Goal: Task Accomplishment & Management: Manage account settings

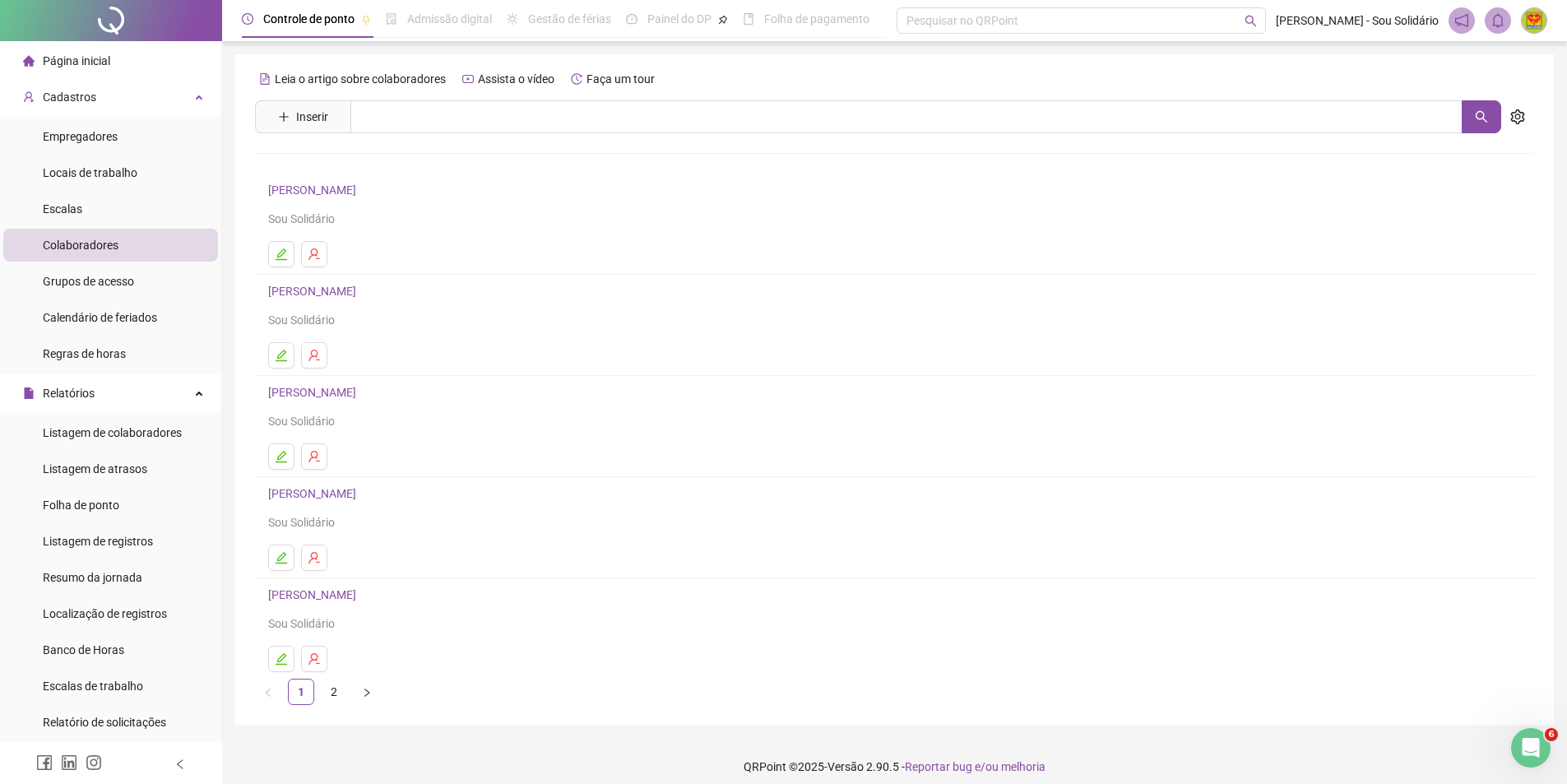
click at [45, 61] on span "Página inicial" at bounding box center [76, 61] width 68 height 13
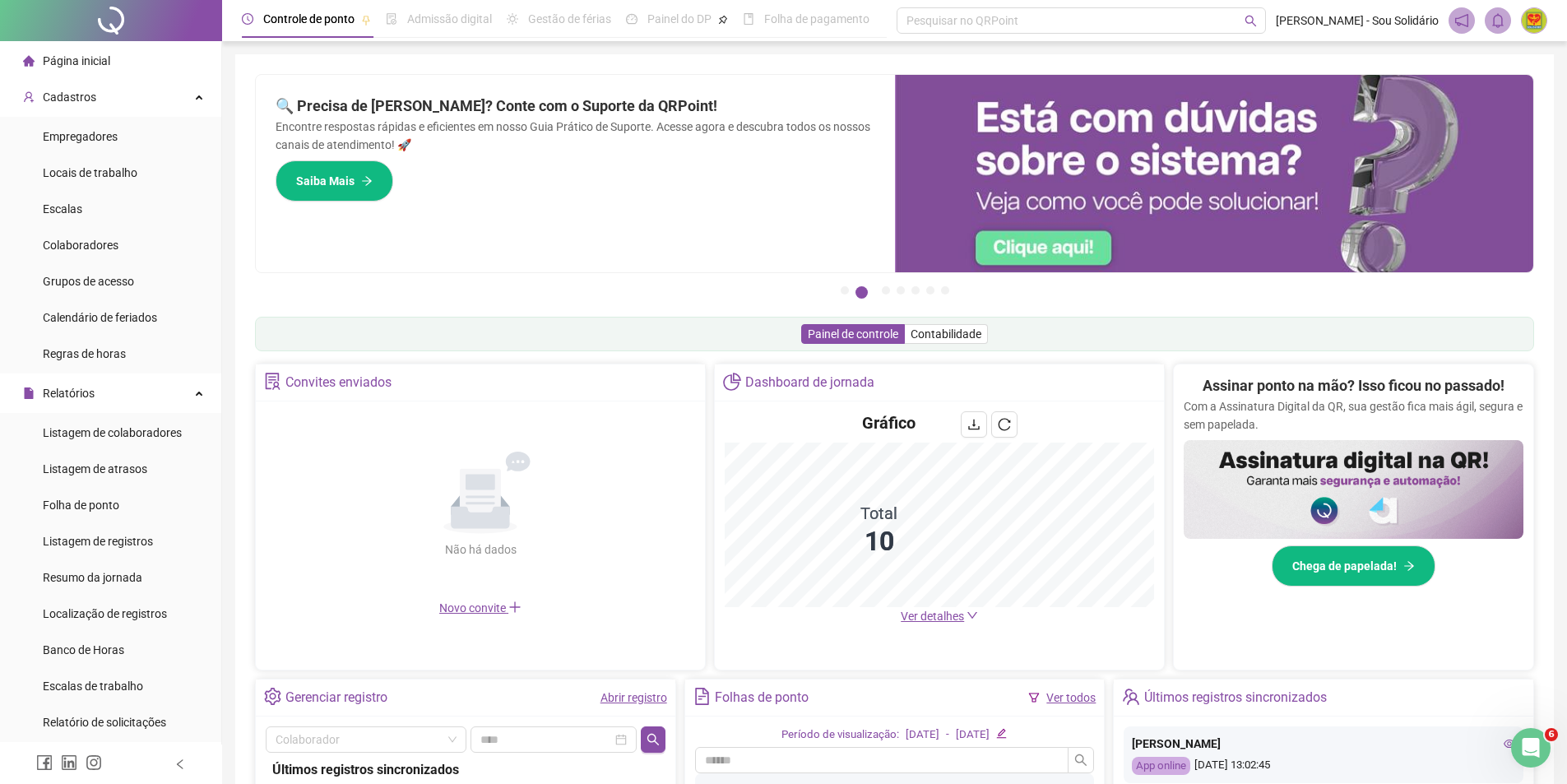
drag, startPoint x: 674, startPoint y: 221, endPoint x: 653, endPoint y: 227, distance: 21.8
click at [673, 221] on div "🔍 Precisa de [PERSON_NAME]? Conte com o Suporte da QRPoint! Encontre respostas …" at bounding box center [575, 173] width 639 height 197
click at [87, 99] on span "Cadastros" at bounding box center [70, 97] width 53 height 13
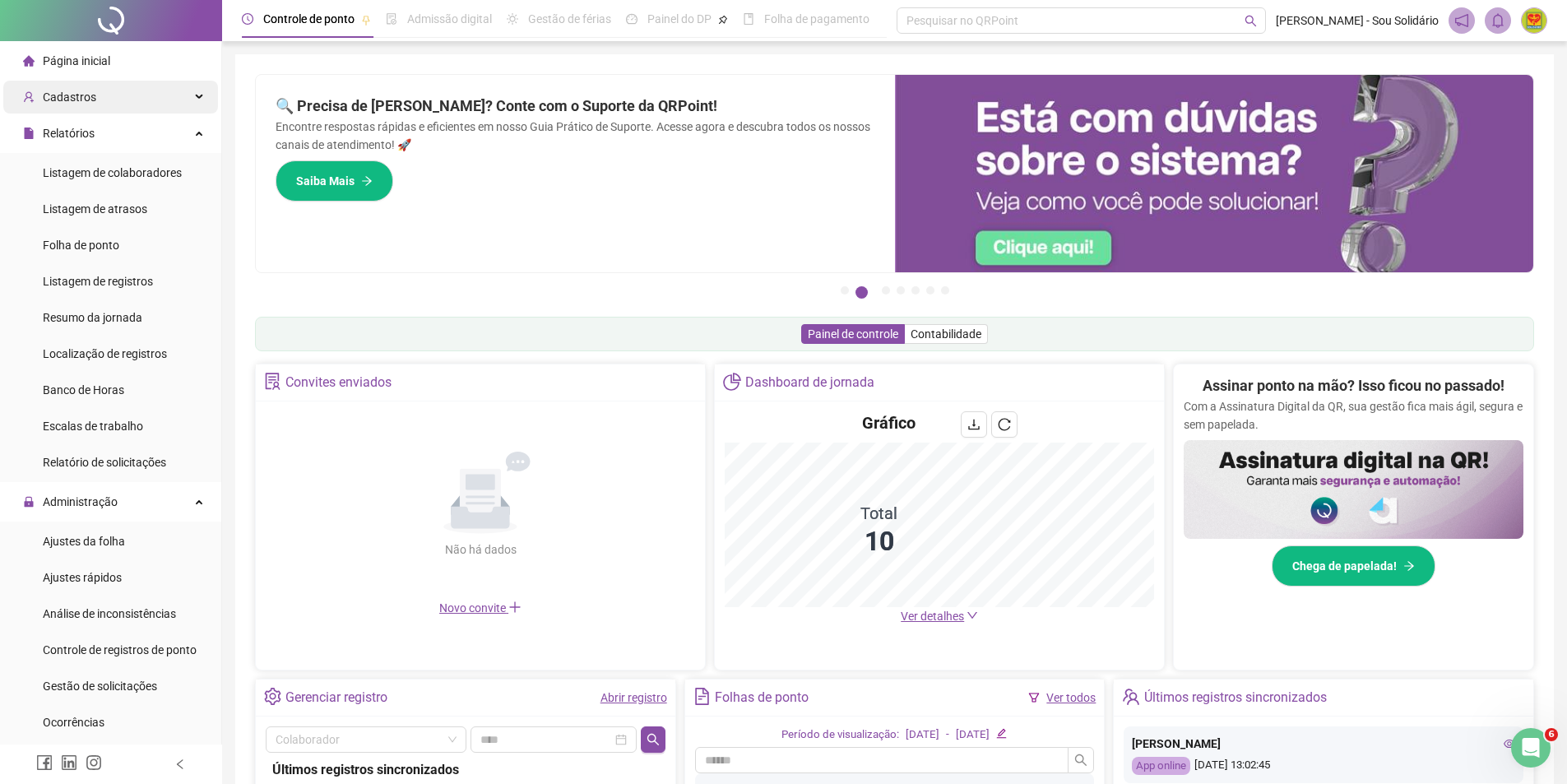
click at [87, 99] on span "Cadastros" at bounding box center [70, 97] width 53 height 13
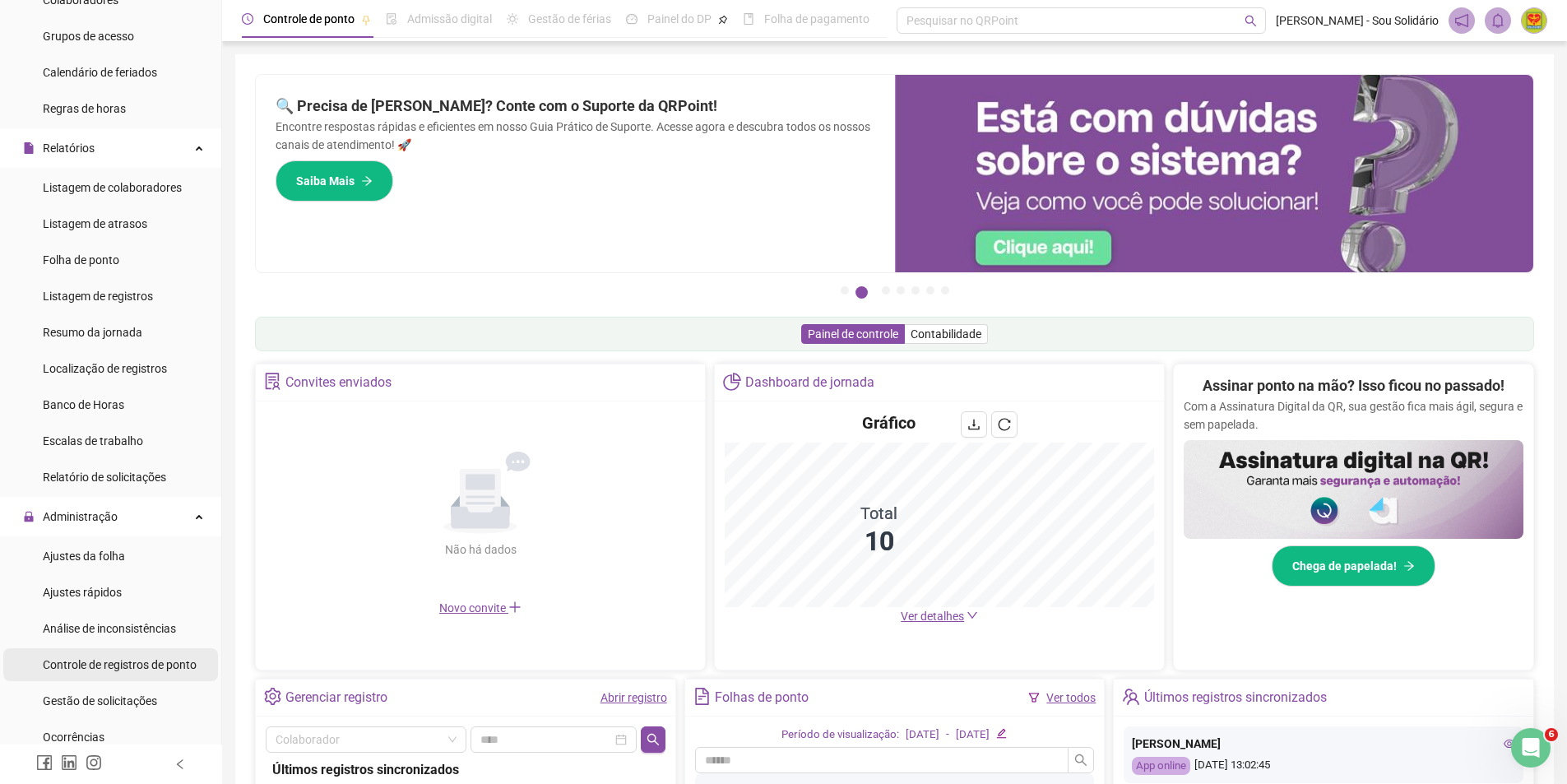
scroll to position [247, 0]
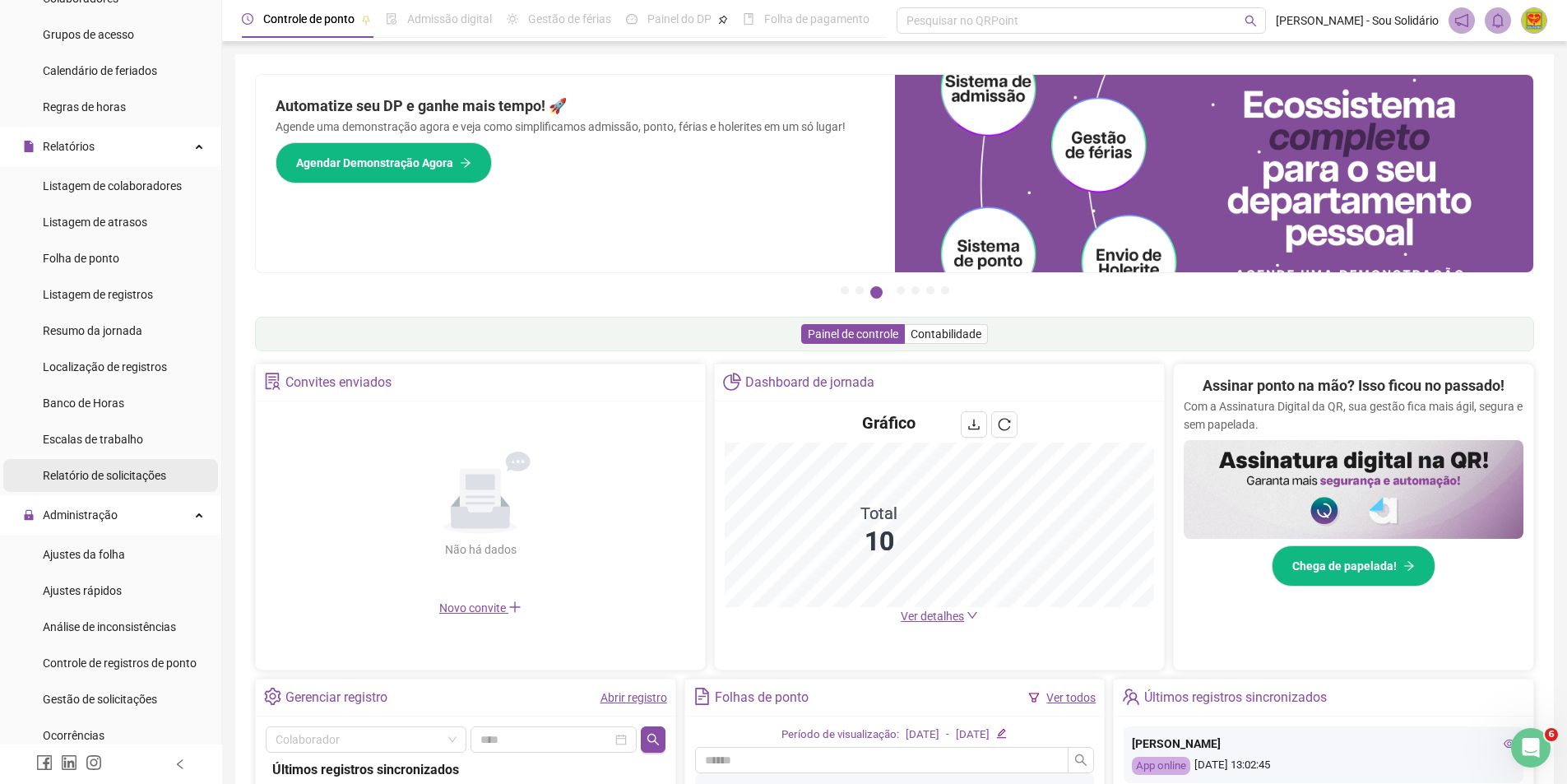
click at [67, 491] on div "Relatório de solicitações" at bounding box center [104, 475] width 123 height 32
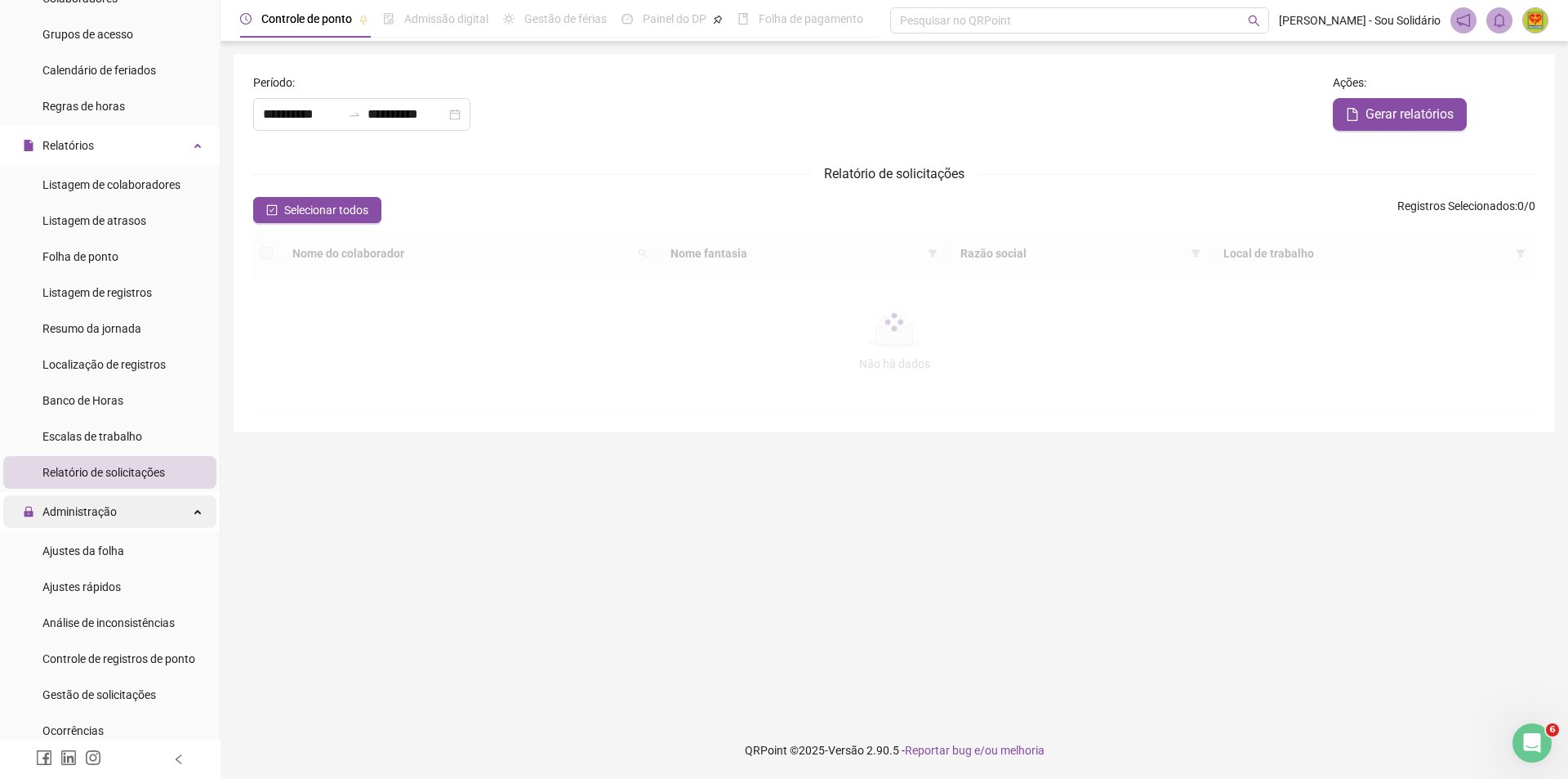
type input "**********"
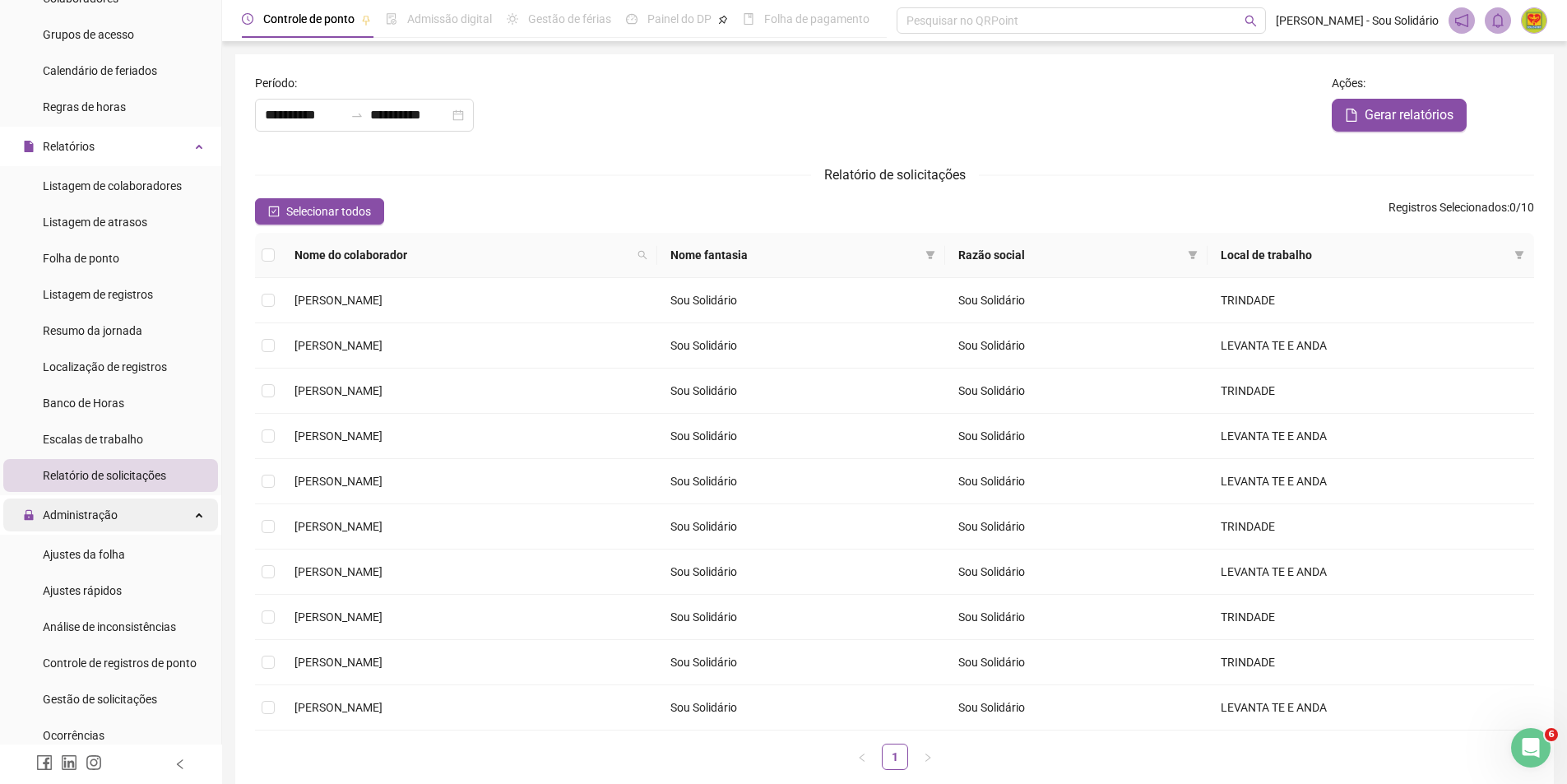
click at [68, 517] on span "Administração" at bounding box center [80, 515] width 74 height 13
click at [64, 523] on span "Administração" at bounding box center [70, 514] width 94 height 32
click at [73, 553] on span "Ajustes da folha" at bounding box center [84, 554] width 82 height 13
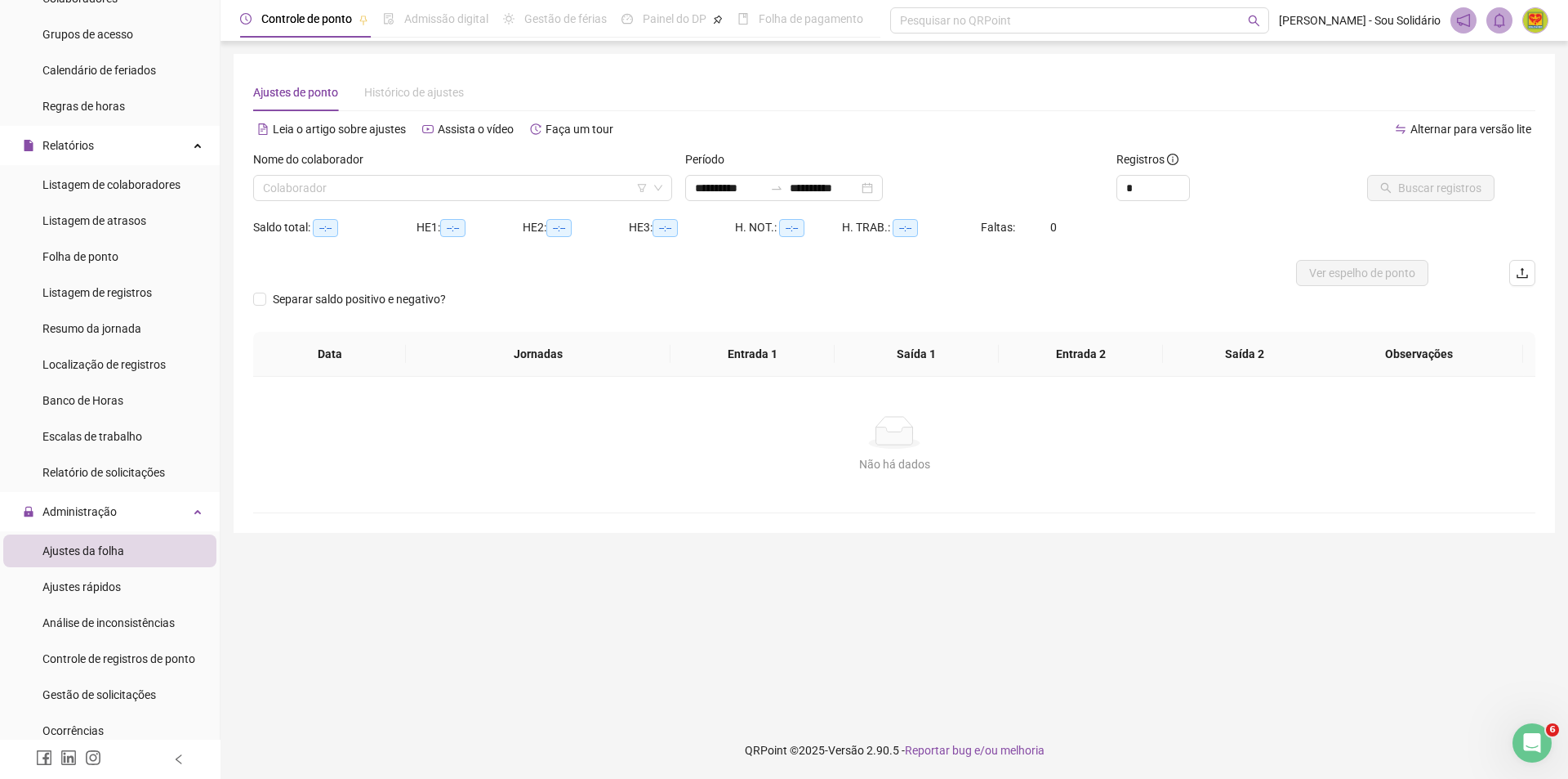
type input "**********"
click at [595, 190] on input "search" at bounding box center [456, 188] width 385 height 25
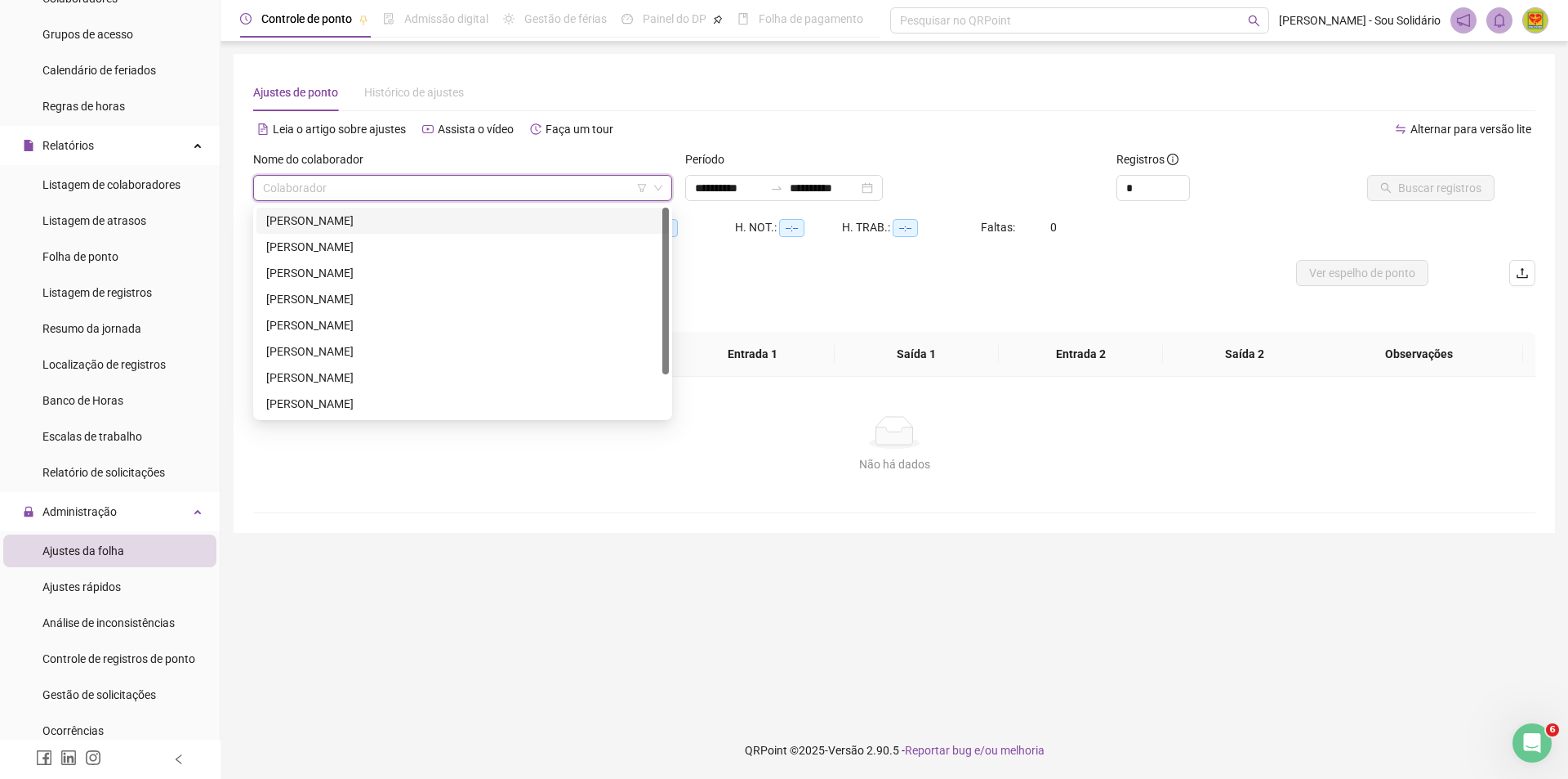
click at [305, 220] on div "[PERSON_NAME]" at bounding box center [462, 220] width 393 height 18
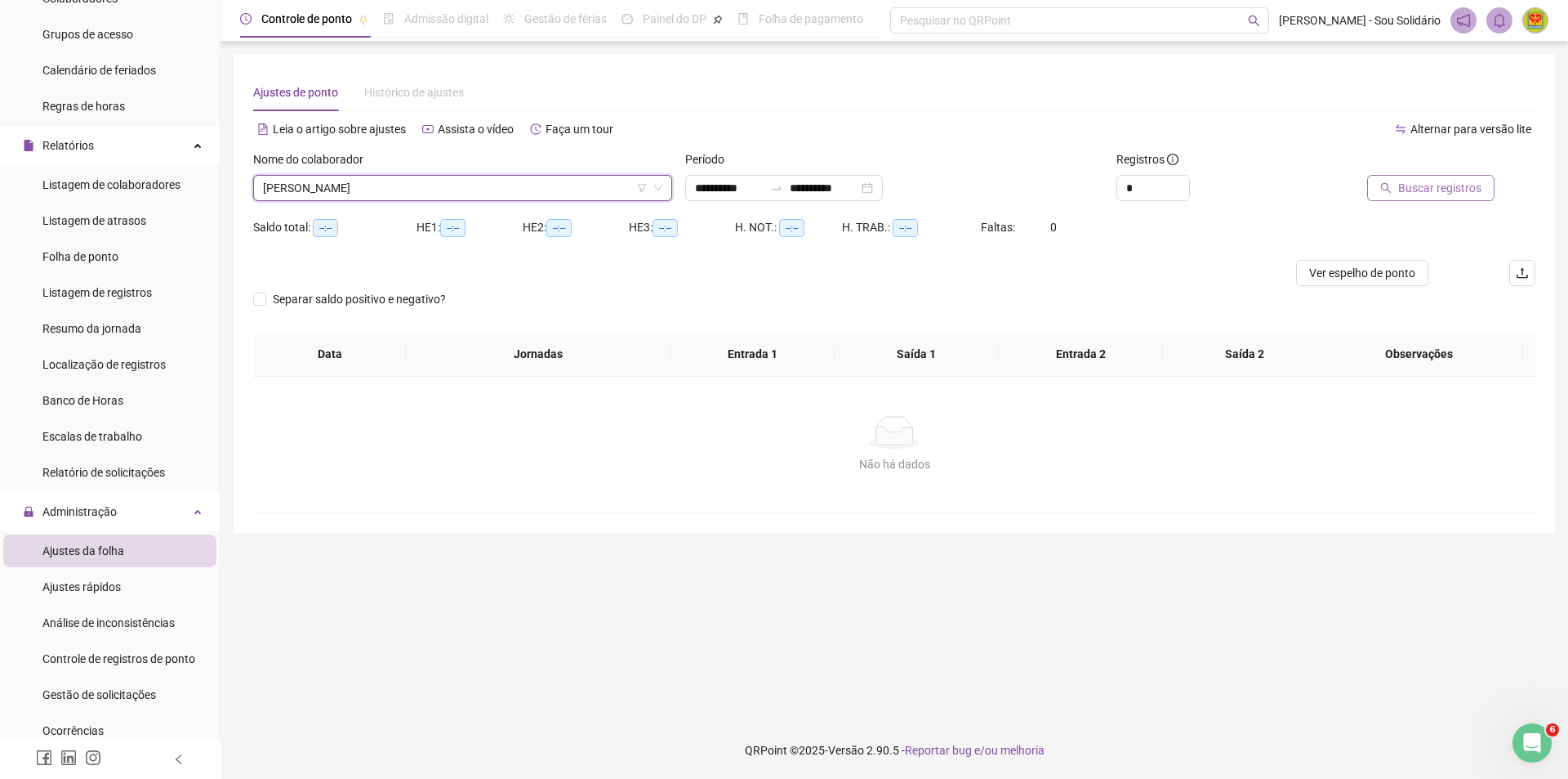
click at [1437, 192] on span "Buscar registros" at bounding box center [1440, 188] width 83 height 18
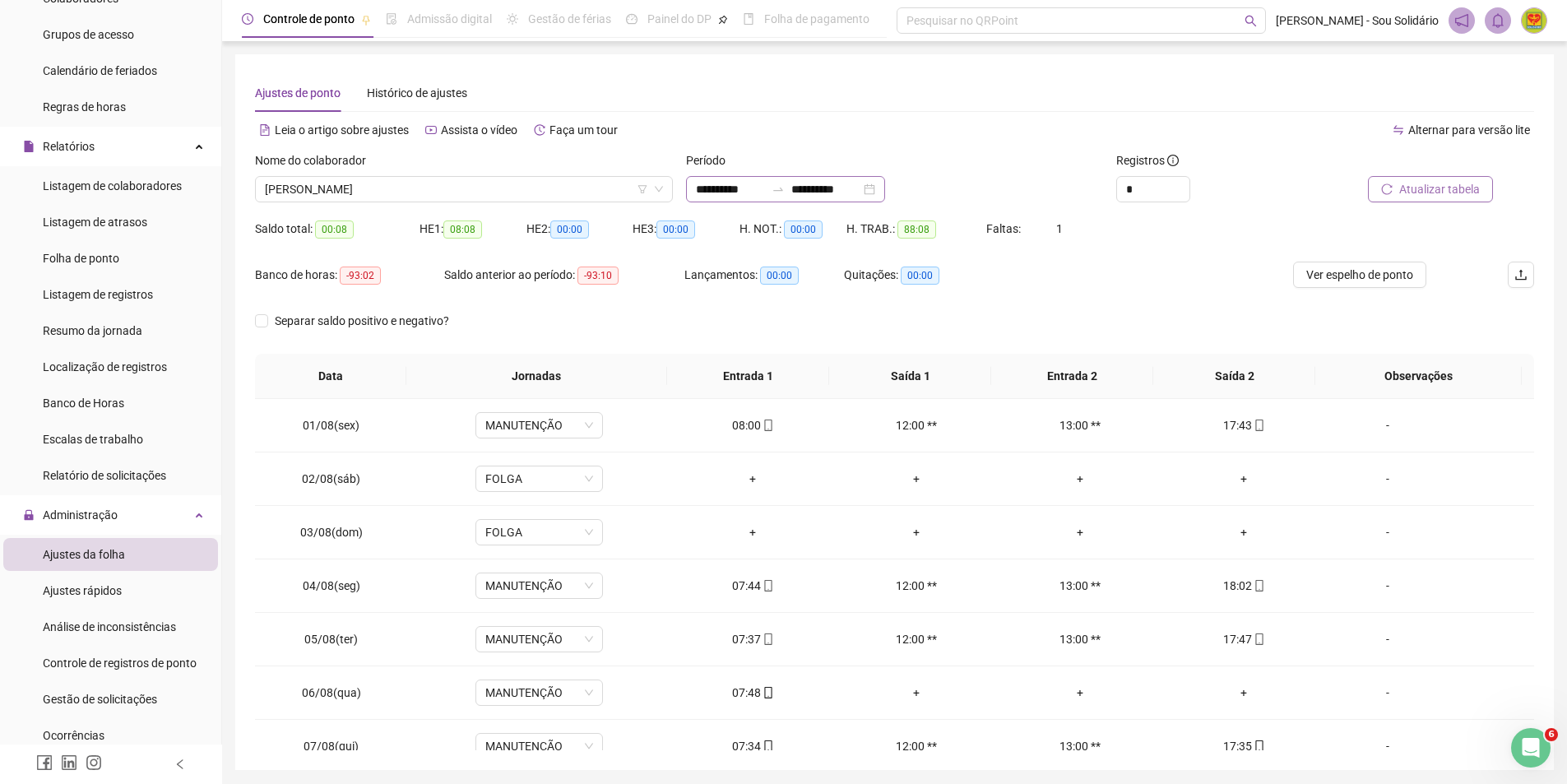
click at [886, 190] on div "**********" at bounding box center [785, 189] width 199 height 27
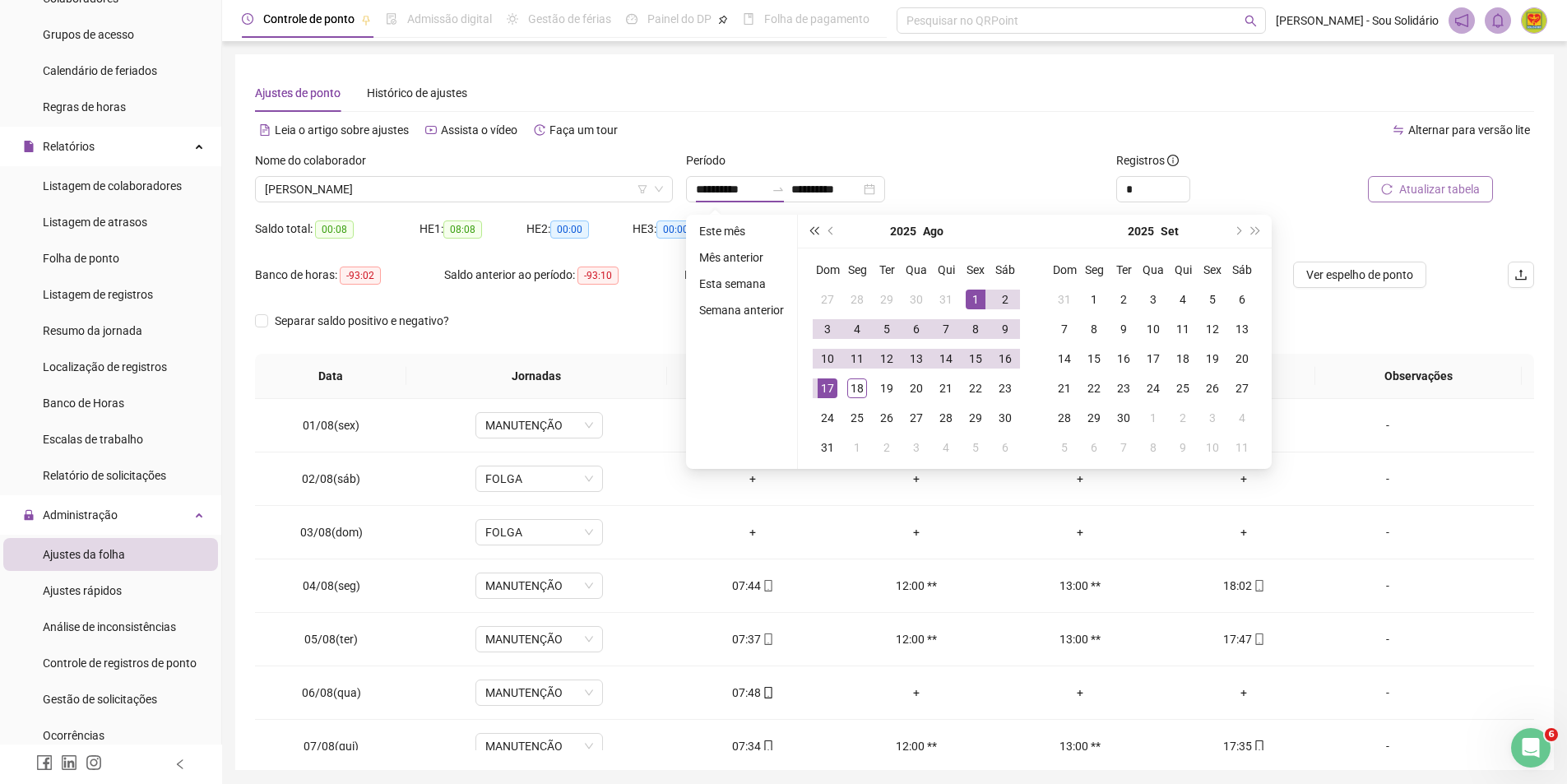
click at [815, 233] on span "super-prev-year" at bounding box center [813, 231] width 9 height 9
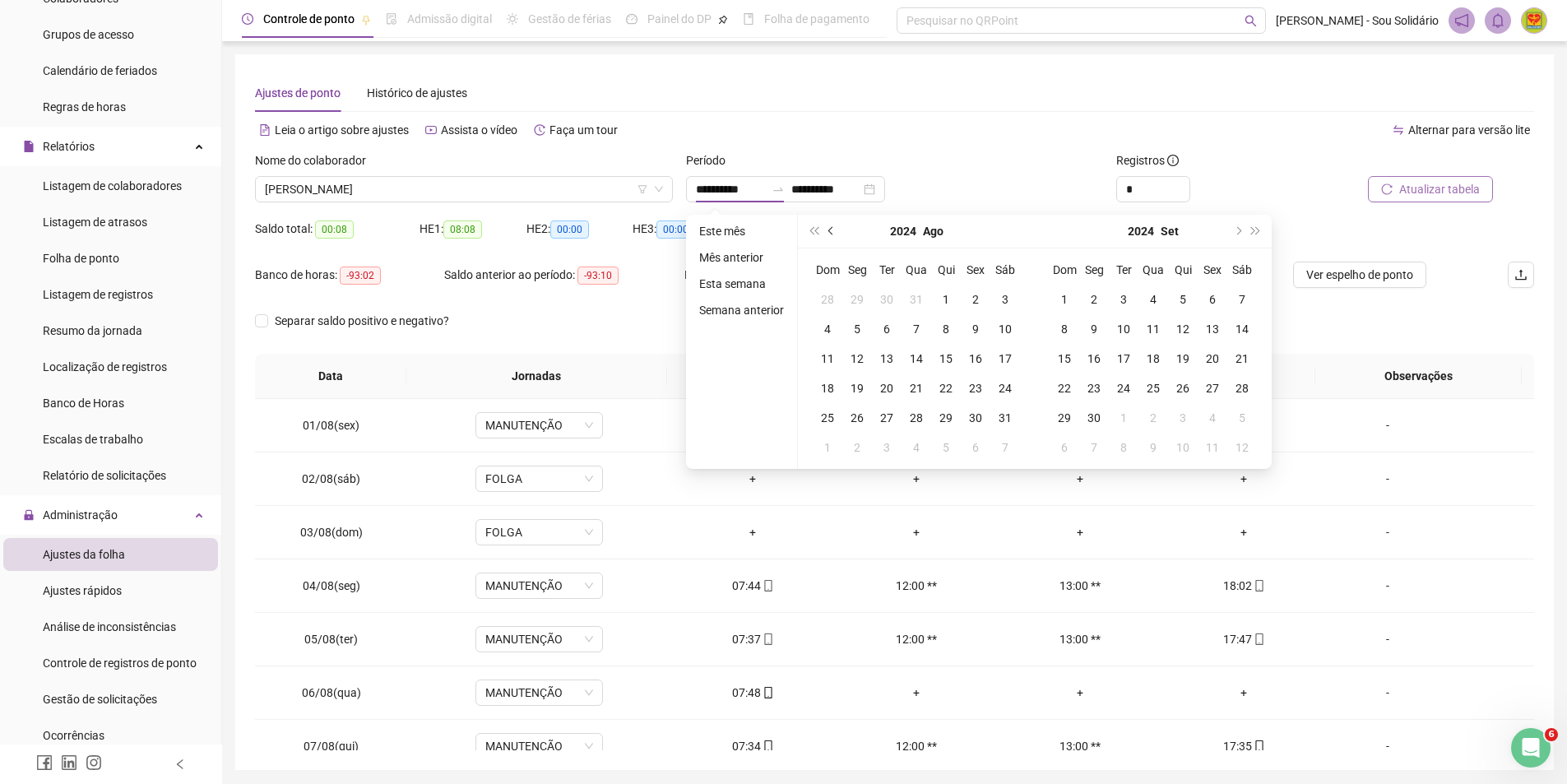
click at [831, 232] on span "prev-year" at bounding box center [832, 231] width 9 height 9
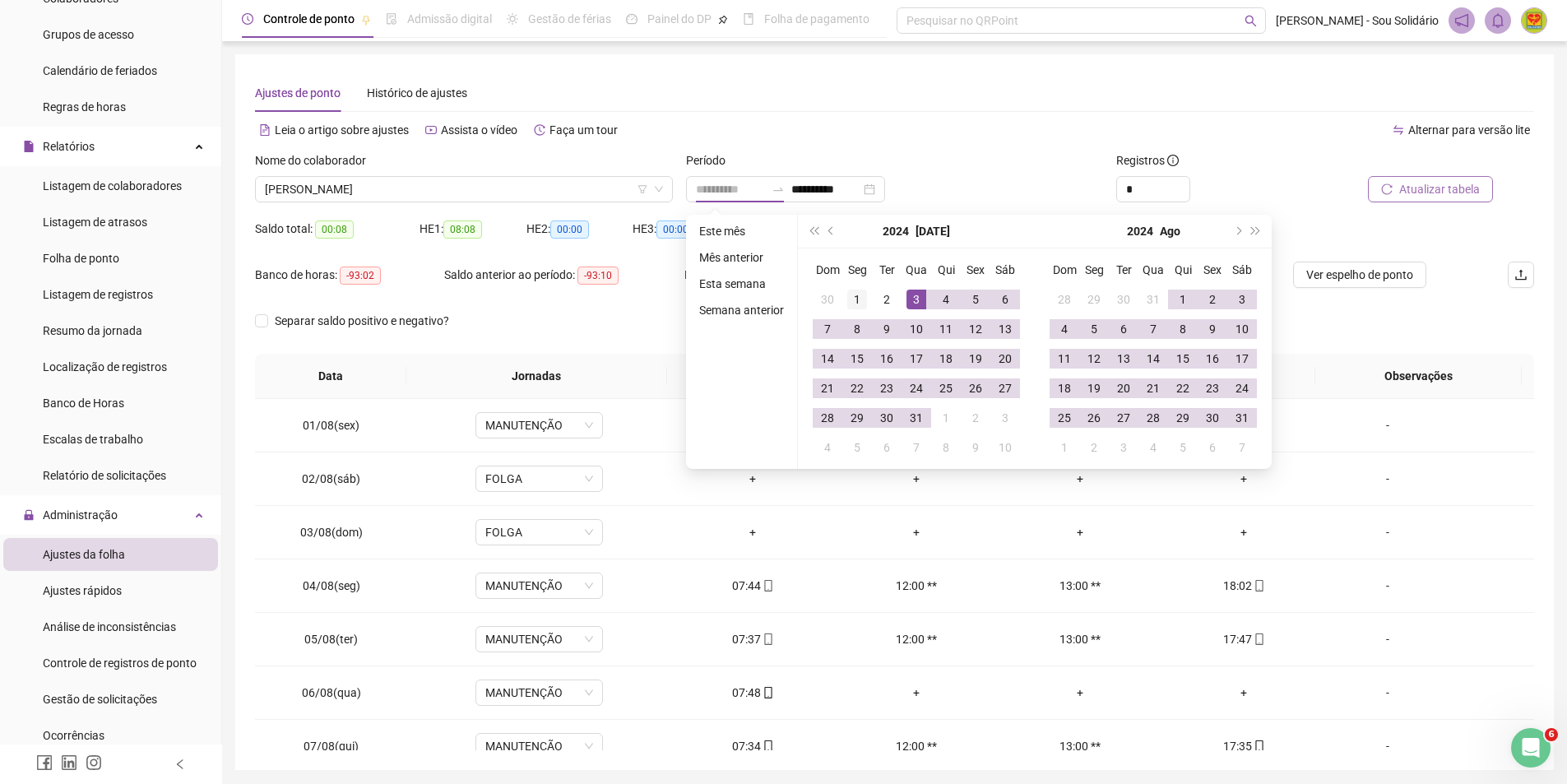
type input "**********"
click at [857, 295] on div "1" at bounding box center [857, 299] width 20 height 20
type input "**********"
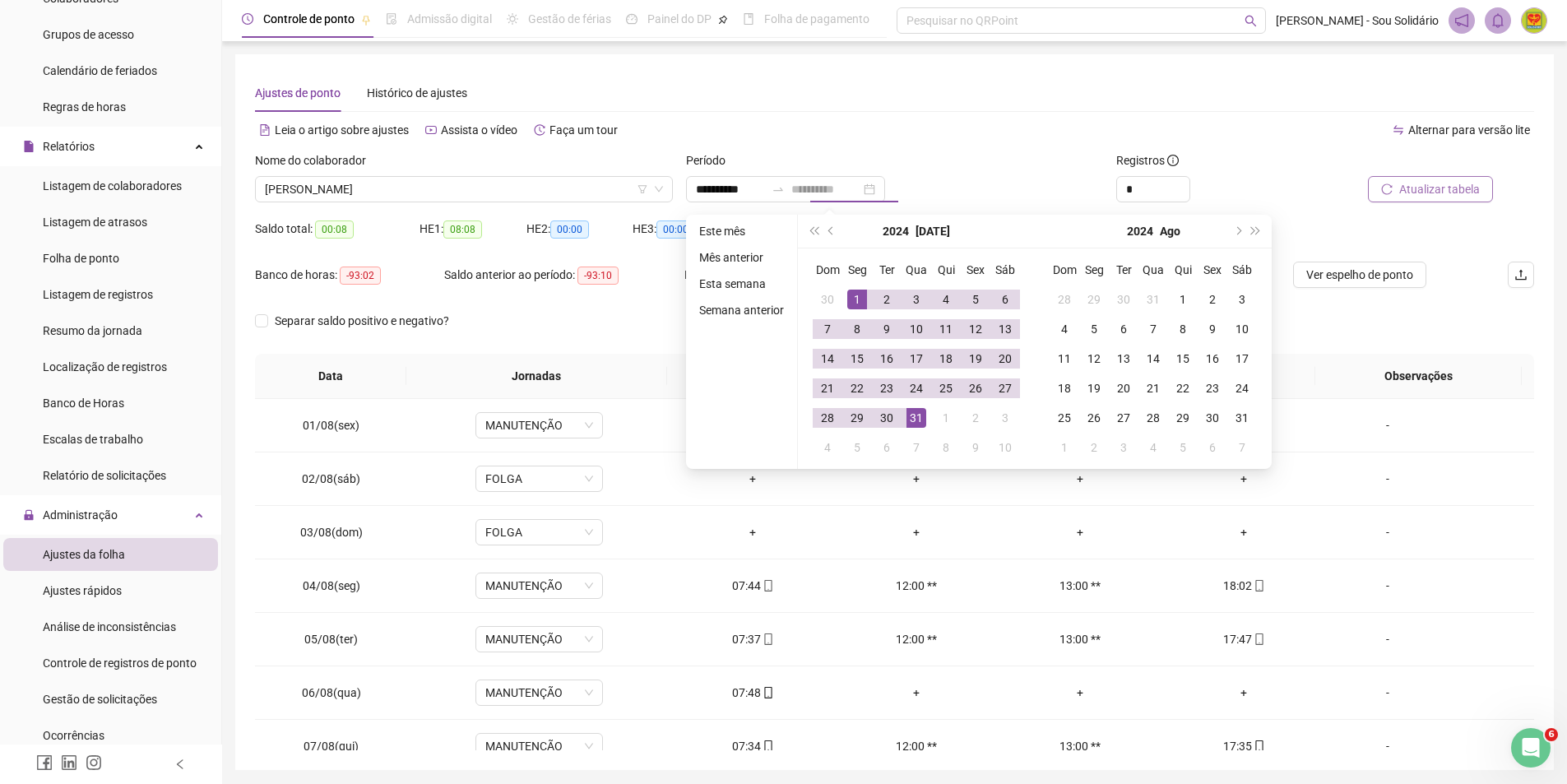
click at [922, 423] on div "31" at bounding box center [916, 418] width 20 height 20
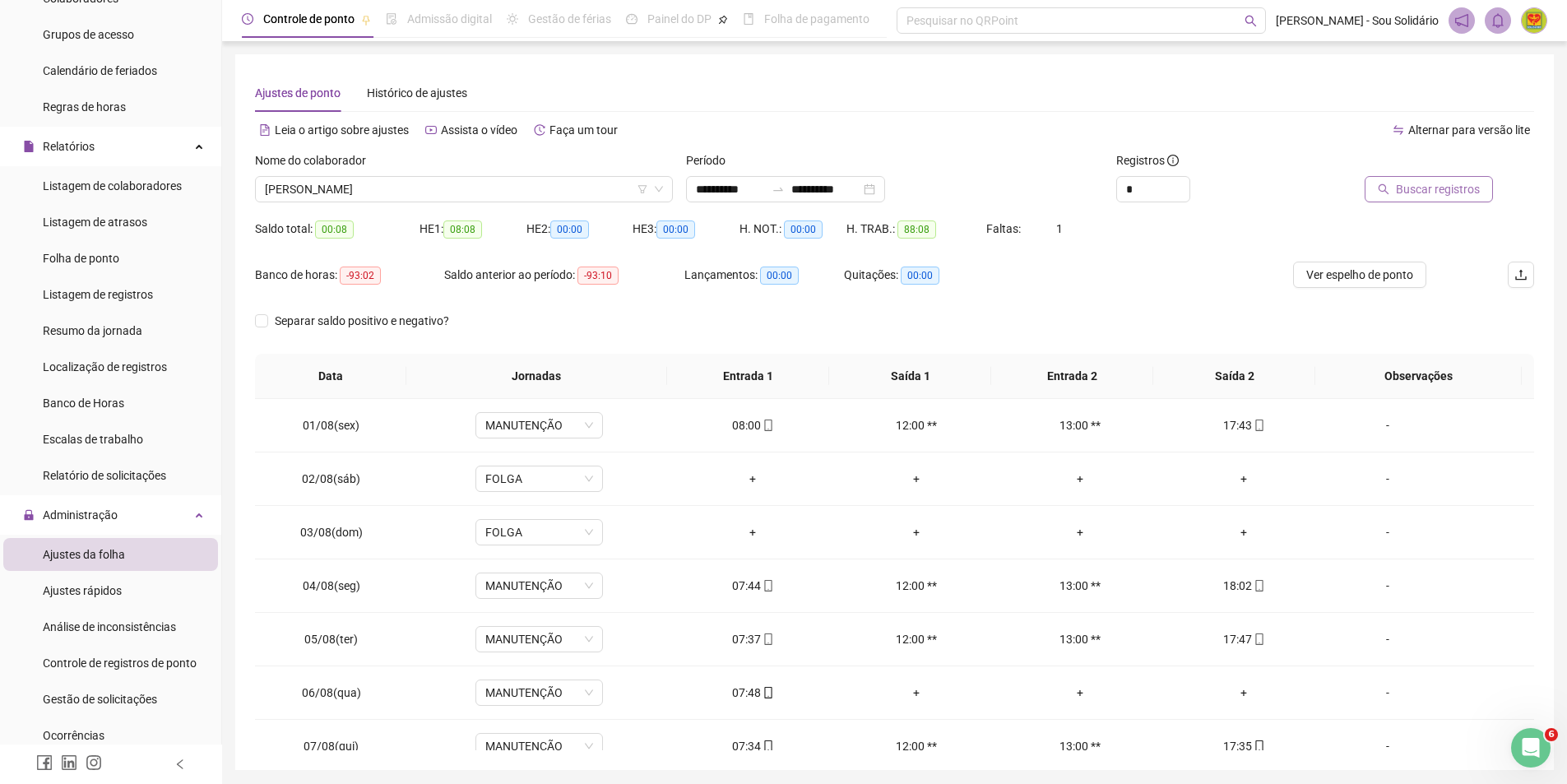
click at [1440, 194] on span "Buscar registros" at bounding box center [1438, 189] width 84 height 18
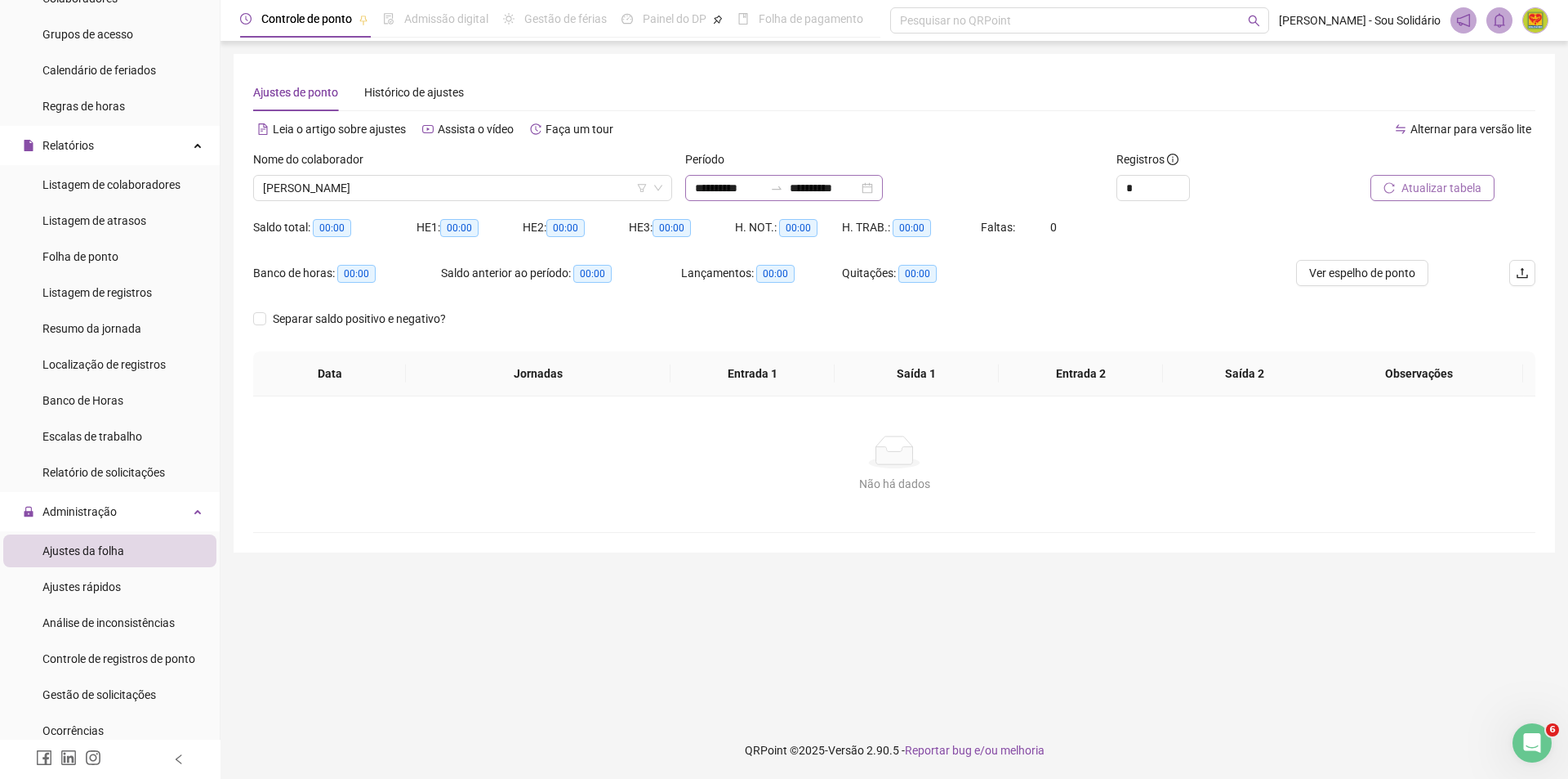
click at [883, 182] on div "**********" at bounding box center [784, 188] width 198 height 27
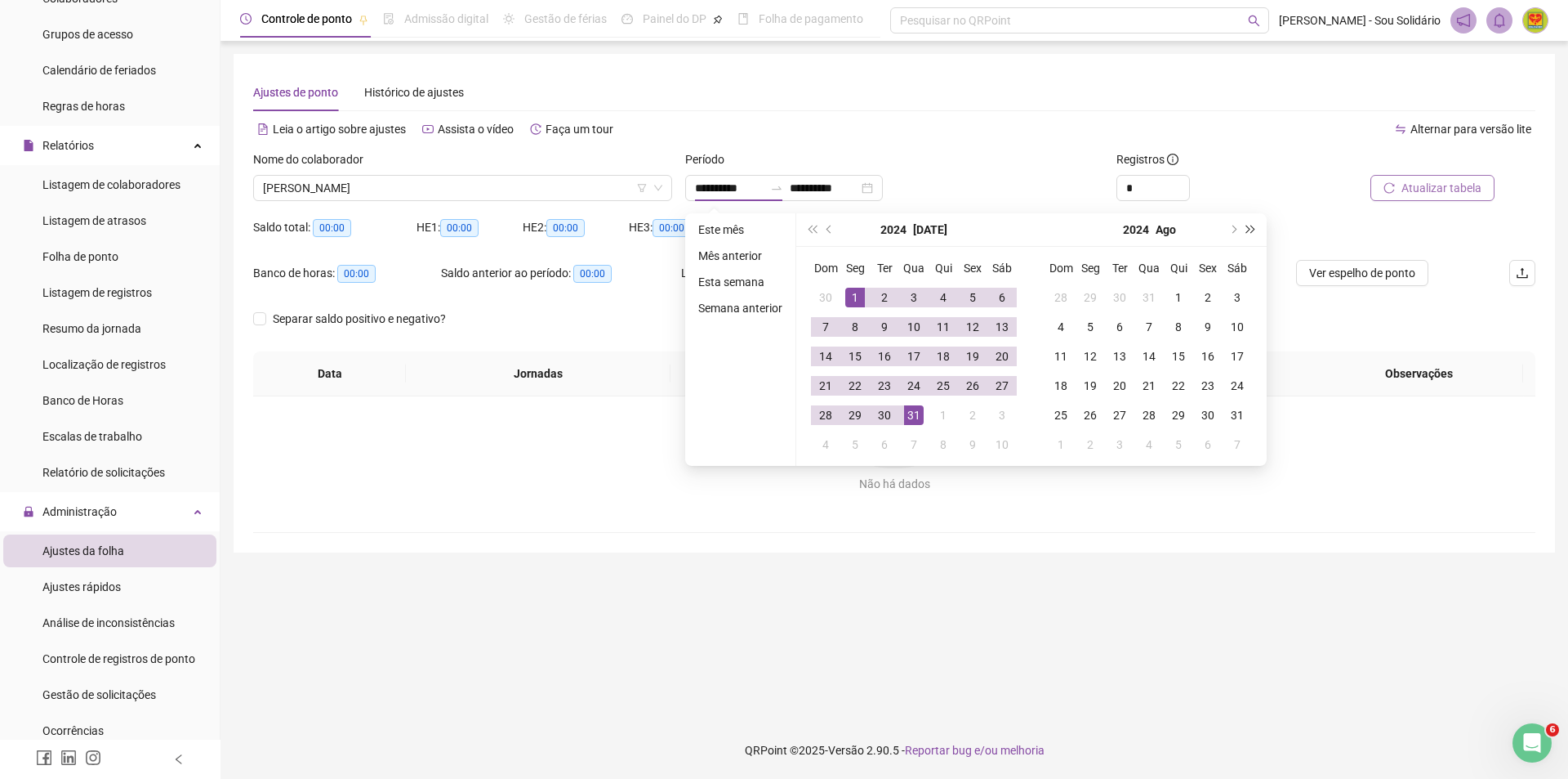
click at [1251, 229] on span "super-next-year" at bounding box center [1251, 229] width 9 height 9
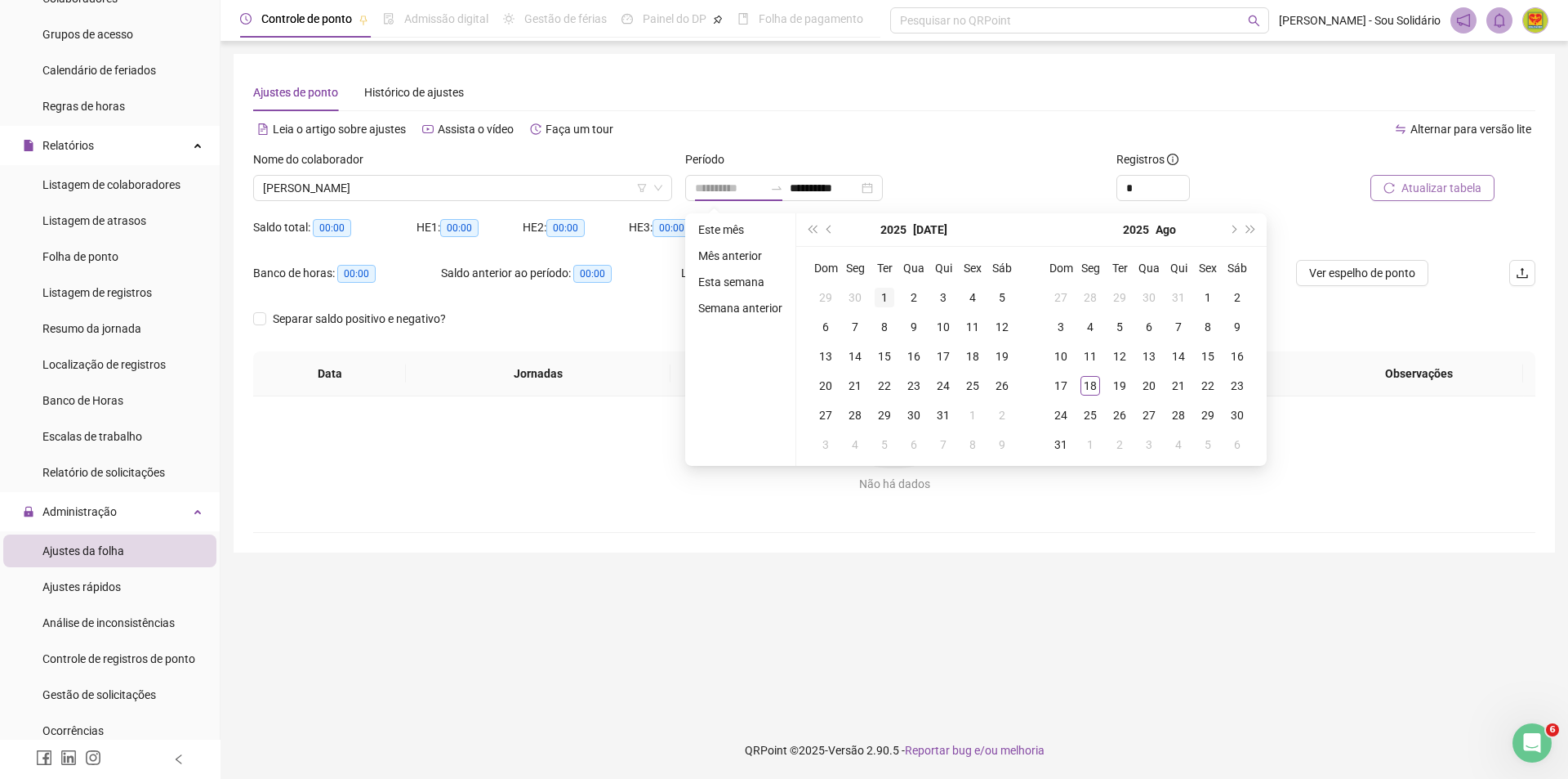
type input "**********"
click at [884, 294] on div "1" at bounding box center [884, 297] width 20 height 20
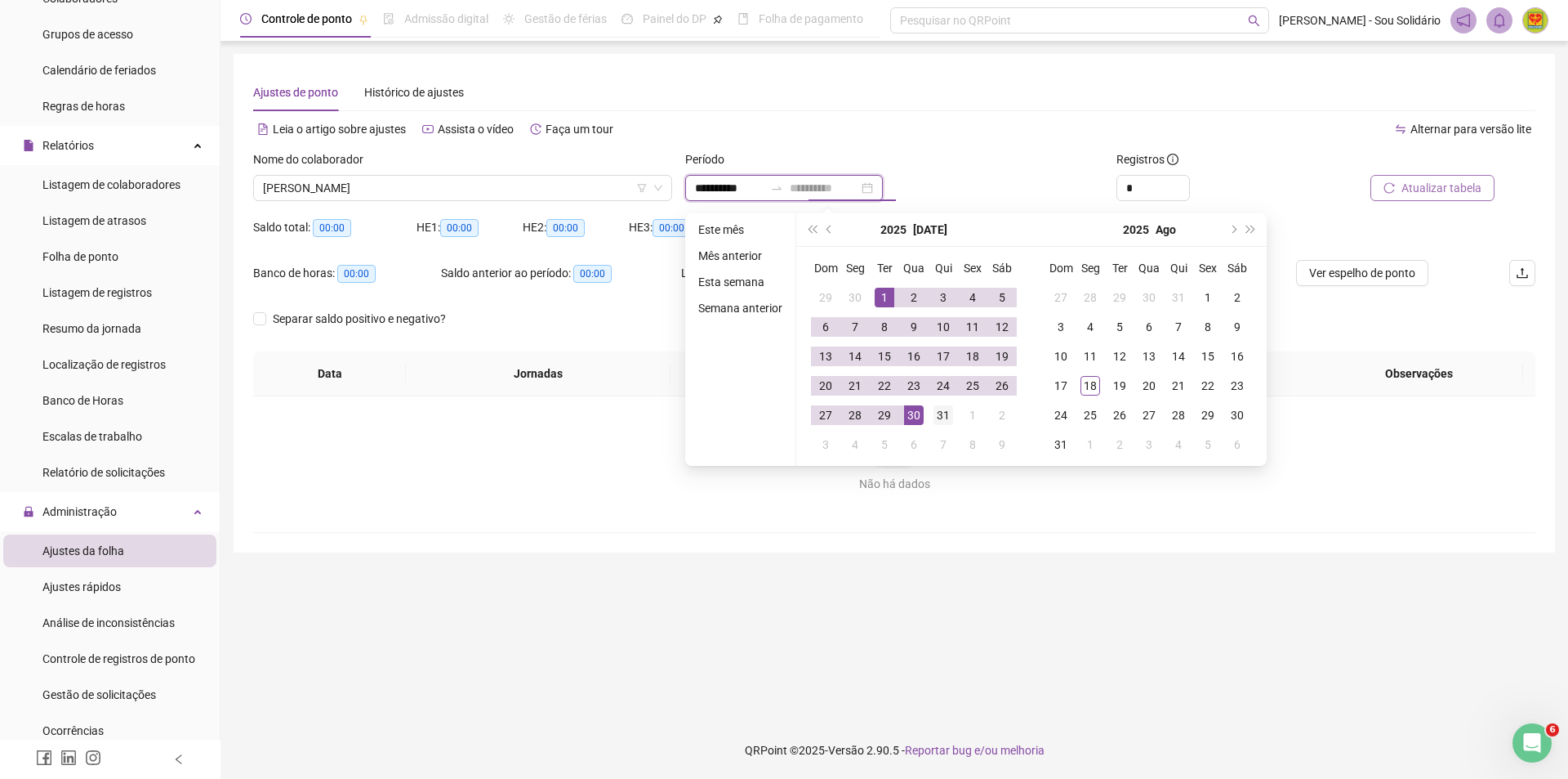
type input "**********"
click at [946, 415] on div "31" at bounding box center [943, 415] width 20 height 20
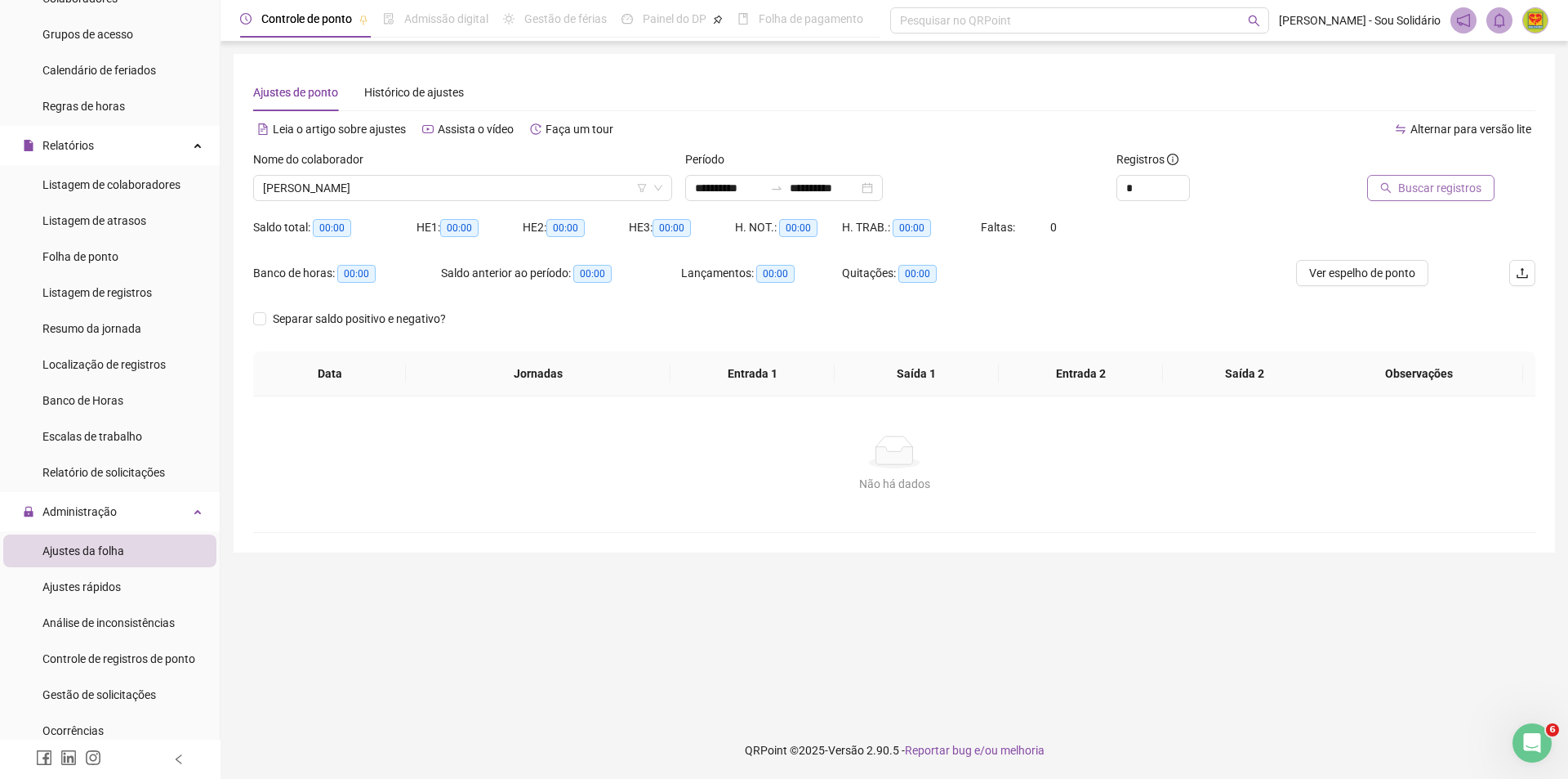
click at [1424, 185] on span "Buscar registros" at bounding box center [1440, 188] width 83 height 18
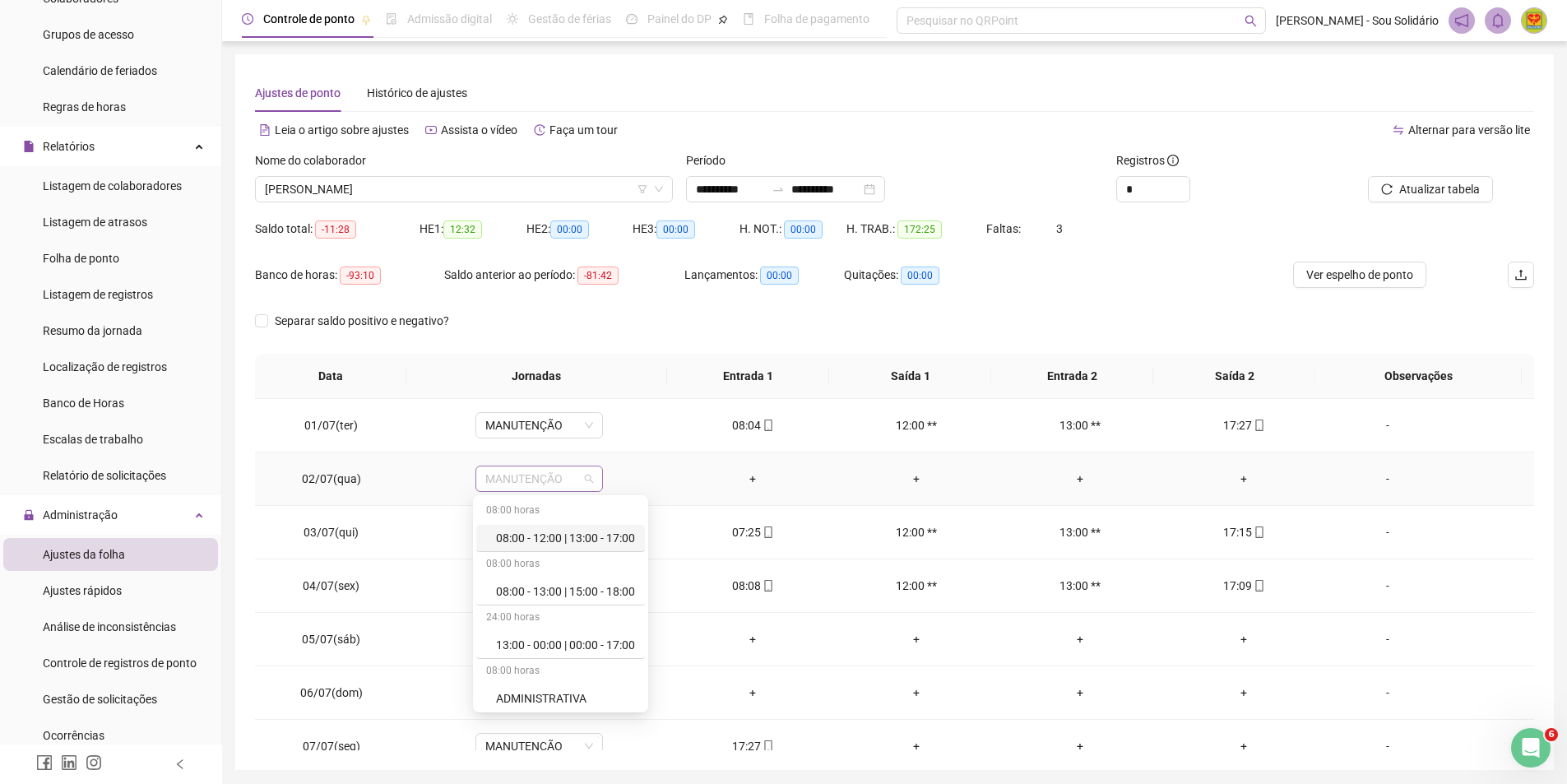
click at [590, 480] on span "MANUTENÇÃO" at bounding box center [539, 479] width 108 height 25
click at [514, 665] on div "Folga" at bounding box center [566, 665] width 139 height 18
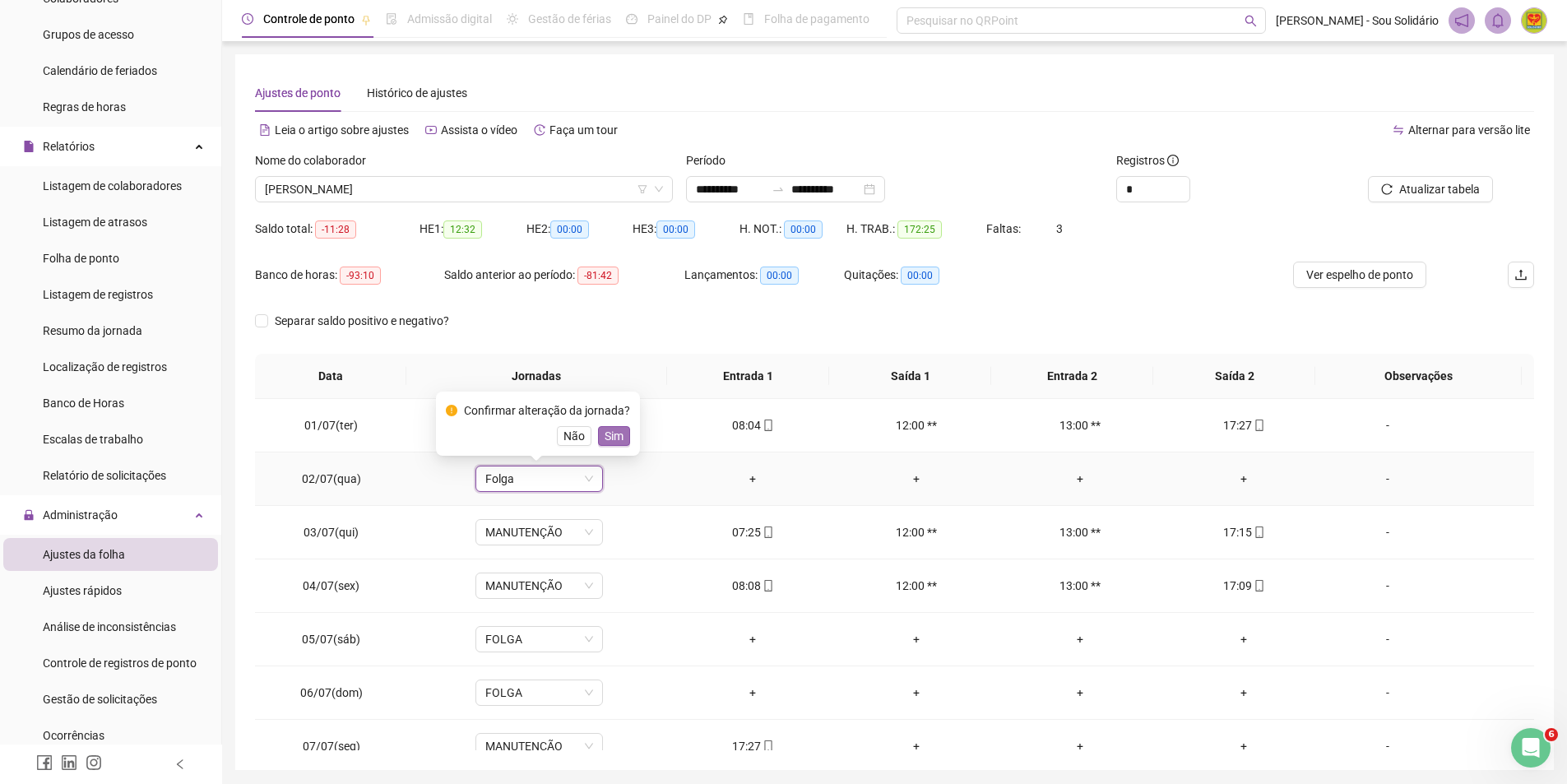
click at [605, 433] on span "Sim" at bounding box center [615, 435] width 19 height 18
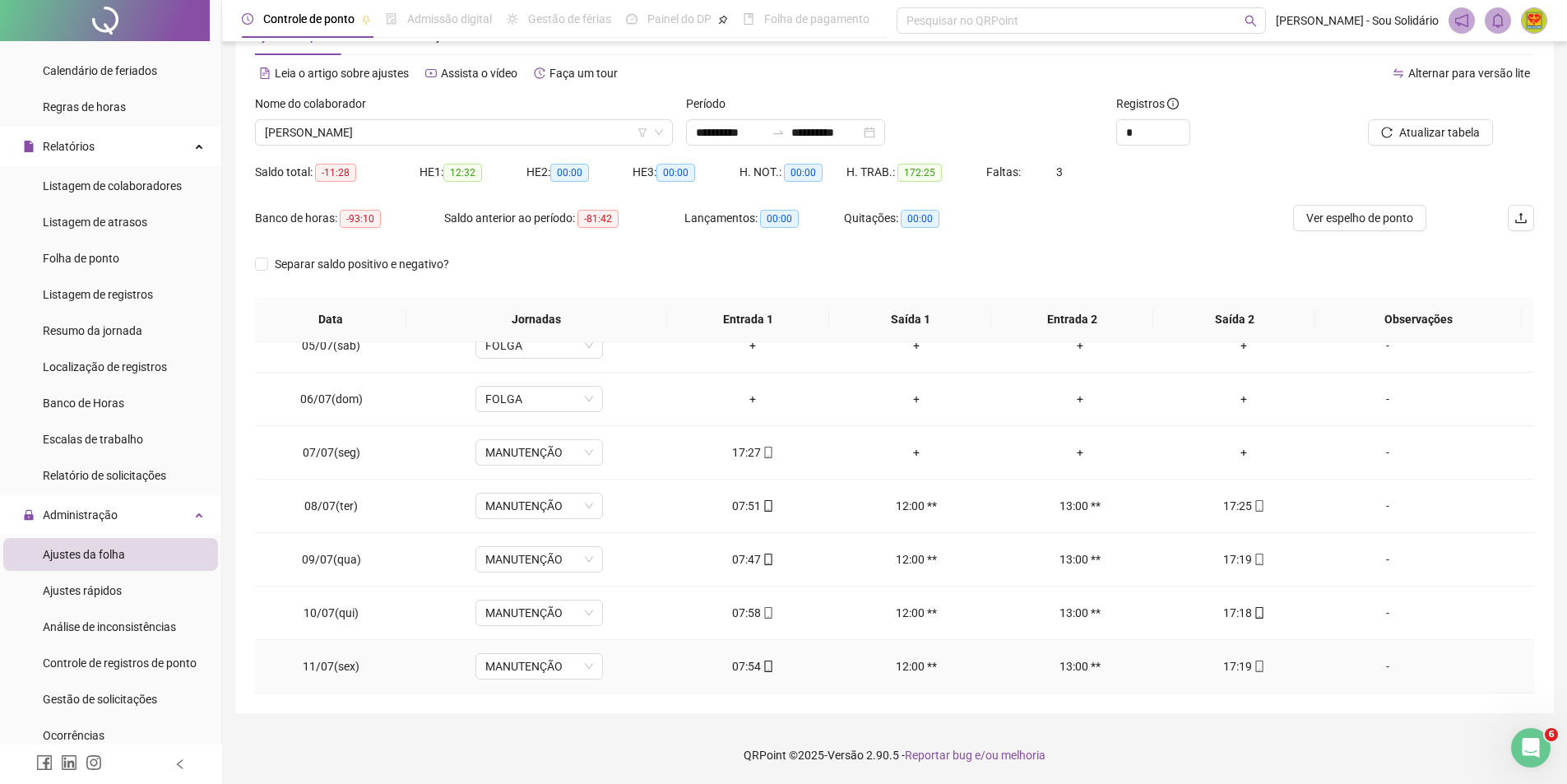
scroll to position [155, 0]
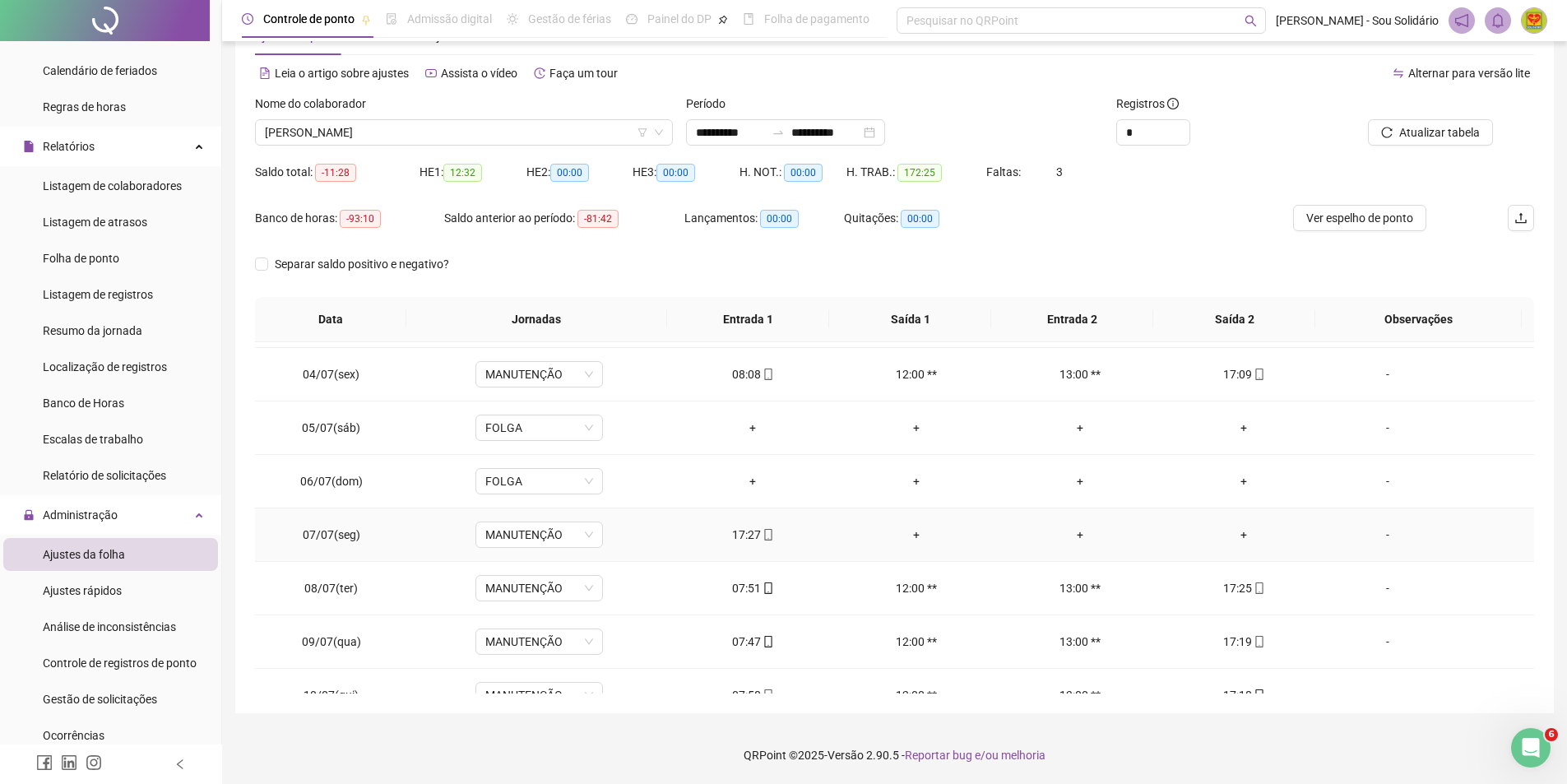
click at [742, 530] on div "17:27" at bounding box center [753, 534] width 137 height 18
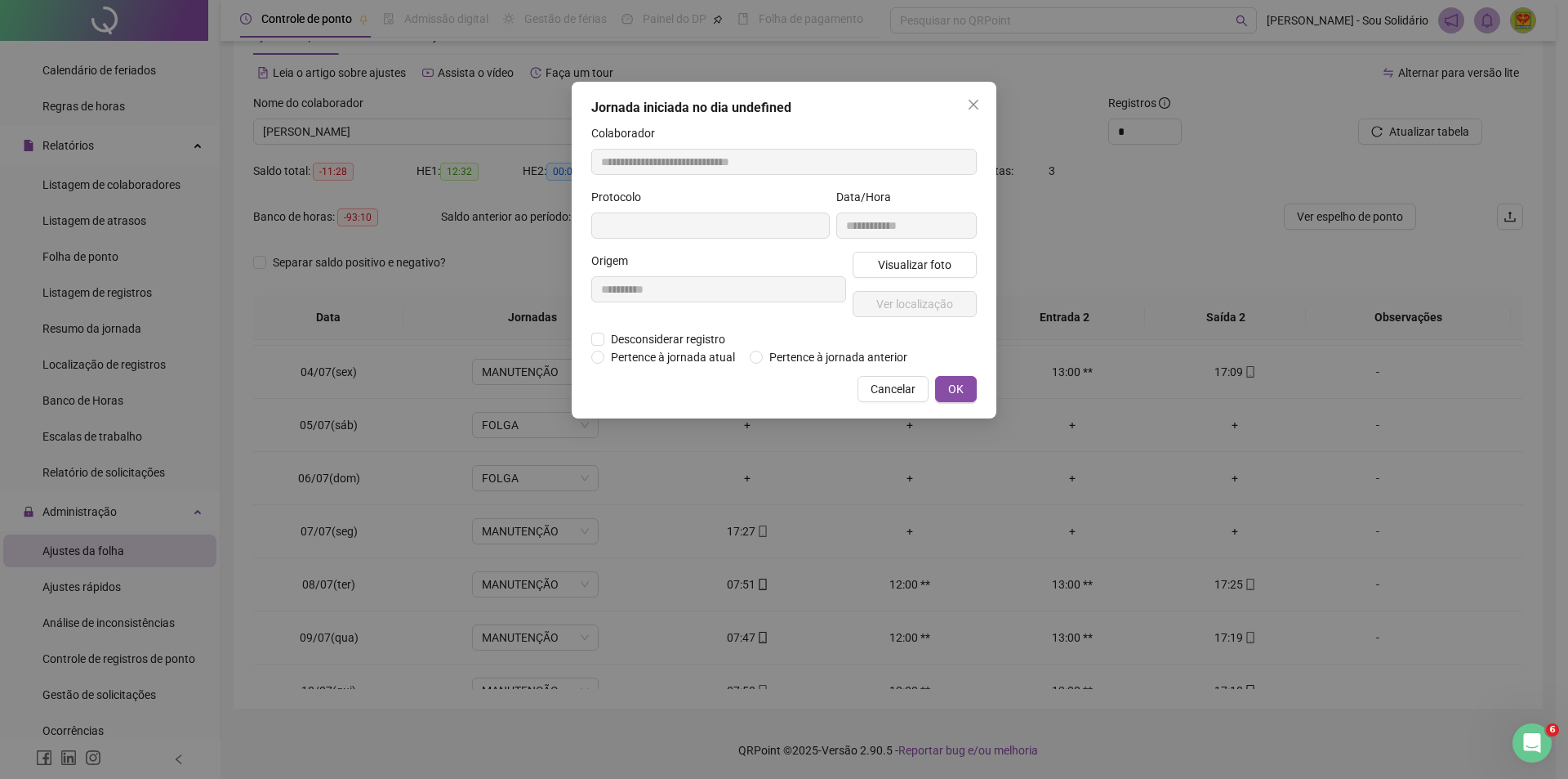
type input "**********"
click at [976, 103] on icon "close" at bounding box center [973, 104] width 9 height 9
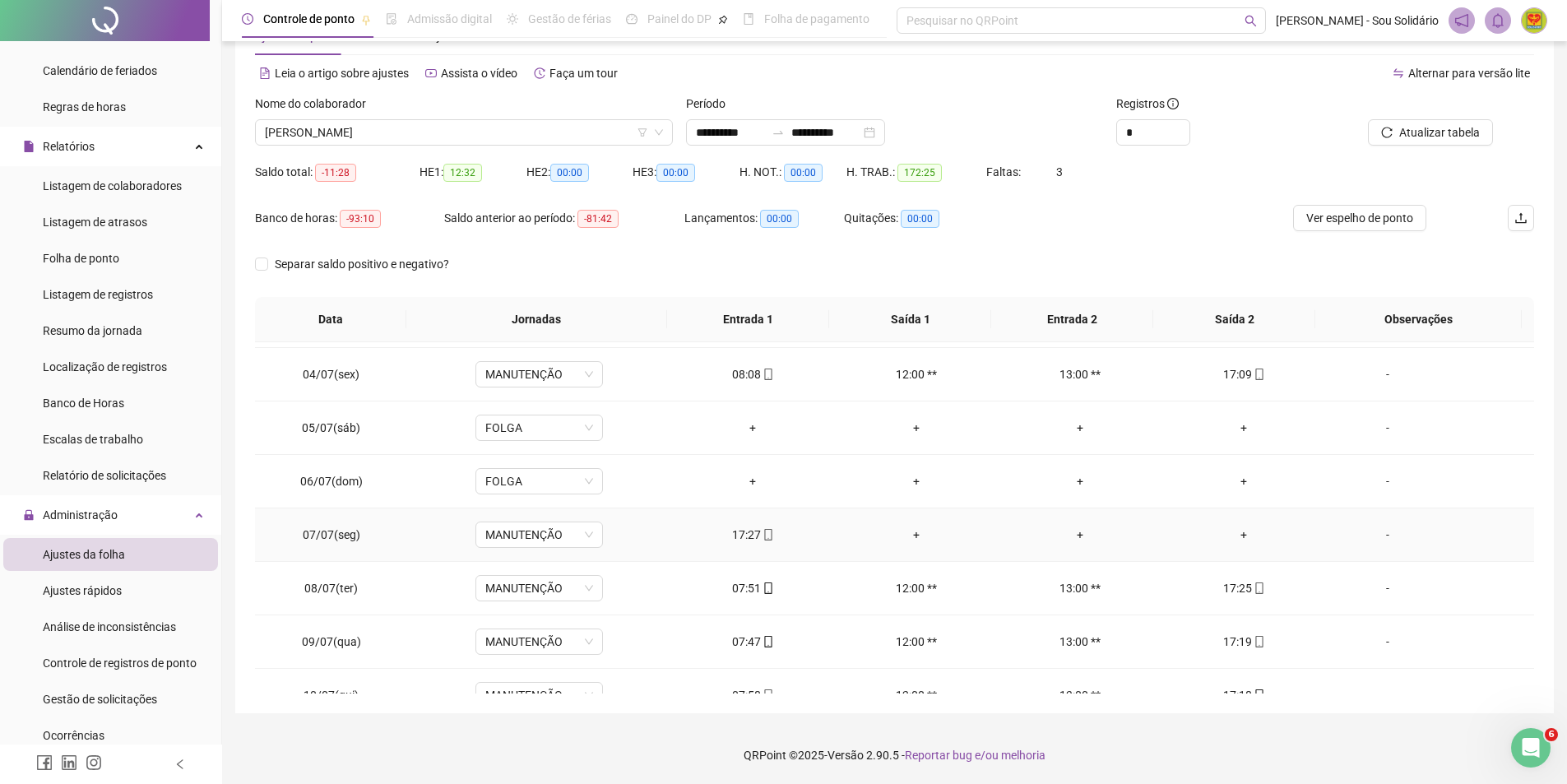
click at [909, 530] on div "+" at bounding box center [917, 534] width 137 height 18
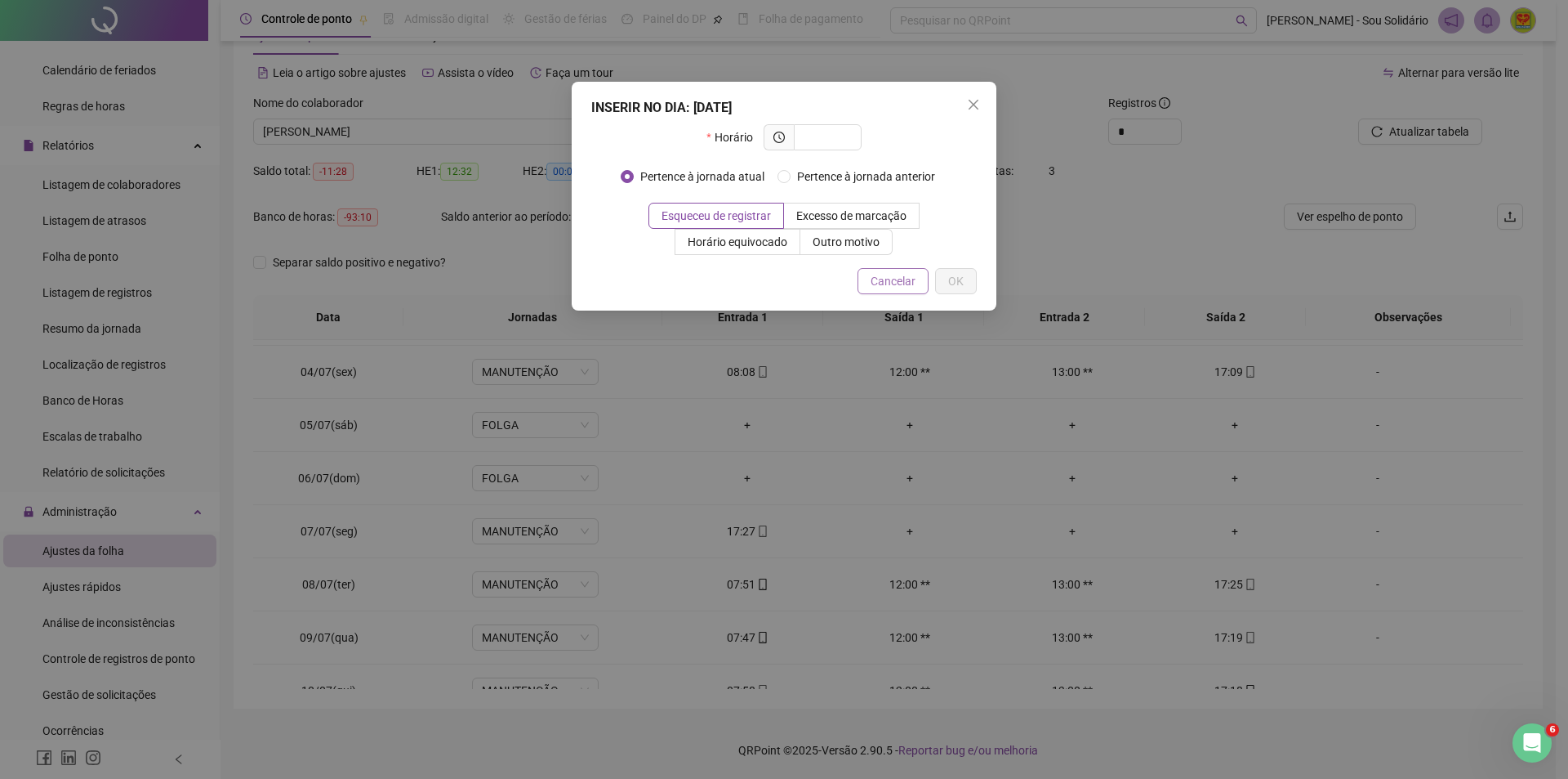
click at [892, 282] on span "Cancelar" at bounding box center [892, 281] width 45 height 18
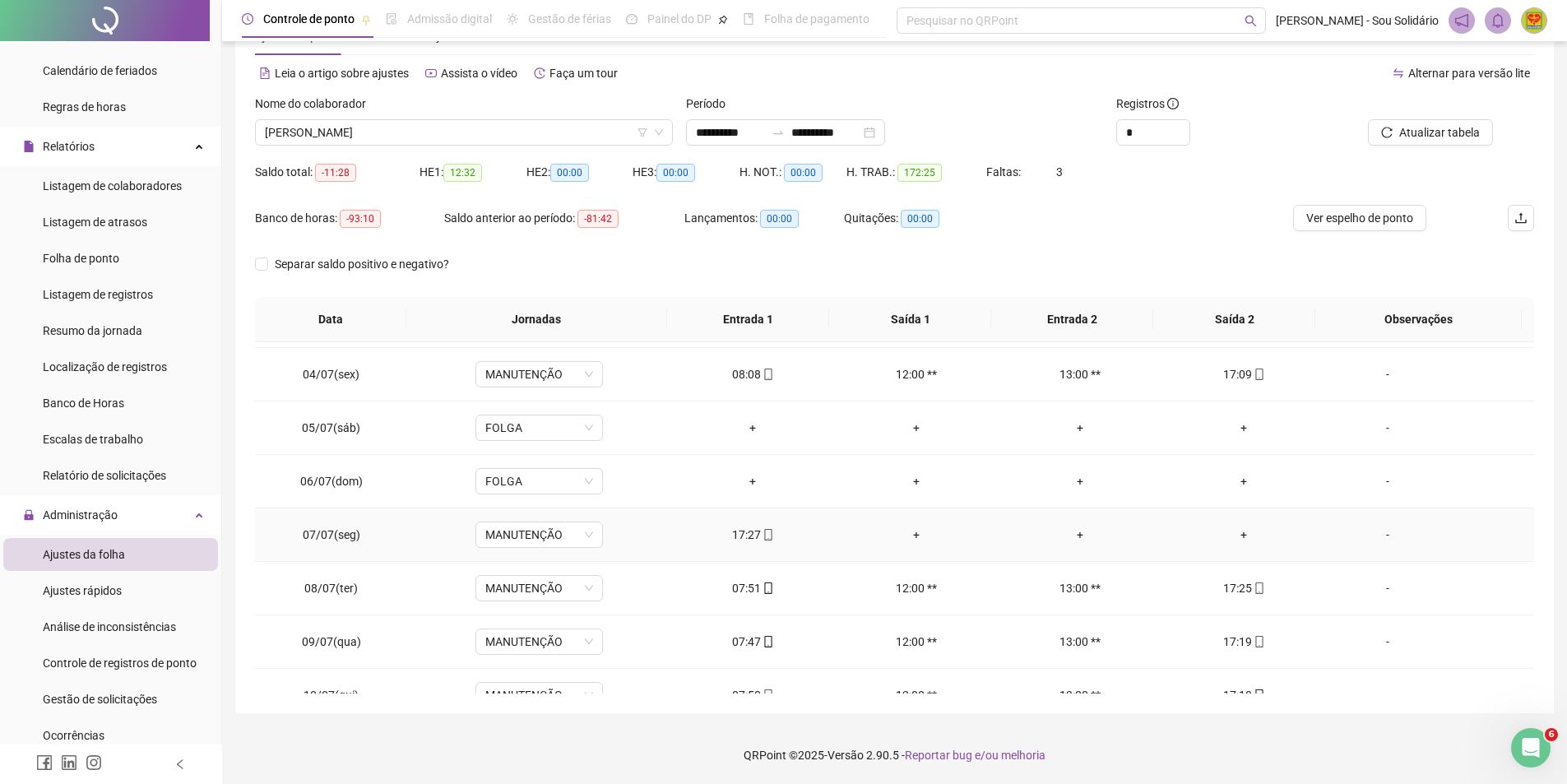
click at [1238, 537] on div "+" at bounding box center [1244, 534] width 137 height 18
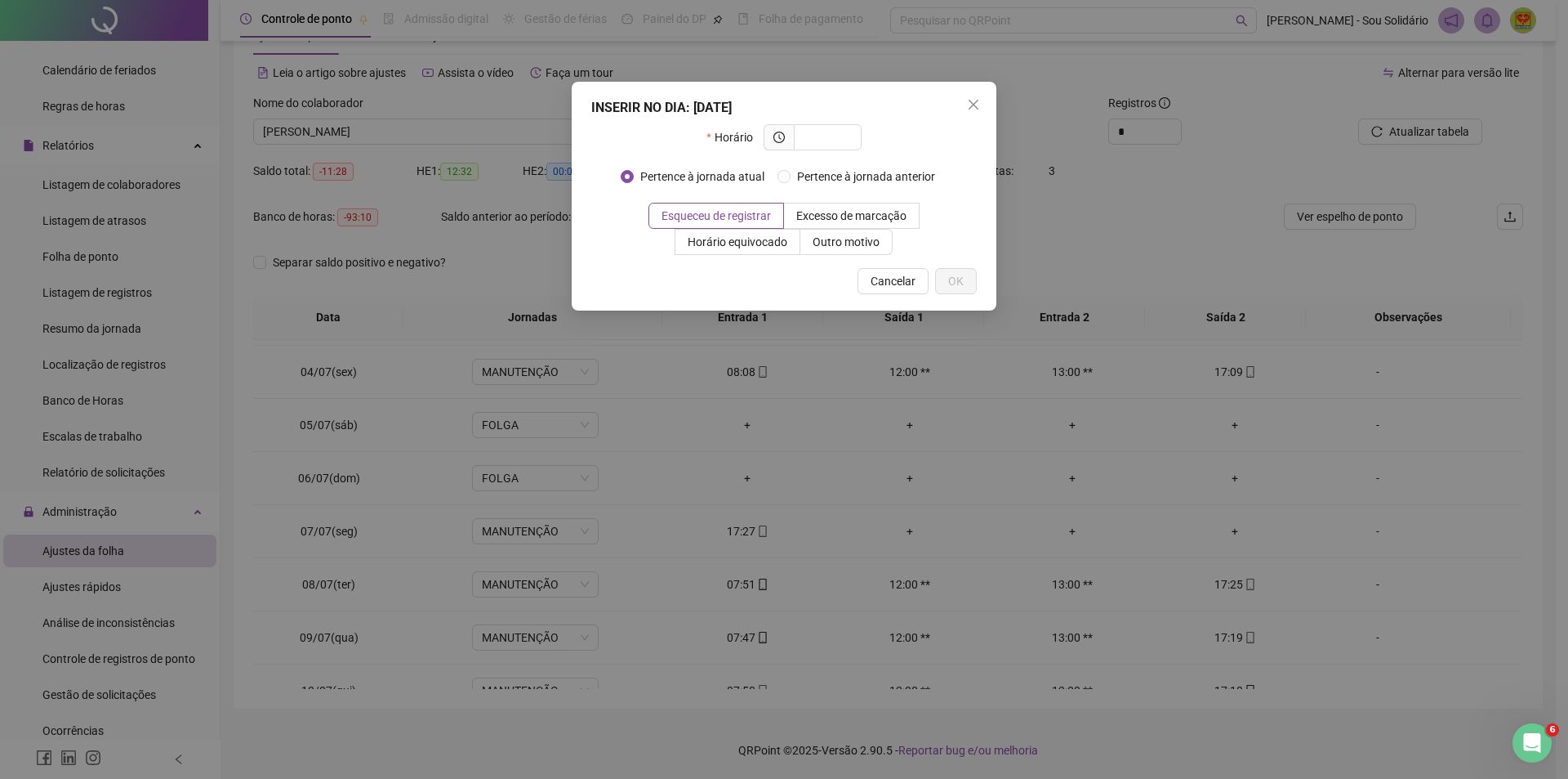
click at [754, 533] on div "INSERIR NO DIA : [DATE] Horário Pertence à jornada atual Pertence à jornada ant…" at bounding box center [784, 390] width 1568 height 779
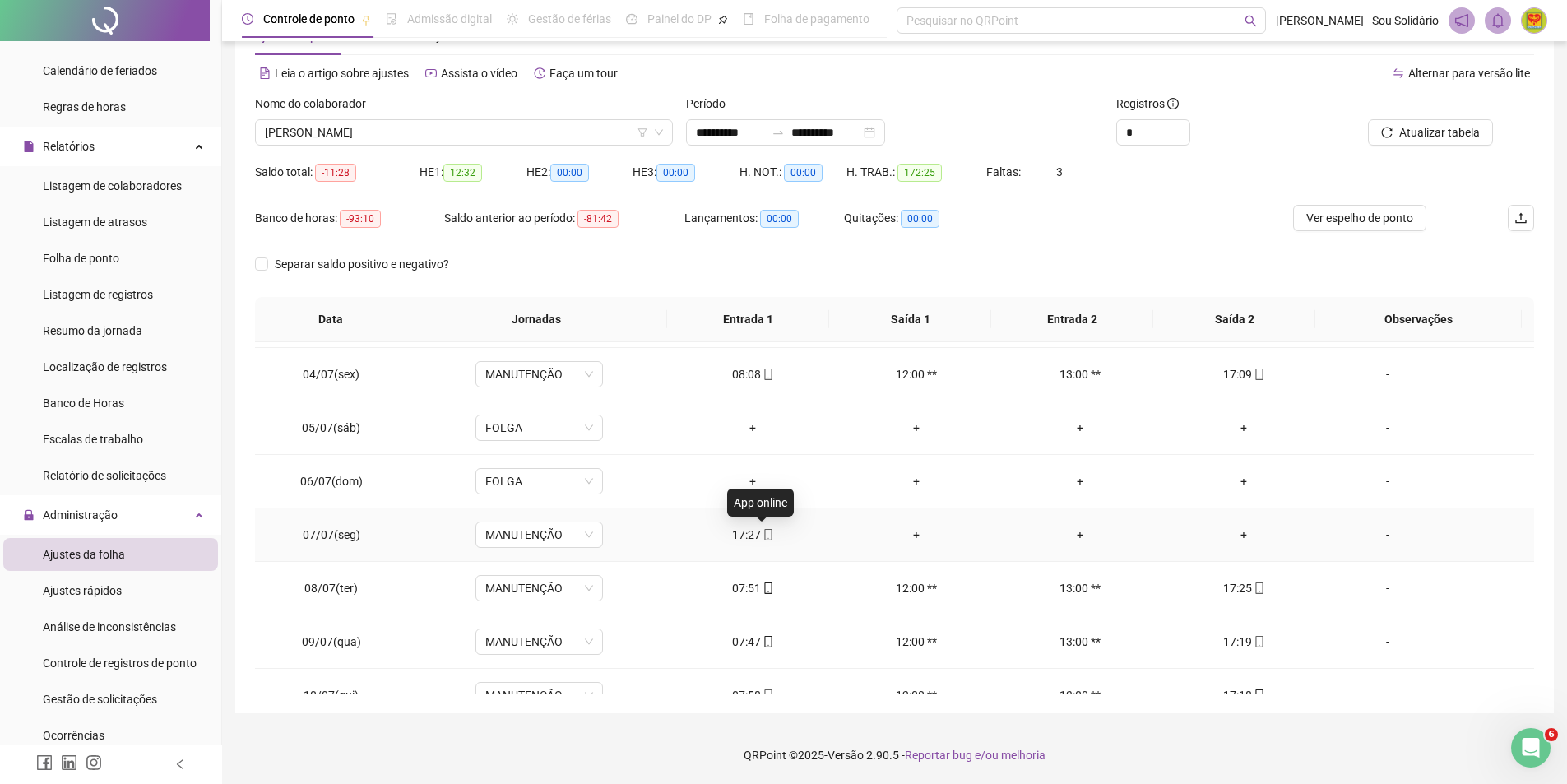
click at [764, 536] on icon "mobile" at bounding box center [768, 534] width 8 height 11
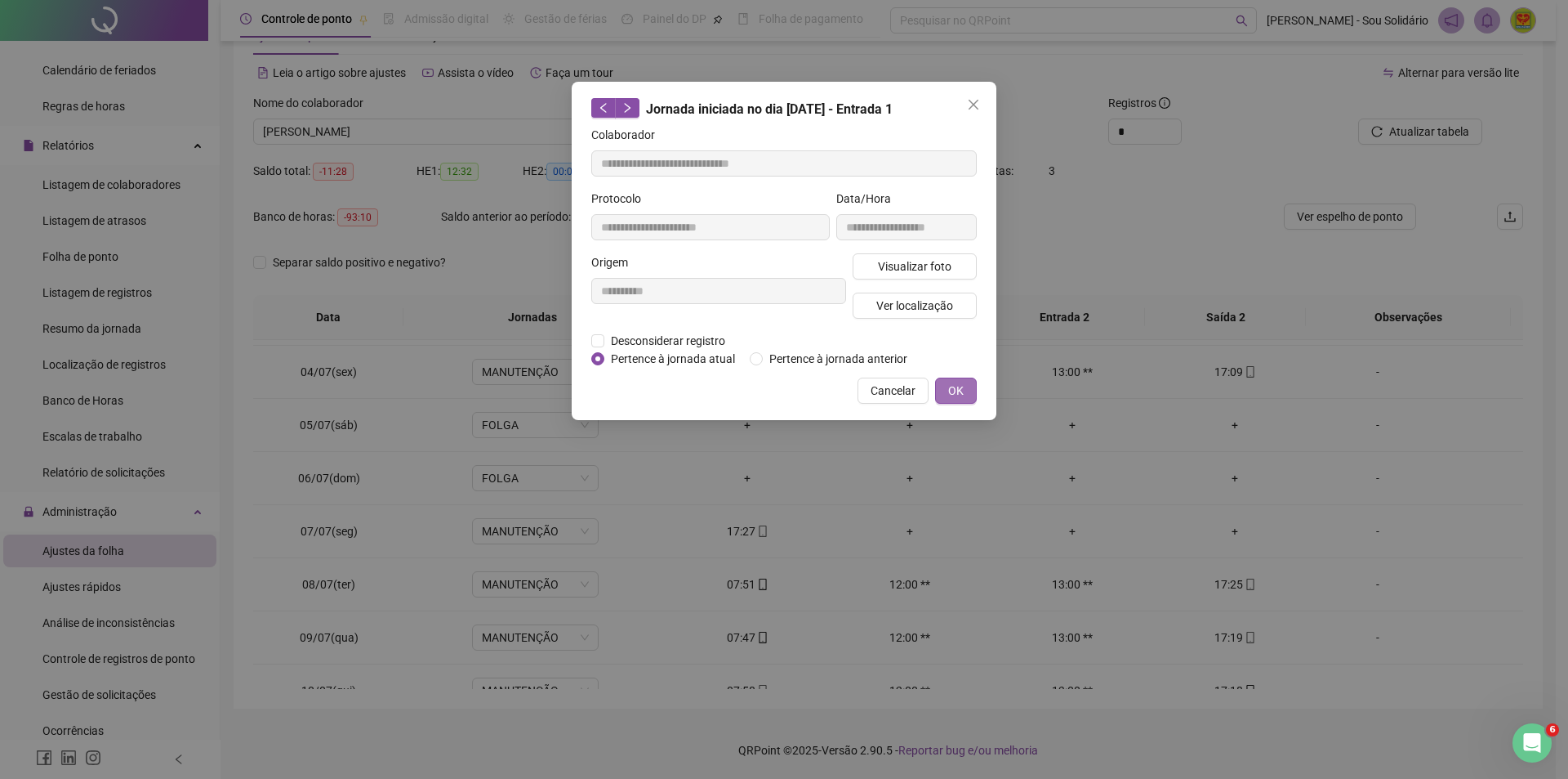
click at [962, 394] on span "OK" at bounding box center [956, 390] width 15 height 18
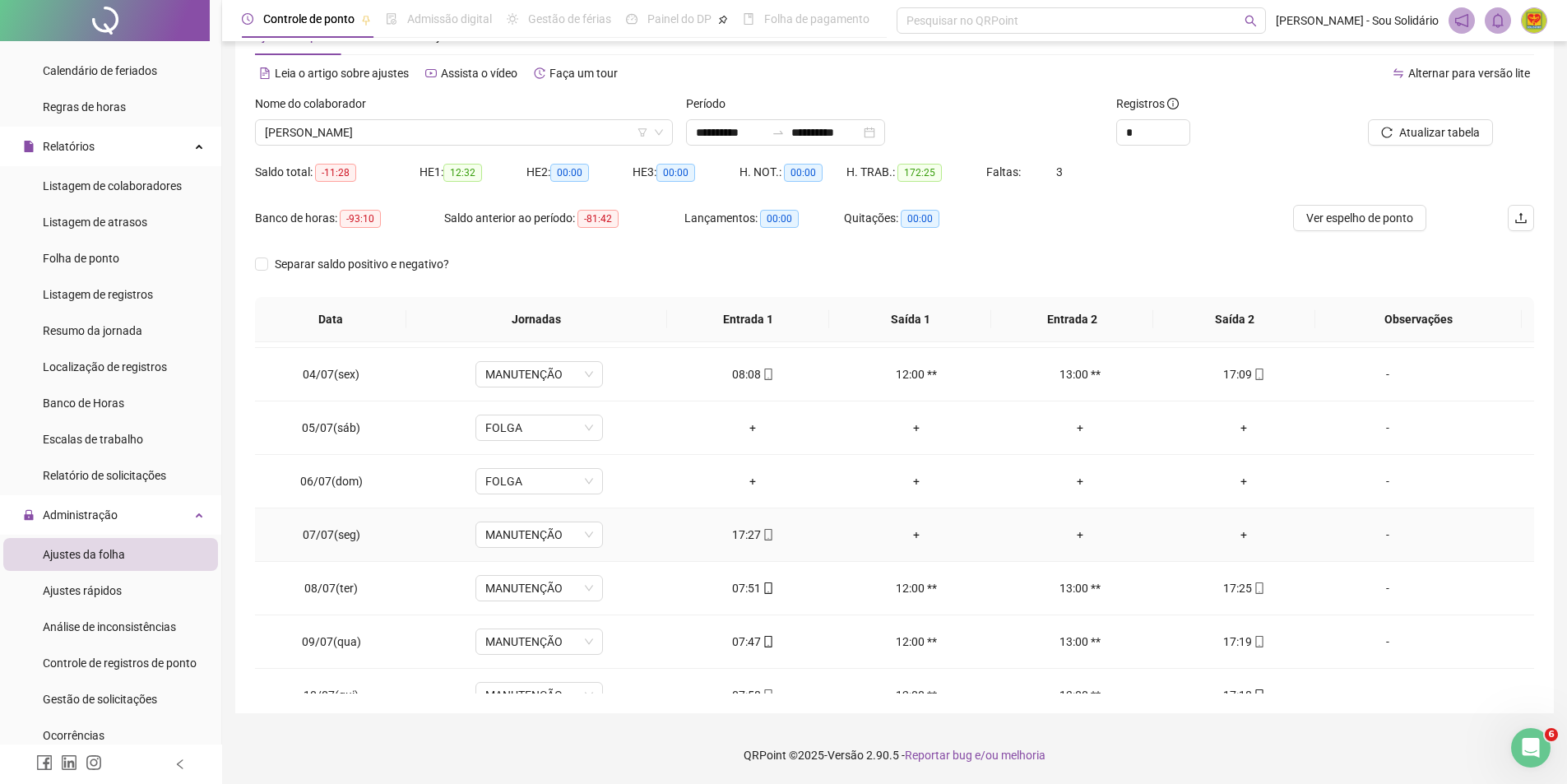
click at [1236, 532] on div "+" at bounding box center [1244, 534] width 137 height 18
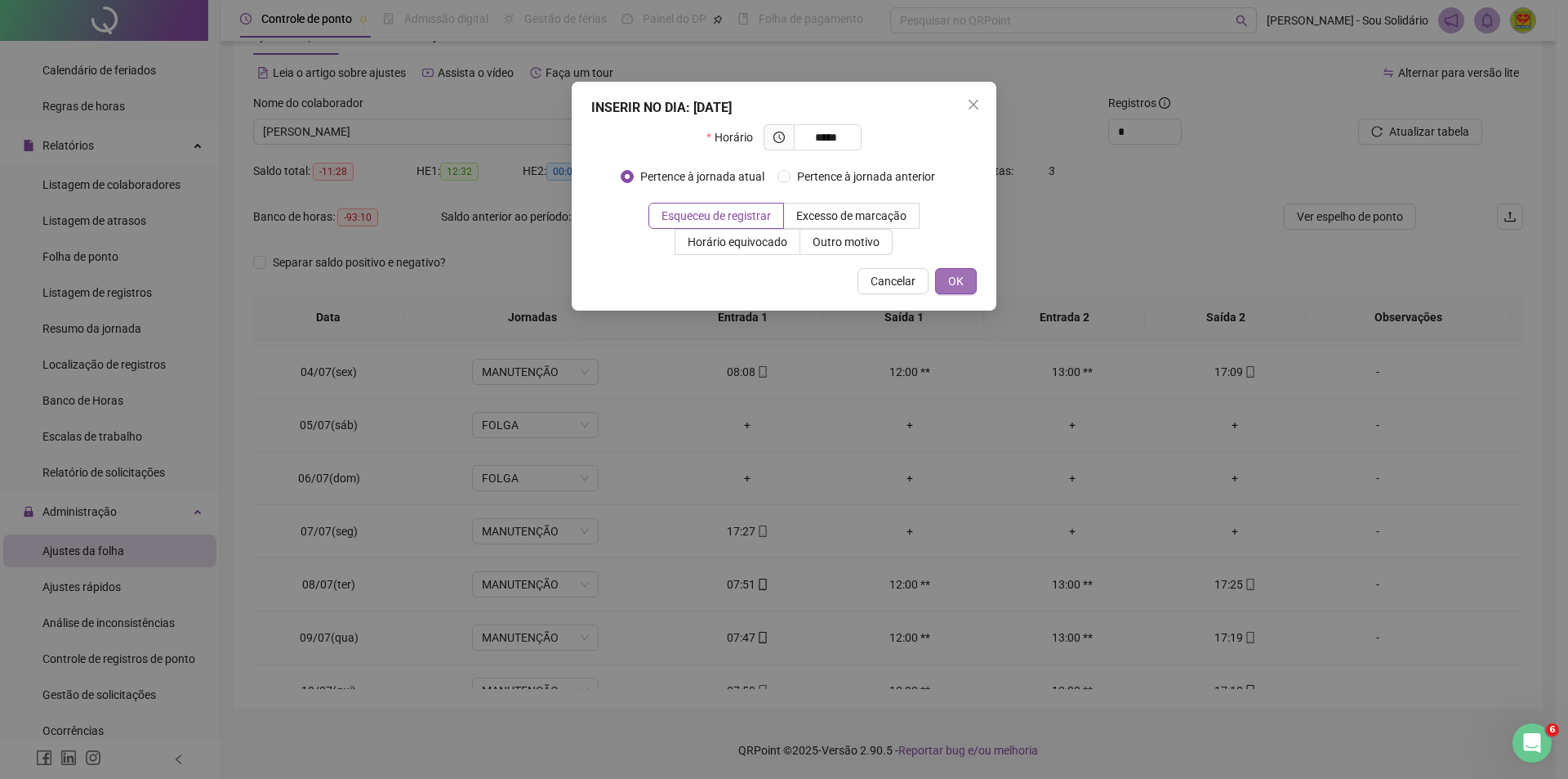
type input "*****"
click at [963, 281] on span "OK" at bounding box center [956, 281] width 15 height 18
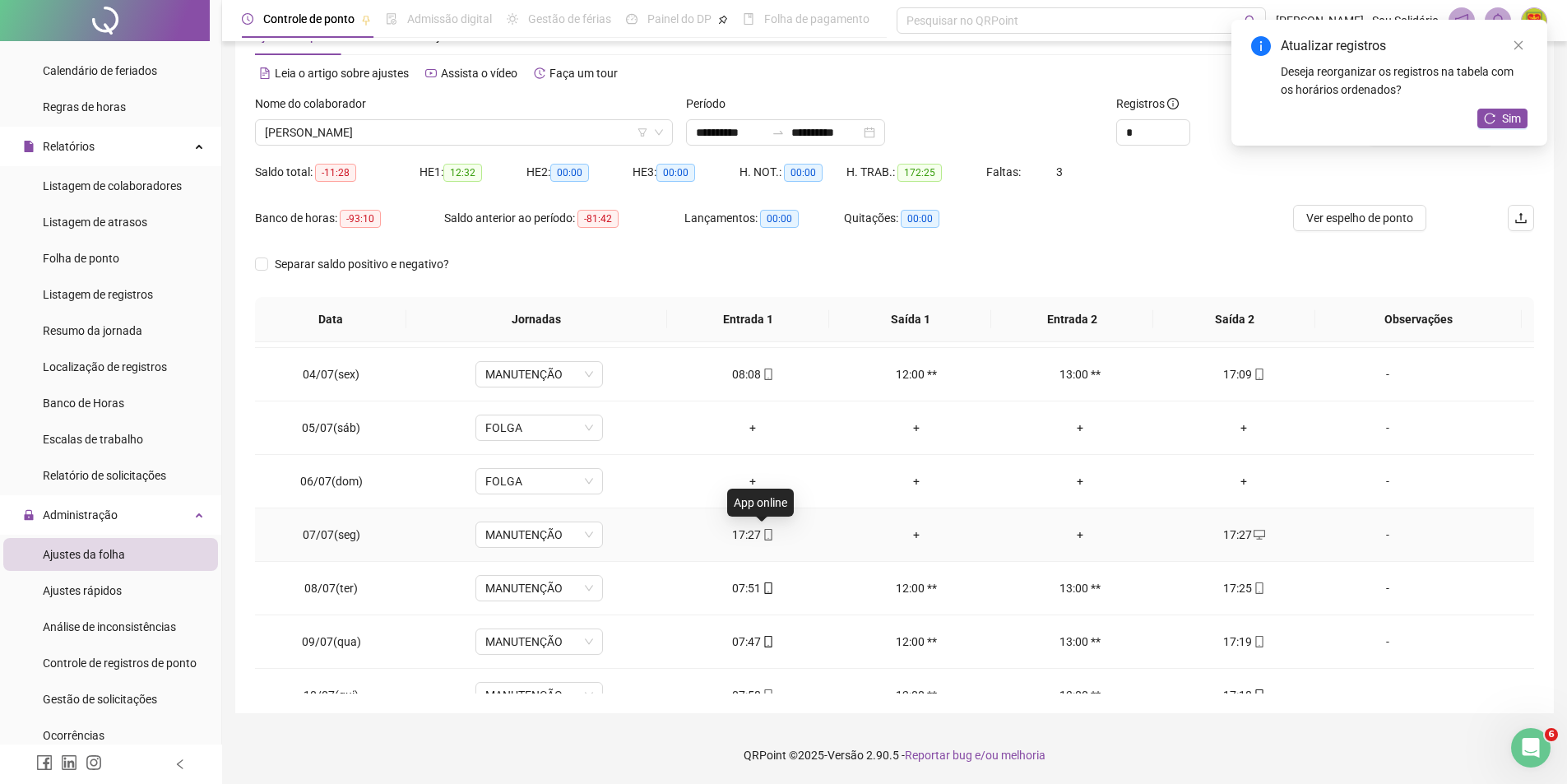
click at [765, 537] on icon "mobile" at bounding box center [768, 534] width 11 height 11
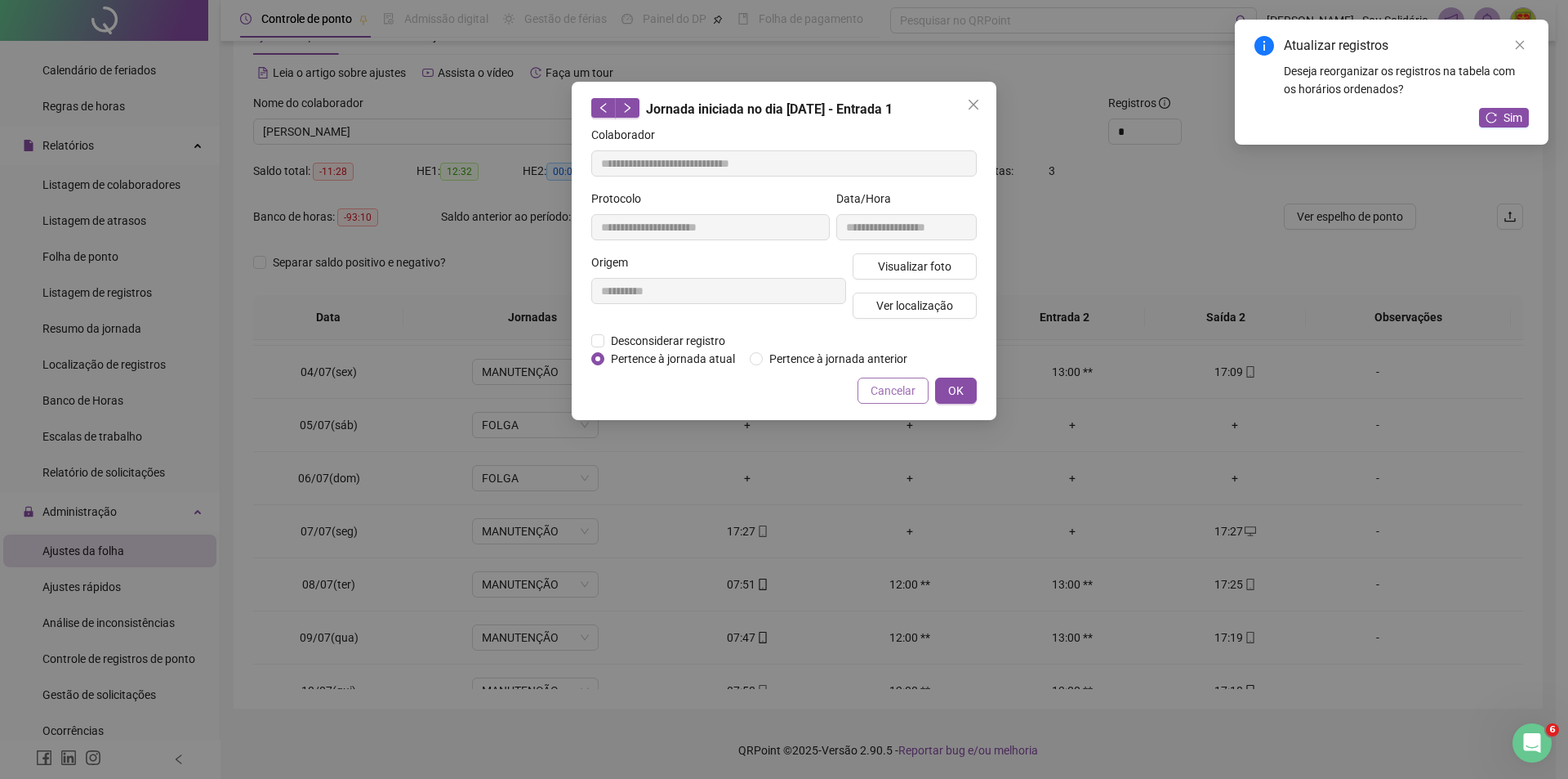
click at [890, 392] on span "Cancelar" at bounding box center [892, 390] width 45 height 18
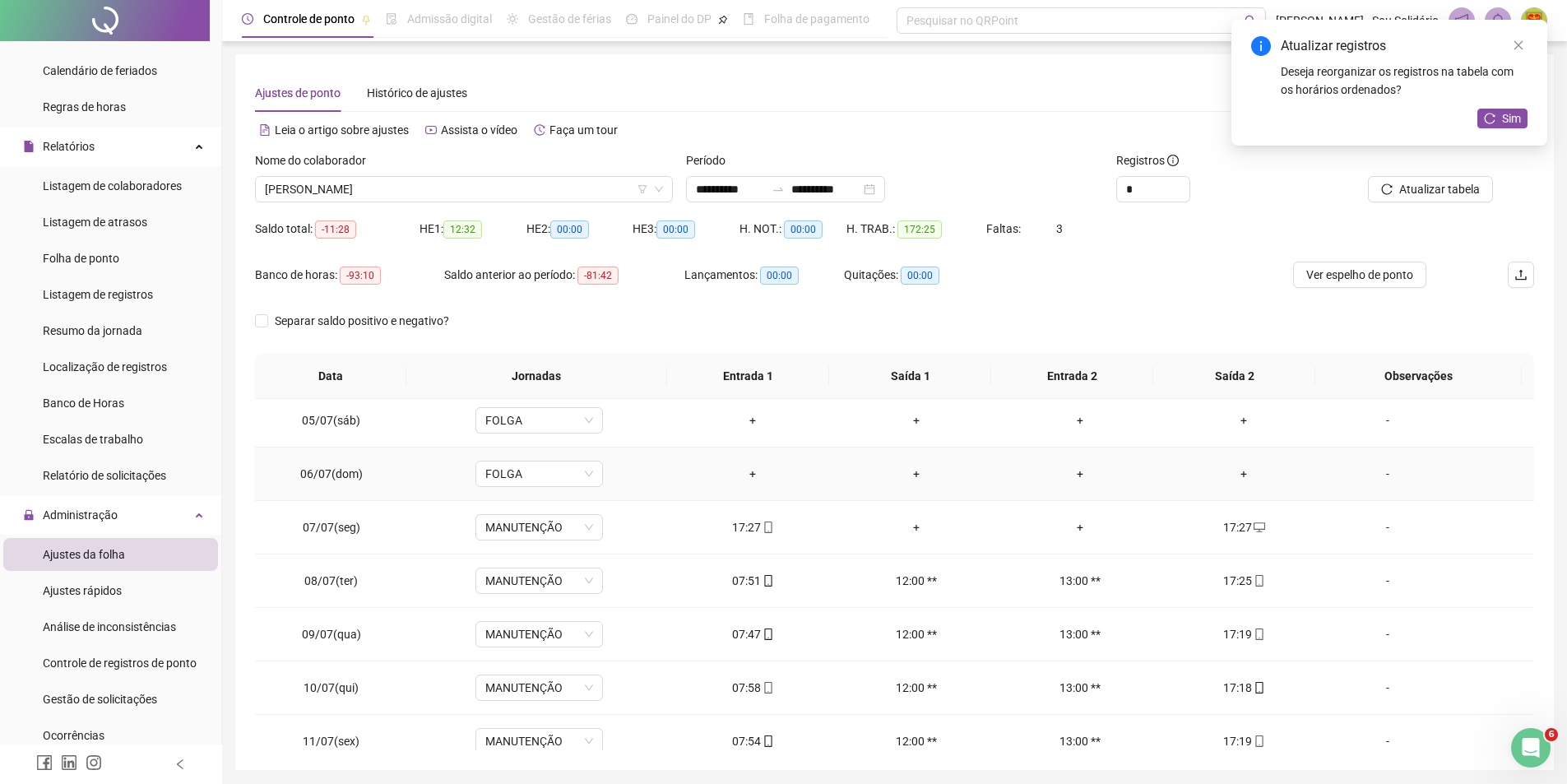
scroll to position [247, 0]
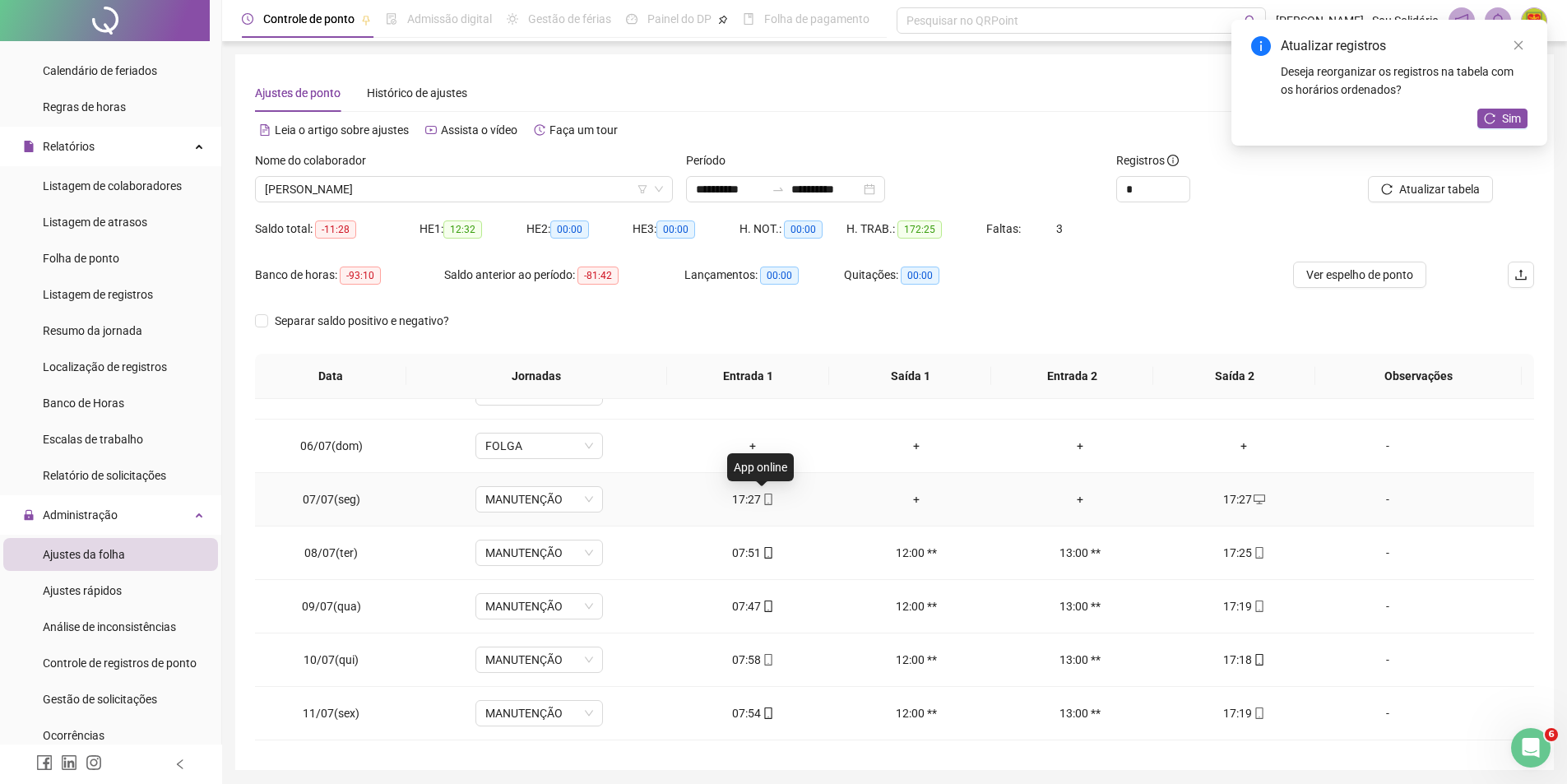
click at [764, 499] on icon "mobile" at bounding box center [768, 499] width 11 height 11
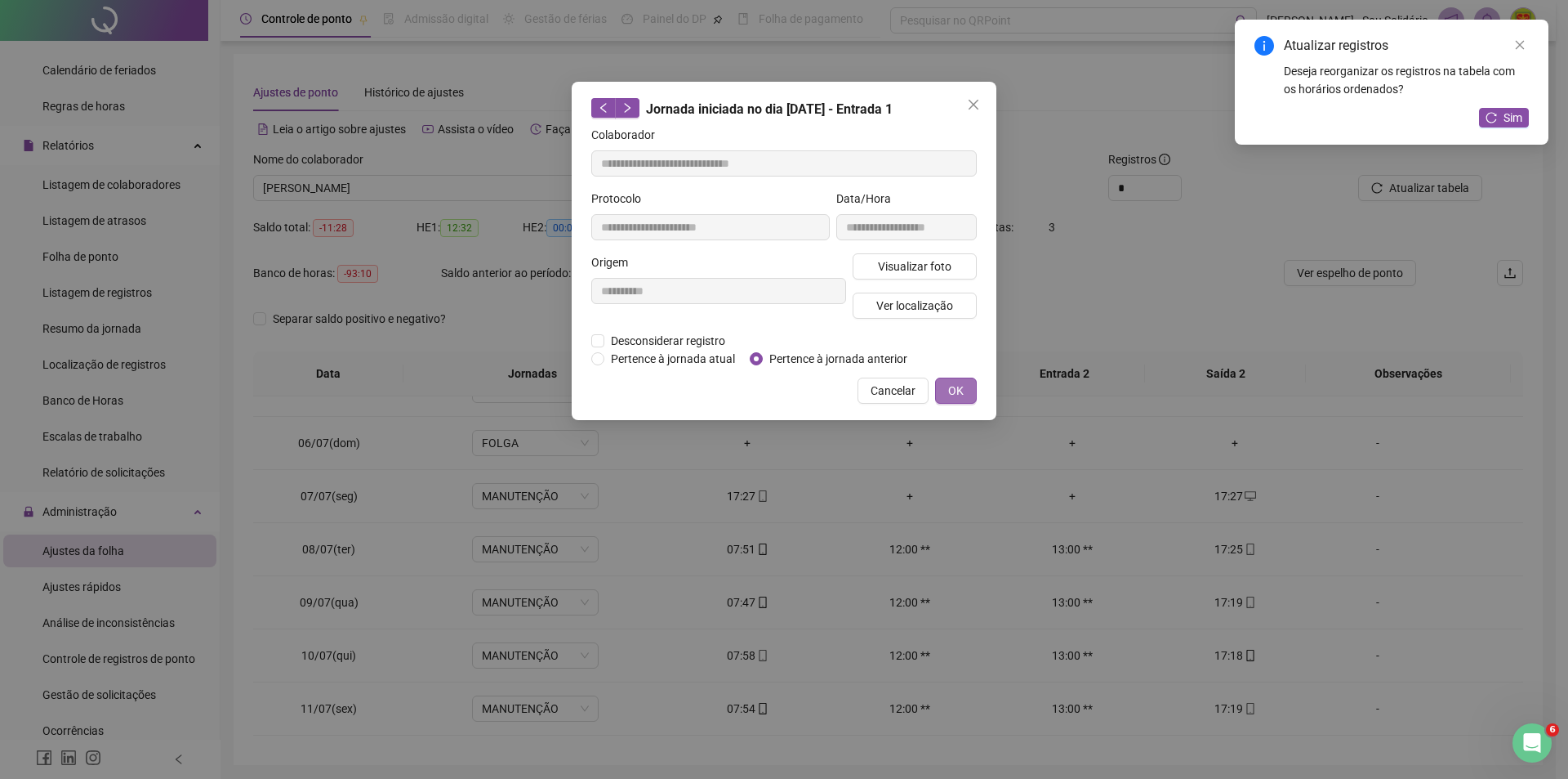
click at [955, 391] on span "OK" at bounding box center [956, 390] width 15 height 18
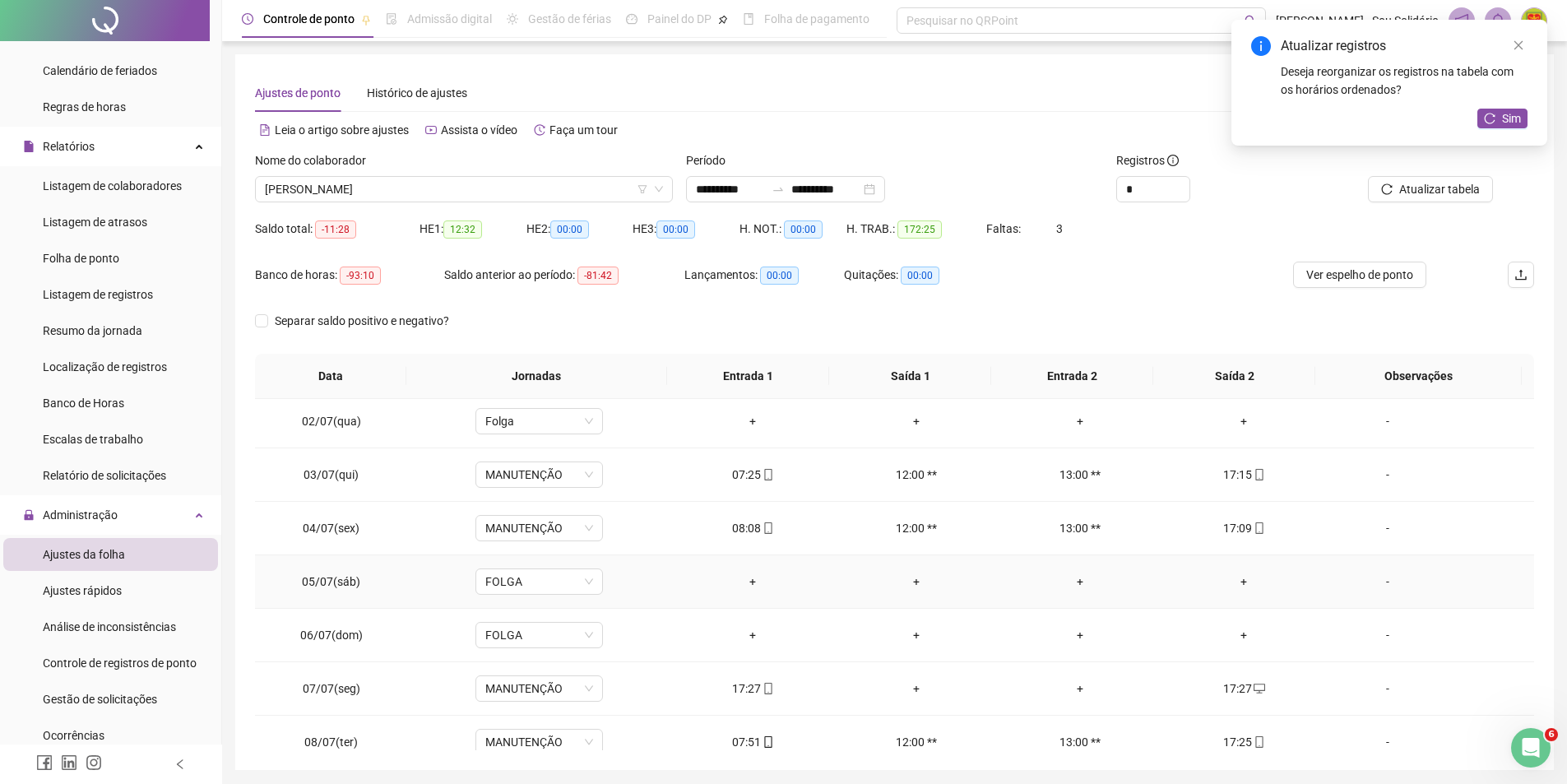
scroll to position [82, 0]
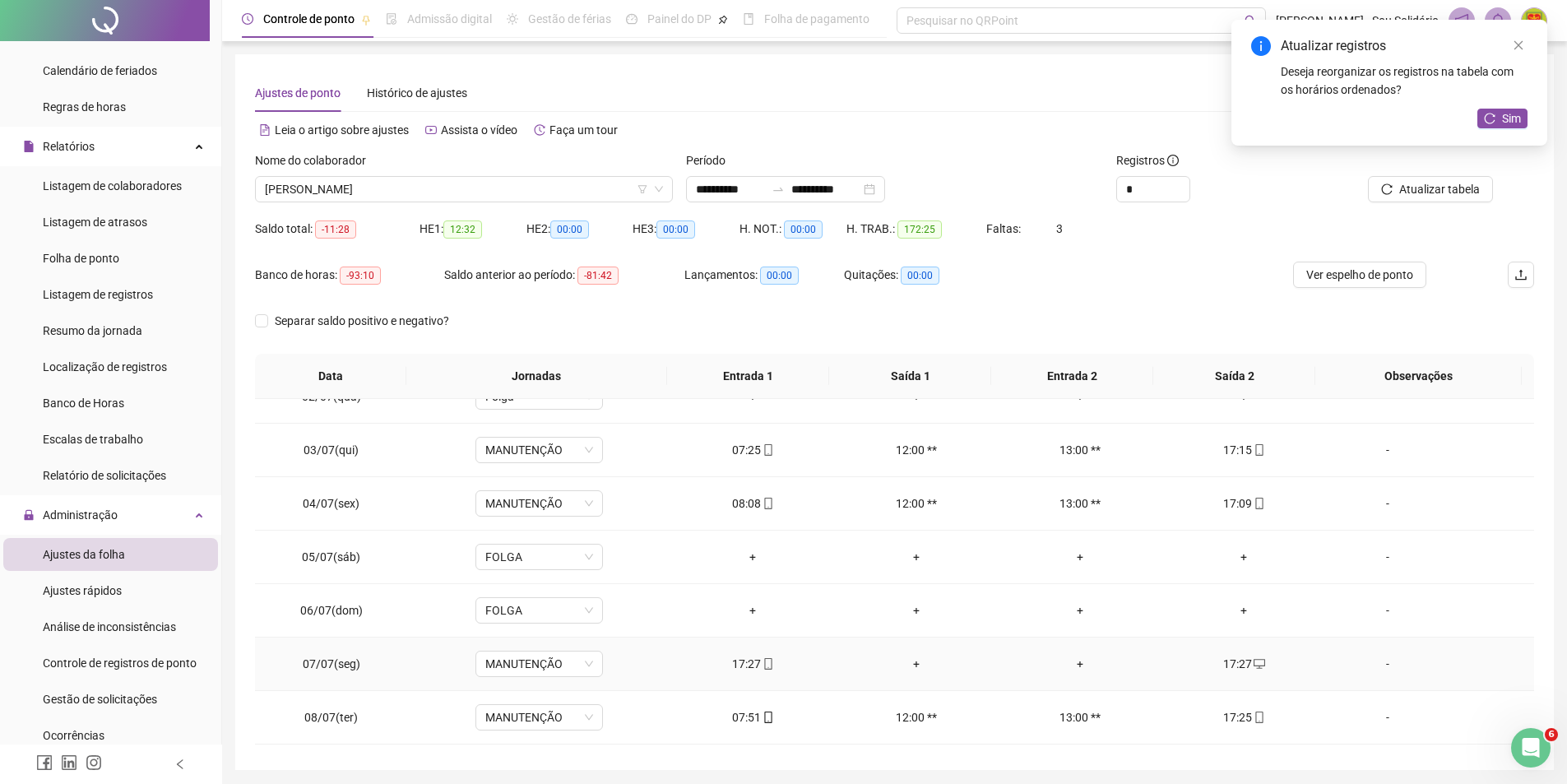
click at [759, 671] on div "17:27" at bounding box center [753, 663] width 137 height 18
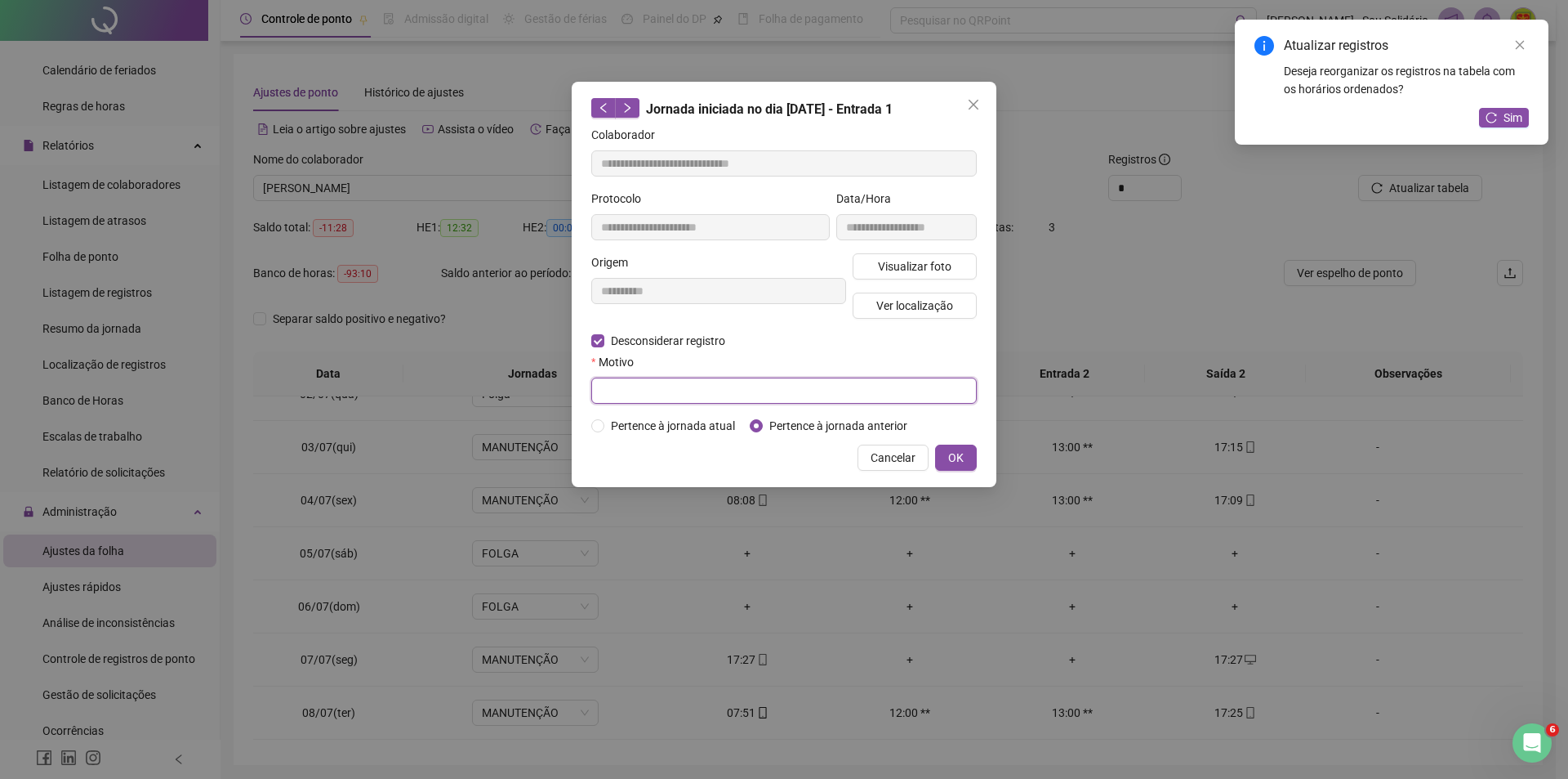
click at [630, 388] on input "text" at bounding box center [784, 390] width 386 height 27
type input "**********"
click at [953, 456] on span "OK" at bounding box center [956, 457] width 15 height 18
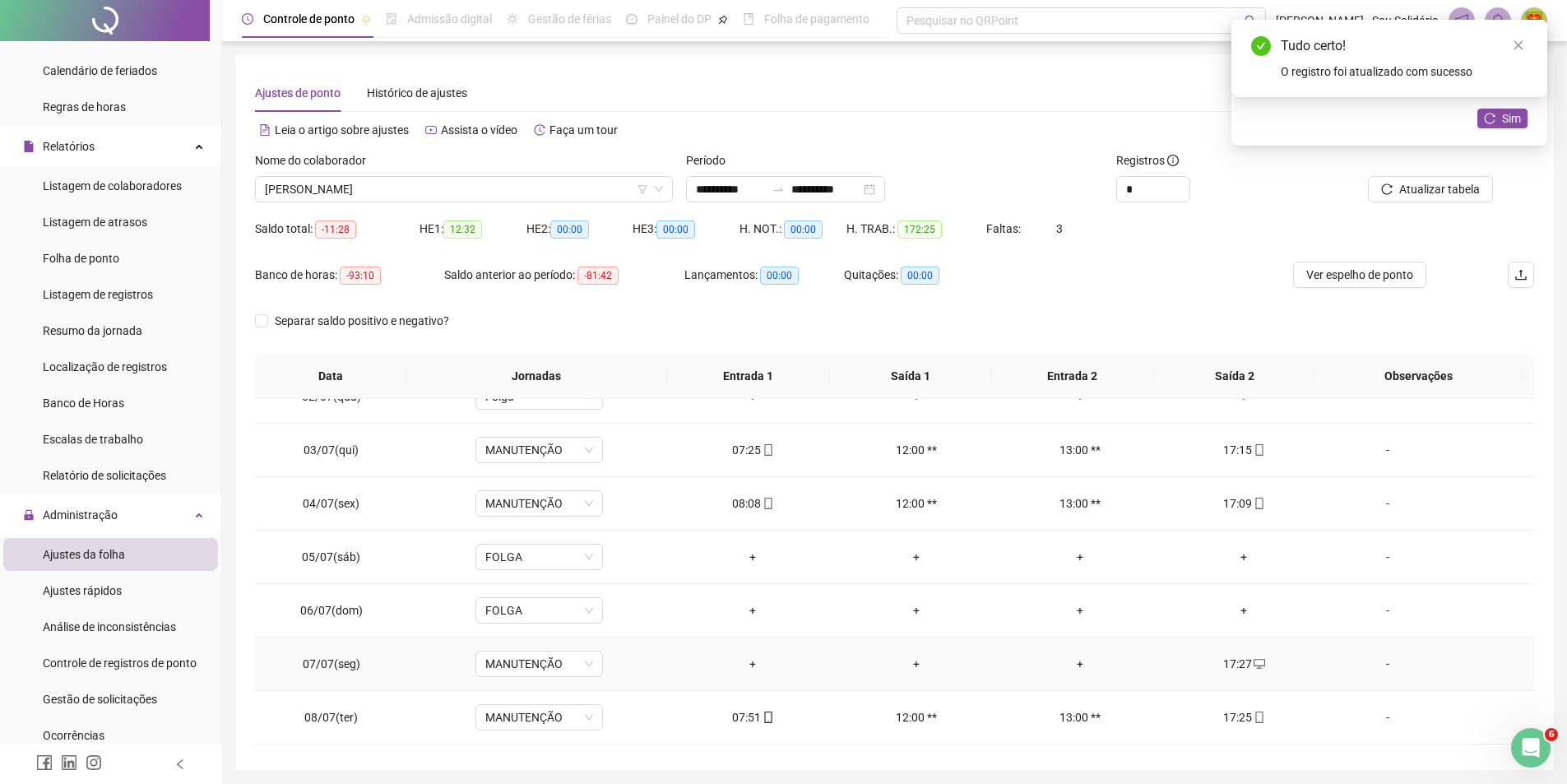
click at [749, 671] on div "+" at bounding box center [753, 663] width 137 height 18
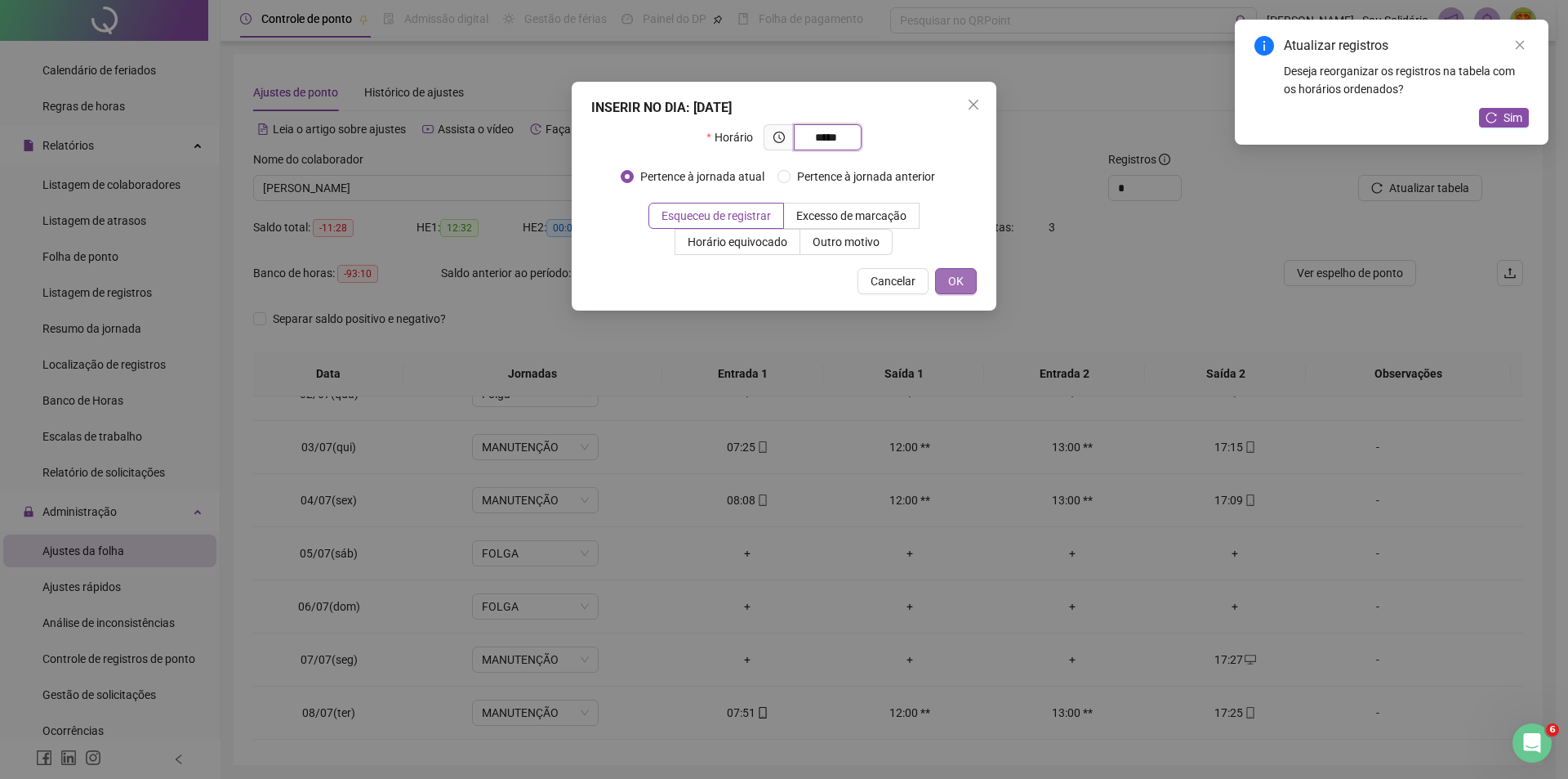
type input "*****"
click at [957, 282] on span "OK" at bounding box center [956, 281] width 15 height 18
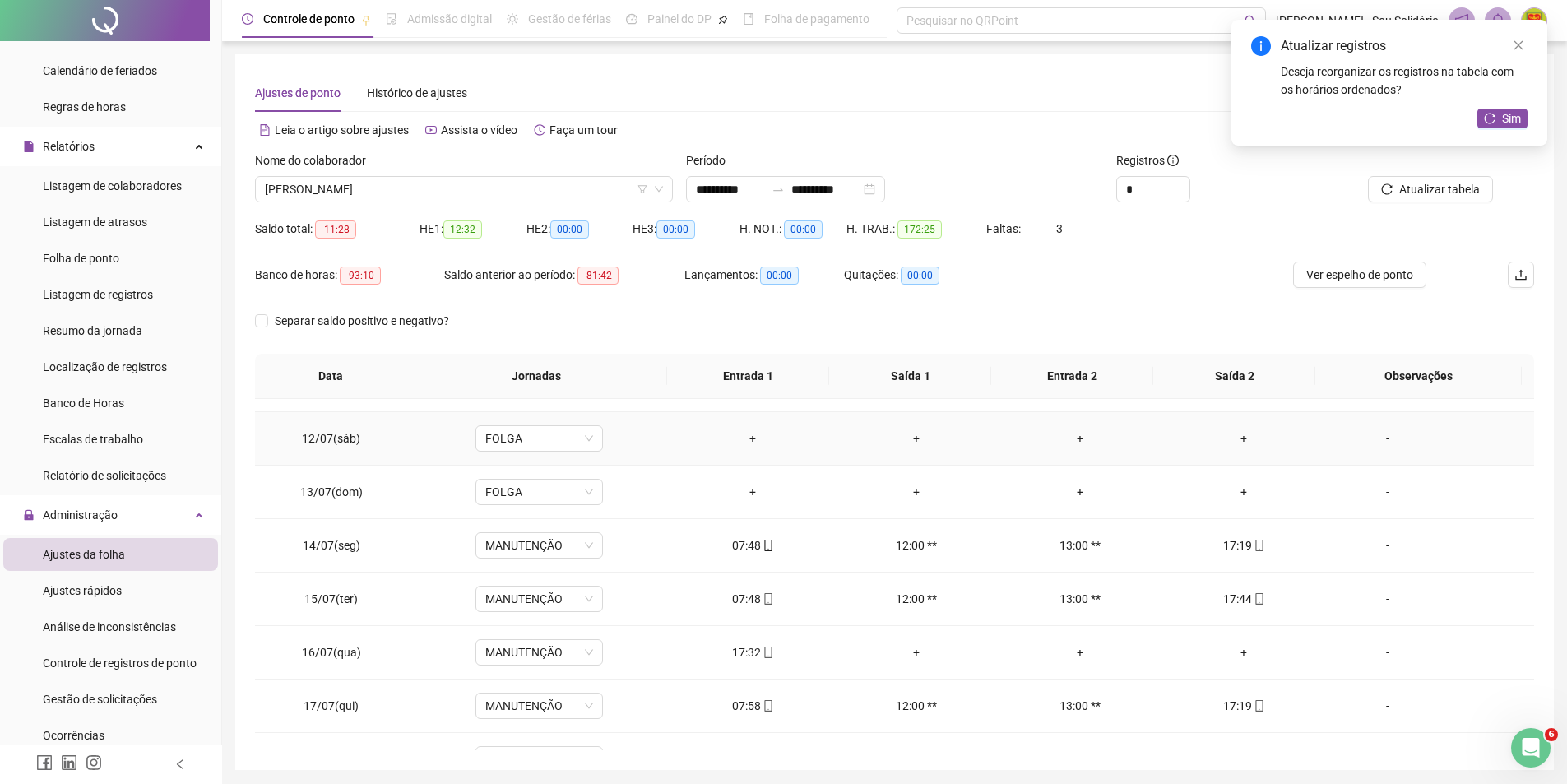
scroll to position [575, 0]
click at [764, 647] on icon "mobile" at bounding box center [768, 651] width 8 height 11
type input "**********"
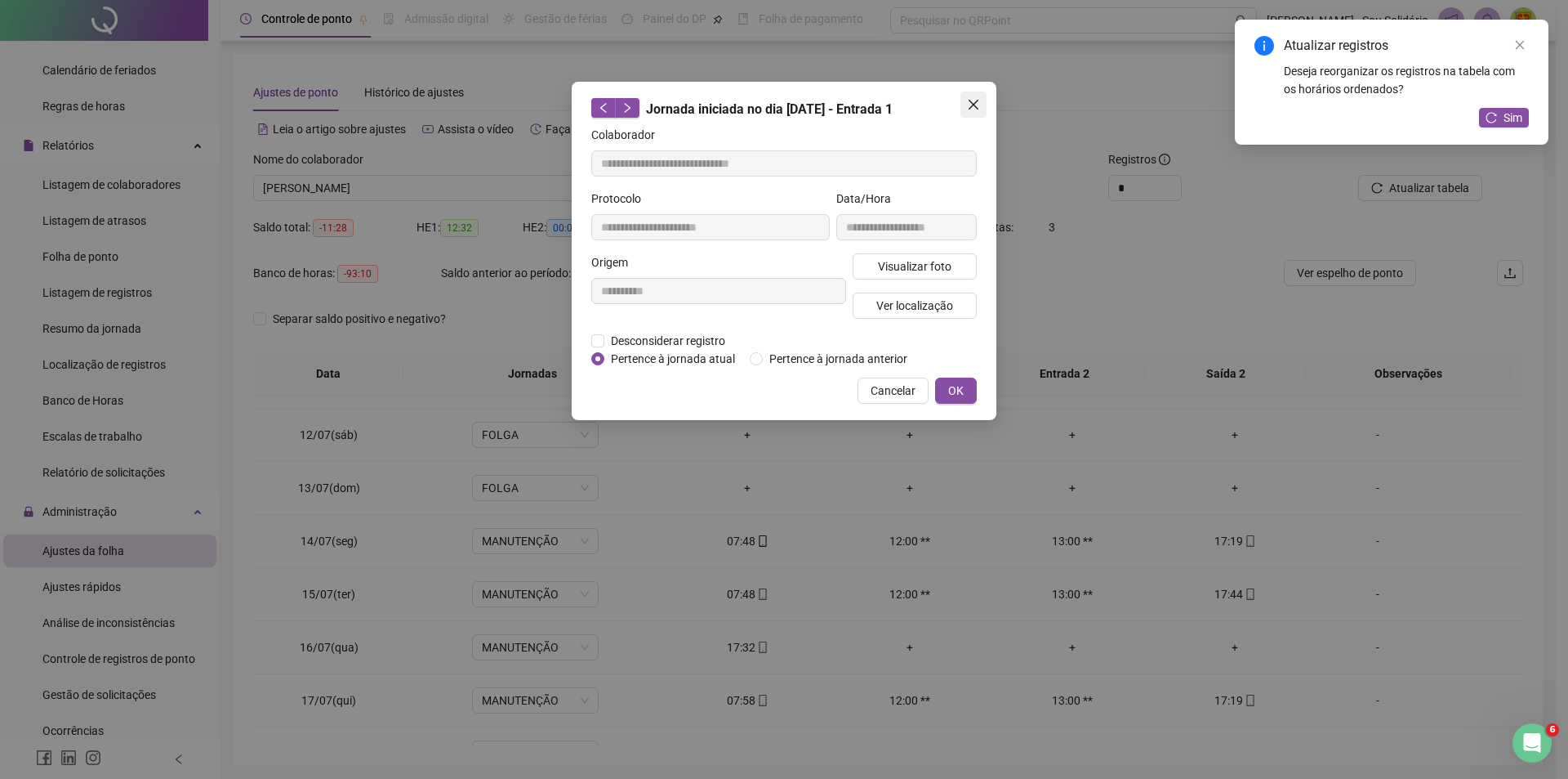
click at [981, 104] on span "Close" at bounding box center [974, 104] width 27 height 13
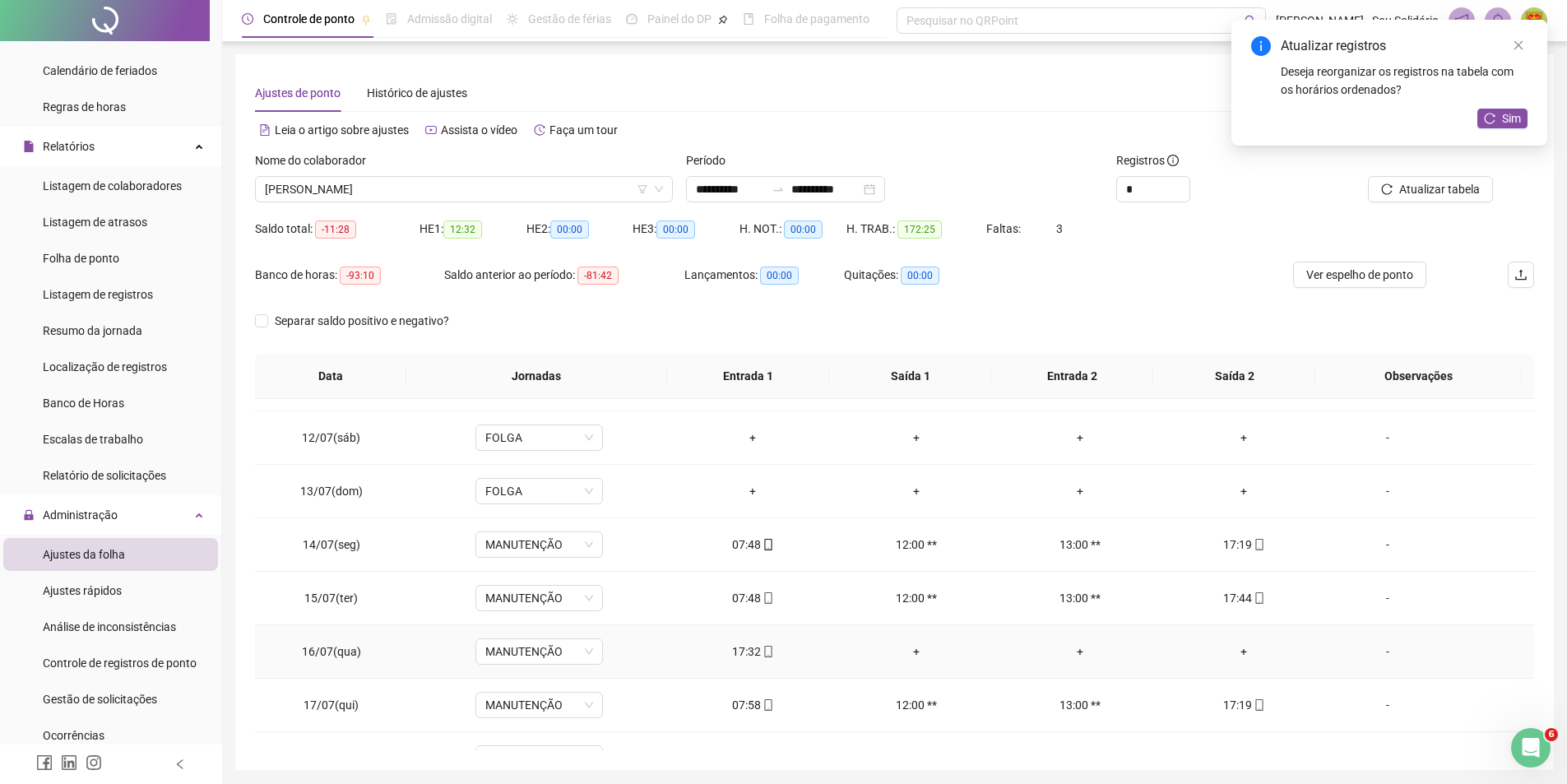
click at [1236, 650] on div "+" at bounding box center [1244, 650] width 137 height 18
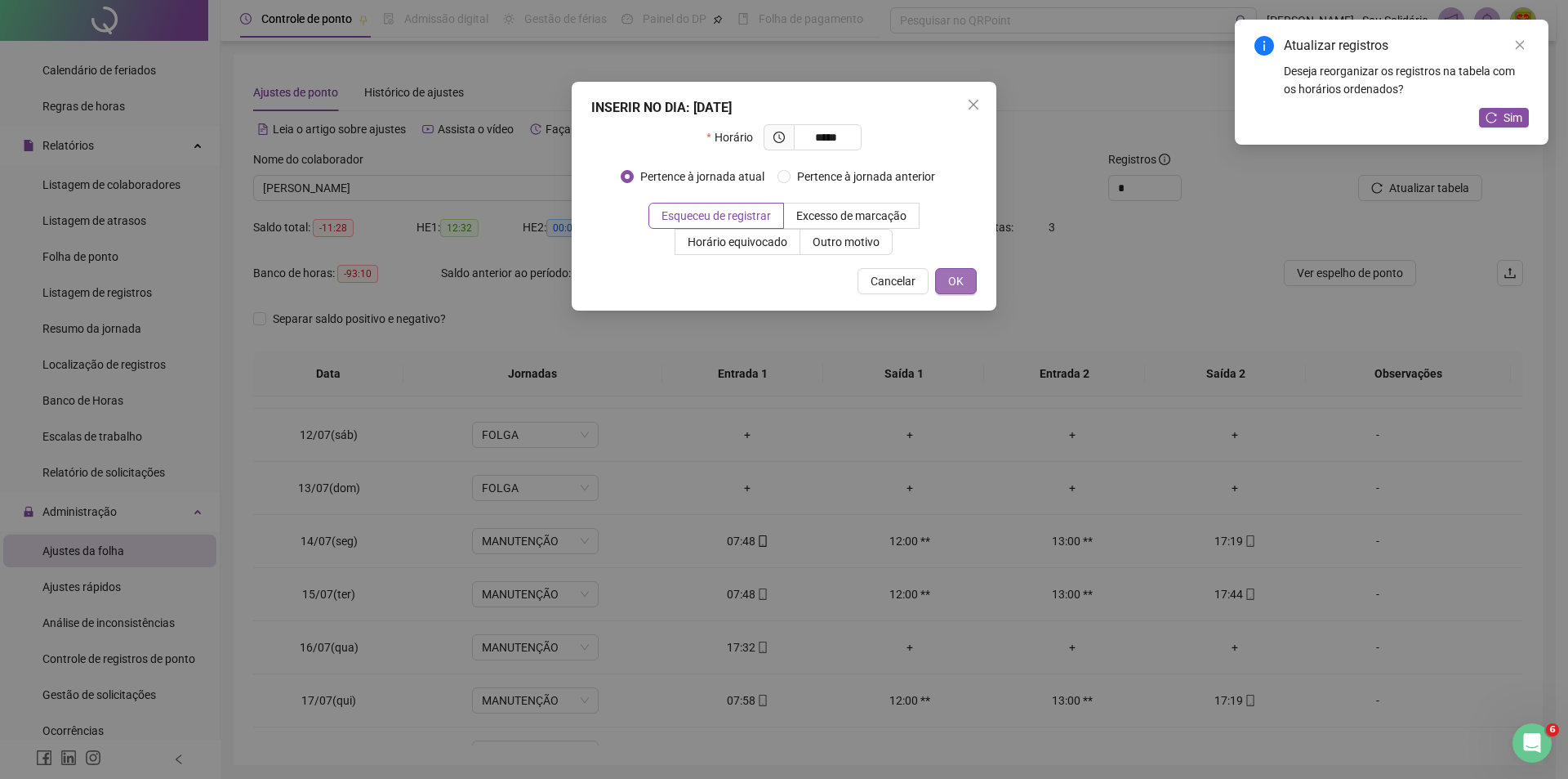
type input "*****"
click at [962, 278] on span "OK" at bounding box center [956, 281] width 15 height 18
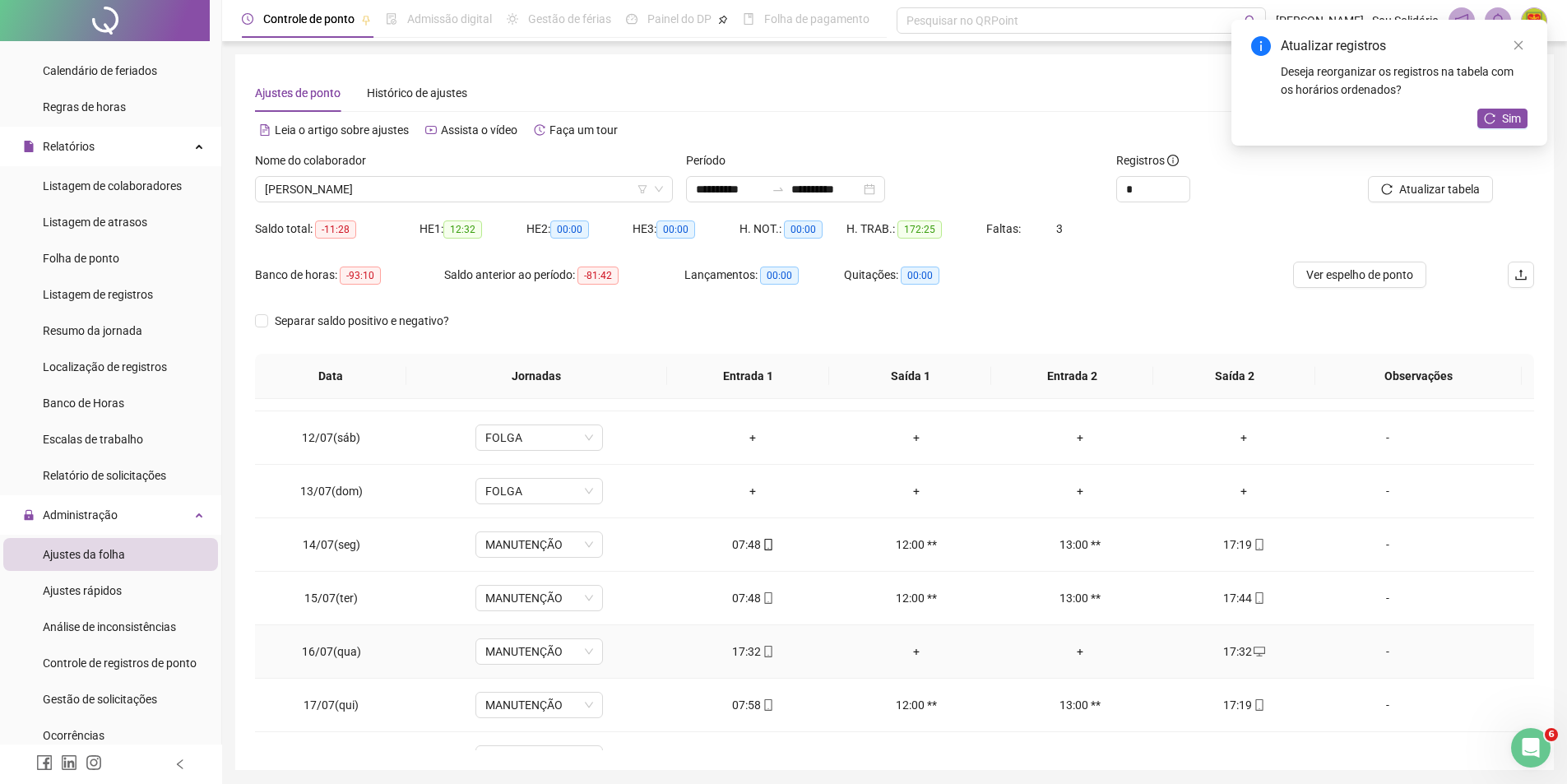
click at [754, 652] on div "17:32" at bounding box center [753, 650] width 137 height 18
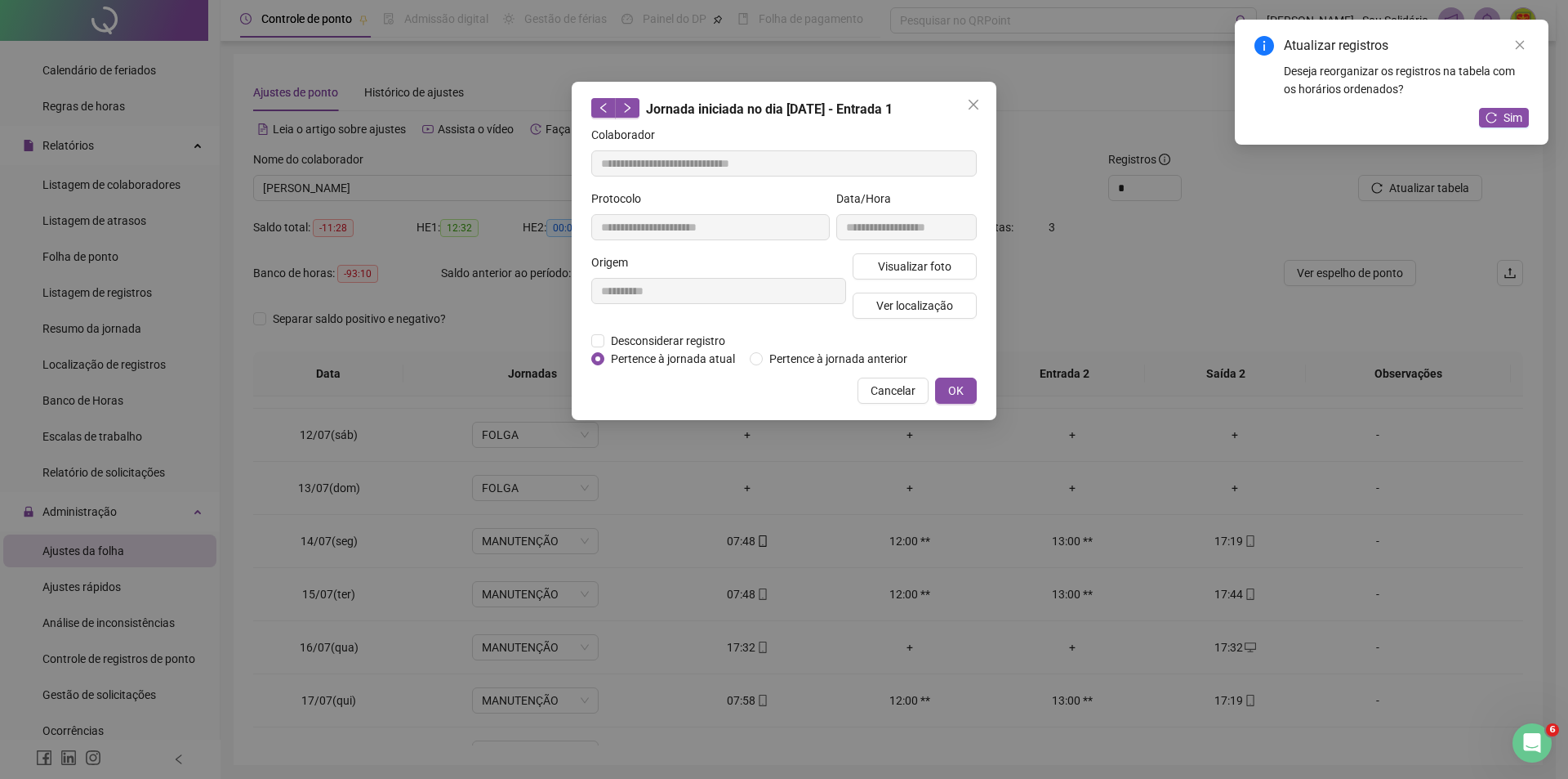
drag, startPoint x: 749, startPoint y: 647, endPoint x: 1028, endPoint y: 268, distance: 470.6
click at [1135, 240] on div "**********" at bounding box center [784, 390] width 1568 height 779
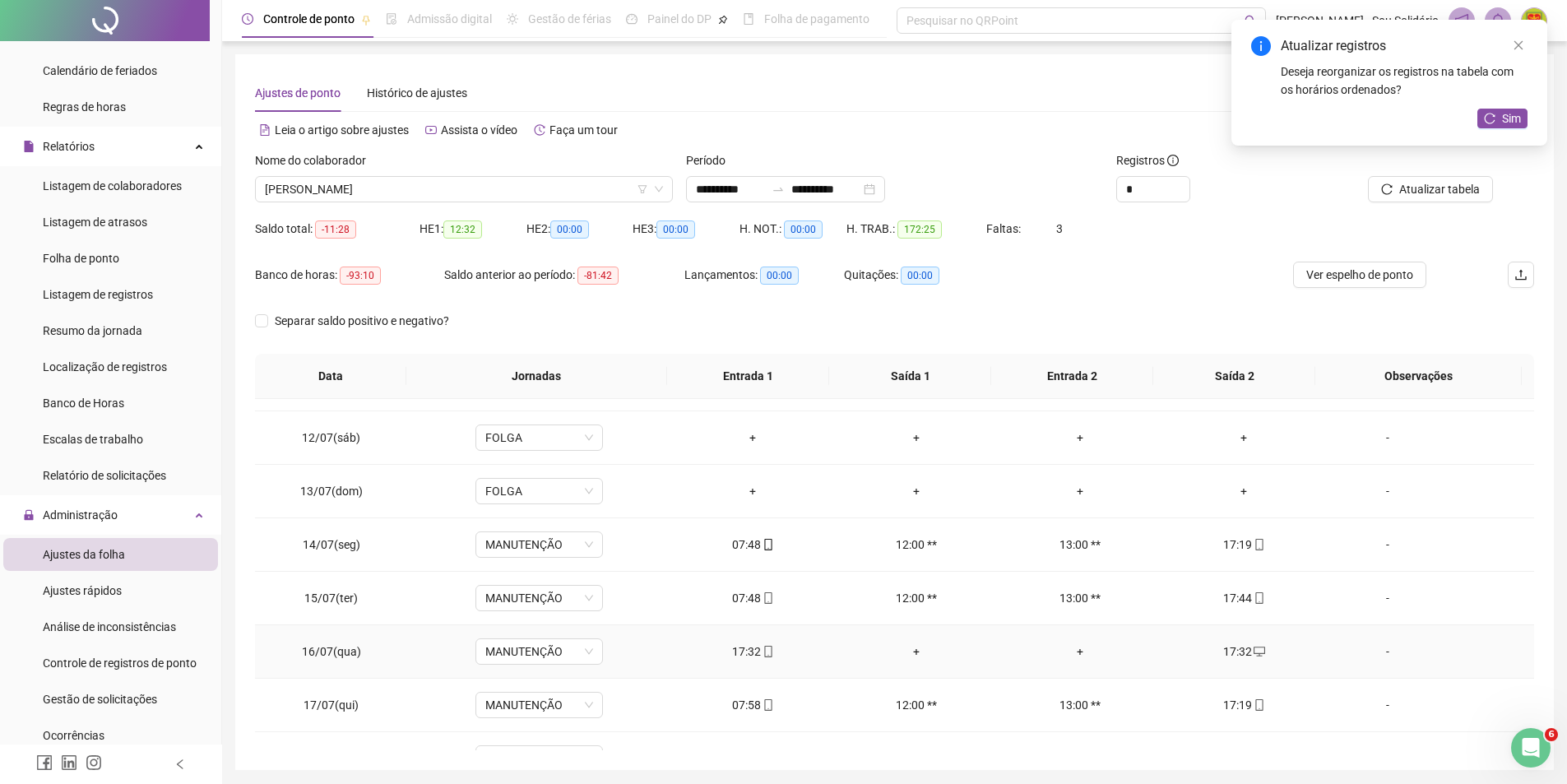
drag, startPoint x: 746, startPoint y: 644, endPoint x: 729, endPoint y: 652, distance: 18.8
click at [729, 652] on div "17:32" at bounding box center [753, 650] width 137 height 18
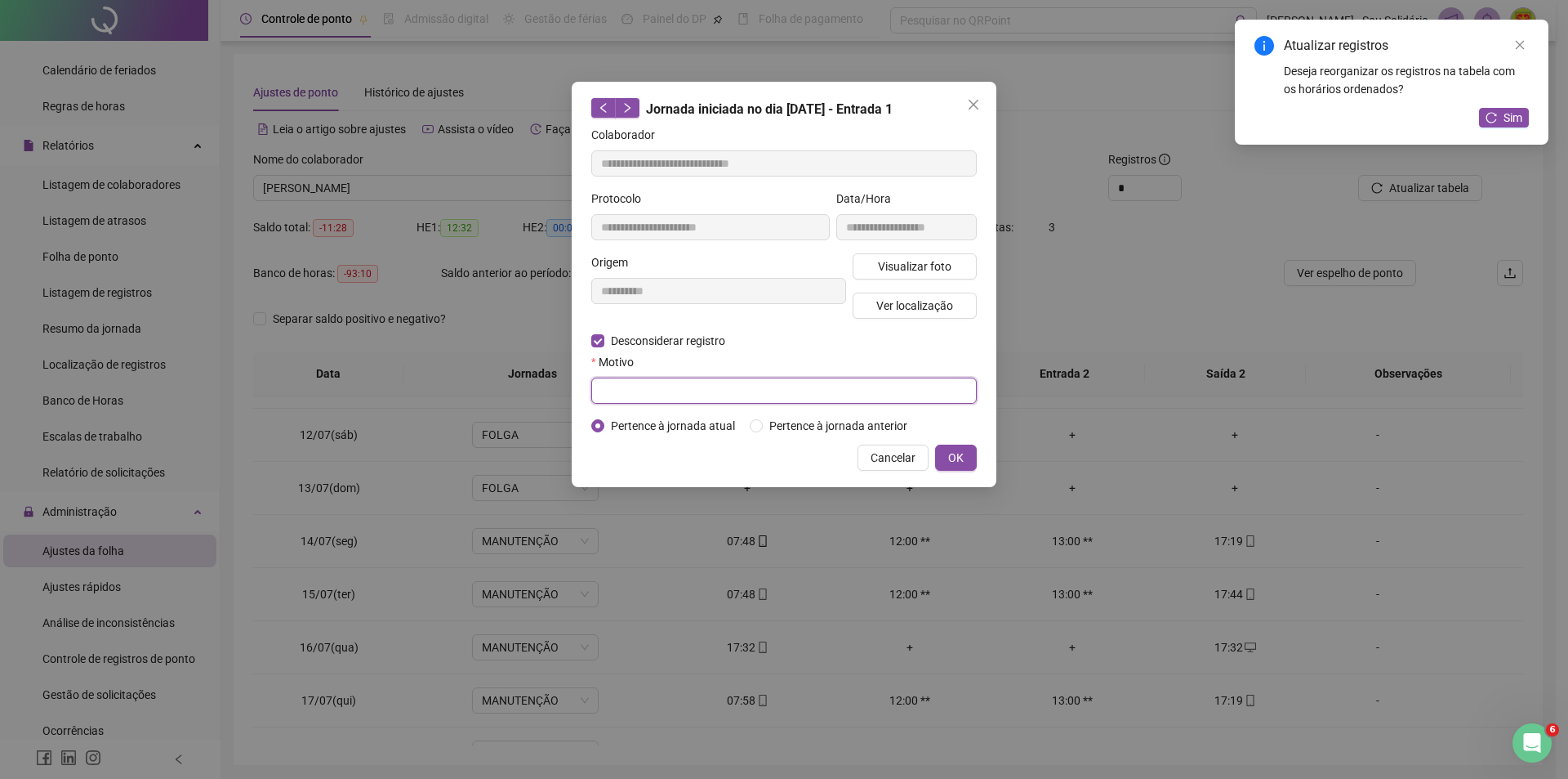
click at [642, 393] on input "text" at bounding box center [784, 390] width 386 height 27
type input "**********"
click at [961, 455] on span "OK" at bounding box center [956, 457] width 15 height 18
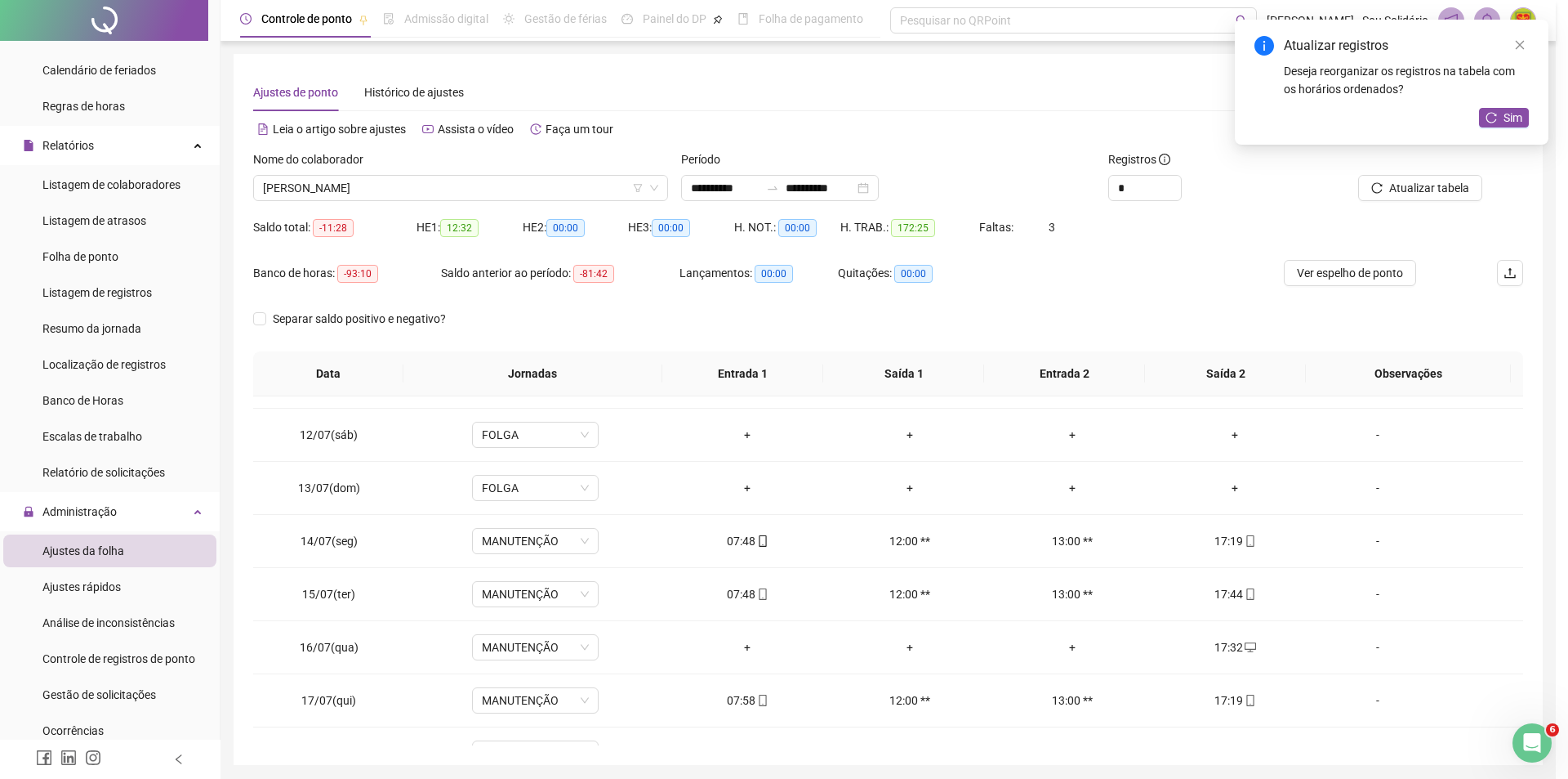
click at [961, 455] on div "**********" at bounding box center [784, 390] width 1568 height 779
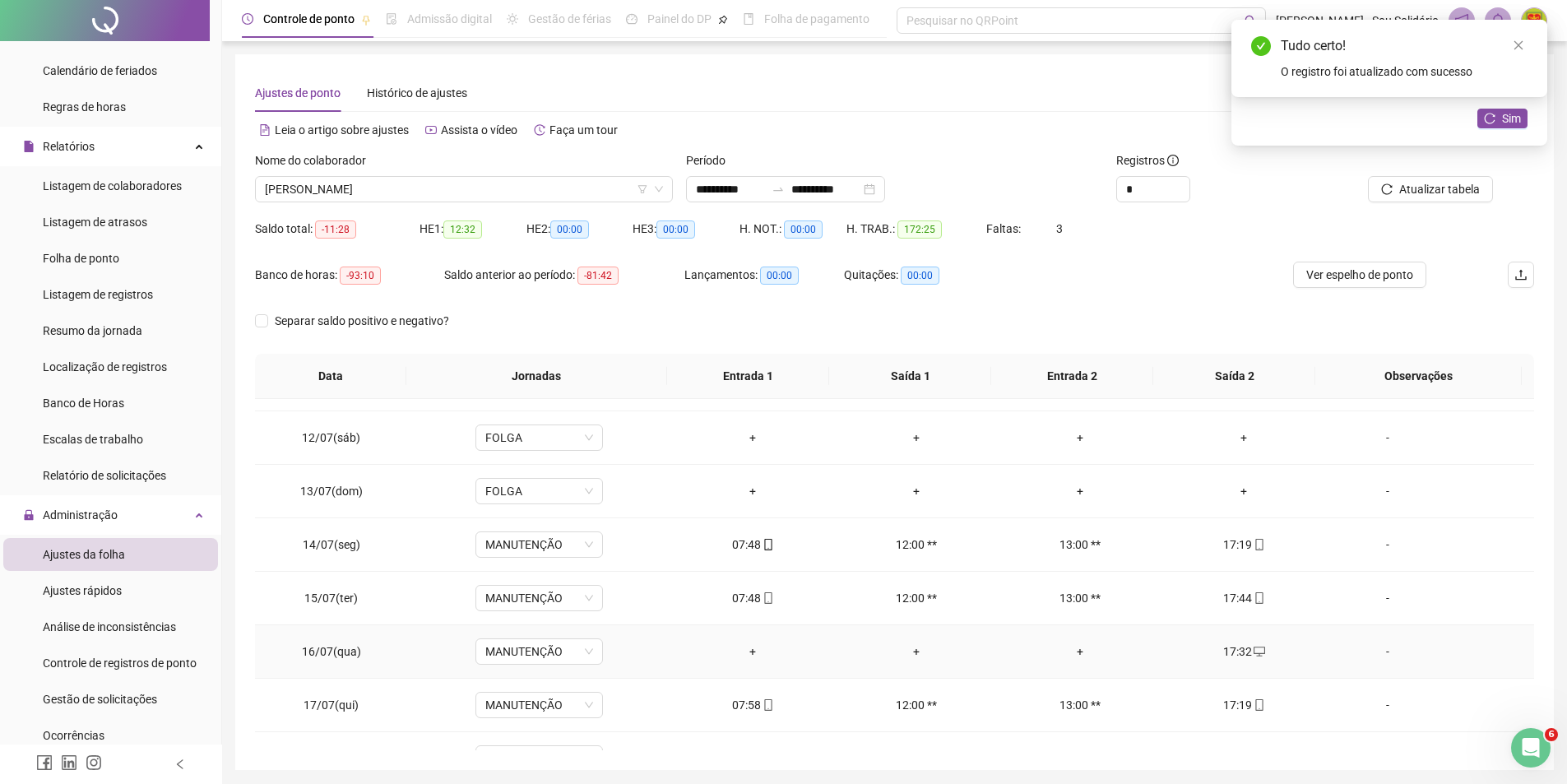
click at [748, 655] on div "+" at bounding box center [753, 650] width 137 height 18
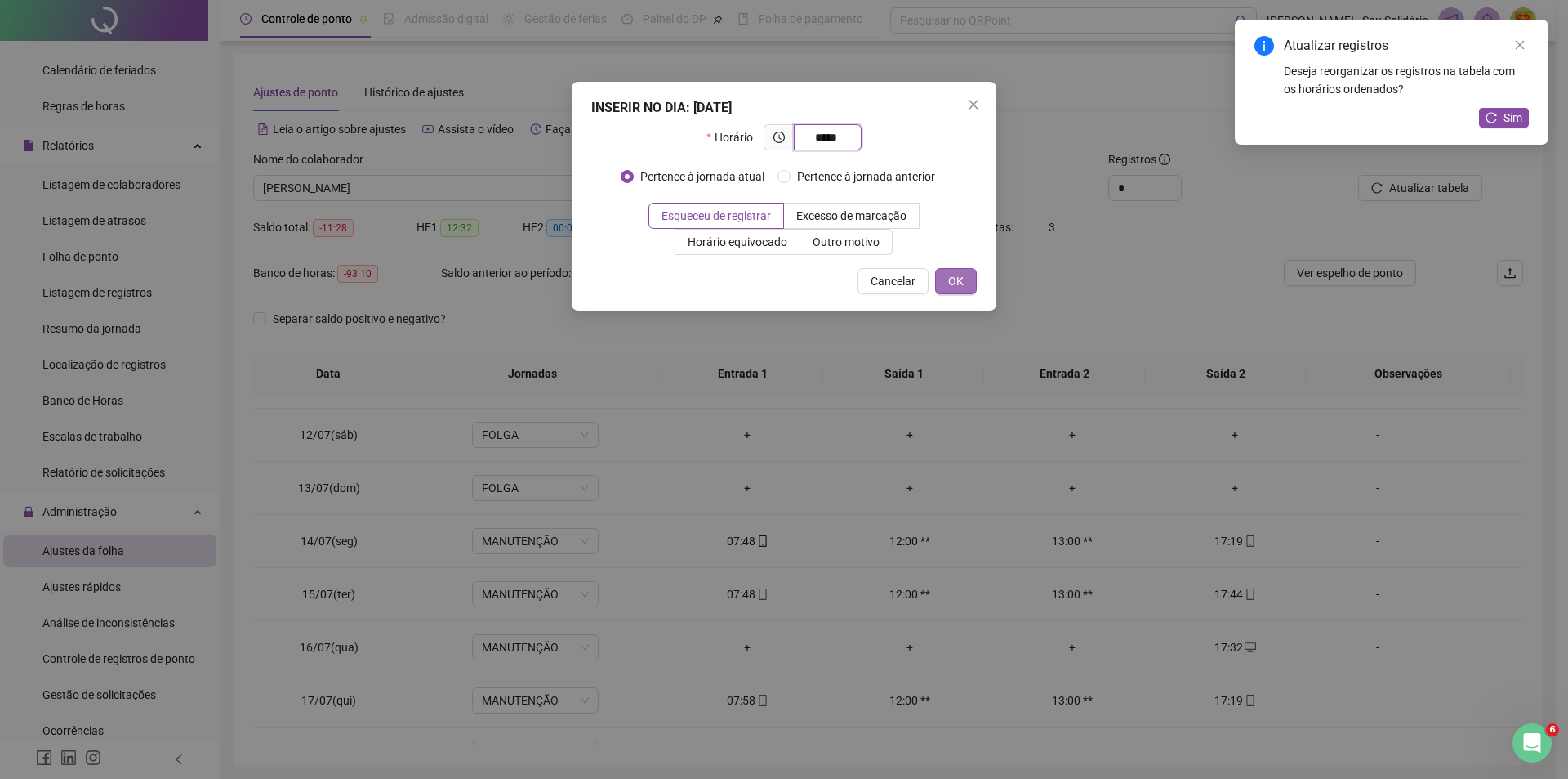
type input "*****"
click at [954, 281] on span "OK" at bounding box center [956, 281] width 15 height 18
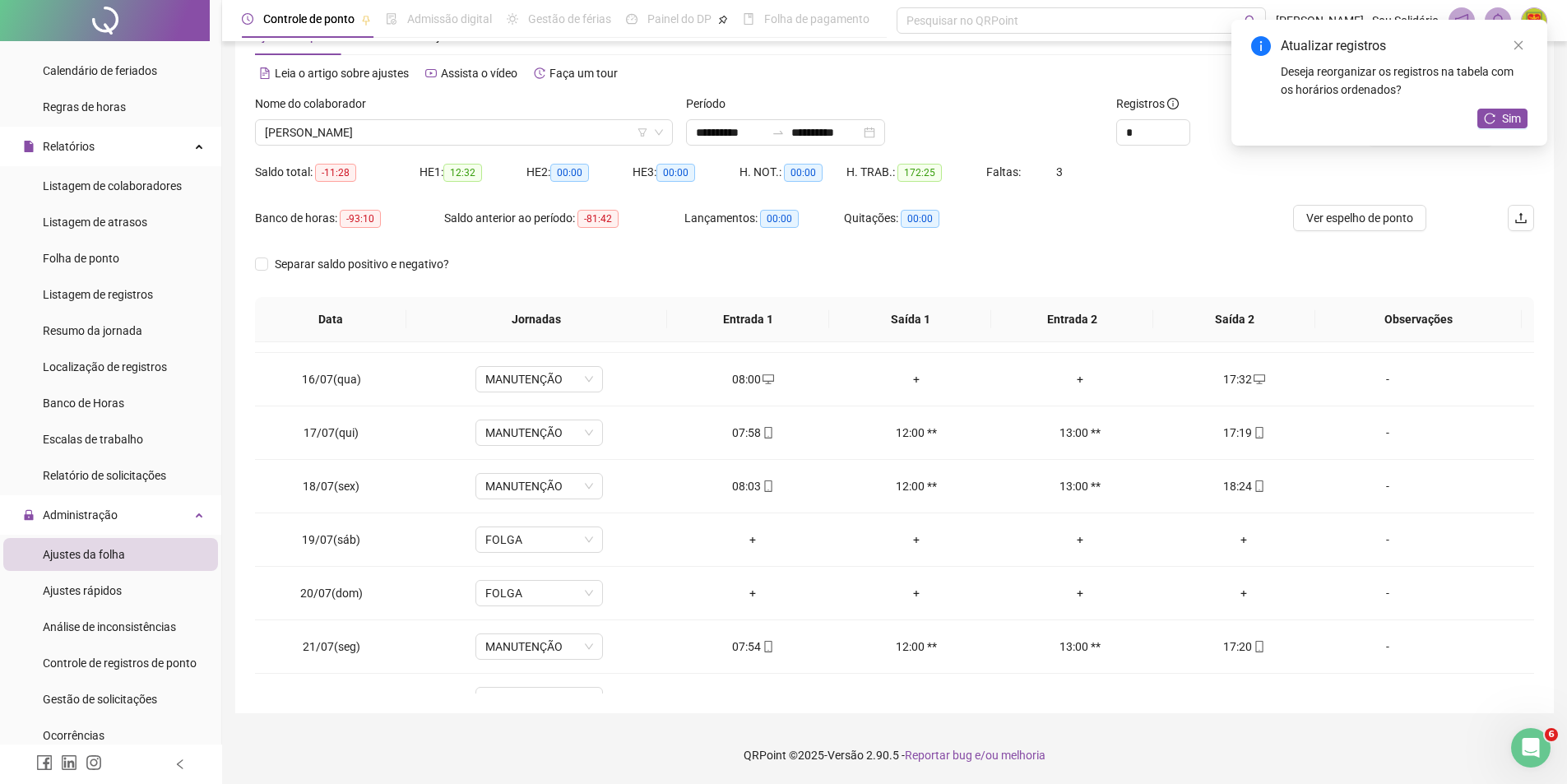
scroll to position [484, 0]
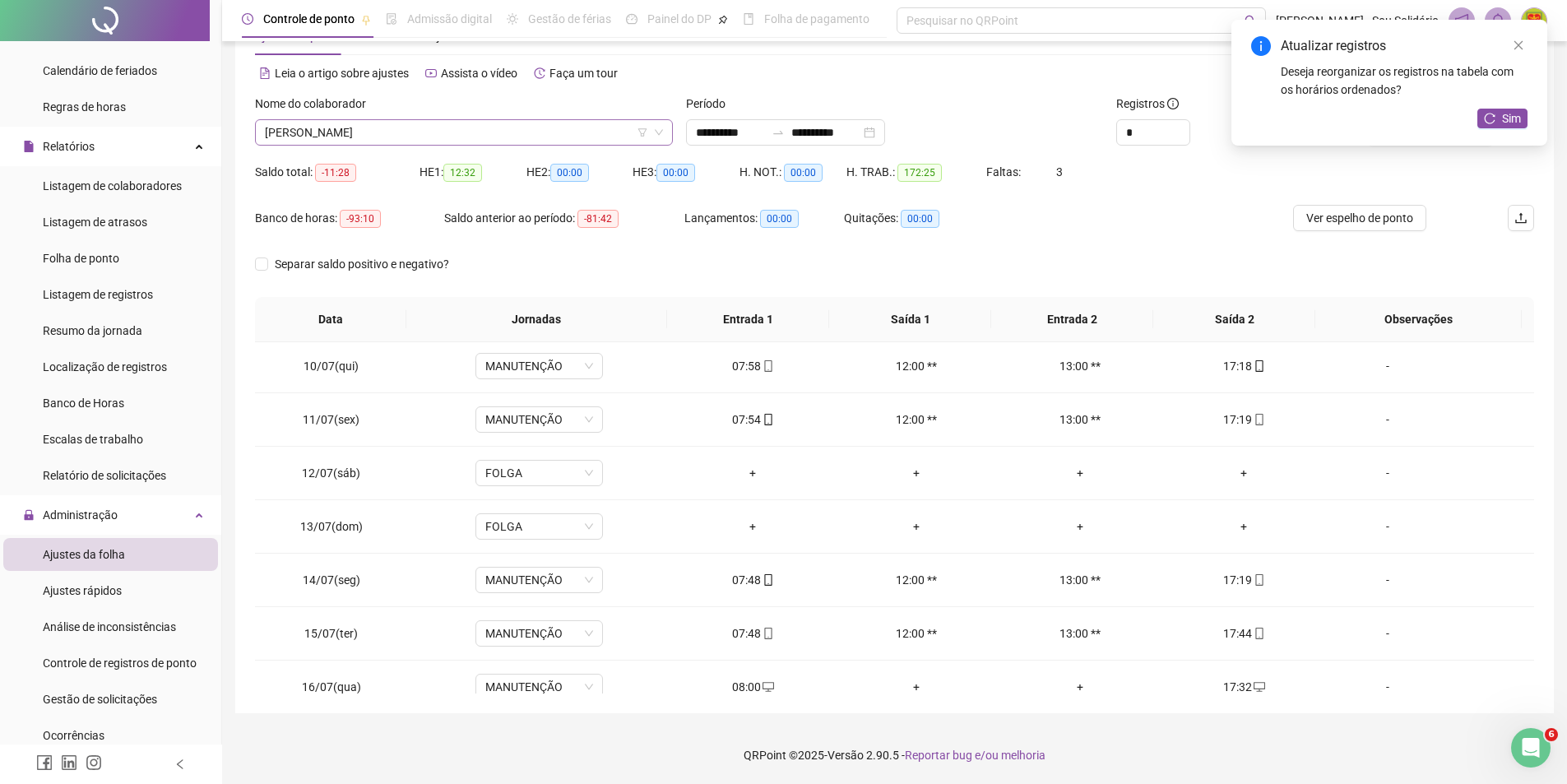
click at [629, 133] on span "[PERSON_NAME]" at bounding box center [464, 133] width 398 height 25
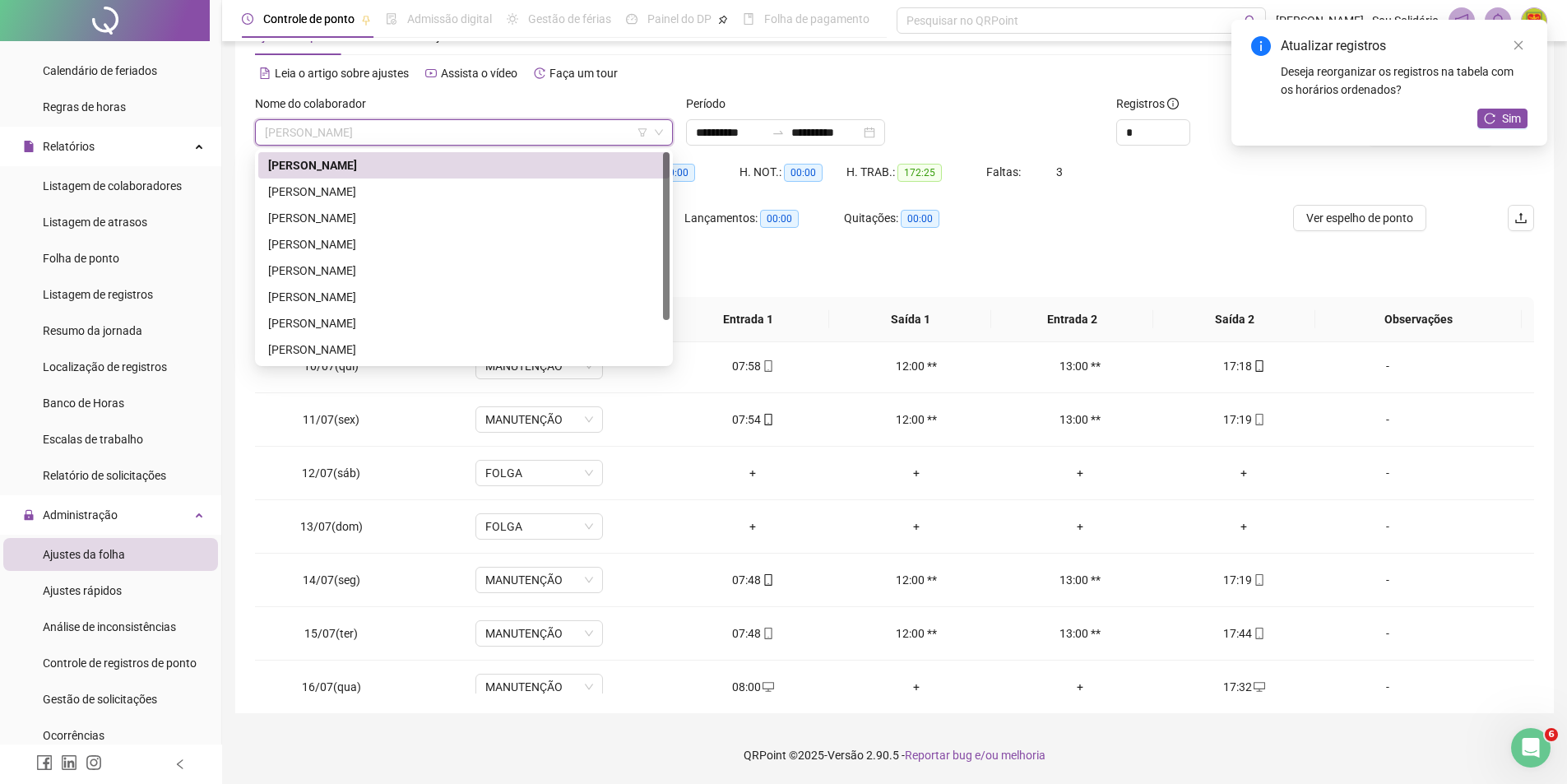
click at [1133, 238] on div "Banco de horas: -93:10 Saldo anterior ao período: -81:42 Lançamentos: 00:00 Qui…" at bounding box center [734, 228] width 959 height 46
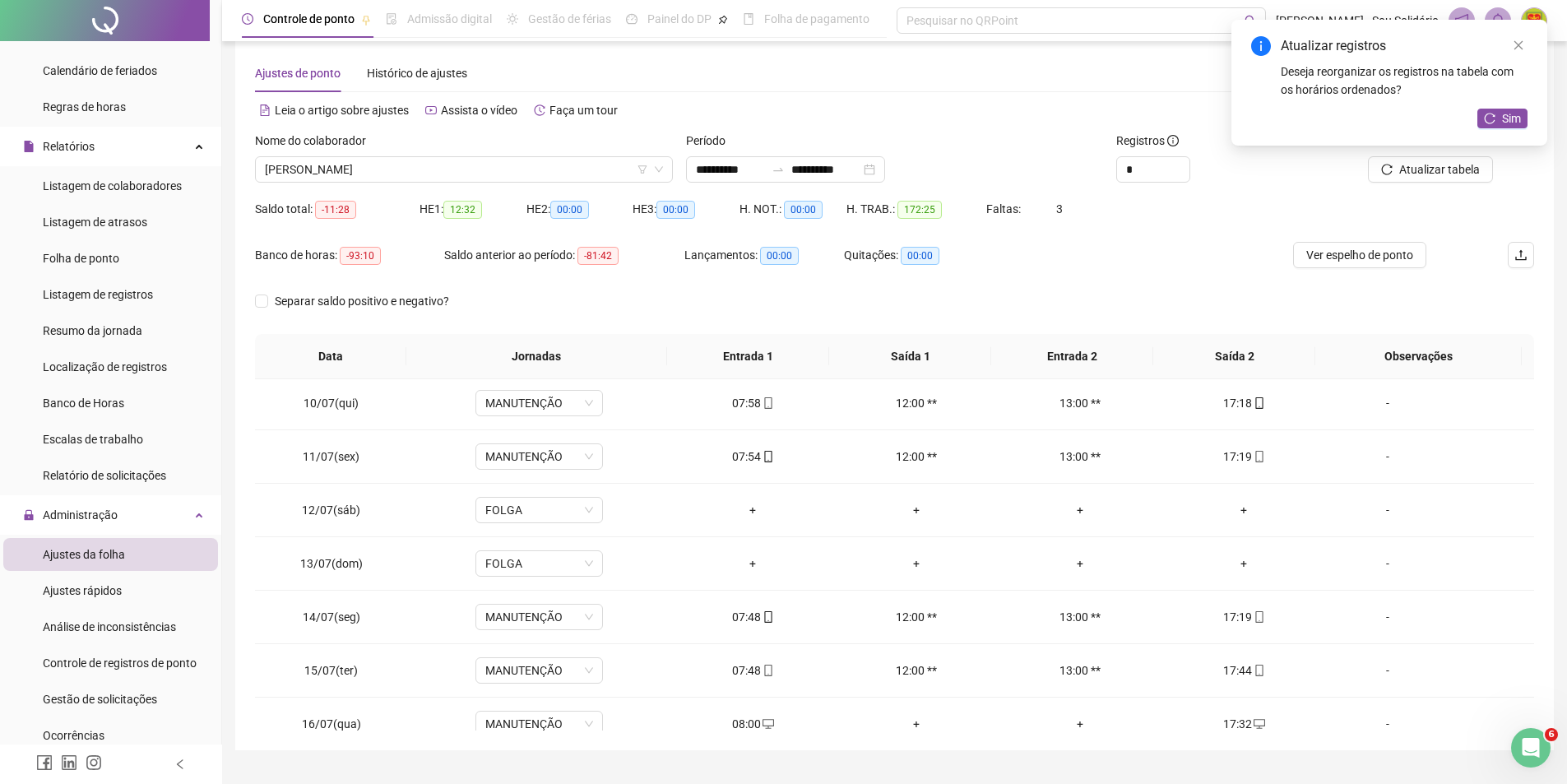
scroll to position [0, 0]
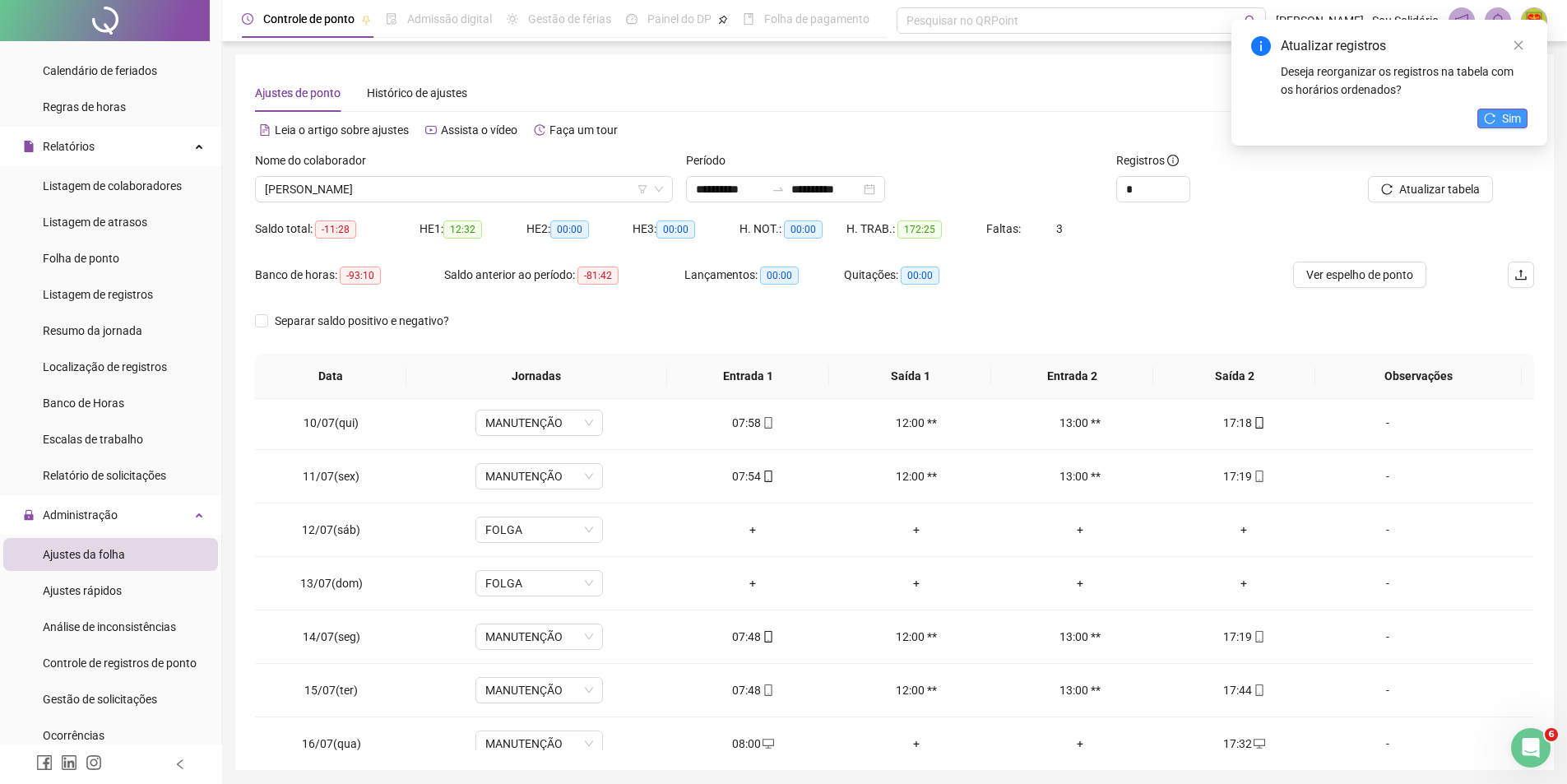
click at [1505, 119] on span "Sim" at bounding box center [1512, 118] width 19 height 18
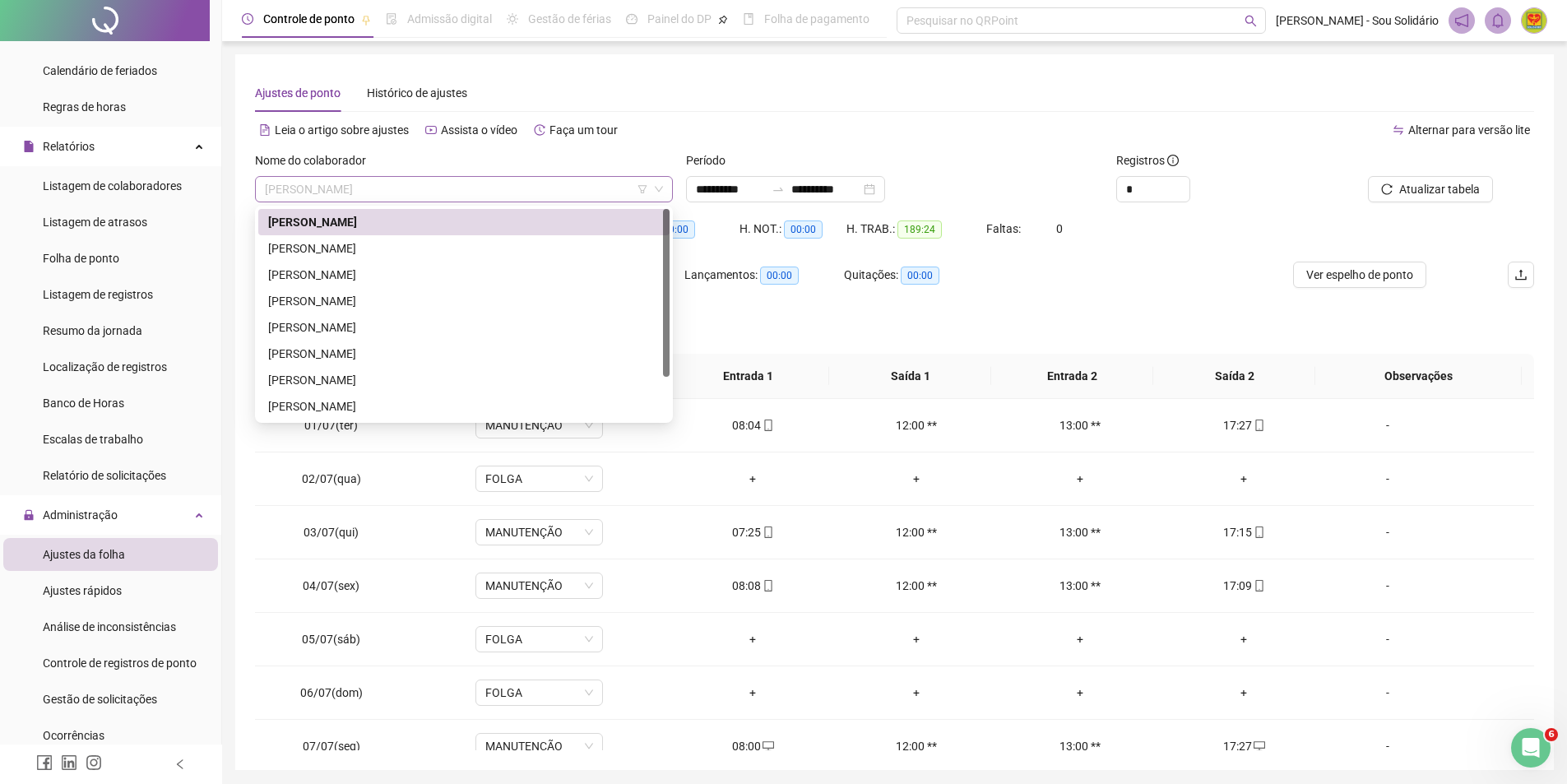
click at [633, 189] on span "[PERSON_NAME]" at bounding box center [464, 189] width 398 height 25
click at [324, 245] on div "[PERSON_NAME]" at bounding box center [464, 248] width 391 height 18
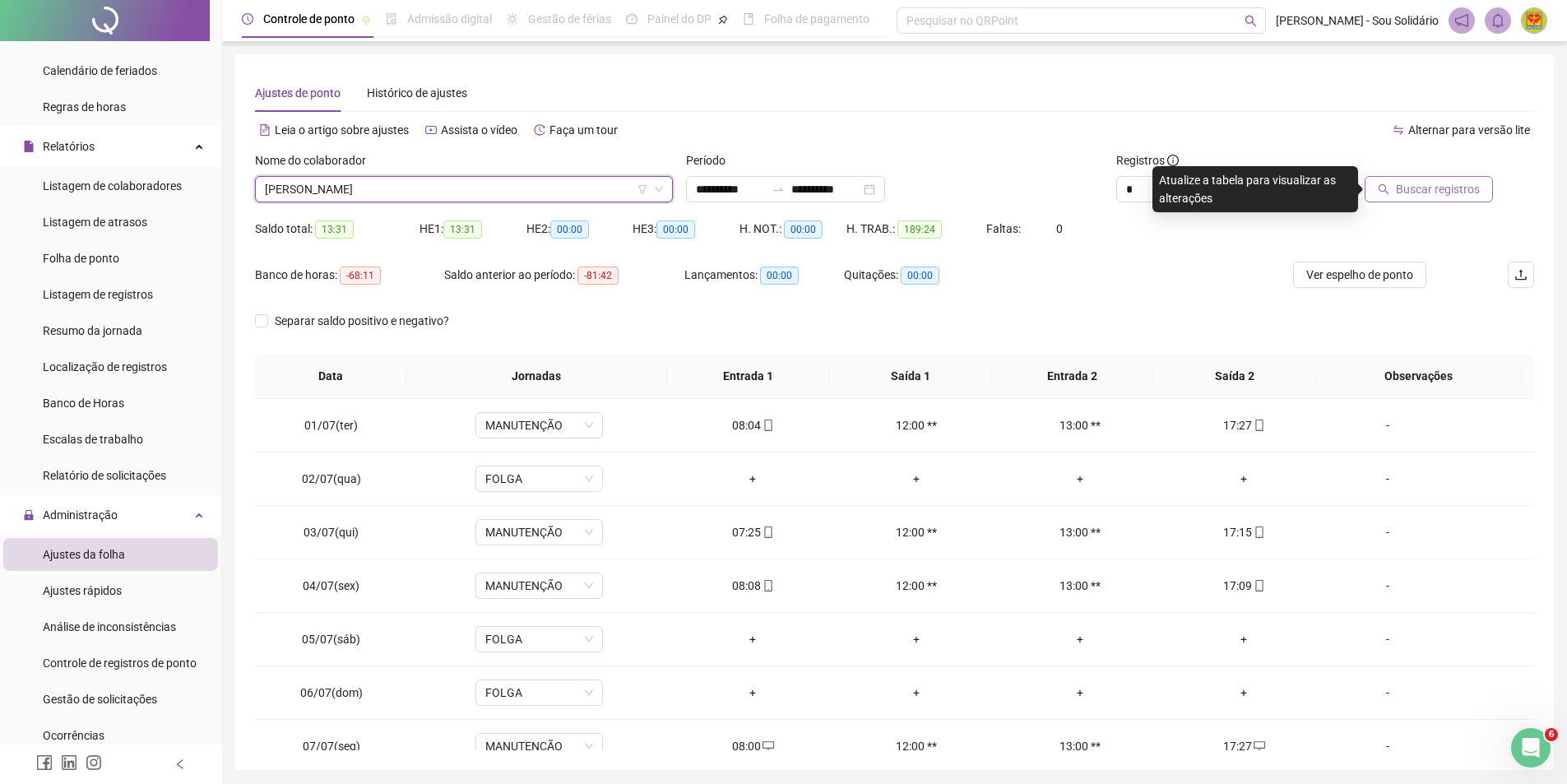
click at [1435, 191] on span "Buscar registros" at bounding box center [1438, 189] width 84 height 18
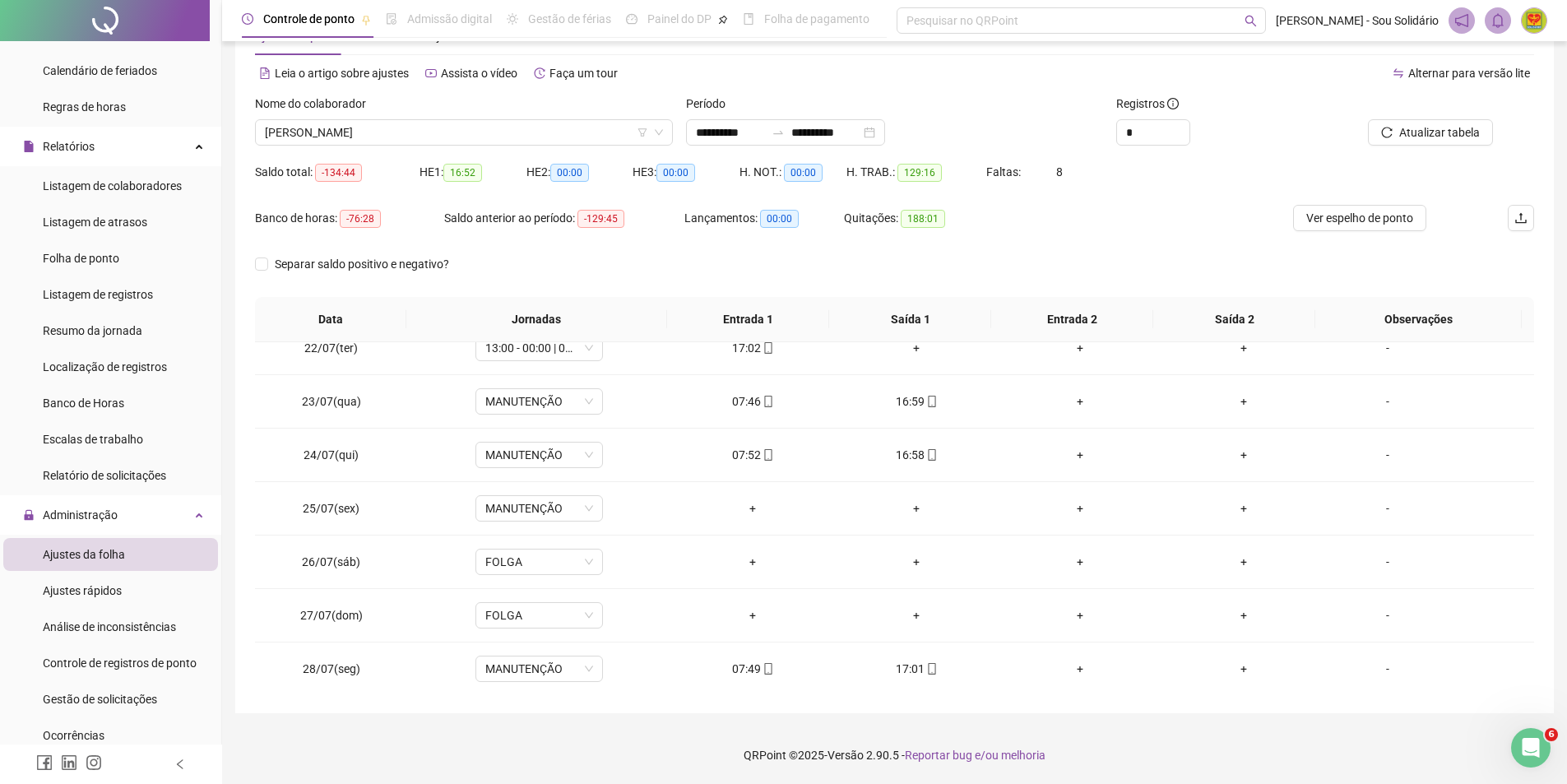
scroll to position [1059, 0]
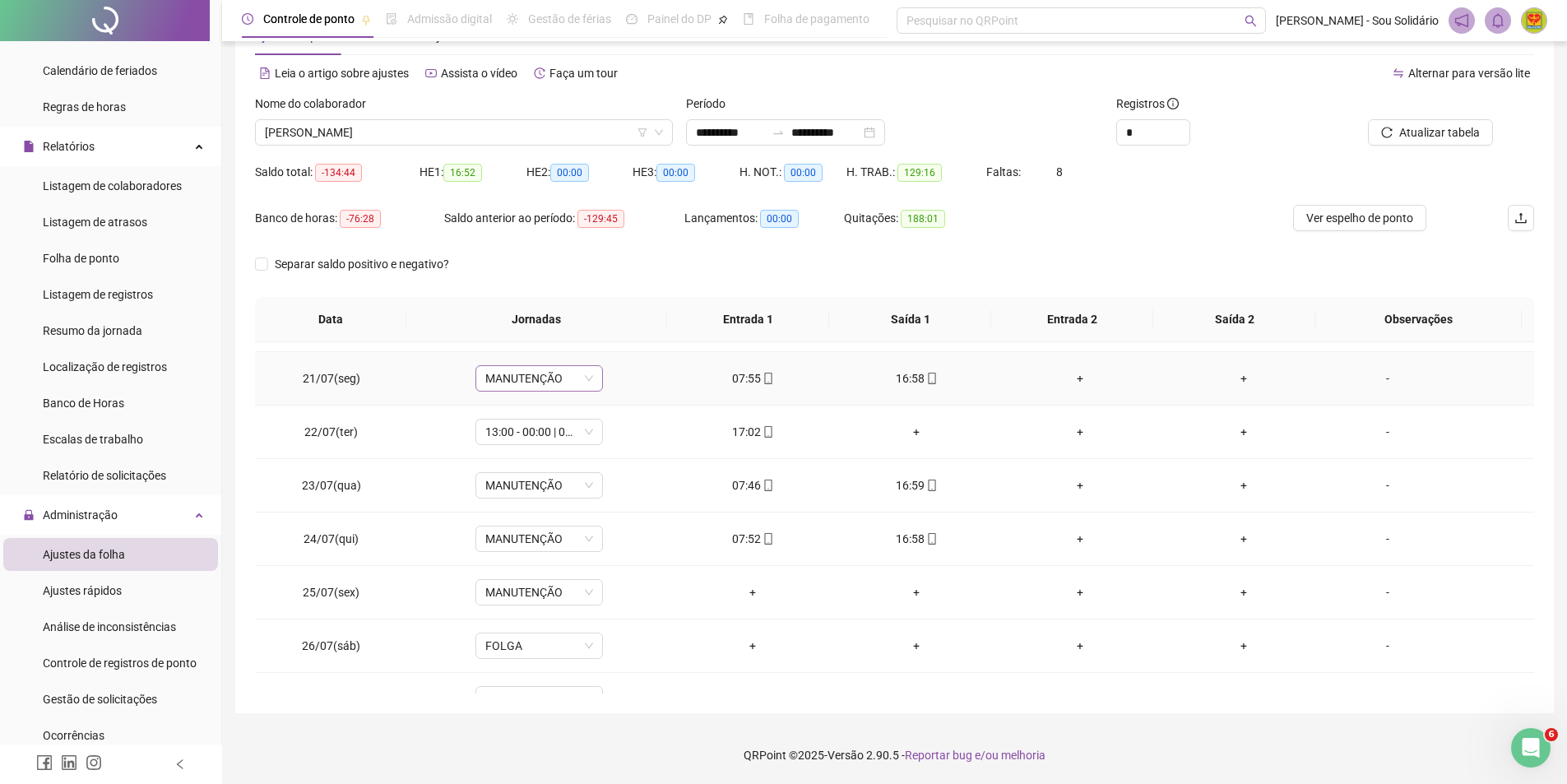
click at [561, 379] on span "MANUTENÇÃO" at bounding box center [539, 379] width 108 height 25
click at [622, 361] on td "MANUTENÇÃO MANUTENÇÃO" at bounding box center [540, 379] width 263 height 53
click at [585, 591] on span "MANUTENÇÃO" at bounding box center [539, 592] width 108 height 25
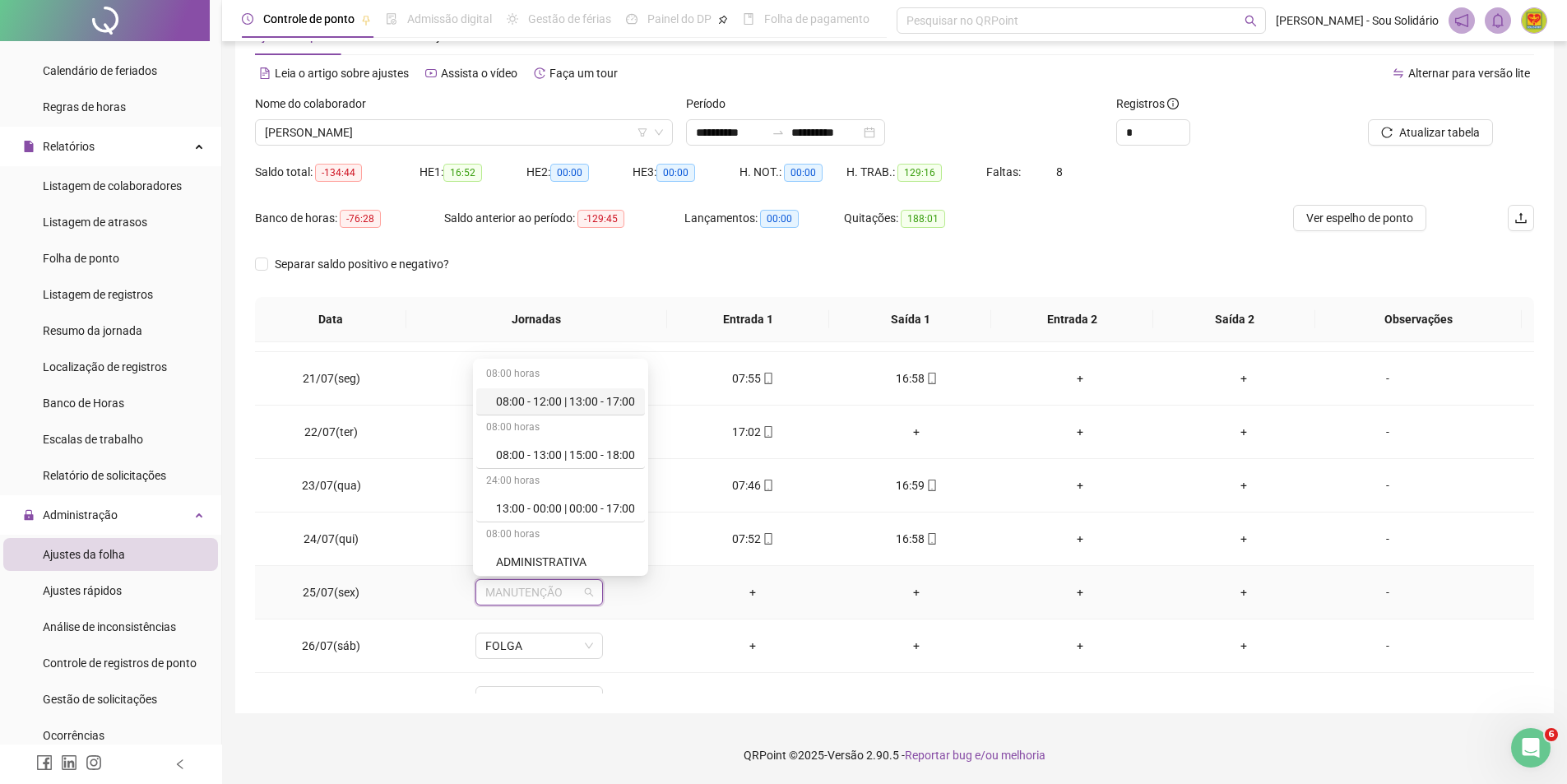
click at [551, 407] on div "08:00 - 12:00 | 13:00 - 17:00" at bounding box center [566, 401] width 139 height 18
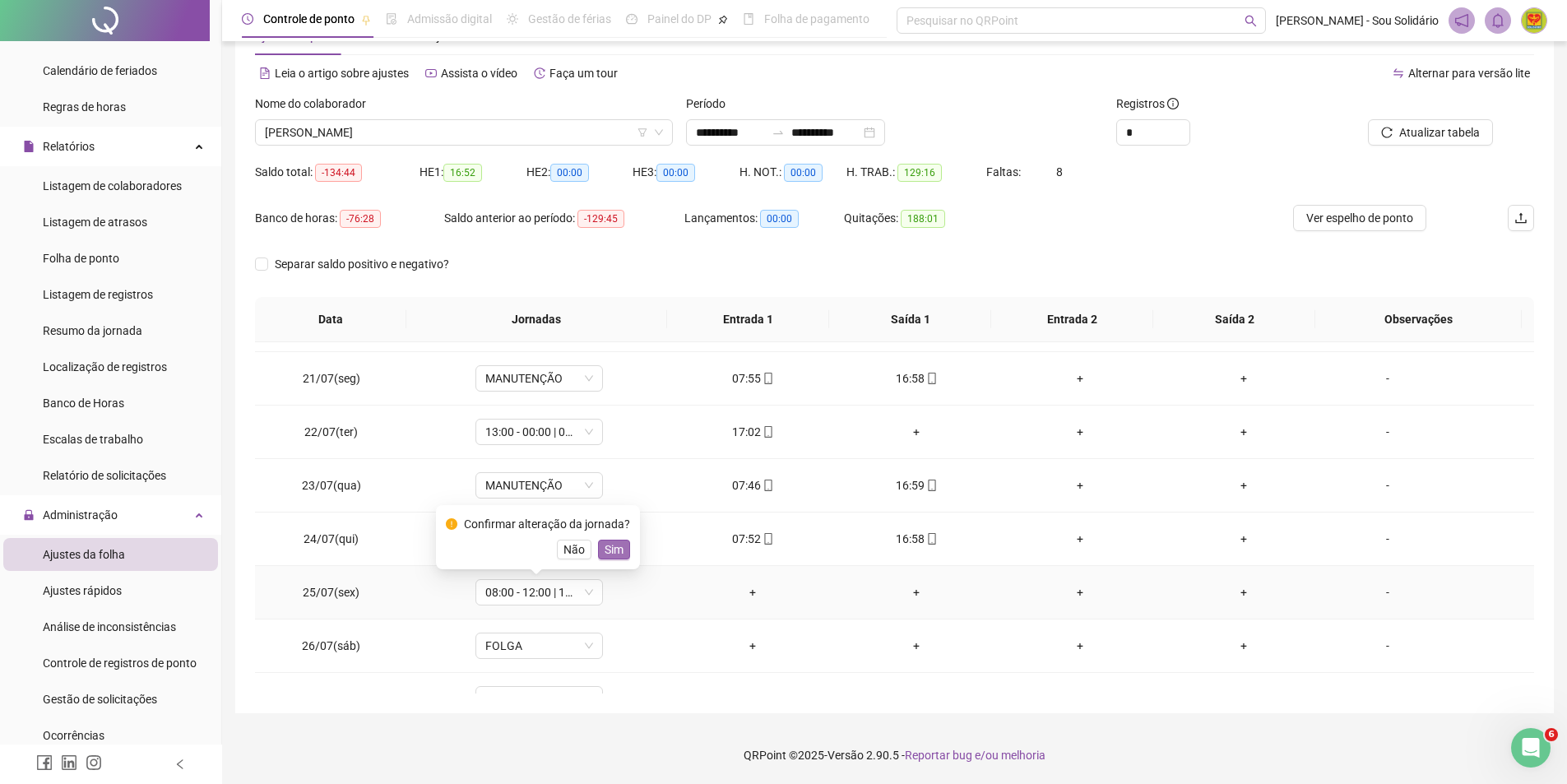
click at [612, 552] on span "Sim" at bounding box center [615, 548] width 19 height 18
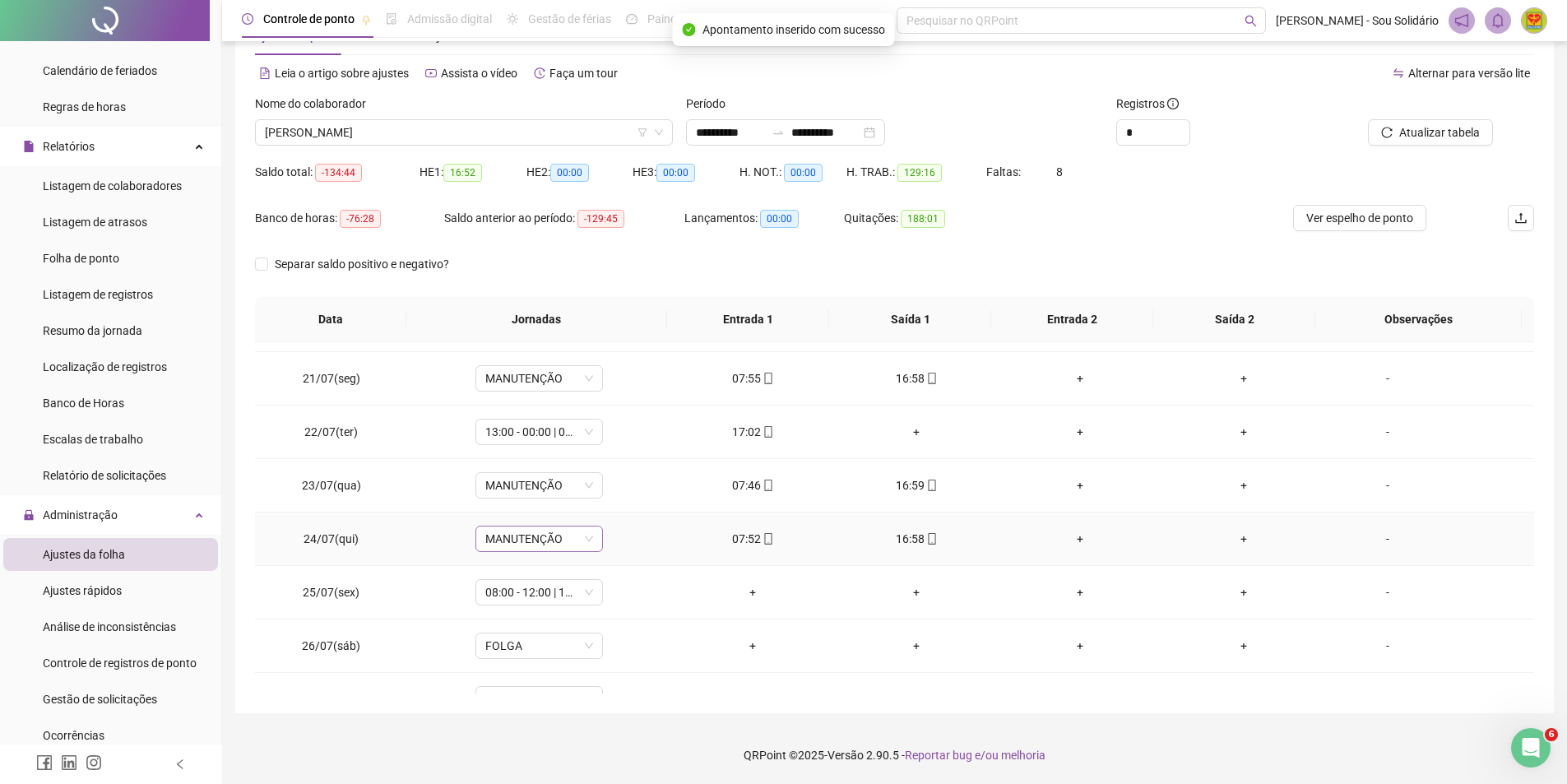
click at [585, 537] on span "MANUTENÇÃO" at bounding box center [539, 539] width 108 height 25
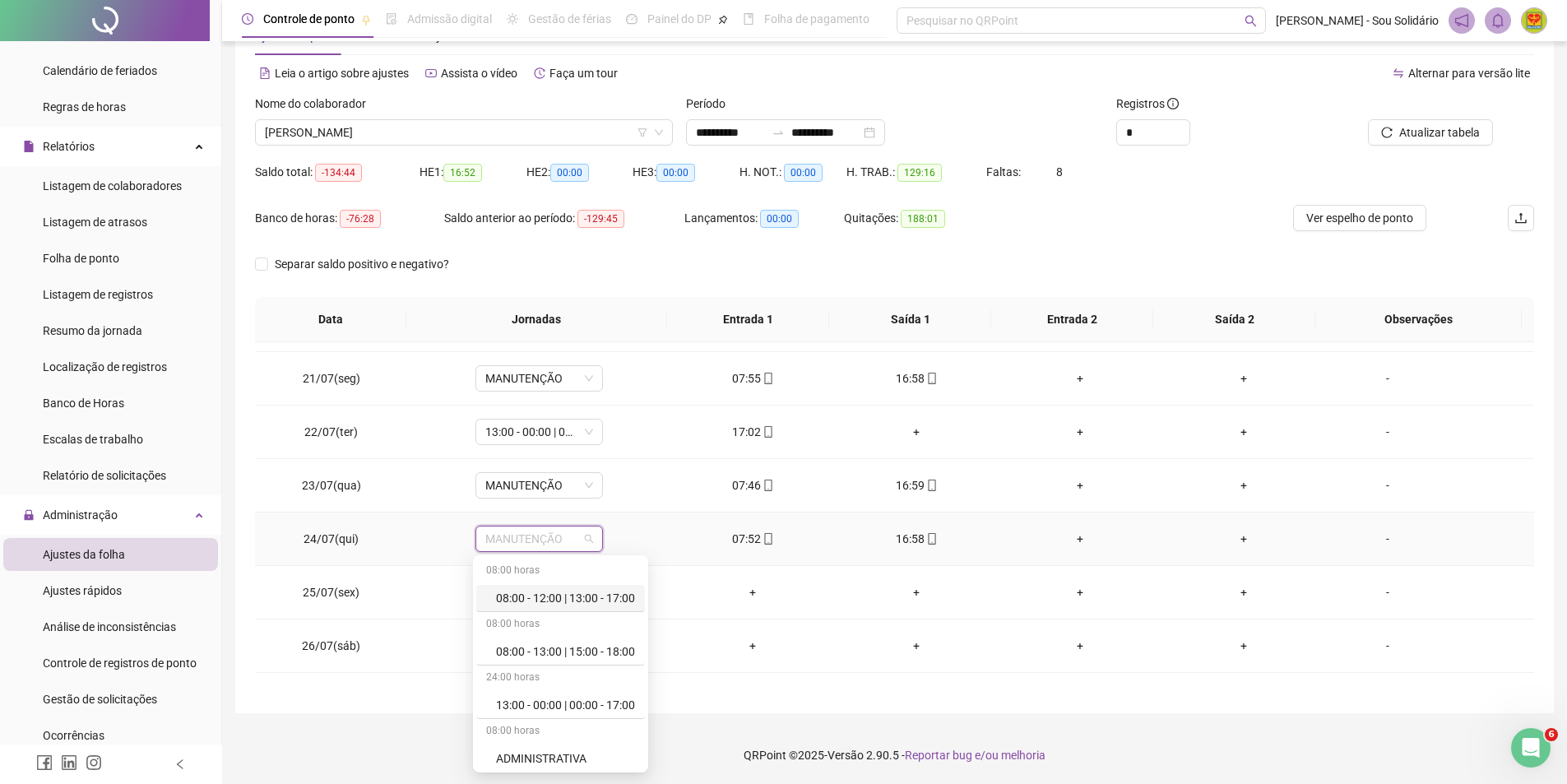
click at [582, 597] on div "08:00 - 12:00 | 13:00 - 17:00" at bounding box center [566, 597] width 139 height 18
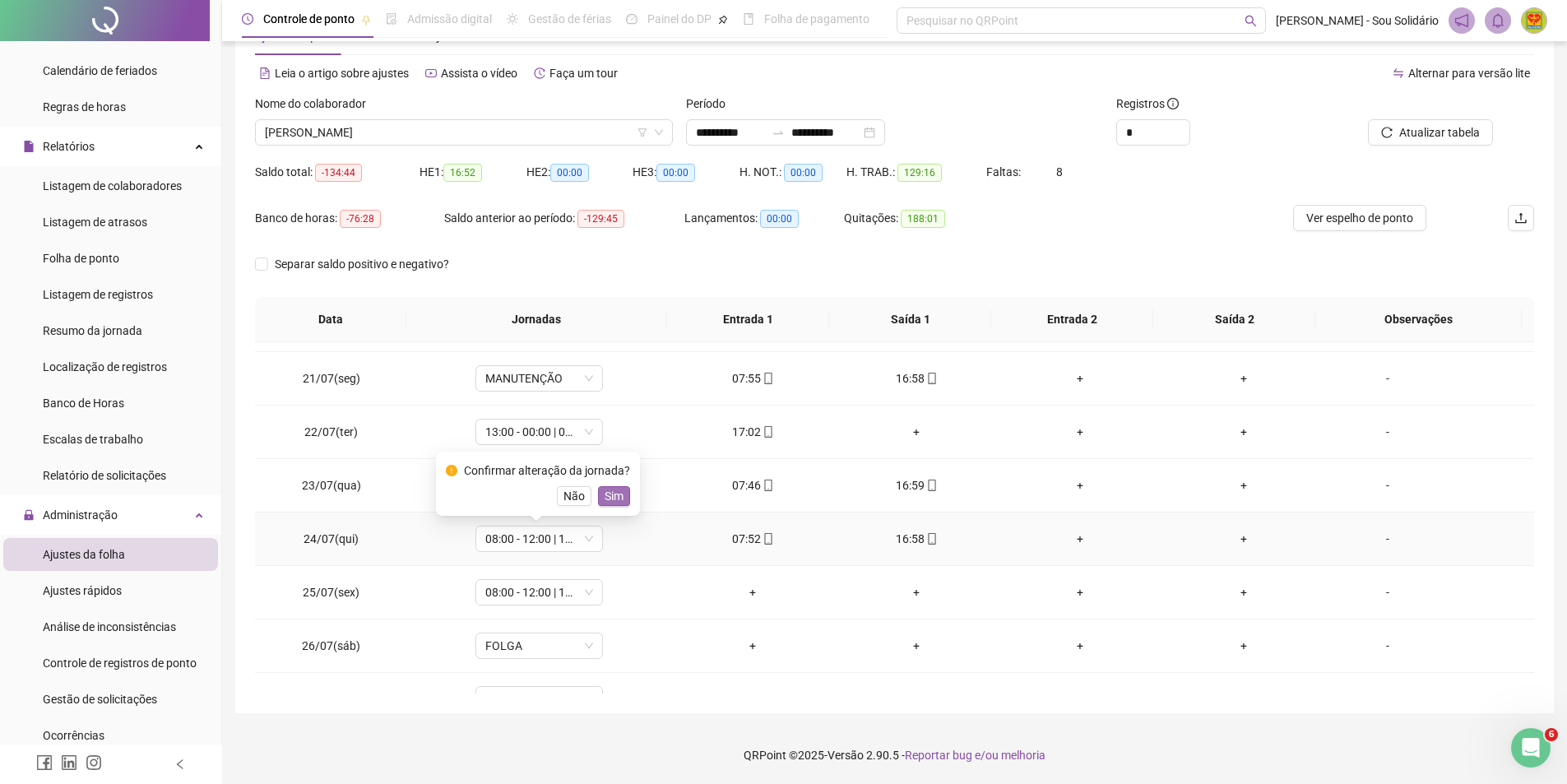
click at [617, 494] on span "Sim" at bounding box center [615, 495] width 19 height 18
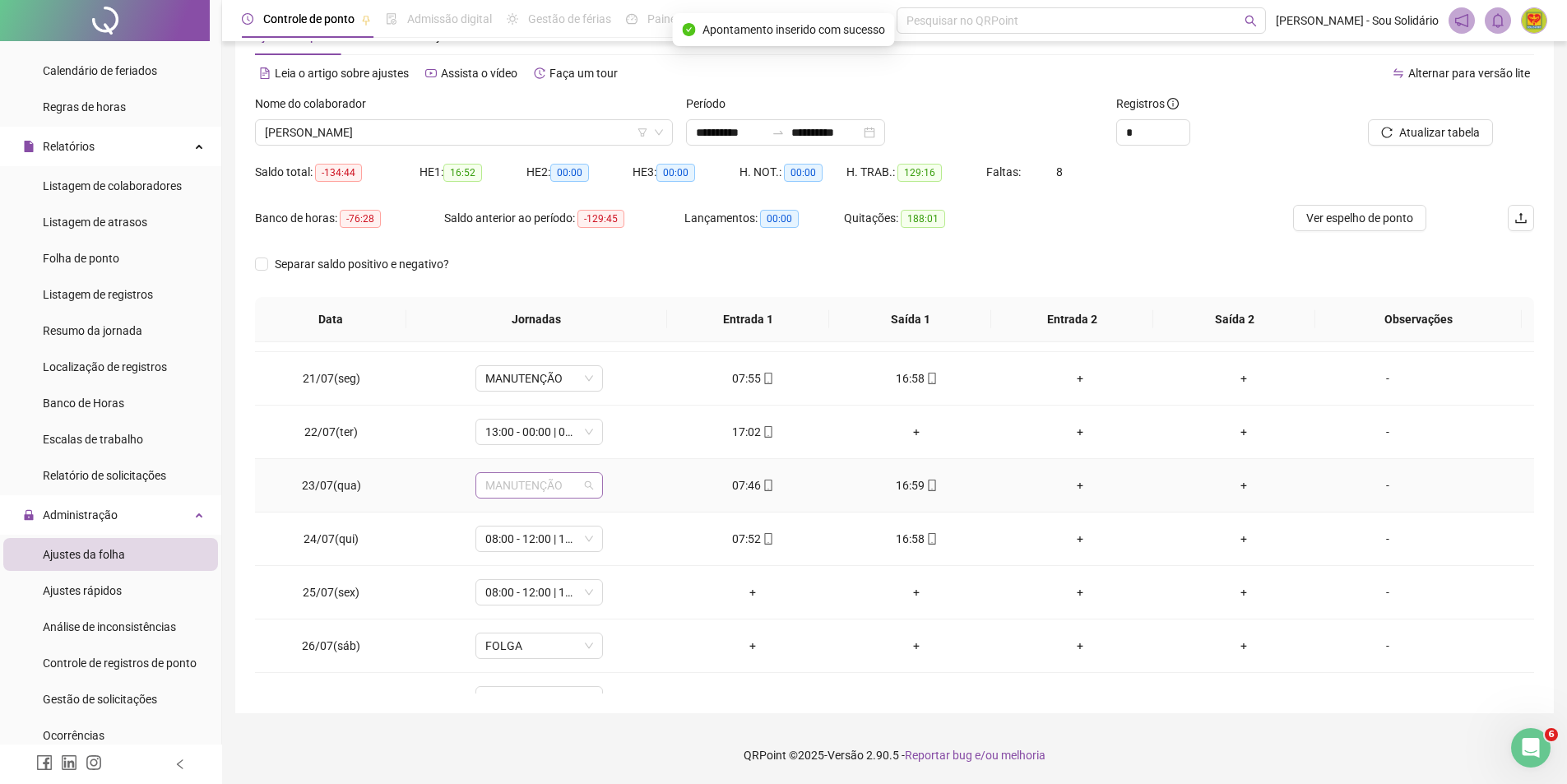
click at [586, 484] on span "MANUTENÇÃO" at bounding box center [539, 485] width 108 height 25
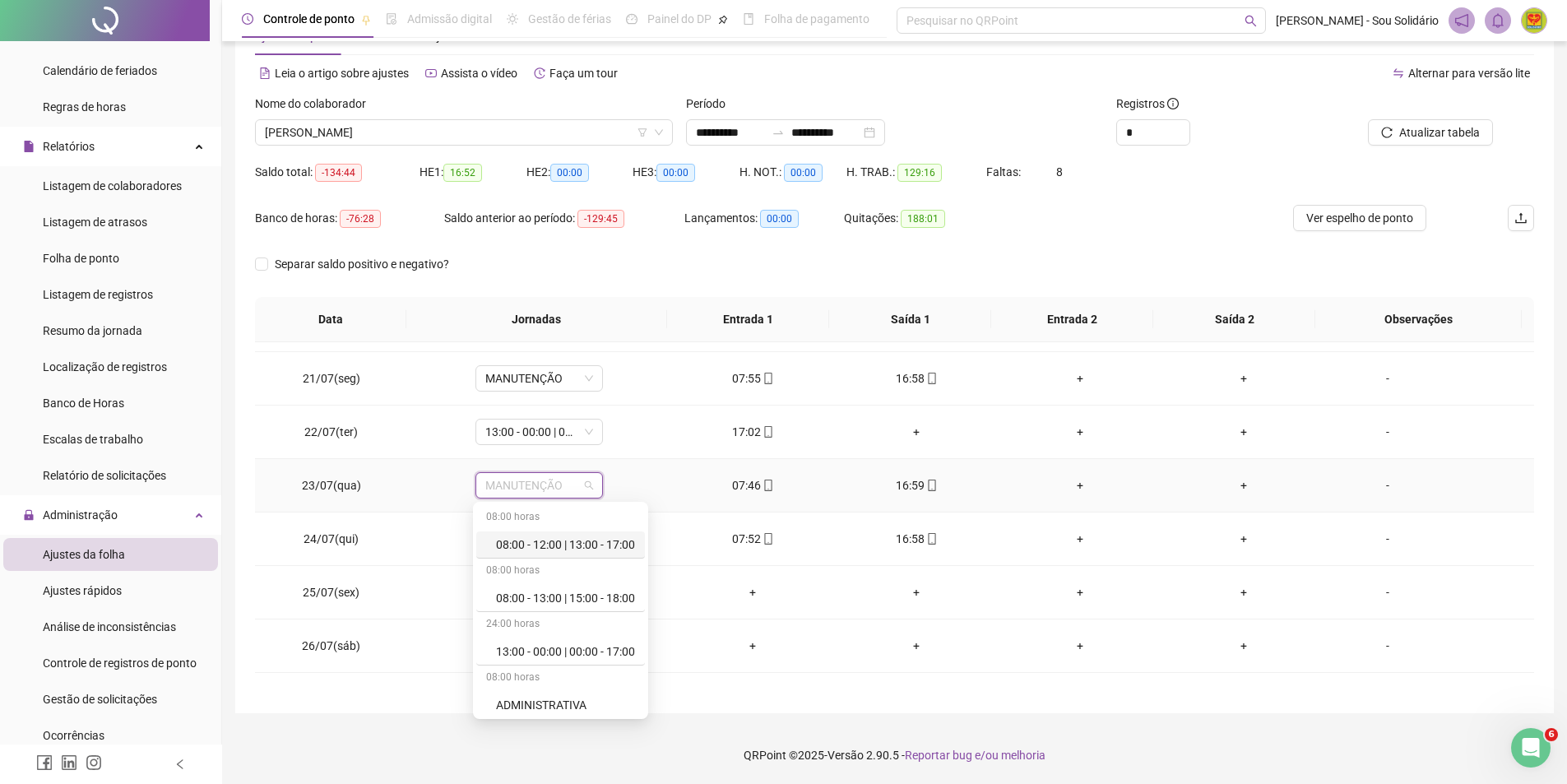
click at [542, 538] on div "08:00 - 12:00 | 13:00 - 17:00" at bounding box center [566, 544] width 139 height 18
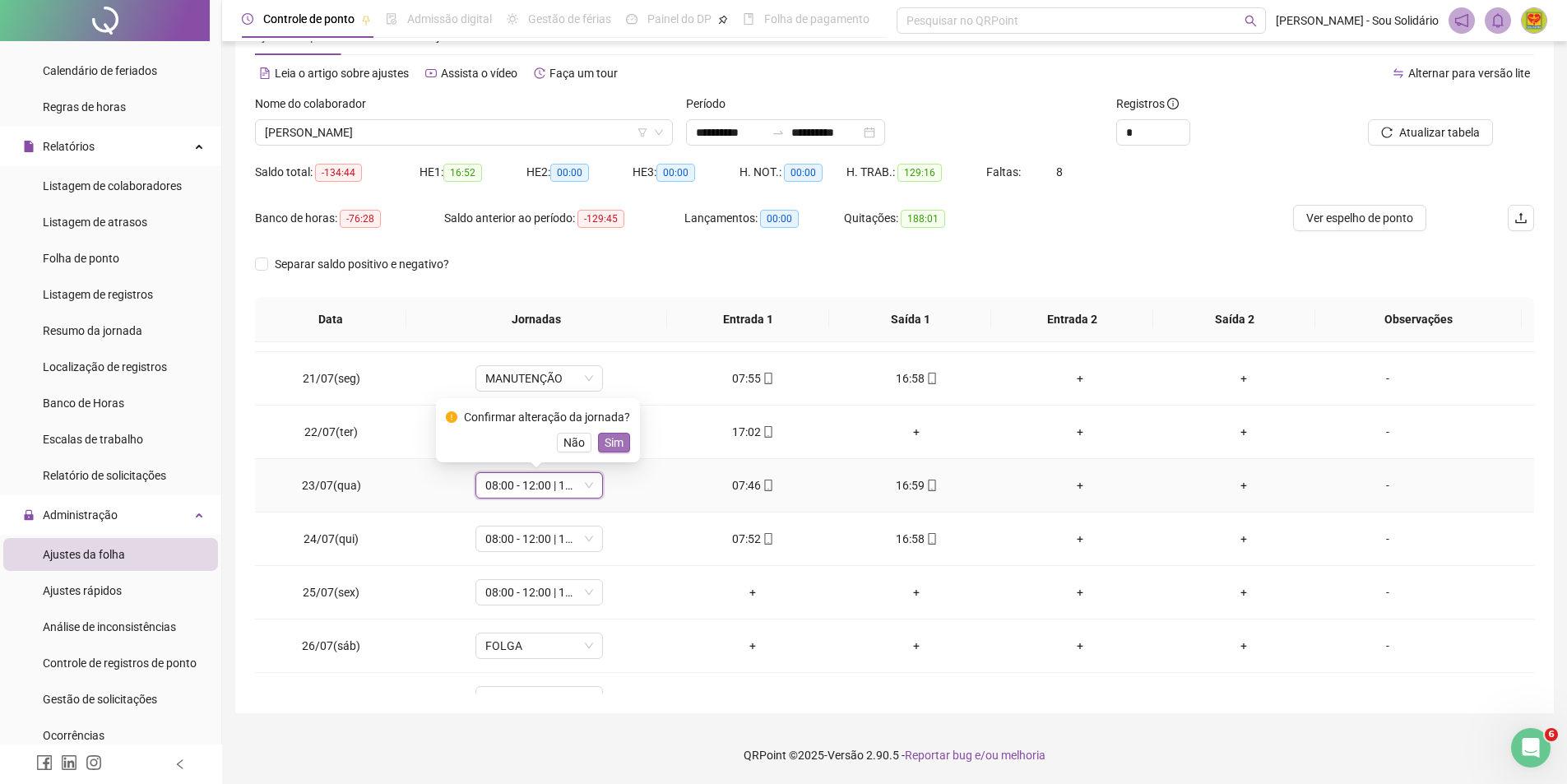
click at [607, 439] on span "Sim" at bounding box center [615, 442] width 19 height 18
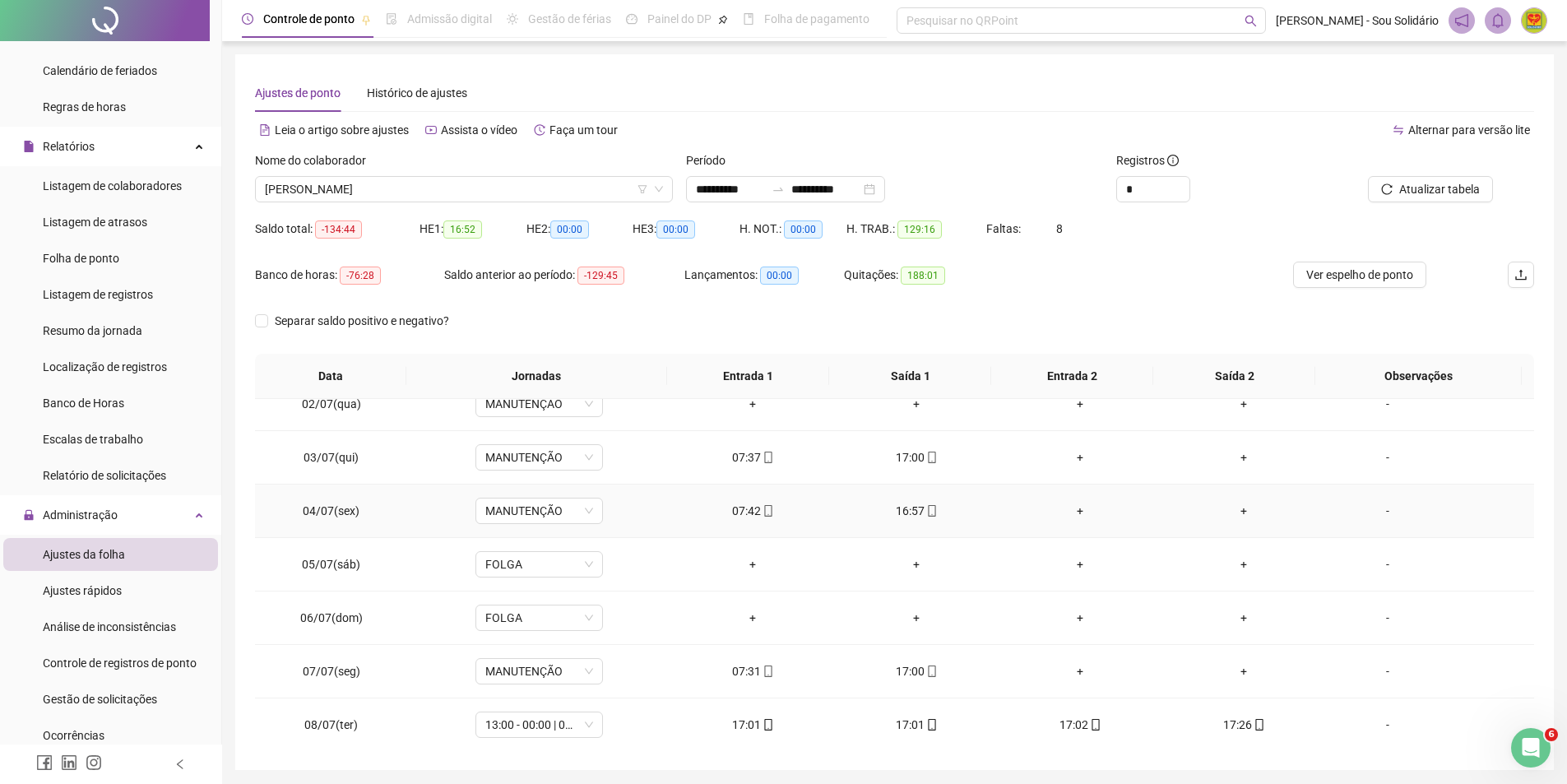
scroll to position [247, 0]
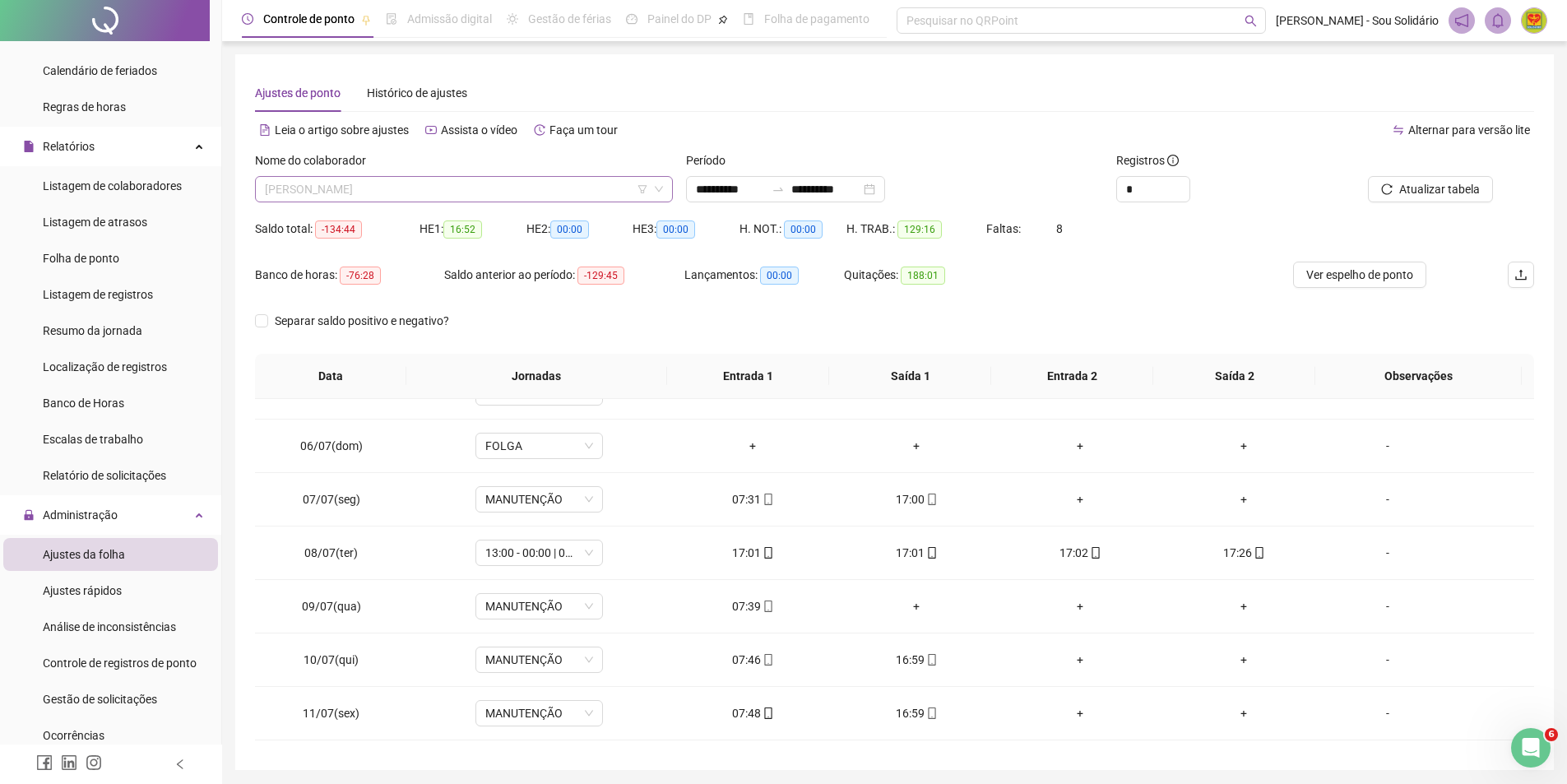
click at [626, 187] on span "[PERSON_NAME]" at bounding box center [464, 189] width 398 height 25
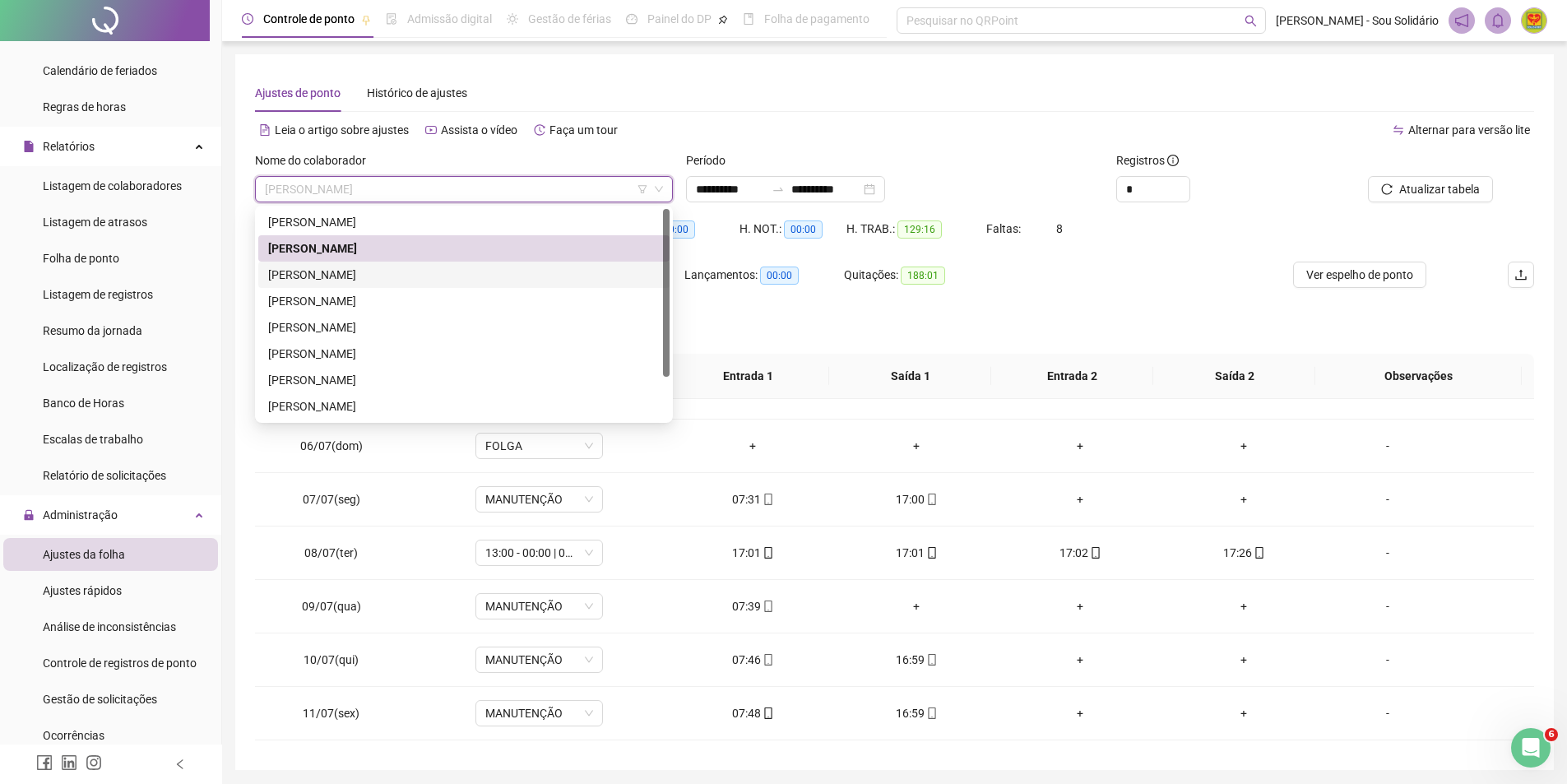
click at [303, 277] on div "[PERSON_NAME]" at bounding box center [464, 274] width 391 height 18
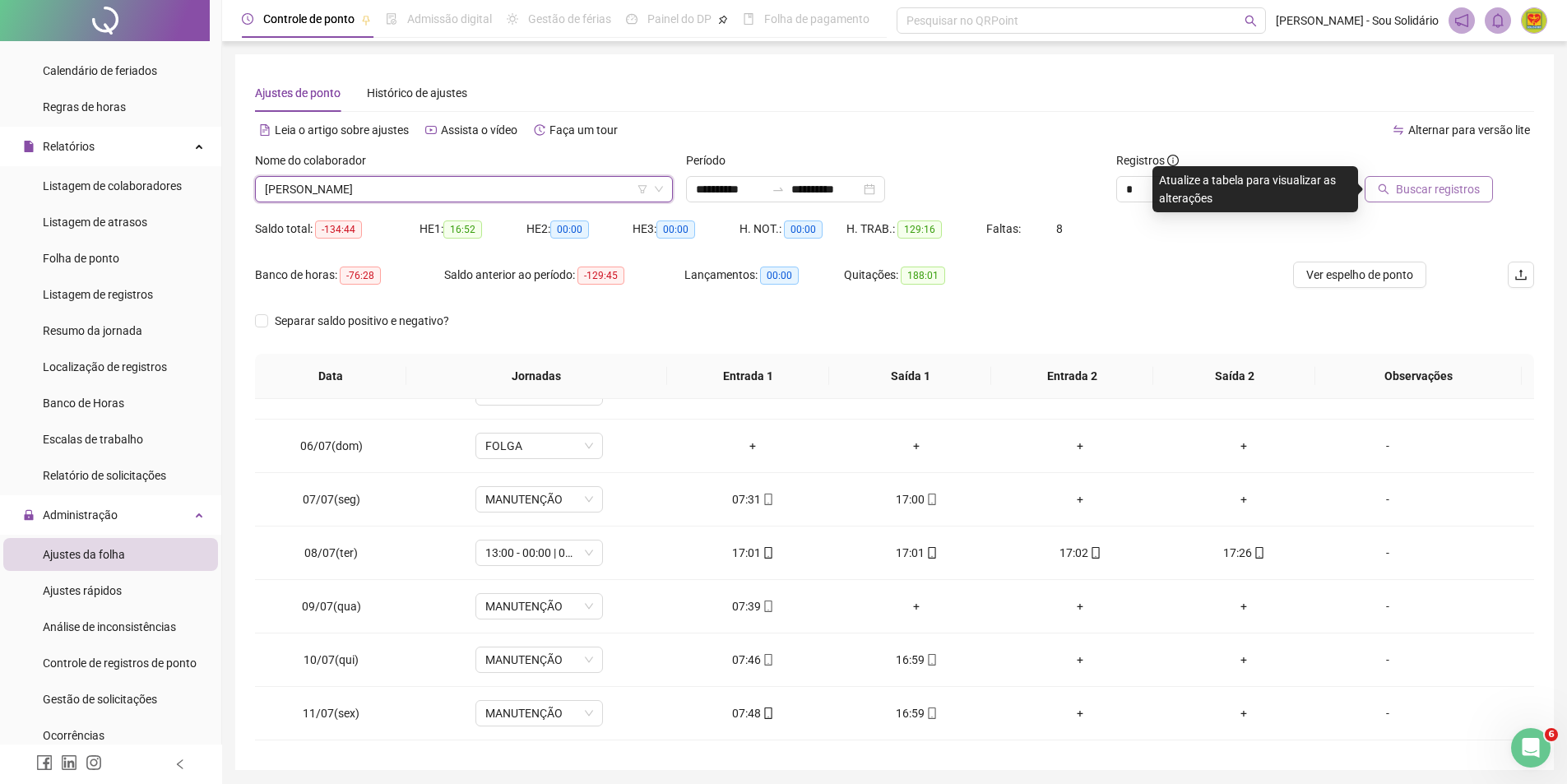
click at [1440, 193] on span "Buscar registros" at bounding box center [1438, 189] width 84 height 18
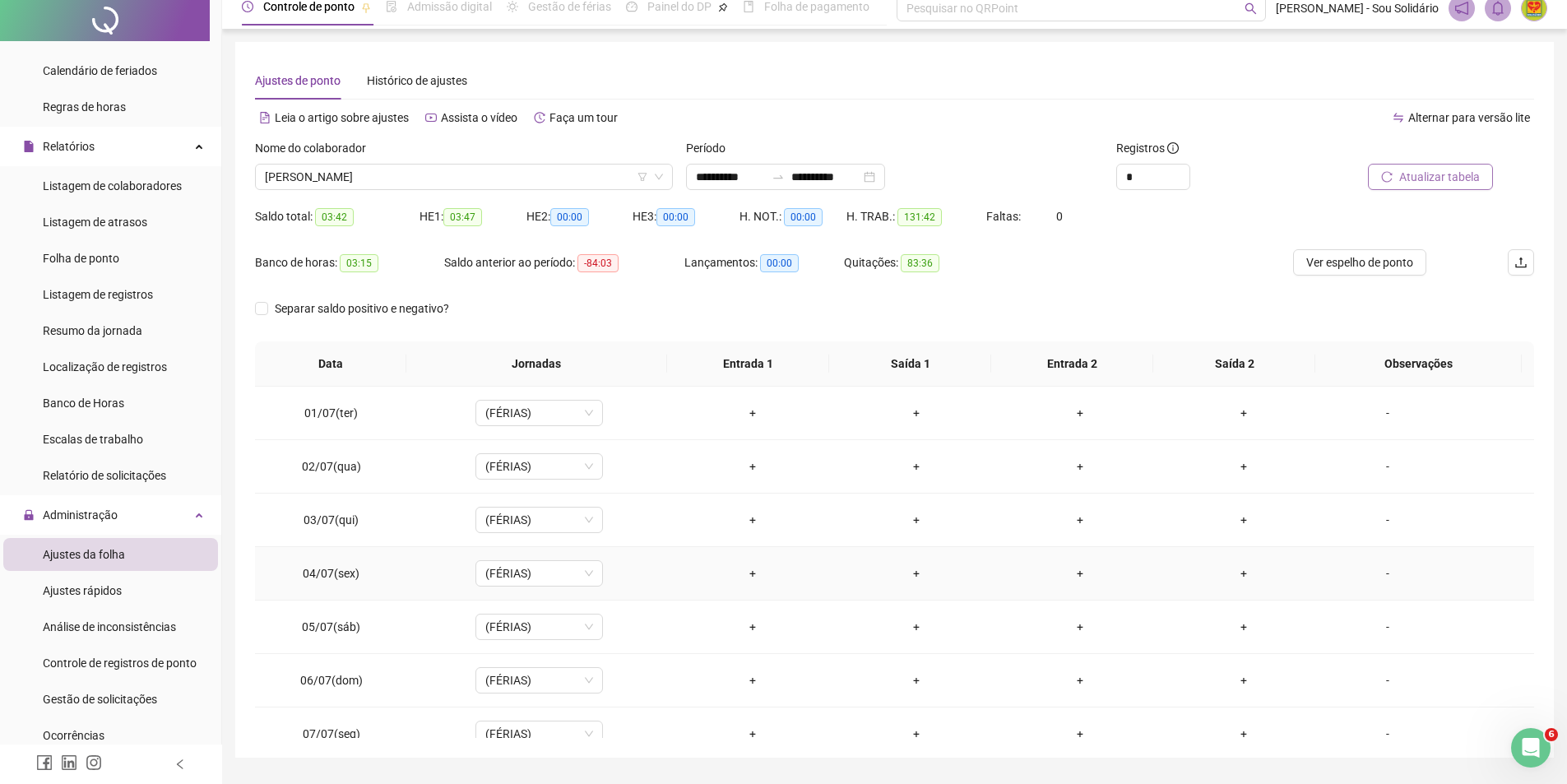
scroll to position [0, 0]
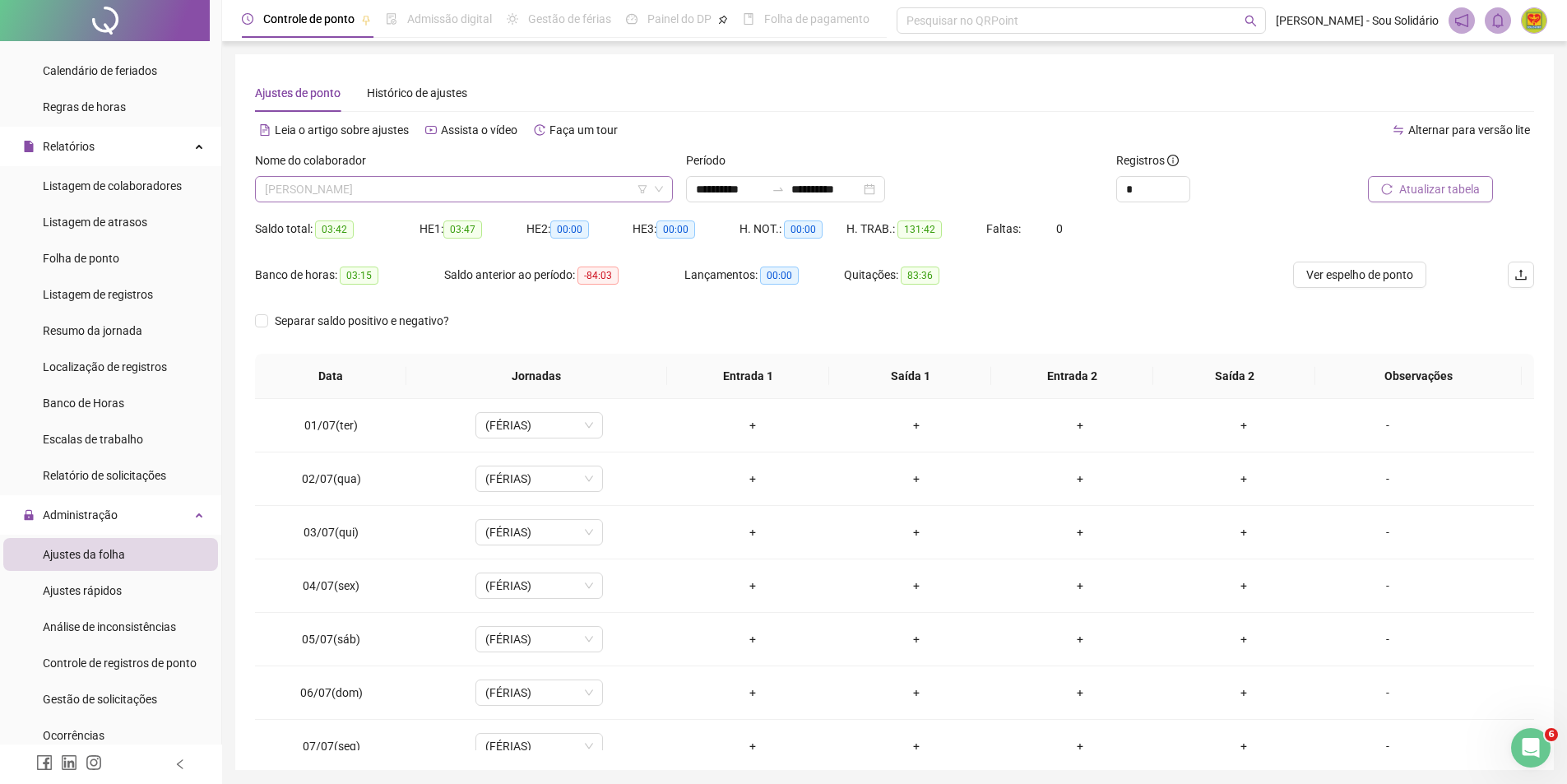
click at [577, 188] on span "[PERSON_NAME]" at bounding box center [464, 189] width 398 height 25
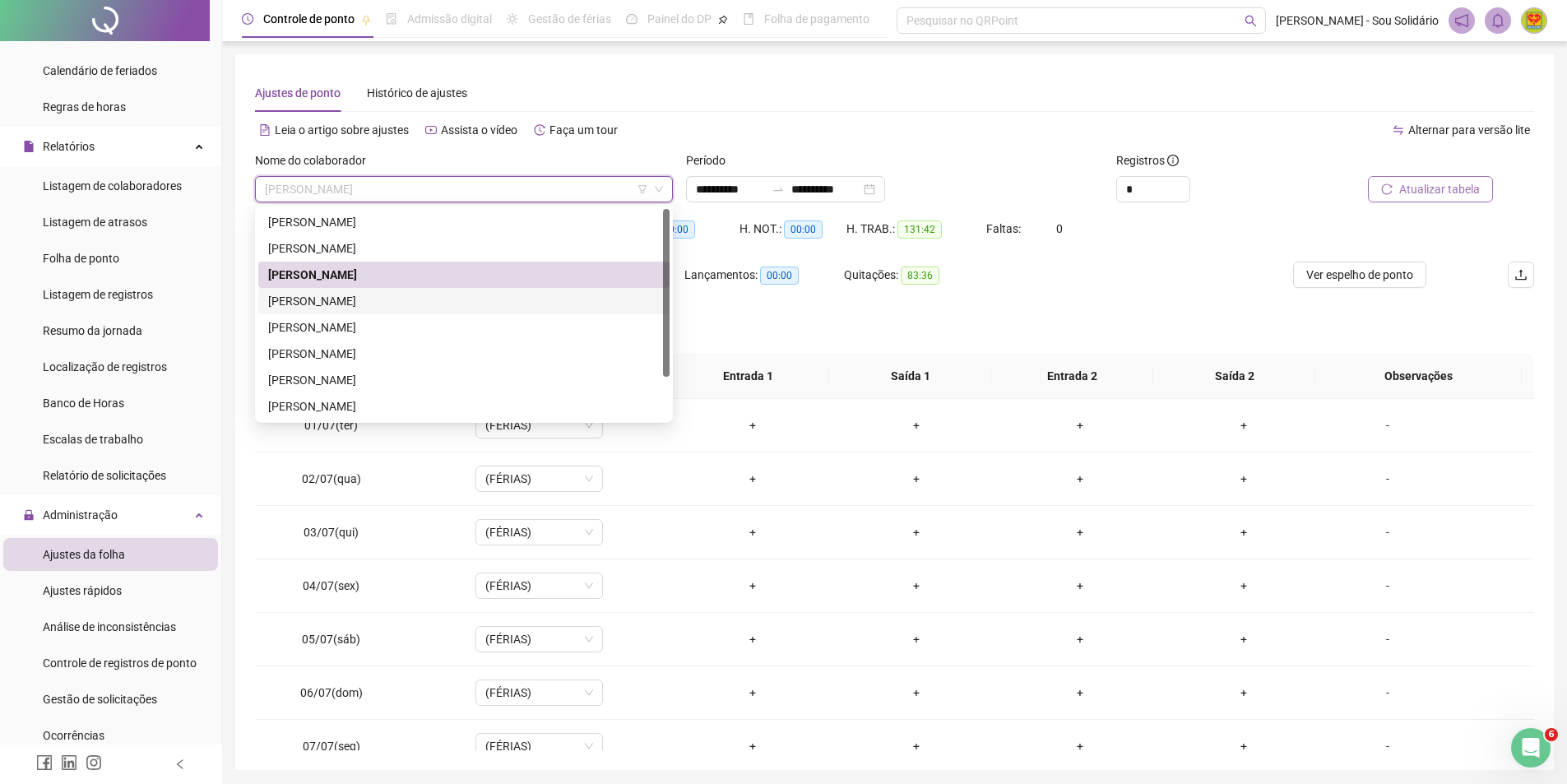
click at [321, 299] on div "[PERSON_NAME]" at bounding box center [464, 300] width 391 height 18
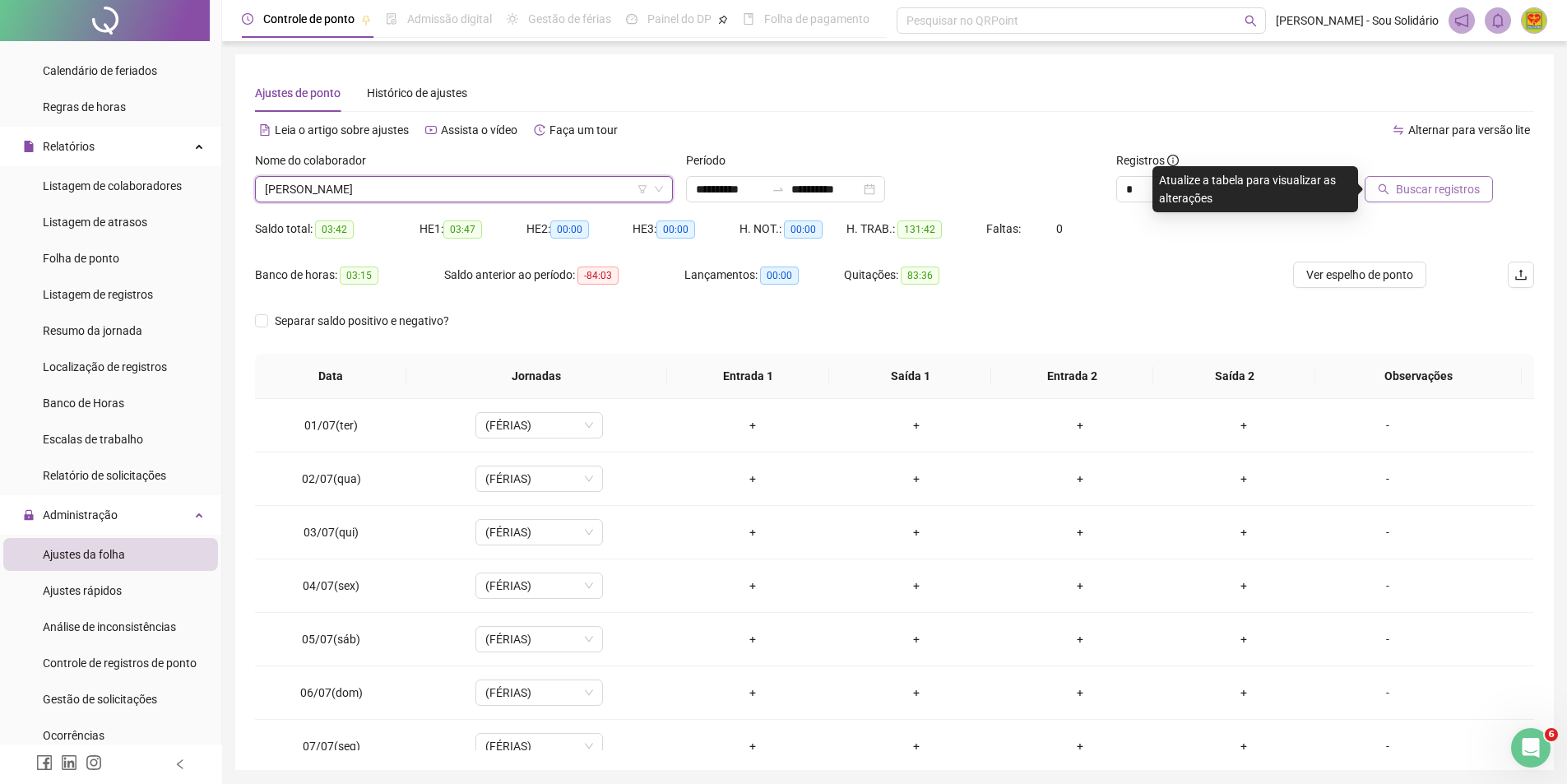
click at [976, 170] on div "Período" at bounding box center [895, 164] width 418 height 25
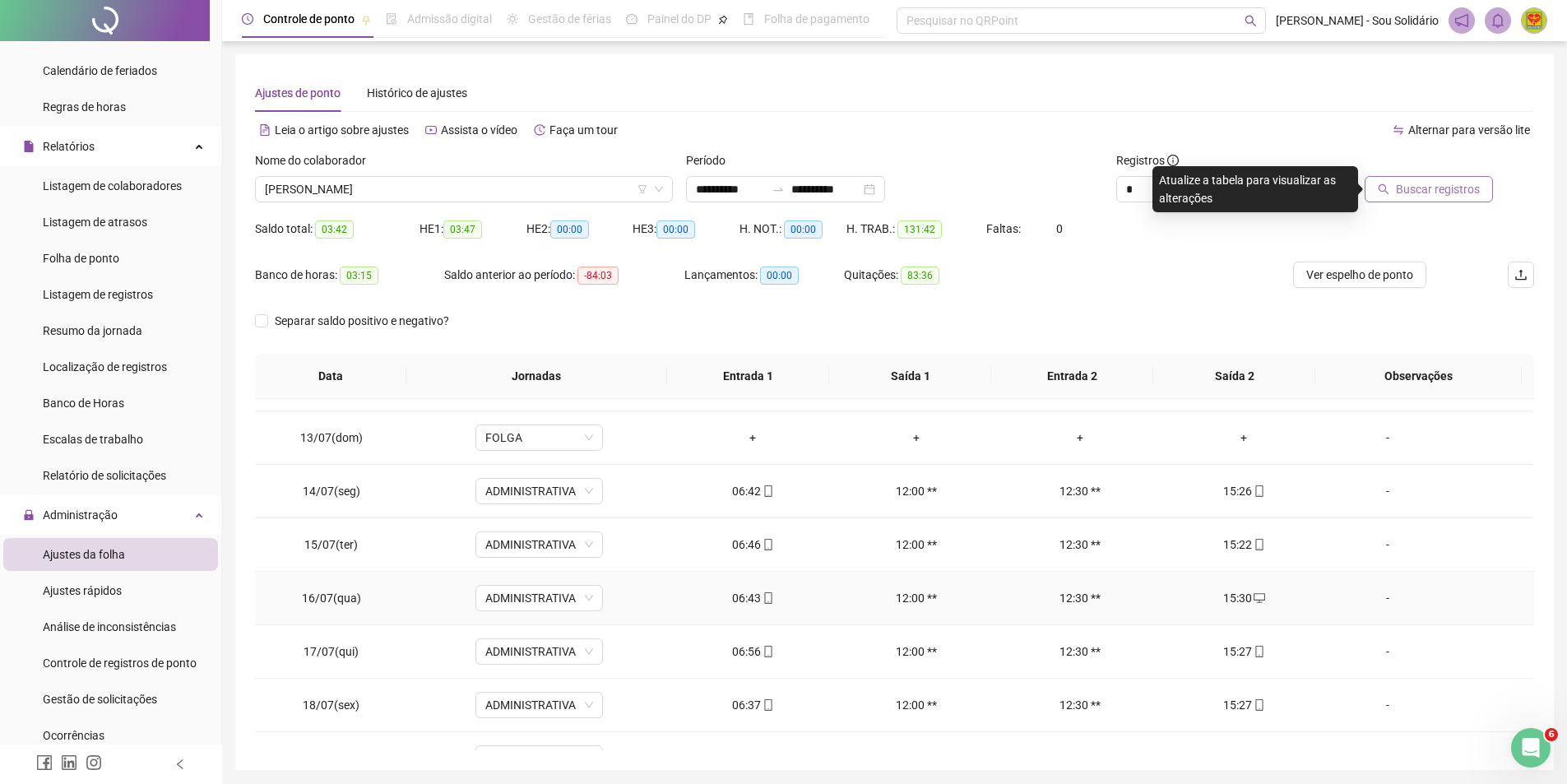
scroll to position [658, 0]
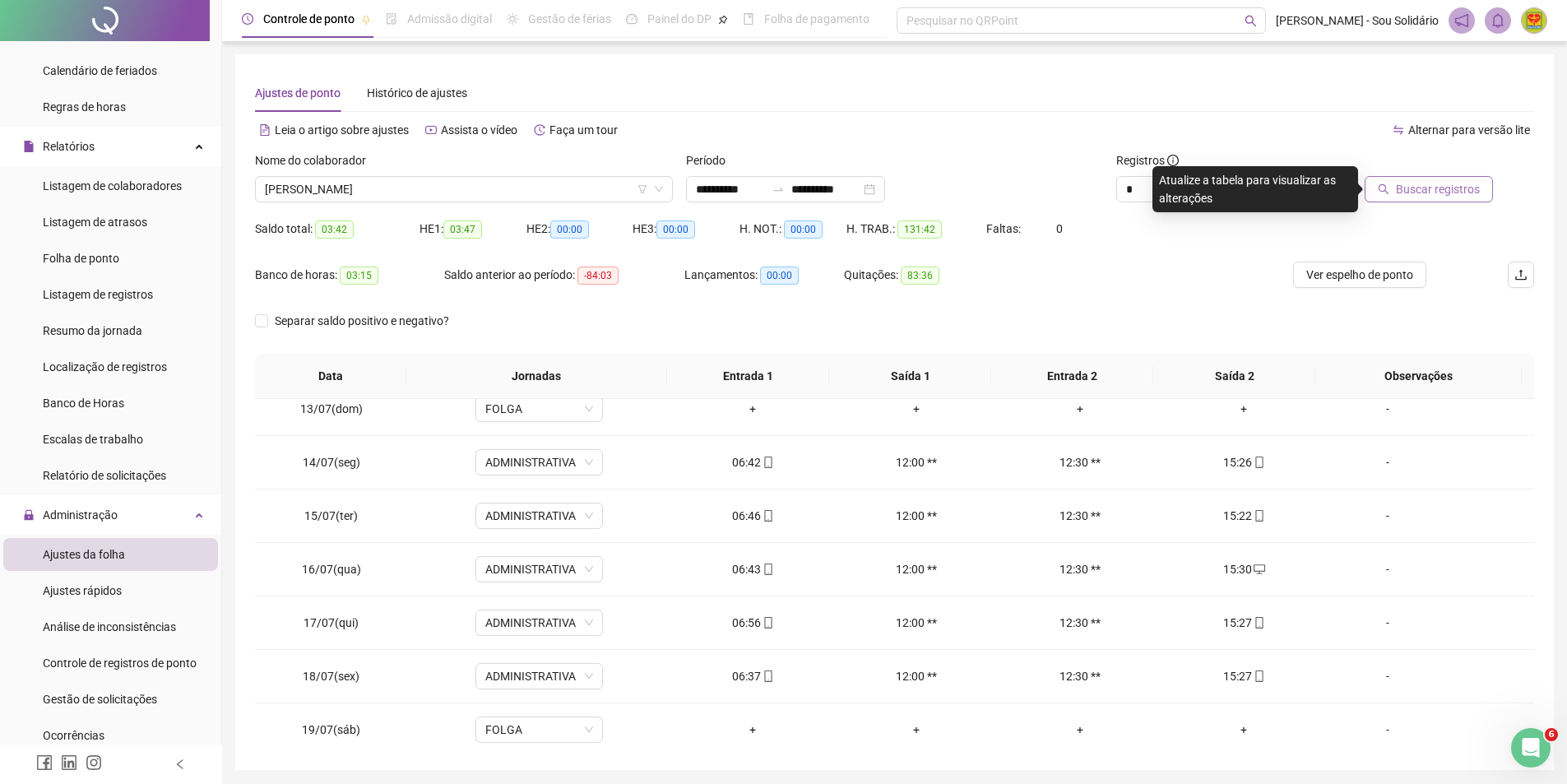
click at [1445, 185] on span "Buscar registros" at bounding box center [1438, 189] width 84 height 18
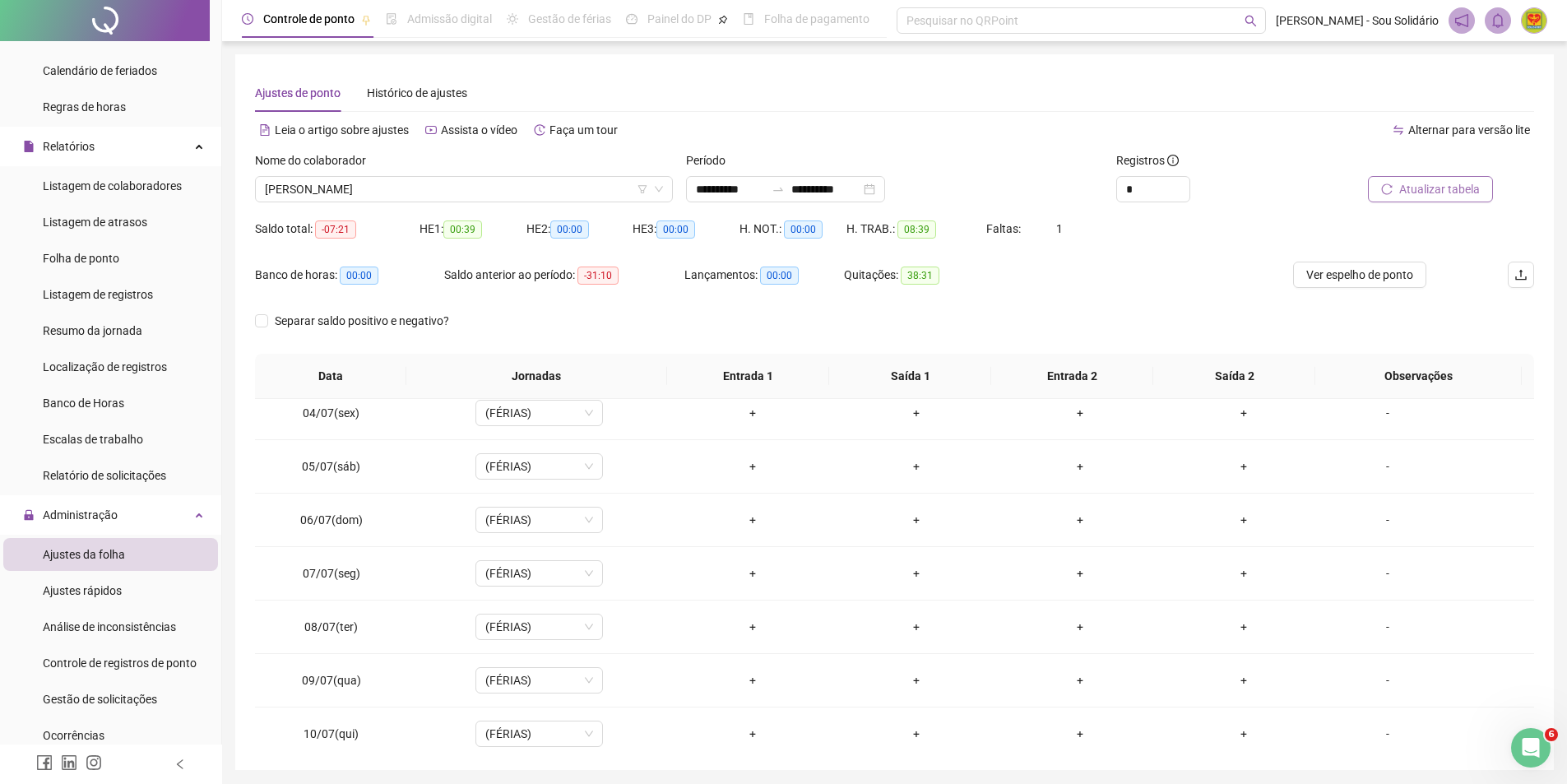
scroll to position [0, 0]
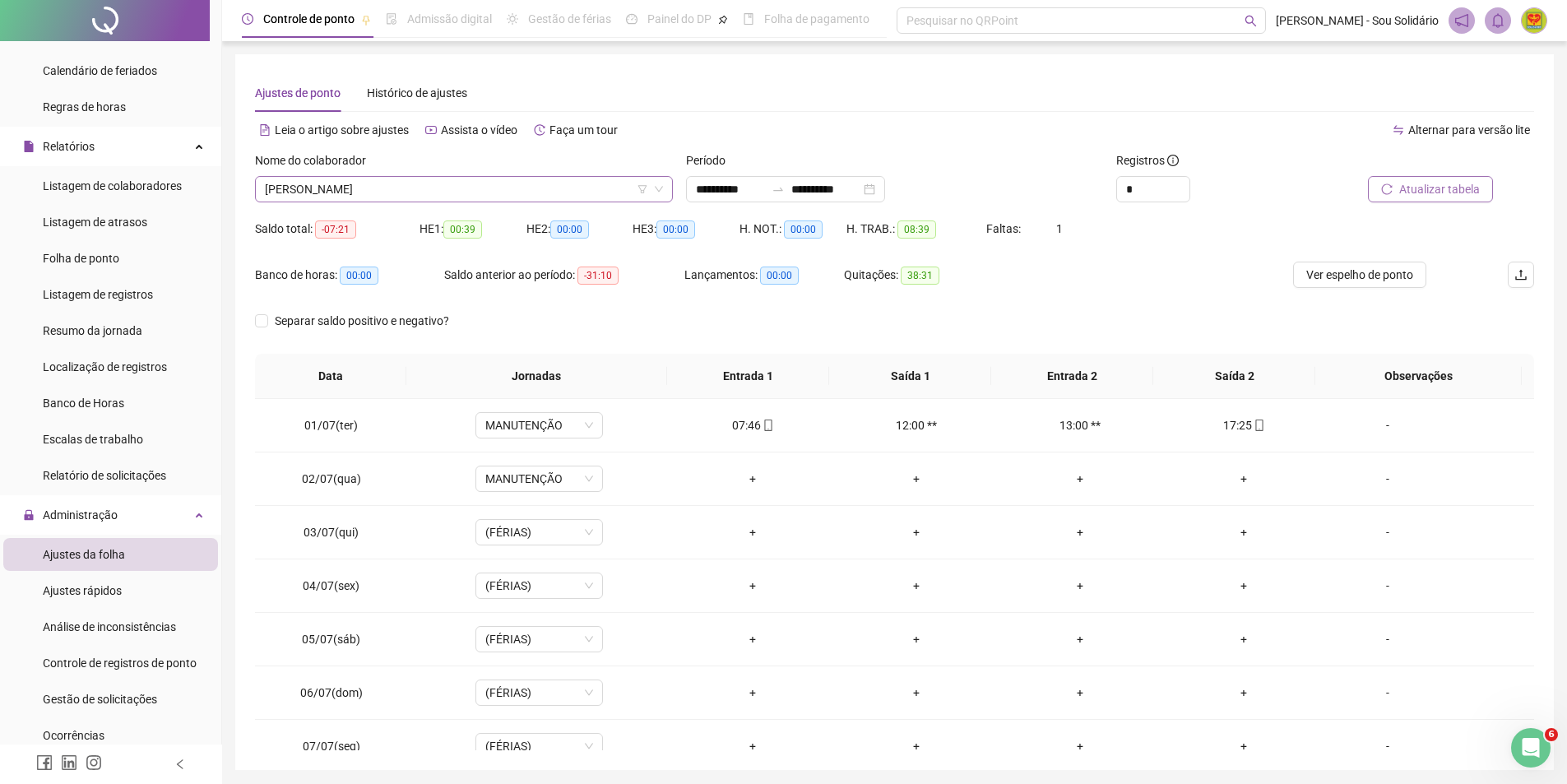
click at [624, 187] on span "[PERSON_NAME]" at bounding box center [464, 189] width 398 height 25
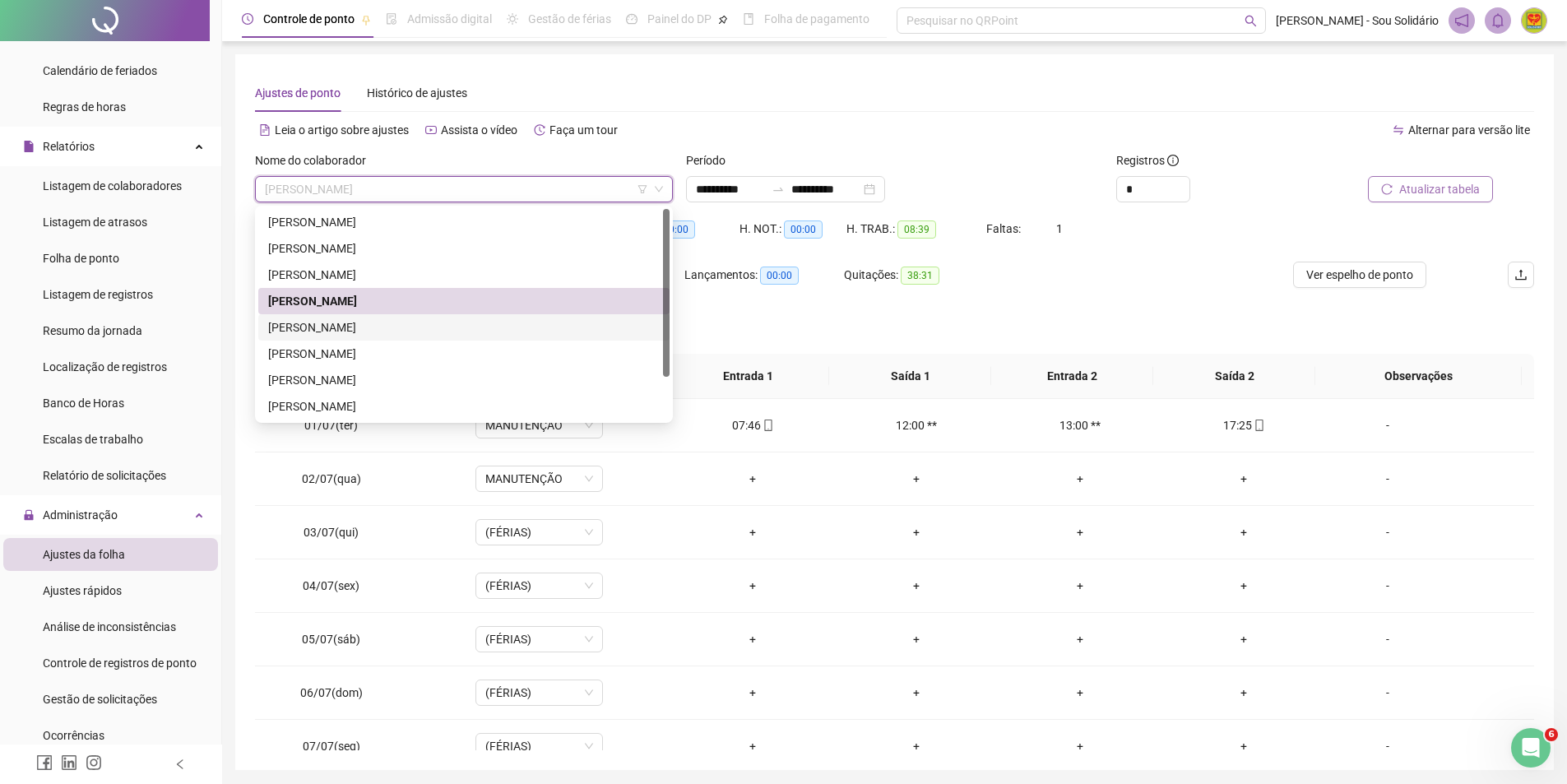
click at [325, 332] on div "[PERSON_NAME]" at bounding box center [464, 327] width 391 height 18
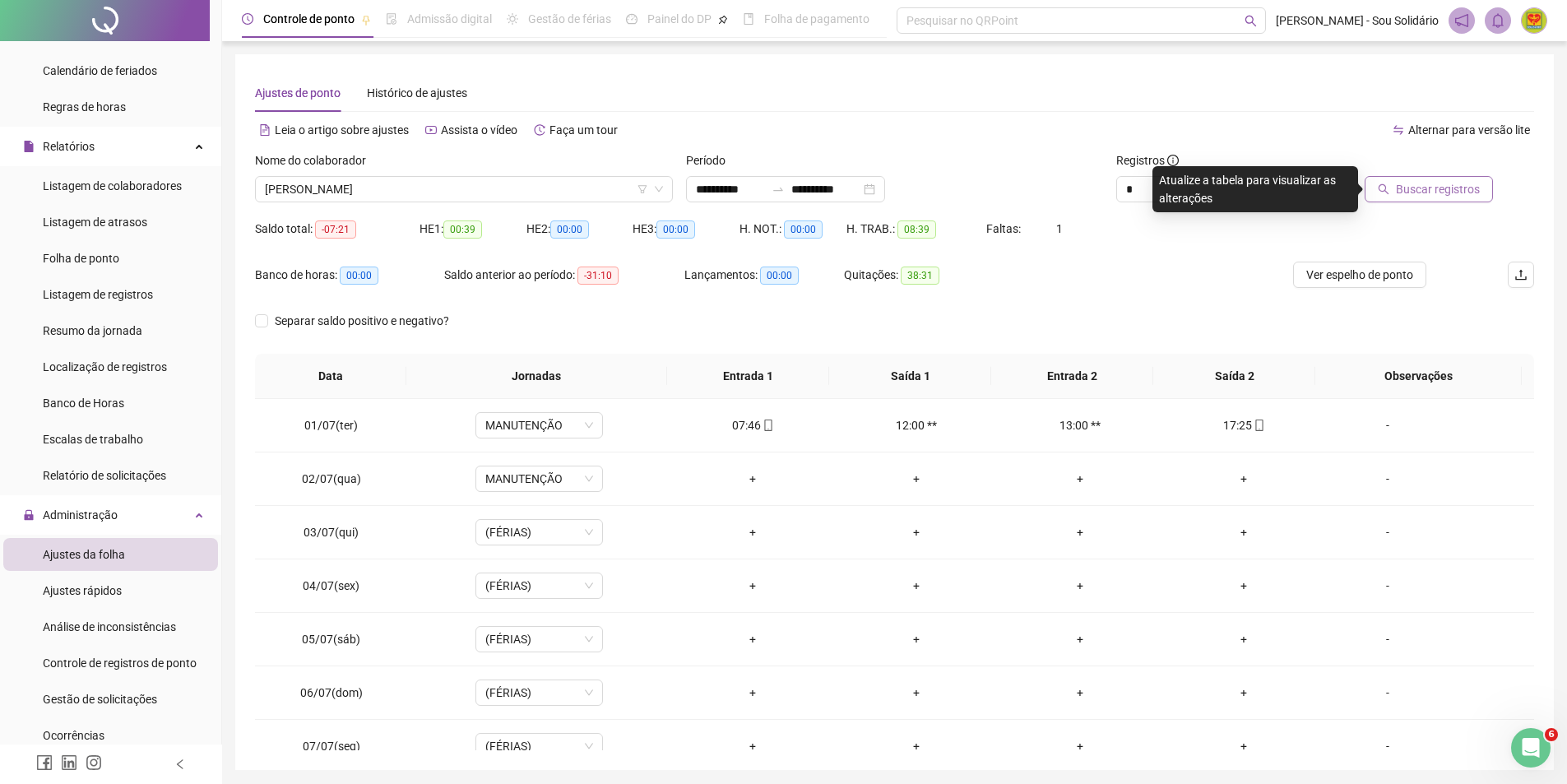
click at [1433, 194] on span "Buscar registros" at bounding box center [1438, 189] width 84 height 18
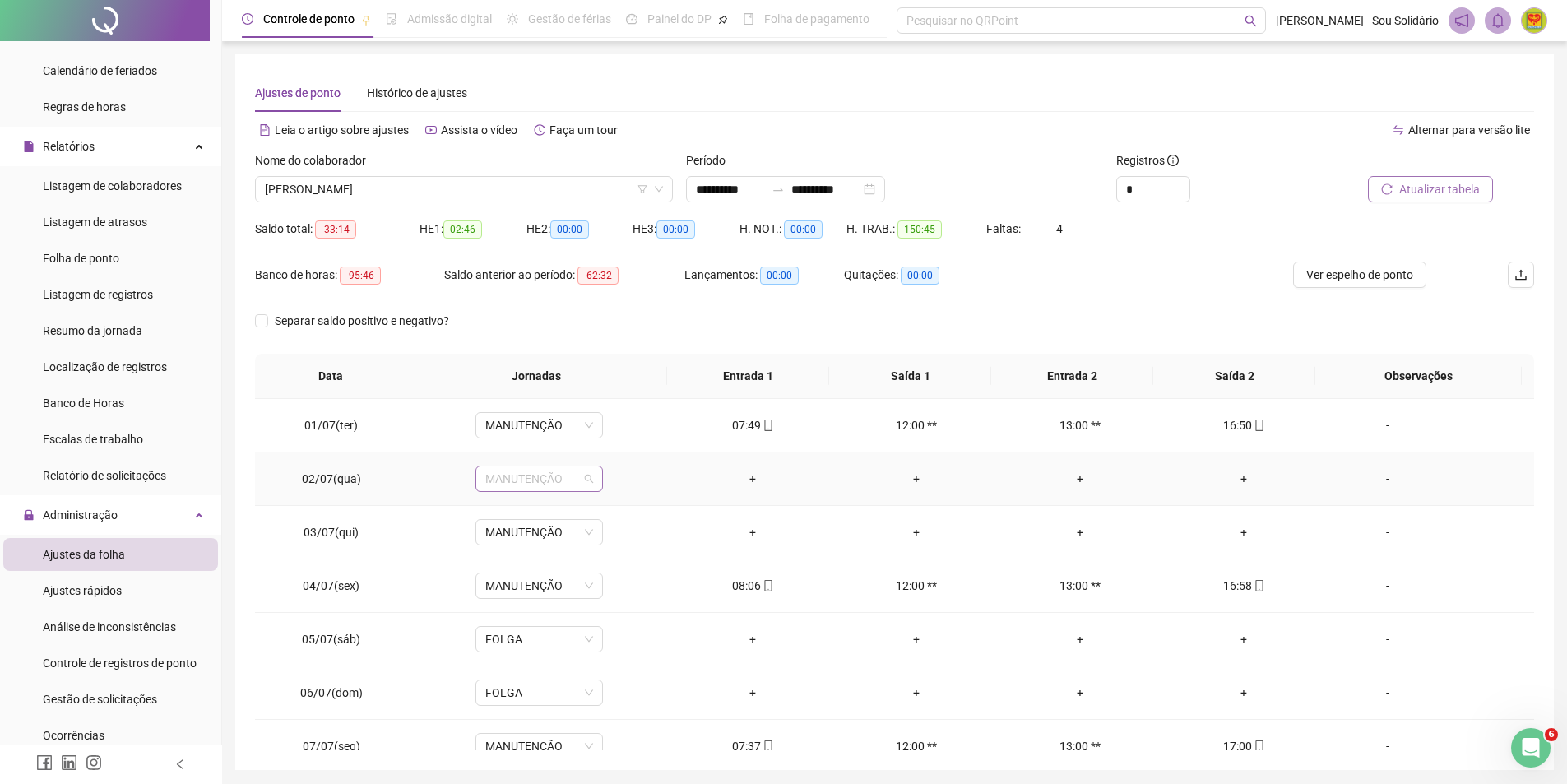
click at [583, 480] on span "MANUTENÇÃO" at bounding box center [539, 479] width 108 height 25
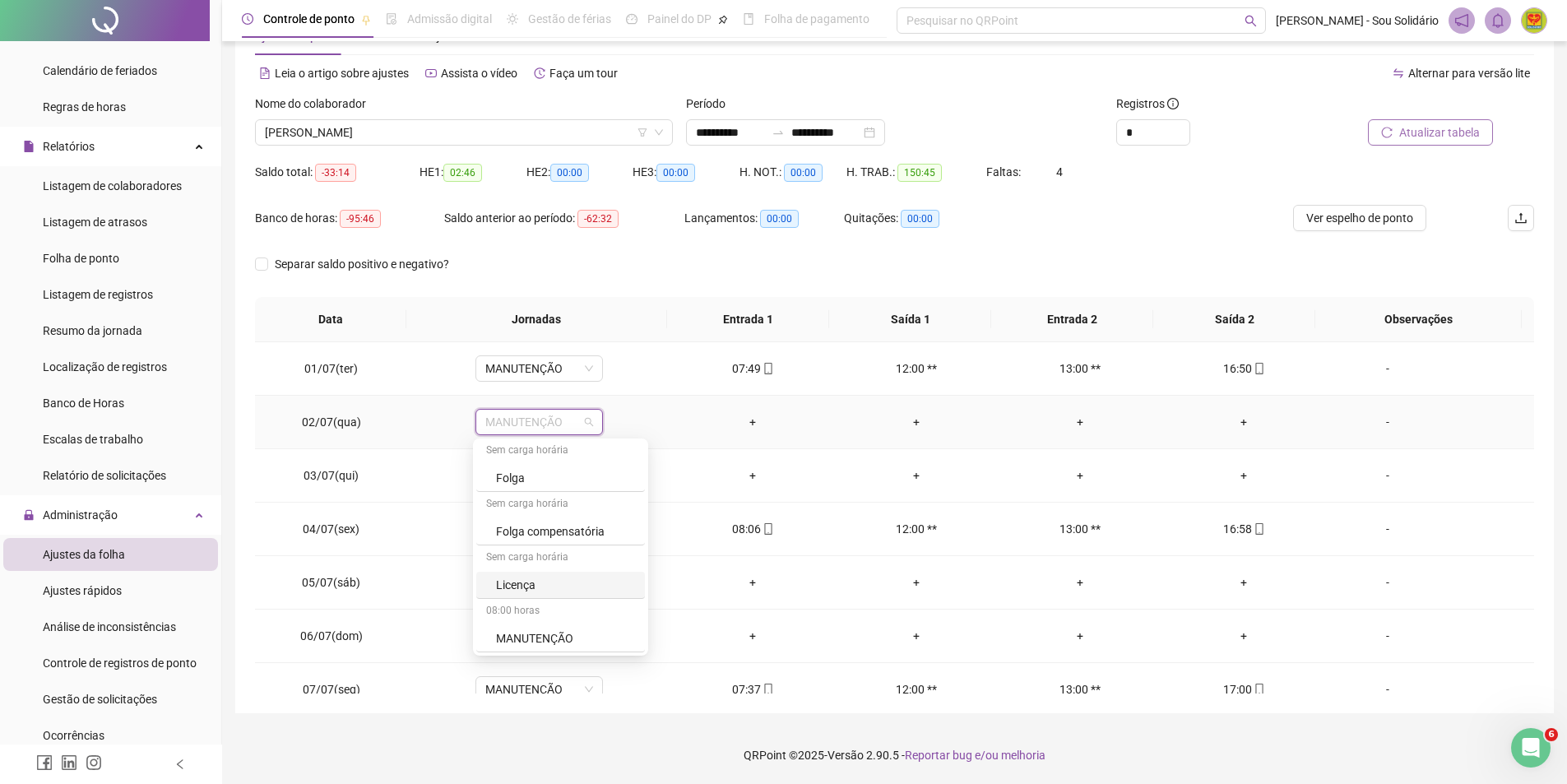
scroll to position [295, 0]
click at [522, 564] on div "Folga" at bounding box center [566, 560] width 139 height 18
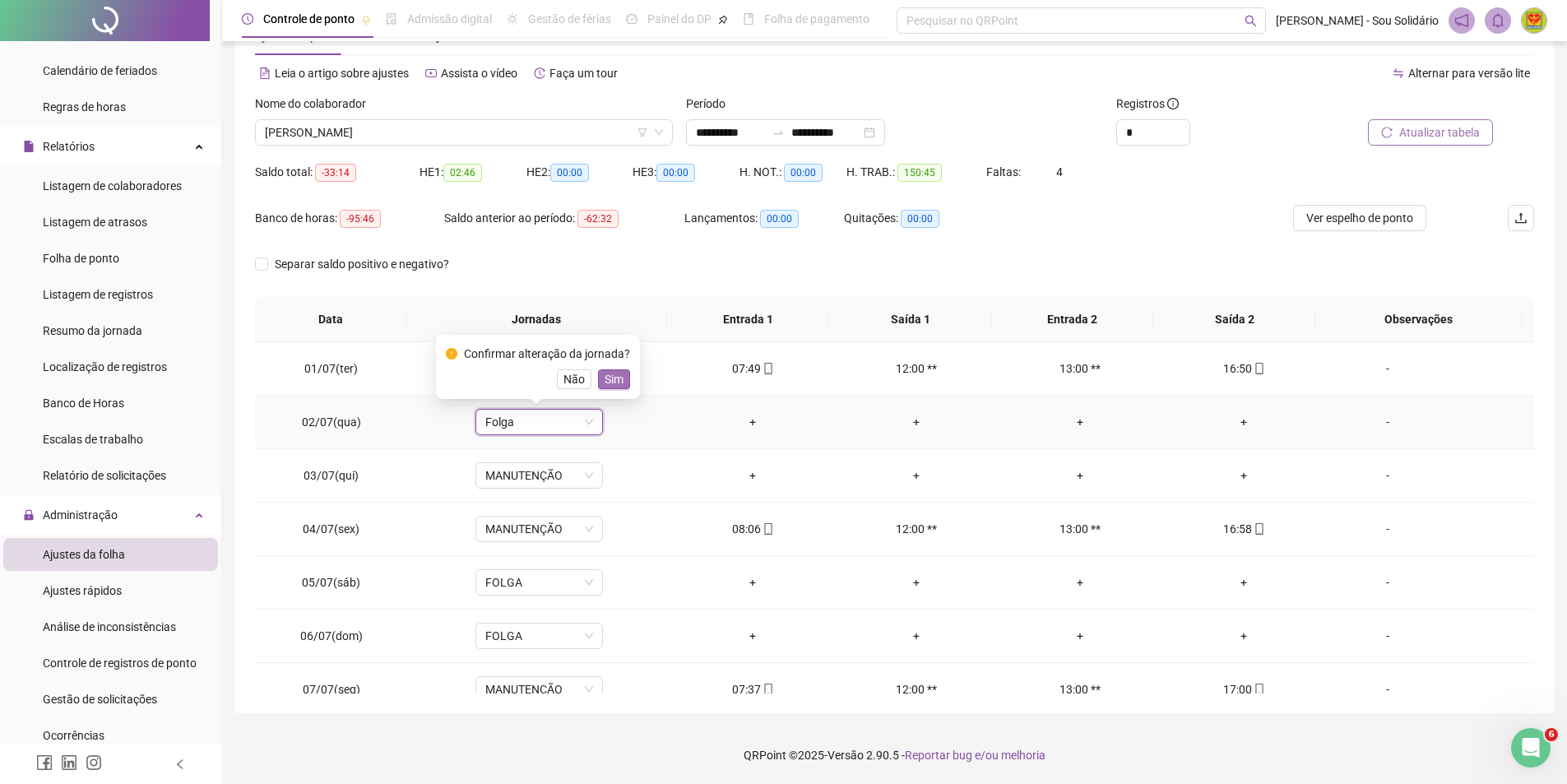
click at [610, 373] on span "Sim" at bounding box center [615, 379] width 19 height 18
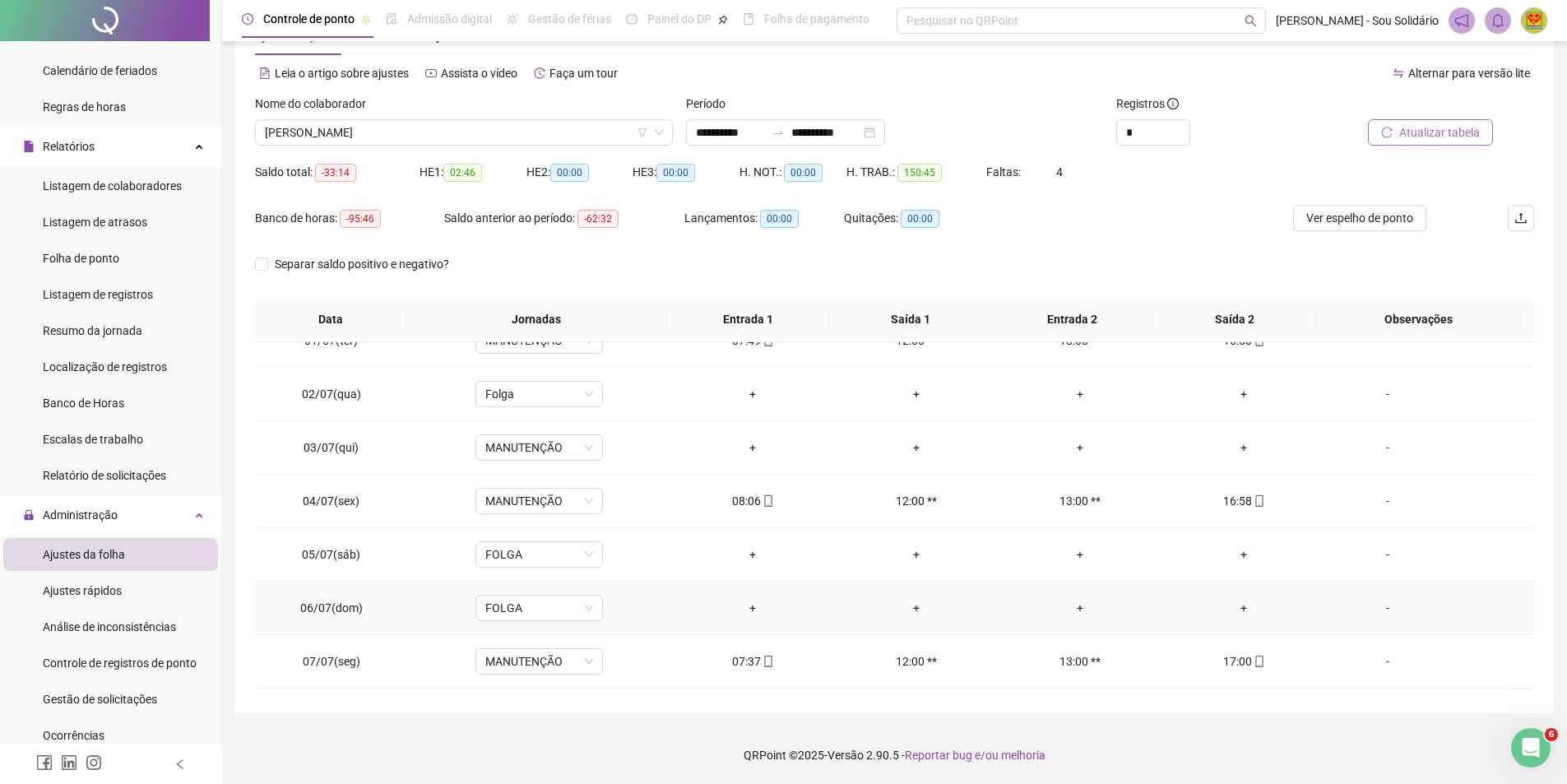
scroll to position [0, 0]
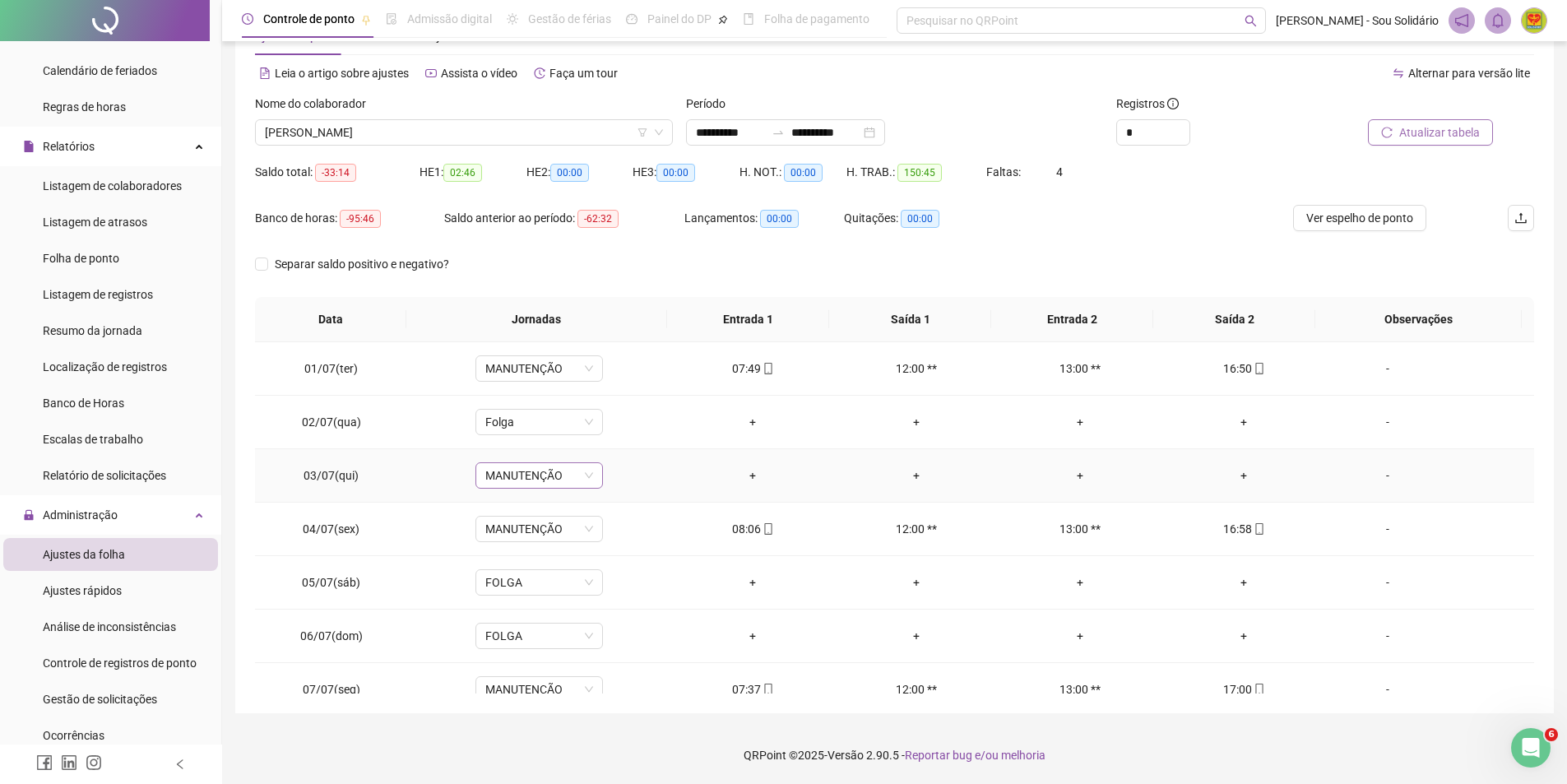
click at [585, 477] on span "MANUTENÇÃO" at bounding box center [539, 475] width 108 height 25
click at [1482, 412] on td "-" at bounding box center [1431, 423] width 208 height 53
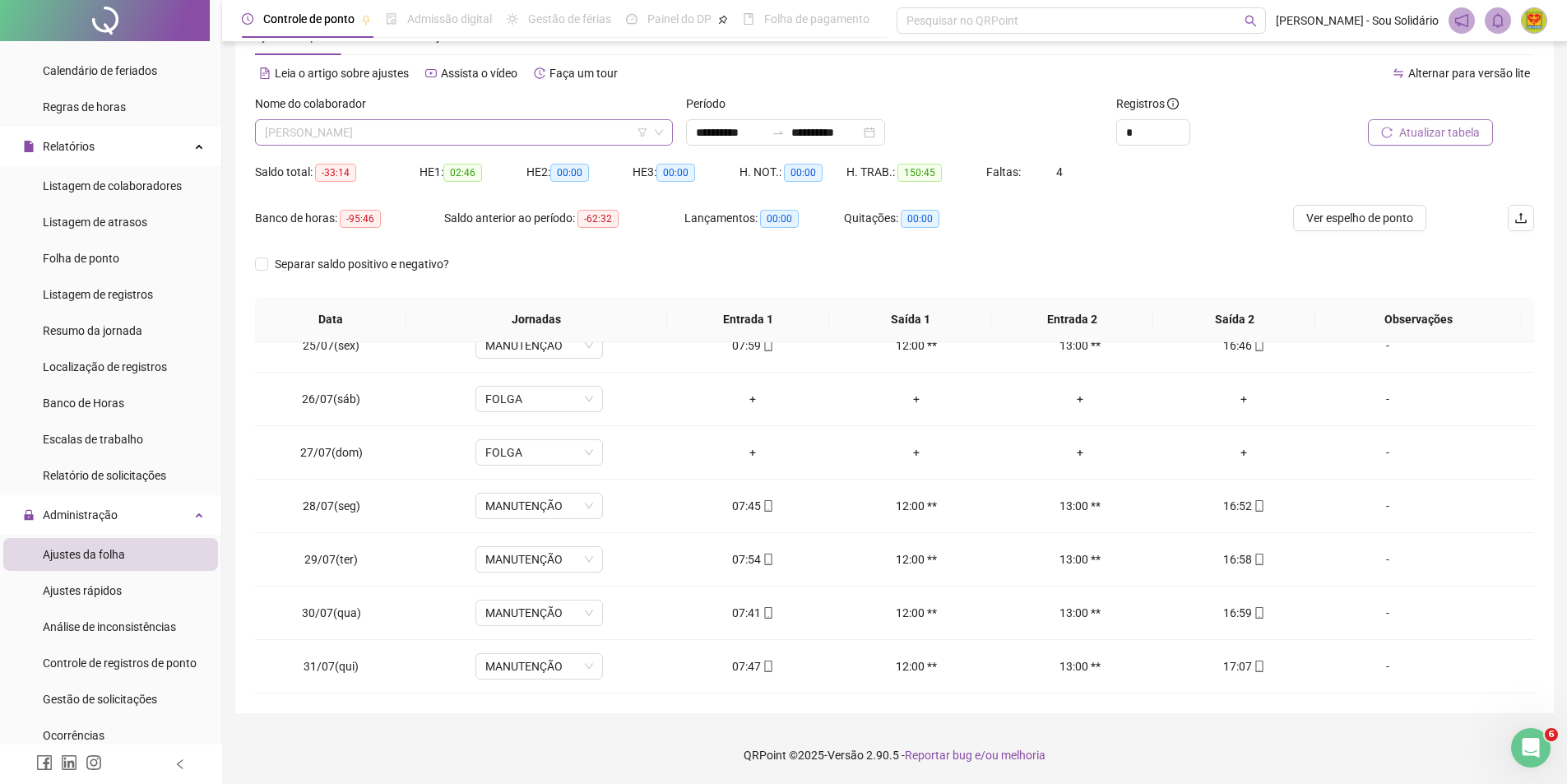
click at [612, 131] on span "[PERSON_NAME]" at bounding box center [464, 133] width 398 height 25
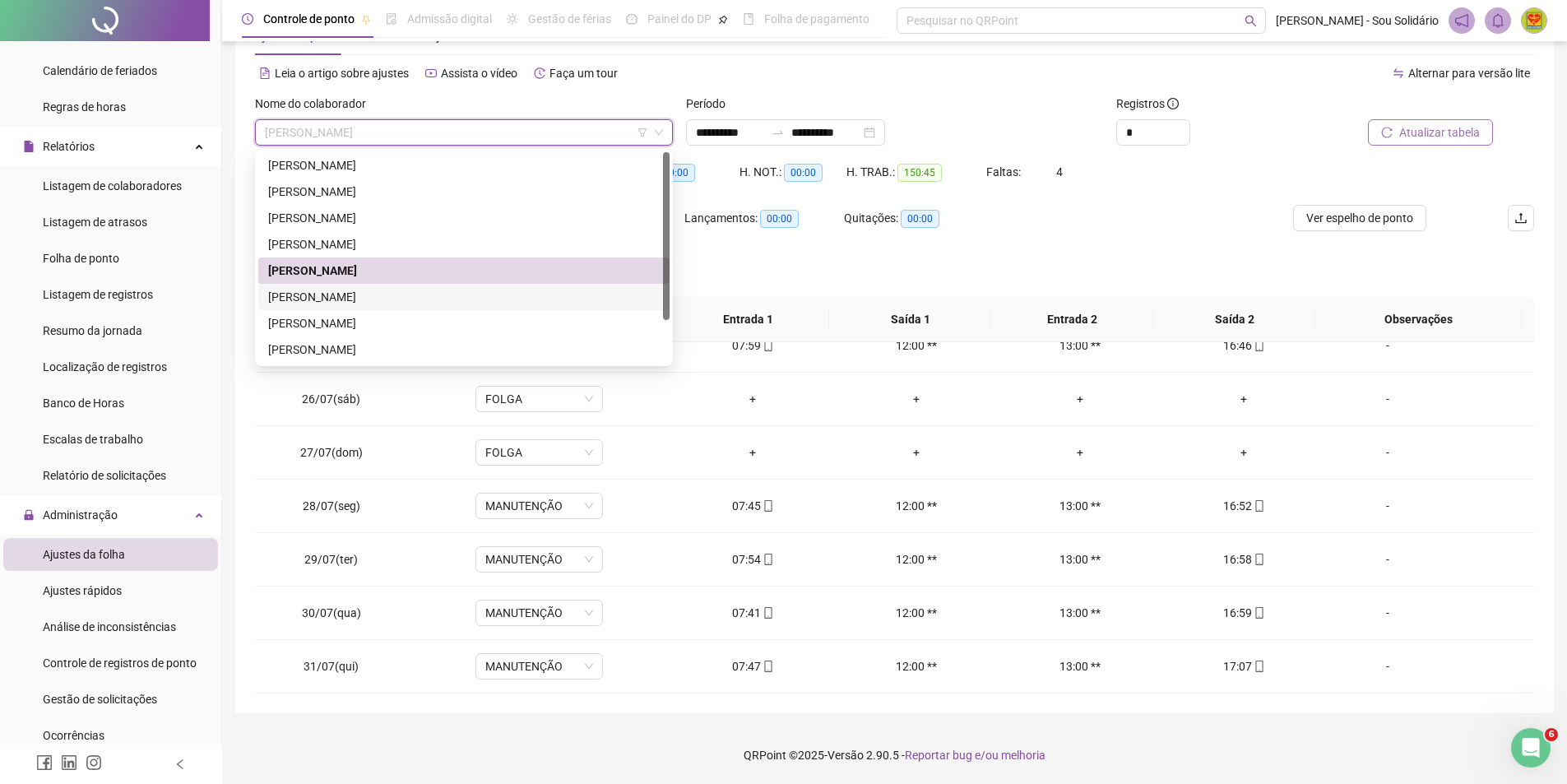
click at [355, 295] on div "[PERSON_NAME]" at bounding box center [464, 297] width 391 height 18
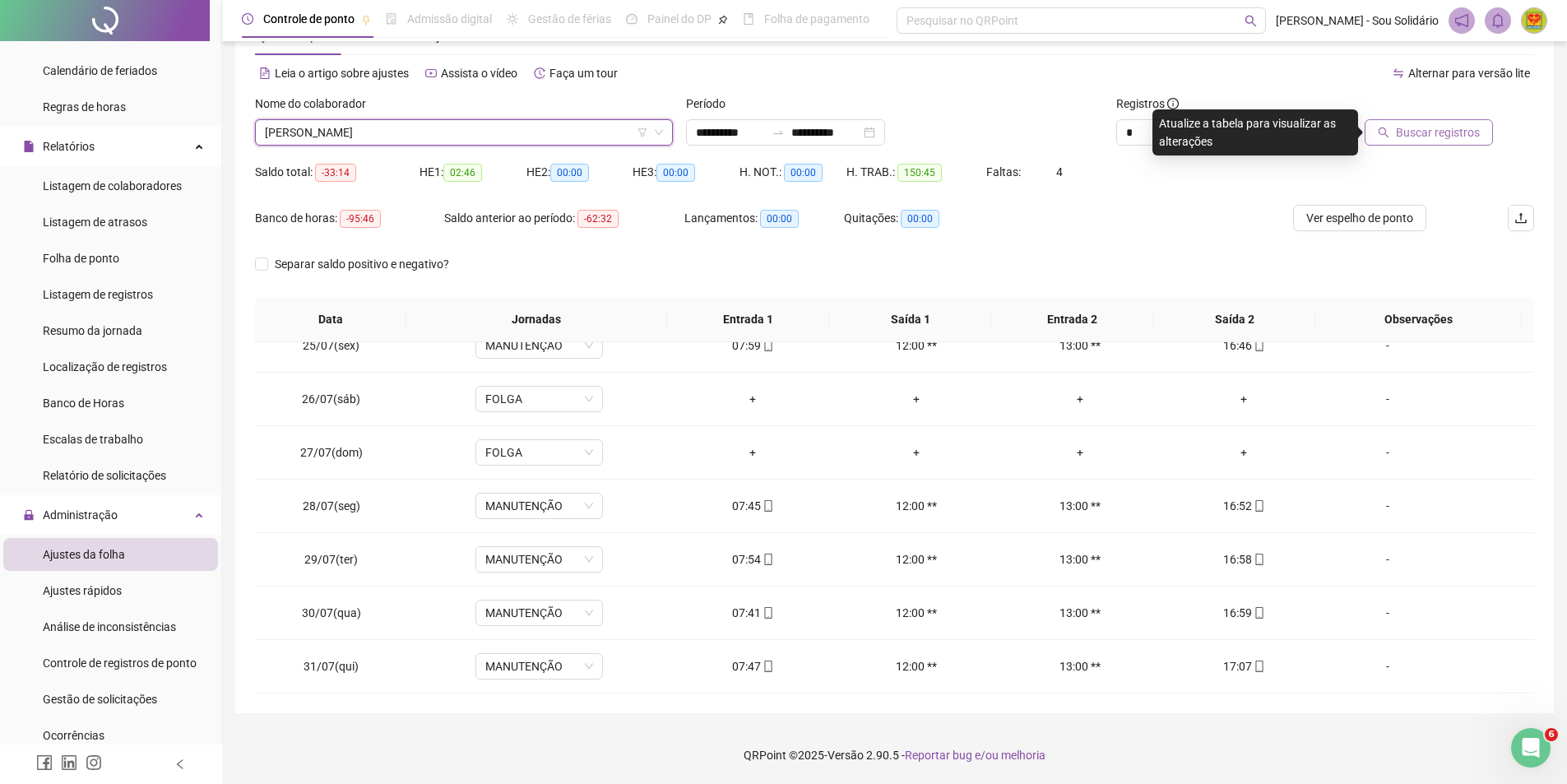
click at [1429, 134] on span "Buscar registros" at bounding box center [1438, 132] width 84 height 18
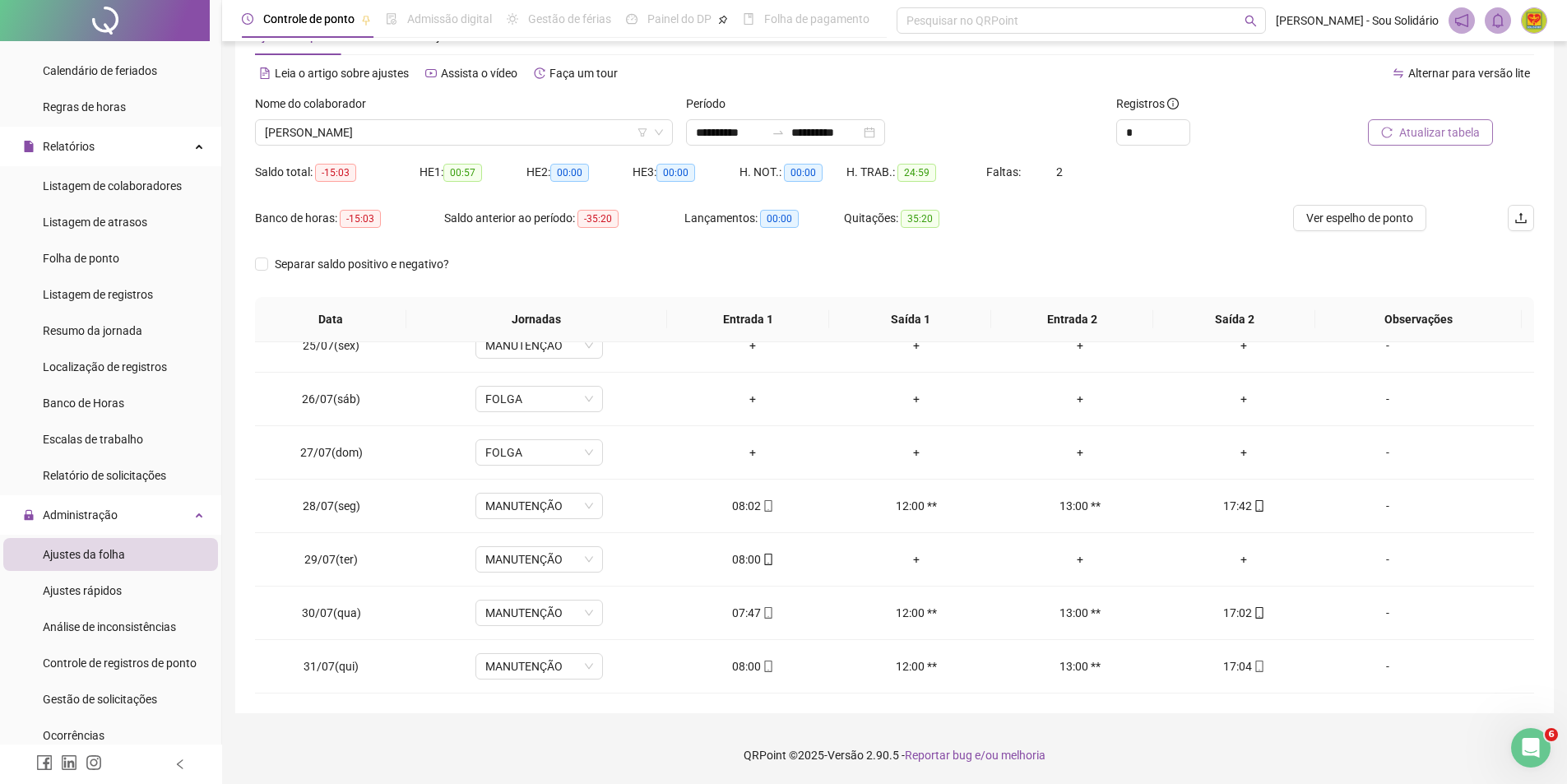
click at [1455, 134] on span "Atualizar tabela" at bounding box center [1439, 132] width 80 height 18
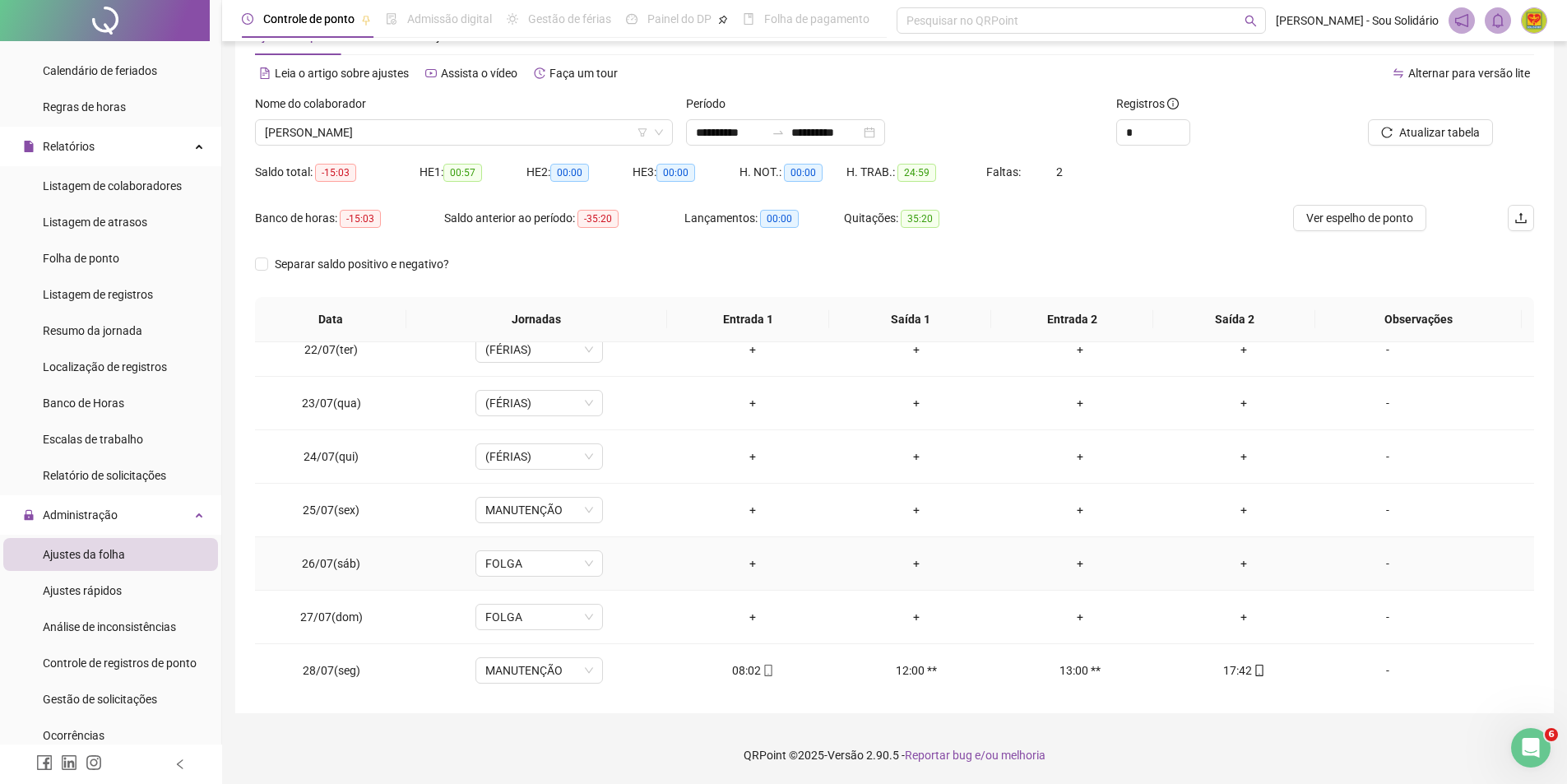
scroll to position [1151, 0]
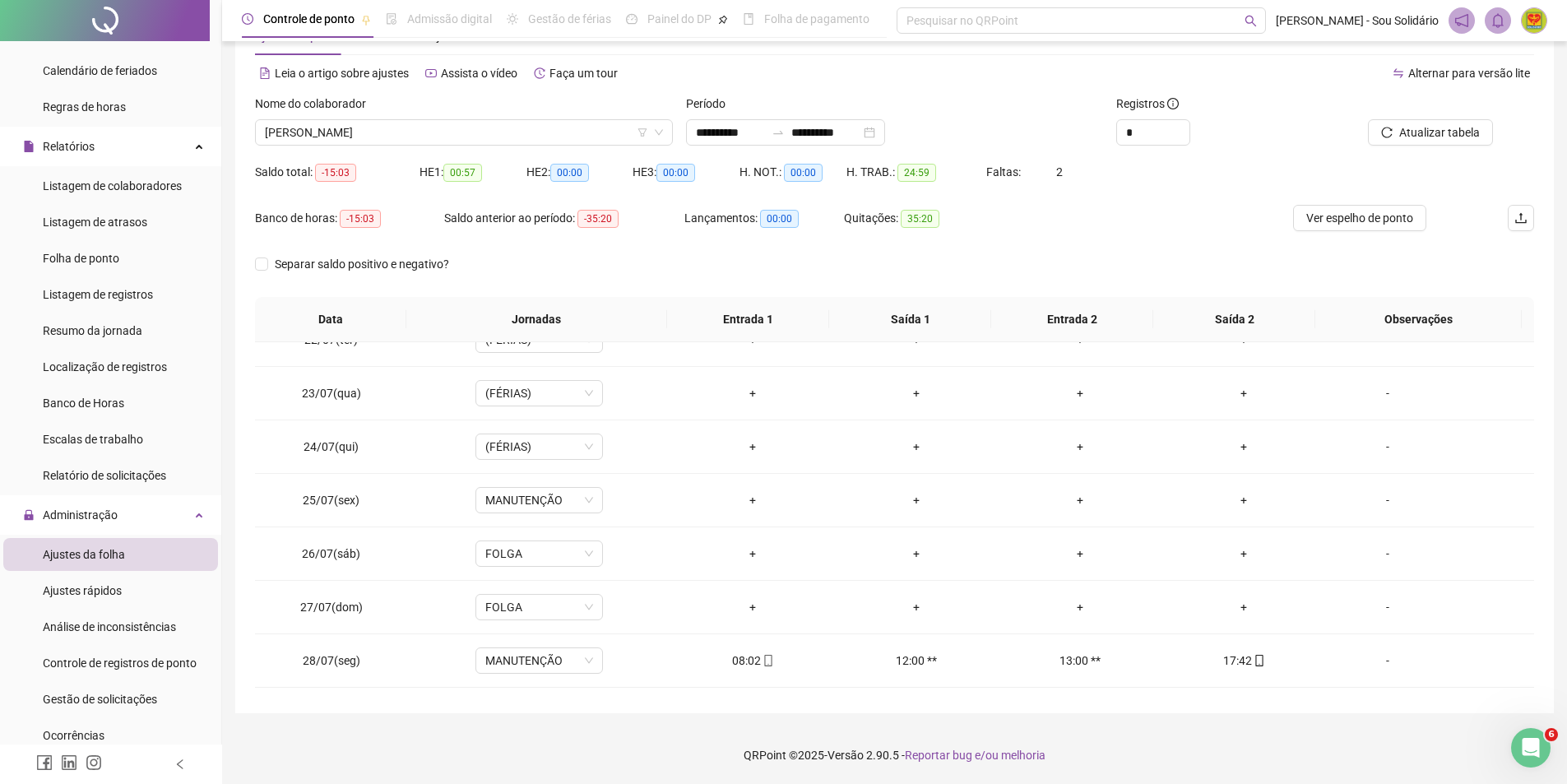
click at [1282, 80] on div "Alternar para versão lite" at bounding box center [1215, 73] width 640 height 27
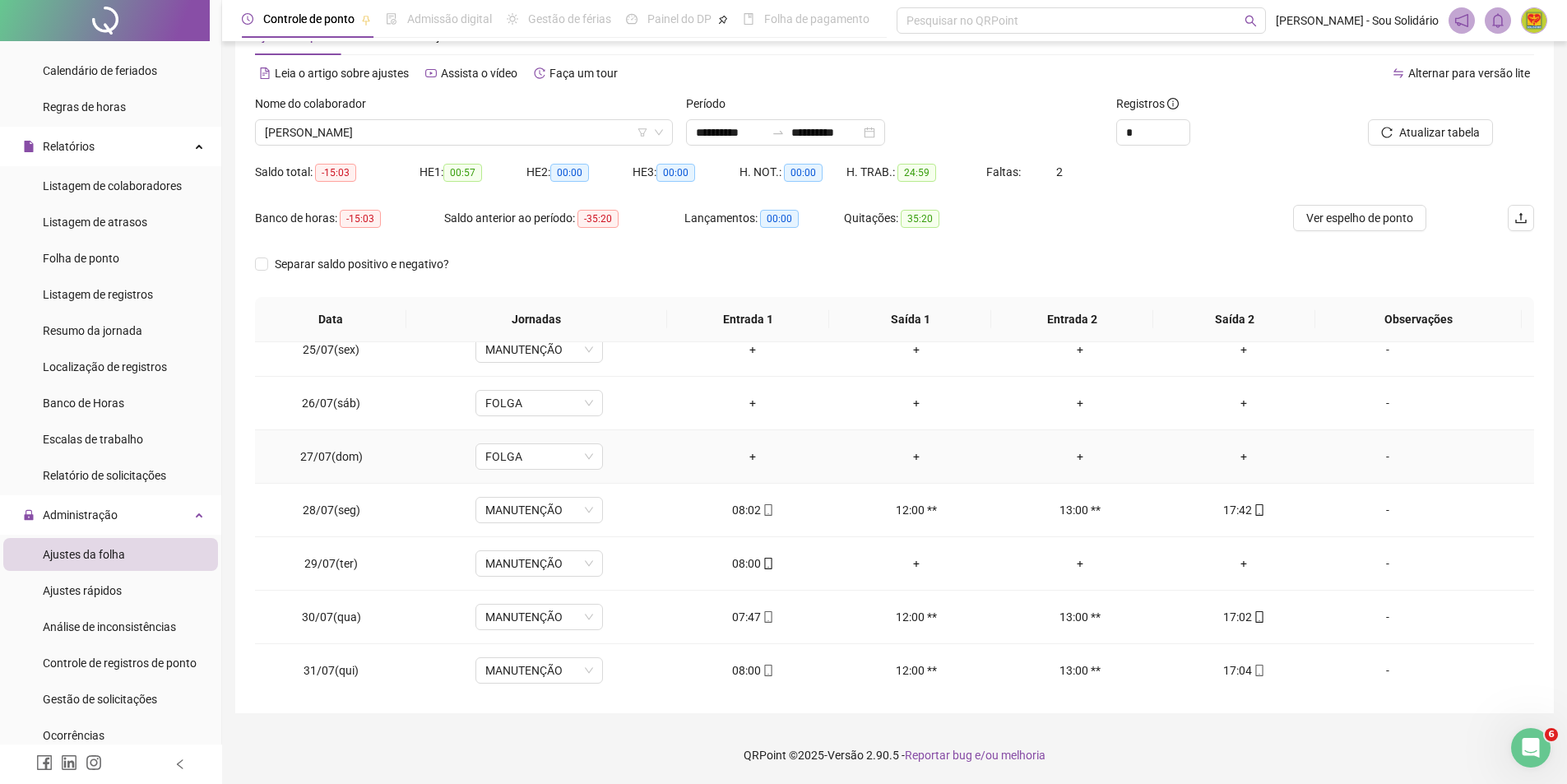
scroll to position [1306, 0]
click at [1237, 557] on div "+" at bounding box center [1244, 559] width 137 height 18
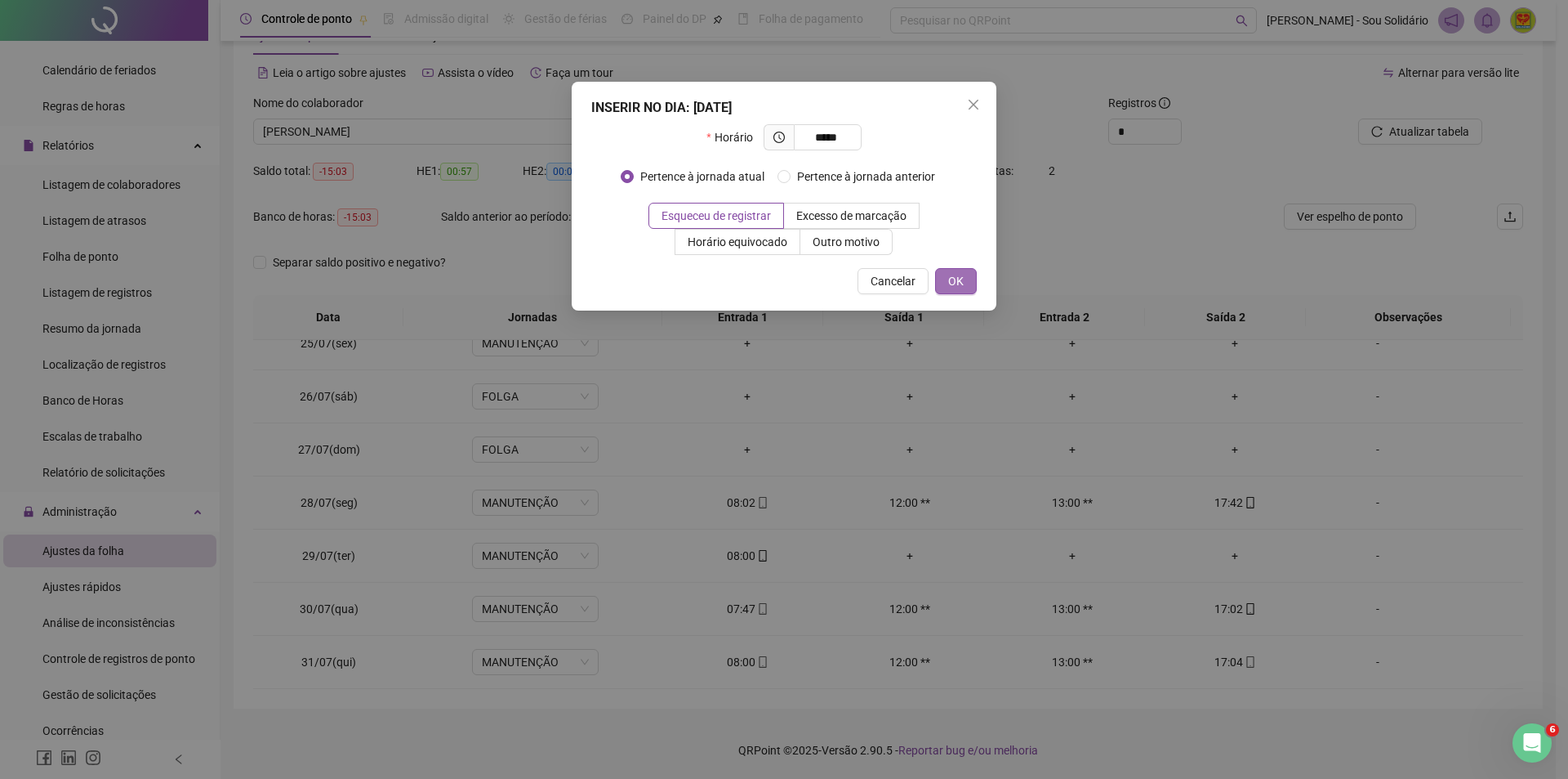
type input "*****"
click at [946, 281] on button "OK" at bounding box center [956, 281] width 42 height 27
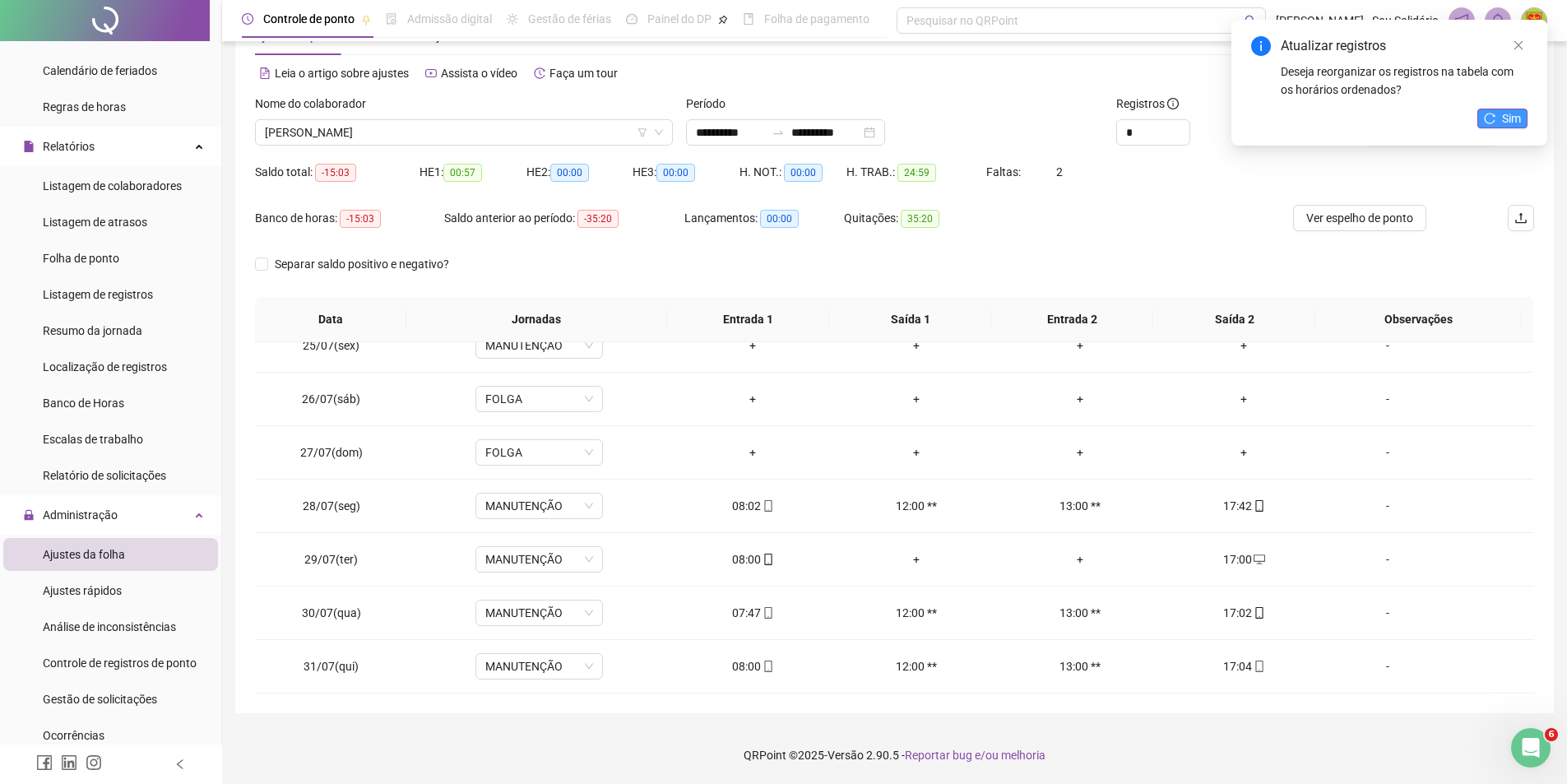
click at [1500, 116] on button "Sim" at bounding box center [1502, 118] width 51 height 20
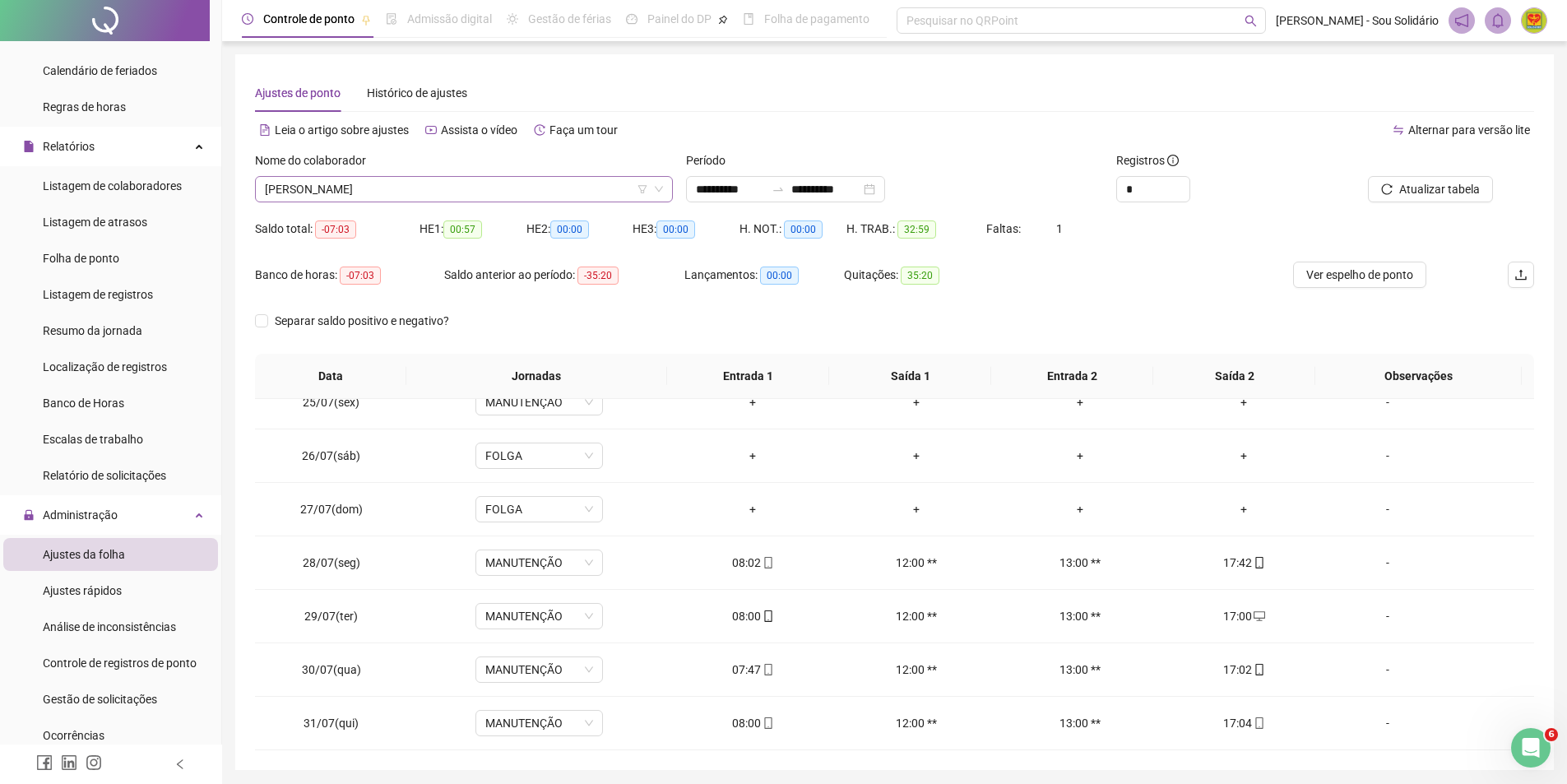
click at [592, 194] on span "[PERSON_NAME]" at bounding box center [464, 189] width 398 height 25
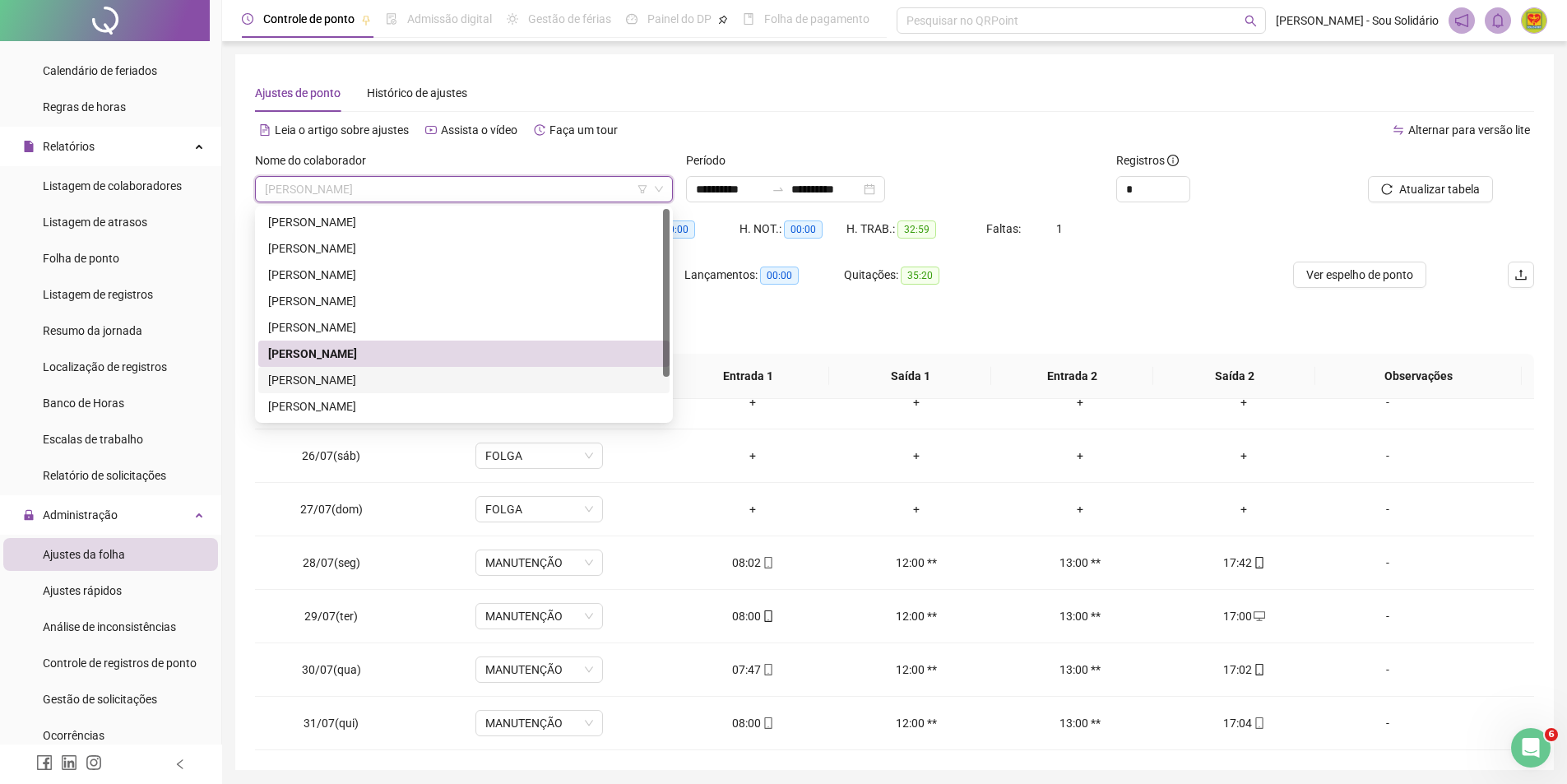
click at [339, 376] on div "[PERSON_NAME]" at bounding box center [464, 380] width 391 height 18
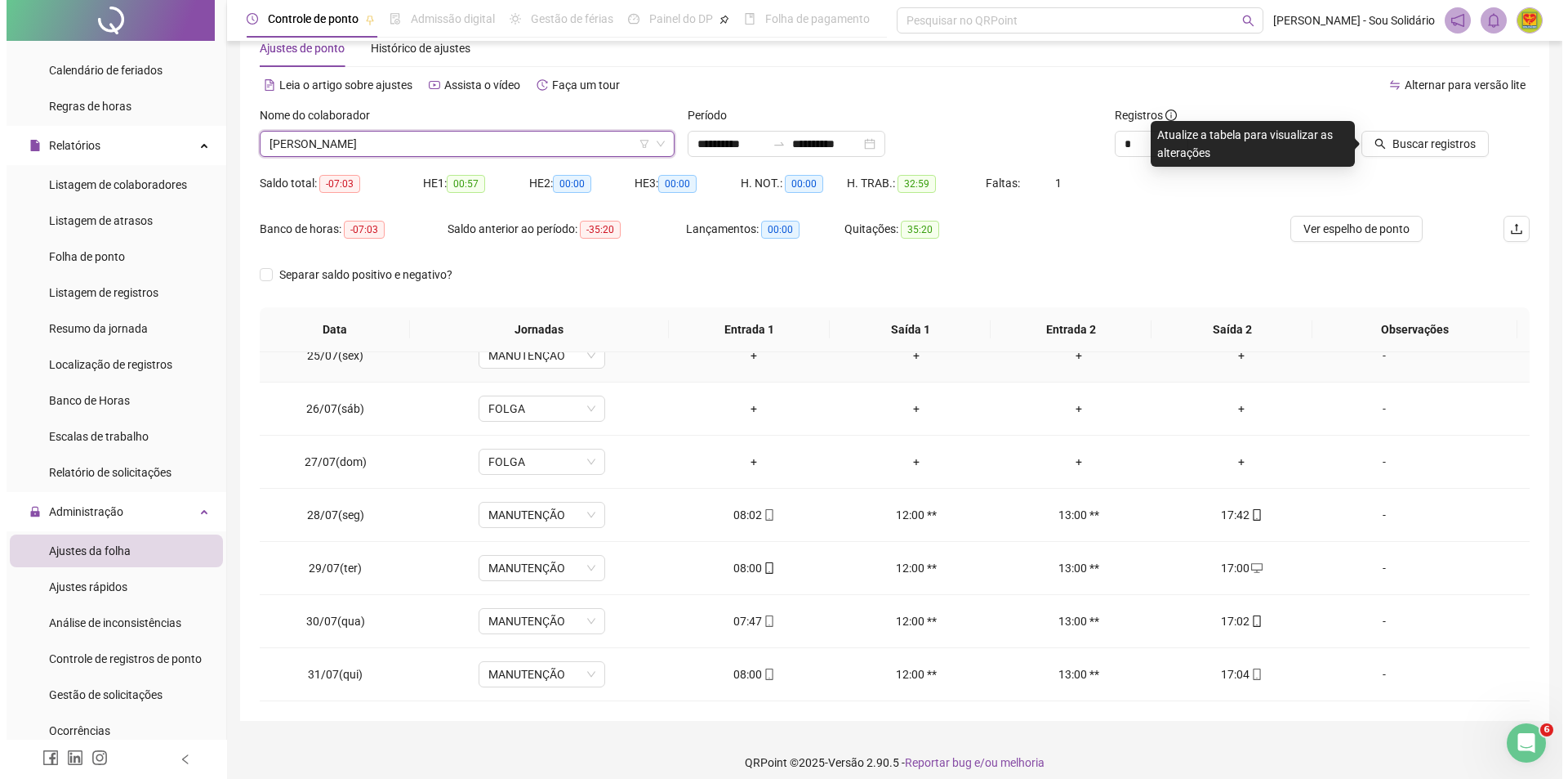
scroll to position [56, 0]
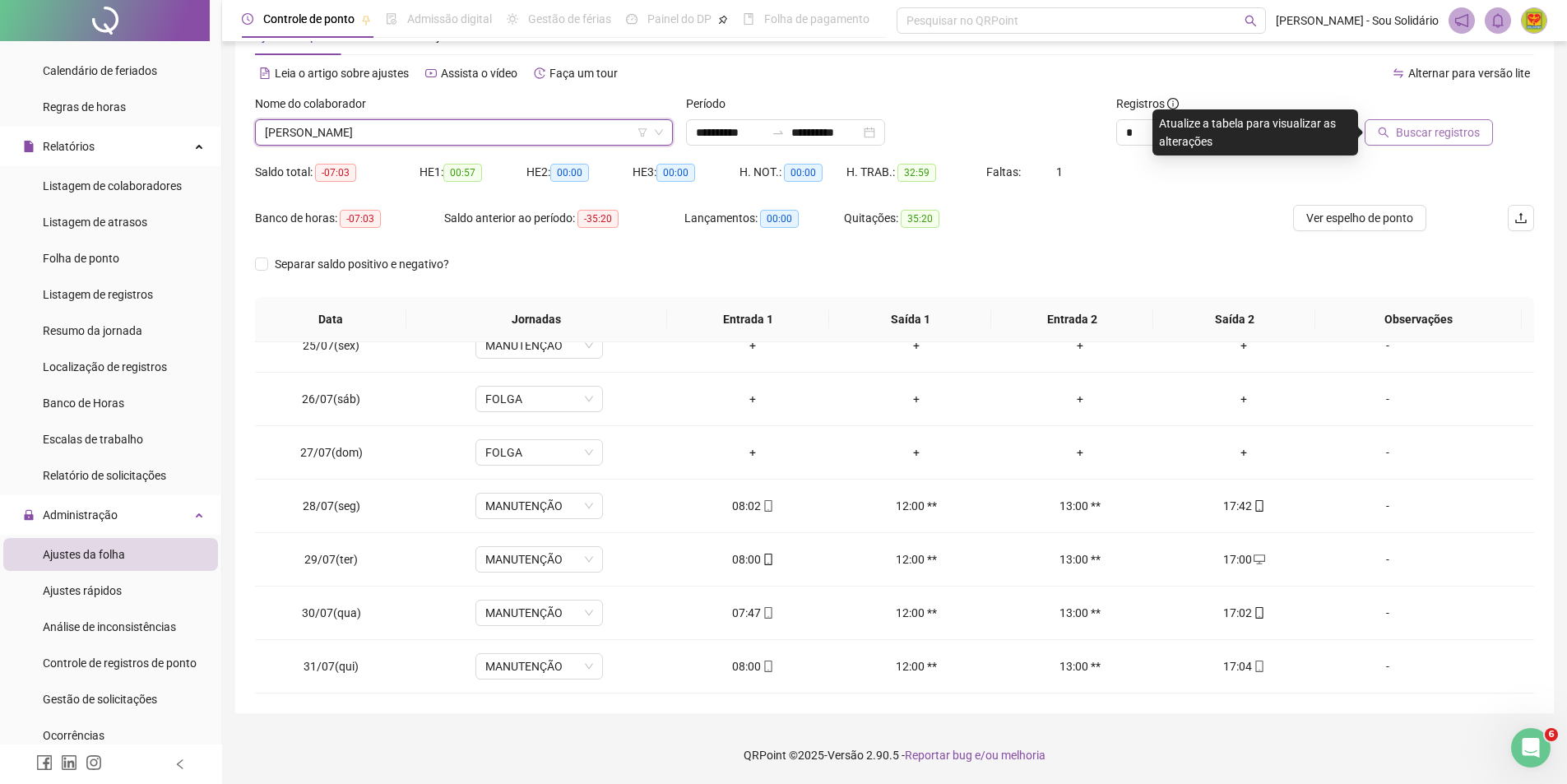
click at [1443, 136] on span "Buscar registros" at bounding box center [1438, 132] width 84 height 18
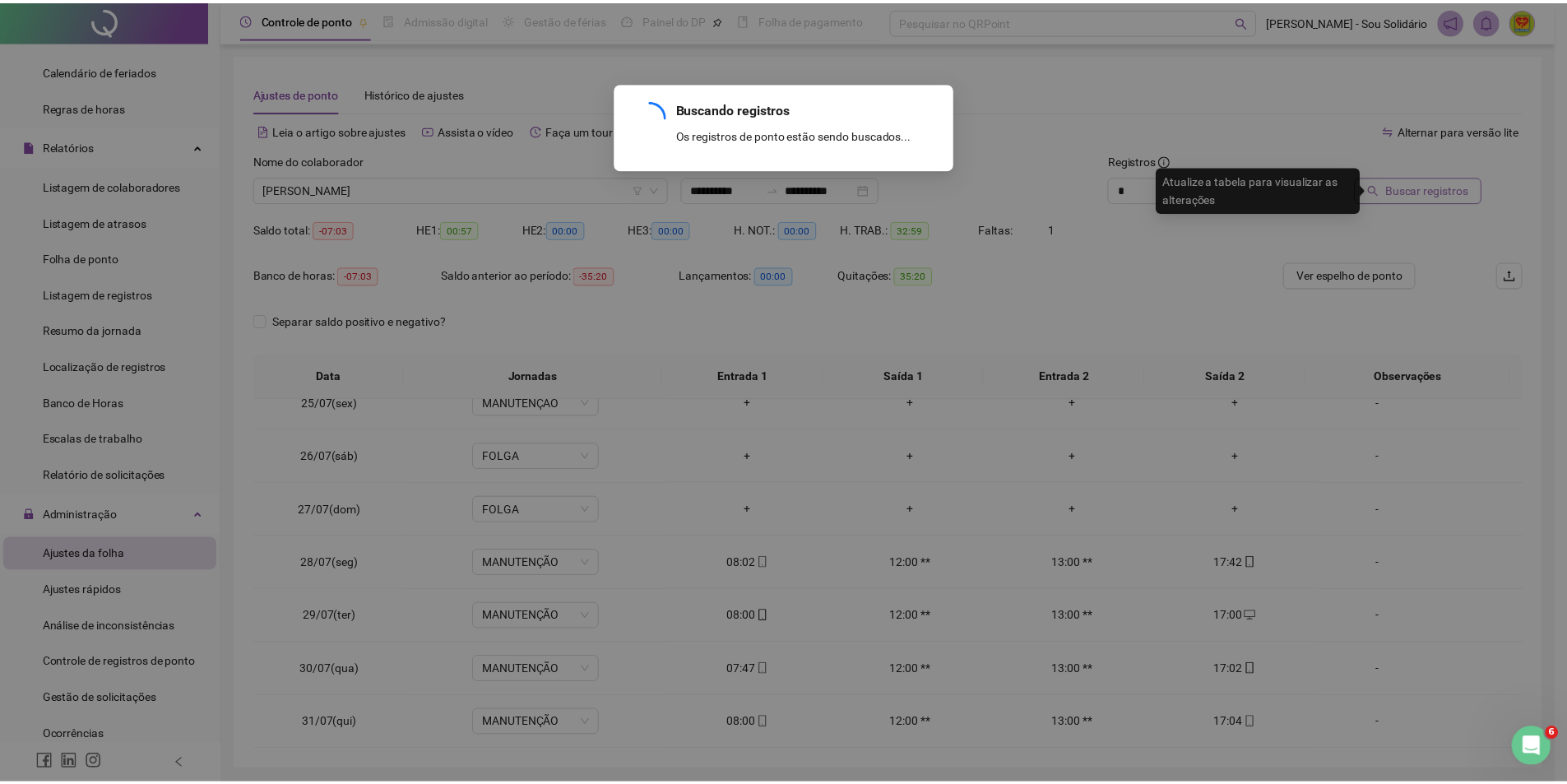
scroll to position [0, 0]
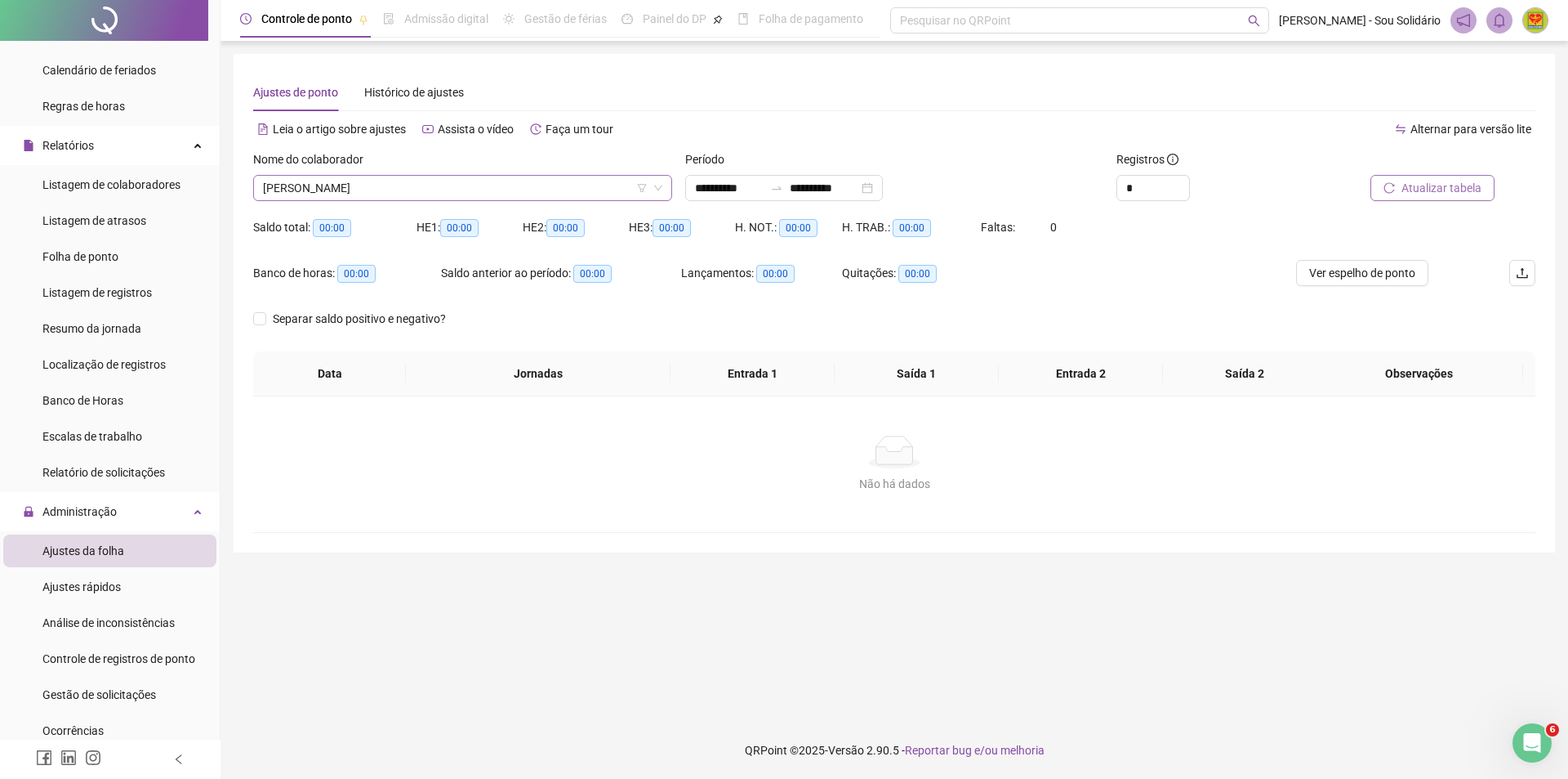
click at [557, 190] on span "[PERSON_NAME]" at bounding box center [463, 188] width 400 height 25
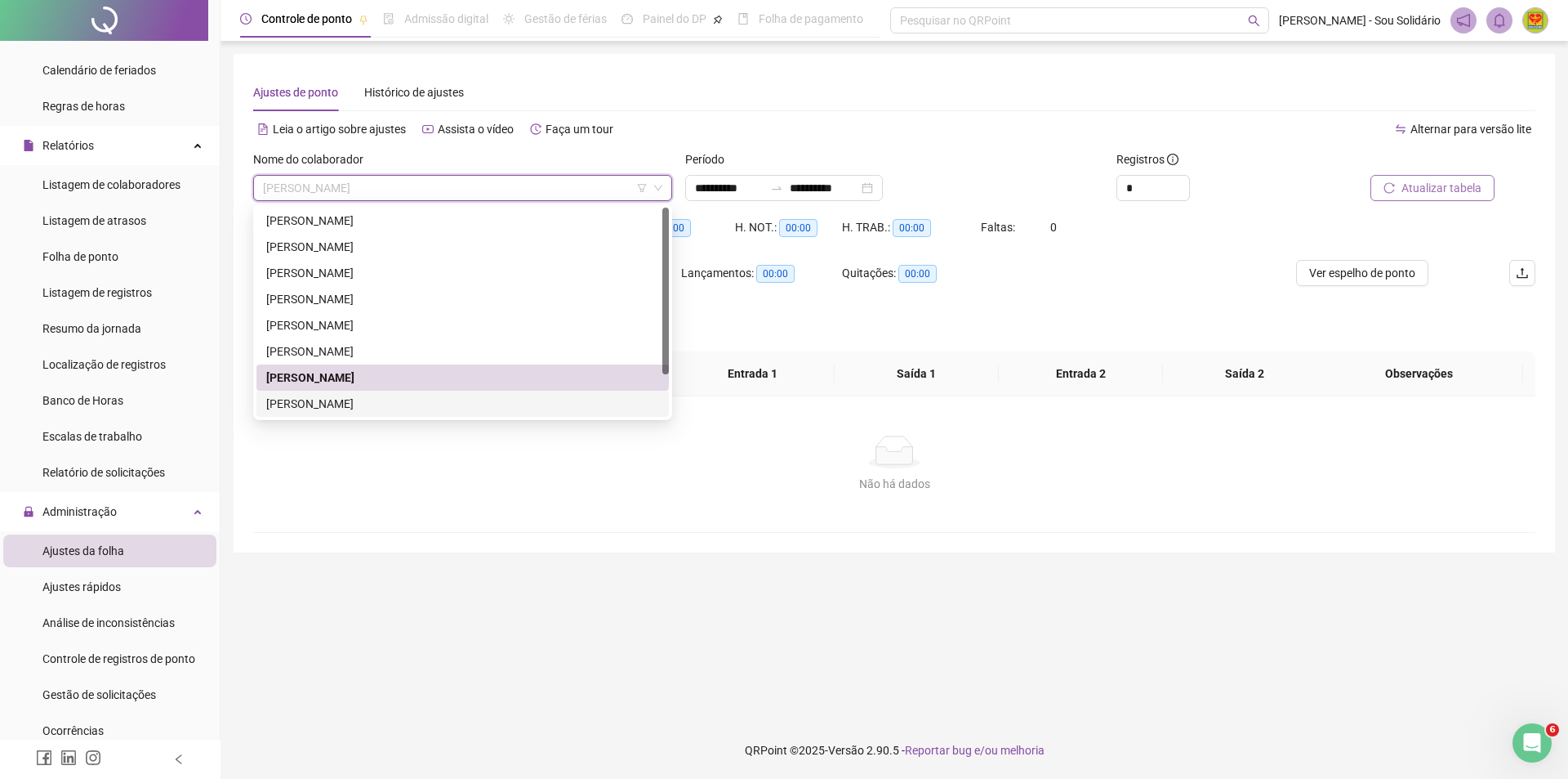
click at [380, 398] on div "[PERSON_NAME]" at bounding box center [462, 403] width 393 height 18
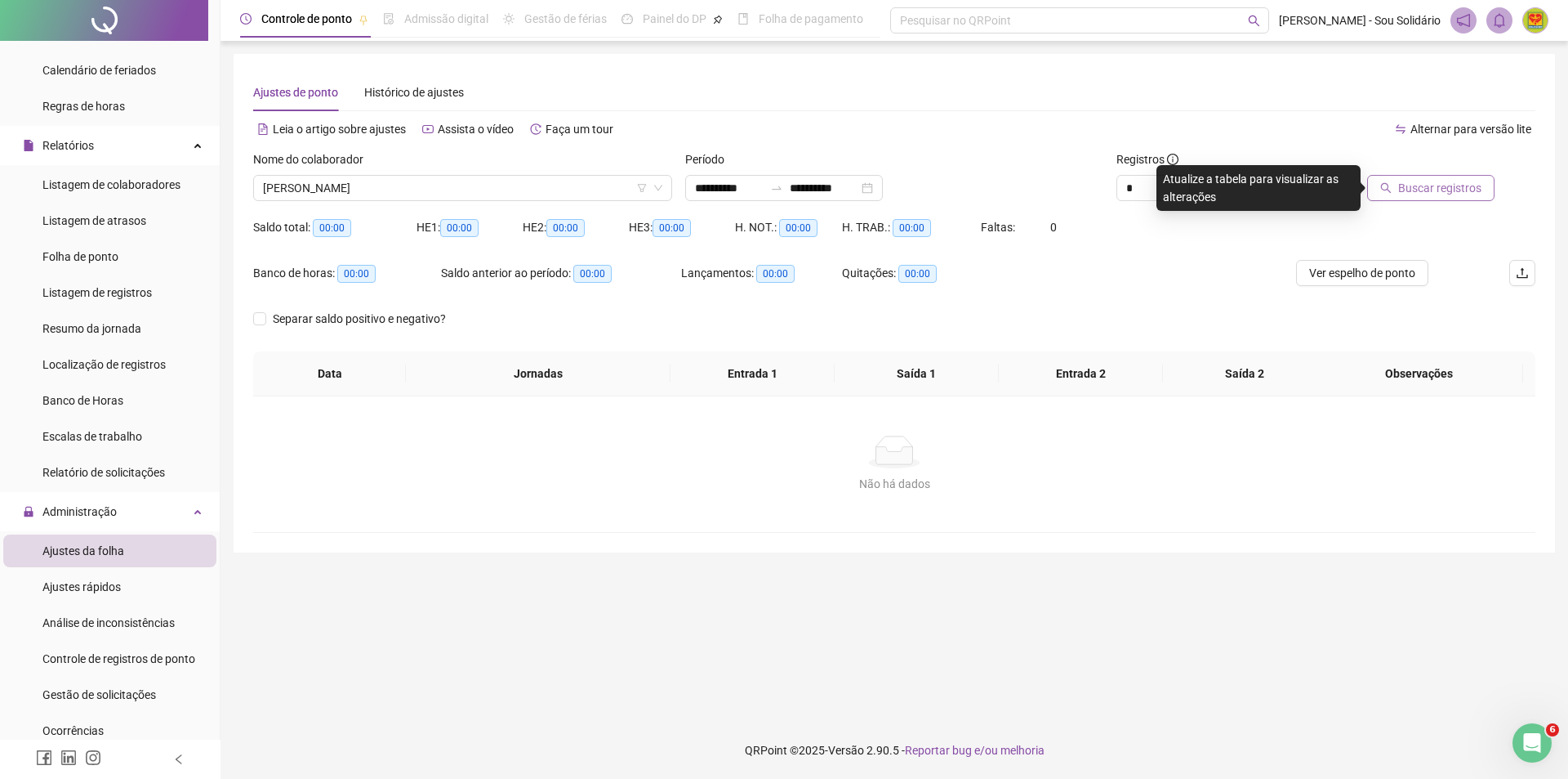
click at [1459, 185] on span "Buscar registros" at bounding box center [1440, 188] width 83 height 18
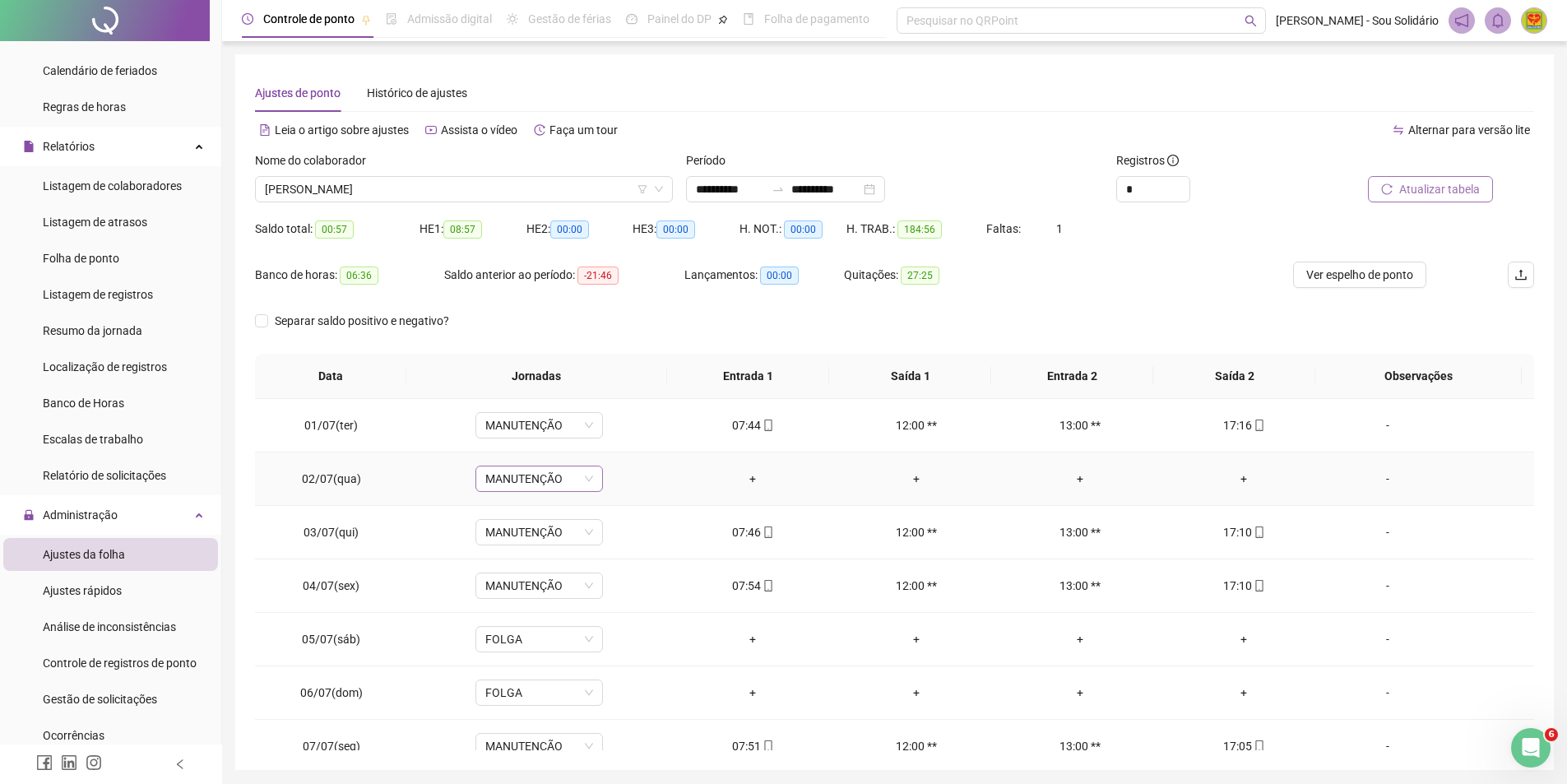
click at [586, 476] on span "MANUTENÇÃO" at bounding box center [539, 479] width 108 height 25
click at [506, 666] on div "Folga" at bounding box center [566, 665] width 139 height 18
click at [615, 438] on span "Sim" at bounding box center [615, 435] width 19 height 18
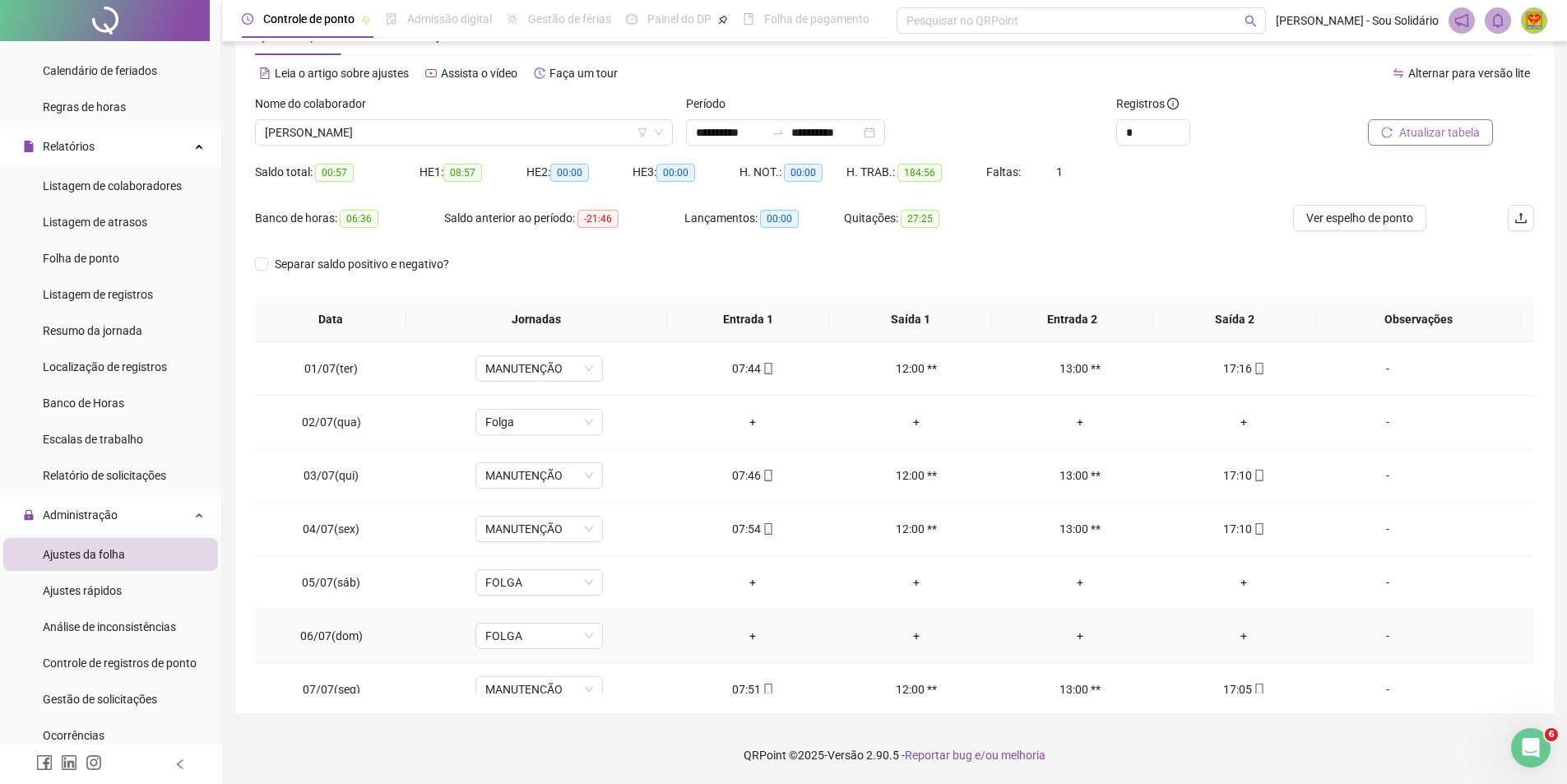
scroll to position [0, 0]
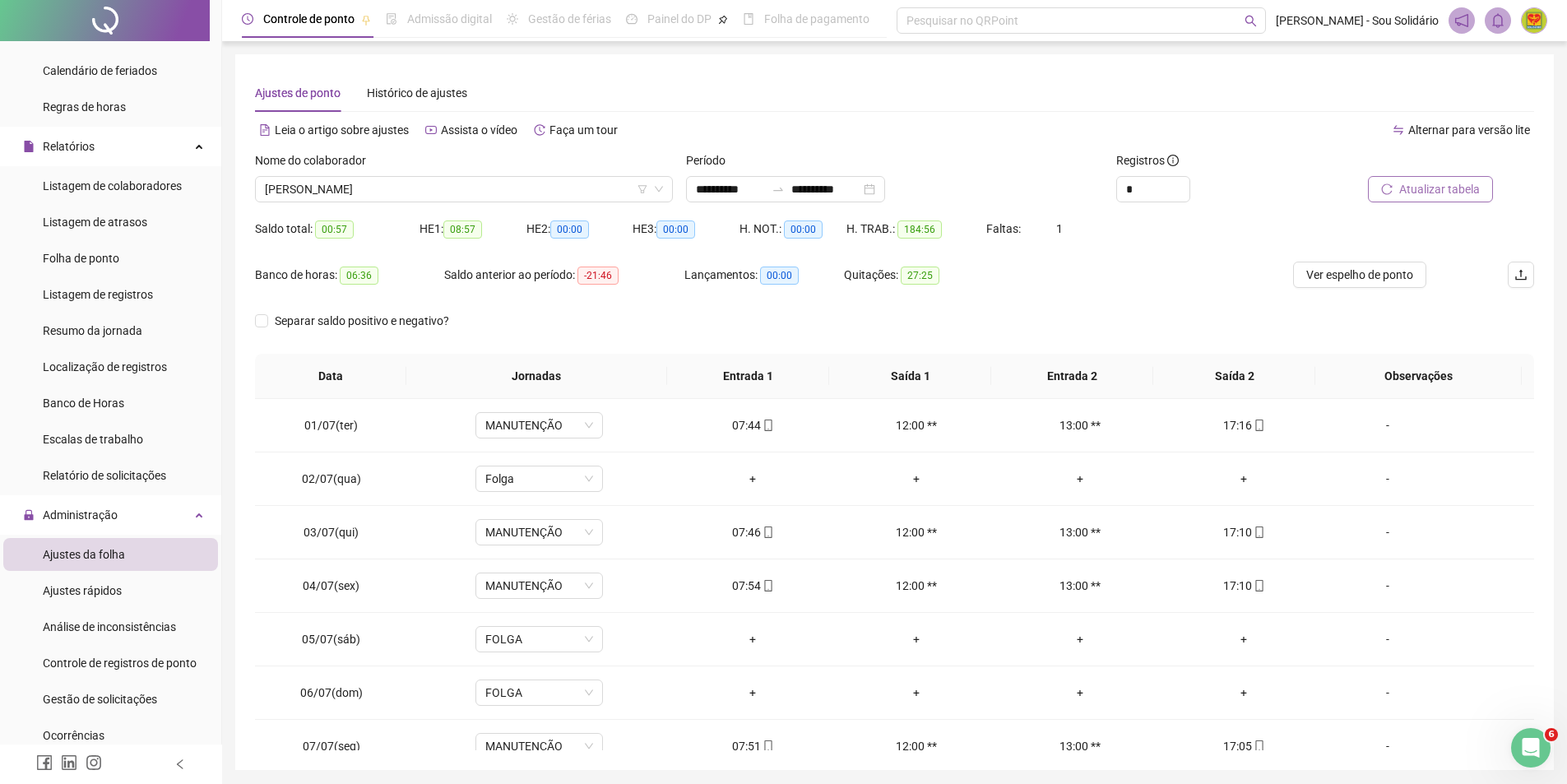
click at [1424, 192] on span "Atualizar tabela" at bounding box center [1439, 189] width 80 height 18
click at [587, 480] on span "FOLGA" at bounding box center [539, 479] width 108 height 25
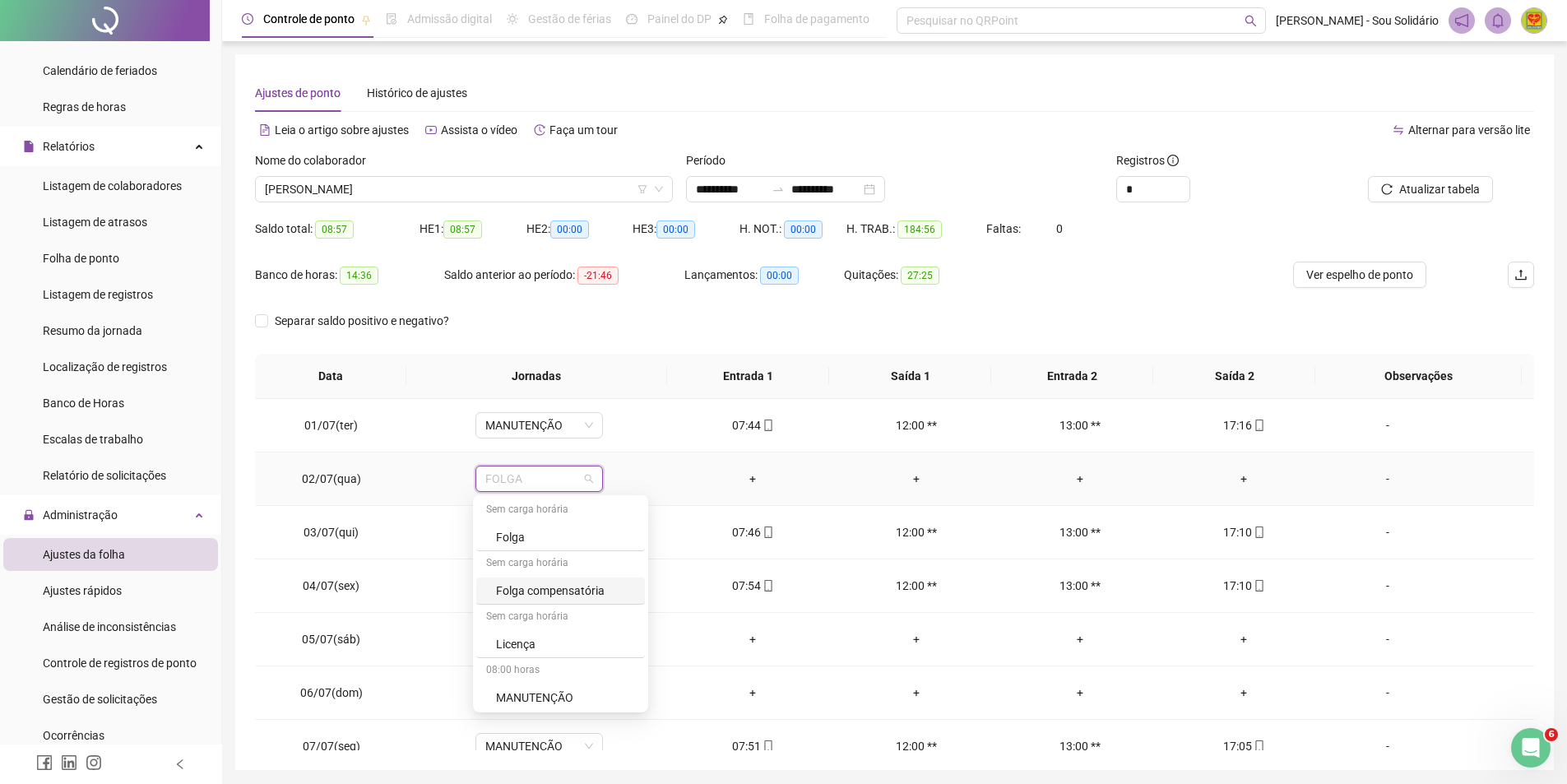
click at [576, 588] on div "Folga compensatória" at bounding box center [566, 589] width 139 height 18
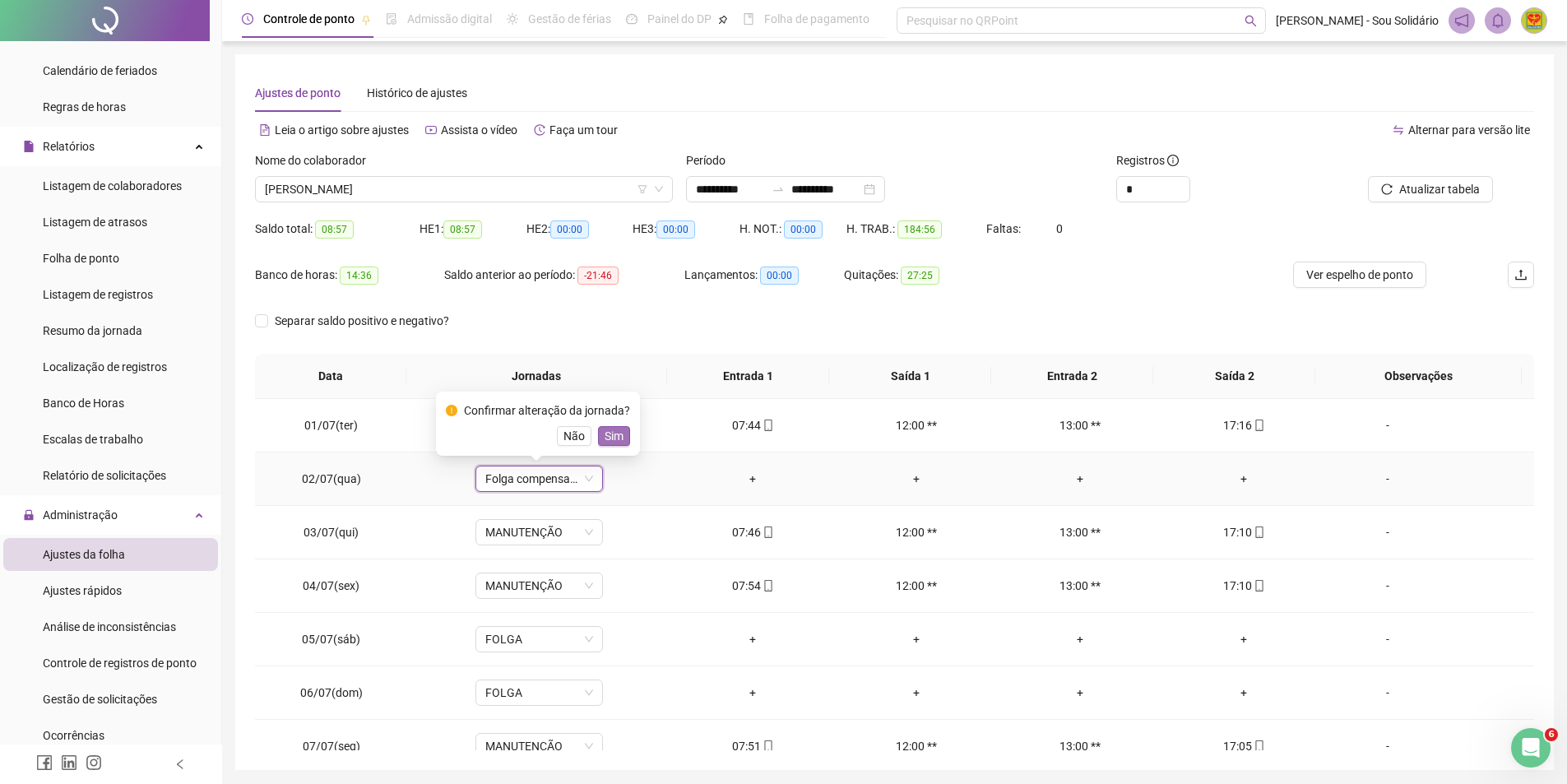
click at [612, 430] on span "Sim" at bounding box center [615, 435] width 19 height 18
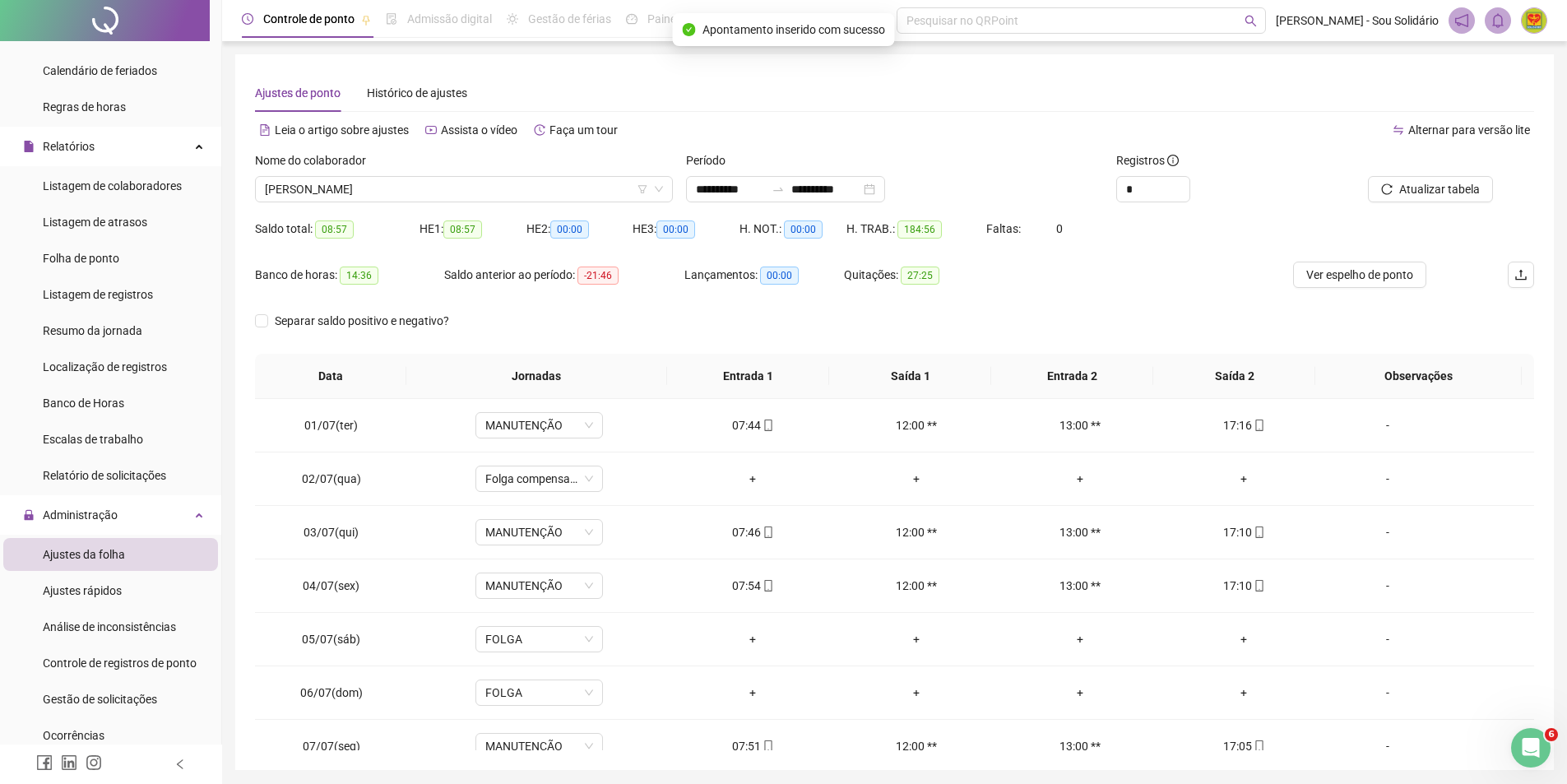
click at [1476, 300] on div "Banco de horas: 14:36 Saldo anterior ao período: -21:46 Lançamentos: 00:00 Quit…" at bounding box center [894, 284] width 1280 height 46
click at [1421, 187] on span "Atualizar tabela" at bounding box center [1439, 189] width 80 height 18
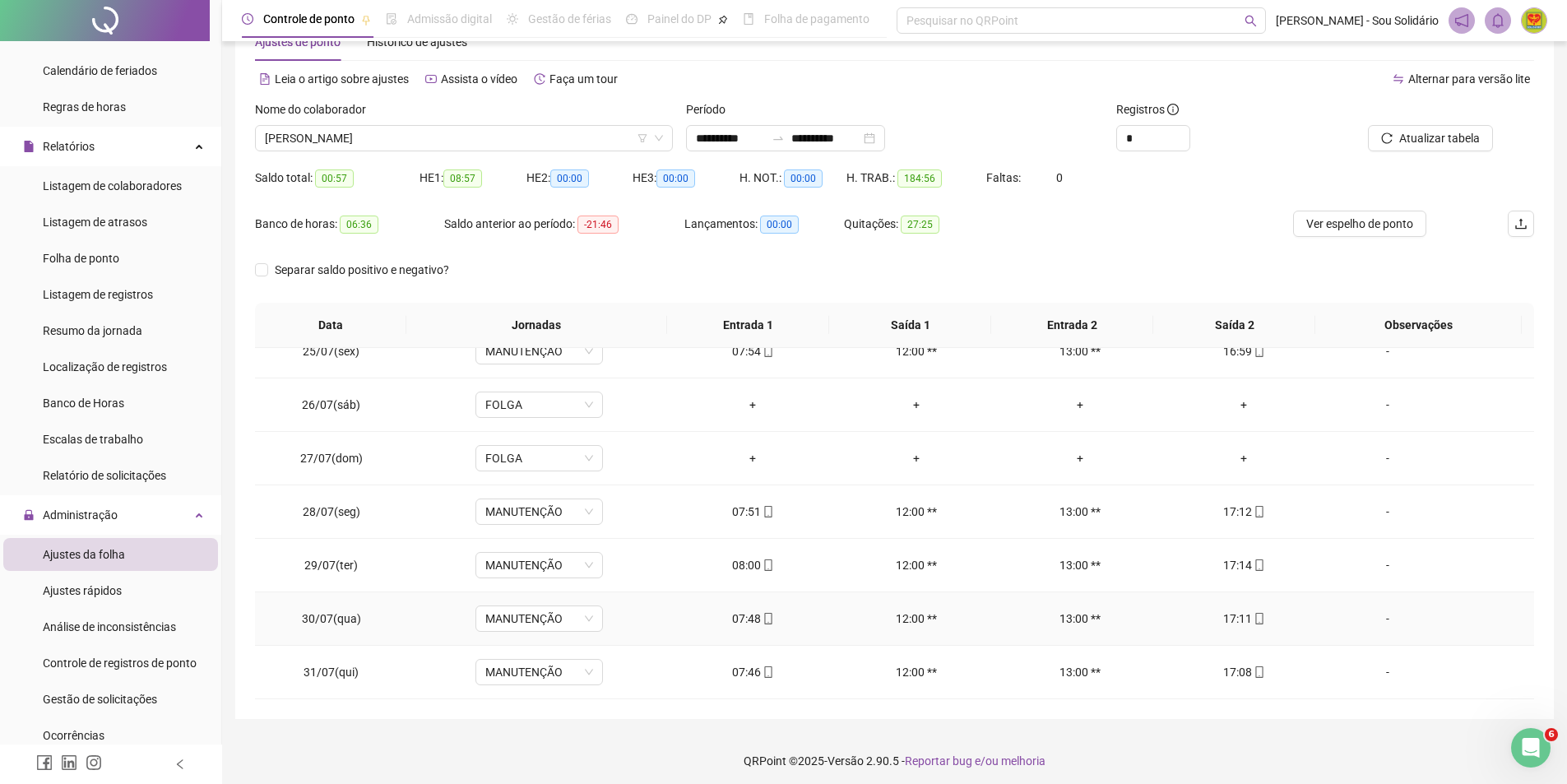
scroll to position [56, 0]
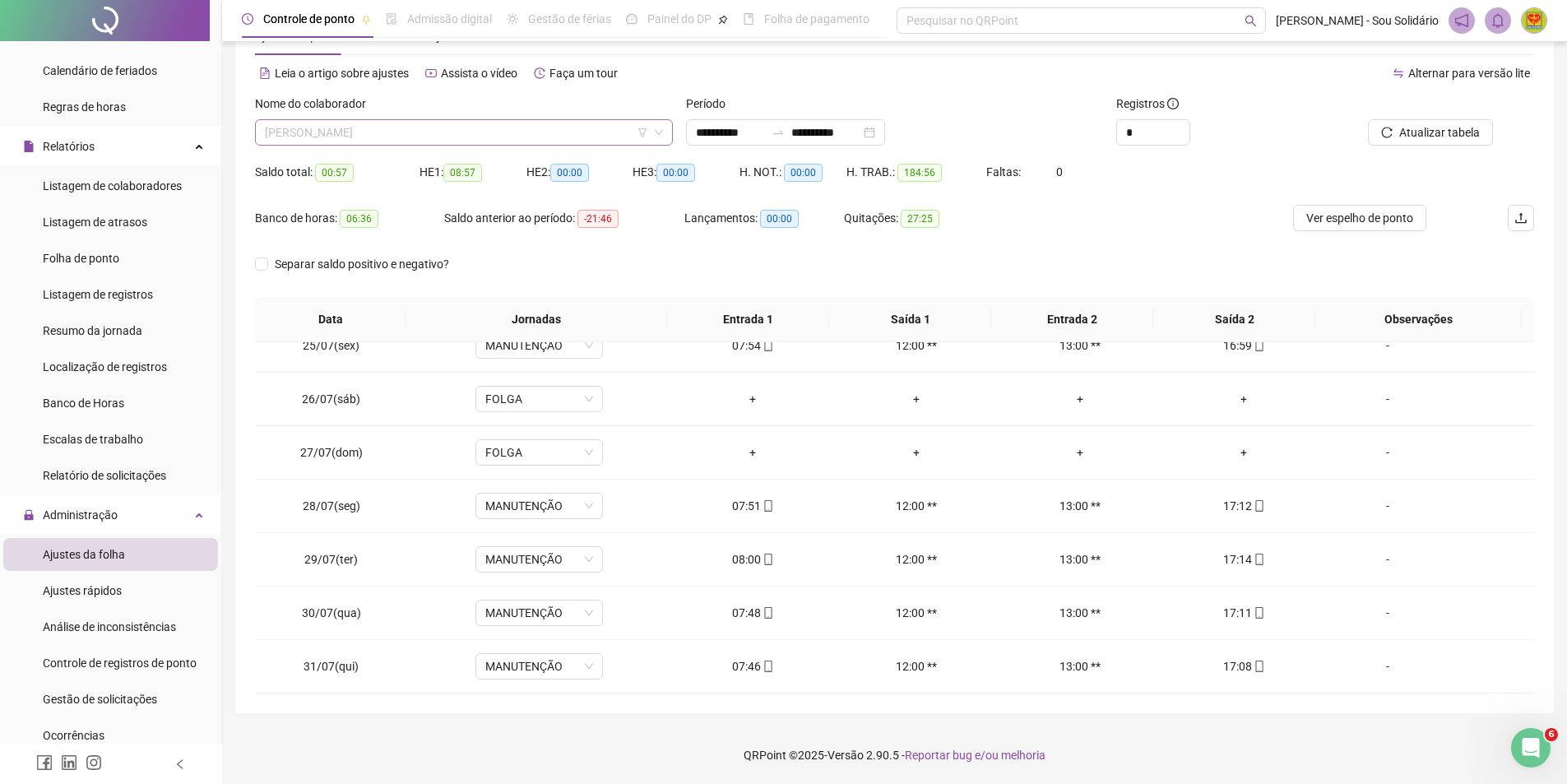
click at [563, 127] on span "[PERSON_NAME]" at bounding box center [464, 133] width 398 height 25
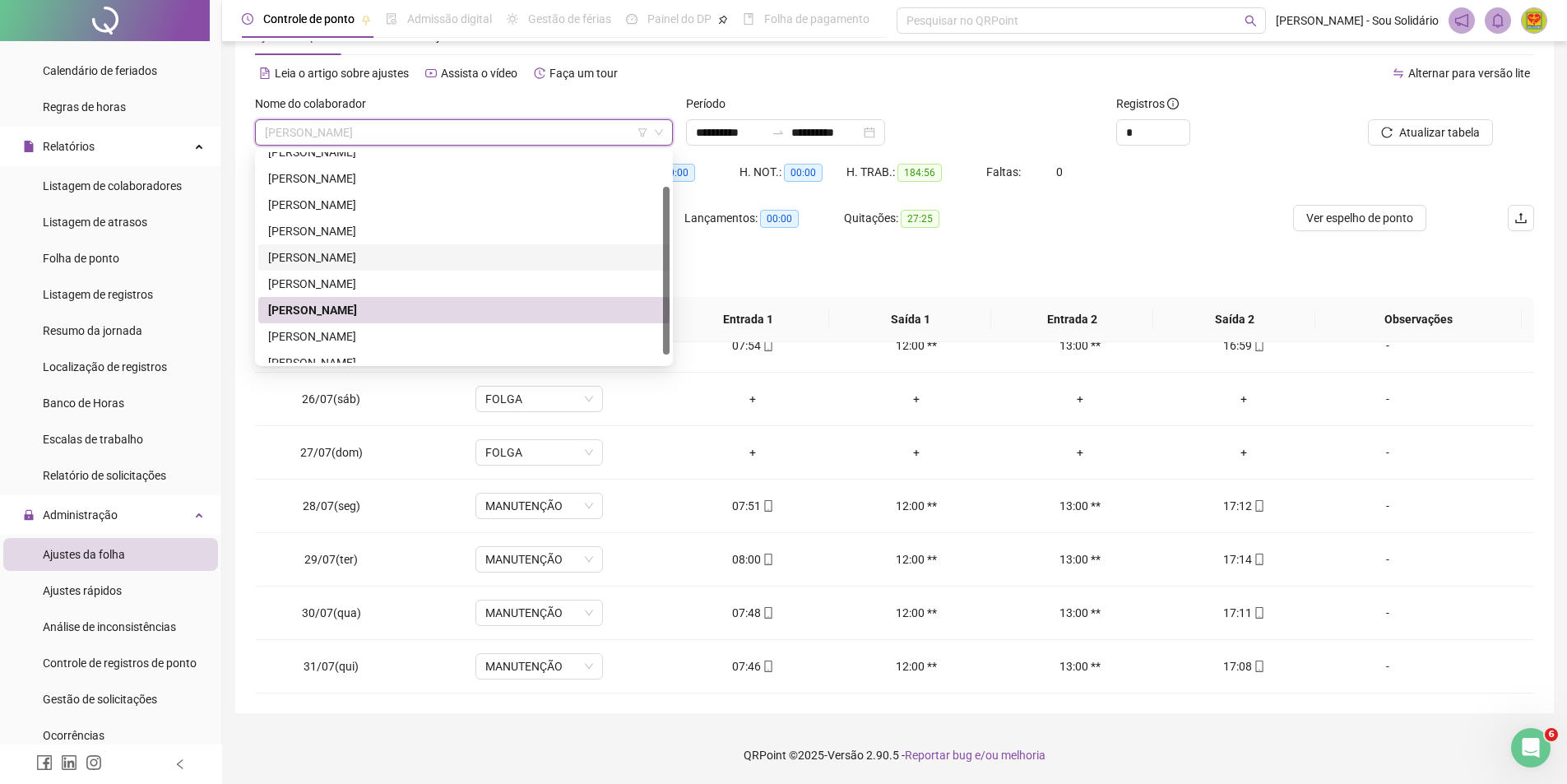
scroll to position [52, 0]
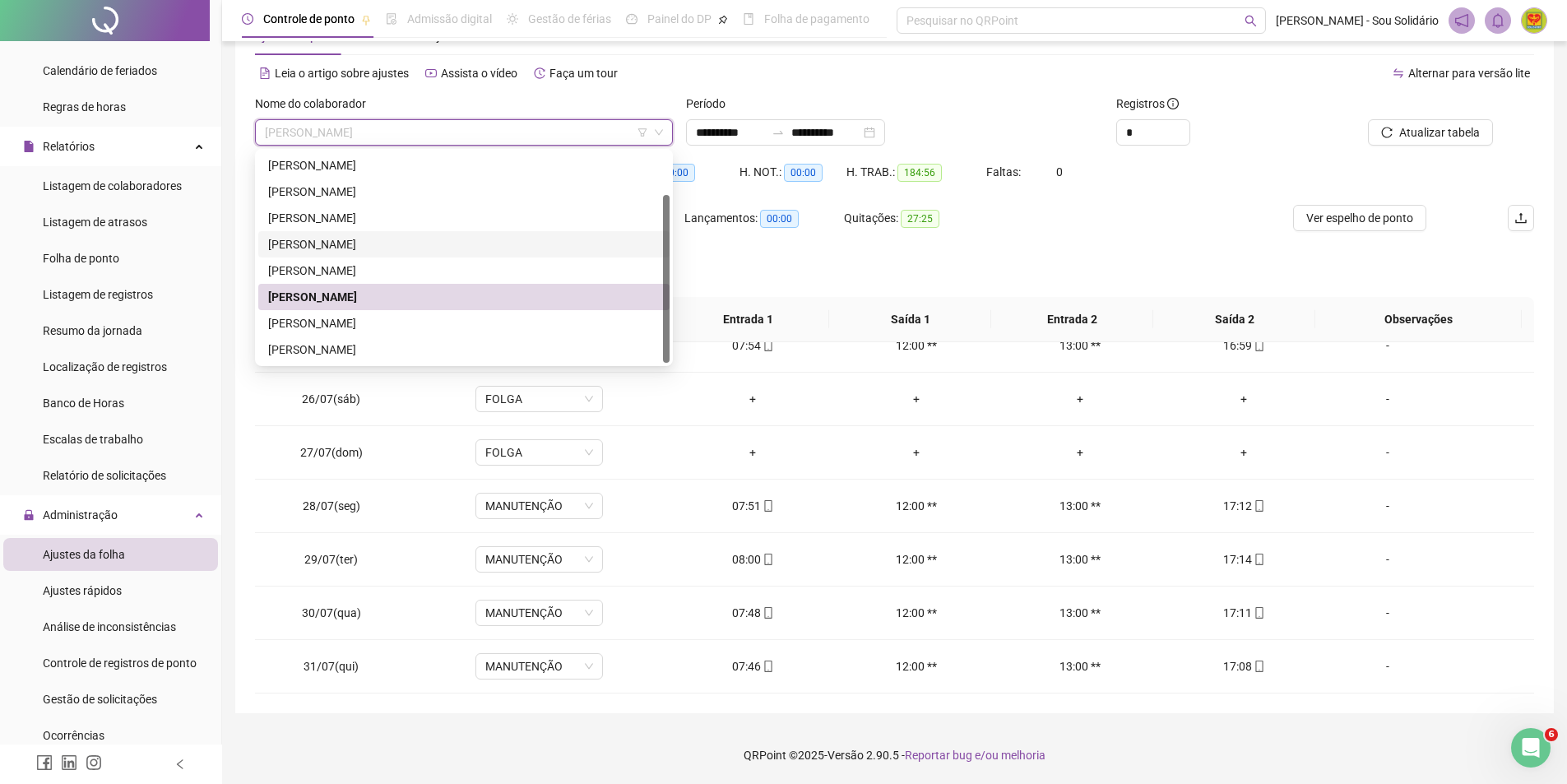
drag, startPoint x: 667, startPoint y: 288, endPoint x: 671, endPoint y: 350, distance: 62.1
click at [671, 349] on div "230748 192639 295655 [PERSON_NAME] [PERSON_NAME] [PERSON_NAME]" at bounding box center [464, 258] width 418 height 217
click at [374, 318] on div "[PERSON_NAME]" at bounding box center [464, 322] width 391 height 18
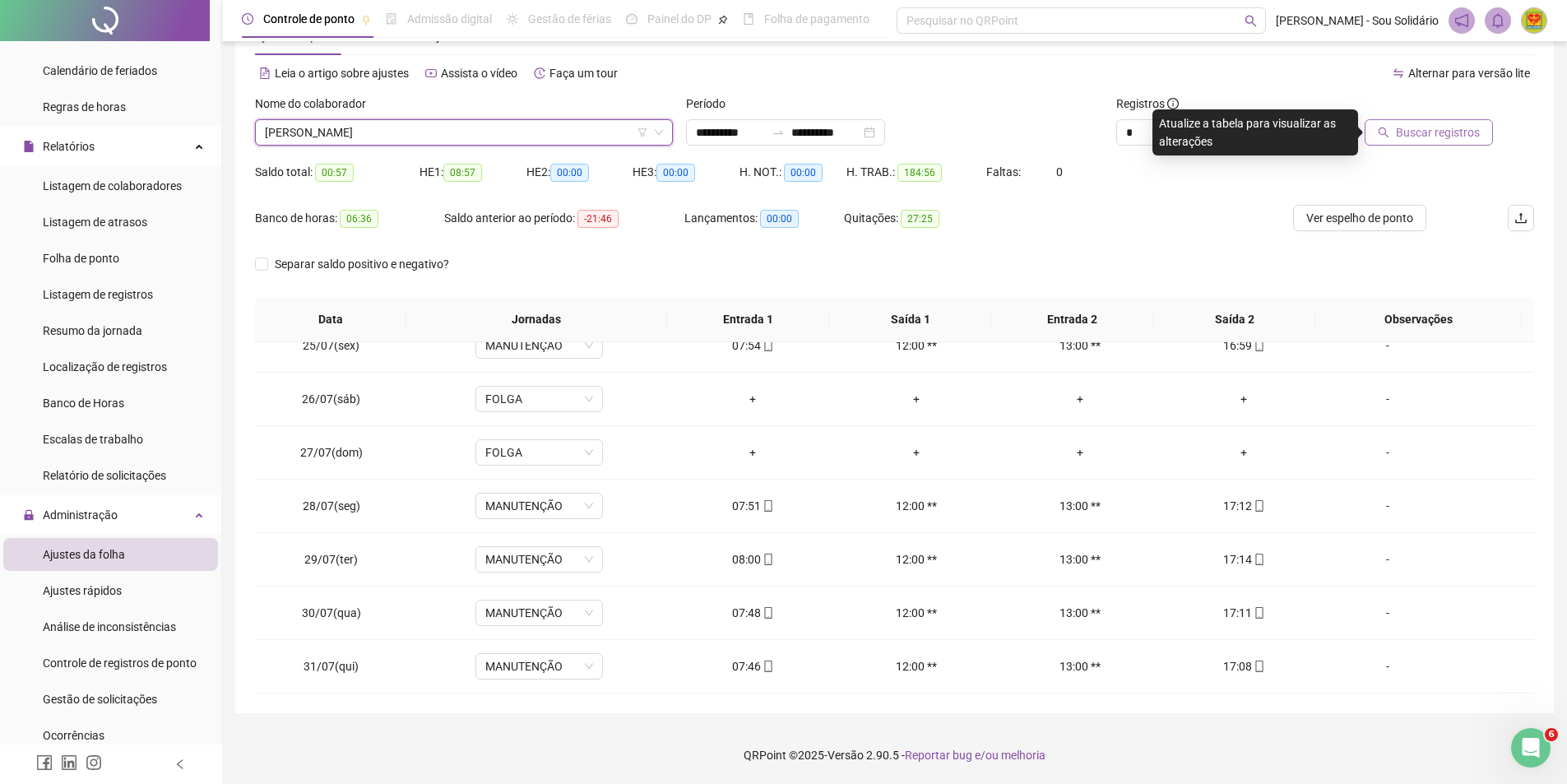
click at [1416, 133] on span "Buscar registros" at bounding box center [1438, 132] width 84 height 18
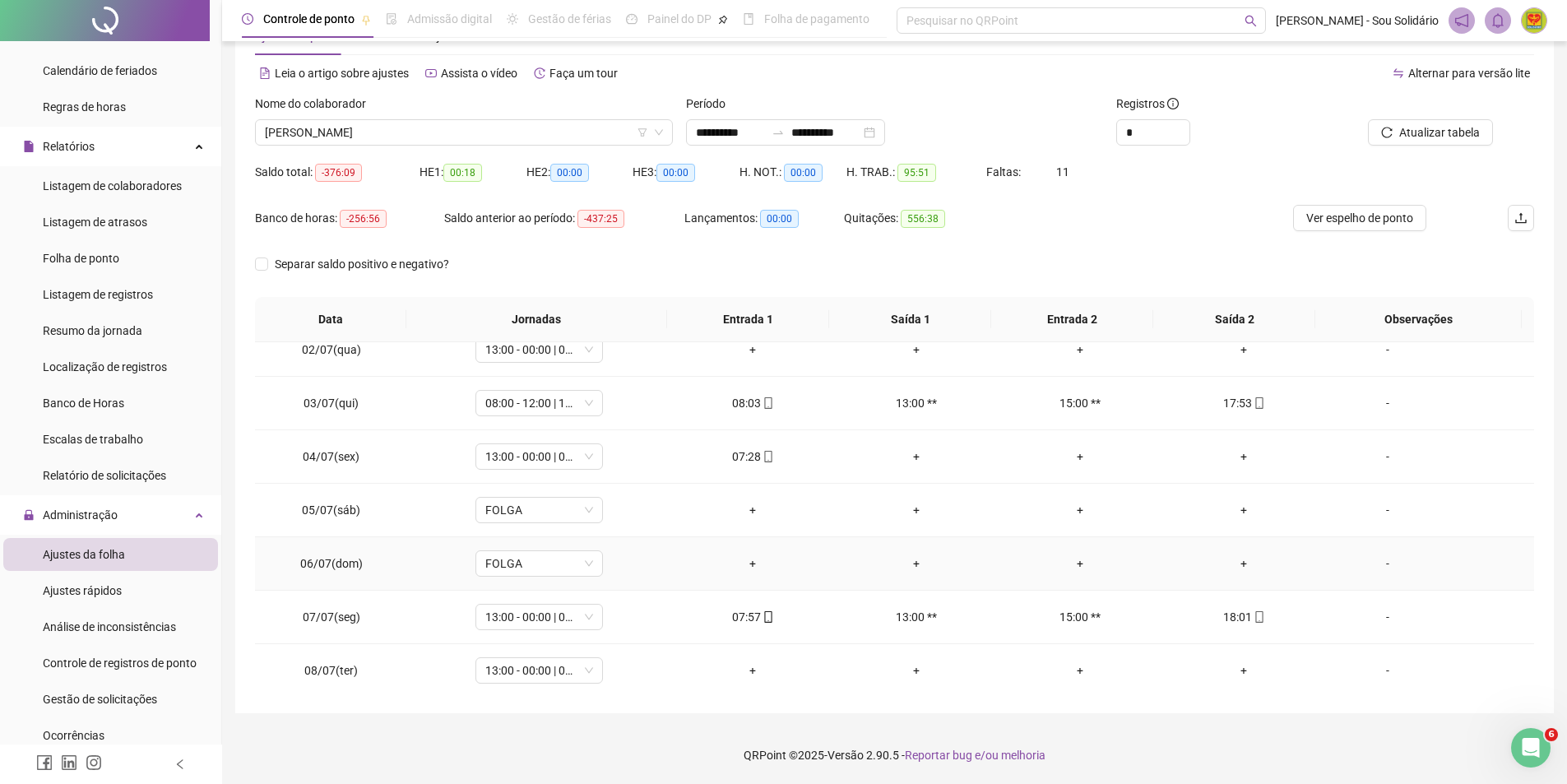
scroll to position [0, 0]
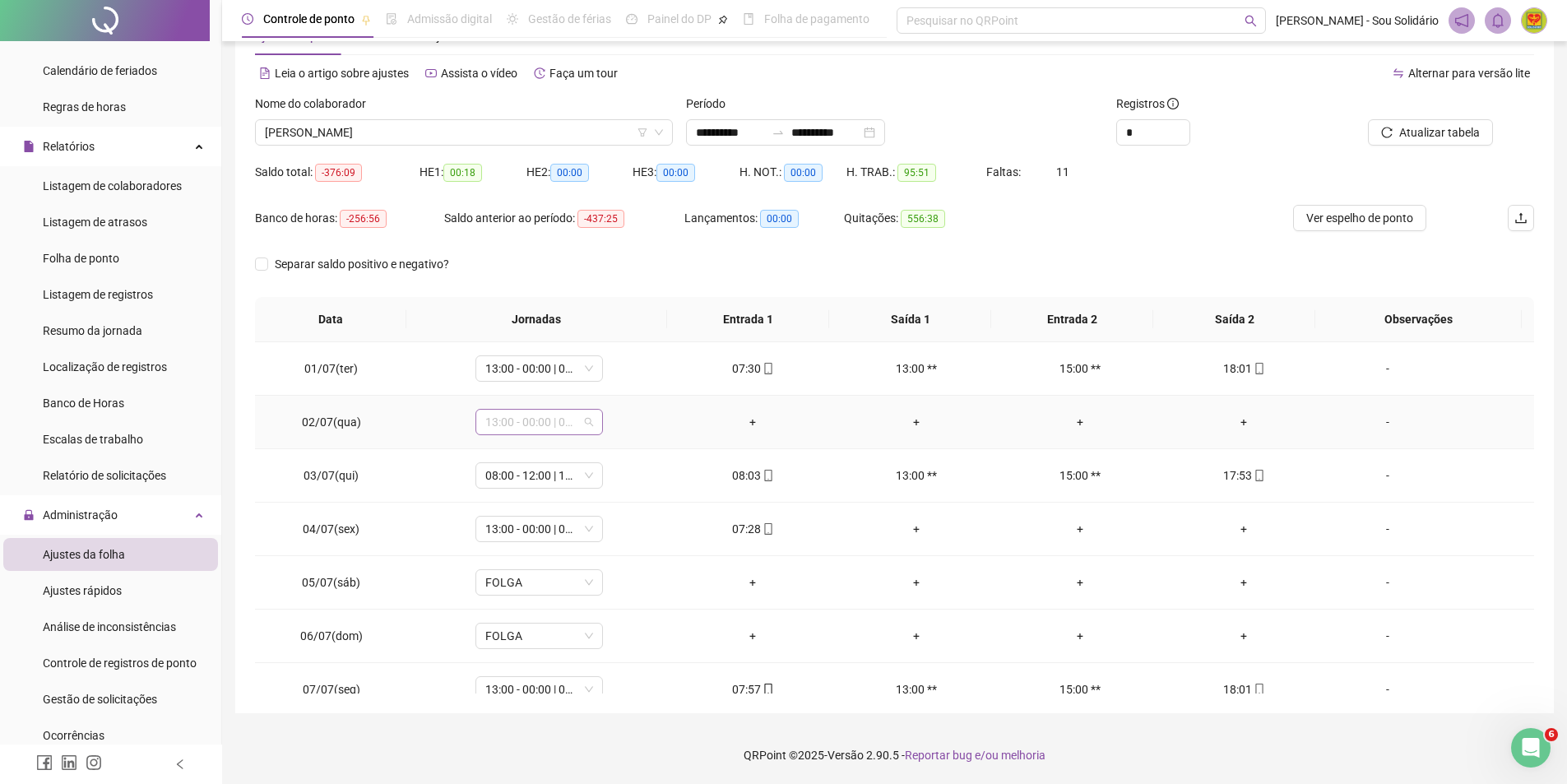
click at [587, 422] on span "13:00 - 00:00 | 00:00 - 17:00" at bounding box center [539, 422] width 108 height 25
click at [689, 408] on td "+" at bounding box center [753, 423] width 164 height 53
click at [588, 371] on span "13:00 - 00:00 | 00:00 - 17:00" at bounding box center [539, 368] width 108 height 25
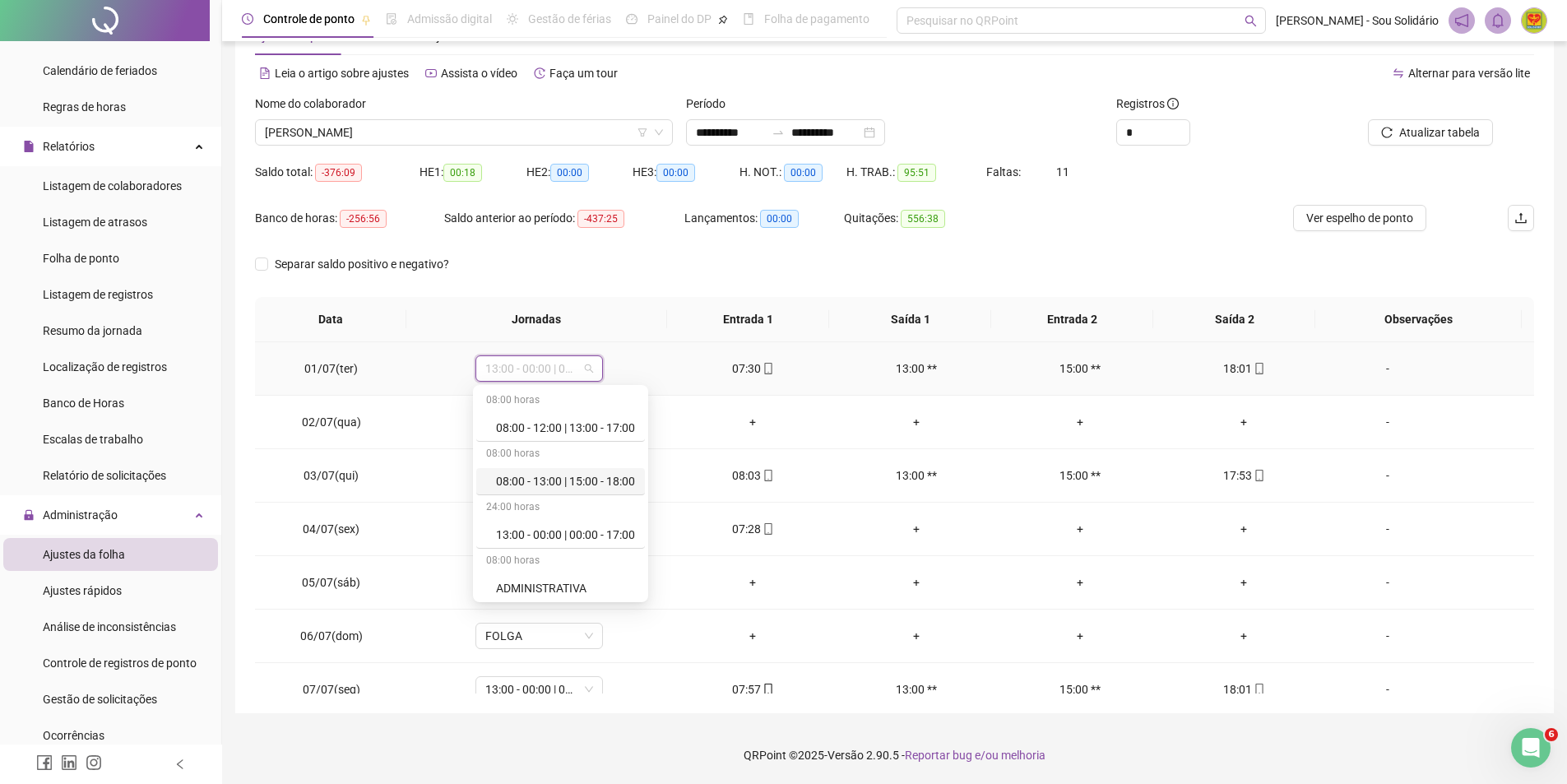
click at [586, 479] on div "08:00 - 13:00 | 15:00 - 18:00" at bounding box center [566, 481] width 139 height 18
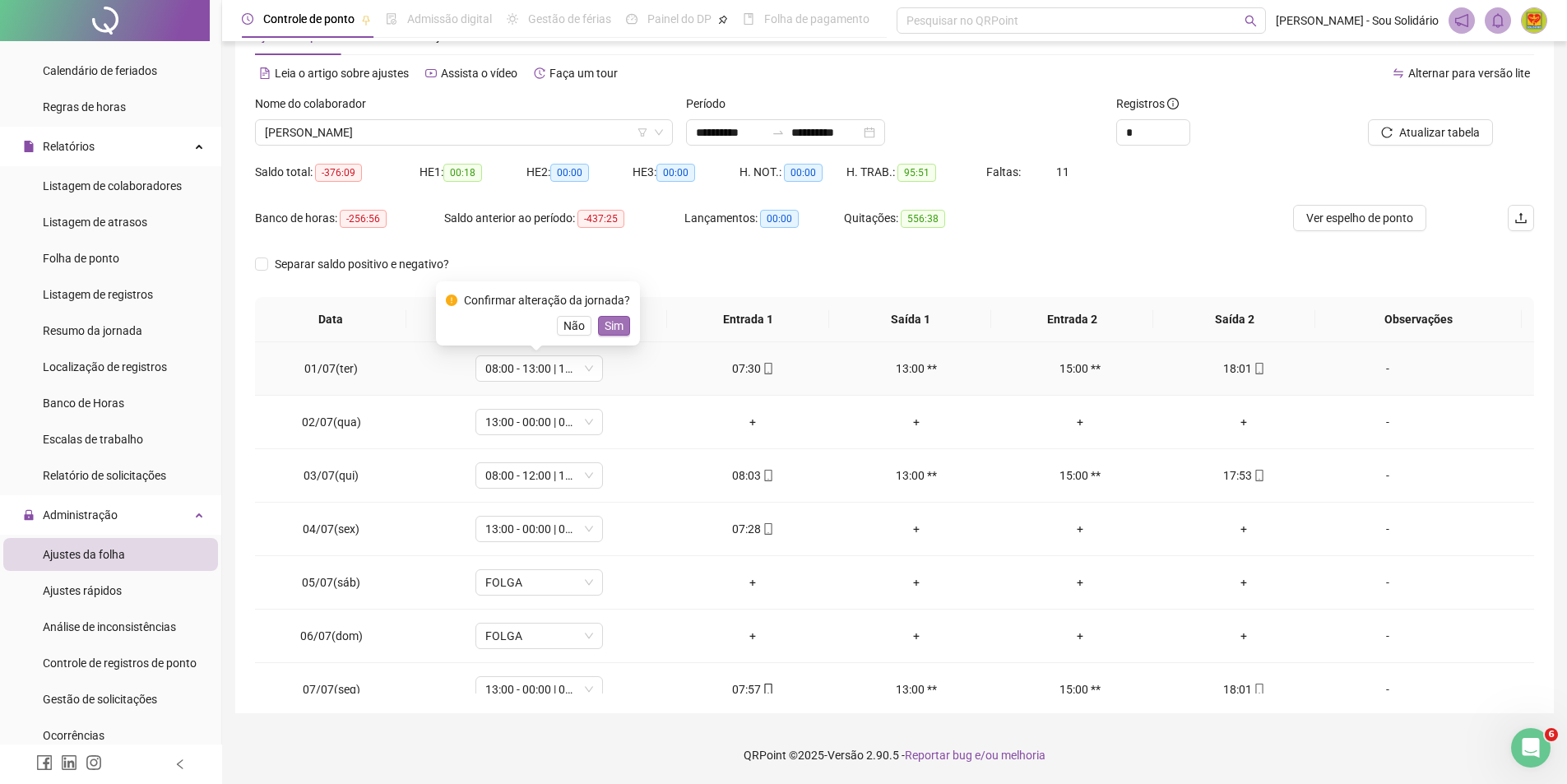
click at [607, 323] on span "Sim" at bounding box center [615, 325] width 19 height 18
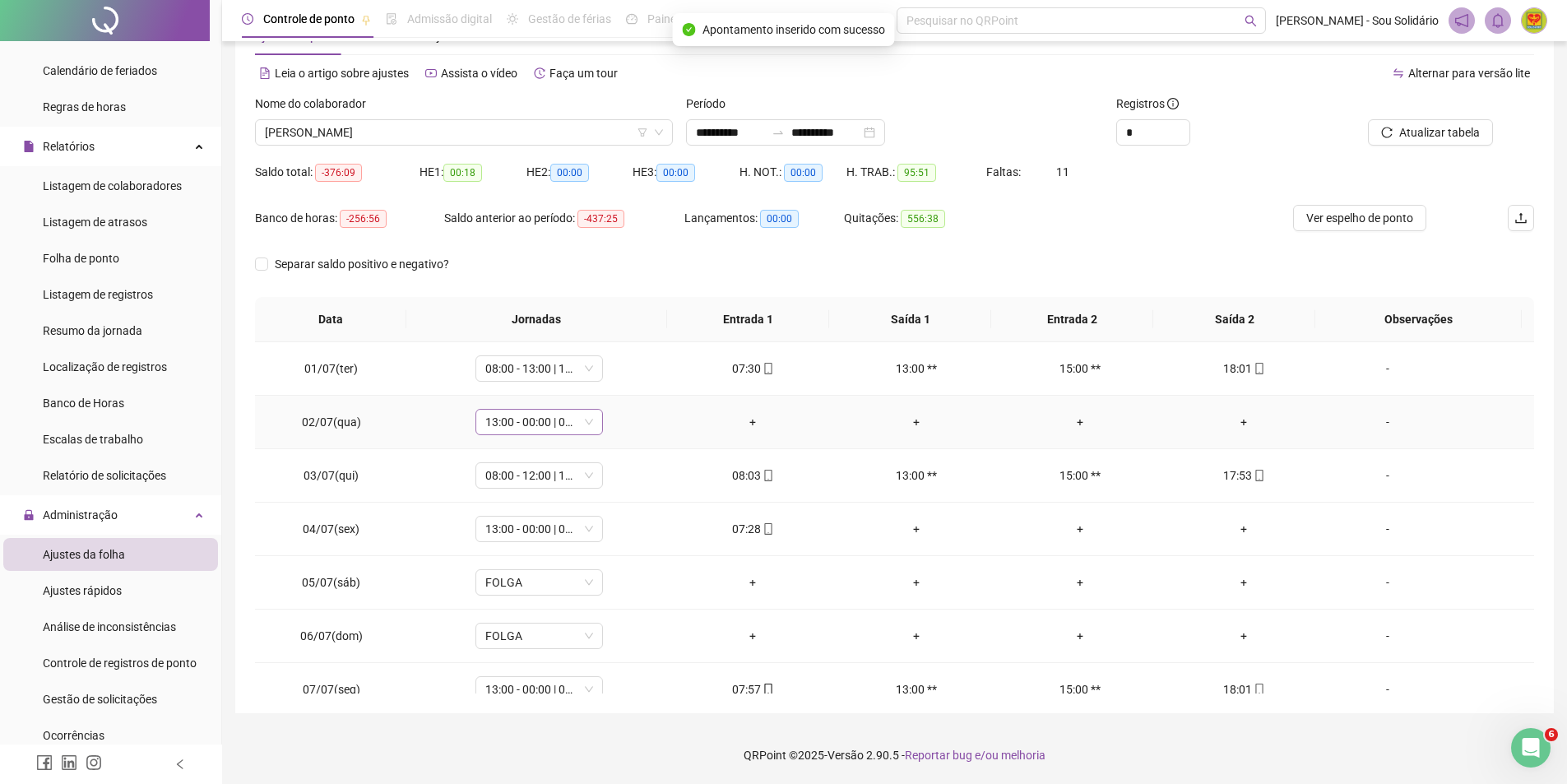
click at [588, 423] on span "13:00 - 00:00 | 00:00 - 17:00" at bounding box center [539, 422] width 108 height 25
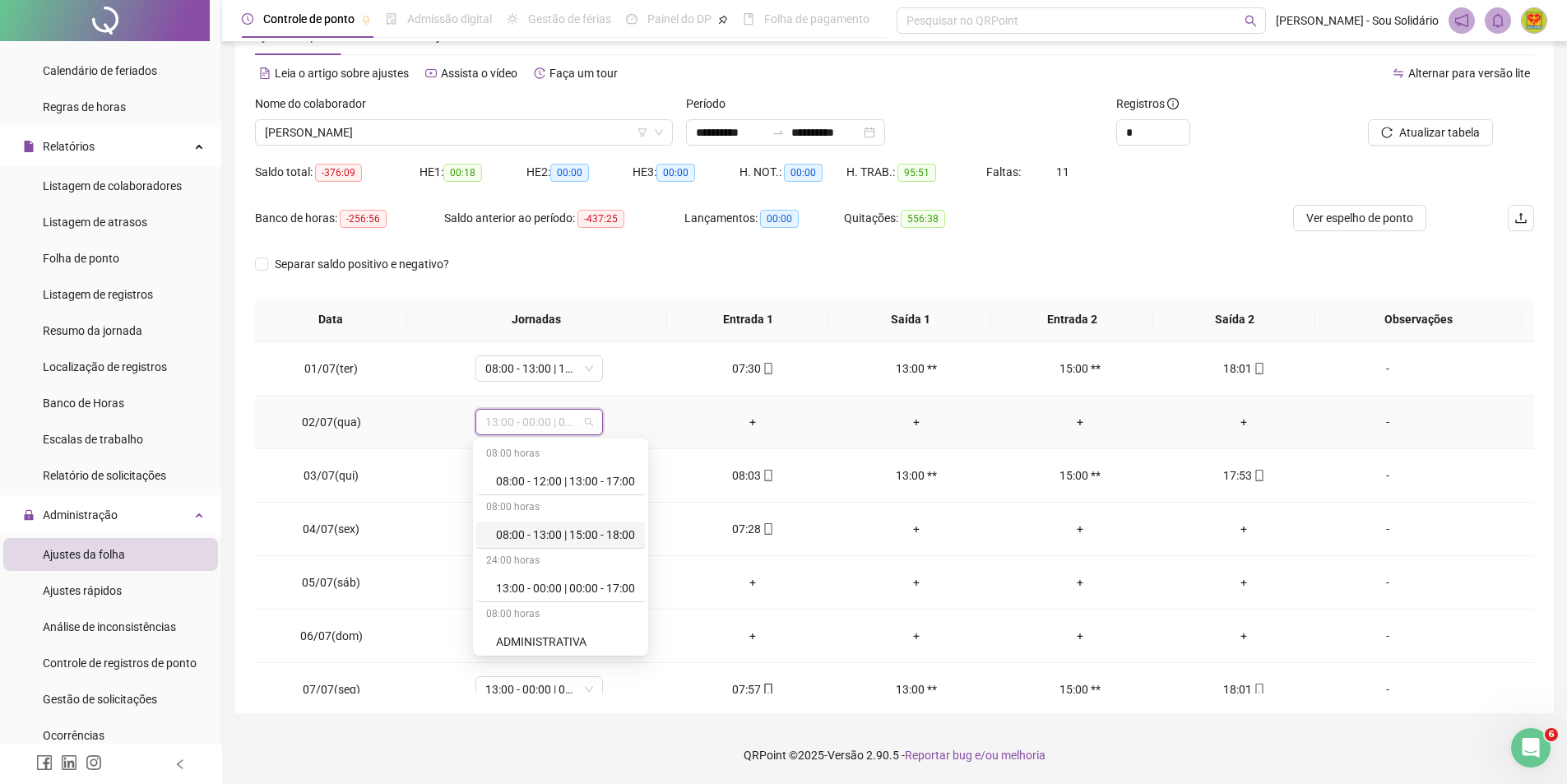
click at [599, 534] on div "08:00 - 13:00 | 15:00 - 18:00" at bounding box center [566, 534] width 139 height 18
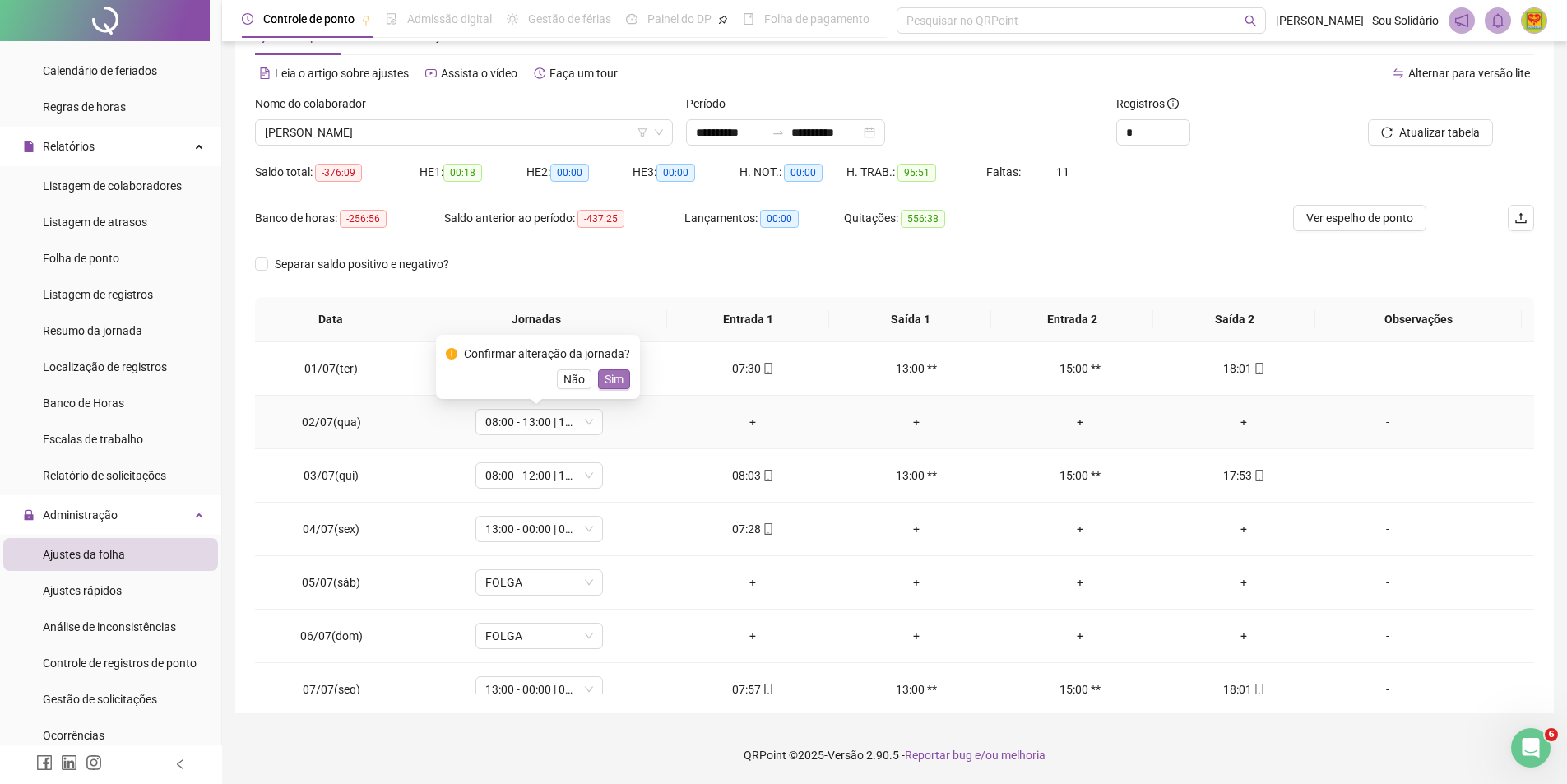
click at [612, 380] on span "Sim" at bounding box center [615, 379] width 19 height 18
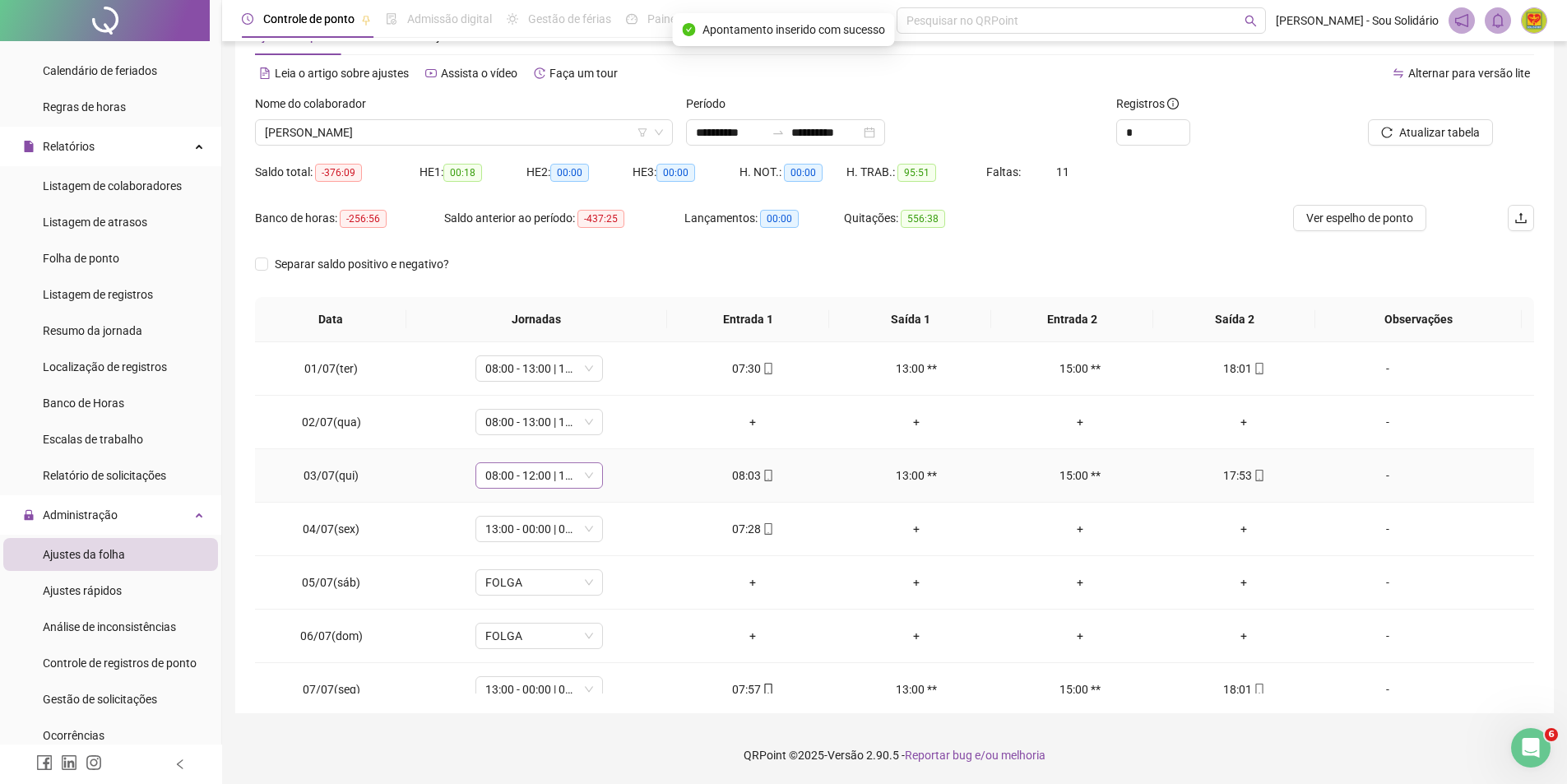
click at [586, 478] on span "08:00 - 12:00 | 13:00 - 17:00" at bounding box center [539, 475] width 108 height 25
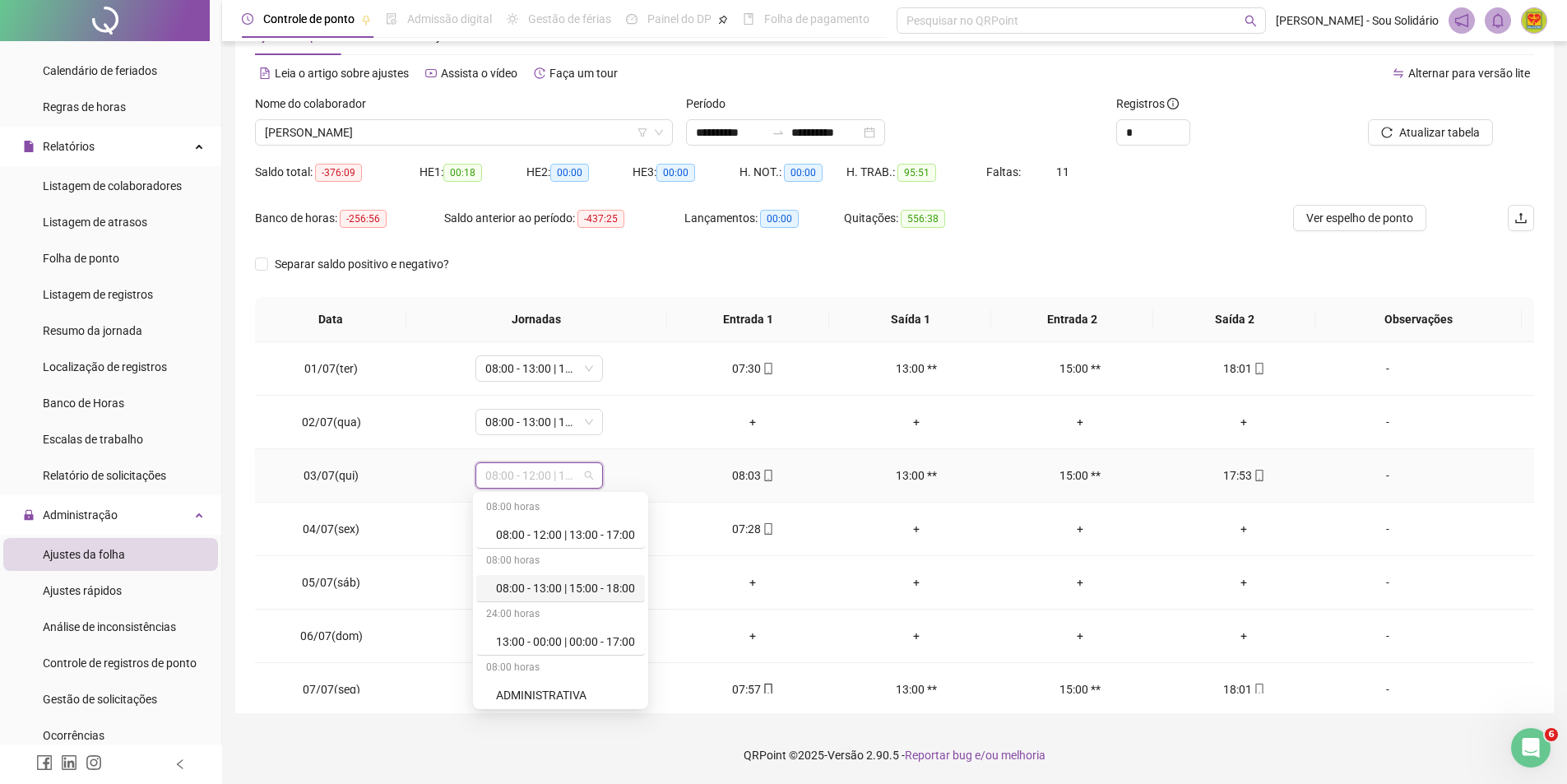
click at [599, 588] on div "08:00 - 13:00 | 15:00 - 18:00" at bounding box center [566, 588] width 139 height 18
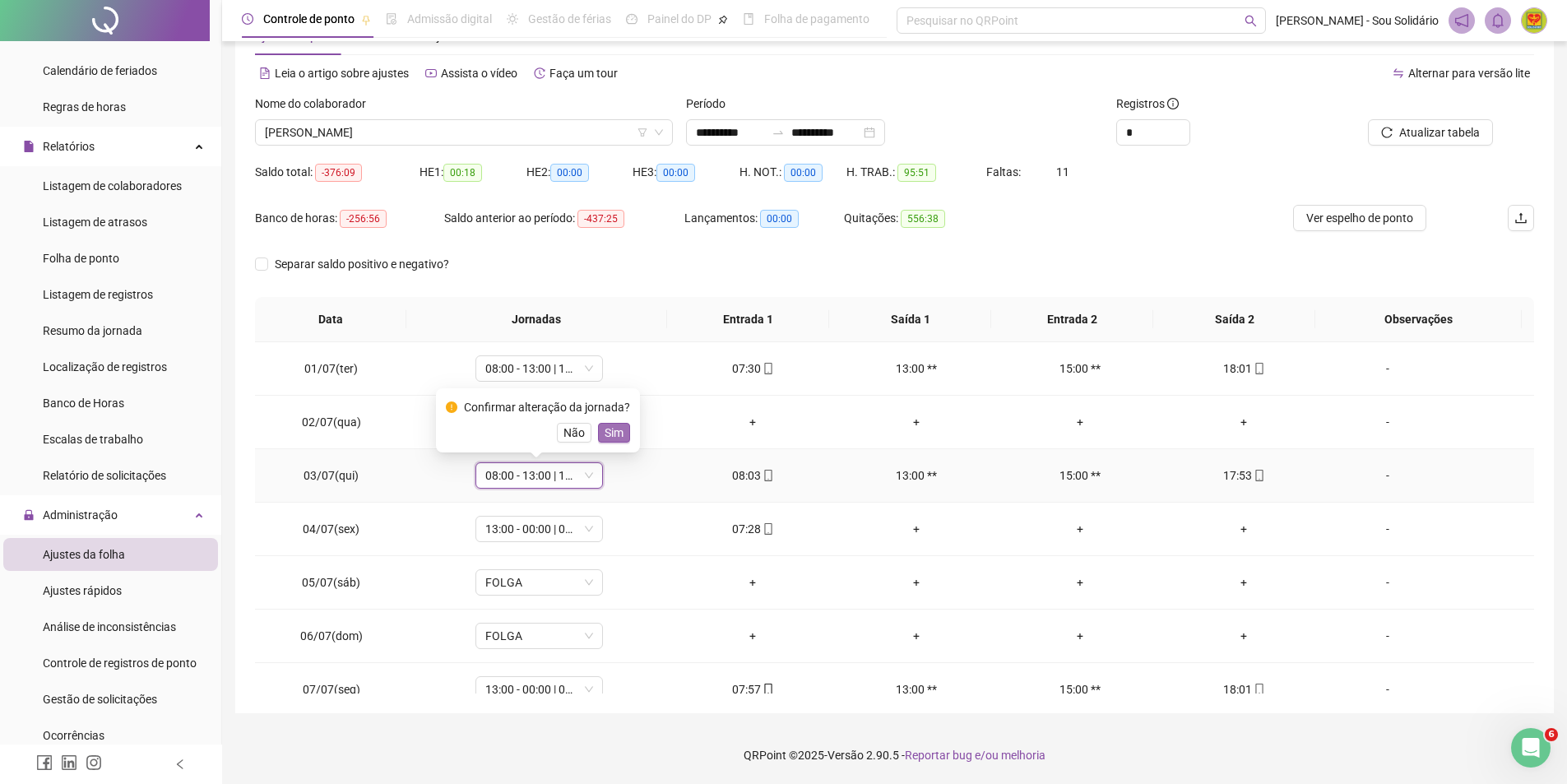
click at [616, 435] on span "Sim" at bounding box center [615, 432] width 19 height 18
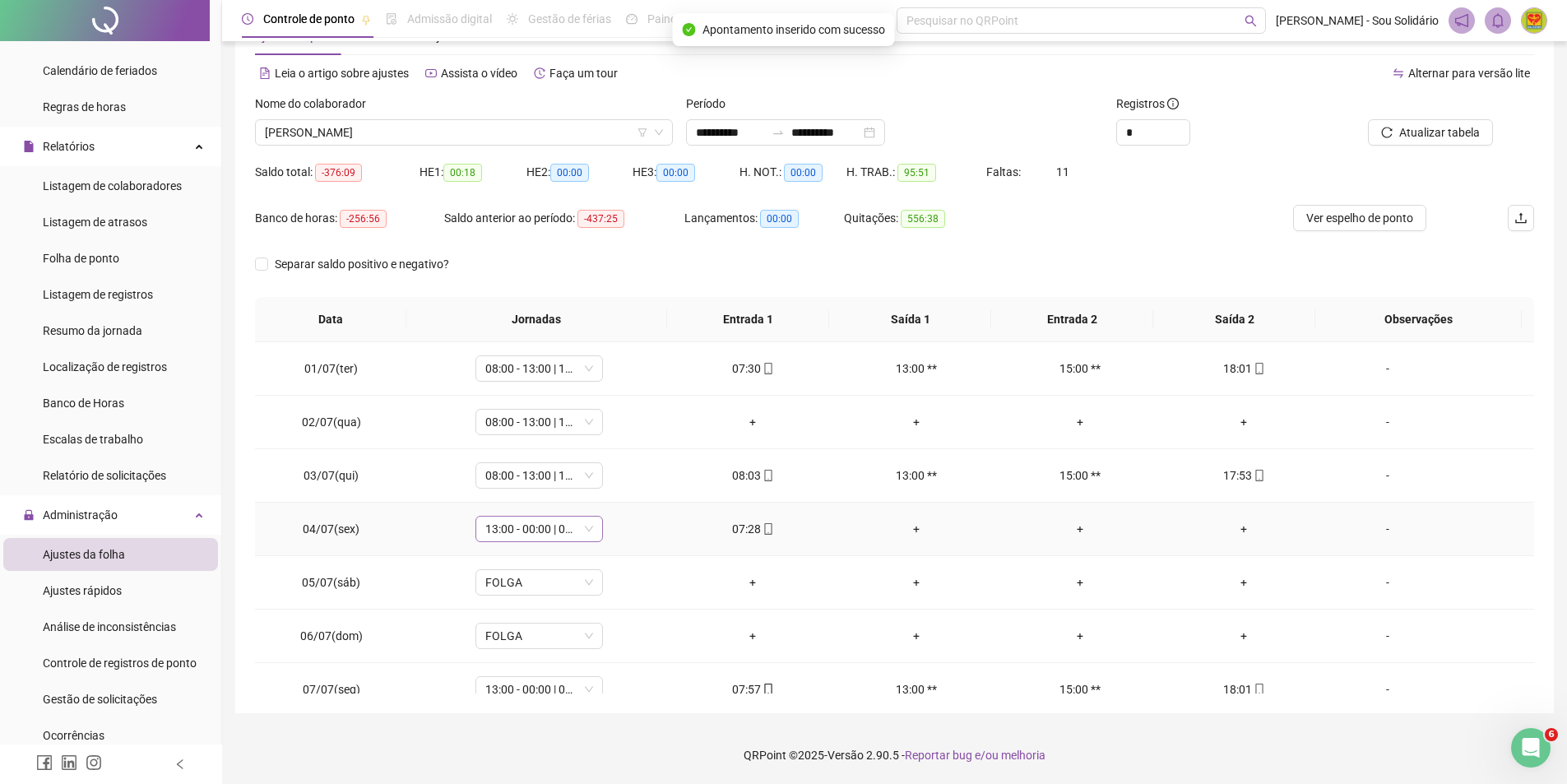
click at [589, 533] on span "13:00 - 00:00 | 00:00 - 17:00" at bounding box center [539, 528] width 108 height 25
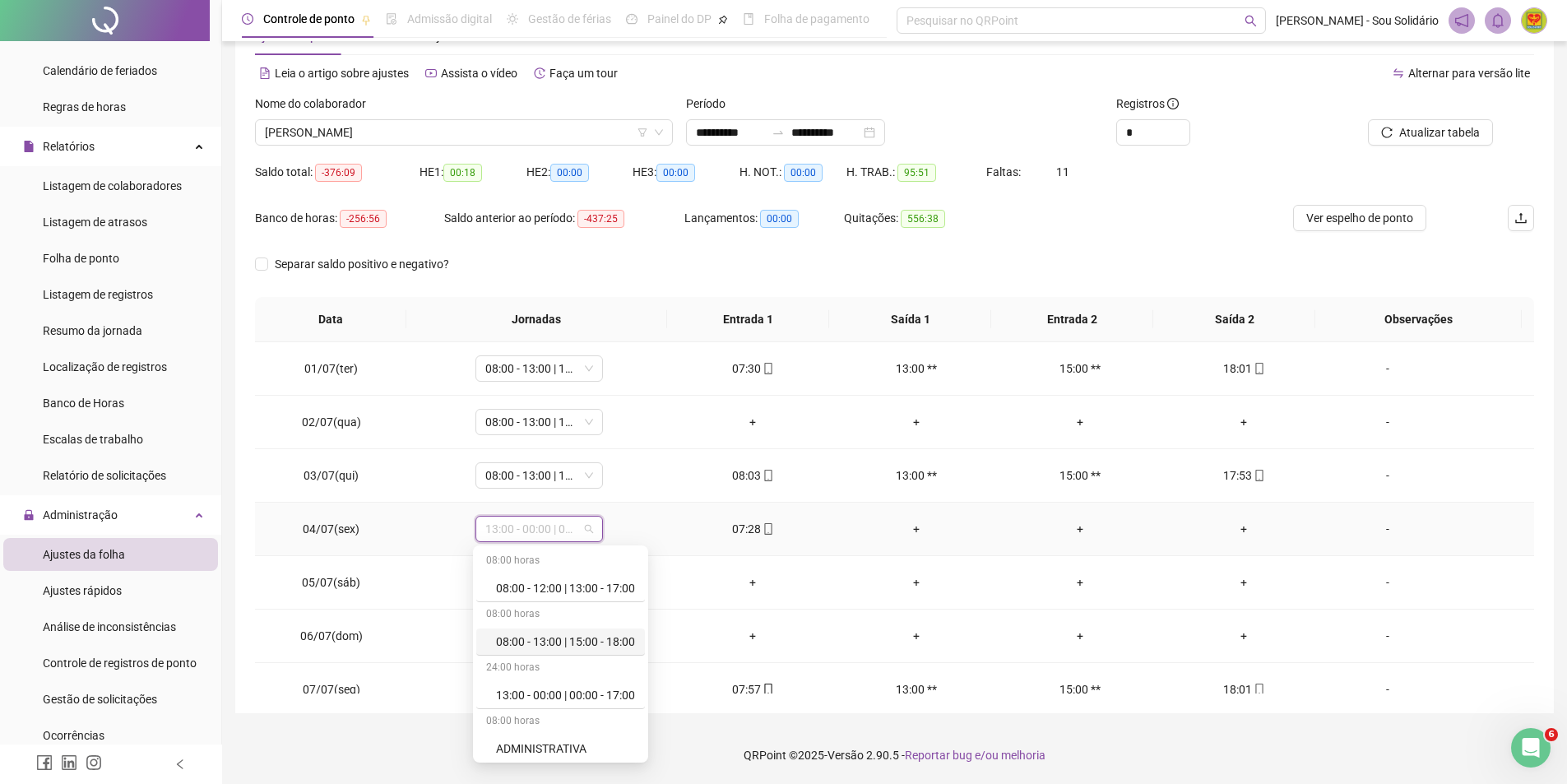
click at [616, 636] on div "08:00 - 13:00 | 15:00 - 18:00" at bounding box center [566, 641] width 139 height 18
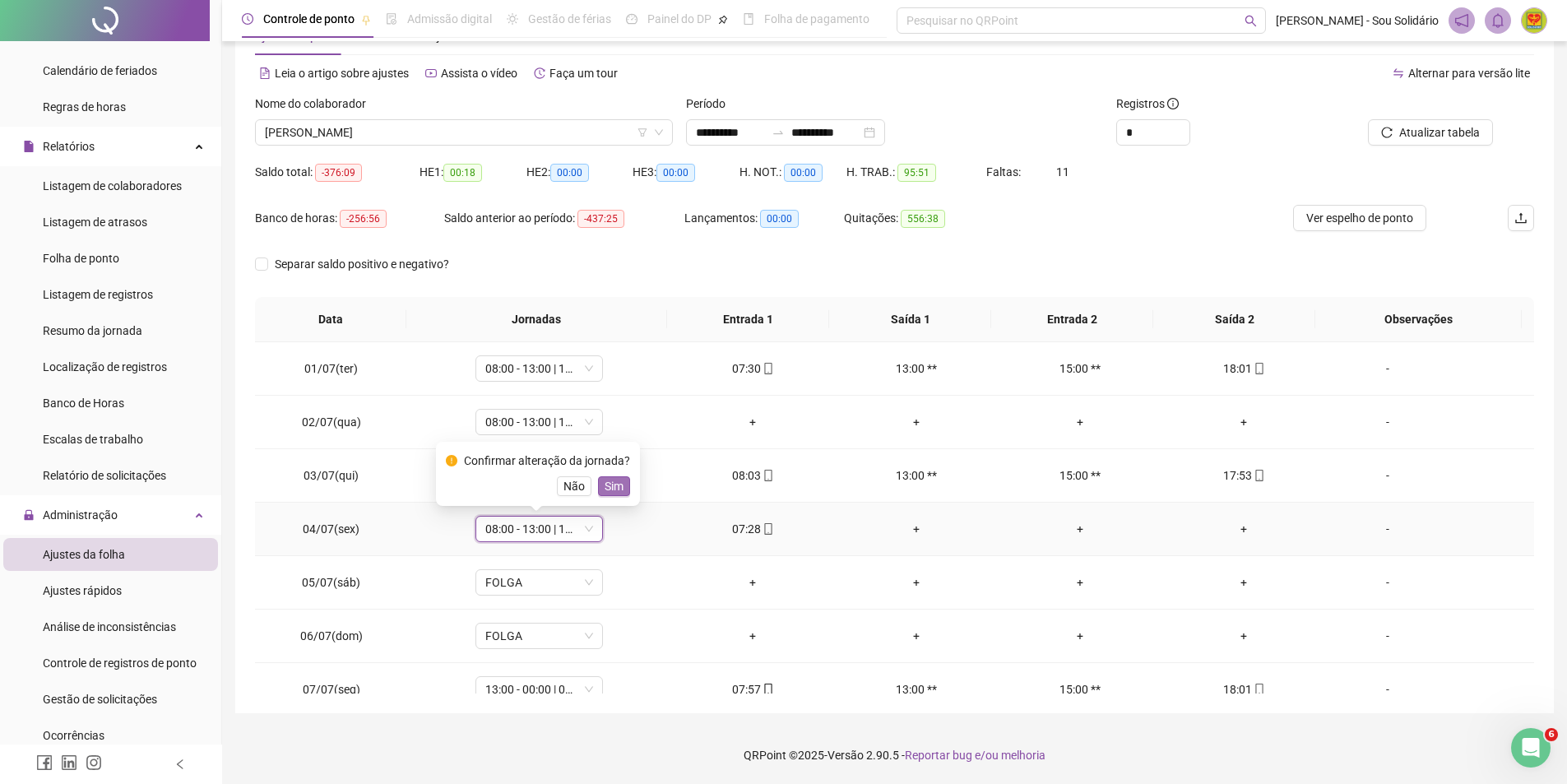
click at [612, 485] on span "Sim" at bounding box center [615, 485] width 19 height 18
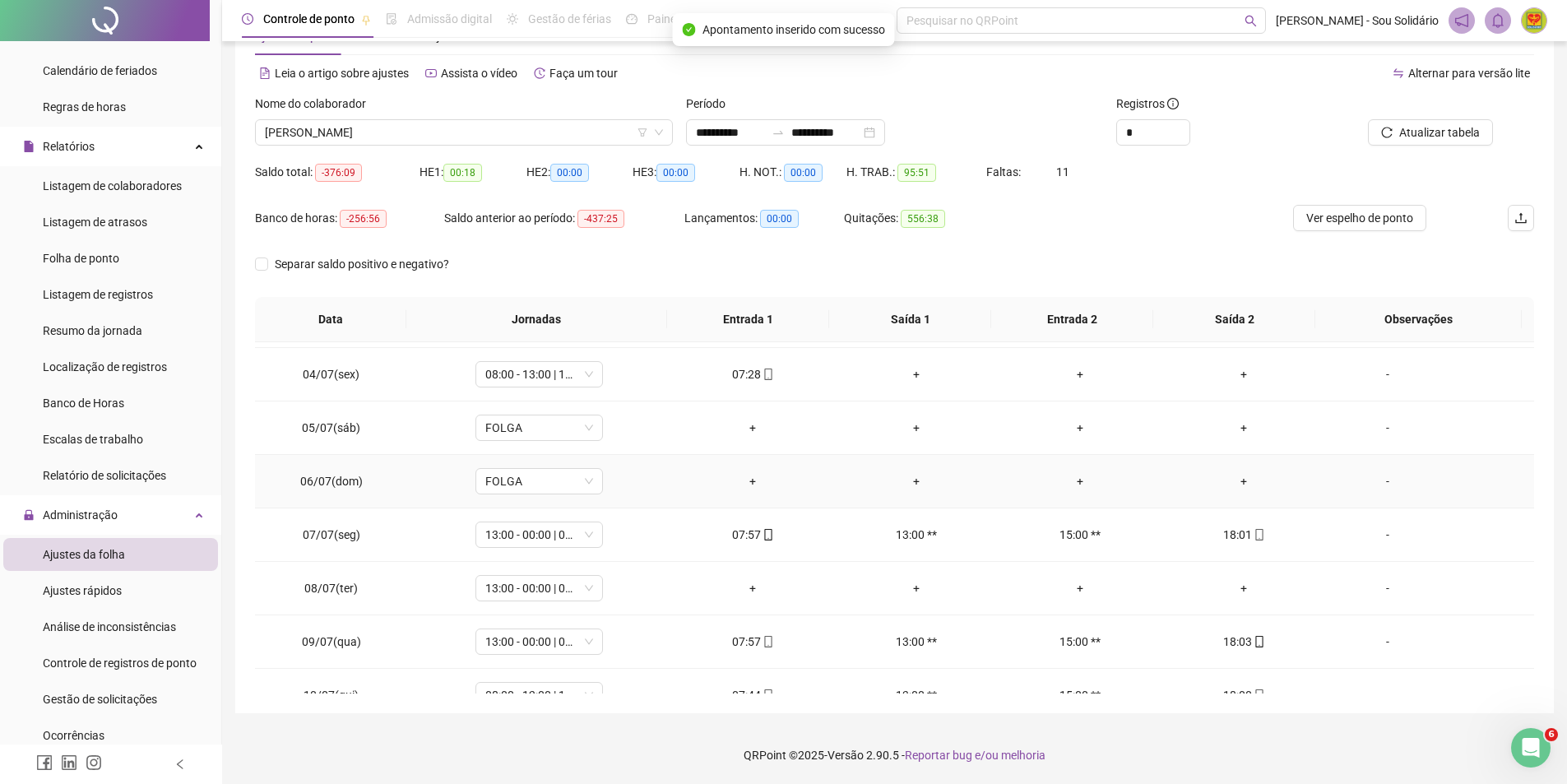
scroll to position [247, 0]
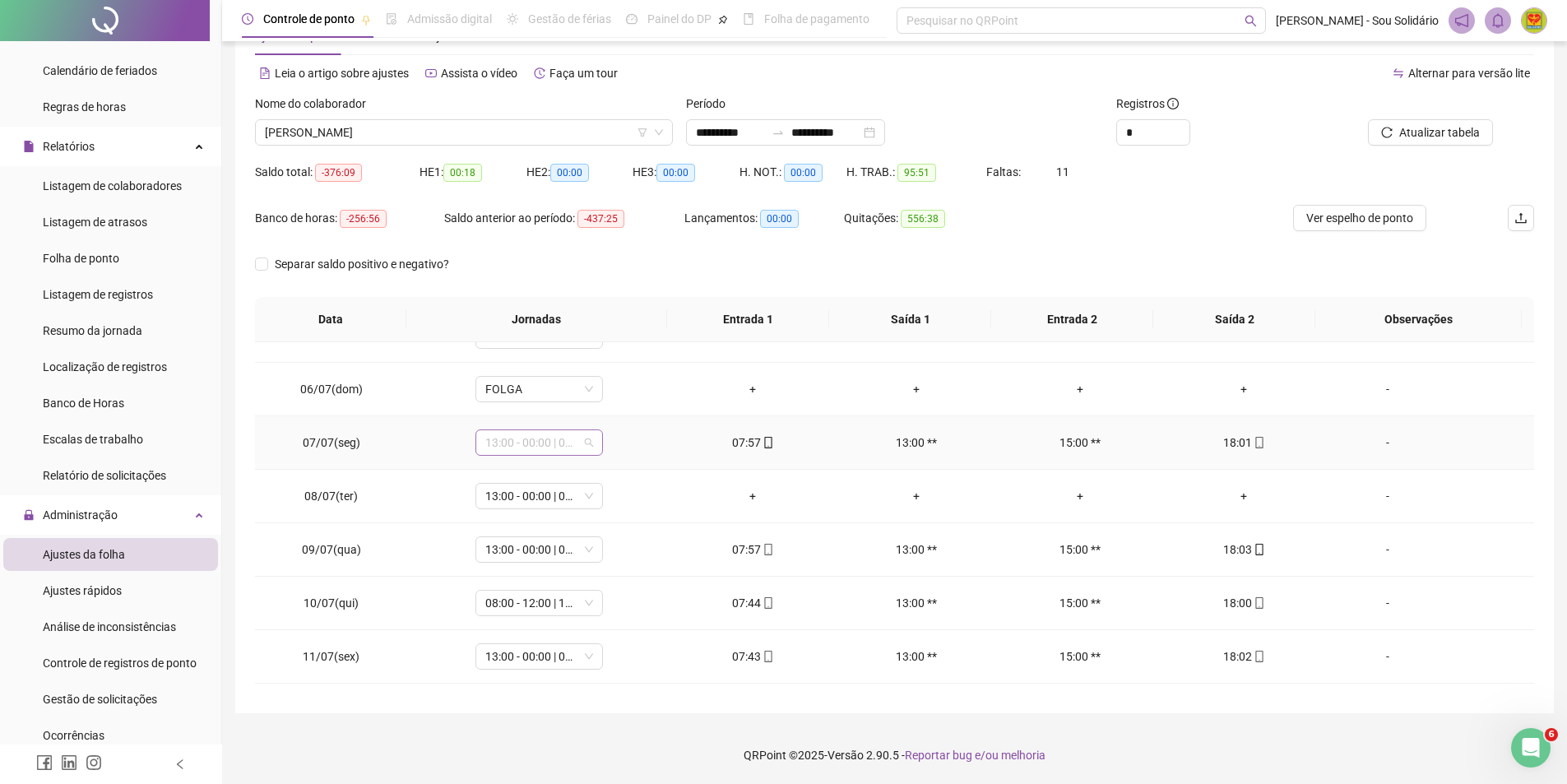
click at [585, 443] on span "13:00 - 00:00 | 00:00 - 17:00" at bounding box center [539, 443] width 108 height 25
click at [611, 558] on div "08:00 - 13:00 | 15:00 - 18:00" at bounding box center [566, 554] width 139 height 18
click at [614, 400] on span "Sim" at bounding box center [615, 399] width 19 height 18
click at [587, 549] on span "13:00 - 00:00 | 00:00 - 17:00" at bounding box center [539, 549] width 108 height 25
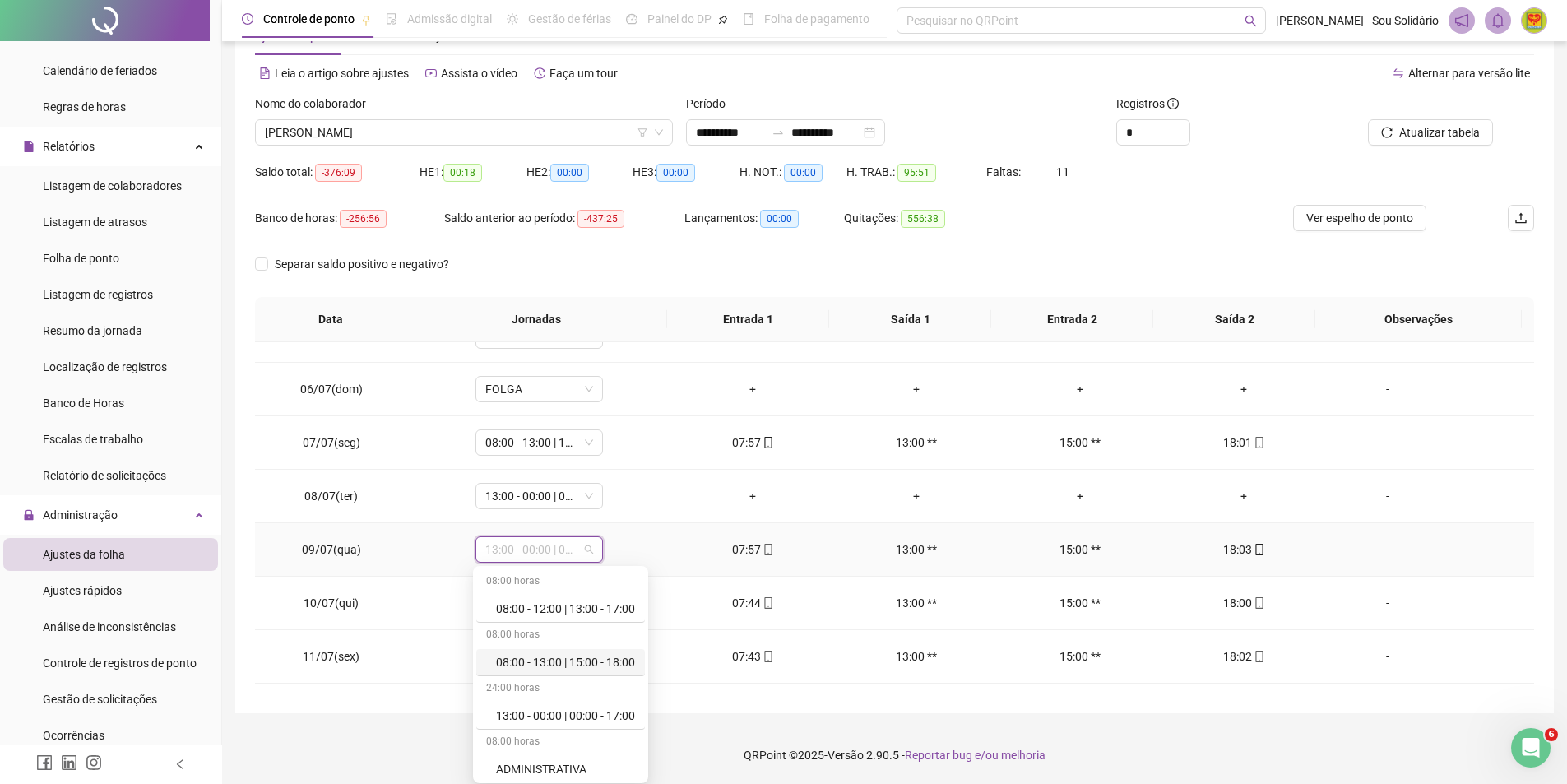
click at [623, 660] on div "08:00 - 13:00 | 15:00 - 18:00" at bounding box center [566, 661] width 139 height 18
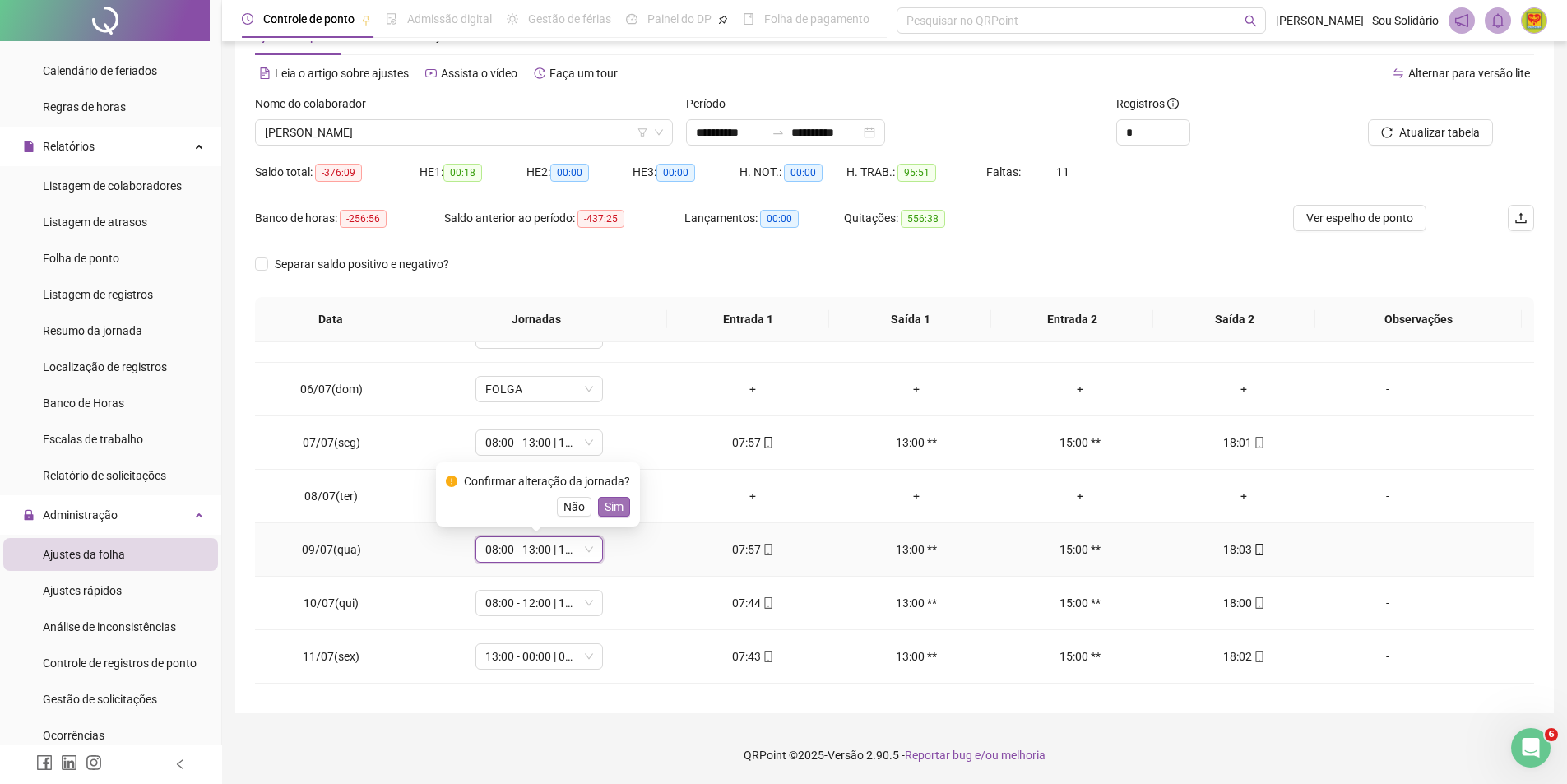
click at [614, 510] on span "Sim" at bounding box center [615, 506] width 19 height 18
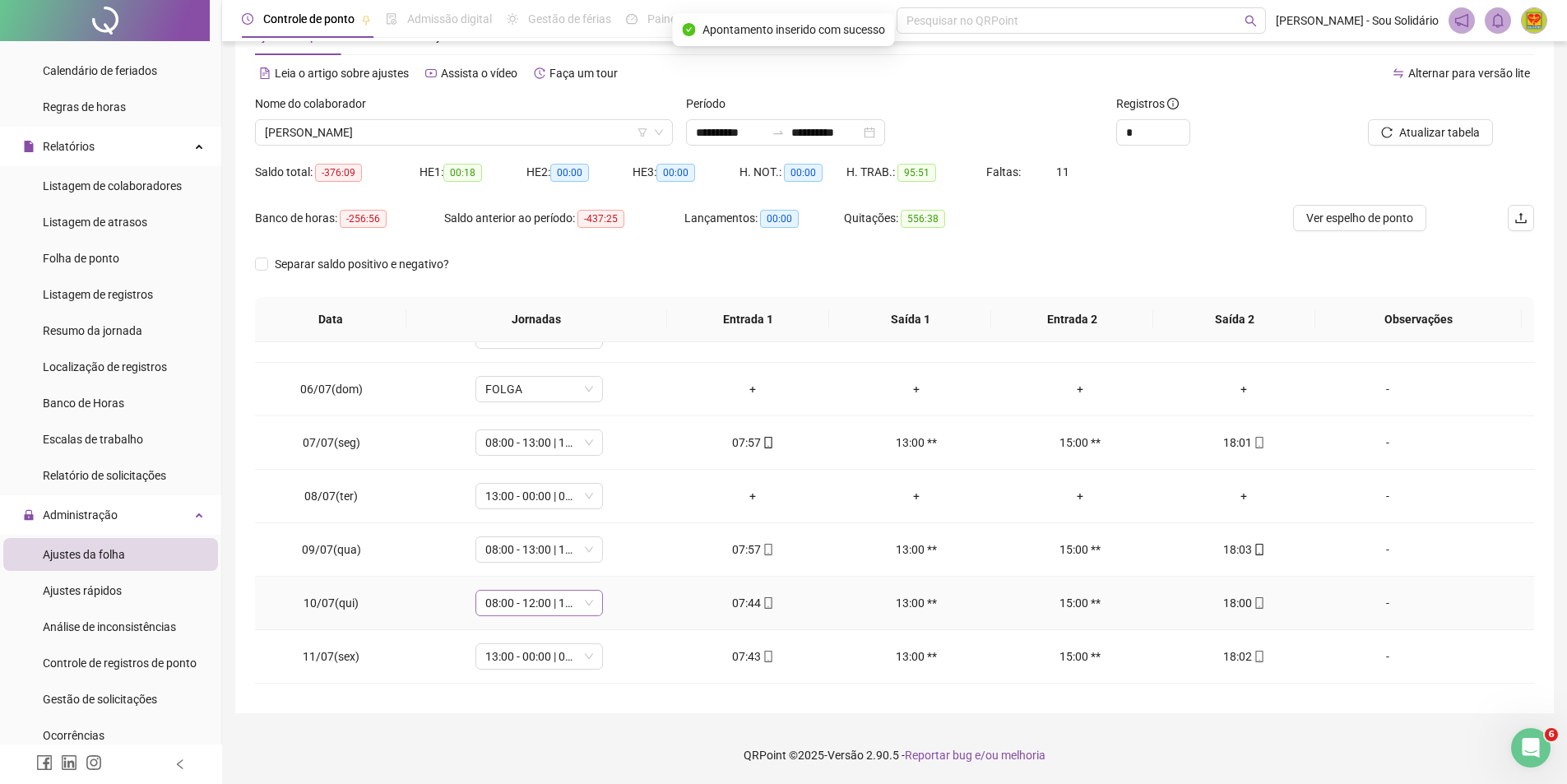
click at [585, 605] on span "08:00 - 12:00 | 13:00 - 17:00" at bounding box center [539, 603] width 108 height 25
click at [580, 465] on div "08:00 - 13:00 | 15:00 - 18:00" at bounding box center [566, 464] width 139 height 18
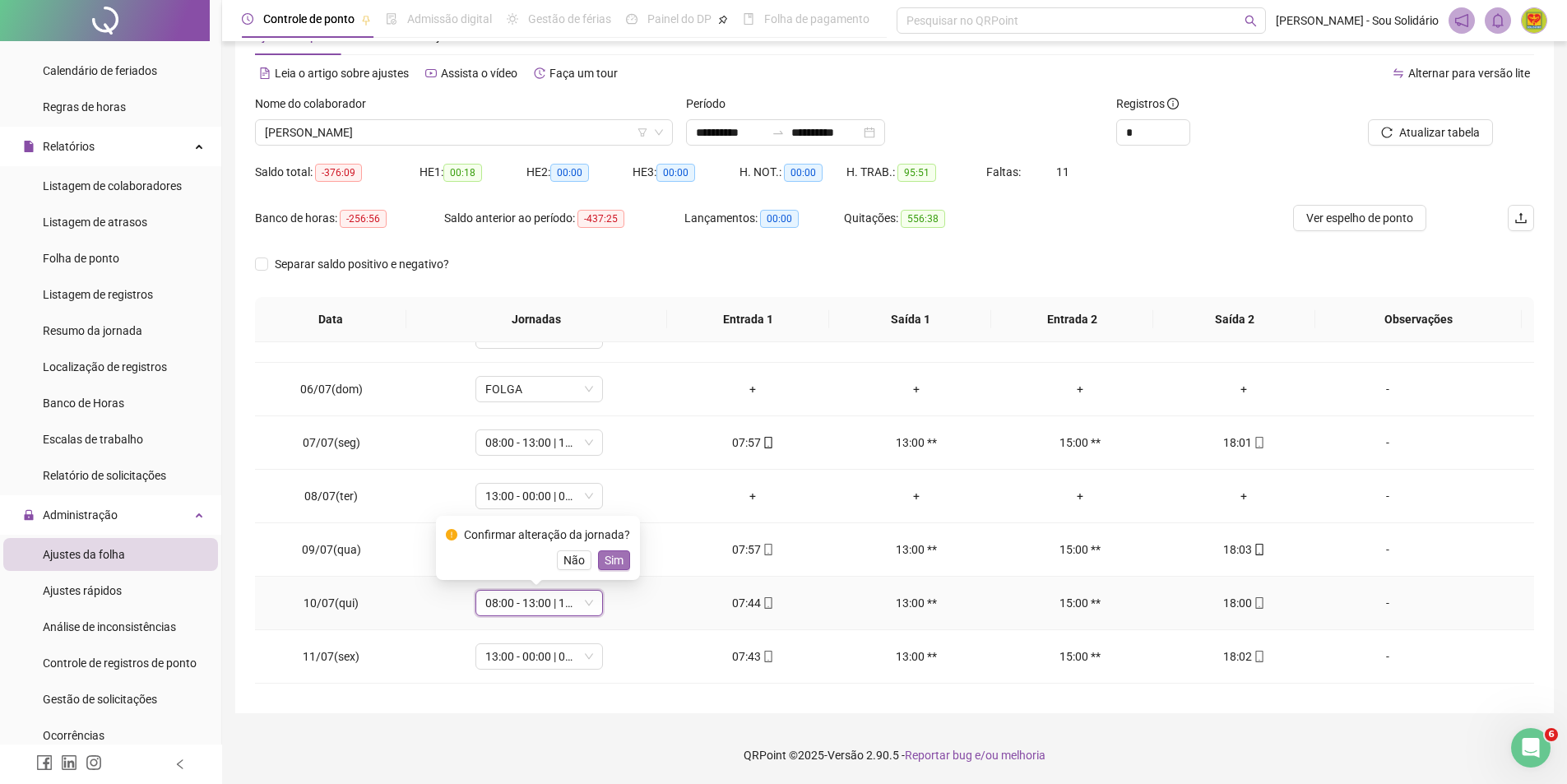
click at [613, 563] on span "Sim" at bounding box center [615, 560] width 19 height 18
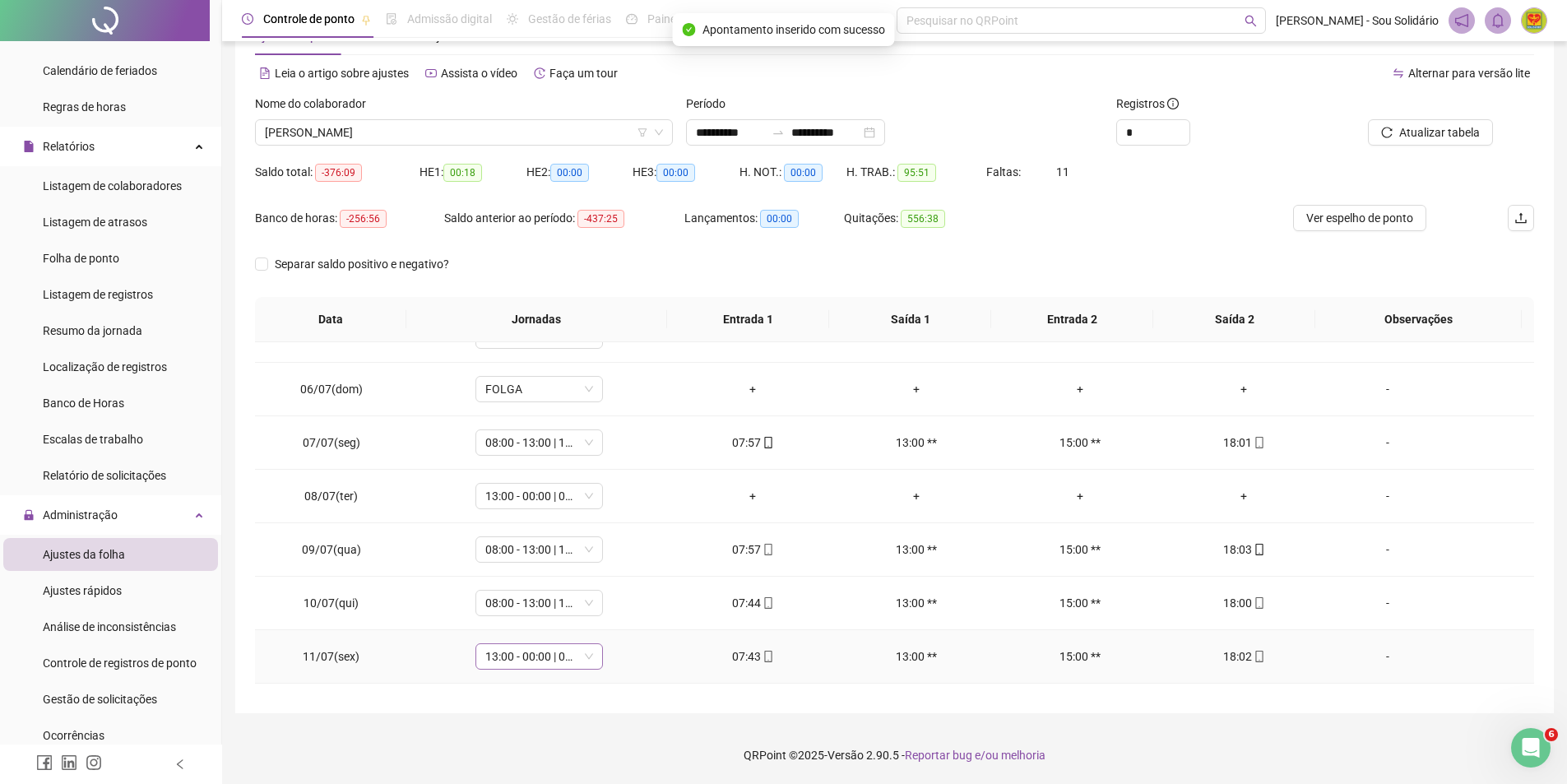
click at [585, 659] on span "13:00 - 00:00 | 00:00 - 17:00" at bounding box center [539, 656] width 108 height 25
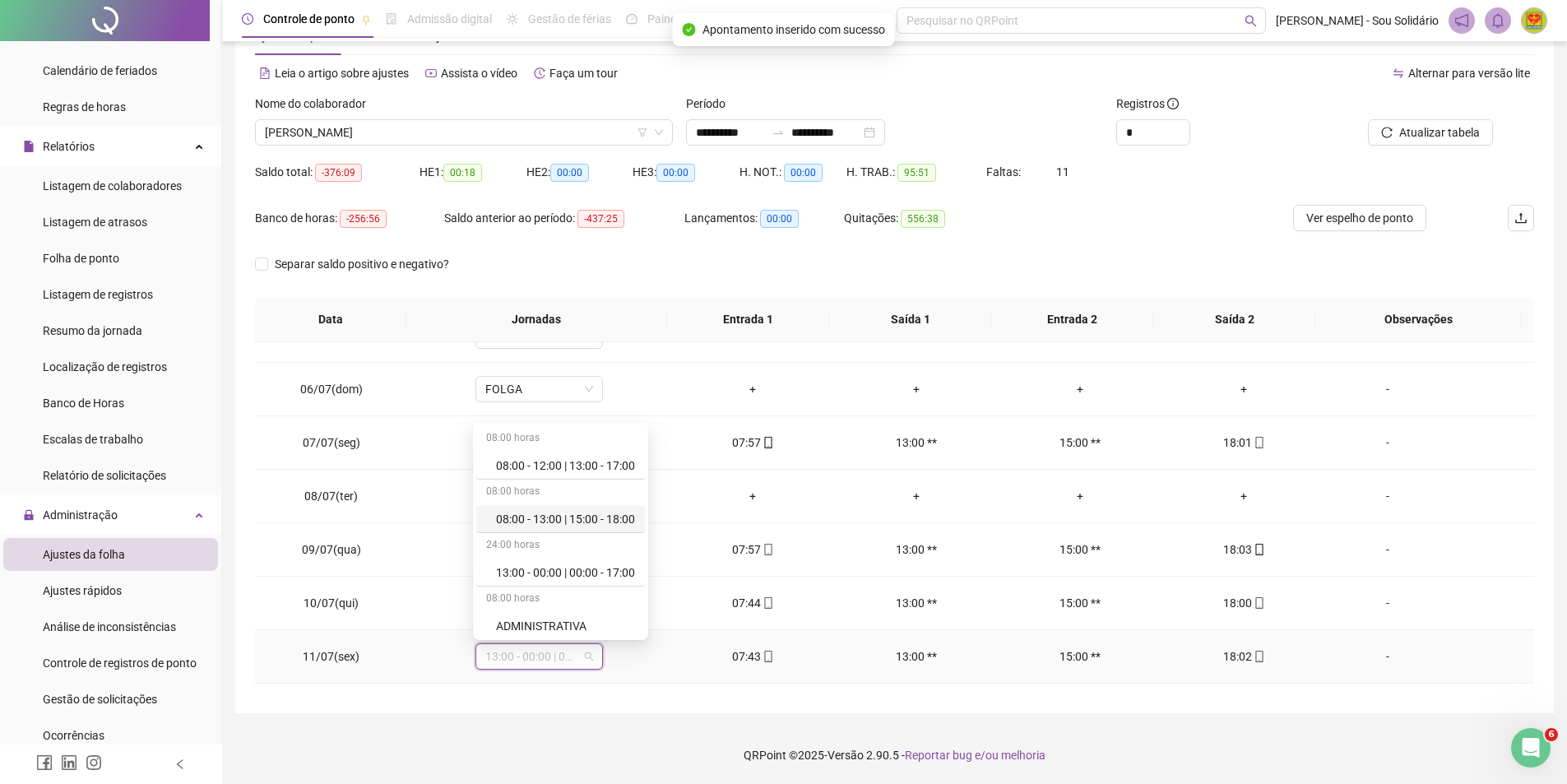
click at [557, 517] on div "08:00 - 13:00 | 15:00 - 18:00" at bounding box center [566, 518] width 139 height 18
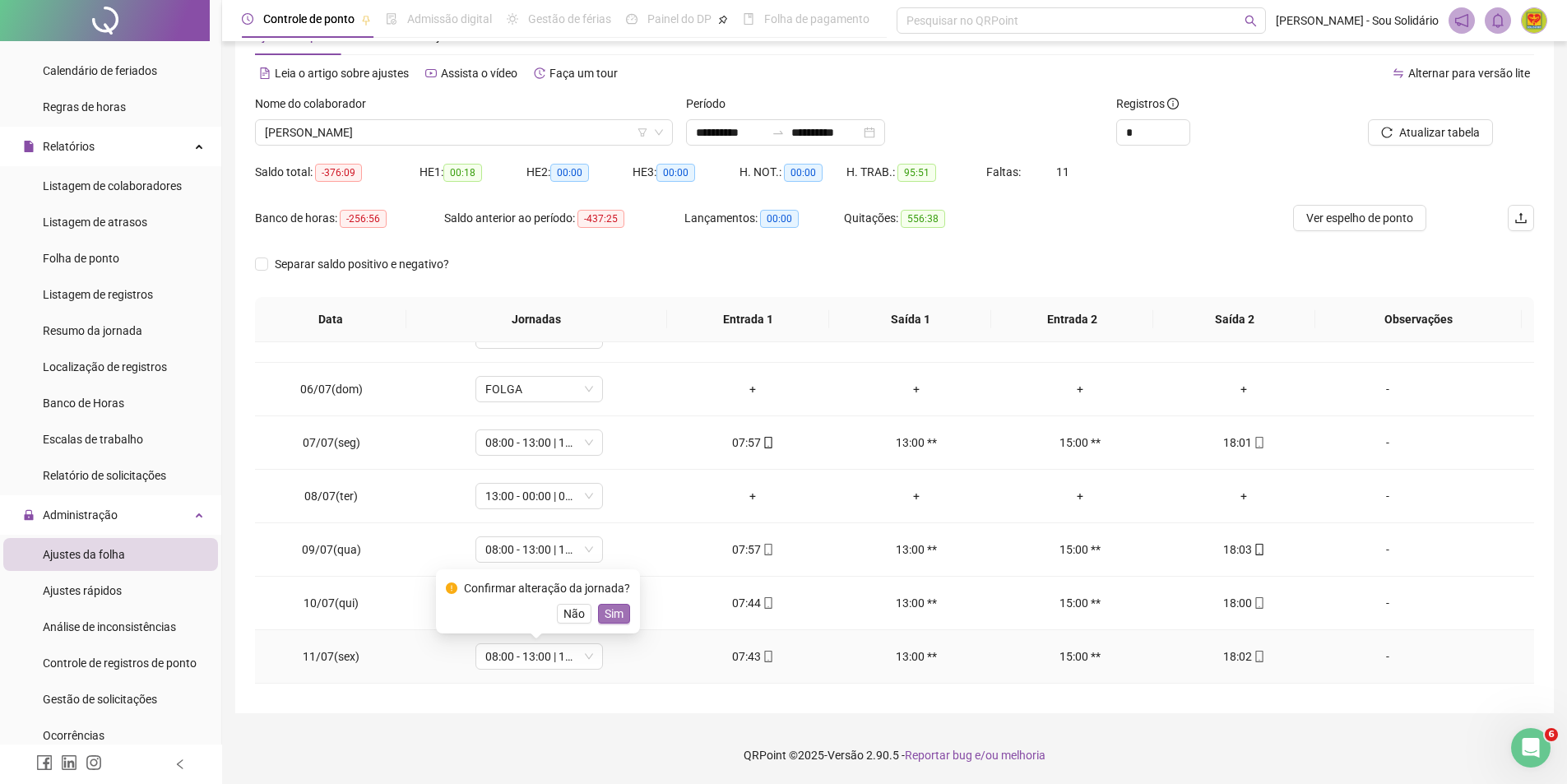
click at [610, 613] on span "Sim" at bounding box center [615, 613] width 19 height 18
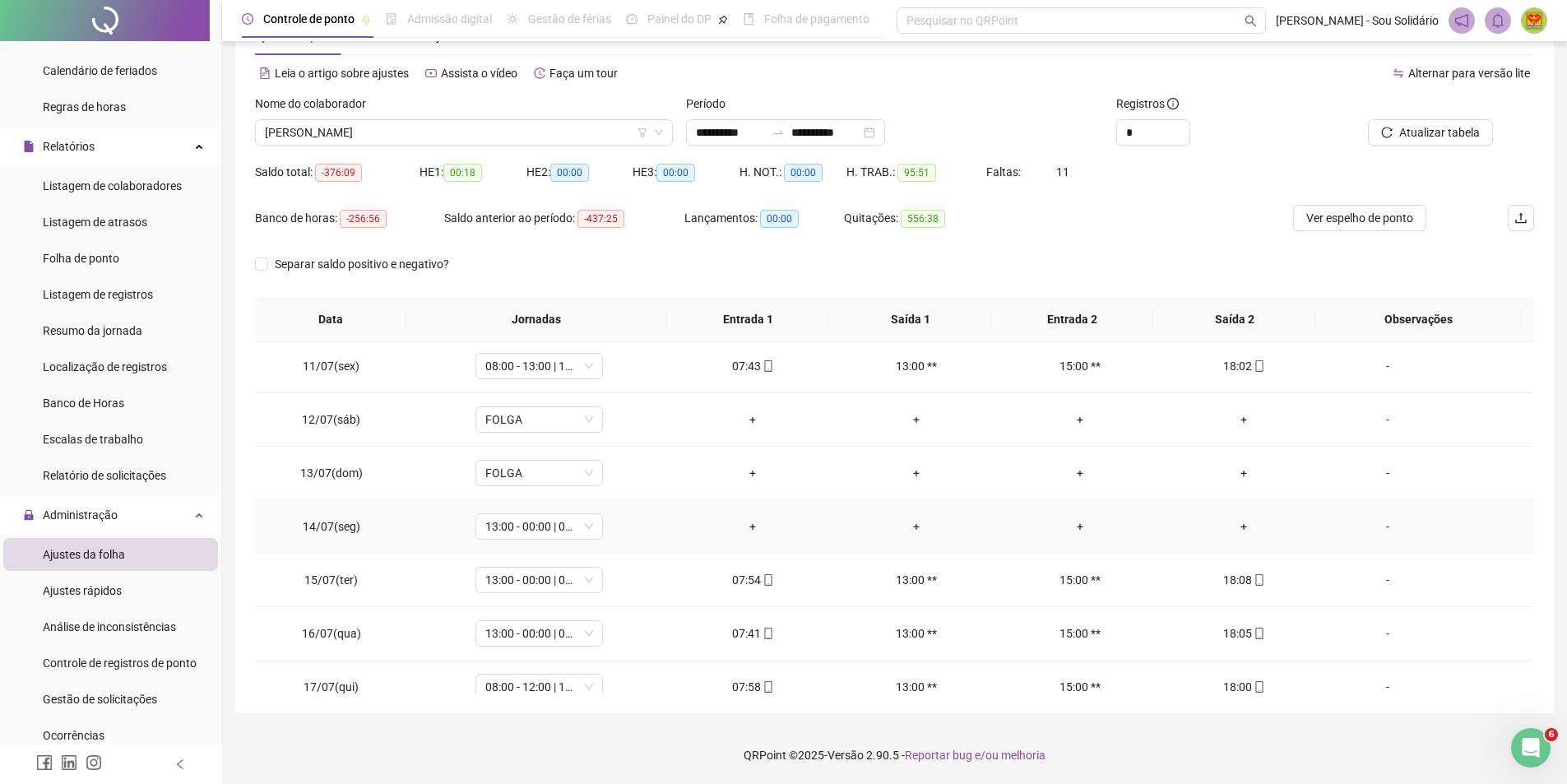
scroll to position [575, 0]
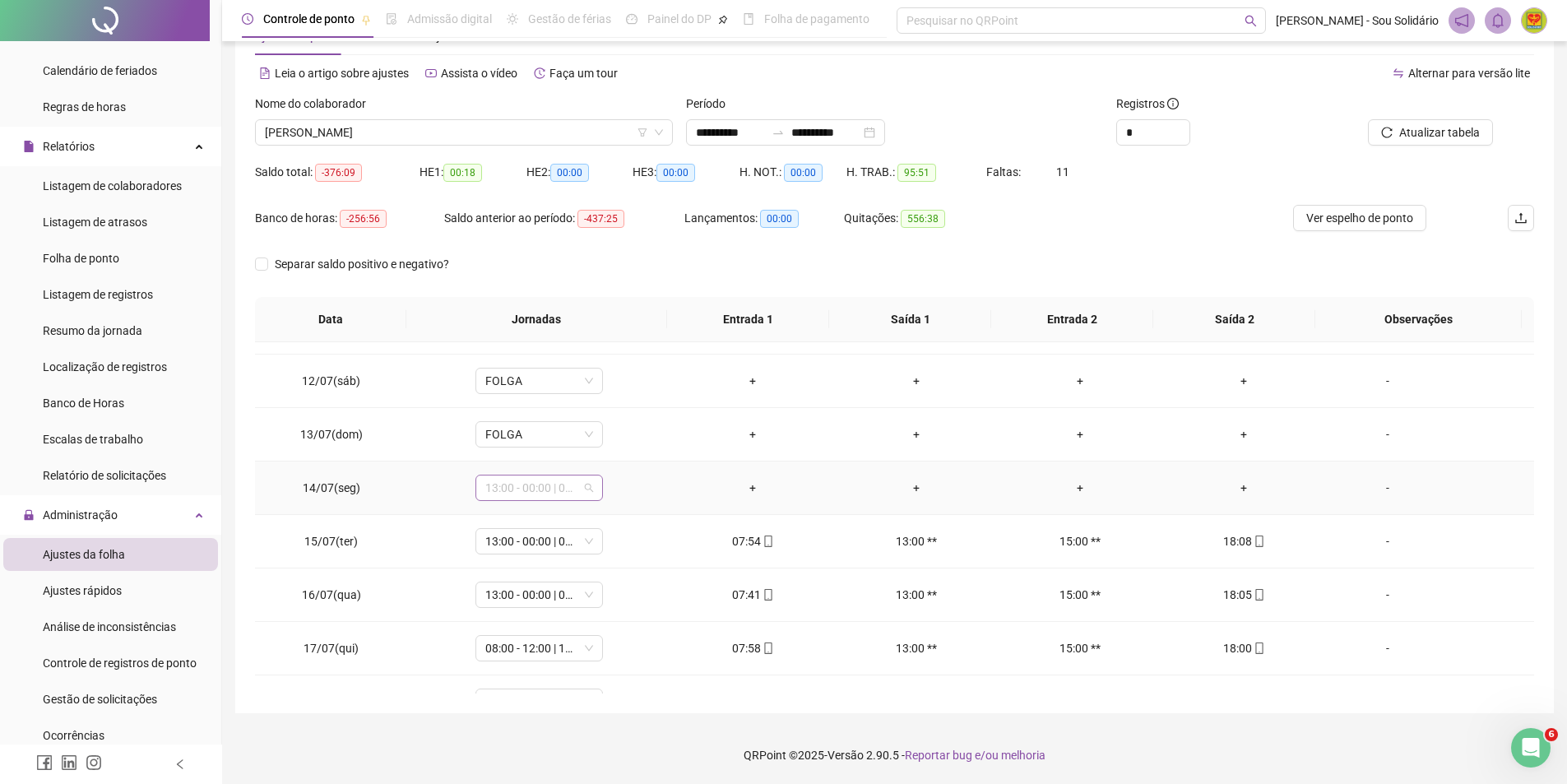
click at [585, 486] on span "13:00 - 00:00 | 00:00 - 17:00" at bounding box center [539, 487] width 108 height 25
click at [595, 599] on div "08:00 - 13:00 | 15:00 - 18:00" at bounding box center [566, 600] width 139 height 18
click at [616, 445] on span "Sim" at bounding box center [615, 444] width 19 height 18
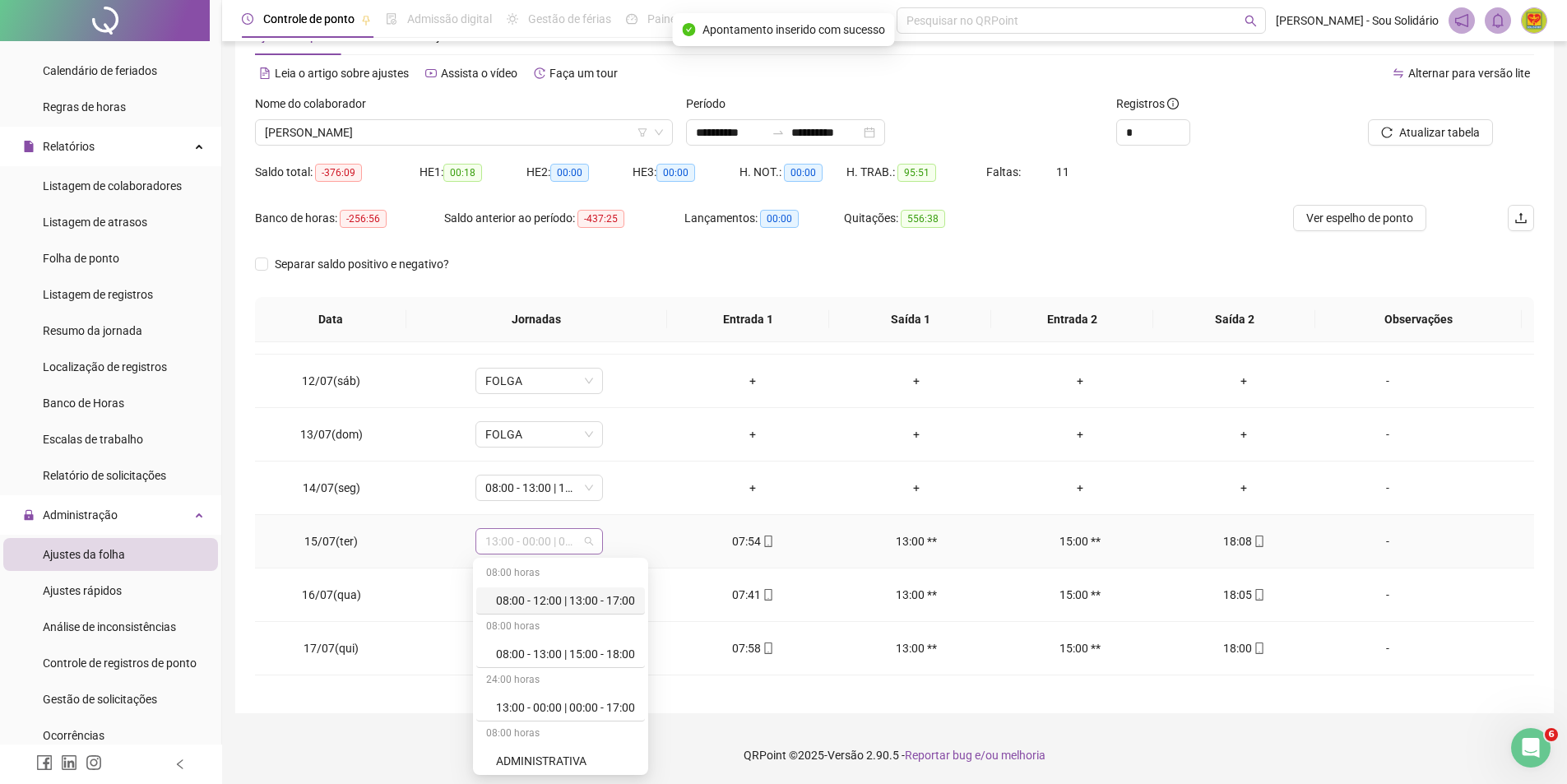
click at [590, 546] on span "13:00 - 00:00 | 00:00 - 17:00" at bounding box center [539, 541] width 108 height 25
click at [586, 650] on div "08:00 - 13:00 | 15:00 - 18:00" at bounding box center [566, 653] width 139 height 18
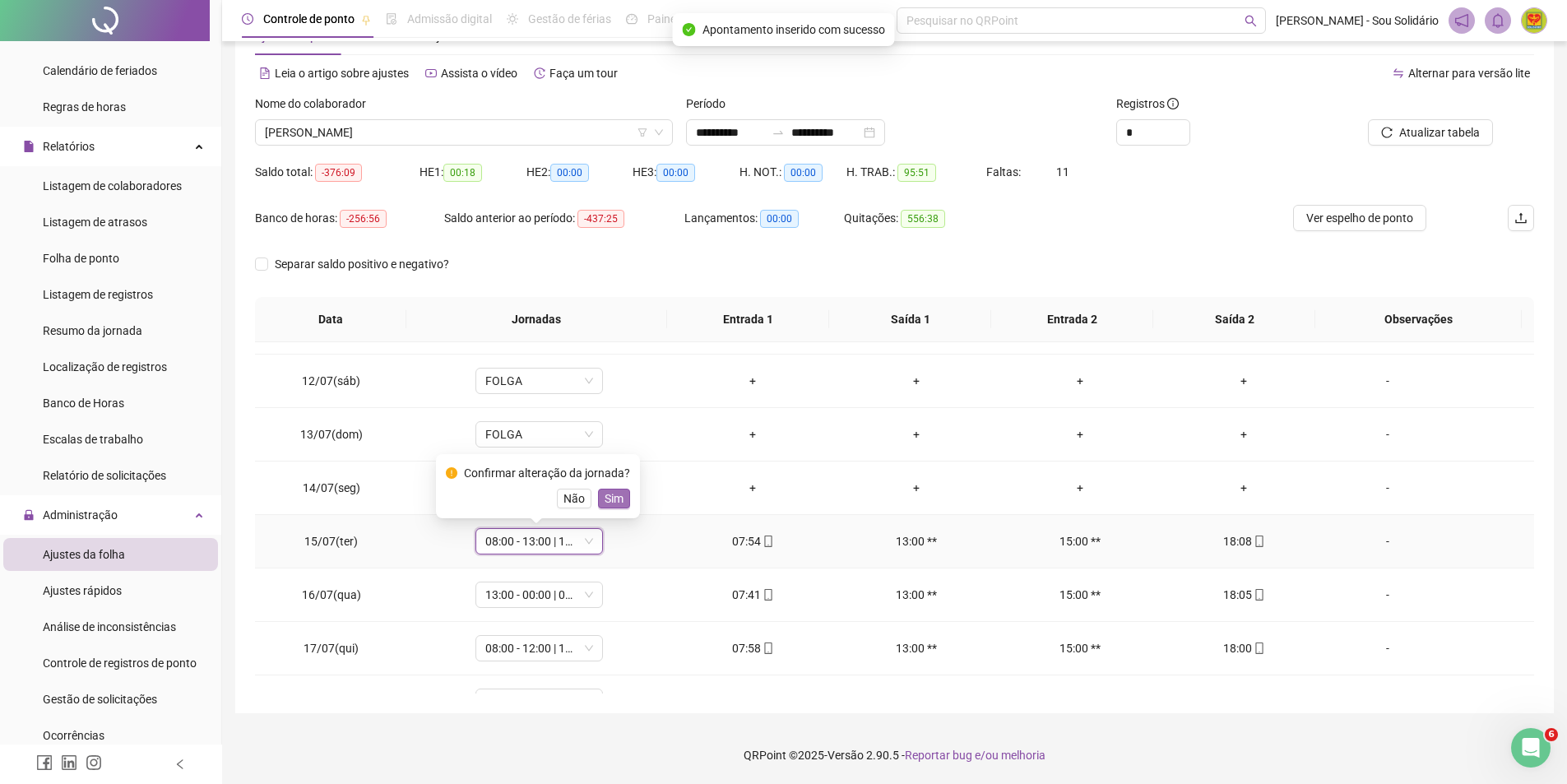
click at [615, 505] on span "Sim" at bounding box center [615, 498] width 19 height 18
click at [589, 593] on span "13:00 - 00:00 | 00:00 - 17:00" at bounding box center [539, 594] width 108 height 25
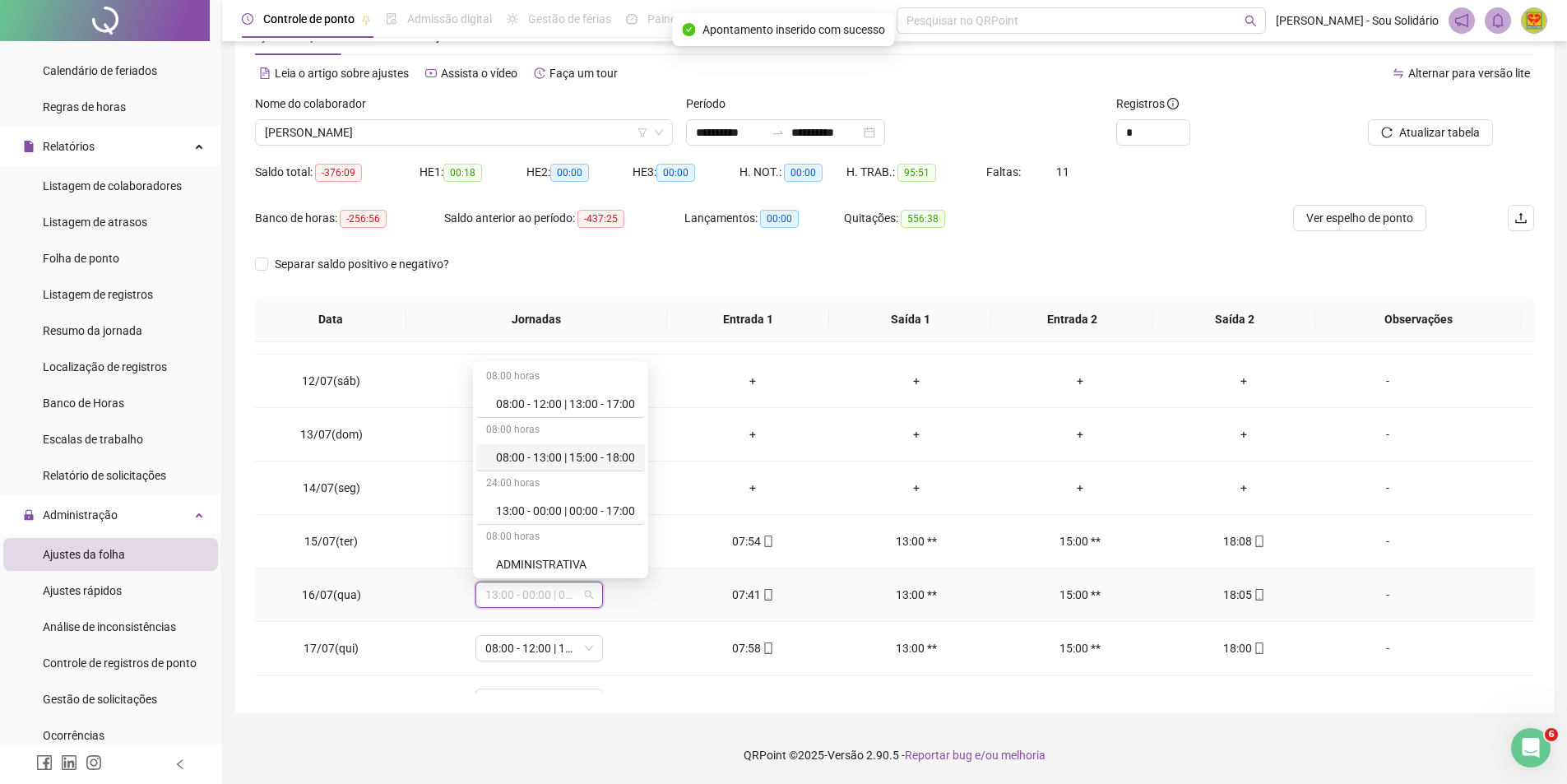
click at [575, 445] on div "08:00 - 13:00 | 15:00 - 18:00" at bounding box center [560, 458] width 169 height 27
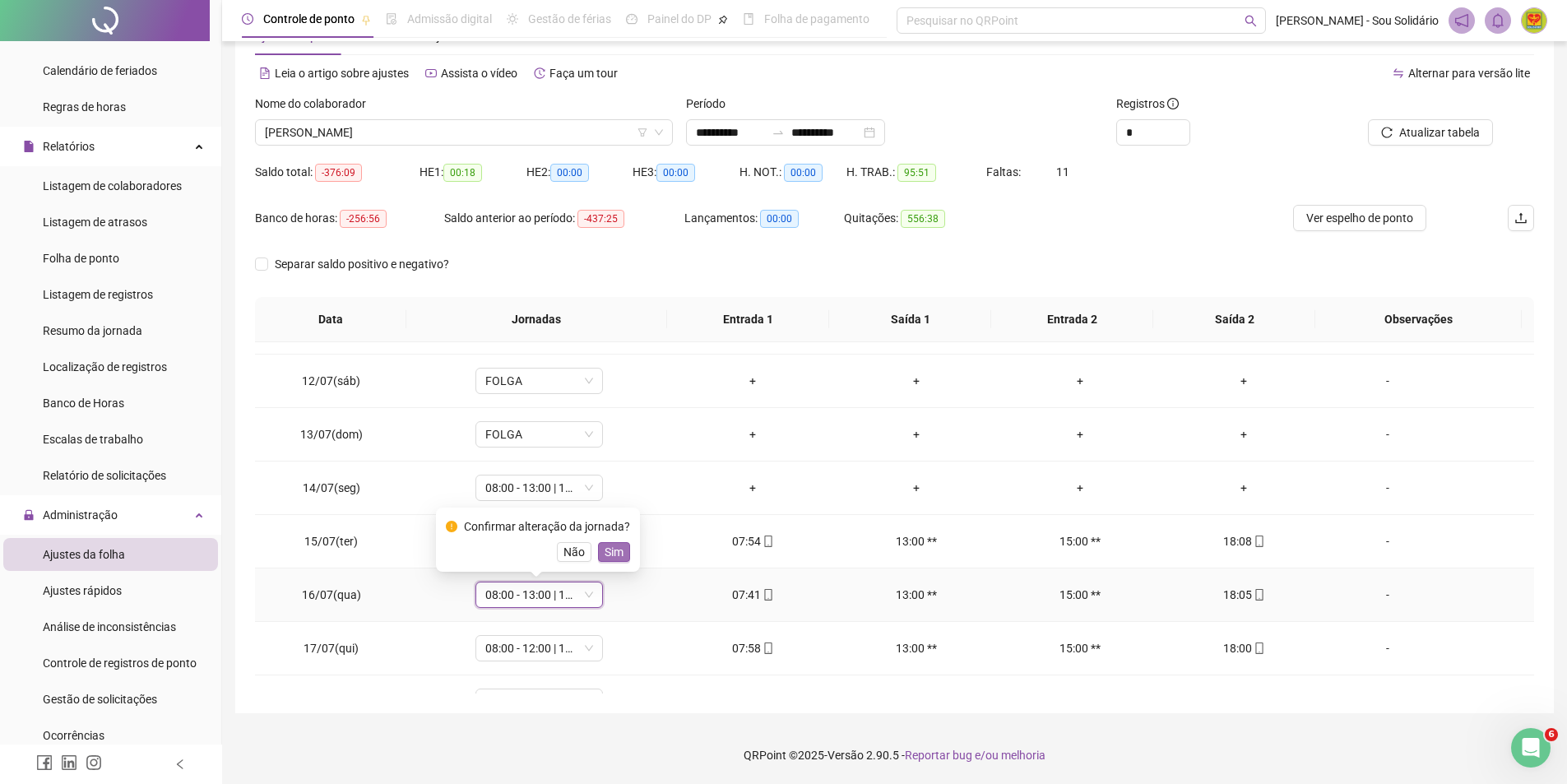
click at [621, 556] on button "Sim" at bounding box center [615, 551] width 32 height 20
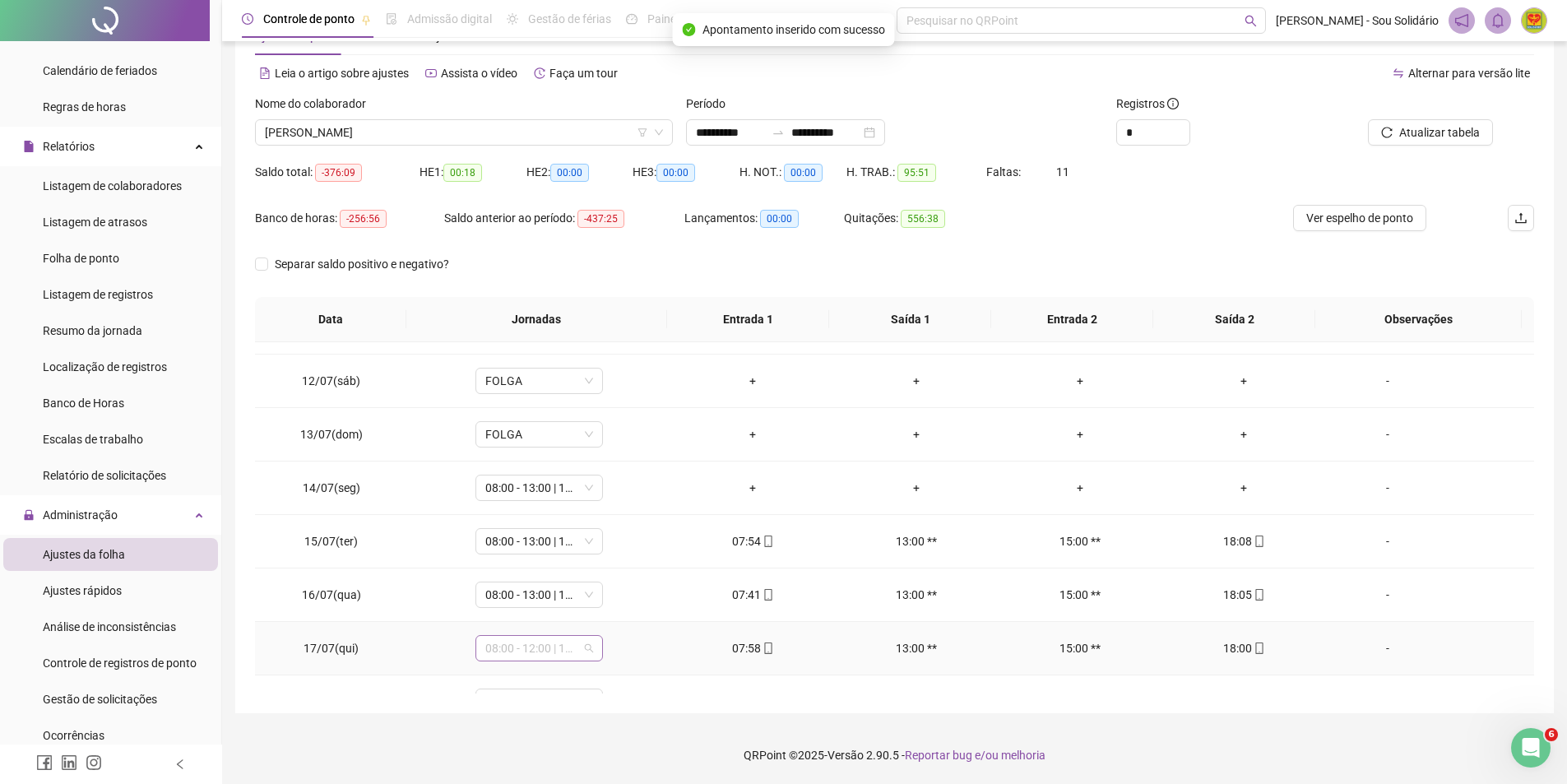
click at [588, 639] on span "08:00 - 12:00 | 13:00 - 17:00" at bounding box center [539, 648] width 108 height 25
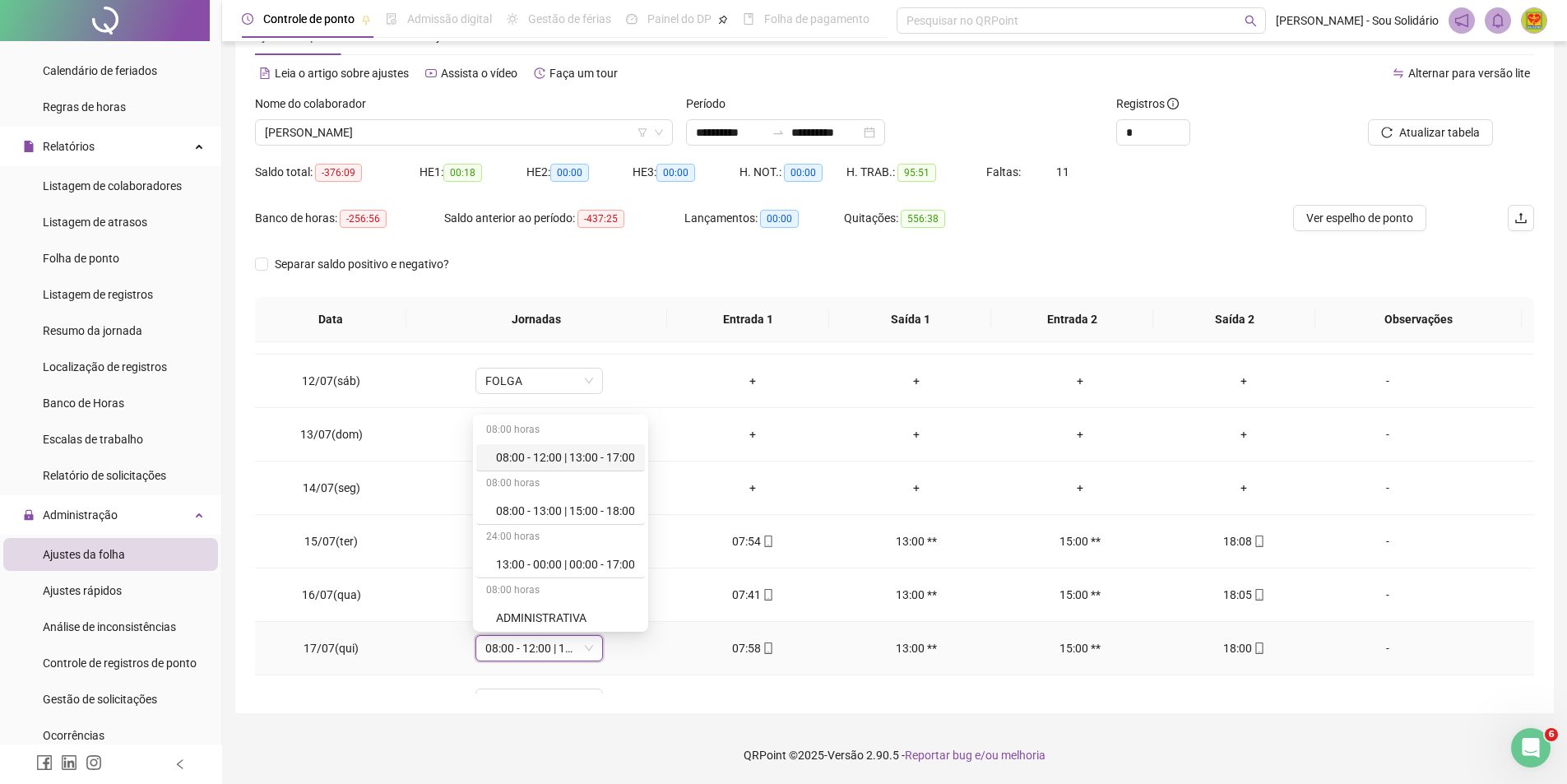
click at [588, 639] on span "08:00 - 12:00 | 13:00 - 17:00" at bounding box center [539, 648] width 108 height 25
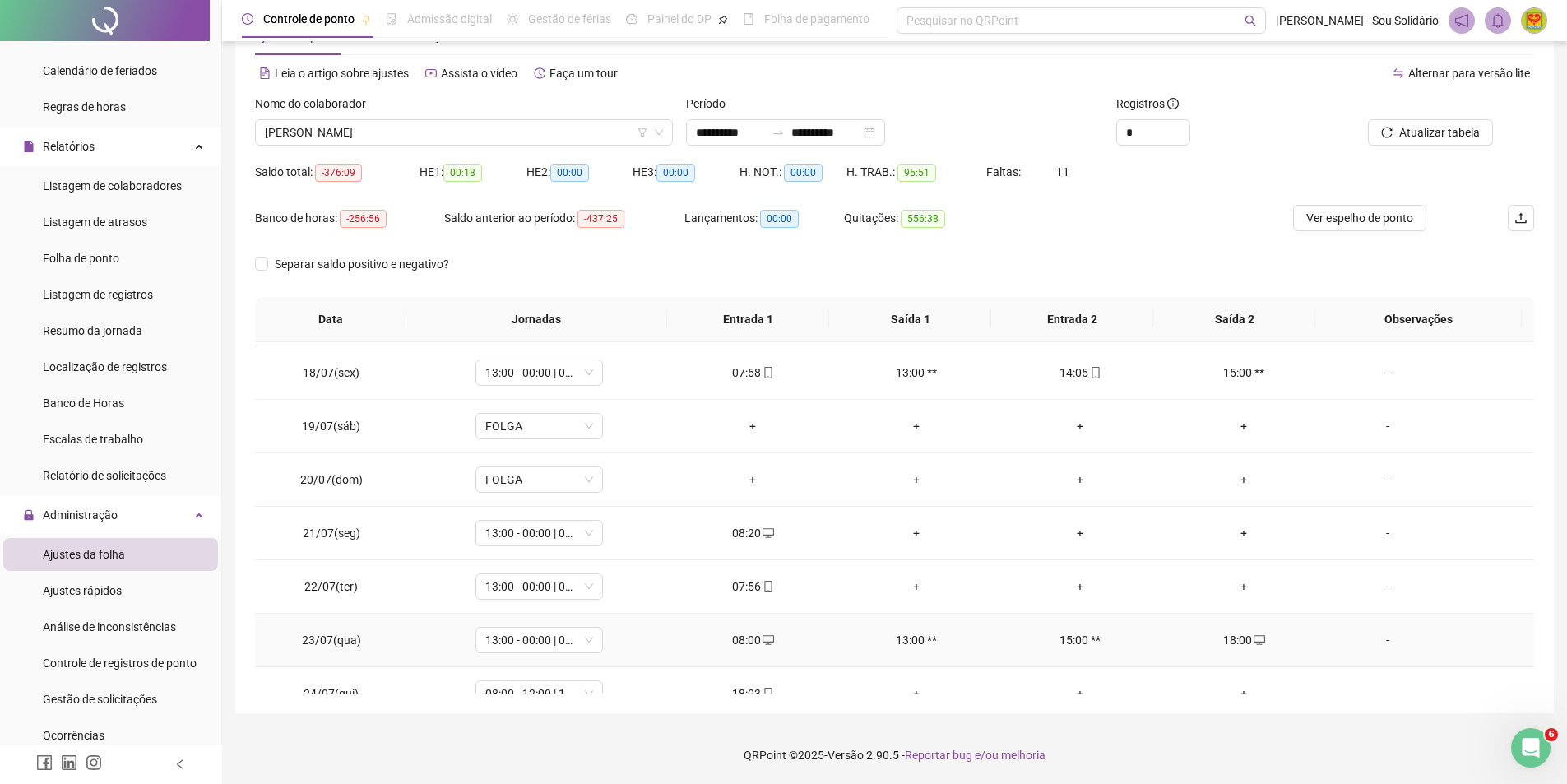
scroll to position [822, 0]
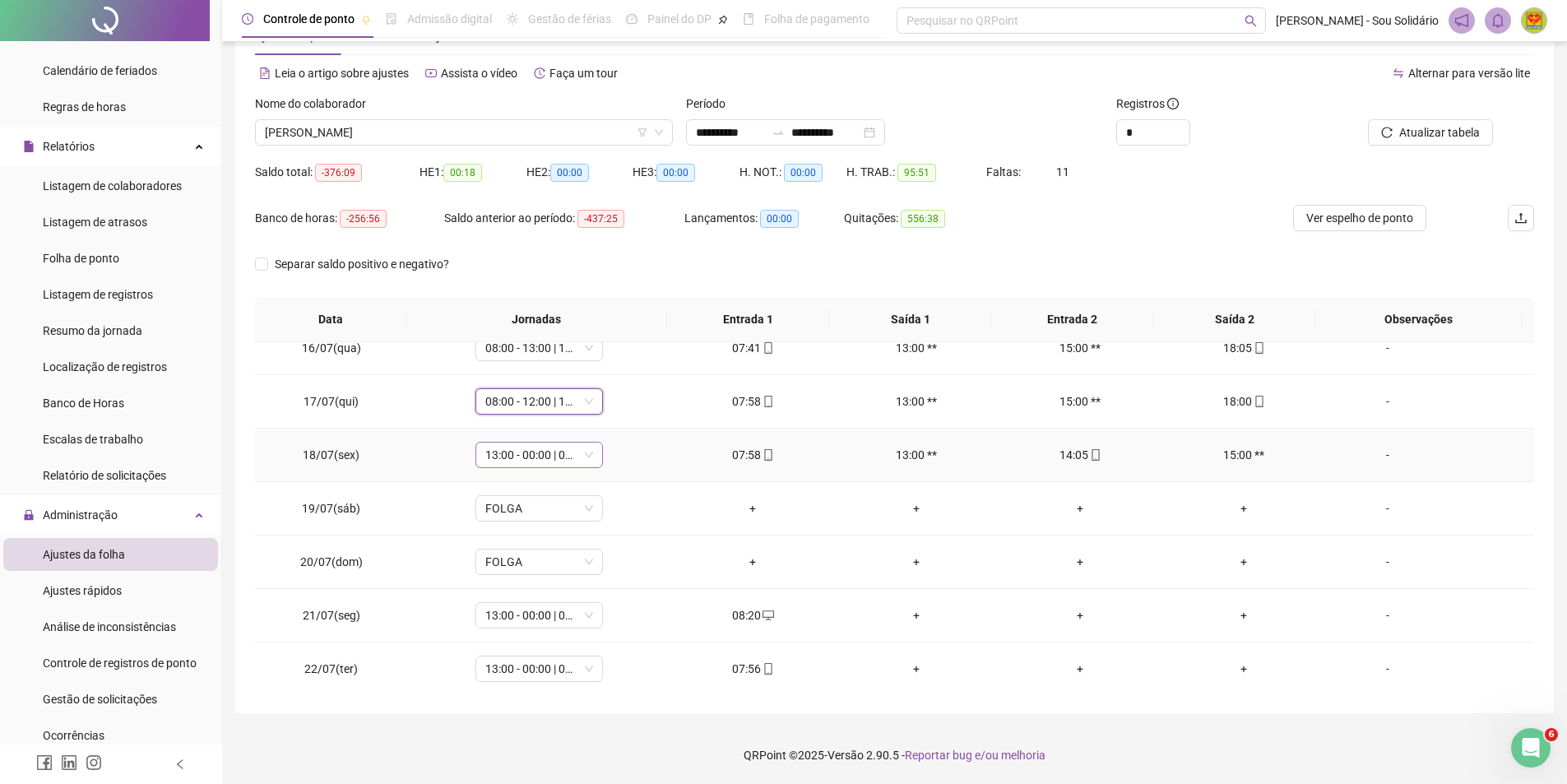
click at [588, 460] on span "13:00 - 00:00 | 00:00 - 17:00" at bounding box center [539, 455] width 108 height 25
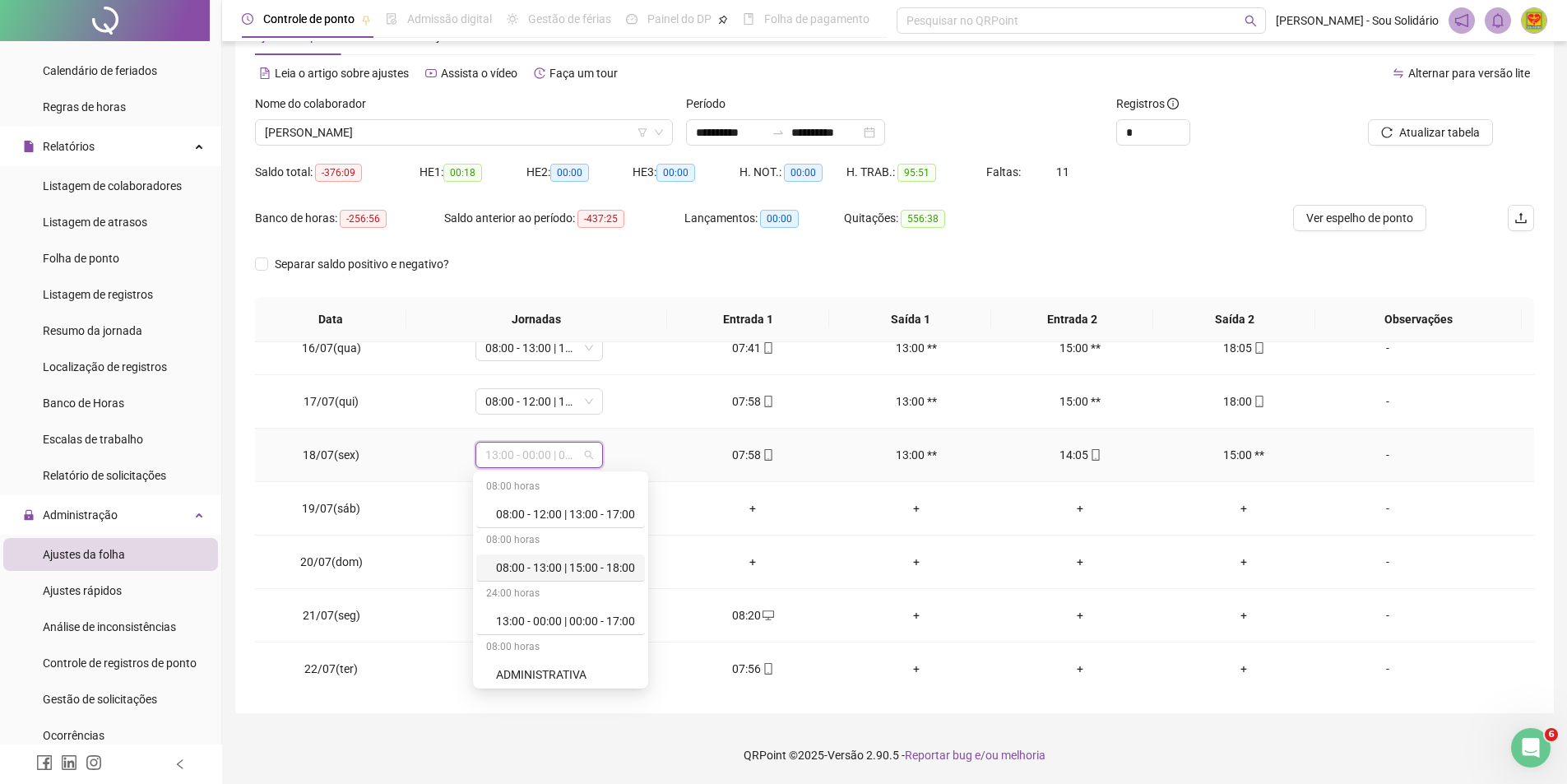
click at [586, 566] on div "08:00 - 13:00 | 15:00 - 18:00" at bounding box center [566, 567] width 139 height 18
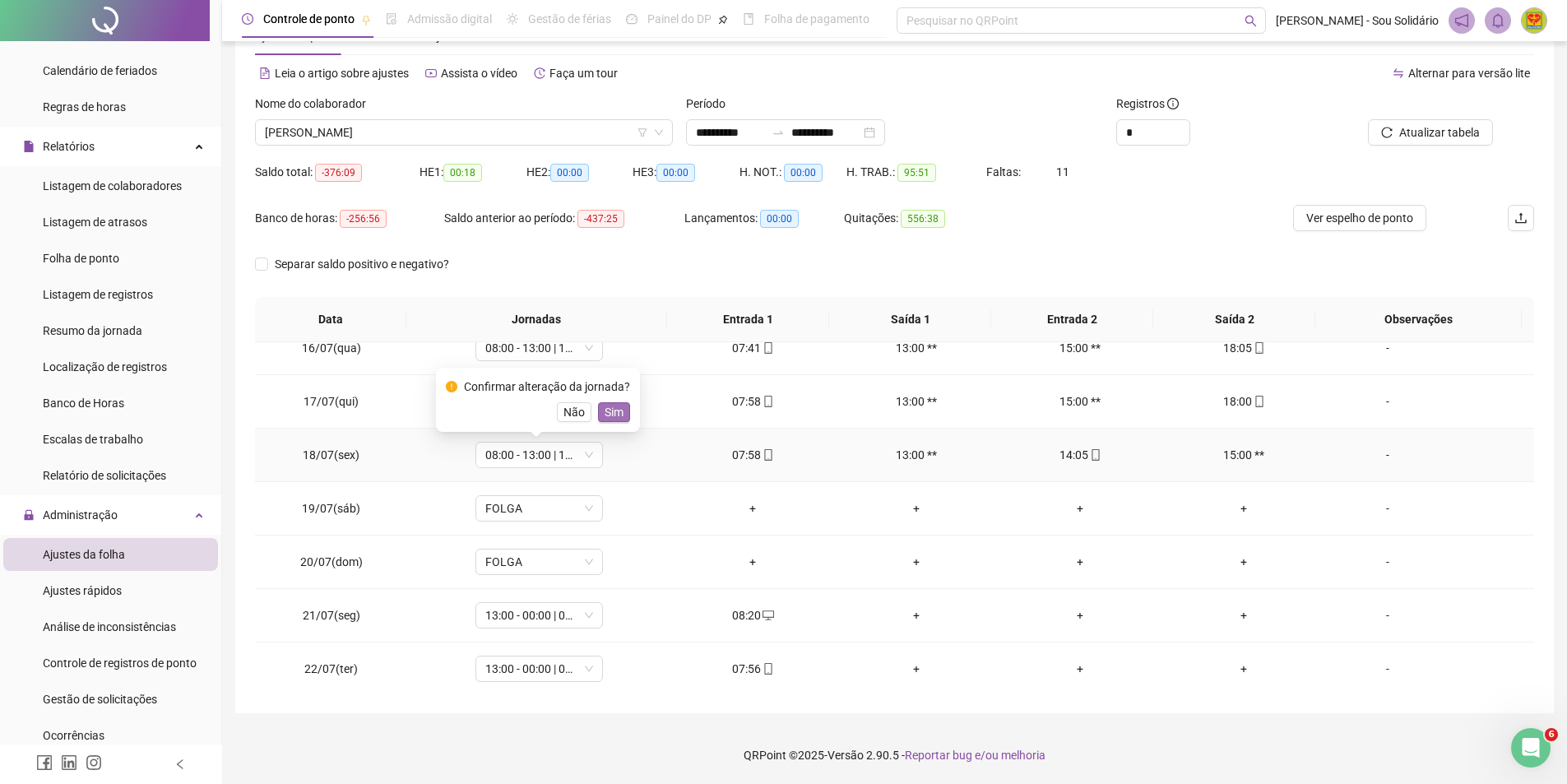
click at [615, 406] on span "Sim" at bounding box center [615, 411] width 19 height 18
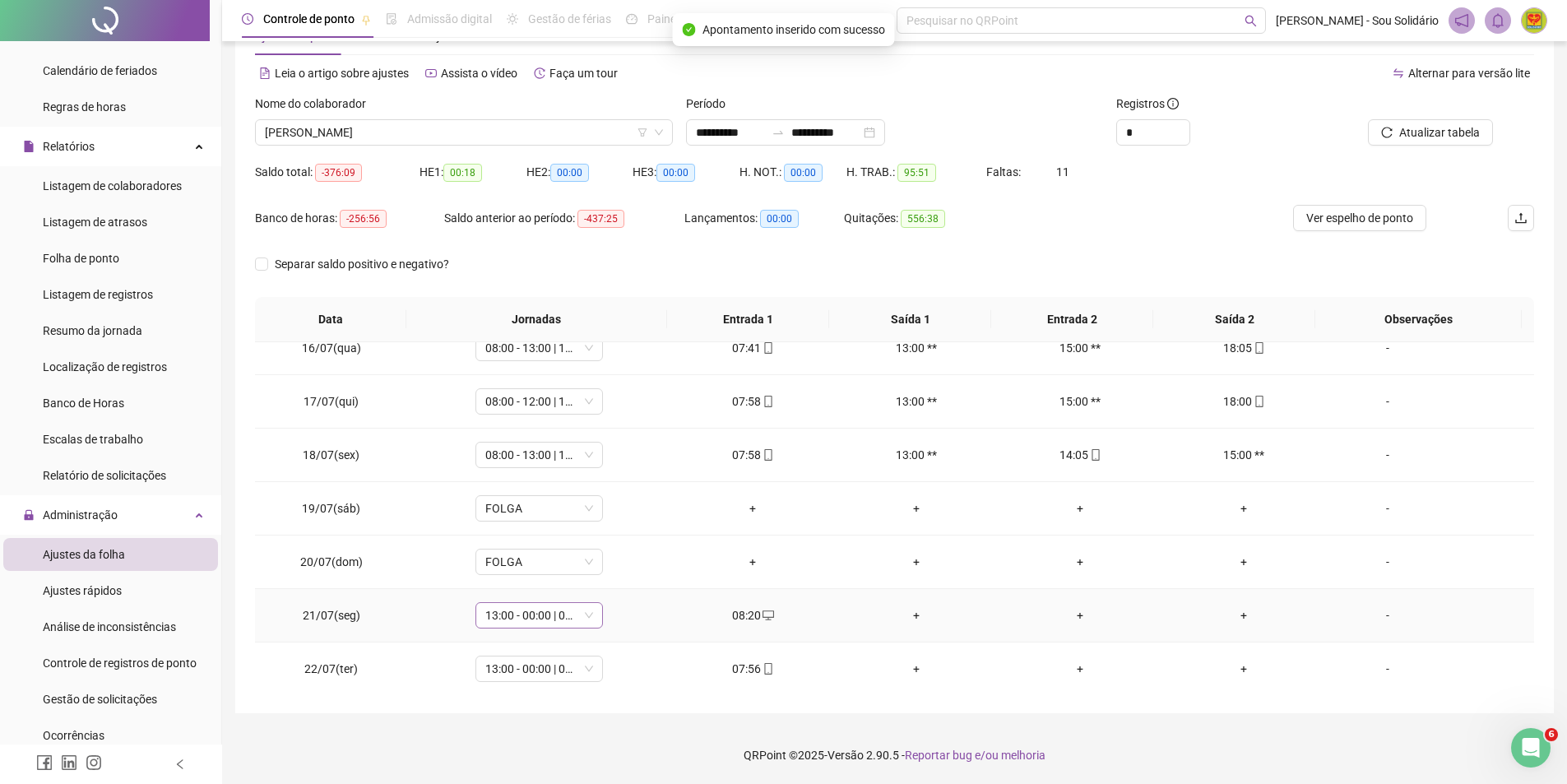
click at [588, 617] on span "13:00 - 00:00 | 00:00 - 17:00" at bounding box center [539, 615] width 108 height 25
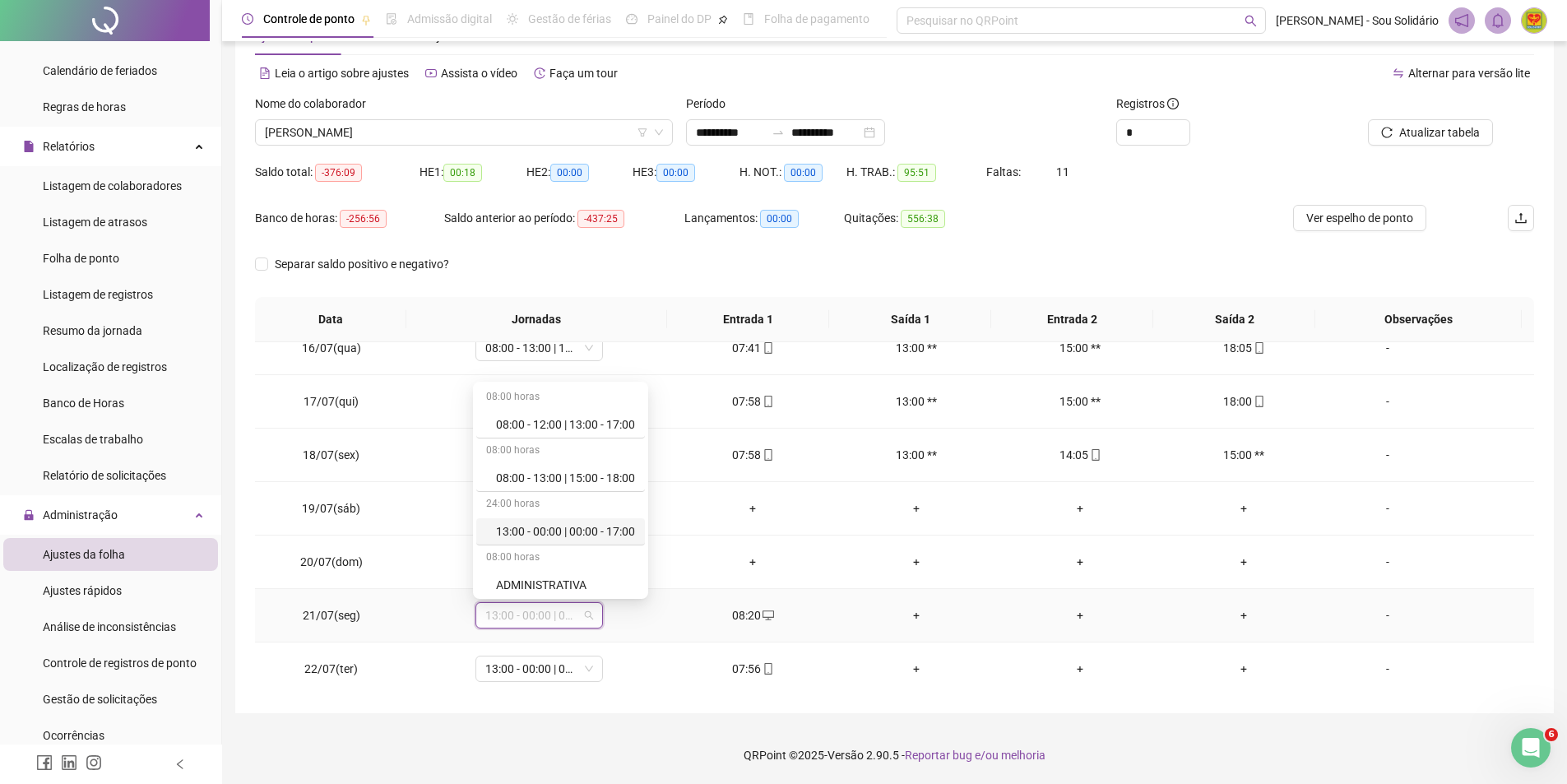
click at [564, 528] on div "13:00 - 00:00 | 00:00 - 17:00" at bounding box center [566, 530] width 139 height 18
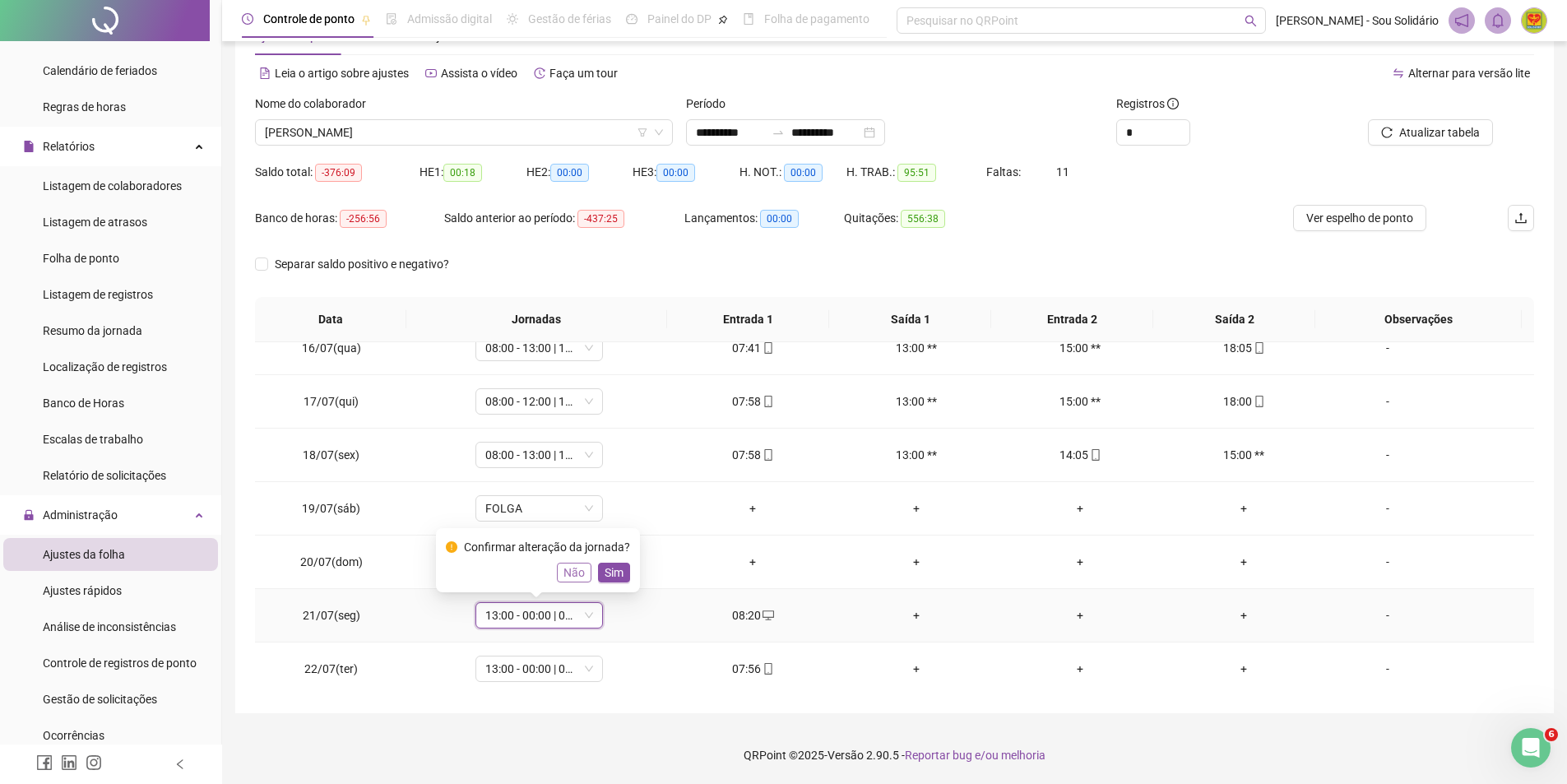
click at [575, 575] on span "Não" at bounding box center [575, 572] width 21 height 18
click at [588, 620] on span "13:00 - 00:00 | 00:00 - 17:00" at bounding box center [539, 615] width 108 height 25
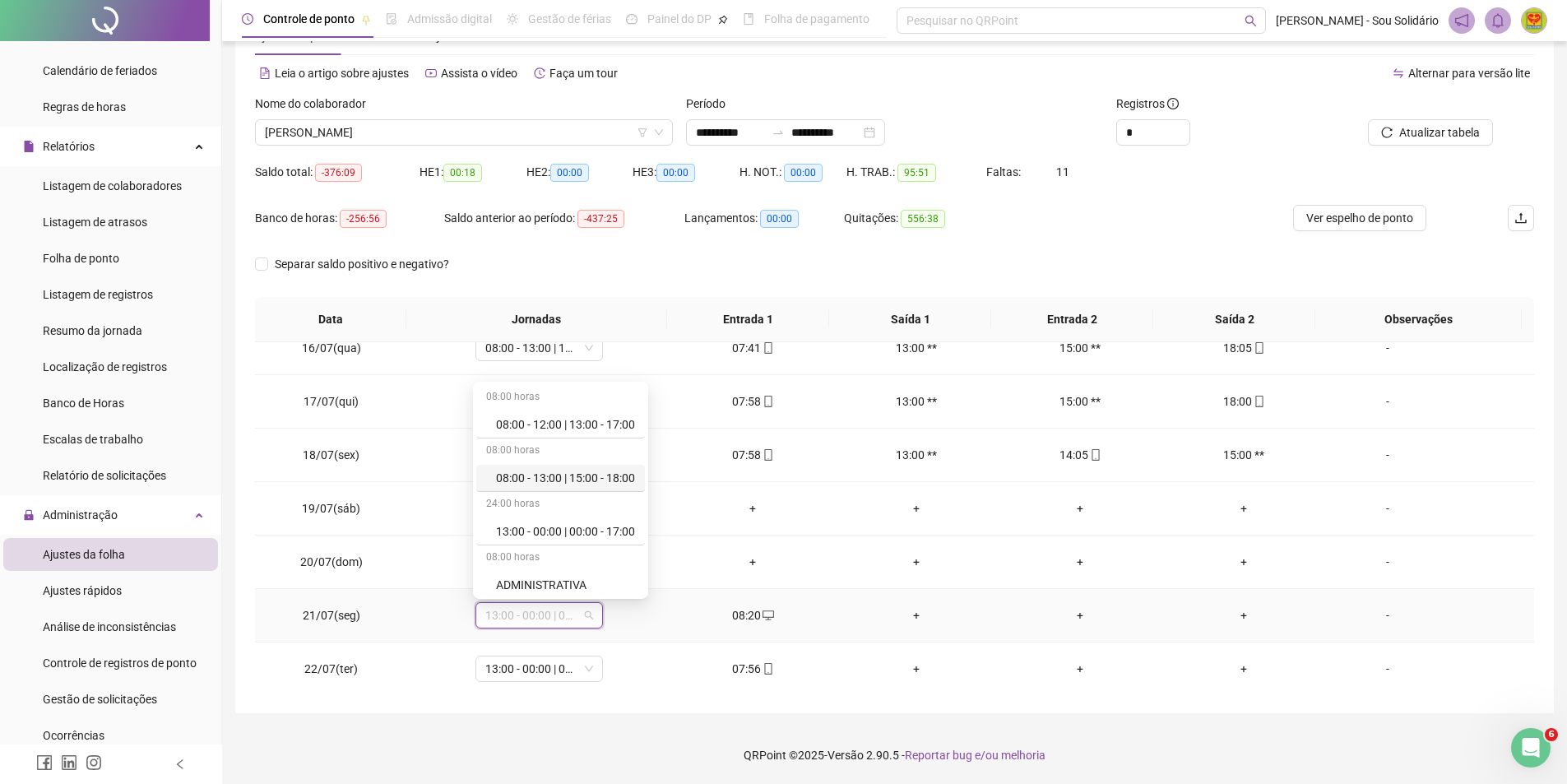
click at [575, 472] on div "08:00 - 13:00 | 15:00 - 18:00" at bounding box center [566, 477] width 139 height 18
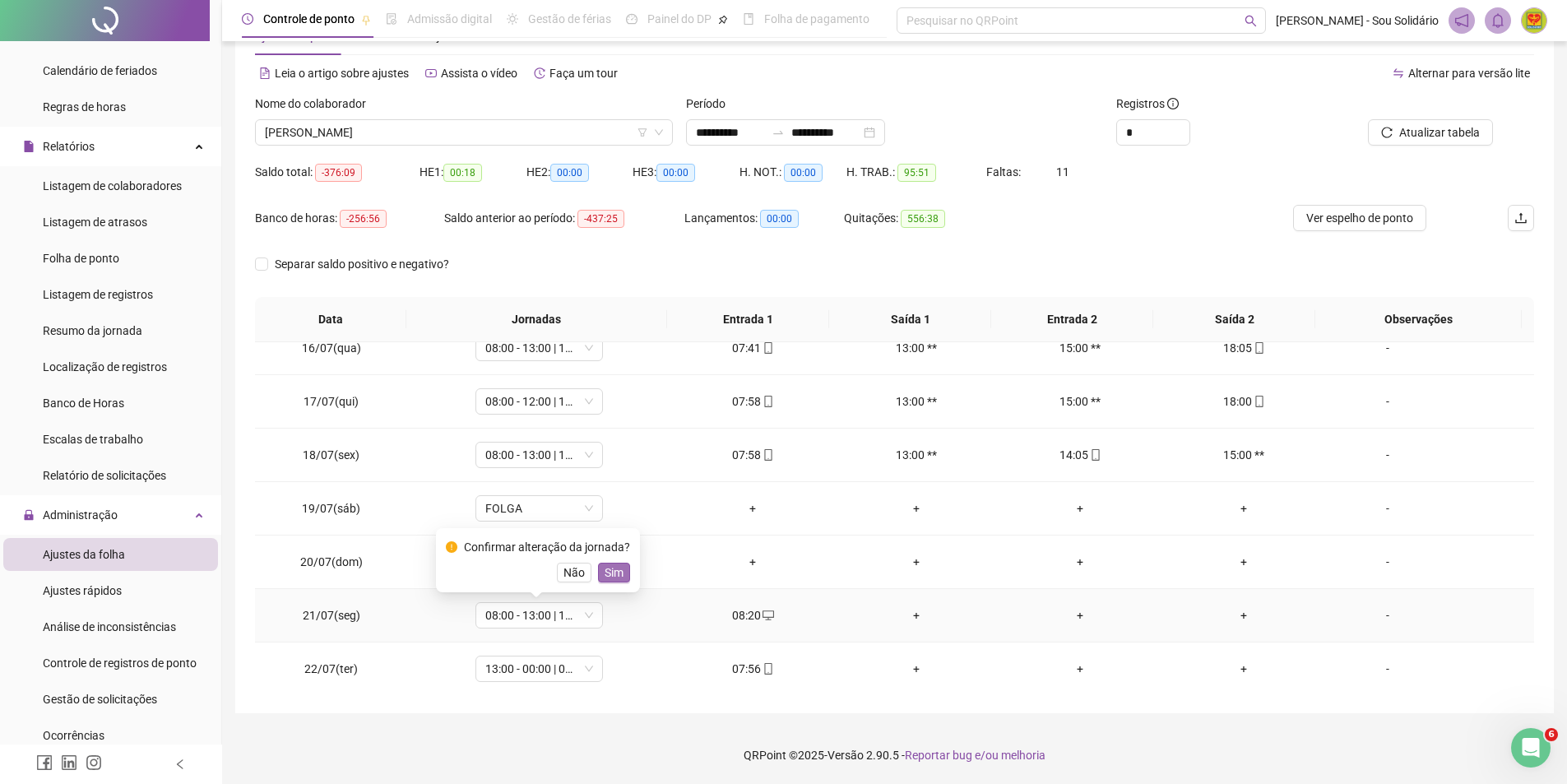
click at [610, 569] on span "Sim" at bounding box center [615, 572] width 19 height 18
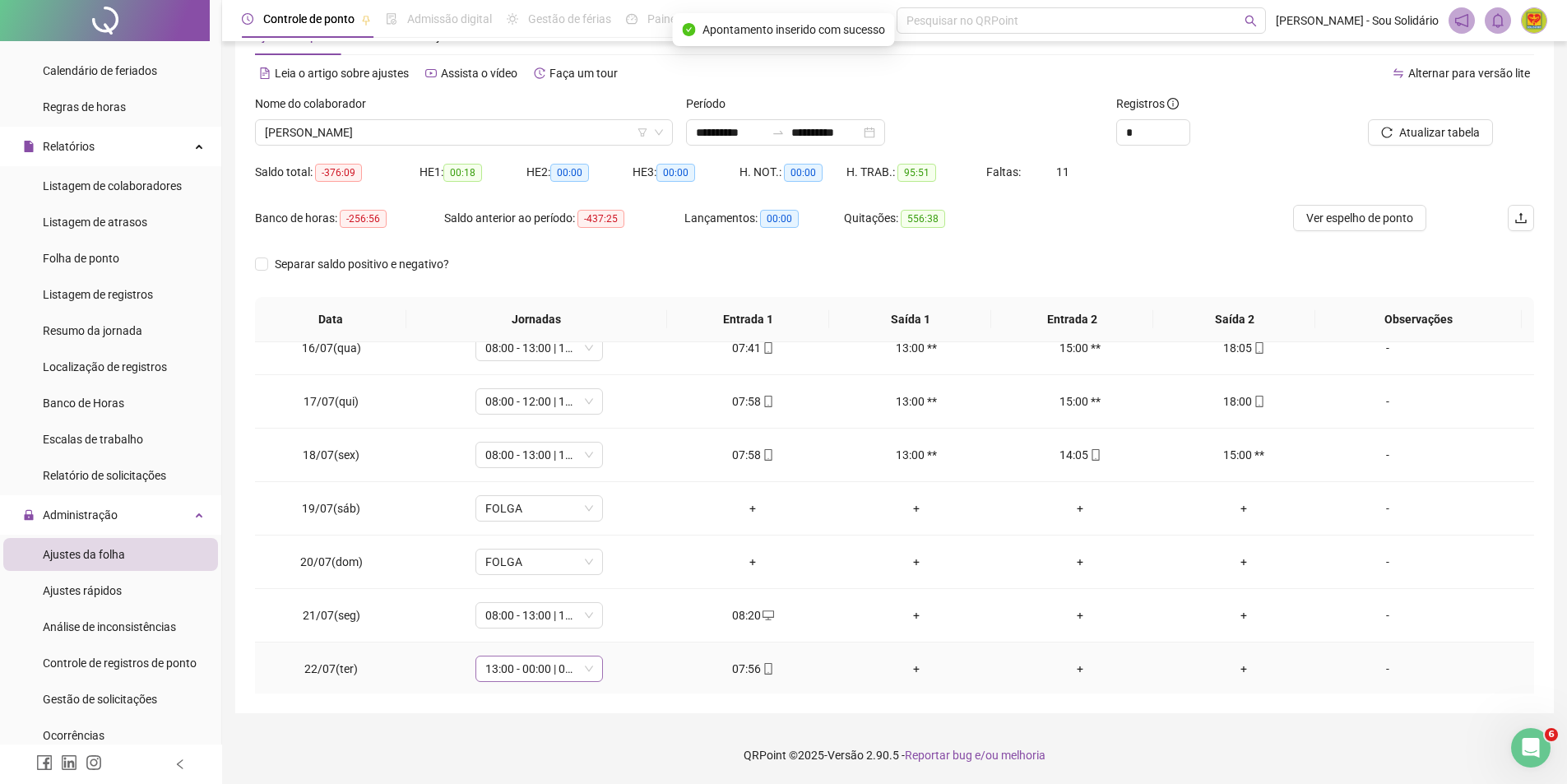
click at [592, 670] on div "13:00 - 00:00 | 00:00 - 17:00" at bounding box center [539, 669] width 128 height 27
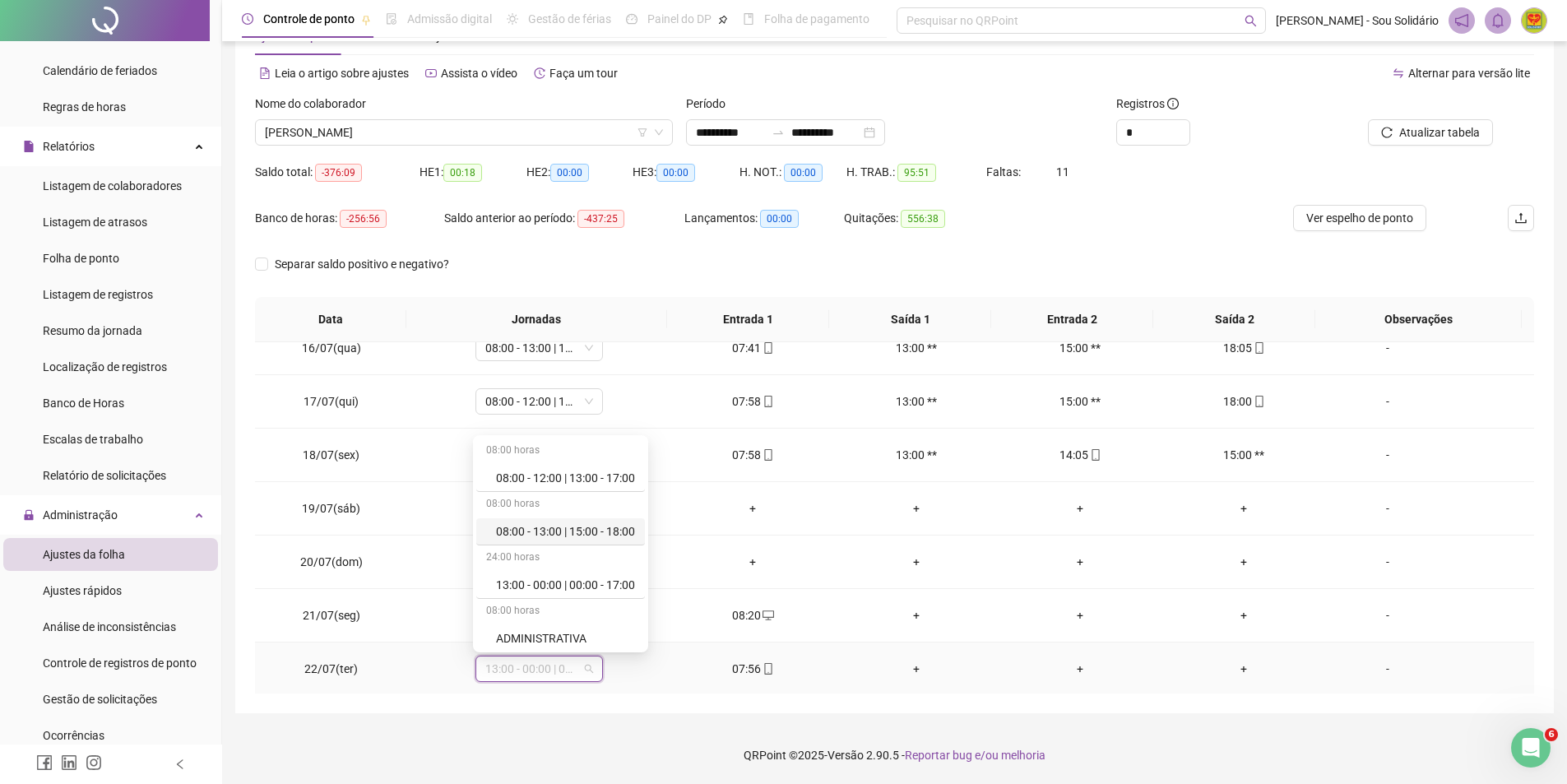
click at [573, 529] on div "08:00 - 13:00 | 15:00 - 18:00" at bounding box center [566, 530] width 139 height 18
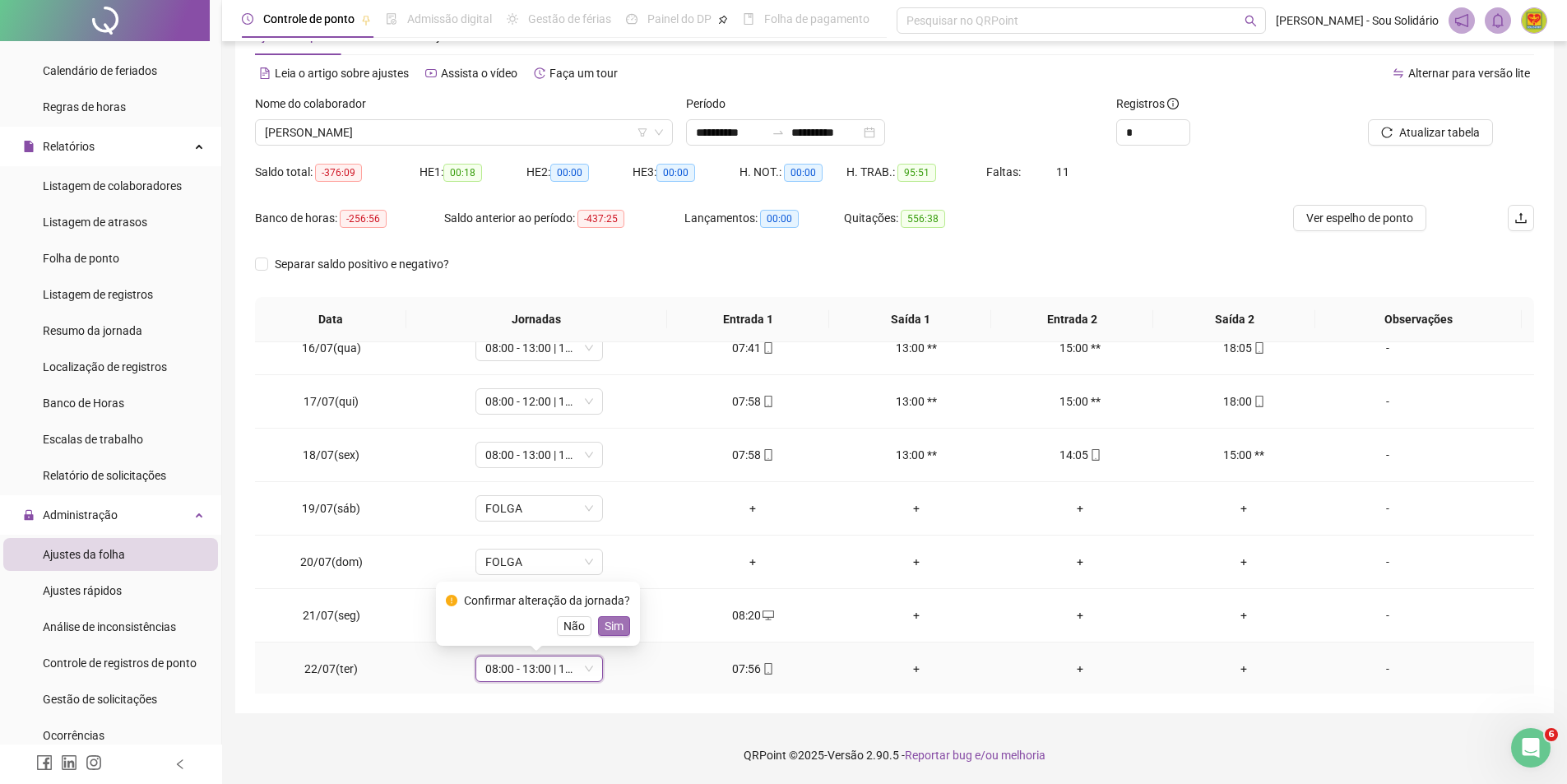
click at [607, 629] on span "Sim" at bounding box center [615, 626] width 19 height 18
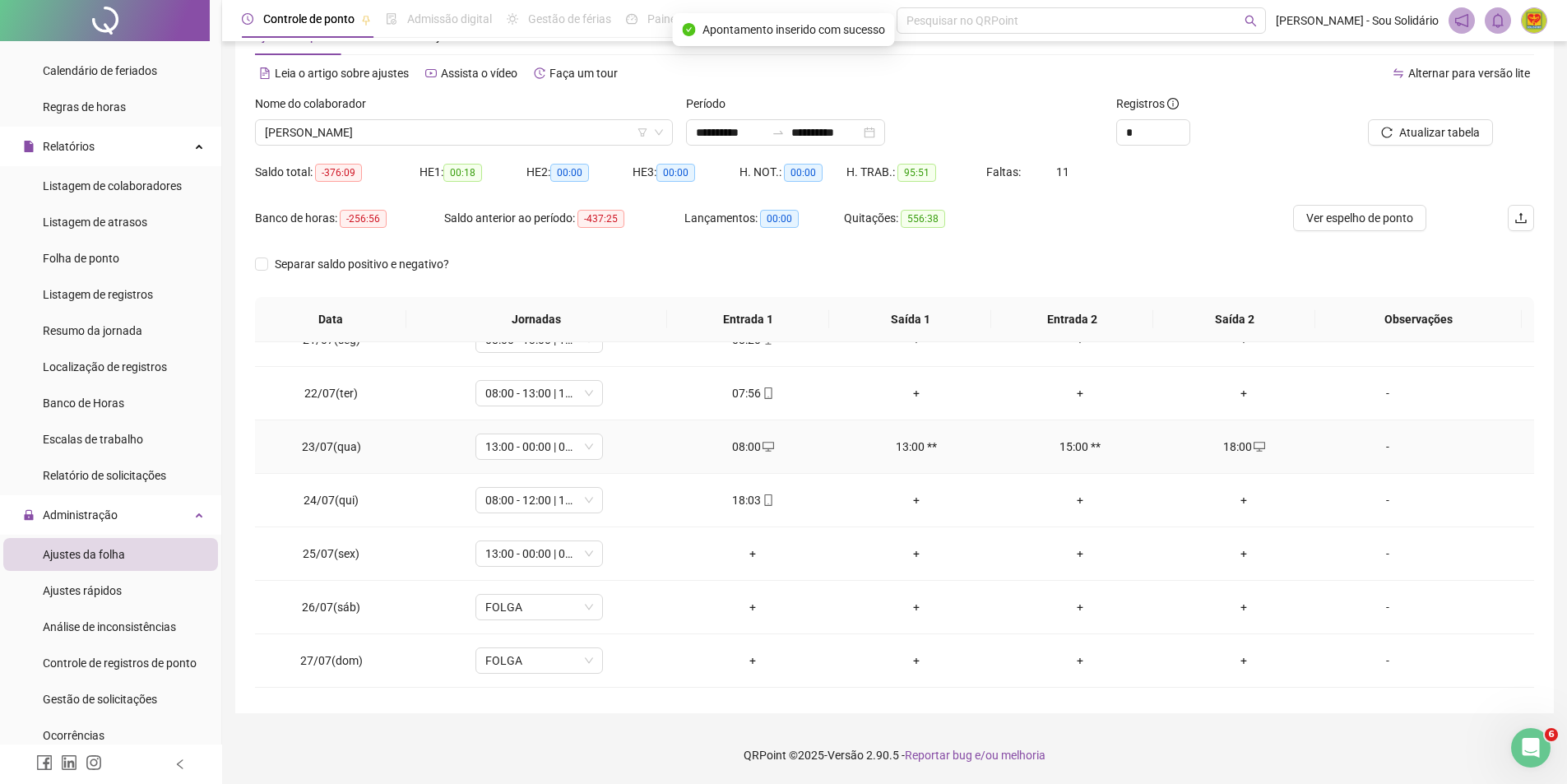
scroll to position [1069, 0]
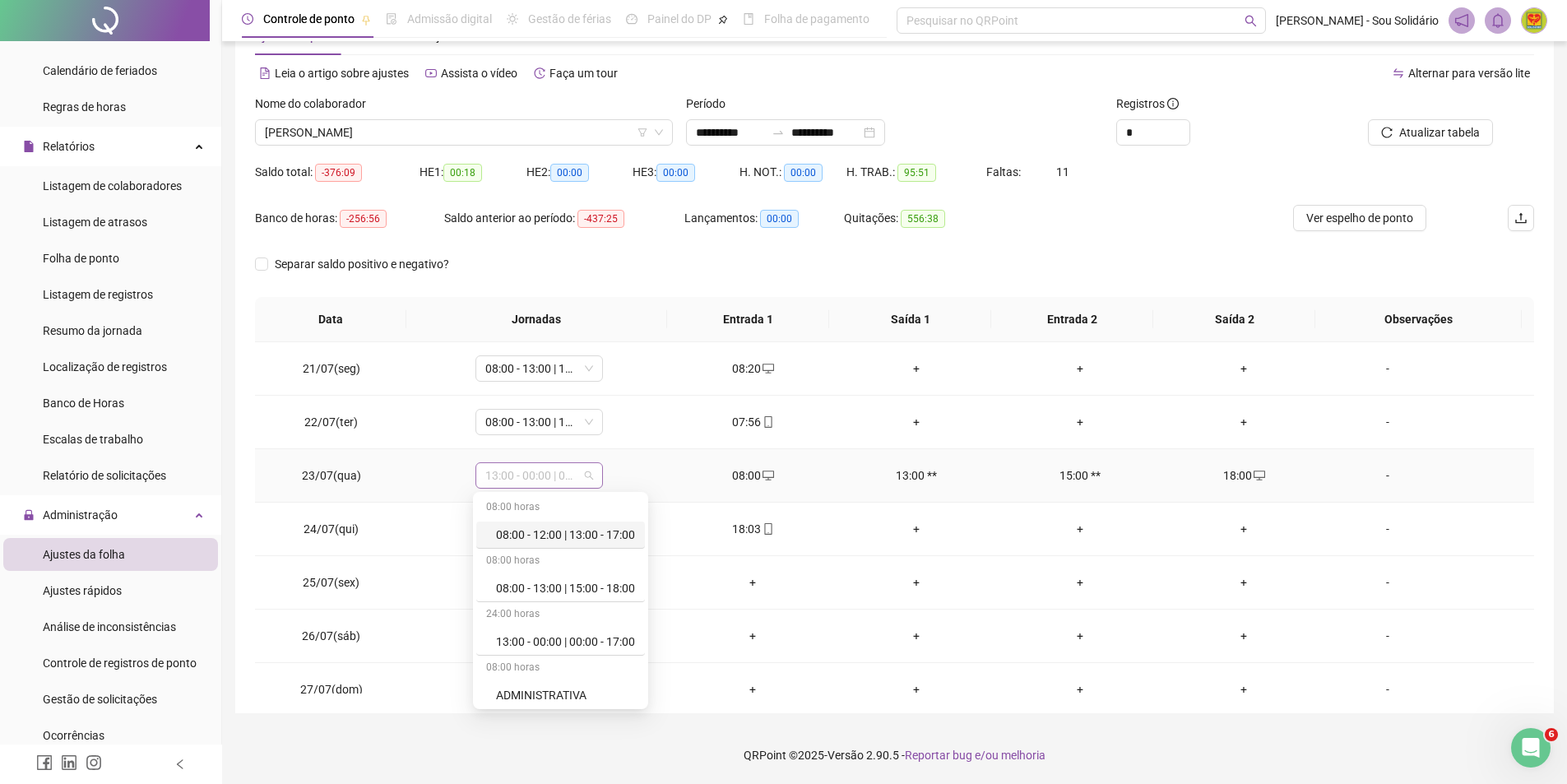
click at [588, 478] on span "13:00 - 00:00 | 00:00 - 17:00" at bounding box center [539, 475] width 108 height 25
click at [599, 584] on div "08:00 - 13:00 | 15:00 - 18:00" at bounding box center [566, 588] width 139 height 18
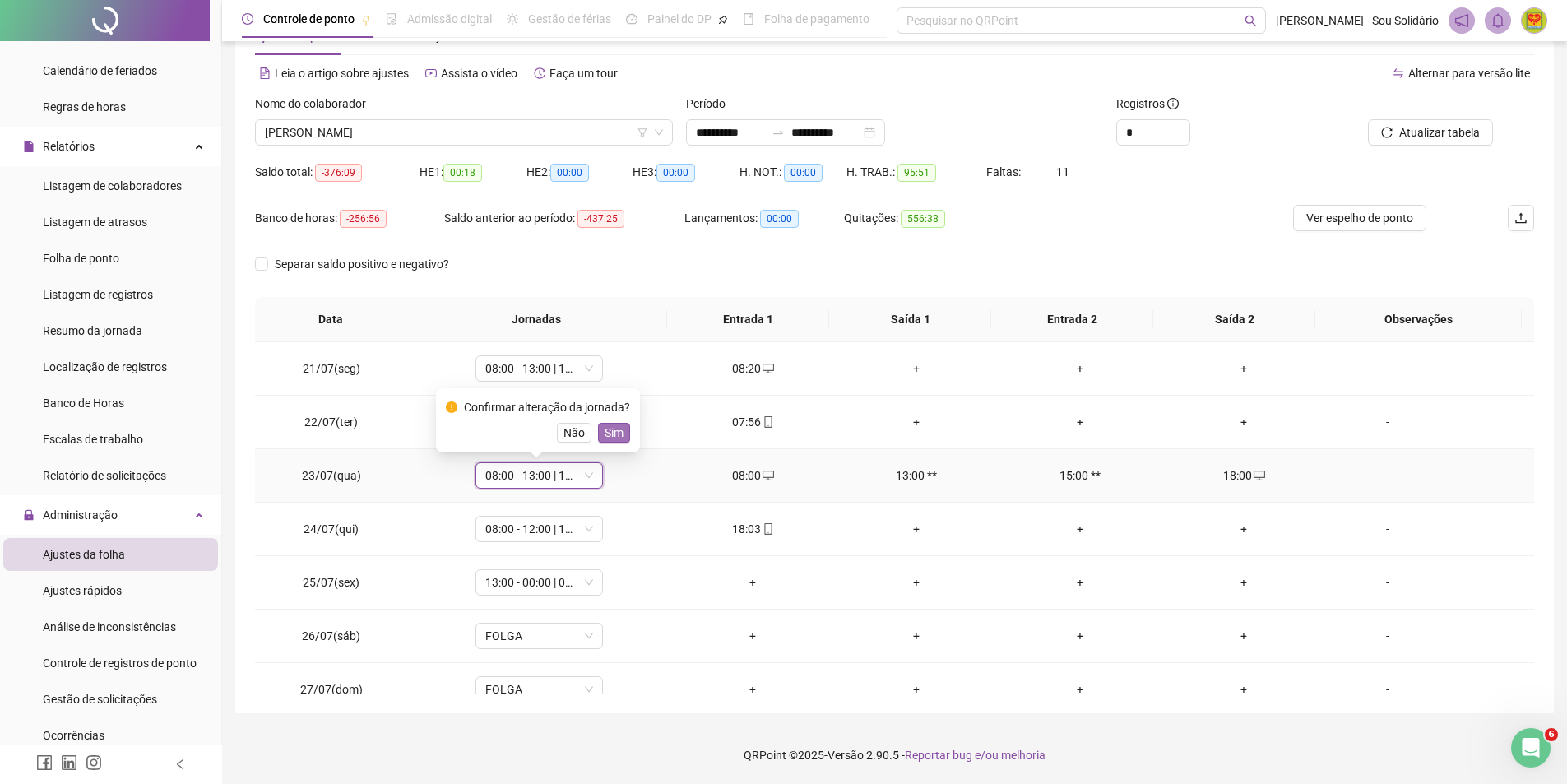
click at [612, 438] on span "Sim" at bounding box center [615, 432] width 19 height 18
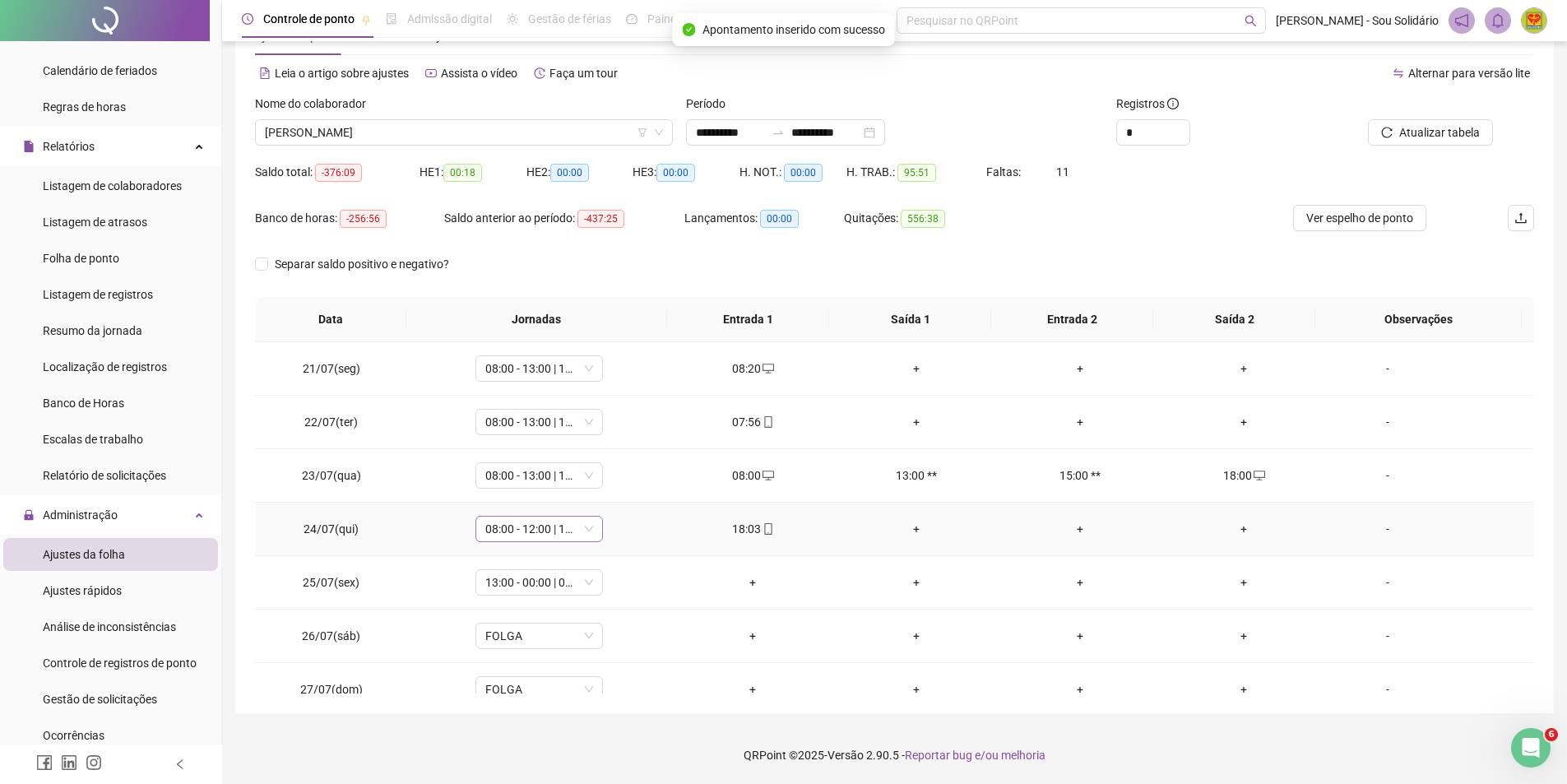
click at [589, 534] on span "08:00 - 12:00 | 13:00 - 17:00" at bounding box center [539, 528] width 108 height 25
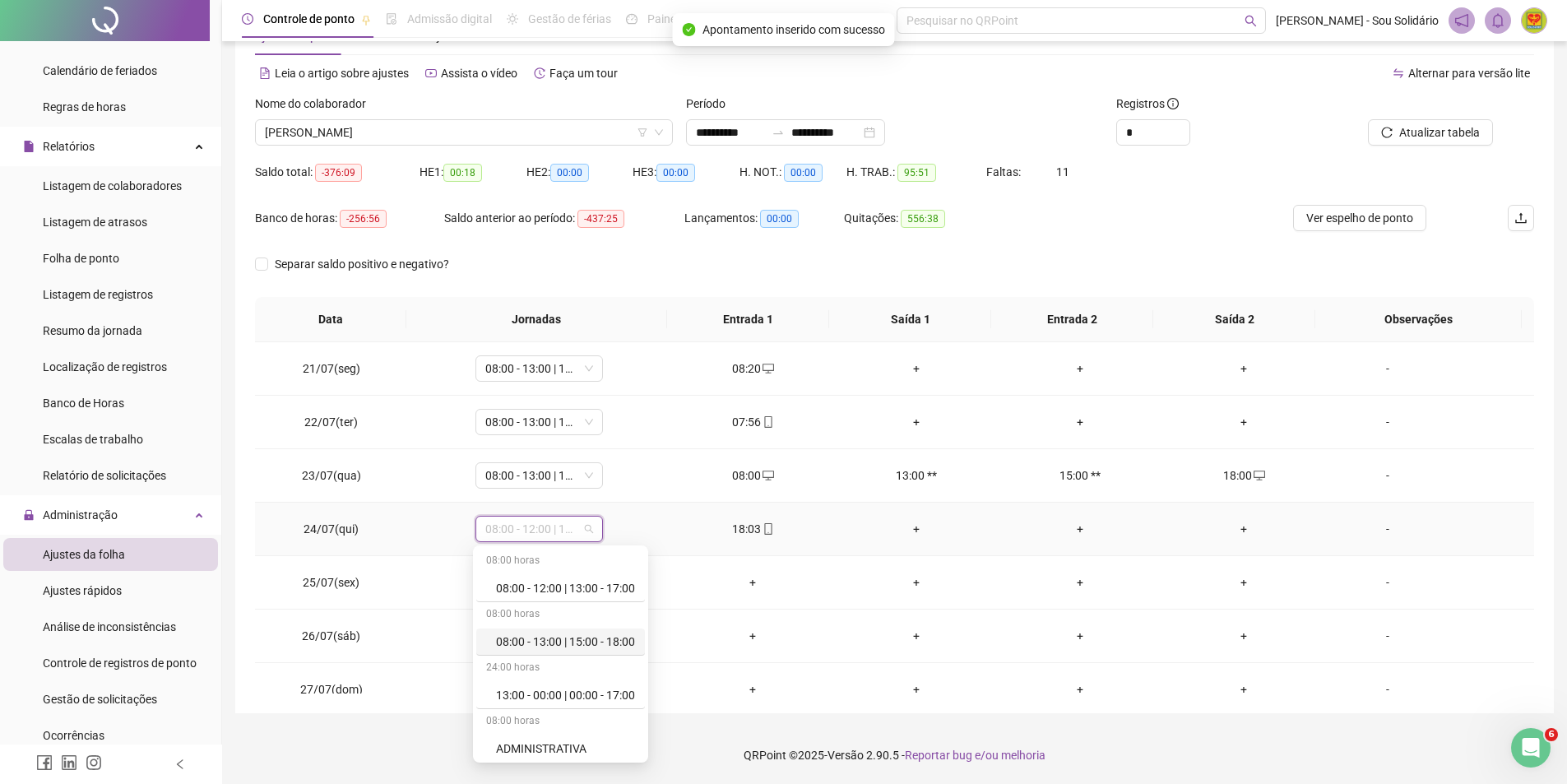
click at [609, 638] on div "08:00 - 13:00 | 15:00 - 18:00" at bounding box center [566, 641] width 139 height 18
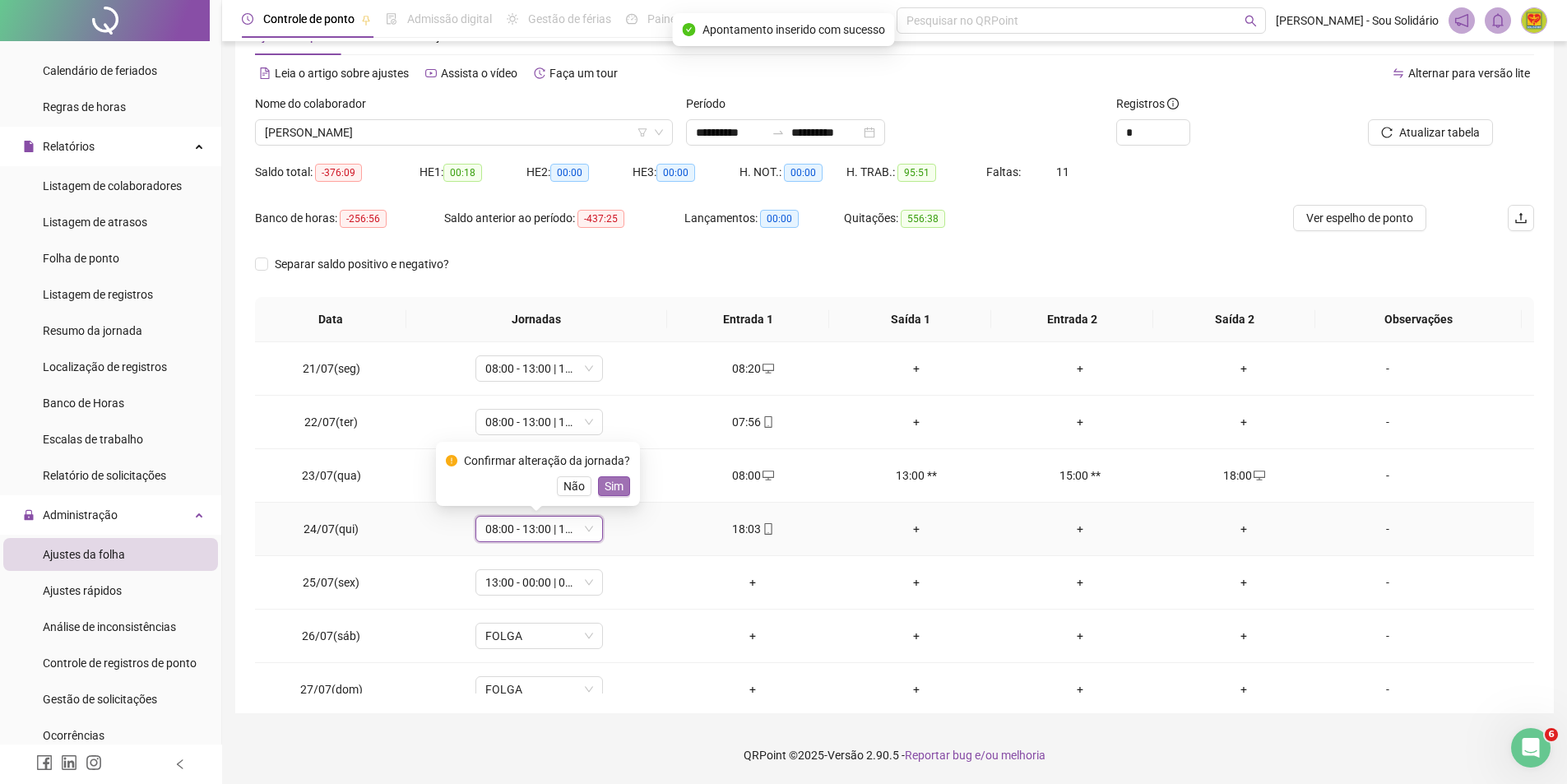
click at [610, 485] on span "Sim" at bounding box center [615, 485] width 19 height 18
click at [588, 586] on span "13:00 - 00:00 | 00:00 - 17:00" at bounding box center [539, 582] width 108 height 25
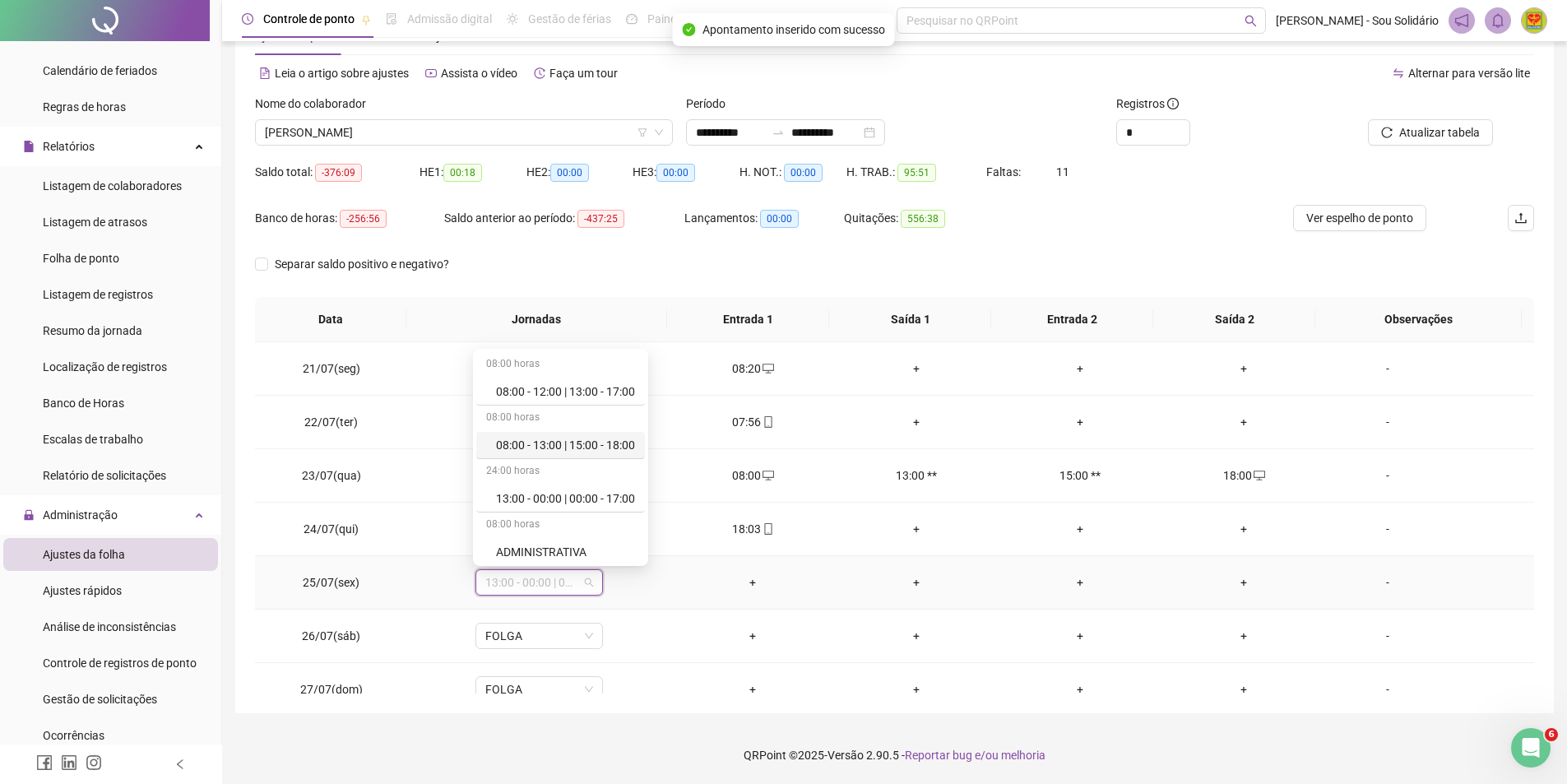
click at [591, 450] on div "08:00 - 13:00 | 15:00 - 18:00" at bounding box center [566, 444] width 139 height 18
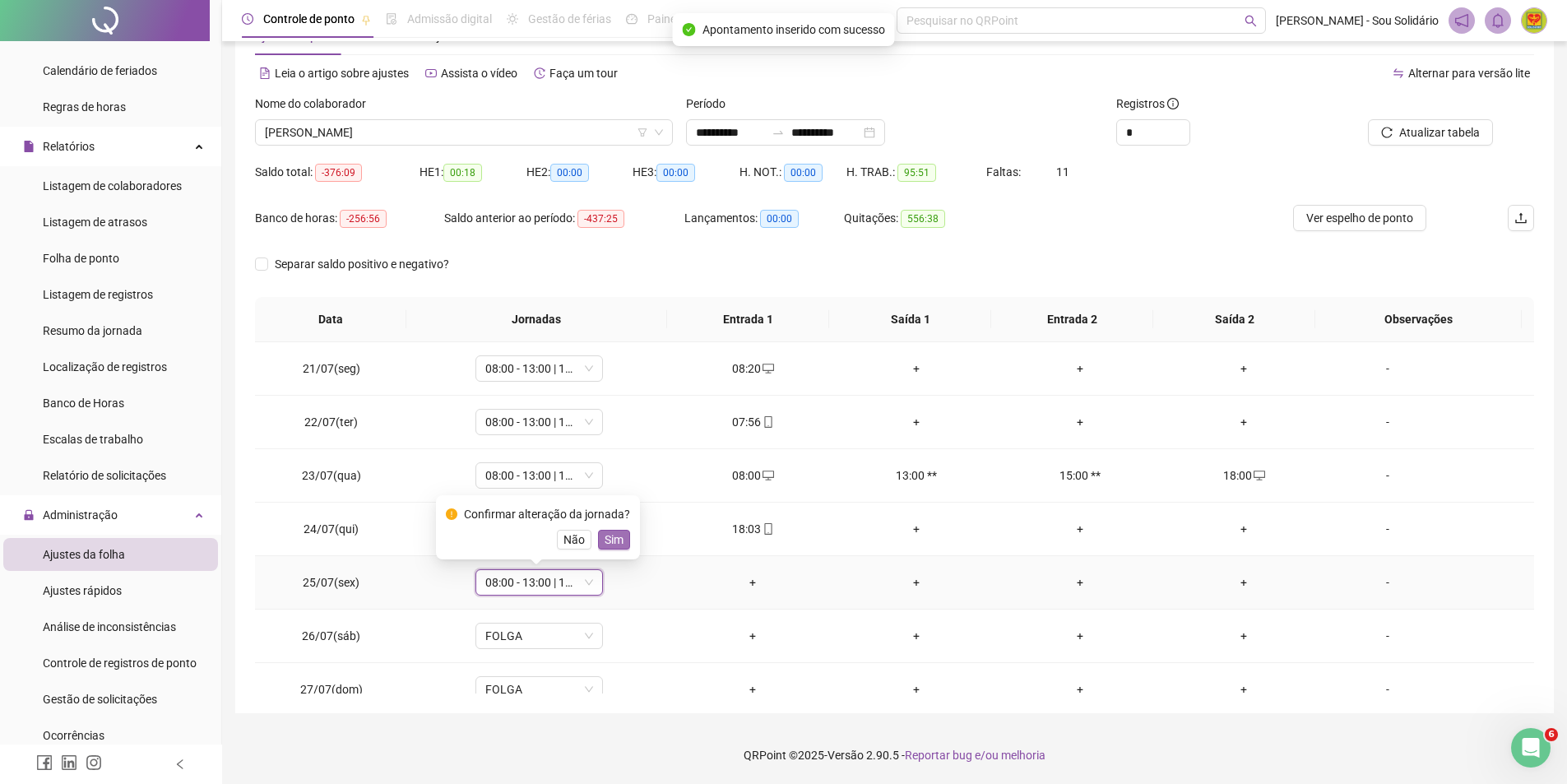
click at [609, 538] on span "Sim" at bounding box center [615, 539] width 19 height 18
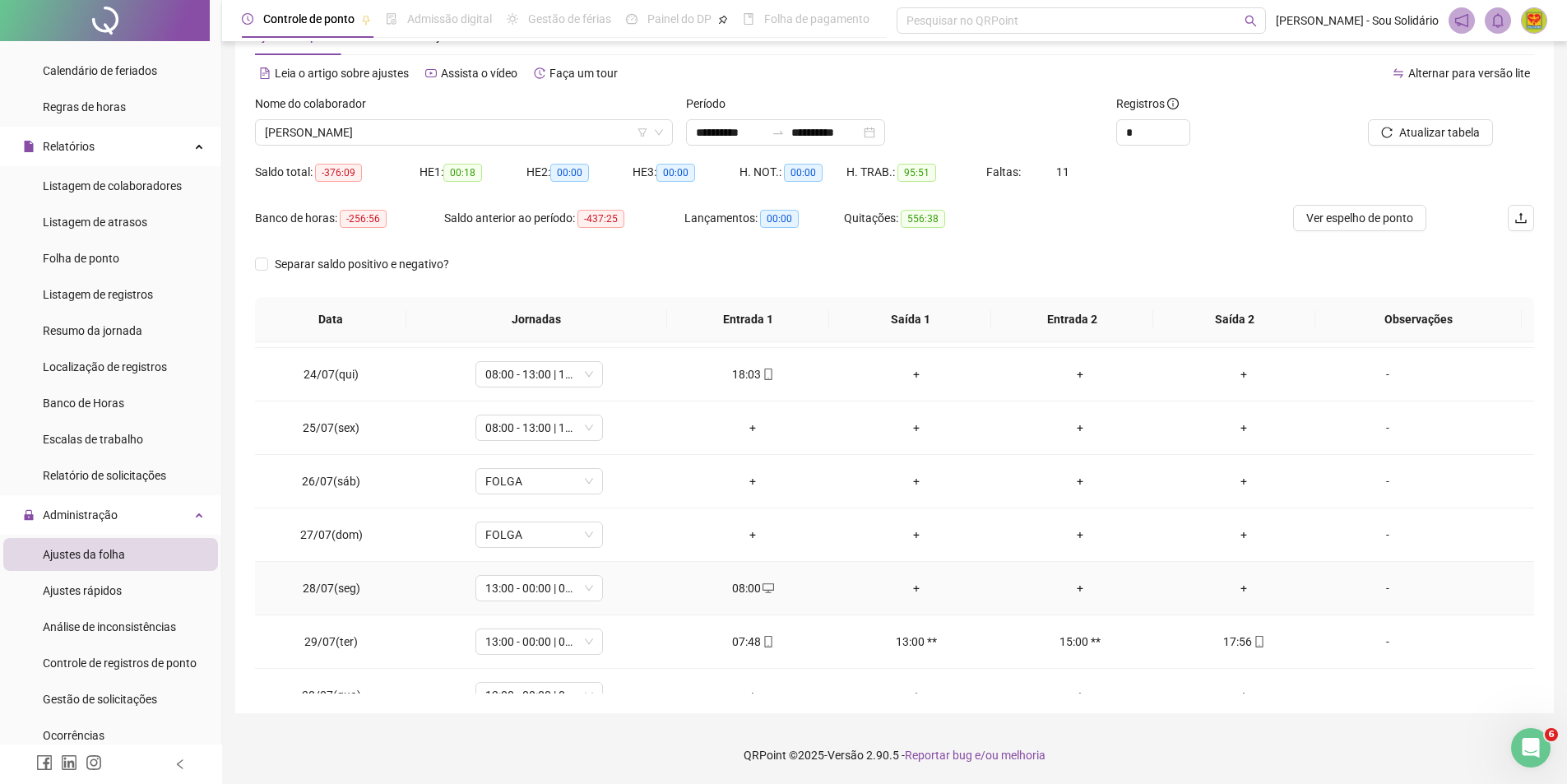
scroll to position [1306, 0]
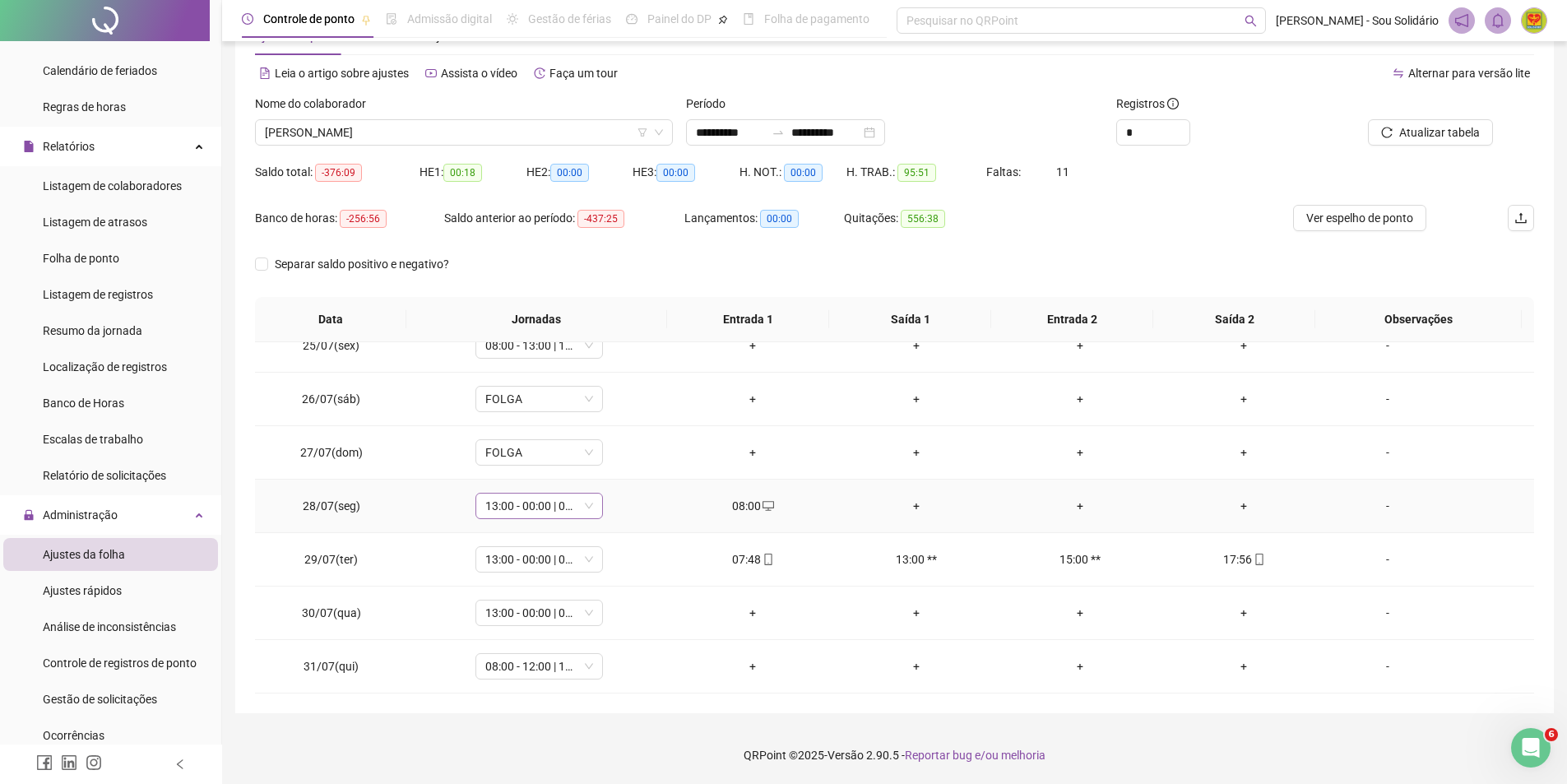
click at [586, 506] on span "13:00 - 00:00 | 00:00 - 17:00" at bounding box center [539, 505] width 108 height 25
click at [600, 619] on div "08:00 - 13:00 | 15:00 - 18:00" at bounding box center [566, 618] width 139 height 18
click at [612, 463] on span "Sim" at bounding box center [615, 463] width 19 height 18
click at [586, 565] on span "13:00 - 00:00 | 00:00 - 17:00" at bounding box center [539, 559] width 108 height 25
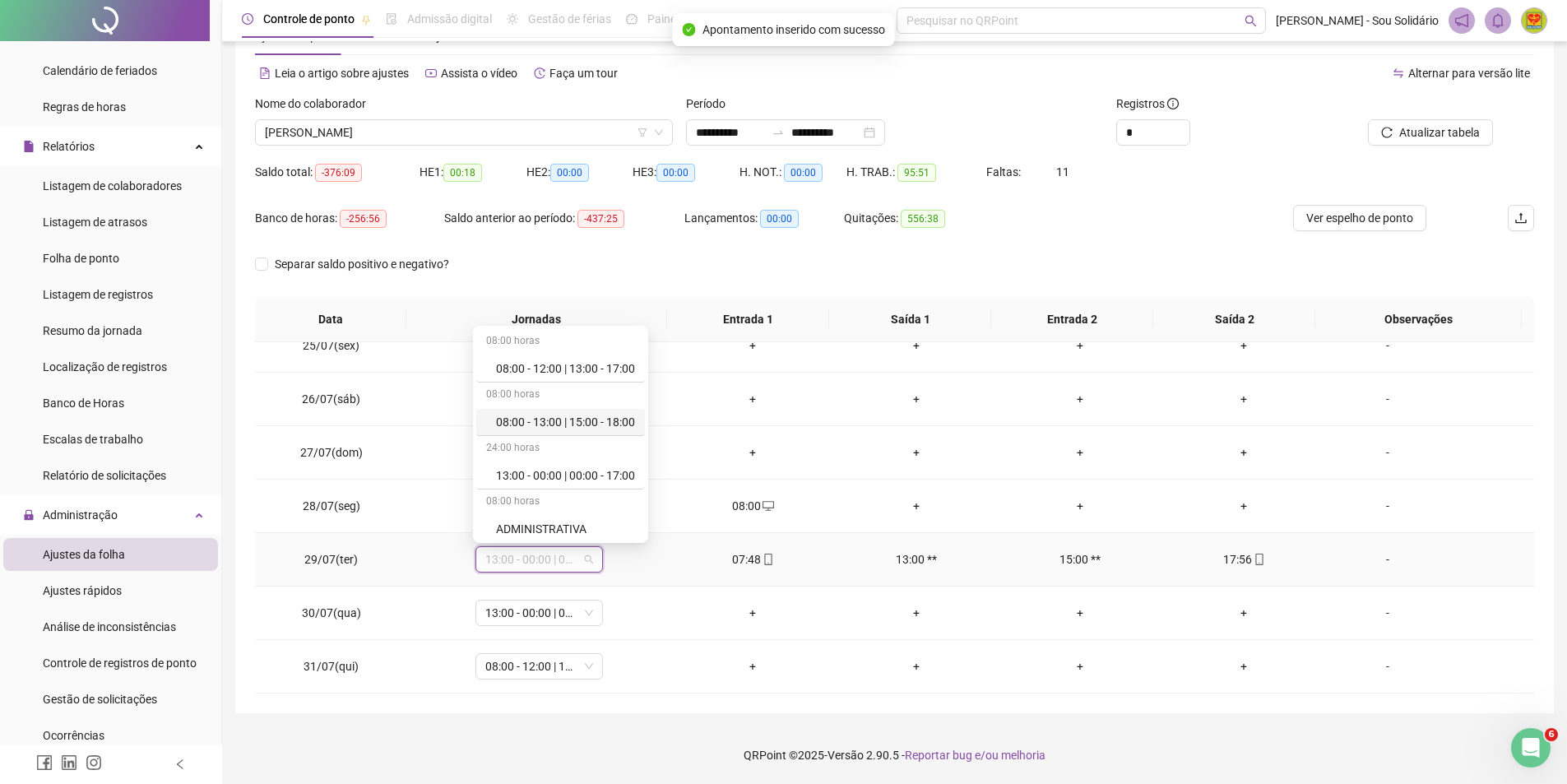
click at [604, 418] on div "08:00 - 13:00 | 15:00 - 18:00" at bounding box center [566, 422] width 139 height 18
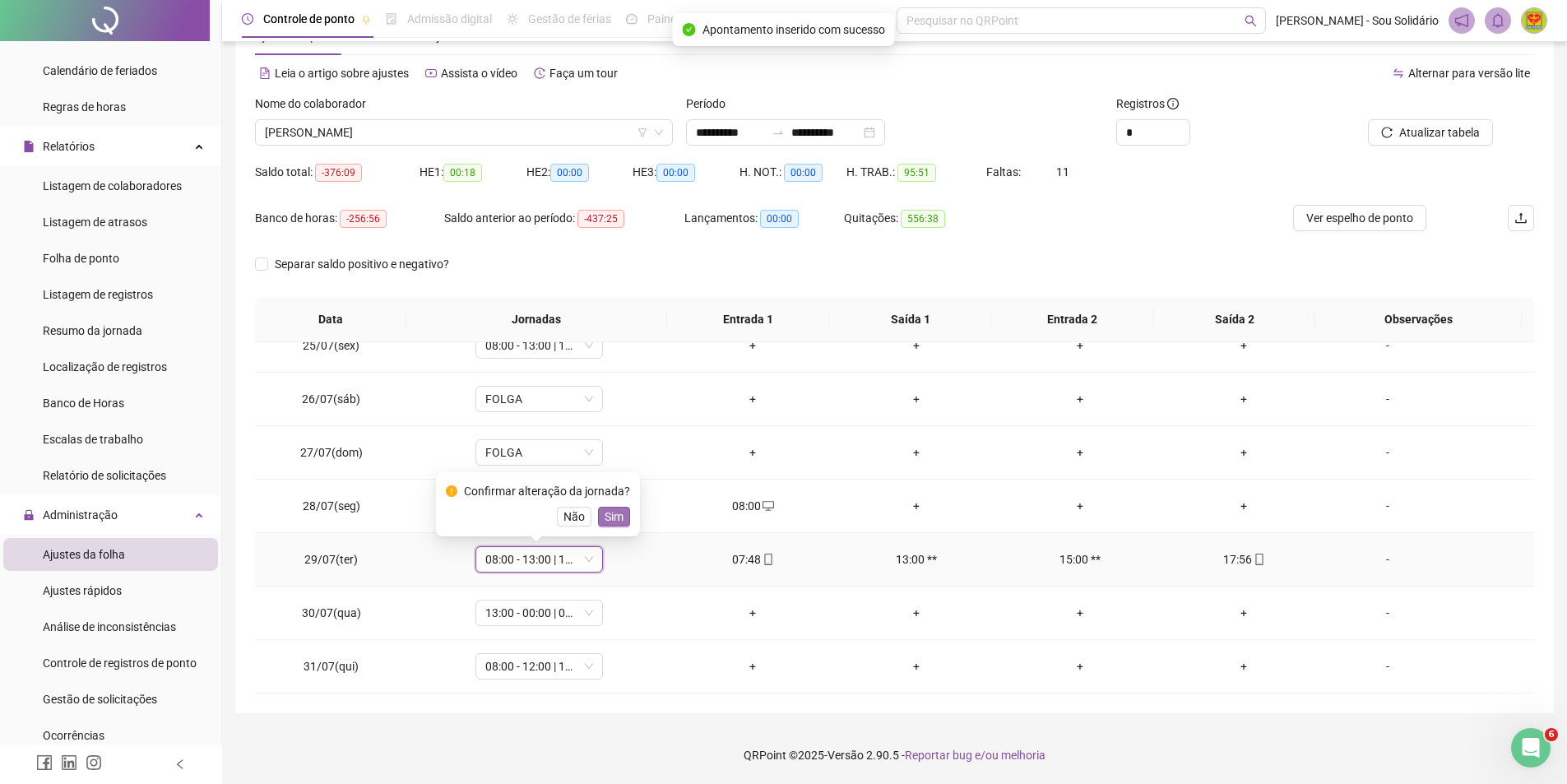
click at [612, 519] on span "Sim" at bounding box center [615, 516] width 19 height 18
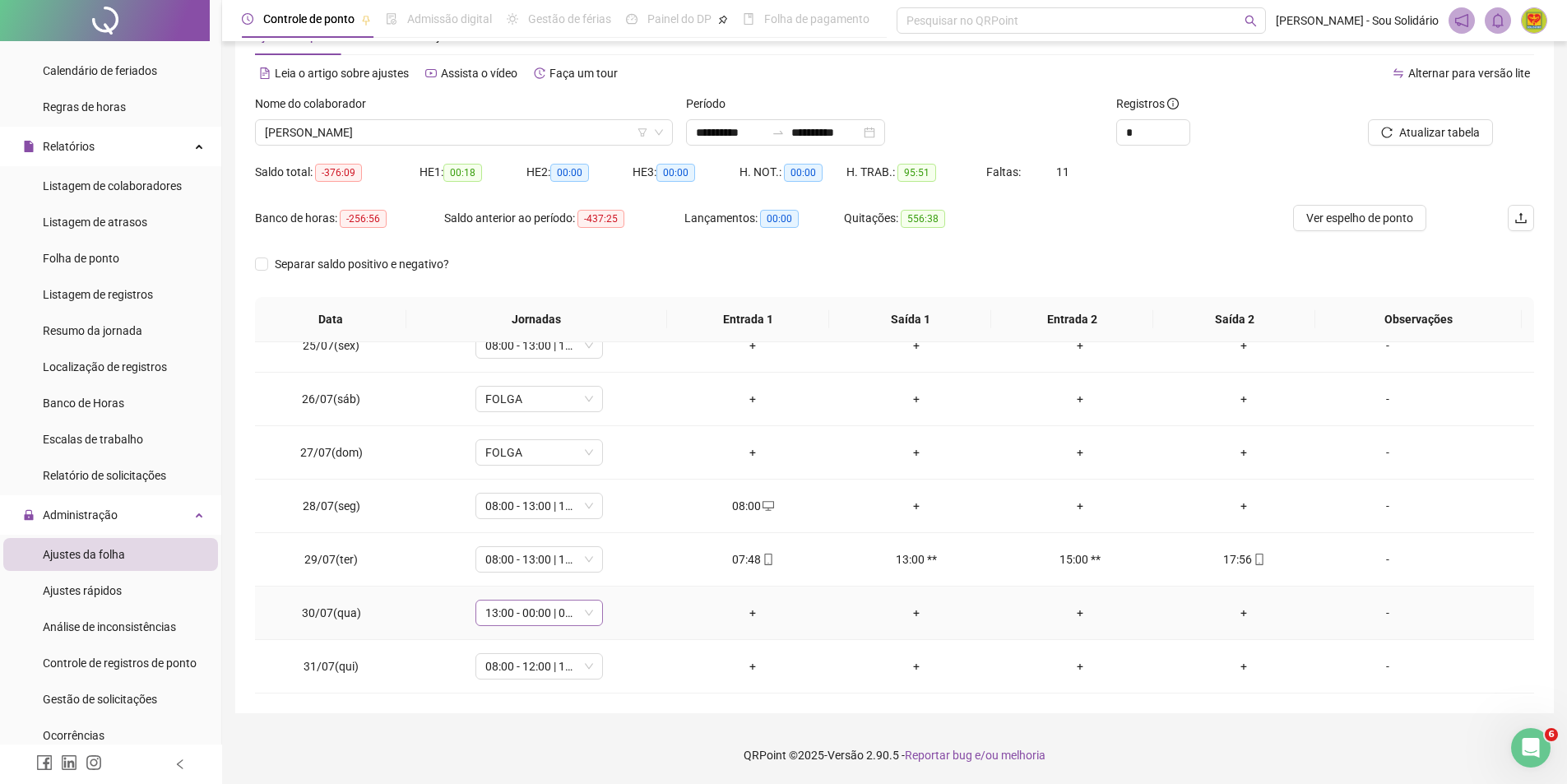
click at [587, 614] on span "13:00 - 00:00 | 00:00 - 17:00" at bounding box center [539, 612] width 108 height 25
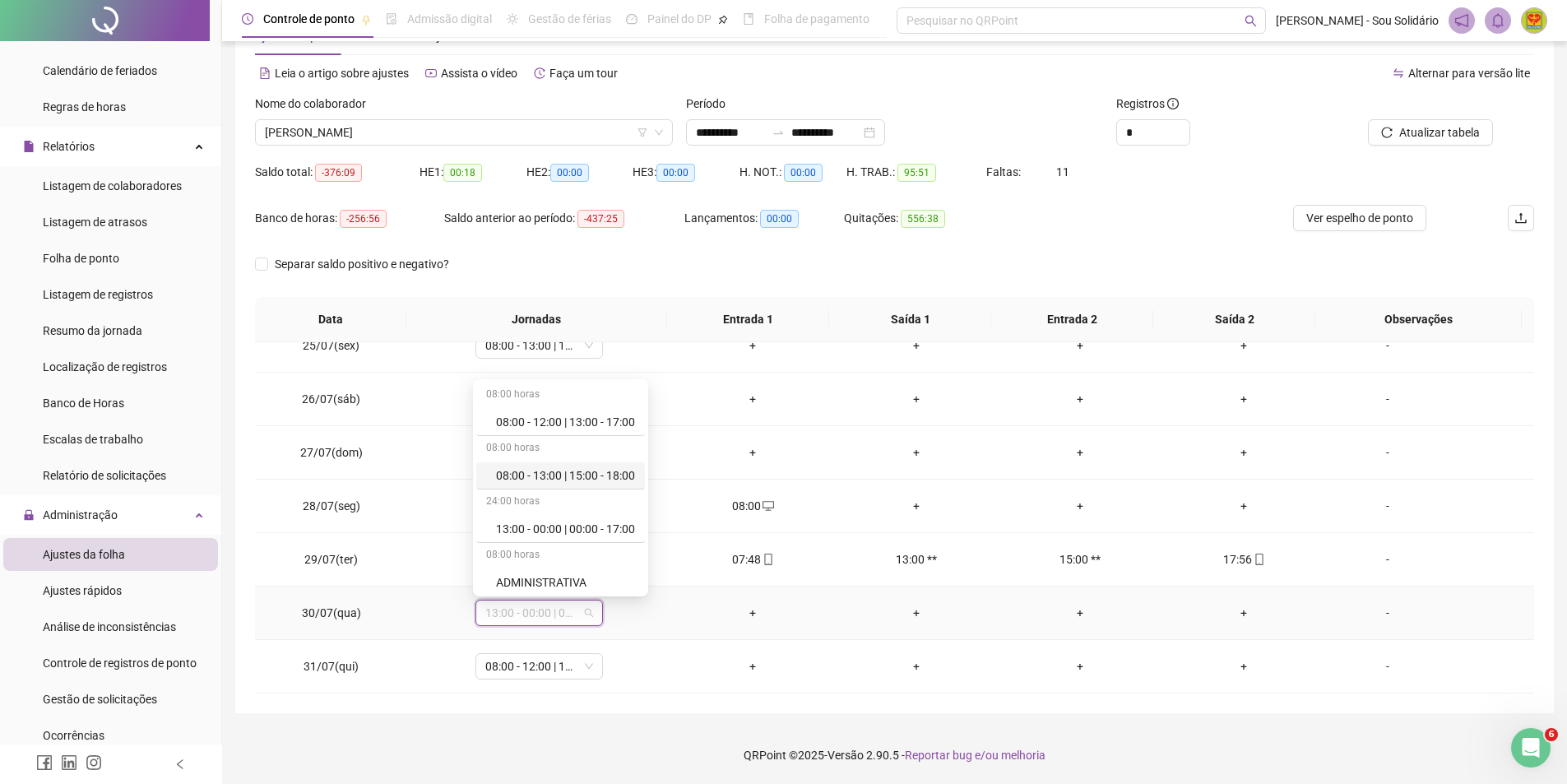
click at [575, 478] on div "08:00 - 13:00 | 15:00 - 18:00" at bounding box center [566, 475] width 139 height 18
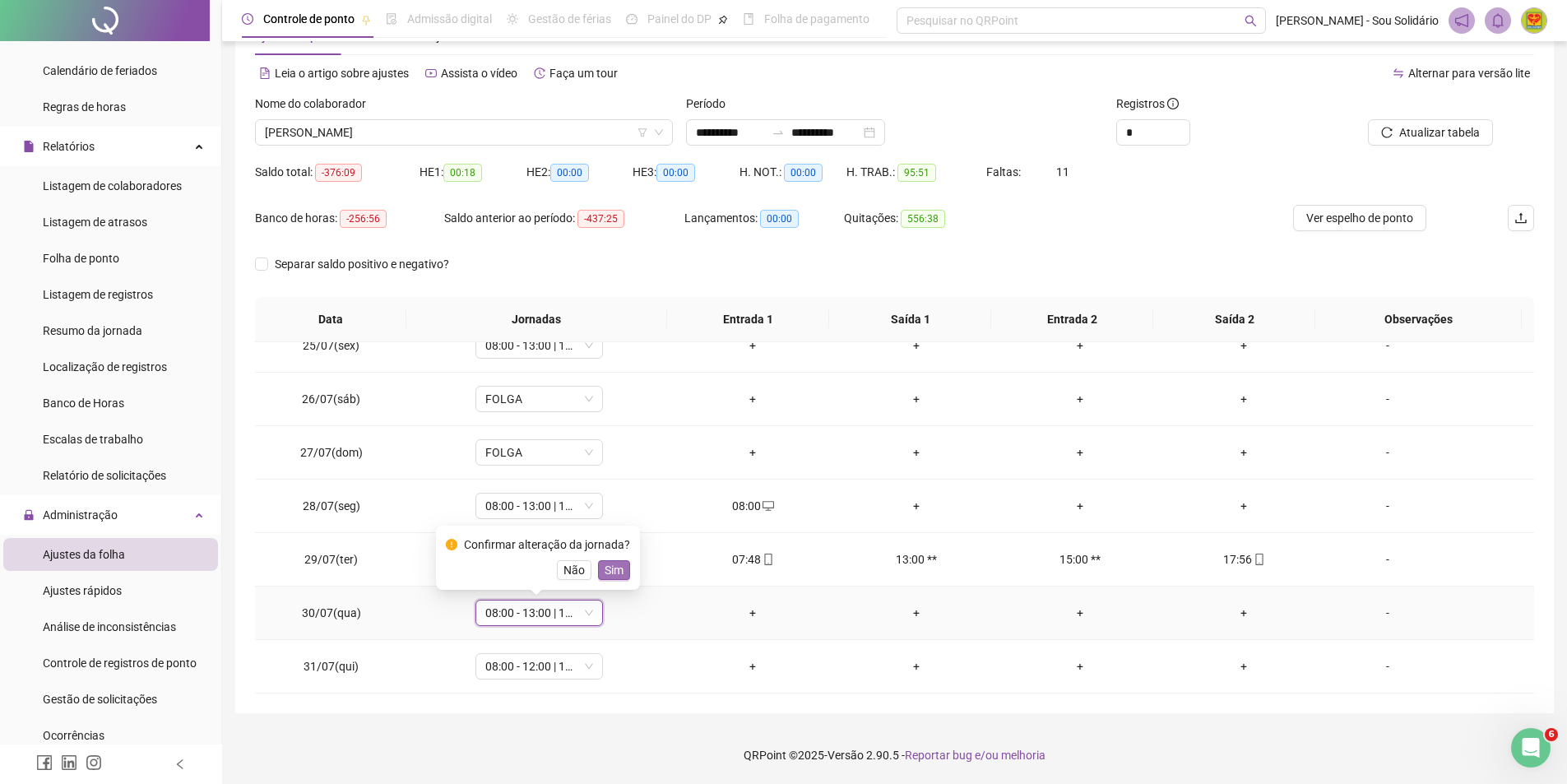
click at [617, 572] on span "Sim" at bounding box center [615, 569] width 19 height 18
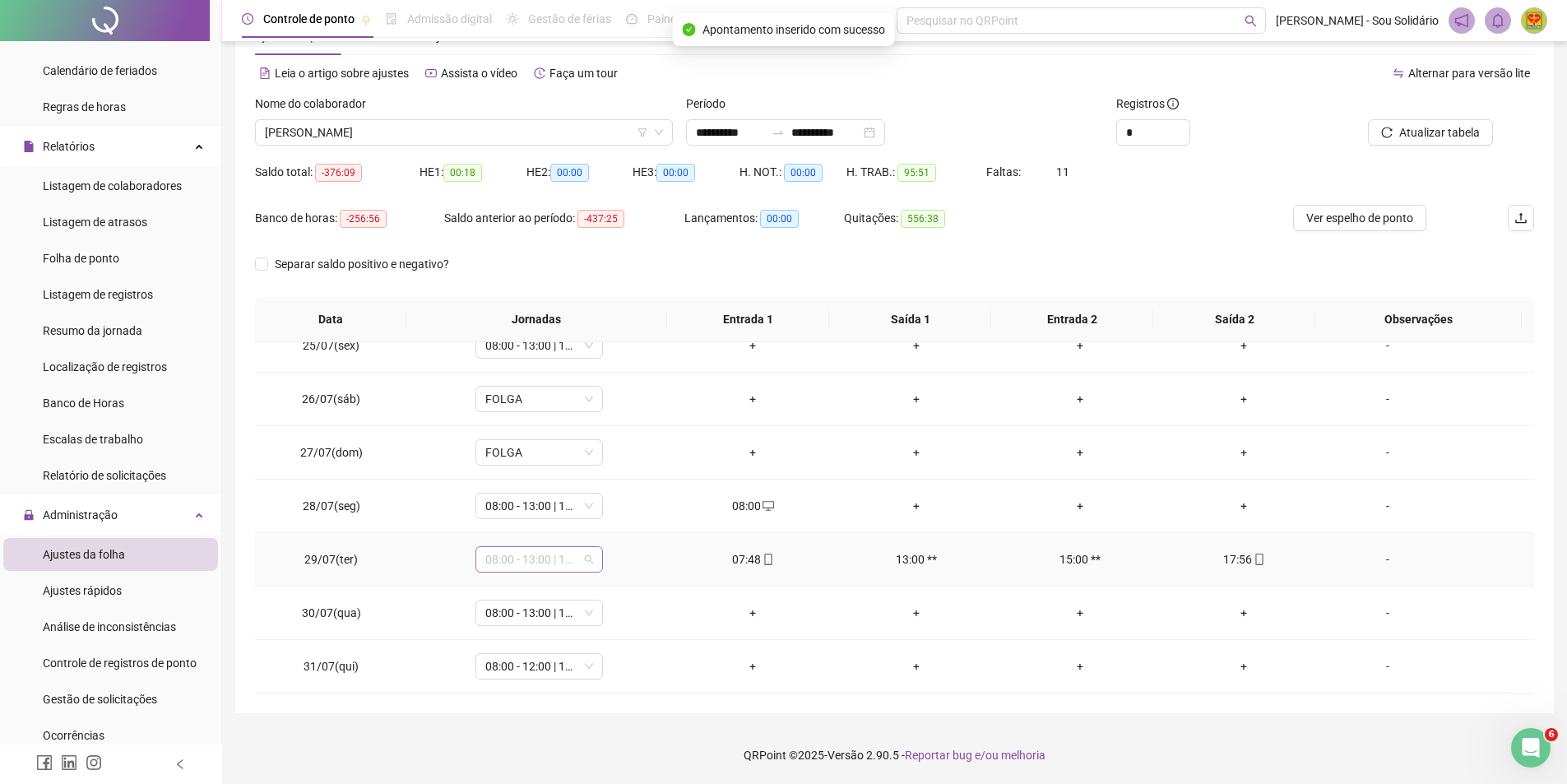
click at [575, 561] on span "08:00 - 13:00 | 15:00 - 18:00" at bounding box center [539, 559] width 108 height 25
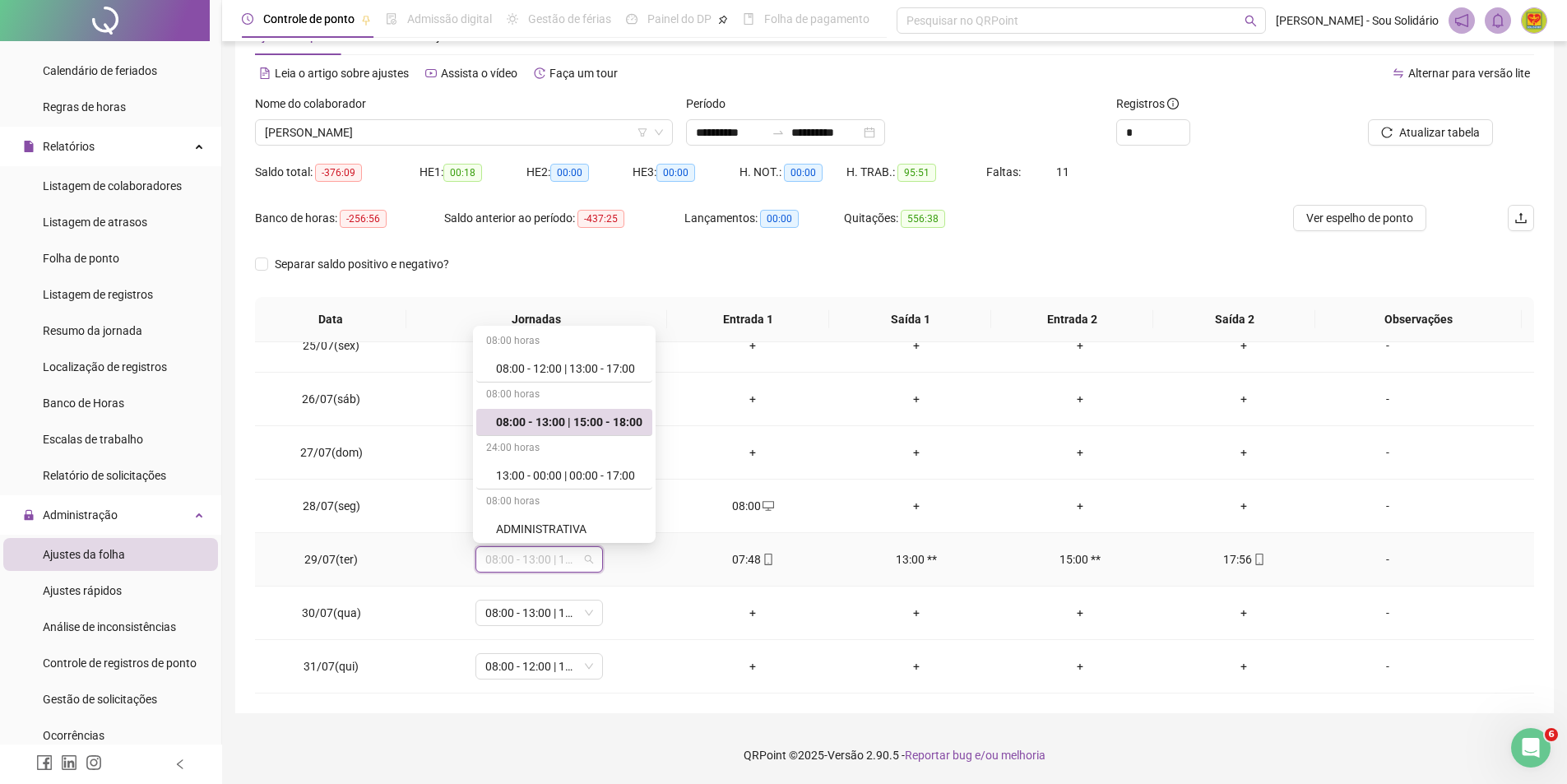
click at [550, 423] on div "08:00 - 13:00 | 15:00 - 18:00" at bounding box center [569, 422] width 146 height 18
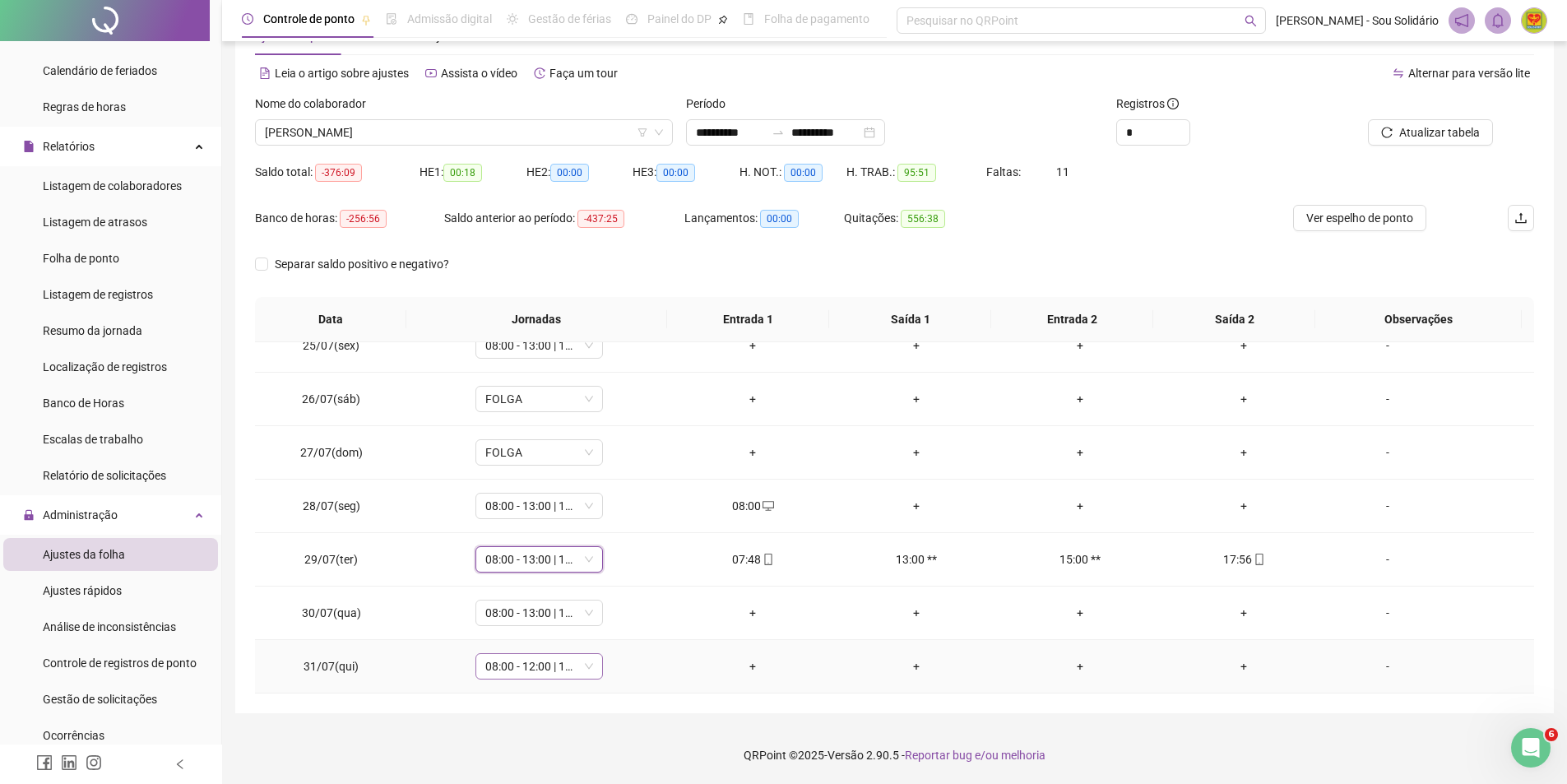
click at [585, 668] on span "08:00 - 12:00 | 13:00 - 17:00" at bounding box center [539, 666] width 108 height 25
click at [589, 608] on span "08:00 - 13:00 | 15:00 - 18:00" at bounding box center [539, 612] width 108 height 25
click at [588, 667] on span "08:00 - 12:00 | 13:00 - 17:00" at bounding box center [539, 666] width 108 height 25
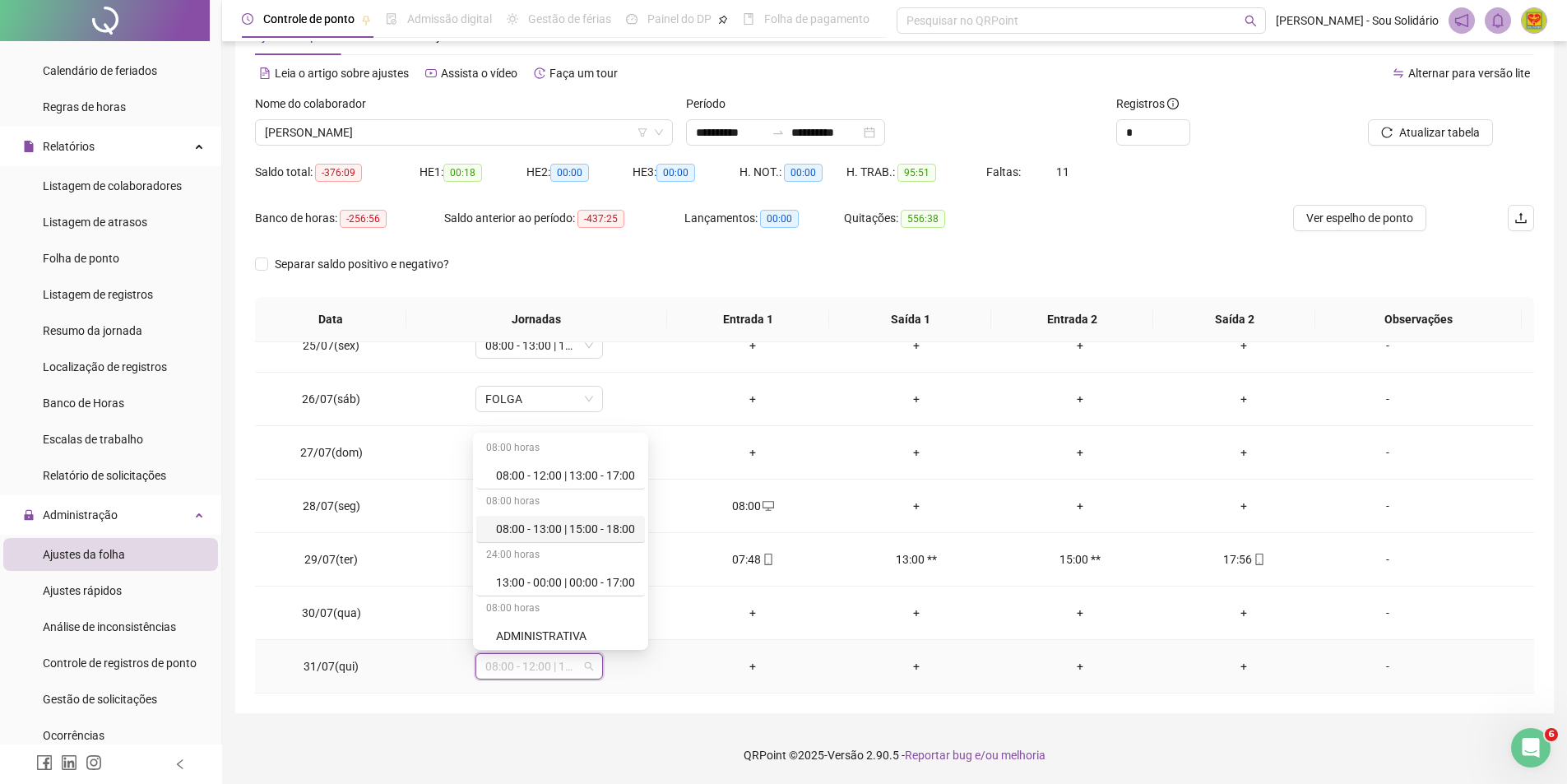
click at [599, 534] on div "08:00 - 13:00 | 15:00 - 18:00" at bounding box center [566, 528] width 139 height 18
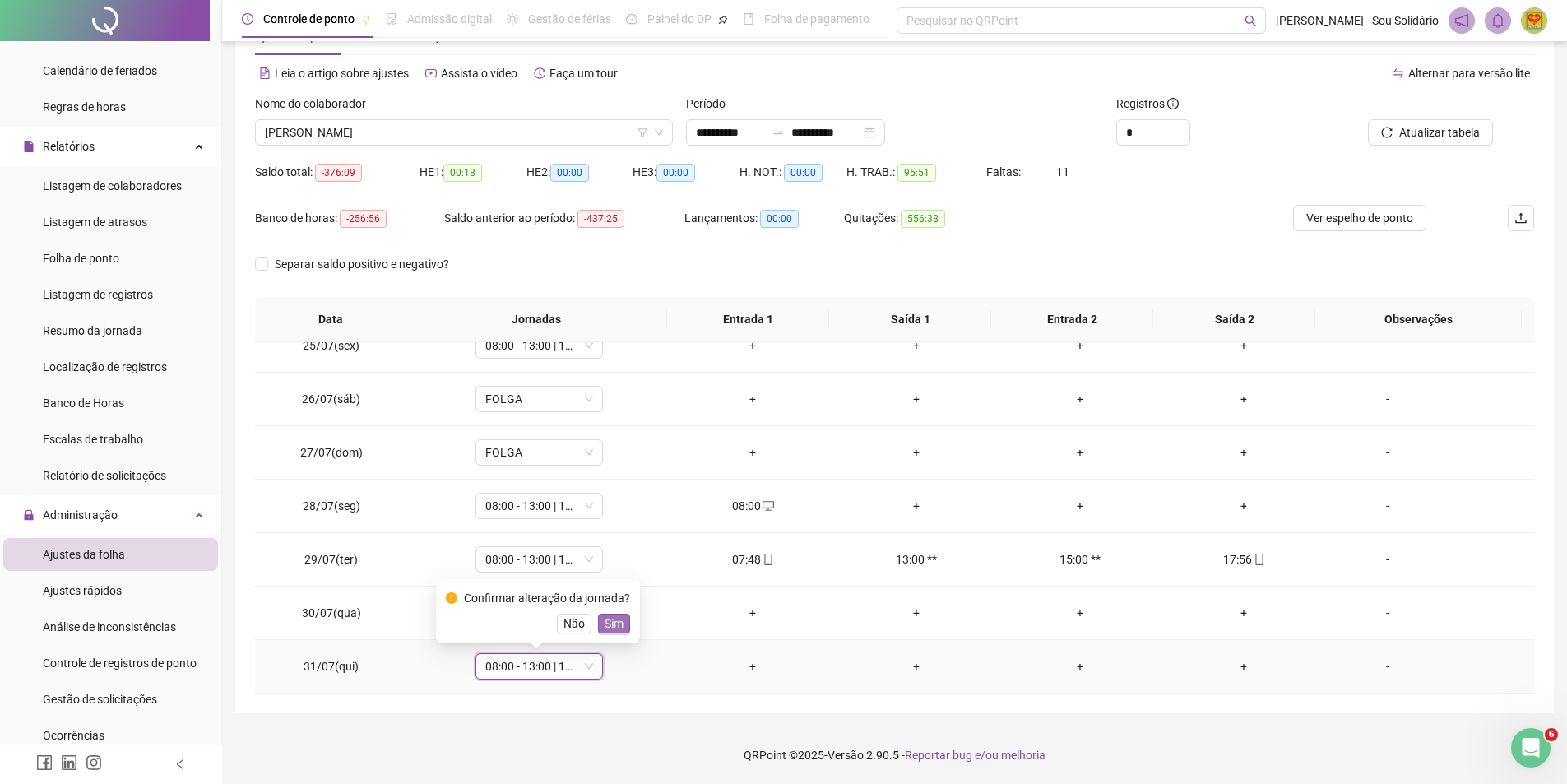
click at [609, 623] on span "Sim" at bounding box center [615, 623] width 19 height 18
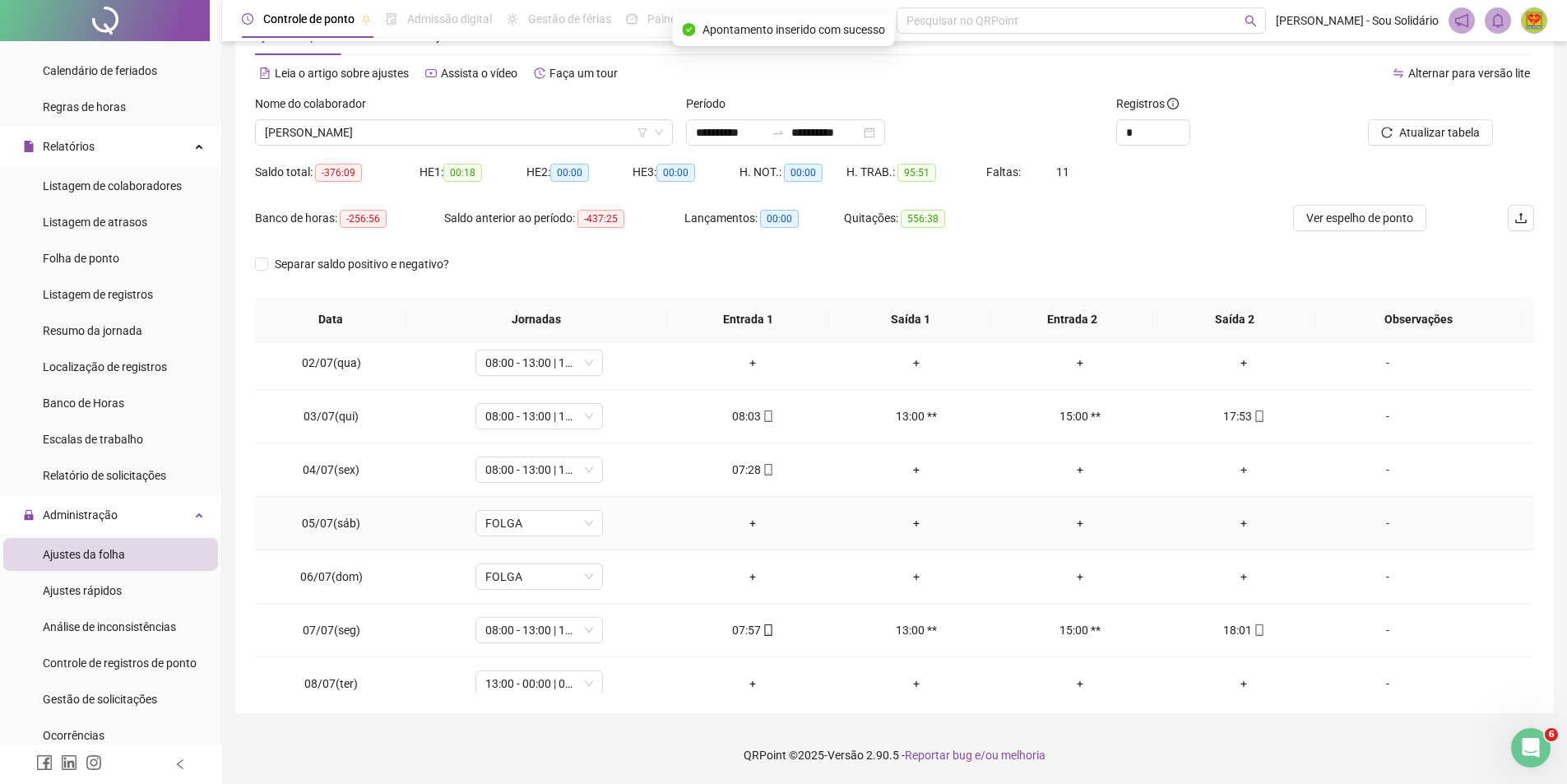
scroll to position [0, 0]
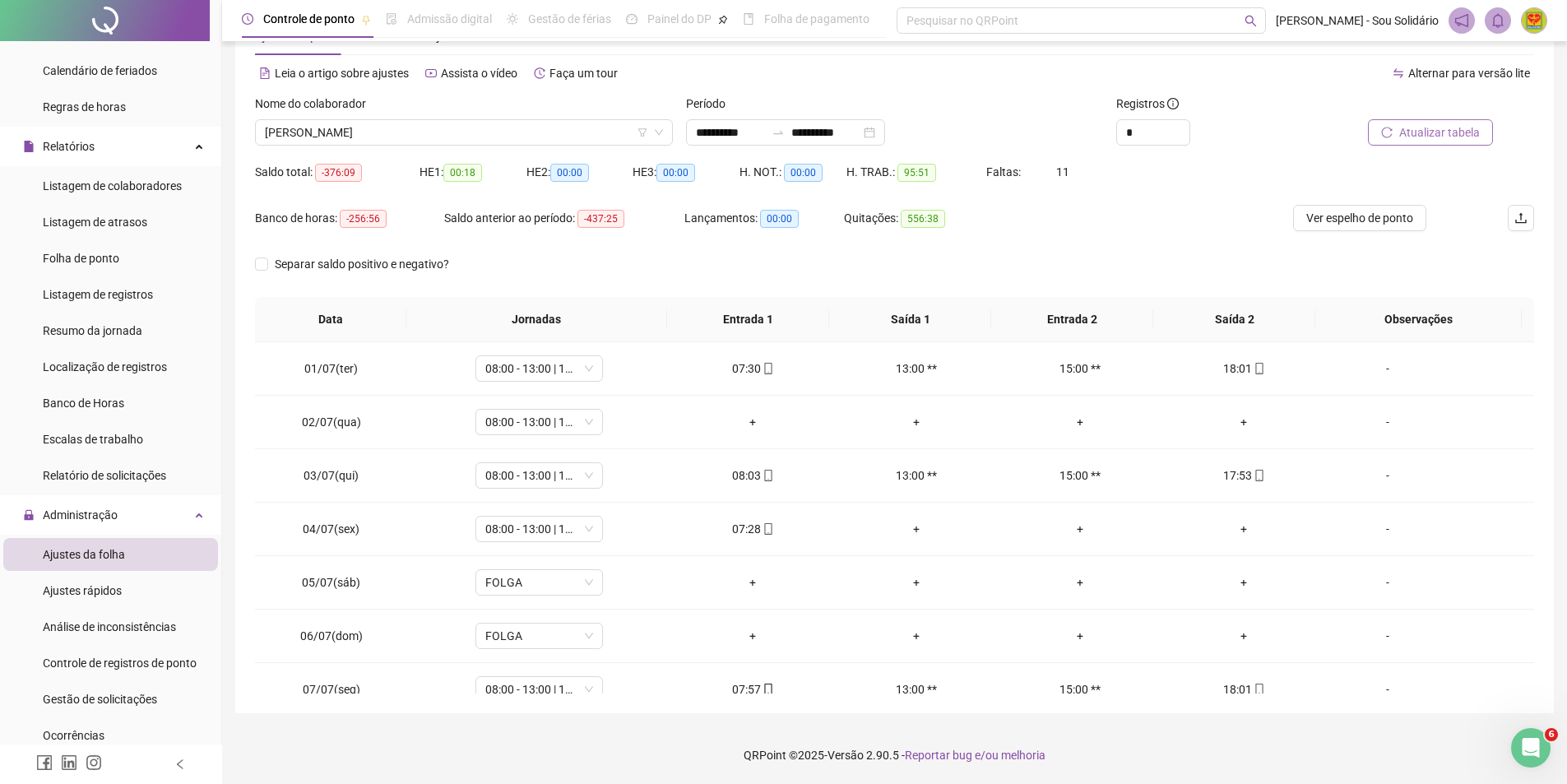
click at [1425, 135] on span "Atualizar tabela" at bounding box center [1439, 132] width 80 height 18
click at [765, 128] on input "**********" at bounding box center [730, 132] width 69 height 18
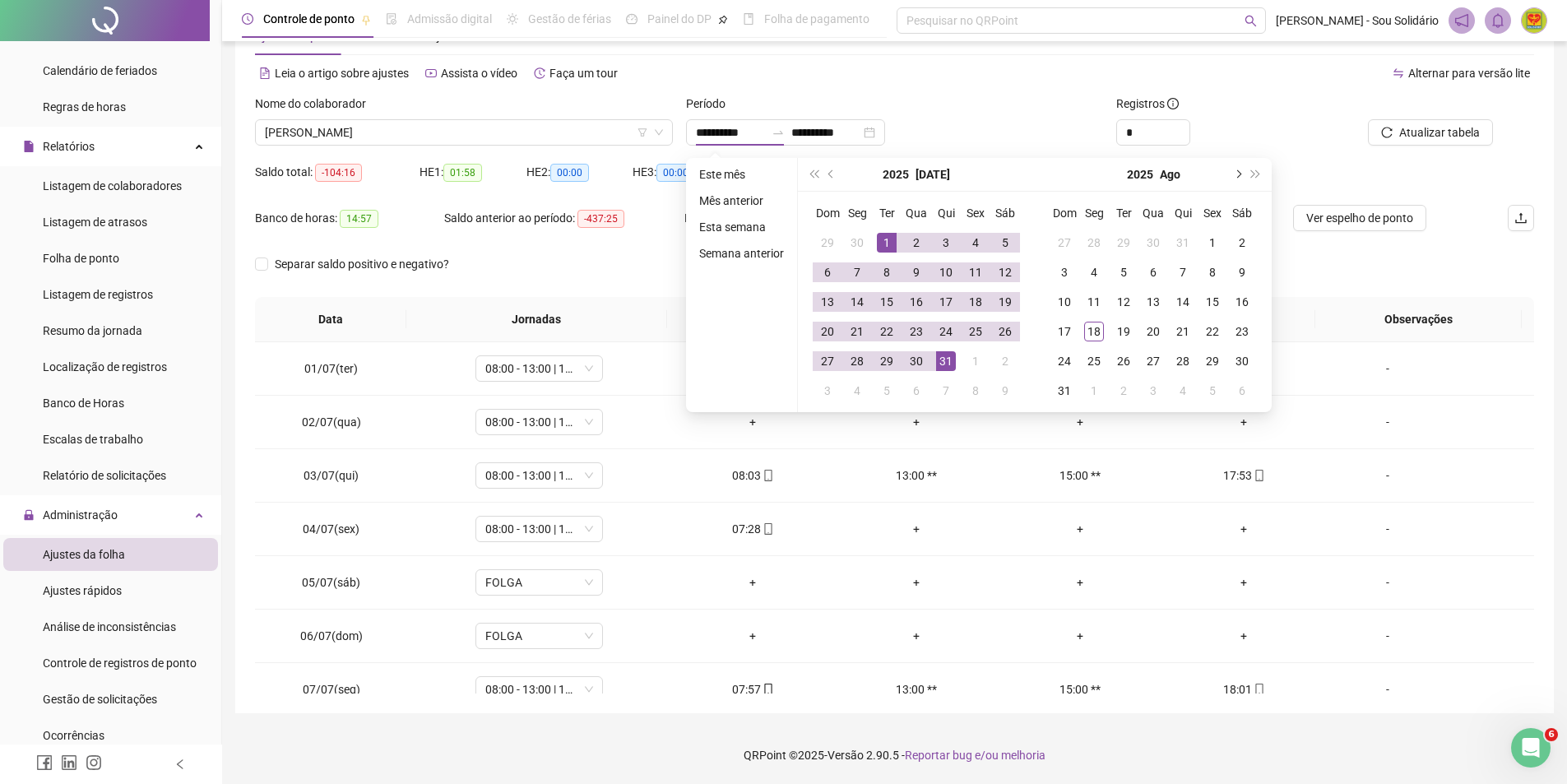
click at [1238, 172] on span "next-year" at bounding box center [1237, 174] width 9 height 9
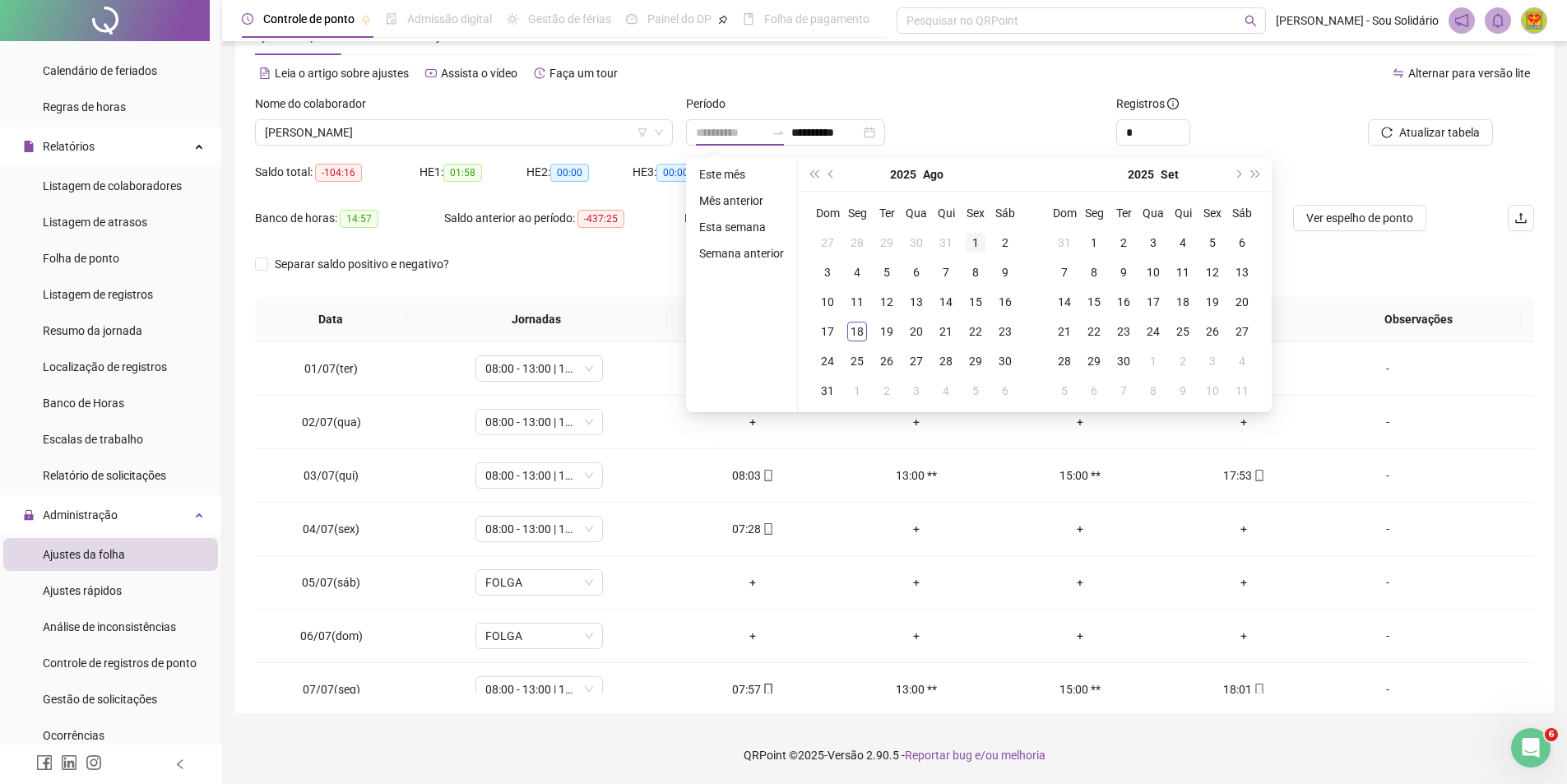
type input "**********"
click at [974, 245] on div "1" at bounding box center [975, 242] width 20 height 20
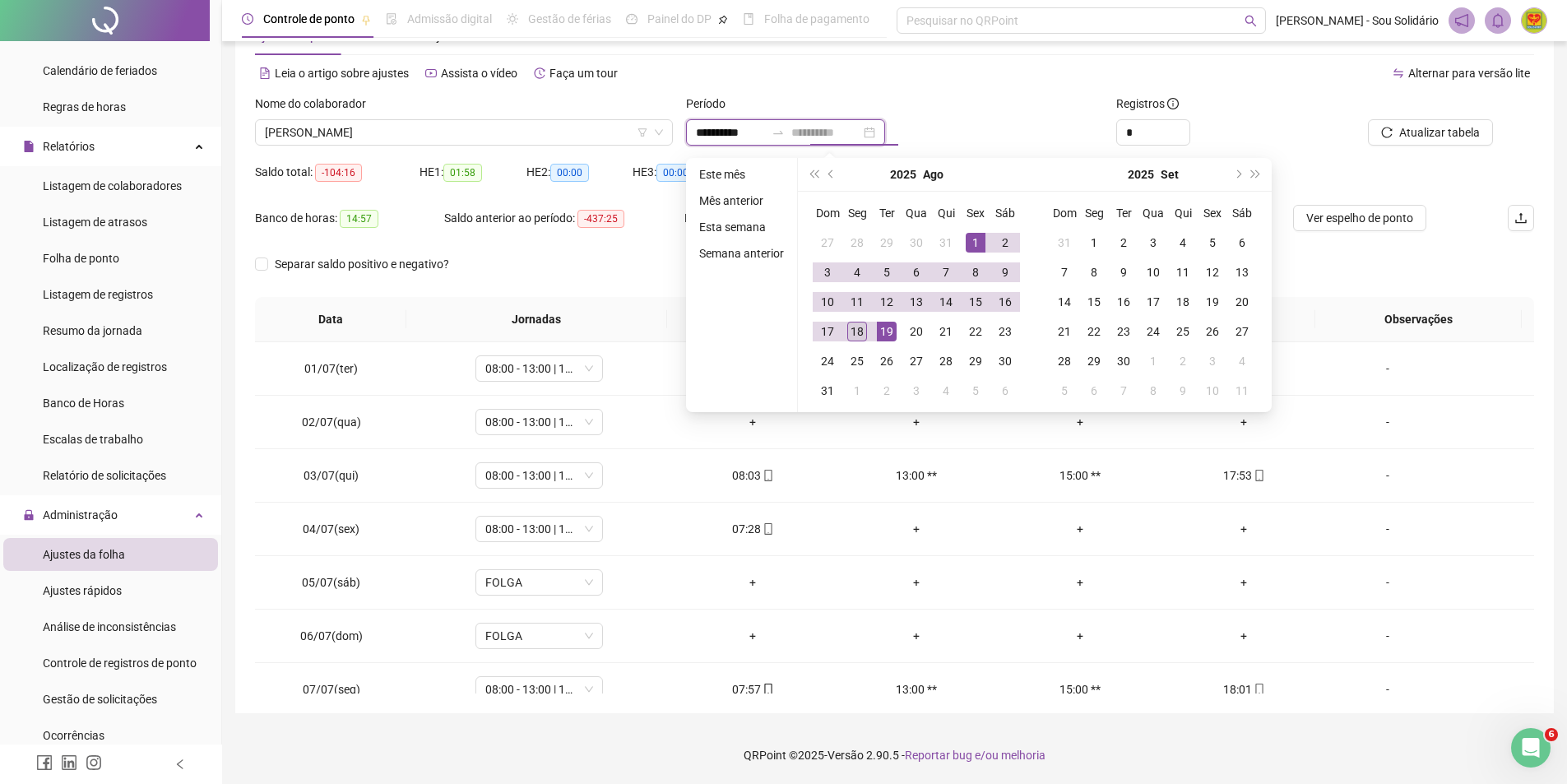
type input "**********"
click at [850, 333] on div "18" at bounding box center [857, 331] width 20 height 20
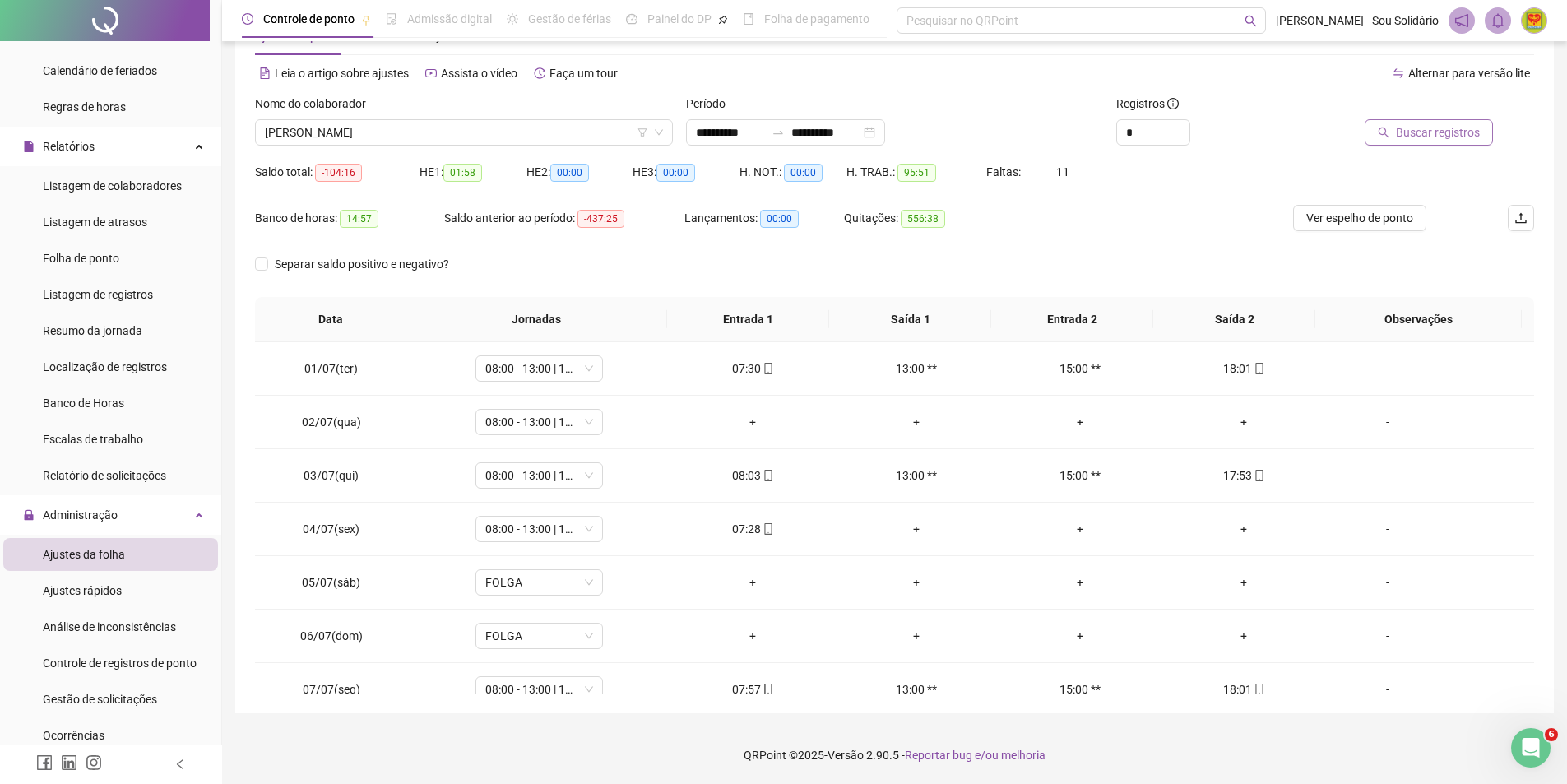
click at [1434, 137] on span "Buscar registros" at bounding box center [1438, 132] width 84 height 18
click at [590, 479] on span "Sem jornada" at bounding box center [539, 475] width 108 height 25
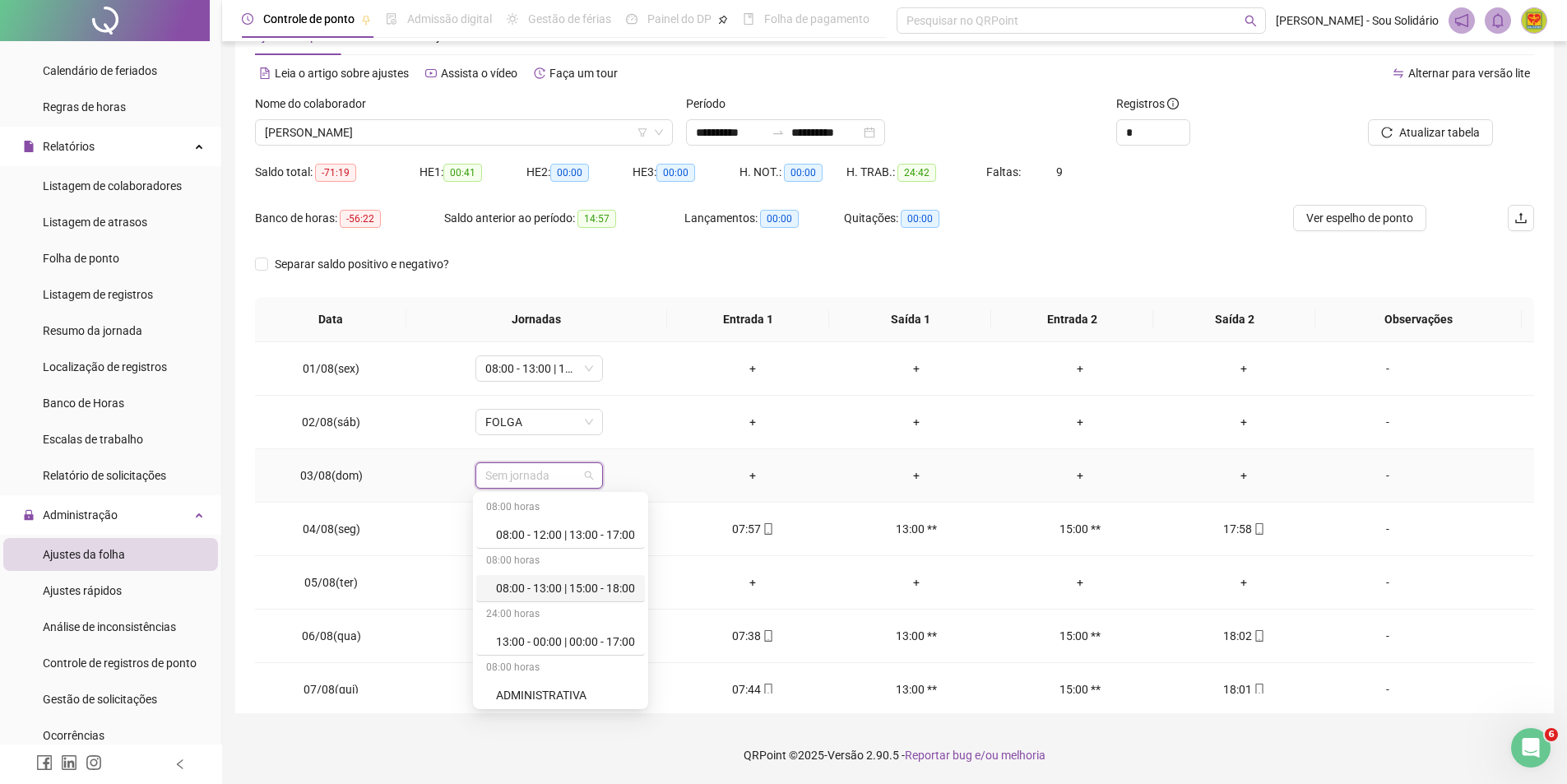
click at [573, 586] on div "08:00 - 13:00 | 15:00 - 18:00" at bounding box center [566, 588] width 139 height 18
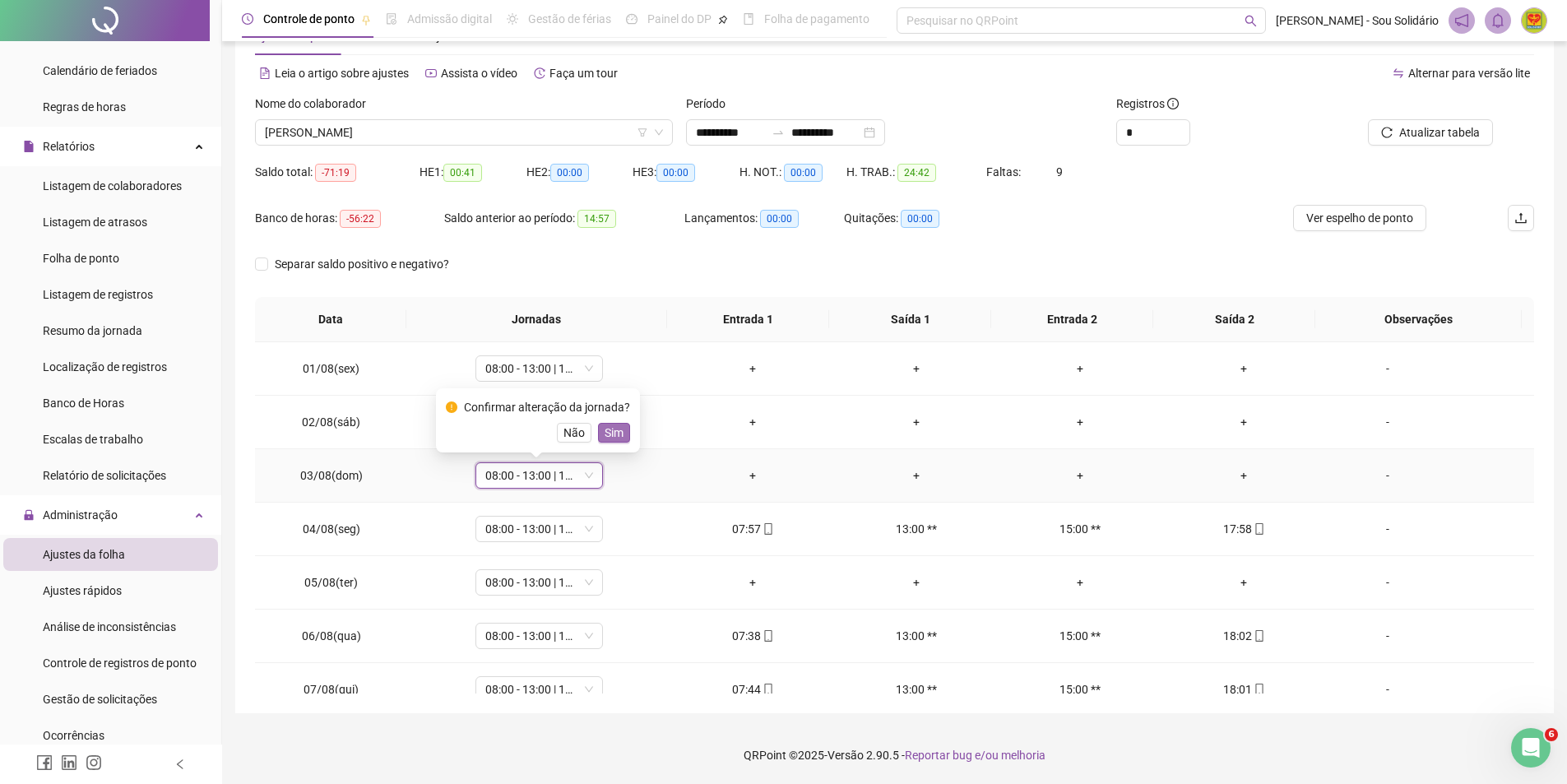
click at [617, 429] on span "Sim" at bounding box center [615, 432] width 19 height 18
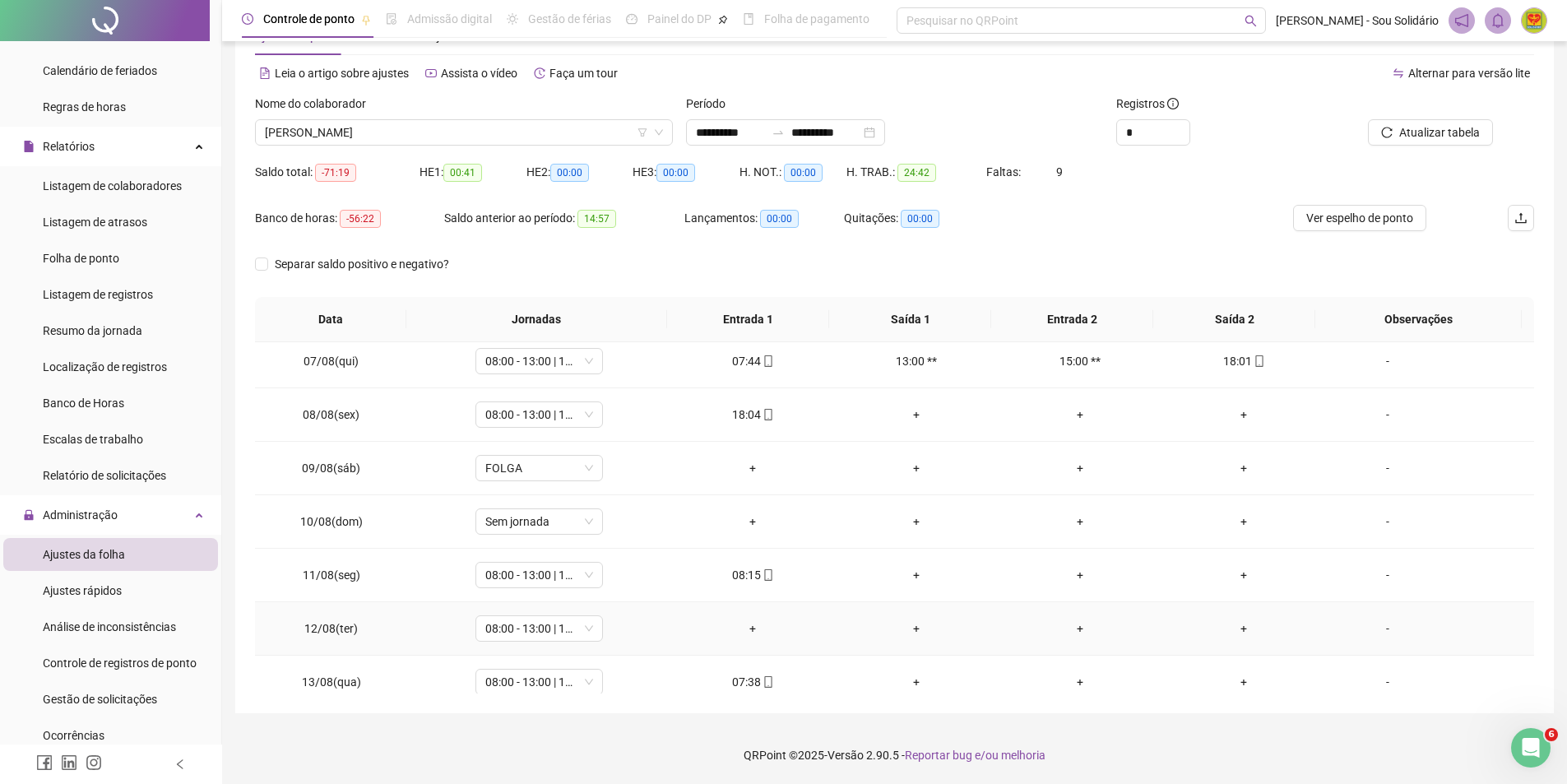
scroll to position [329, 0]
click at [588, 517] on span "Sem jornada" at bounding box center [539, 521] width 108 height 25
click at [536, 705] on div "Folga" at bounding box center [566, 707] width 139 height 18
click at [615, 474] on span "Sim" at bounding box center [615, 477] width 19 height 18
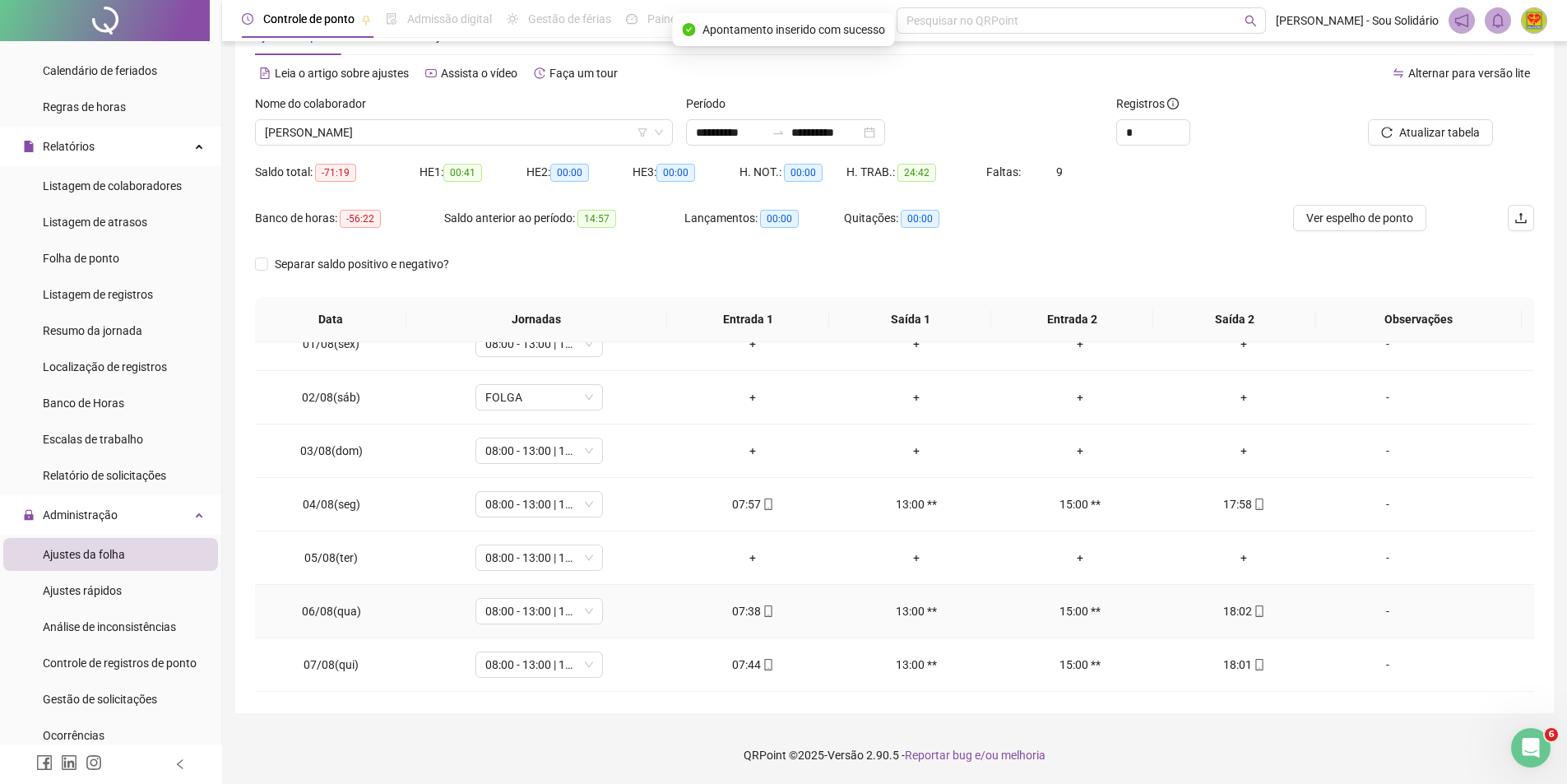
scroll to position [0, 0]
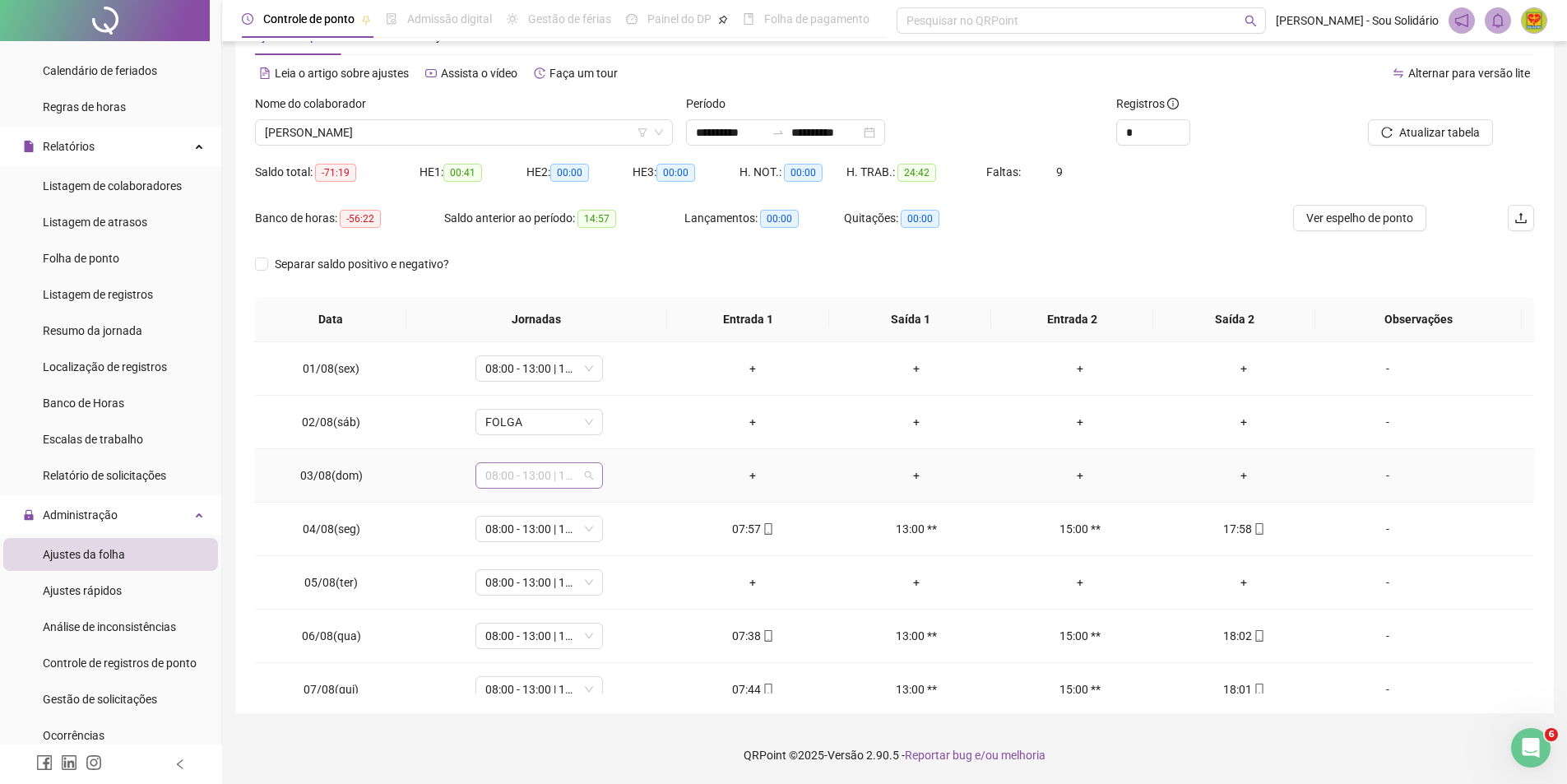
click at [590, 477] on span "08:00 - 13:00 | 15:00 - 18:00" at bounding box center [539, 475] width 108 height 25
click at [528, 663] on div "Folga" at bounding box center [569, 661] width 146 height 18
click at [610, 432] on span "Sim" at bounding box center [615, 432] width 19 height 18
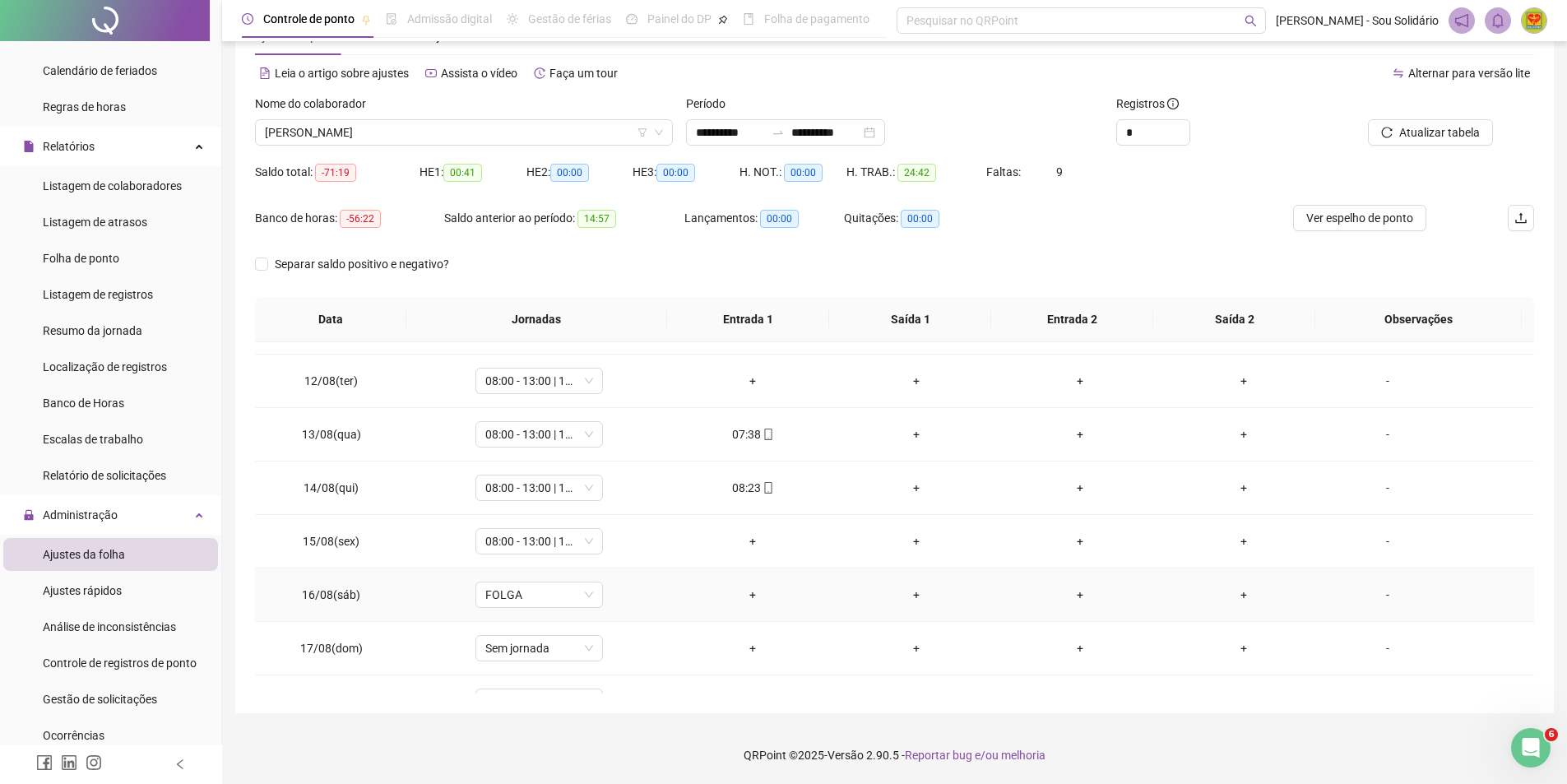
scroll to position [611, 0]
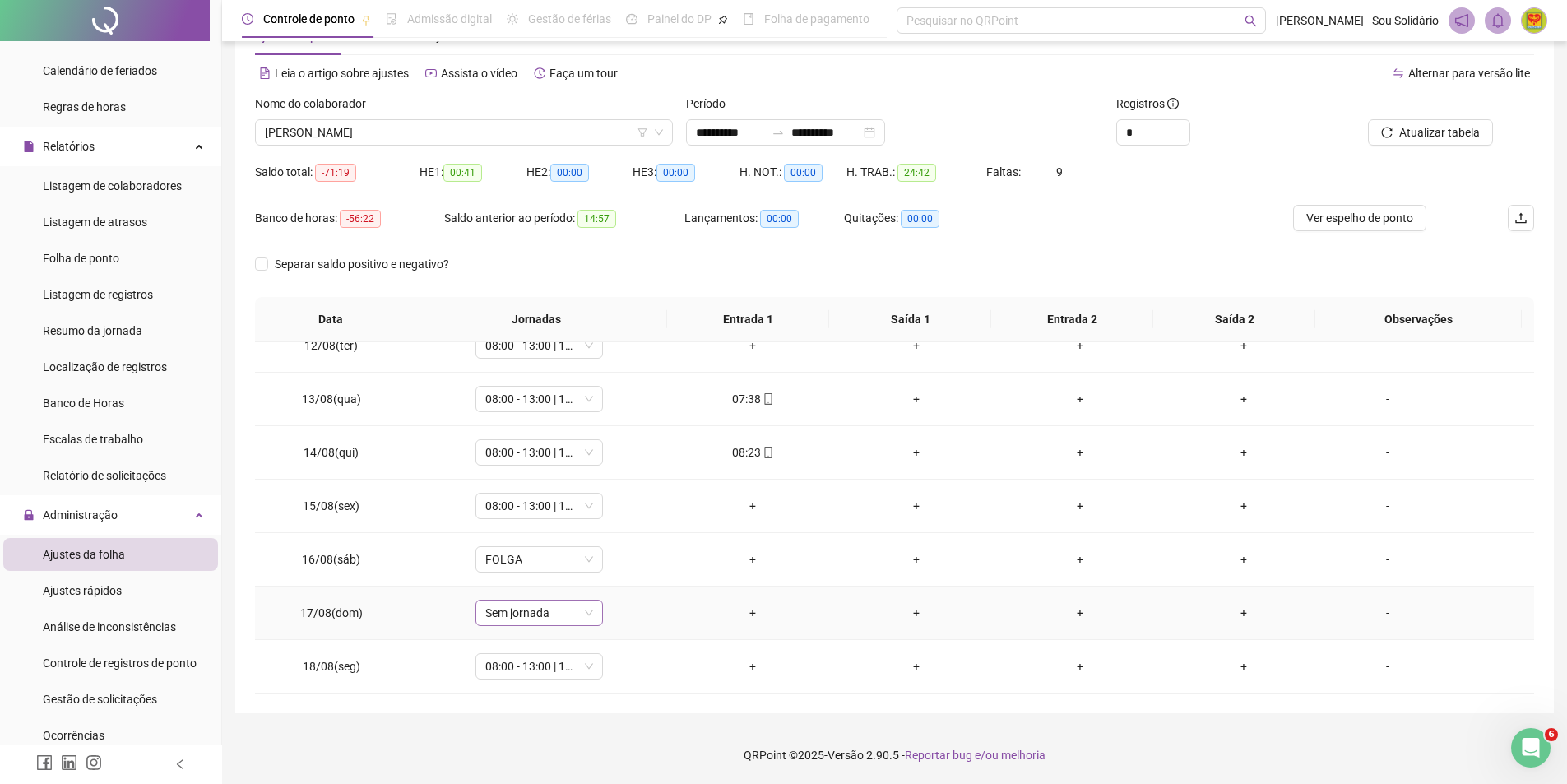
click at [585, 613] on span "Sem jornada" at bounding box center [539, 612] width 108 height 25
click at [516, 471] on div "Folga" at bounding box center [566, 466] width 139 height 18
click at [615, 570] on span "Sim" at bounding box center [615, 569] width 19 height 18
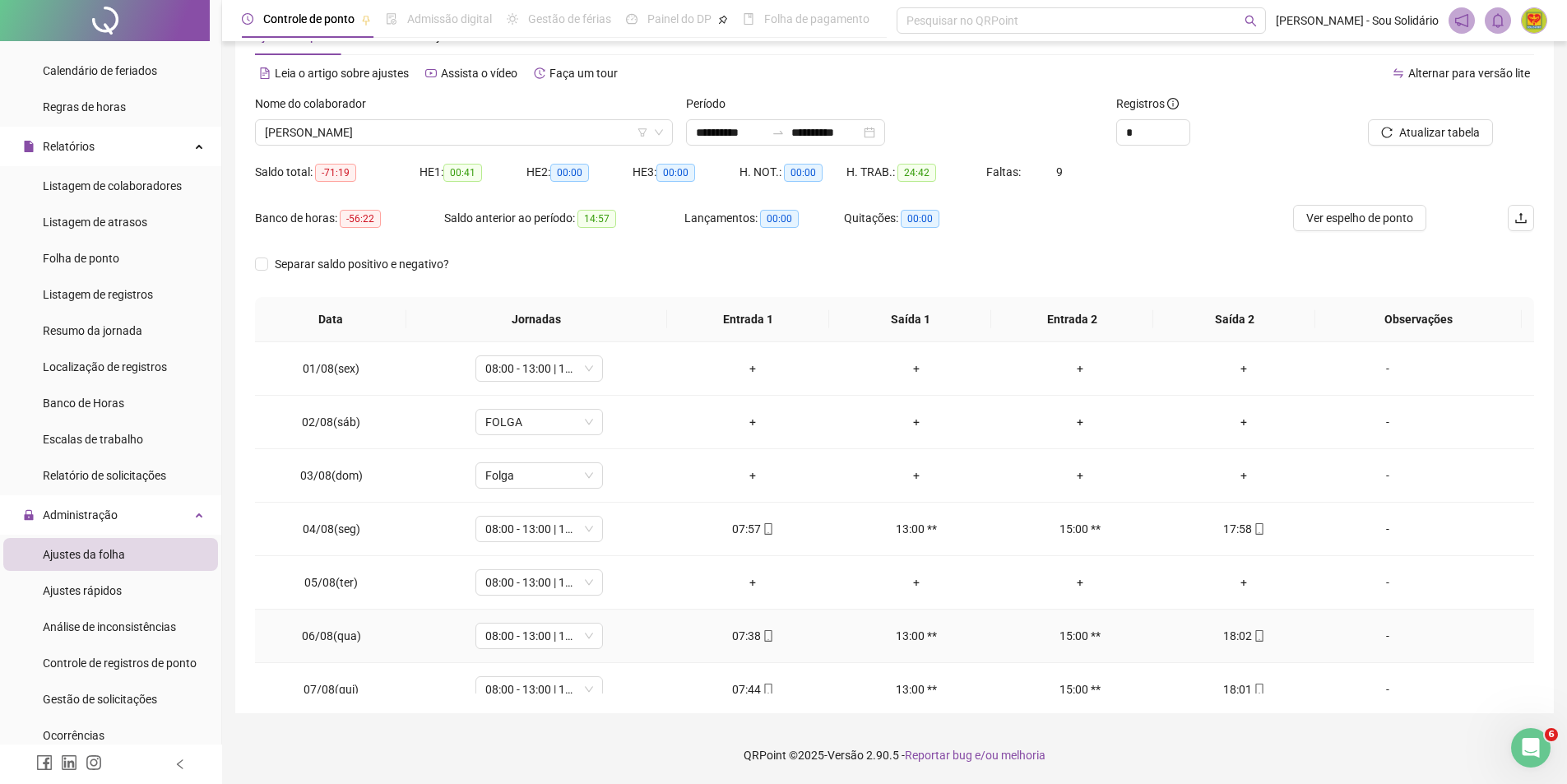
scroll to position [0, 0]
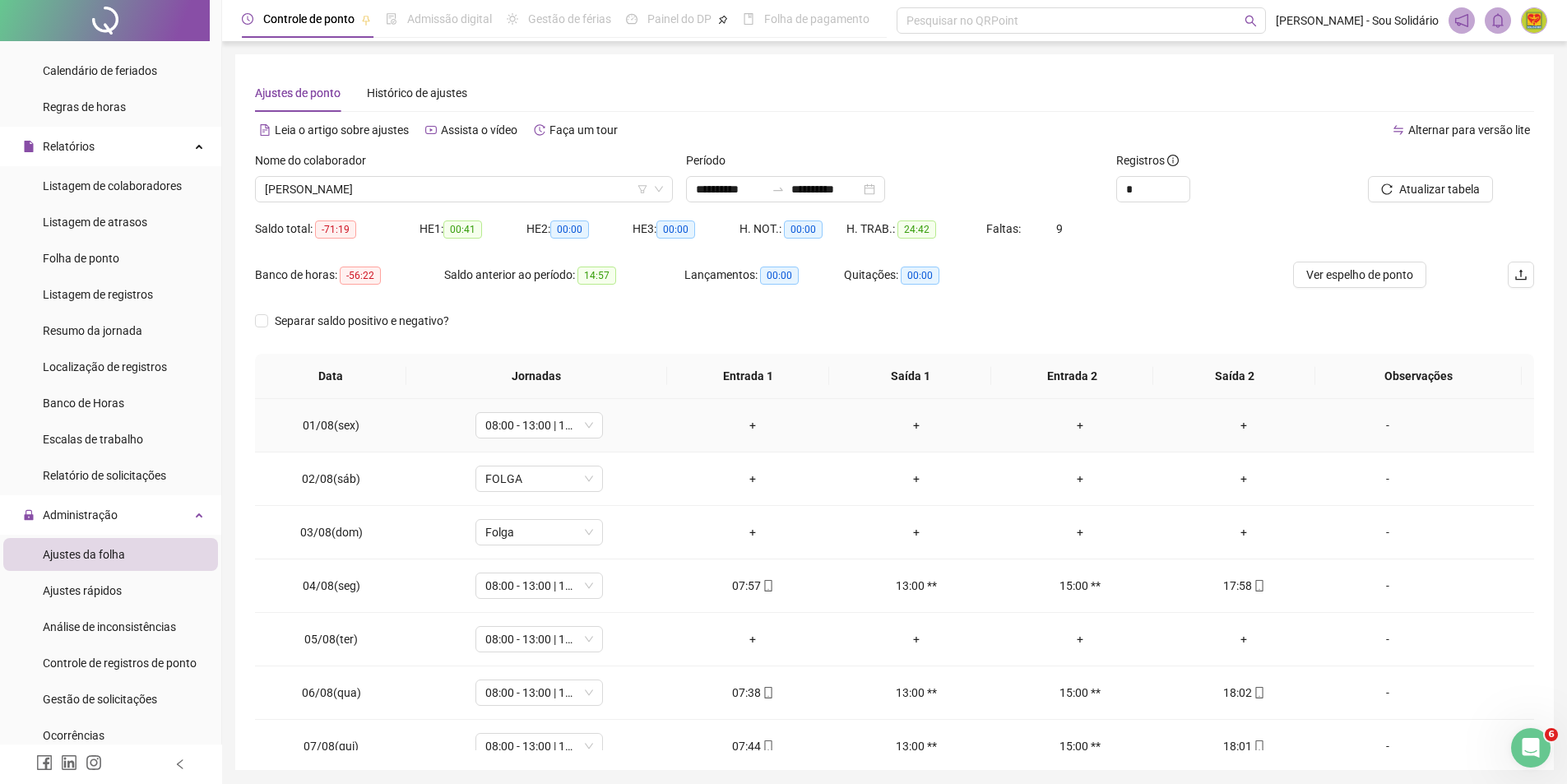
click at [747, 426] on div "+" at bounding box center [753, 424] width 137 height 18
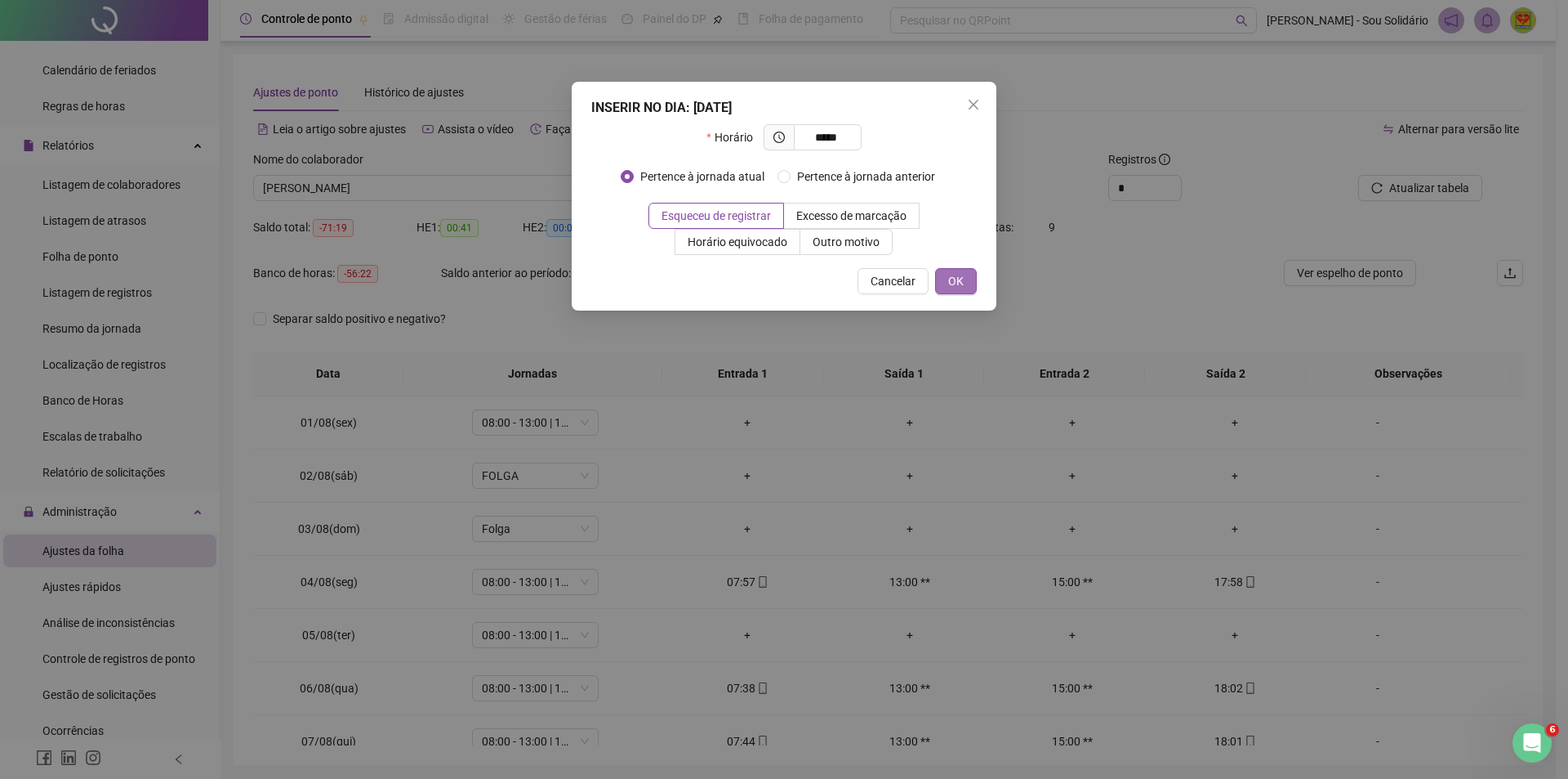
type input "*****"
click at [957, 281] on span "OK" at bounding box center [956, 281] width 15 height 18
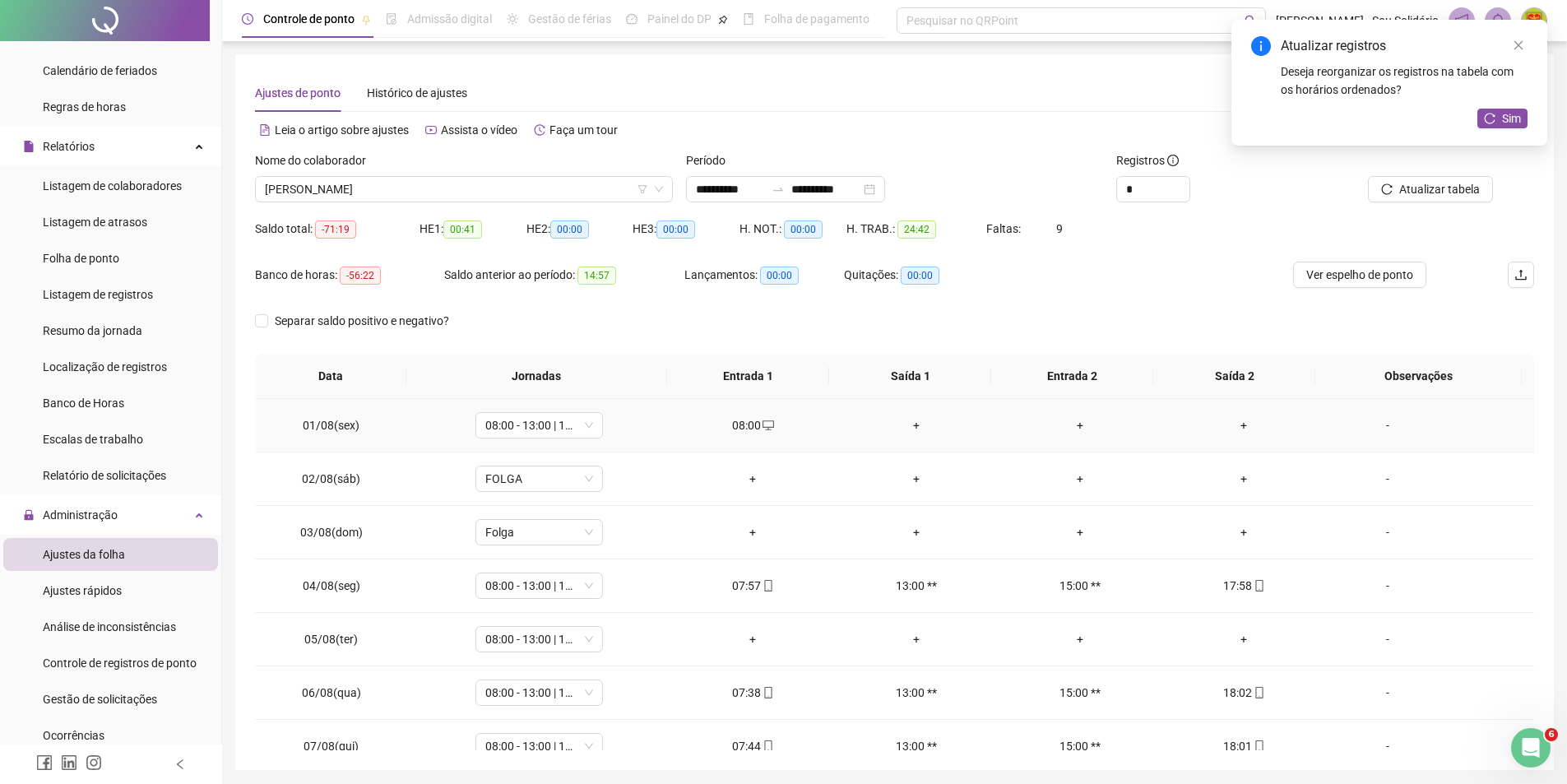
click at [1238, 423] on div "+" at bounding box center [1244, 424] width 137 height 18
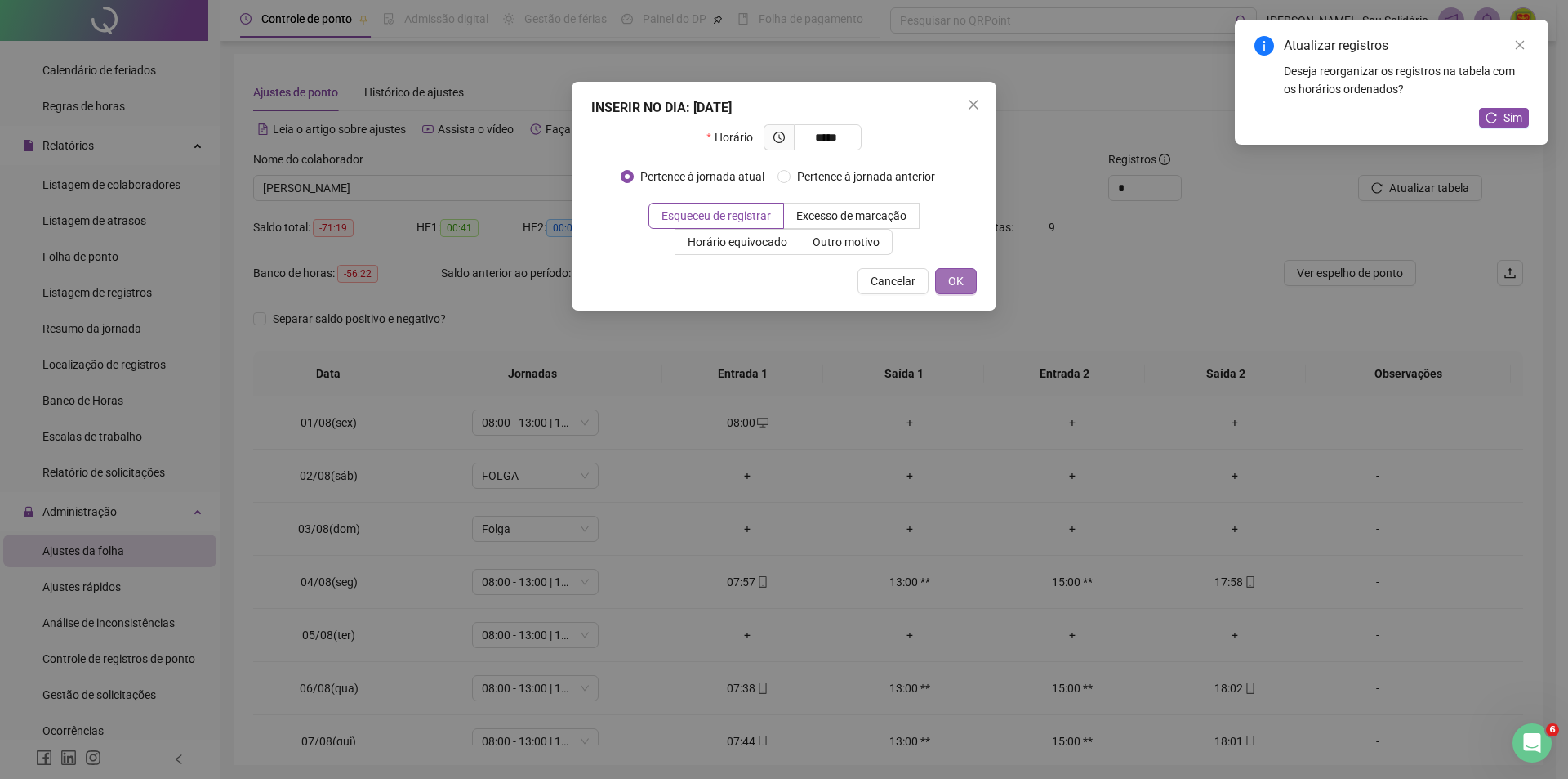
type input "*****"
click at [956, 281] on span "OK" at bounding box center [956, 281] width 15 height 18
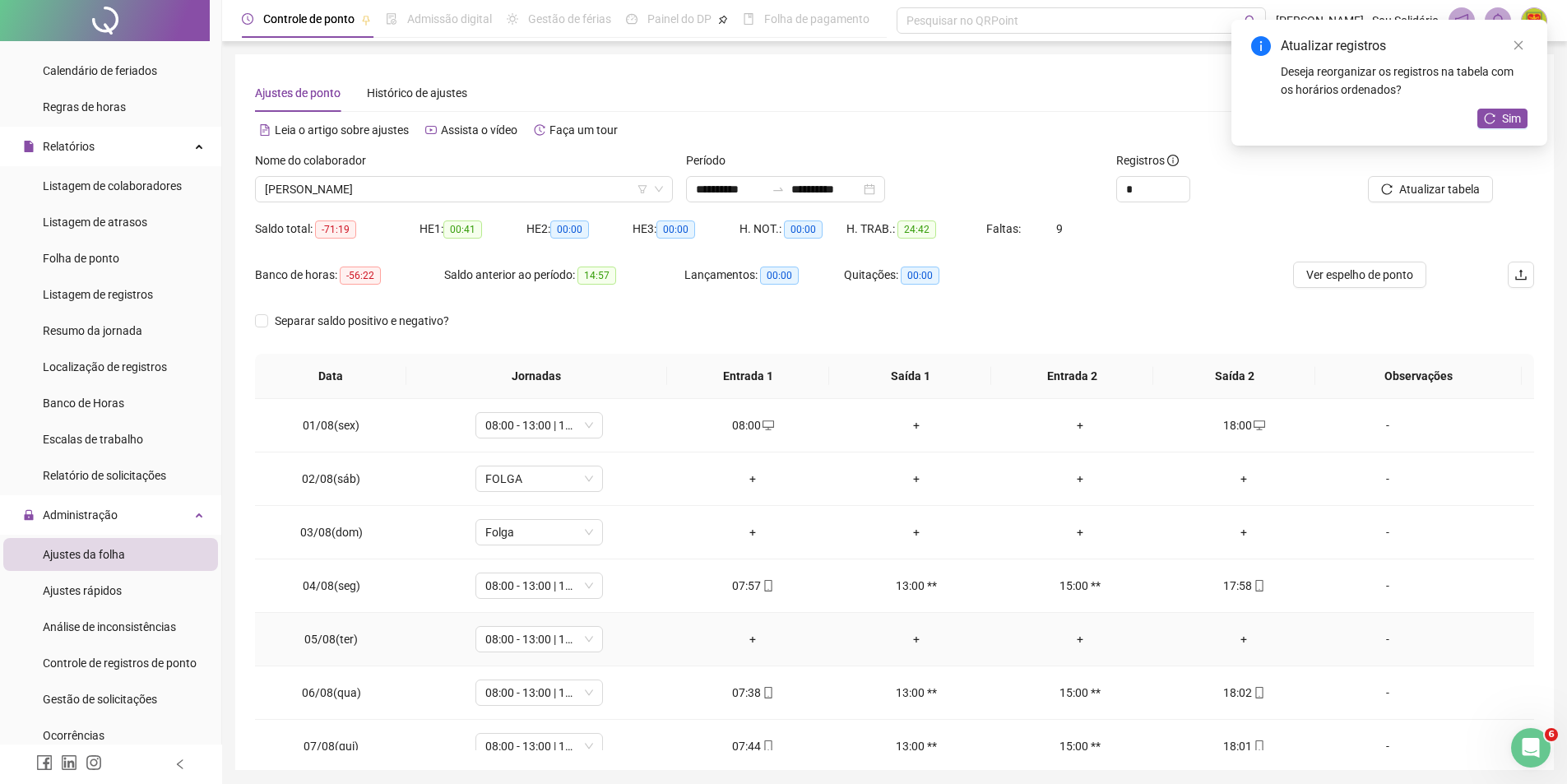
click at [744, 637] on div "+" at bounding box center [753, 638] width 137 height 18
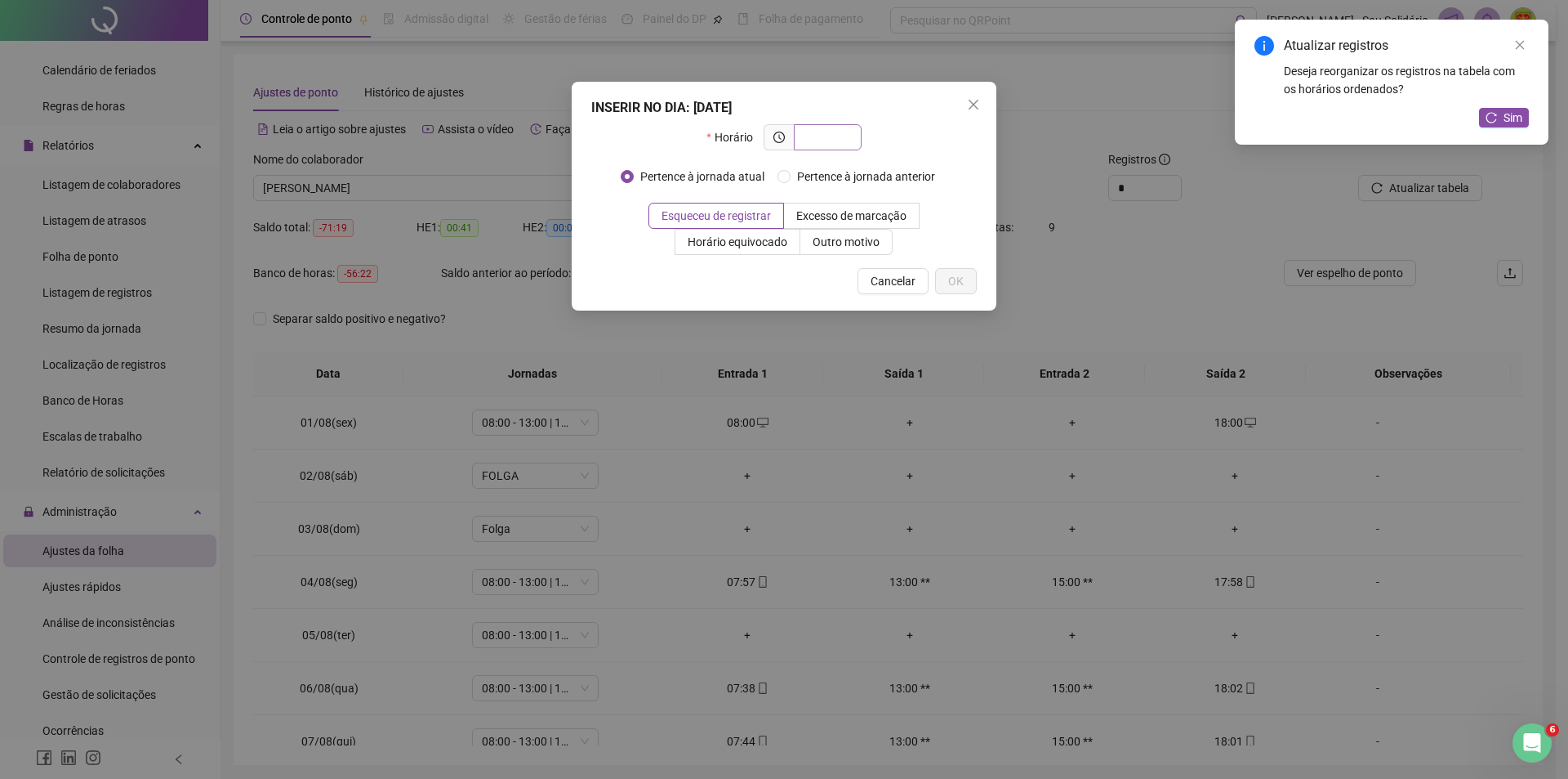
click at [820, 137] on input "text" at bounding box center [825, 136] width 45 height 18
type input "*****"
click at [945, 273] on button "OK" at bounding box center [956, 281] width 42 height 27
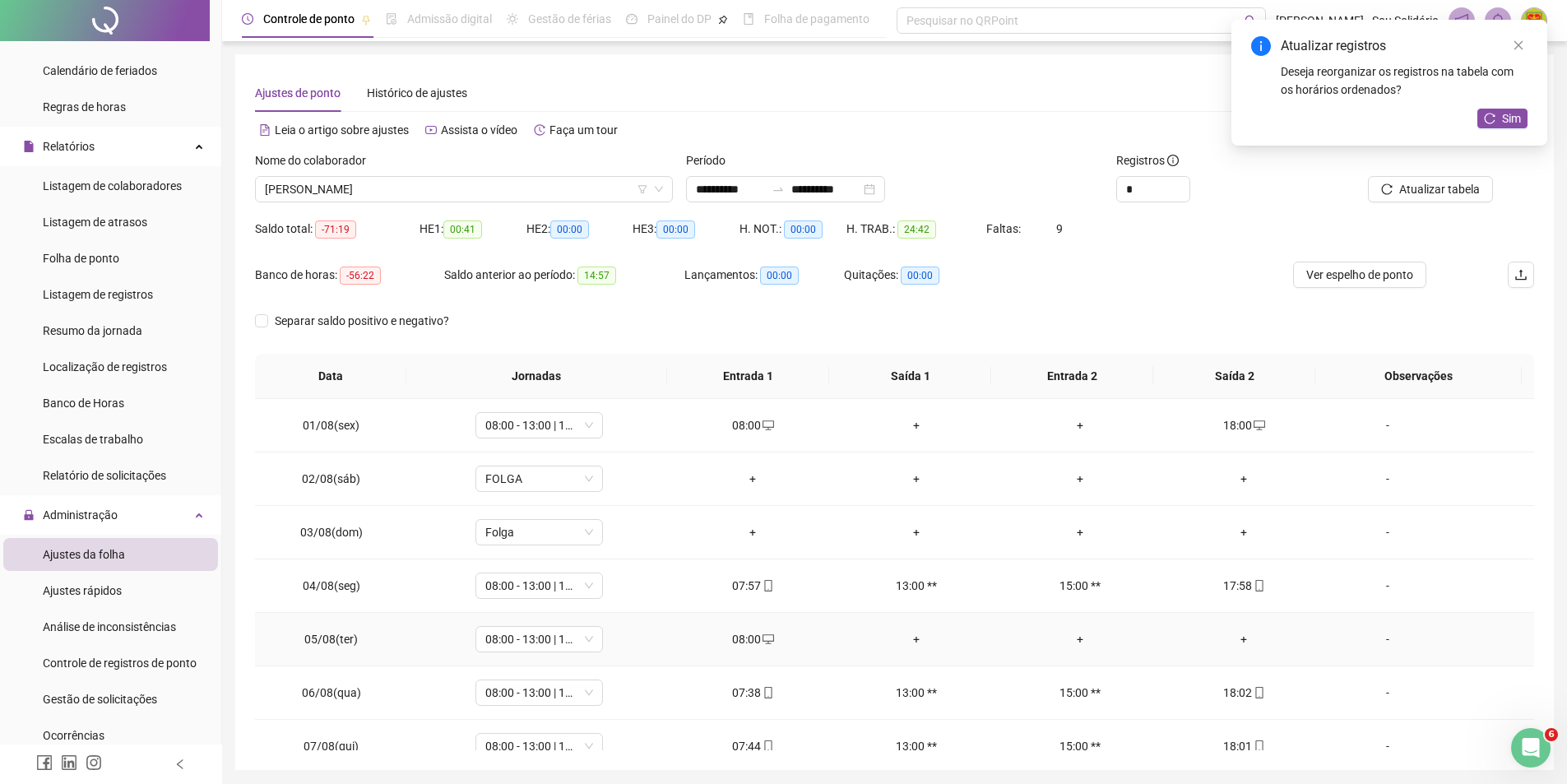
click at [1239, 644] on div "+" at bounding box center [1244, 638] width 137 height 18
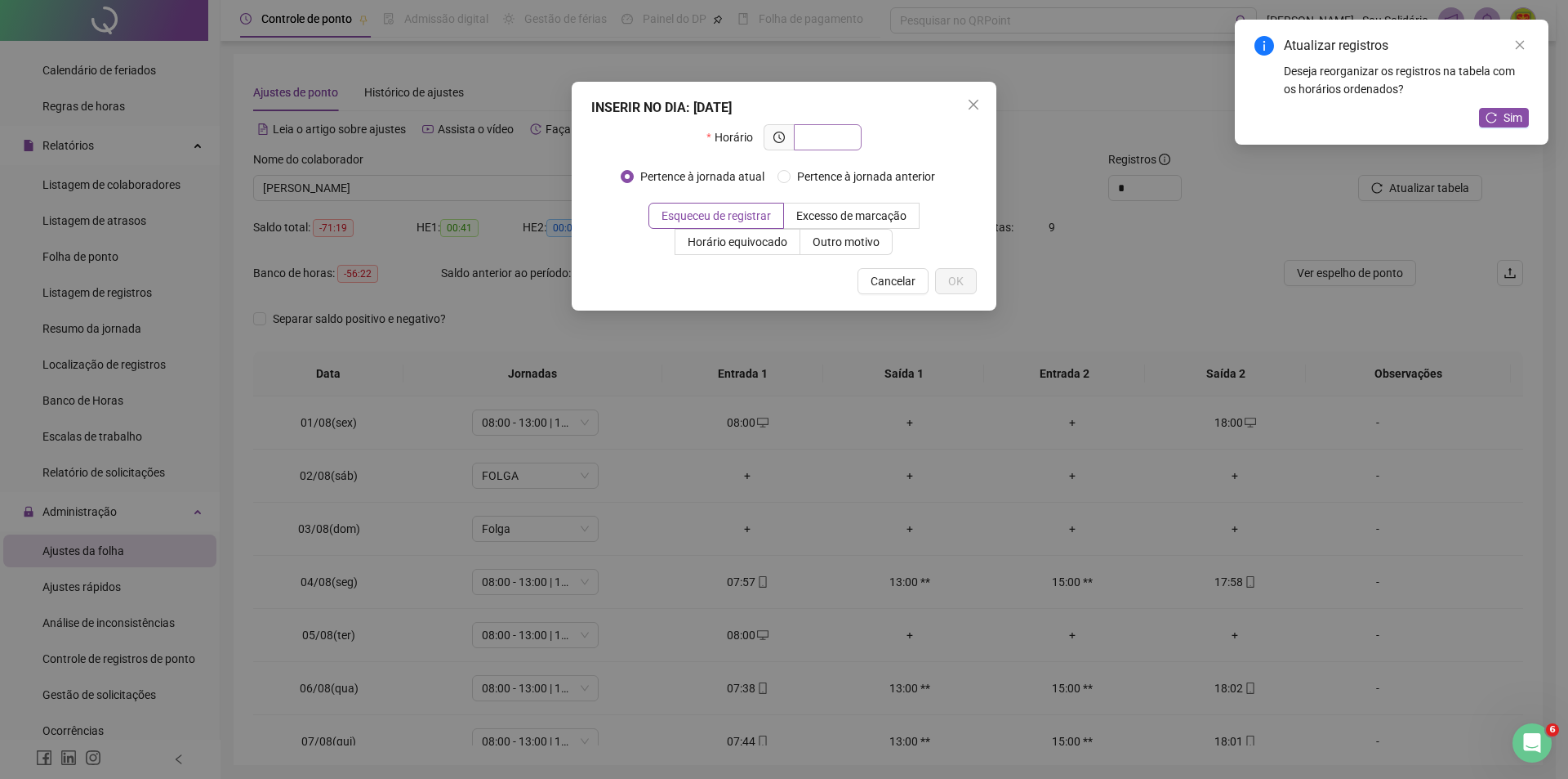
click at [816, 139] on input "text" at bounding box center [825, 136] width 45 height 18
type input "*****"
click at [946, 284] on button "OK" at bounding box center [956, 281] width 42 height 27
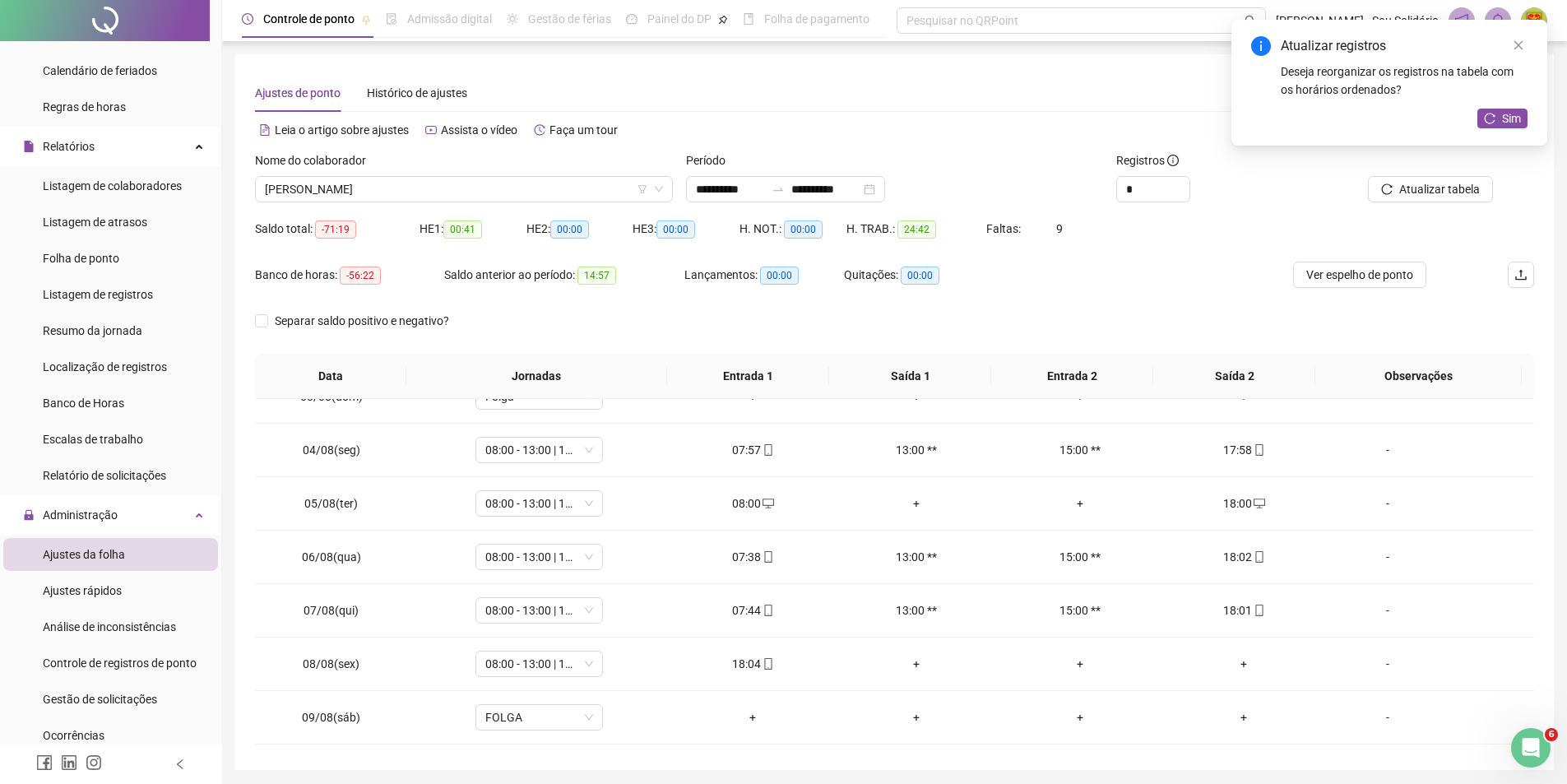
scroll to position [164, 0]
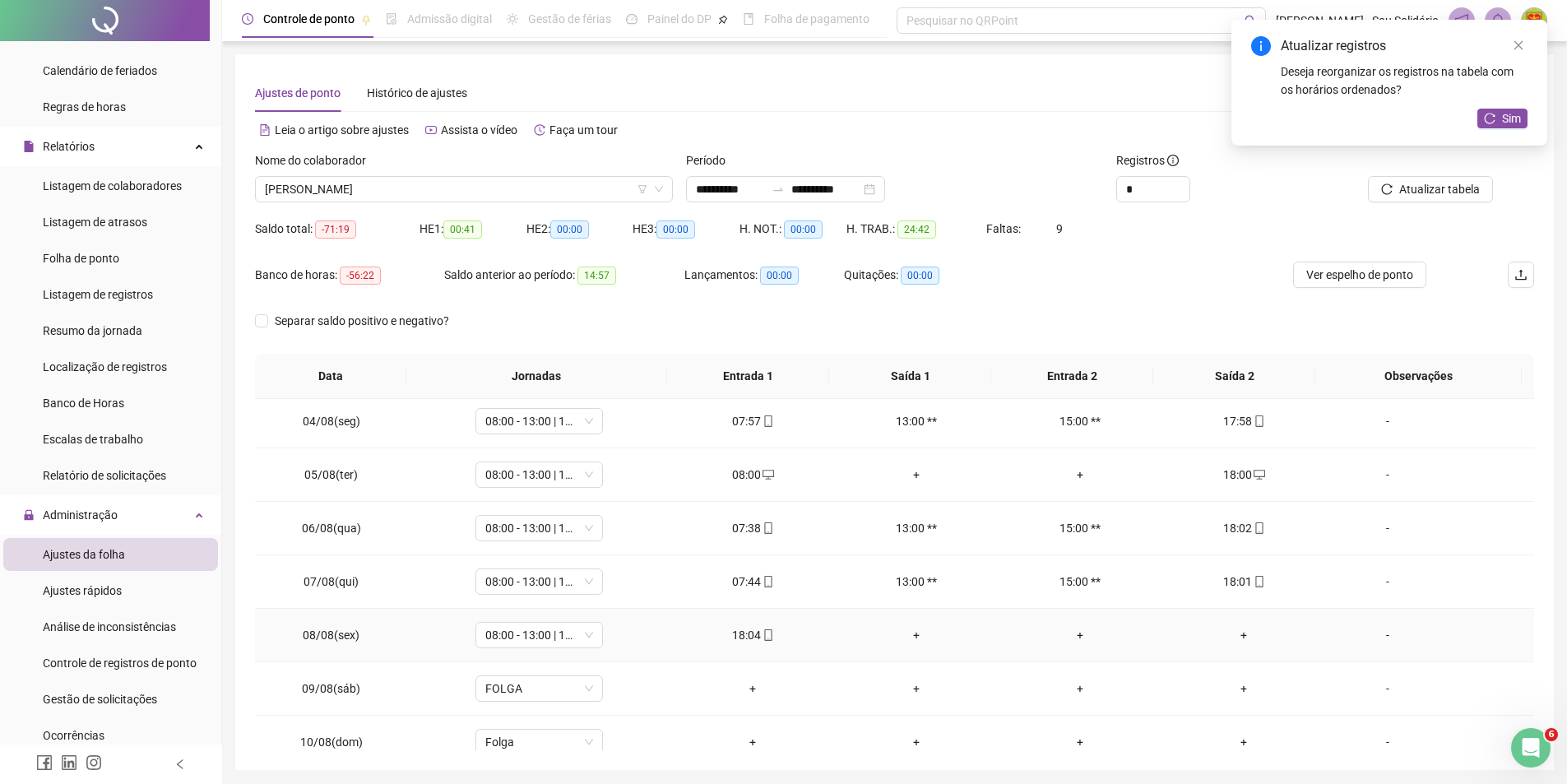
click at [1232, 638] on div "+" at bounding box center [1244, 634] width 137 height 18
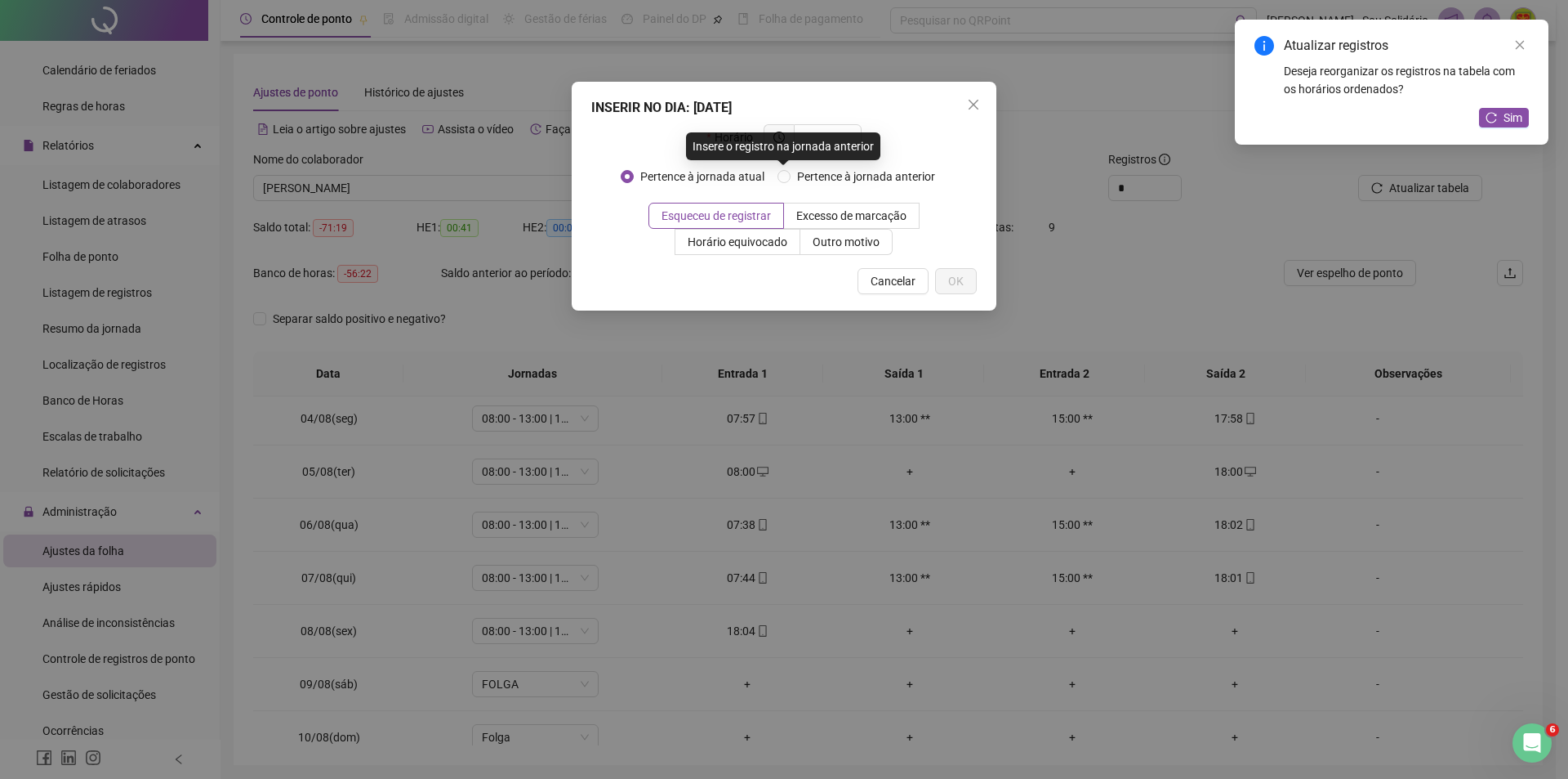
click at [835, 135] on div "Insere o registro na jornada anterior" at bounding box center [783, 146] width 194 height 27
click at [844, 135] on input "text" at bounding box center [825, 136] width 45 height 18
click at [820, 136] on input "*****" at bounding box center [820, 136] width 33 height 18
drag, startPoint x: 810, startPoint y: 137, endPoint x: 833, endPoint y: 137, distance: 23.0
click at [833, 137] on input "*****" at bounding box center [820, 136] width 33 height 18
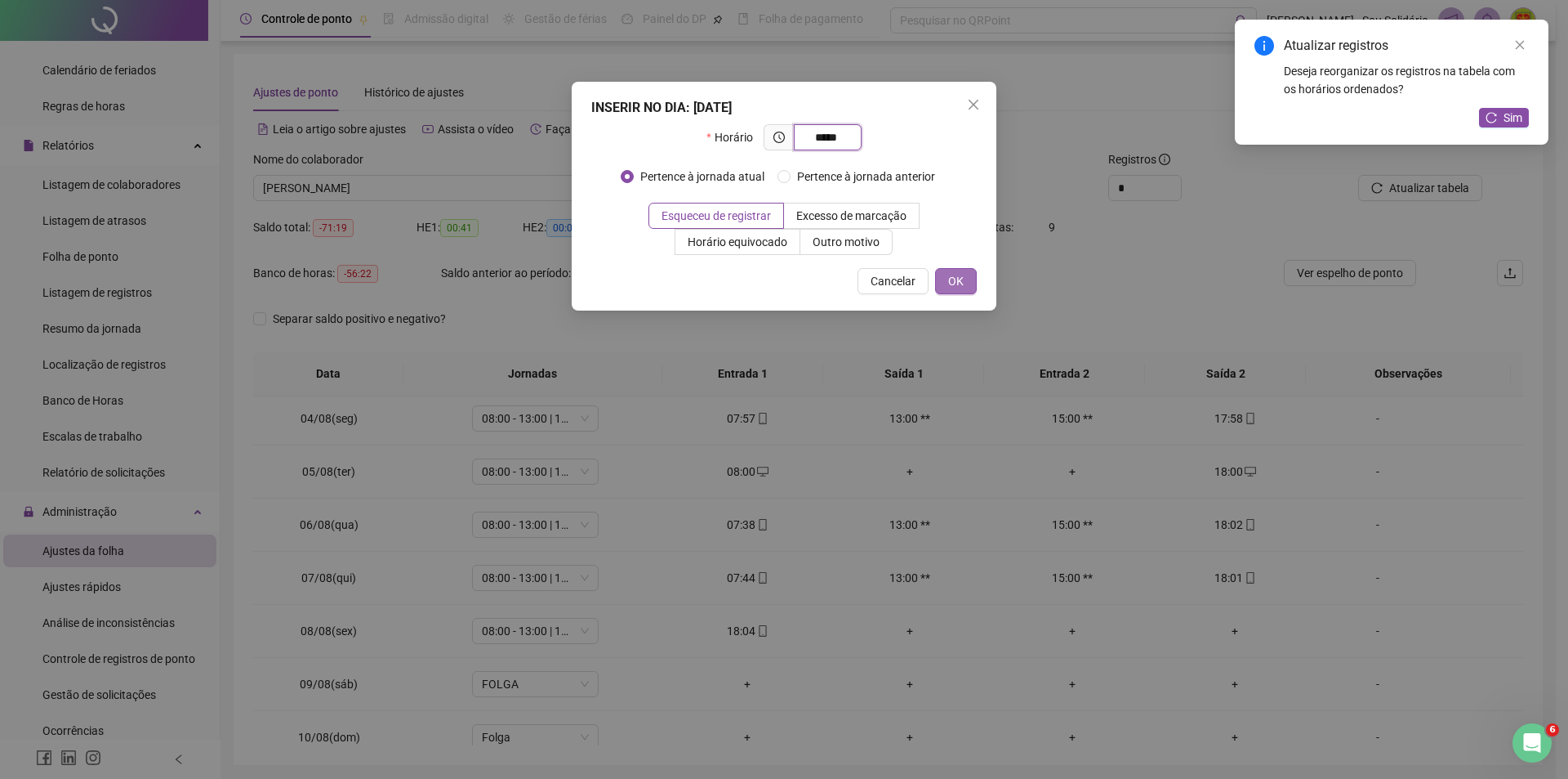
type input "*****"
click at [963, 281] on span "OK" at bounding box center [956, 281] width 15 height 18
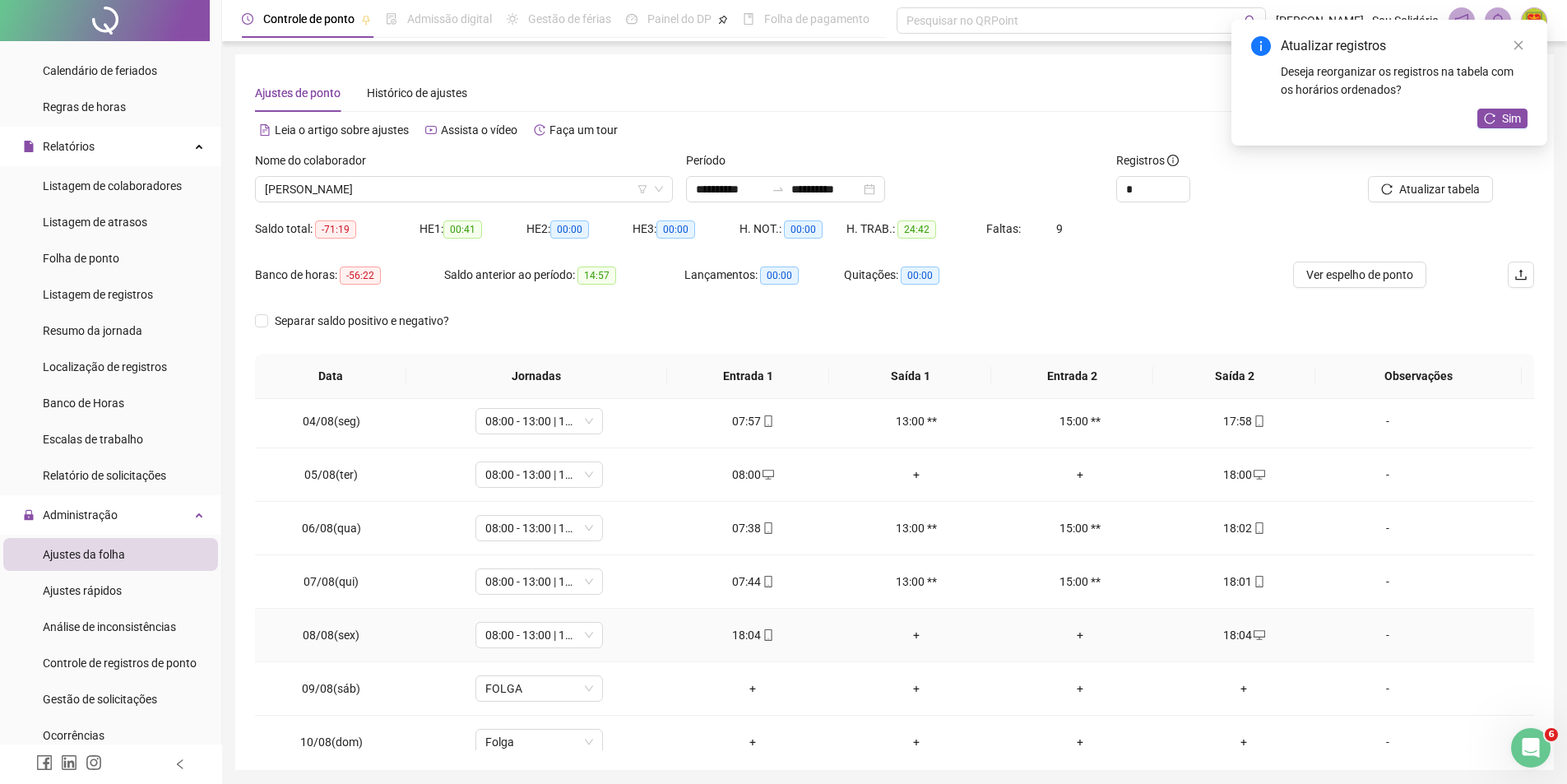
drag, startPoint x: 748, startPoint y: 629, endPoint x: 736, endPoint y: 640, distance: 16.3
click at [736, 640] on div "18:04" at bounding box center [753, 634] width 137 height 18
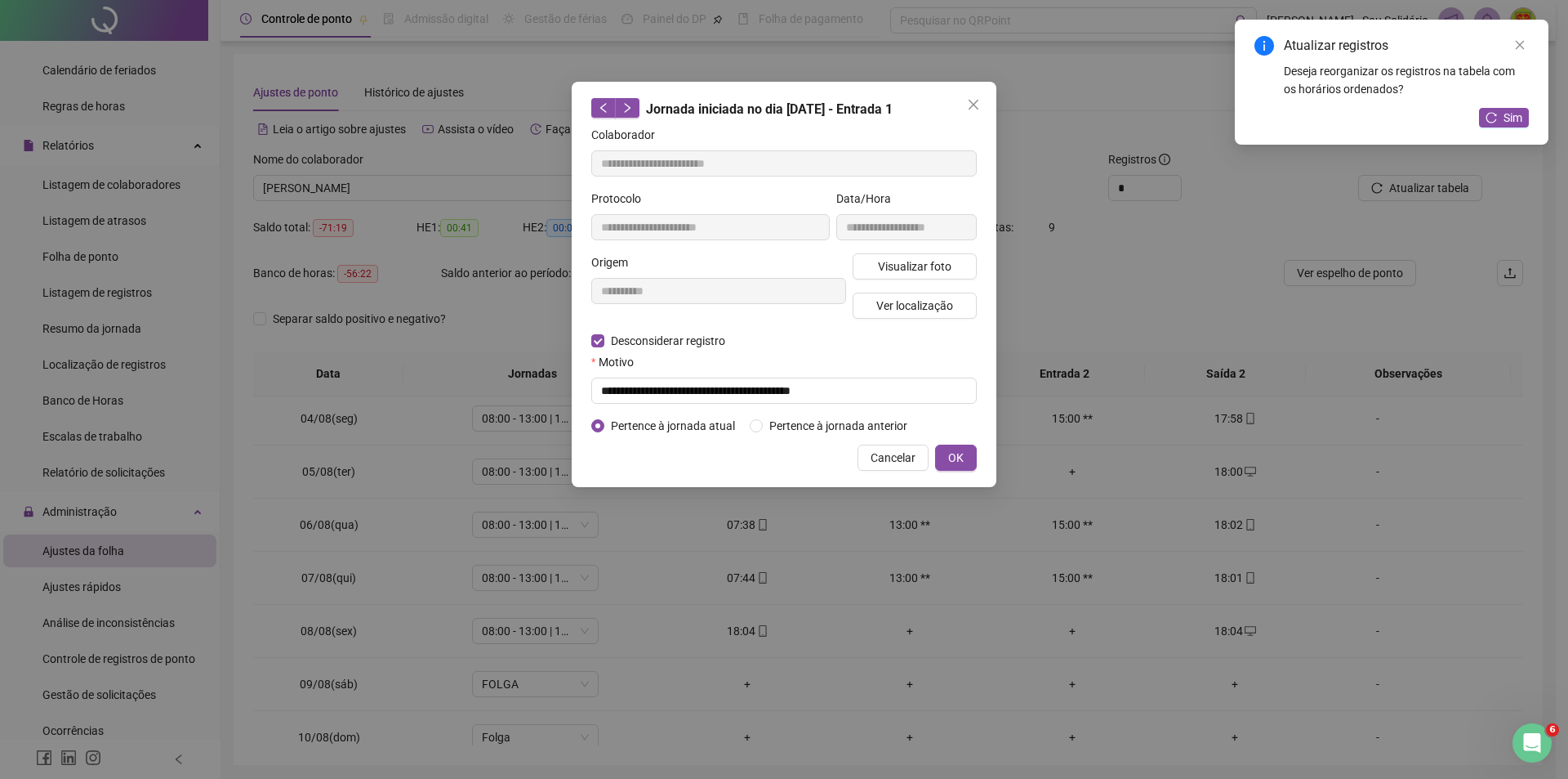
type input "**********"
click at [715, 390] on input "text" at bounding box center [784, 390] width 386 height 27
type input "**********"
click at [961, 465] on span "OK" at bounding box center [956, 457] width 15 height 18
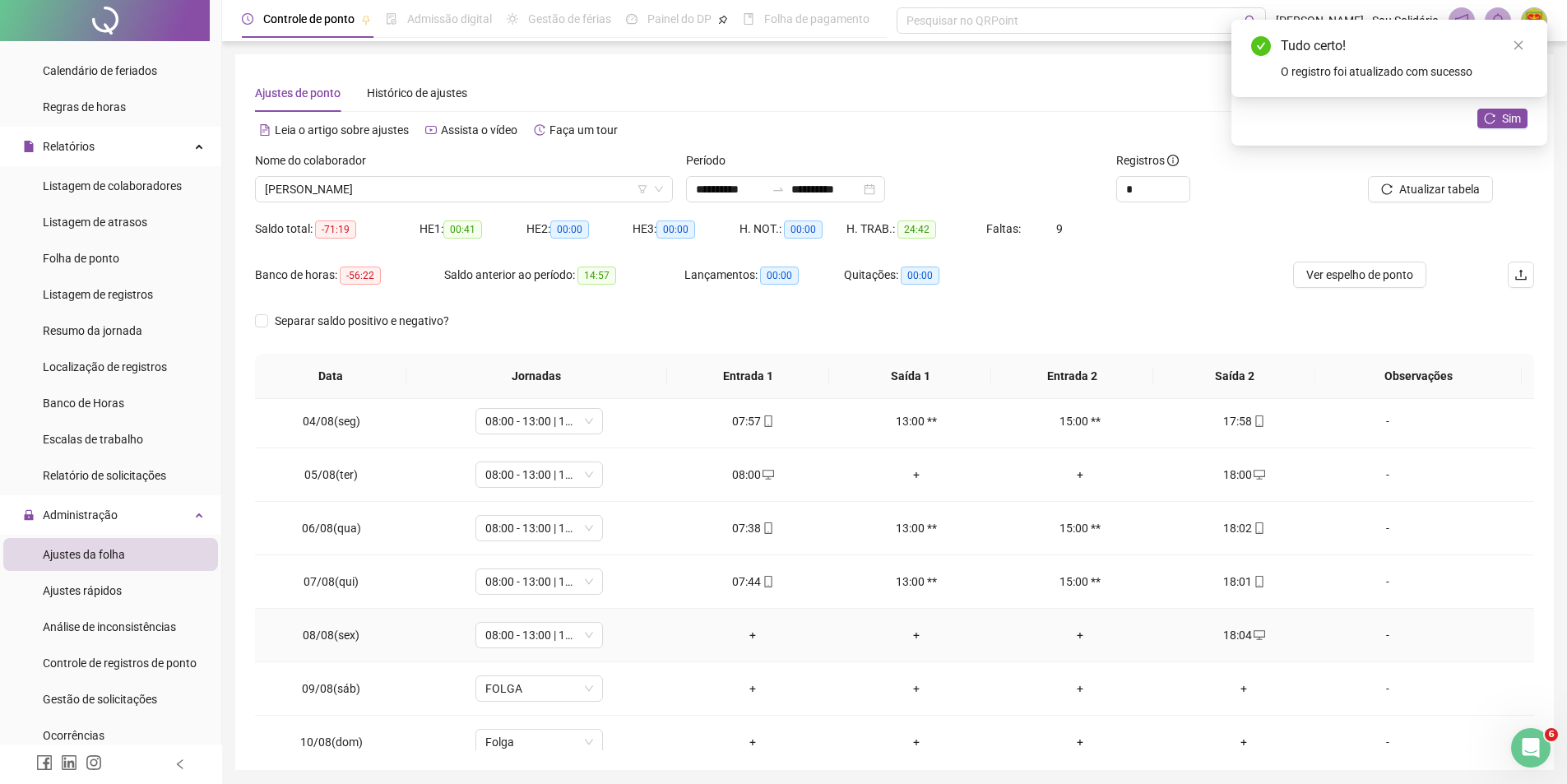
click at [749, 634] on div "+" at bounding box center [753, 634] width 137 height 18
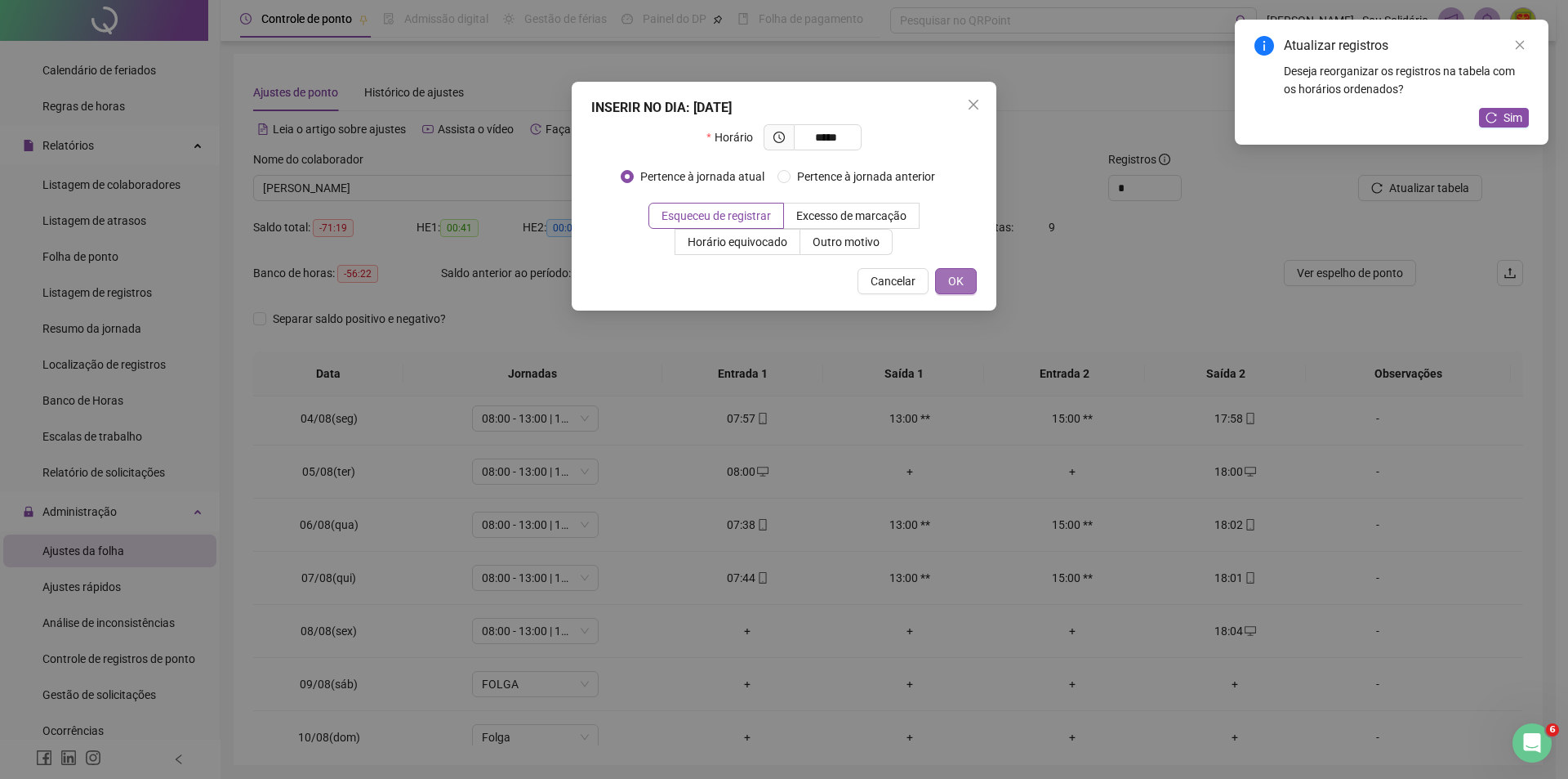
type input "*****"
click at [953, 280] on span "OK" at bounding box center [956, 281] width 15 height 18
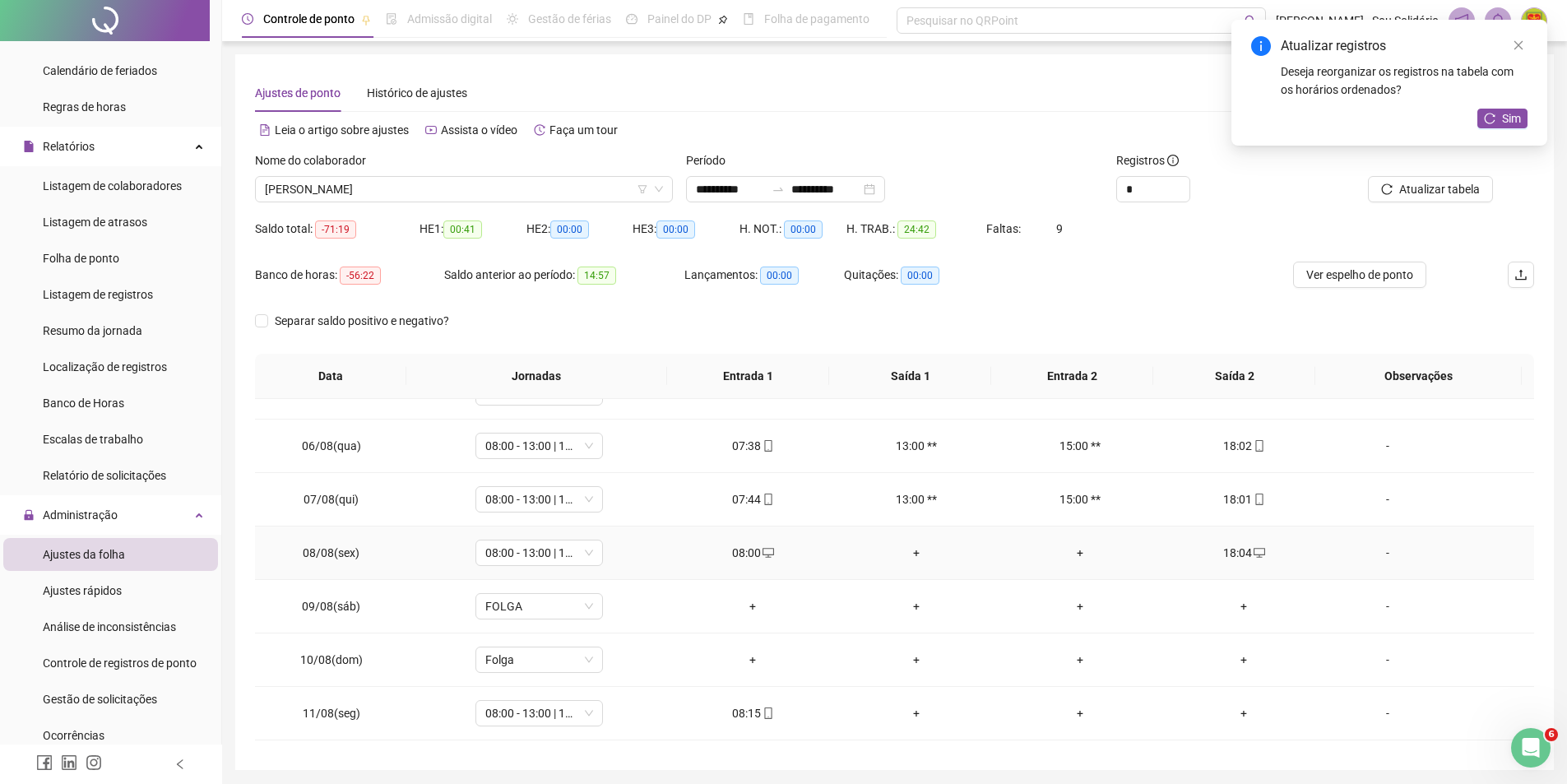
scroll to position [82, 0]
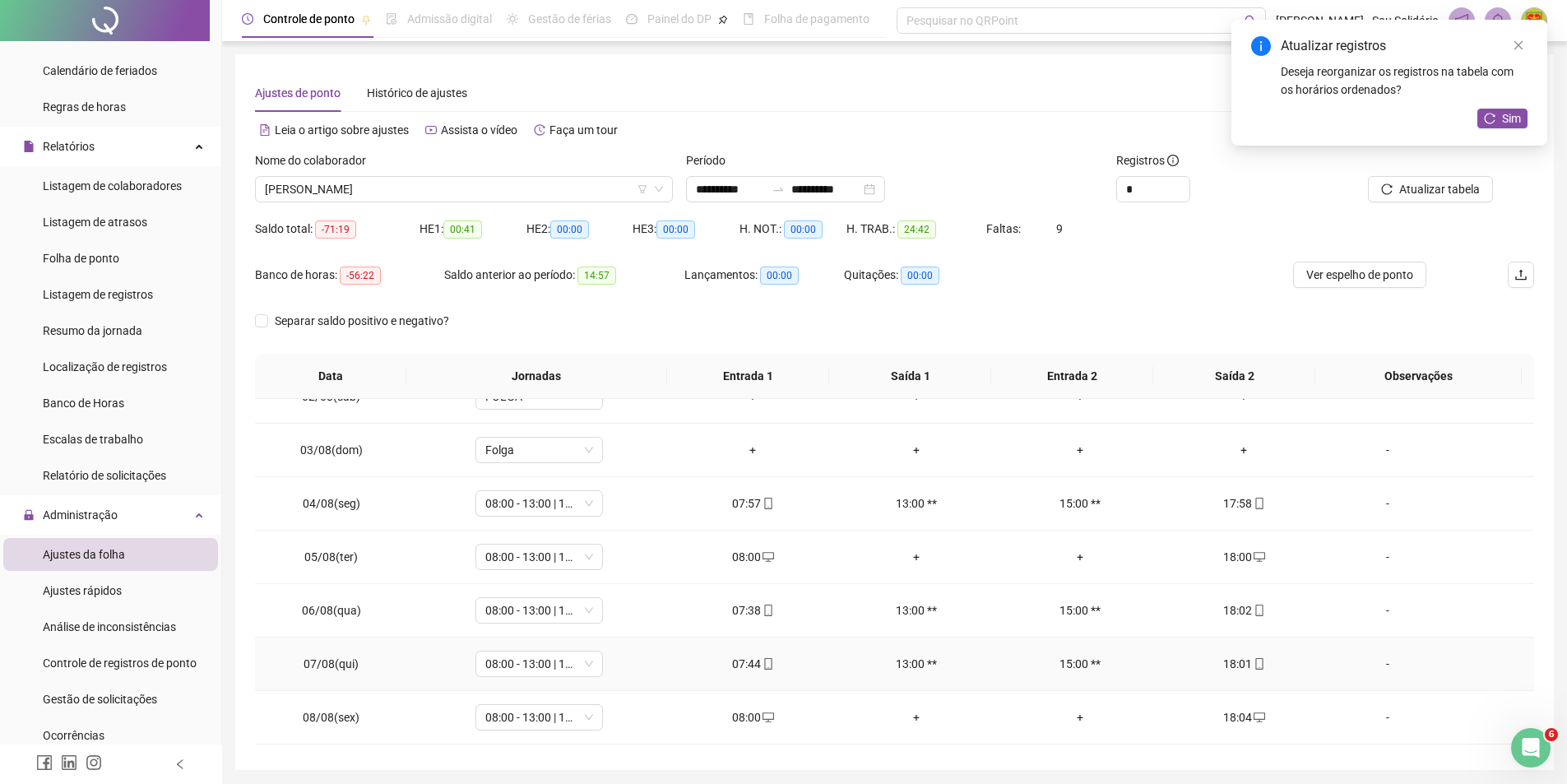
click at [763, 665] on icon "mobile" at bounding box center [768, 664] width 11 height 11
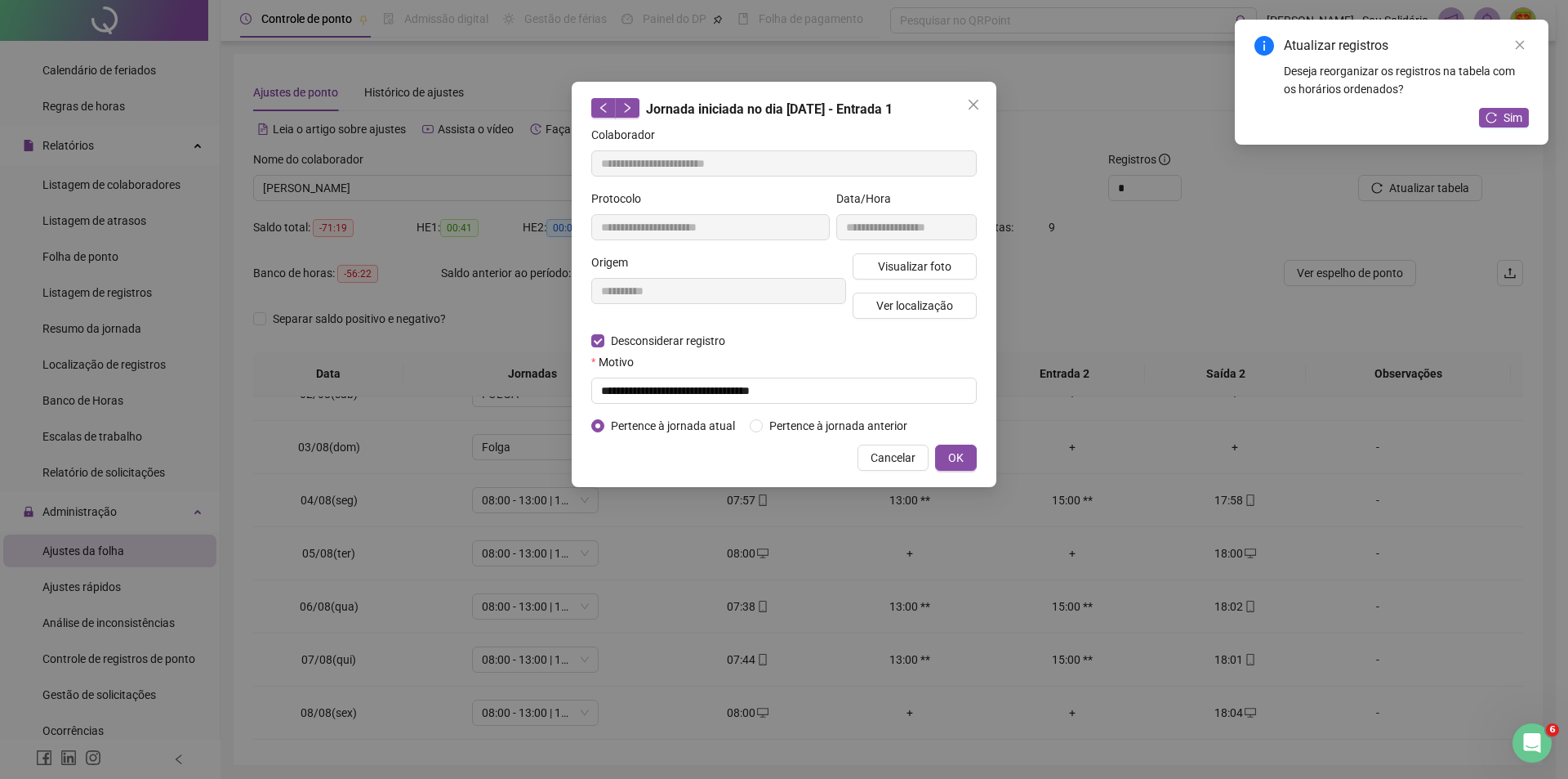
type input "**********"
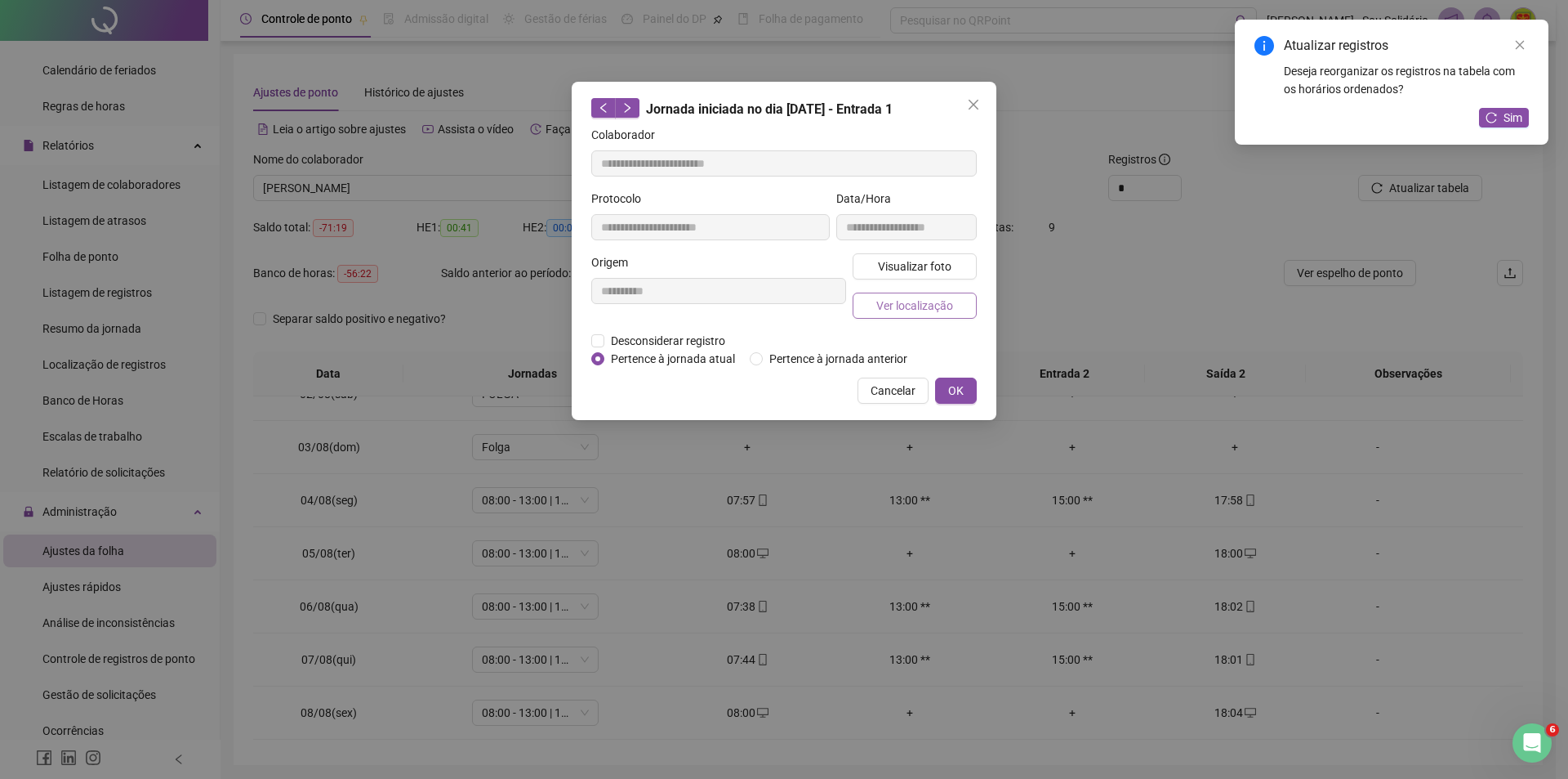
click at [915, 305] on span "Ver localização" at bounding box center [914, 305] width 77 height 18
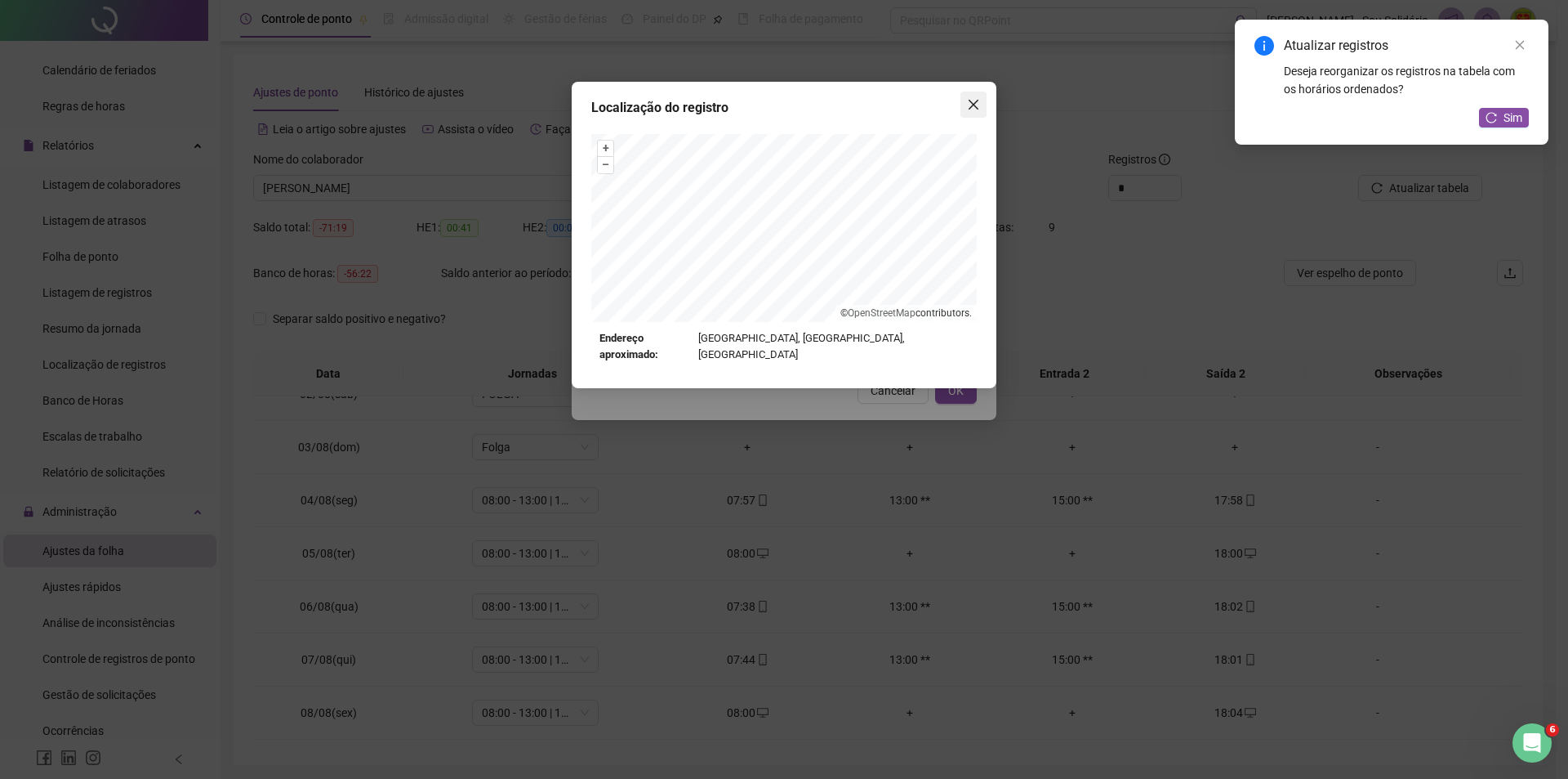
click at [974, 105] on icon "close" at bounding box center [973, 104] width 9 height 9
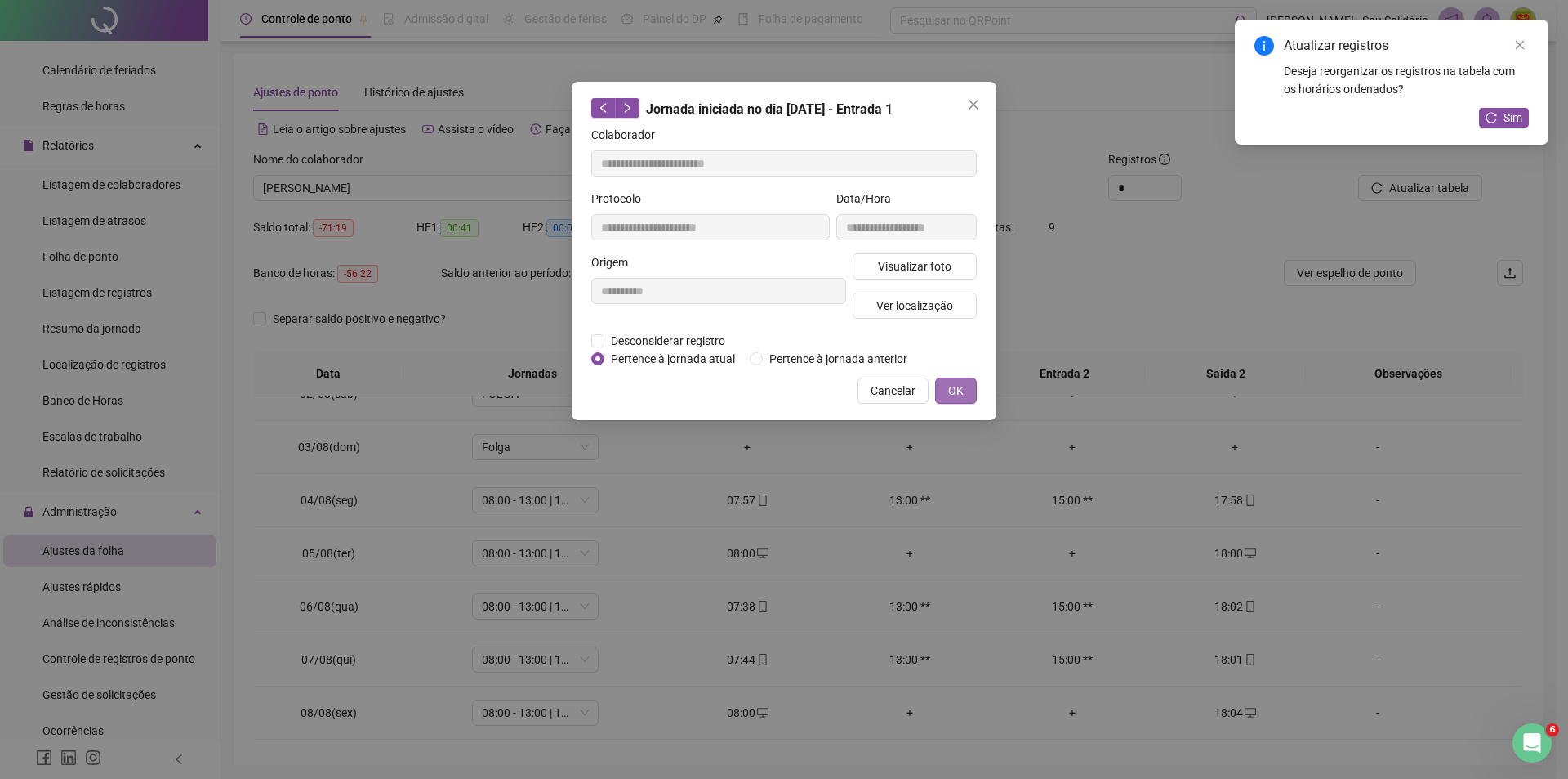
click at [949, 388] on span "OK" at bounding box center [956, 390] width 15 height 18
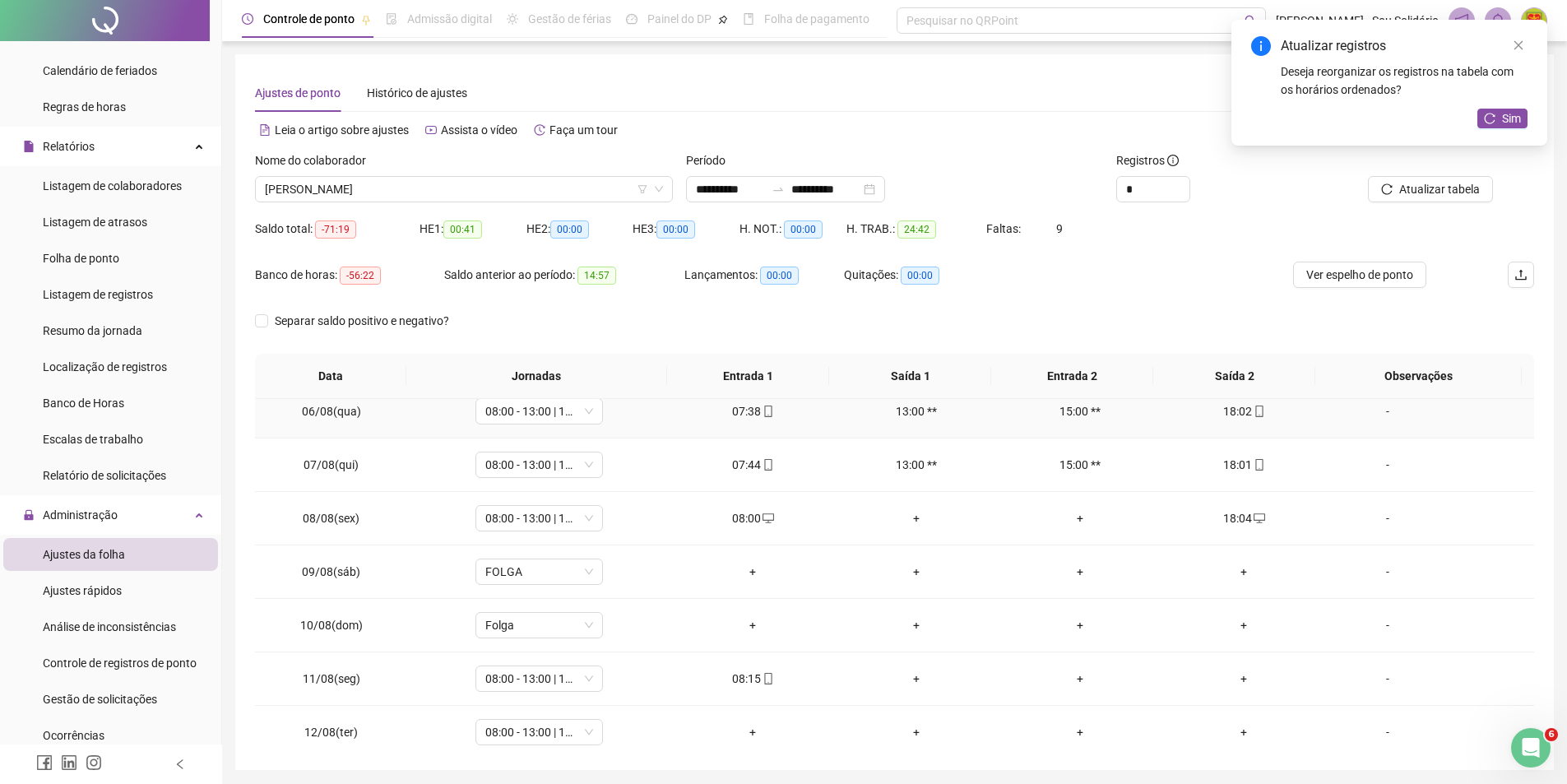
scroll to position [329, 0]
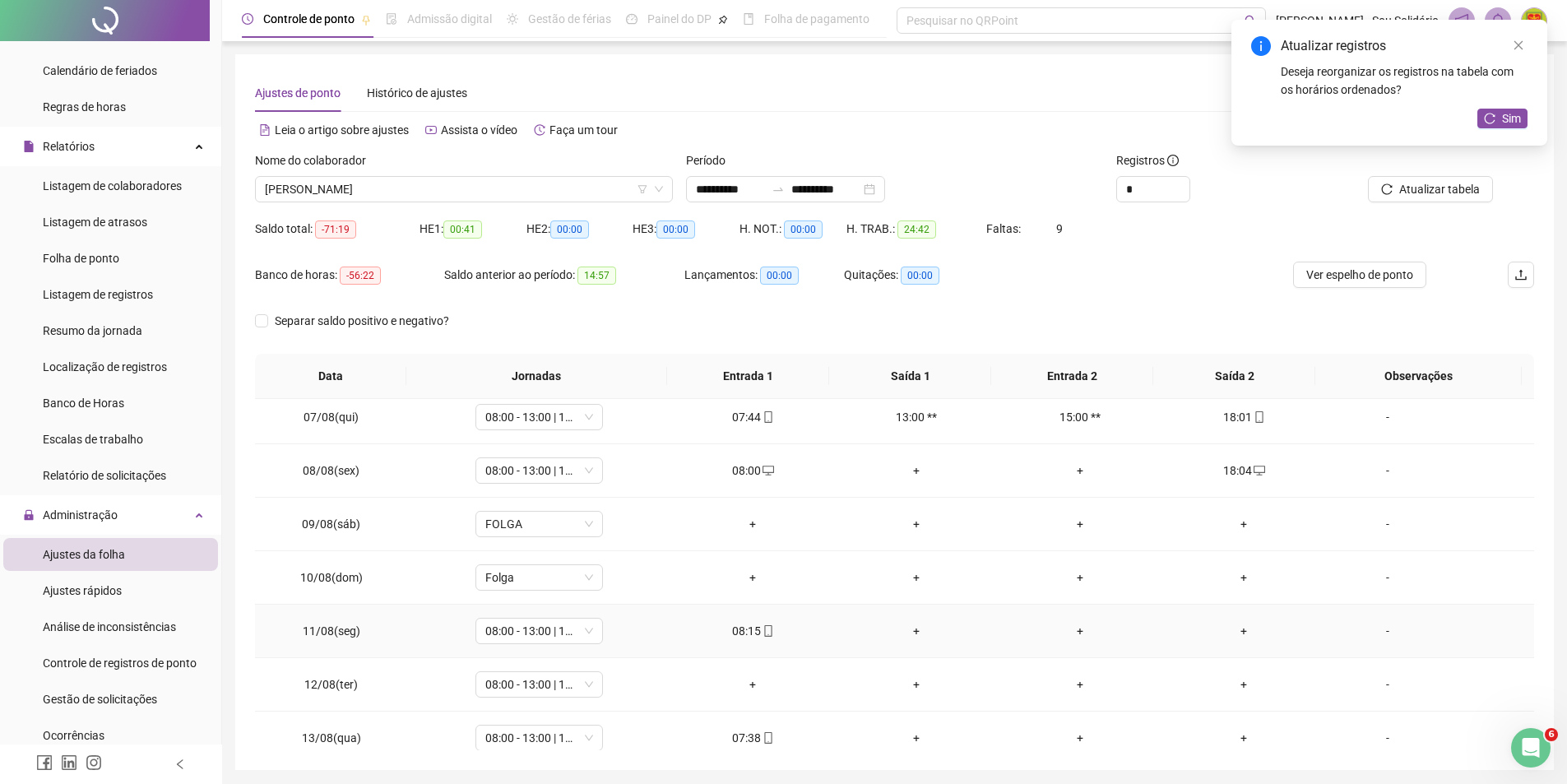
click at [1234, 630] on div "+" at bounding box center [1244, 630] width 137 height 18
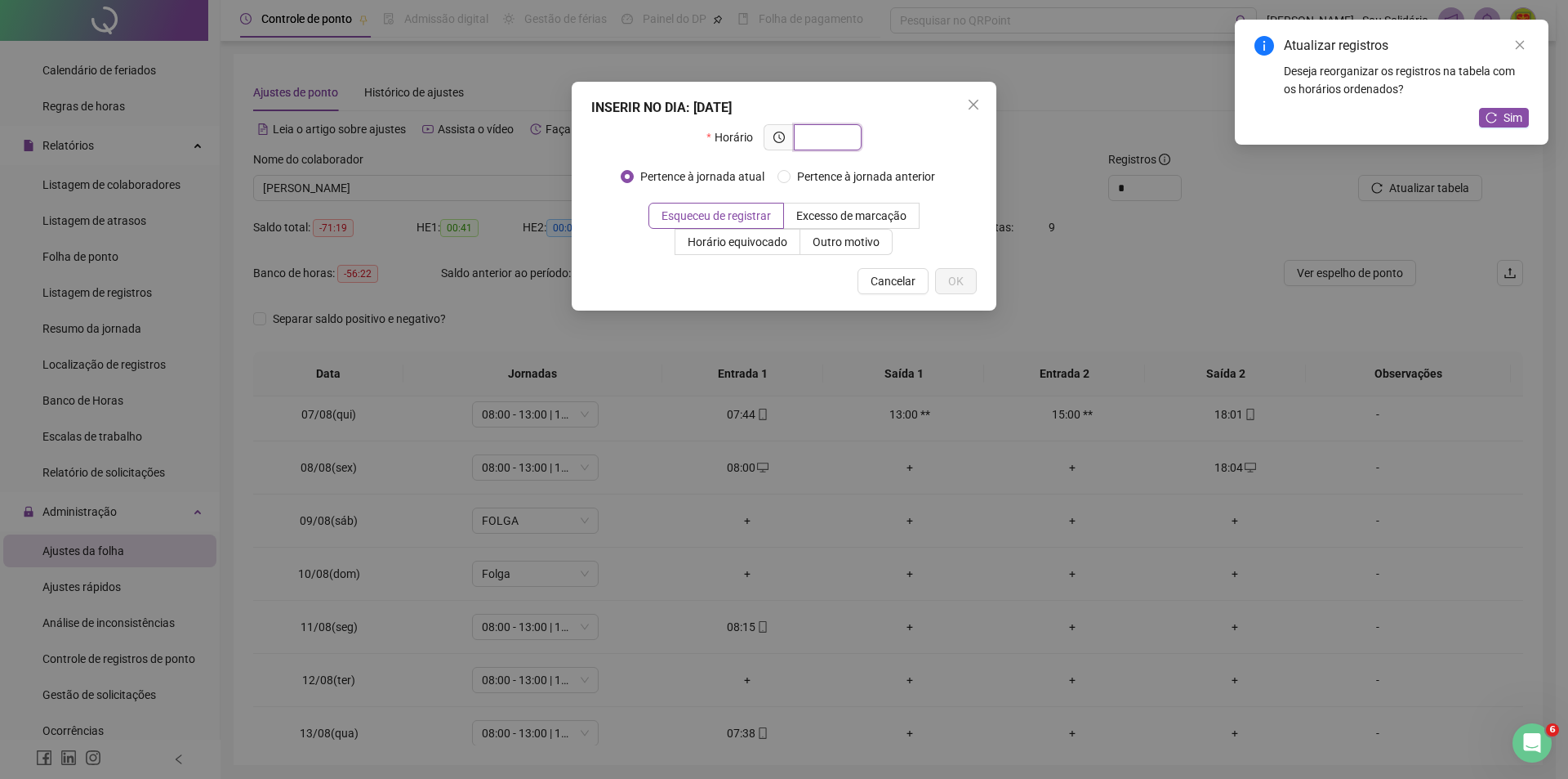
click at [821, 138] on input "text" at bounding box center [825, 136] width 45 height 18
type input "*****"
click at [954, 284] on span "OK" at bounding box center [956, 281] width 15 height 18
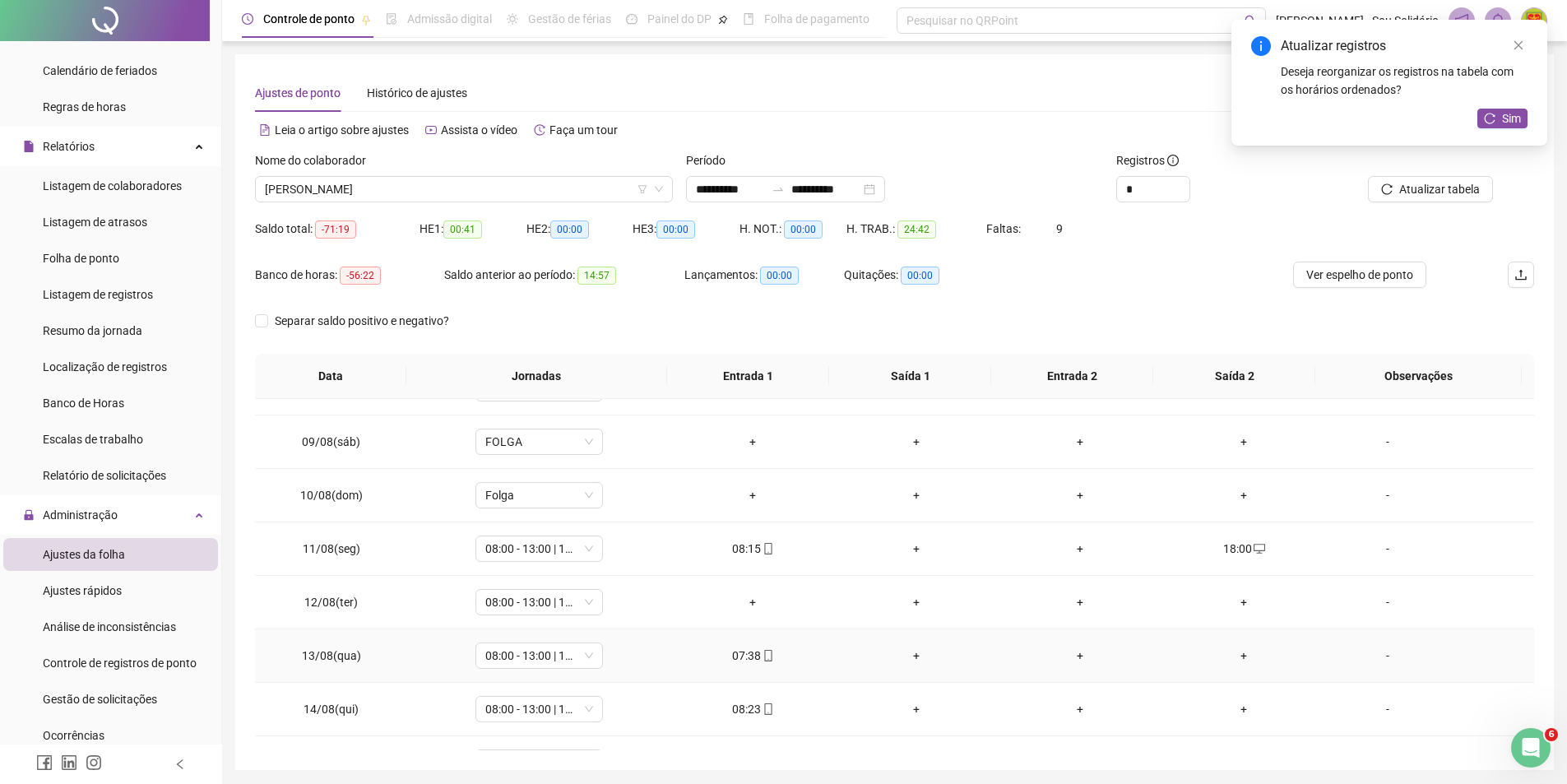
scroll to position [493, 0]
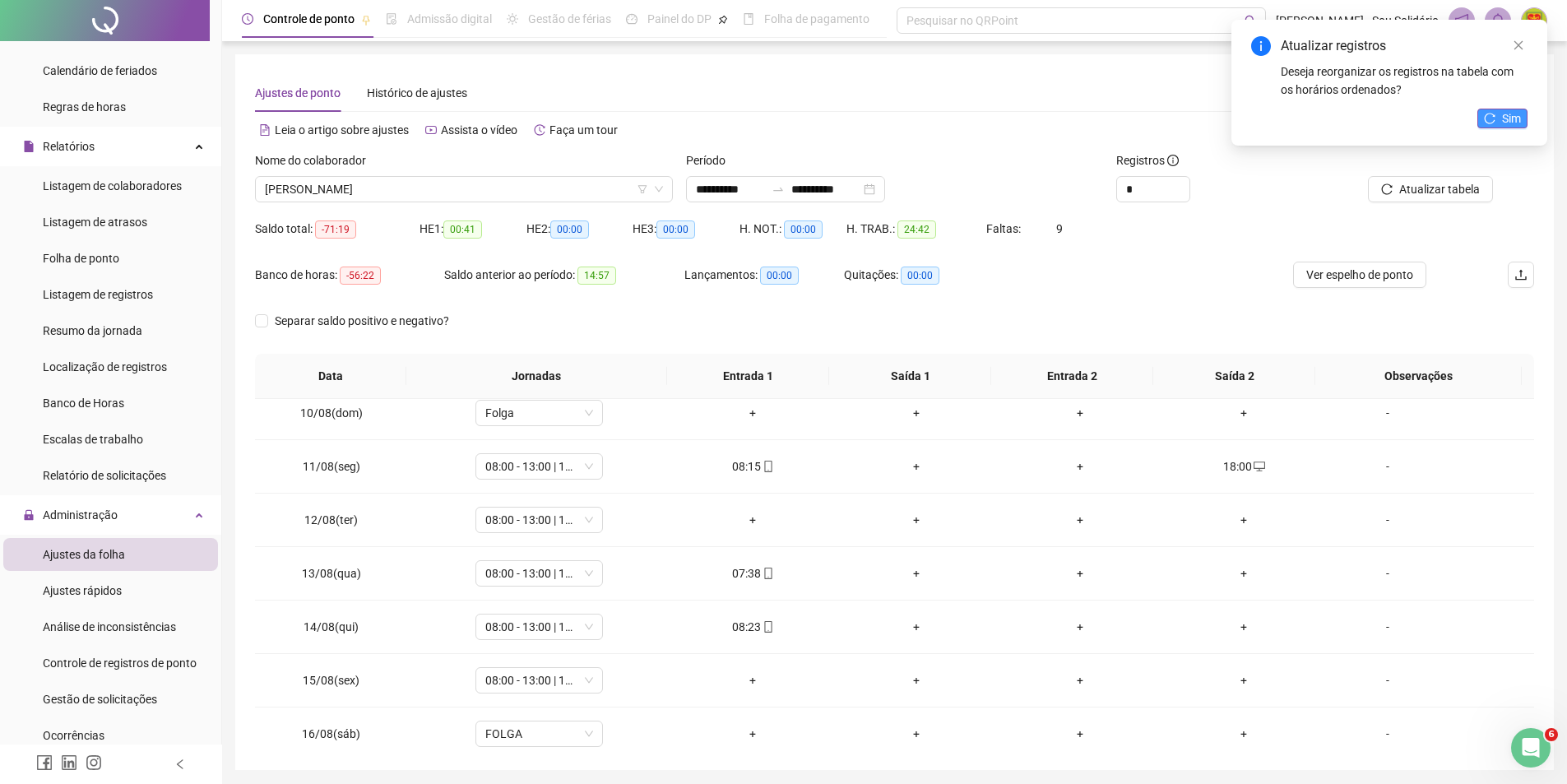
click at [1509, 117] on span "Sim" at bounding box center [1512, 118] width 19 height 18
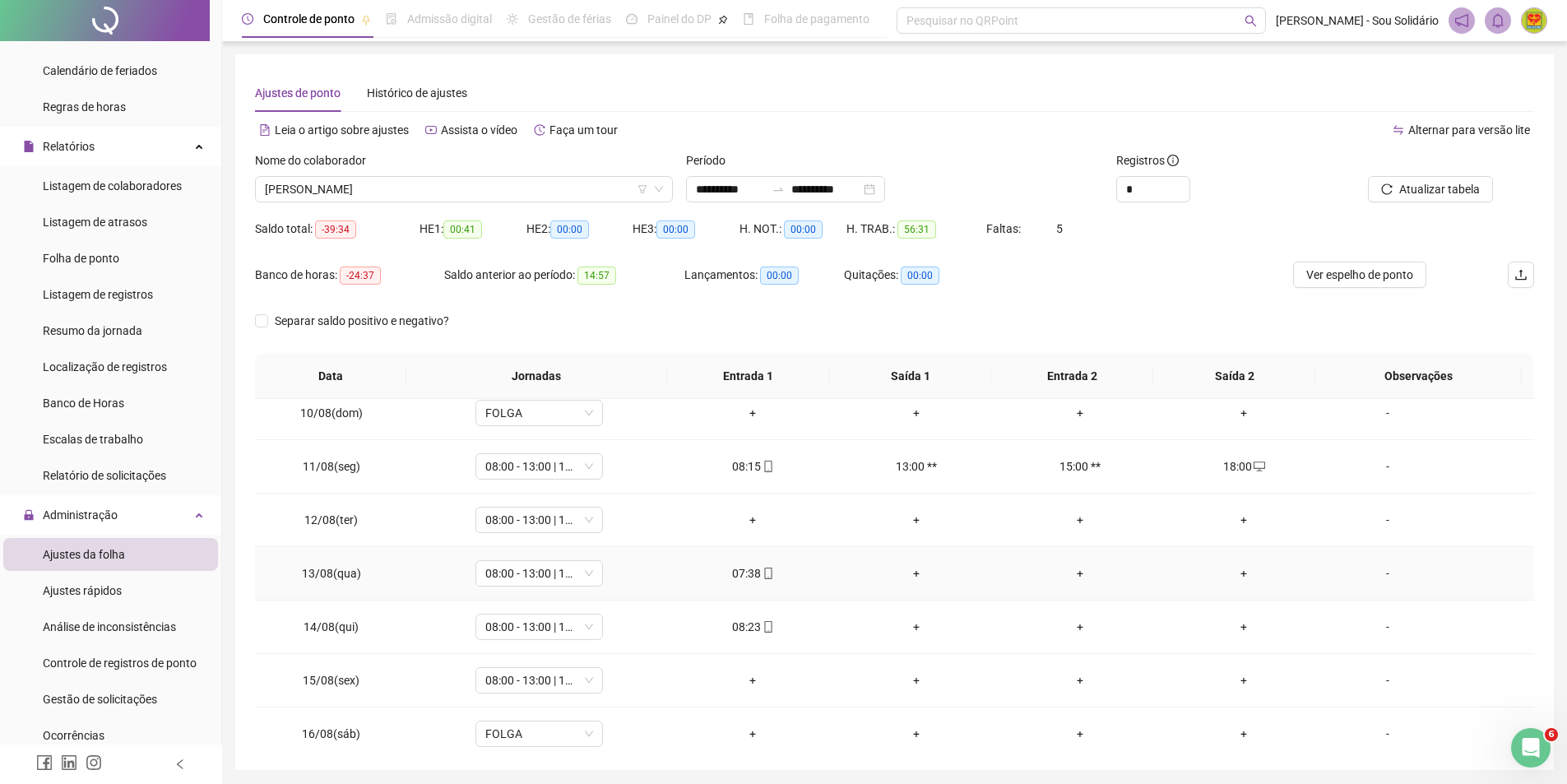
click at [1234, 575] on div "+" at bounding box center [1244, 572] width 137 height 18
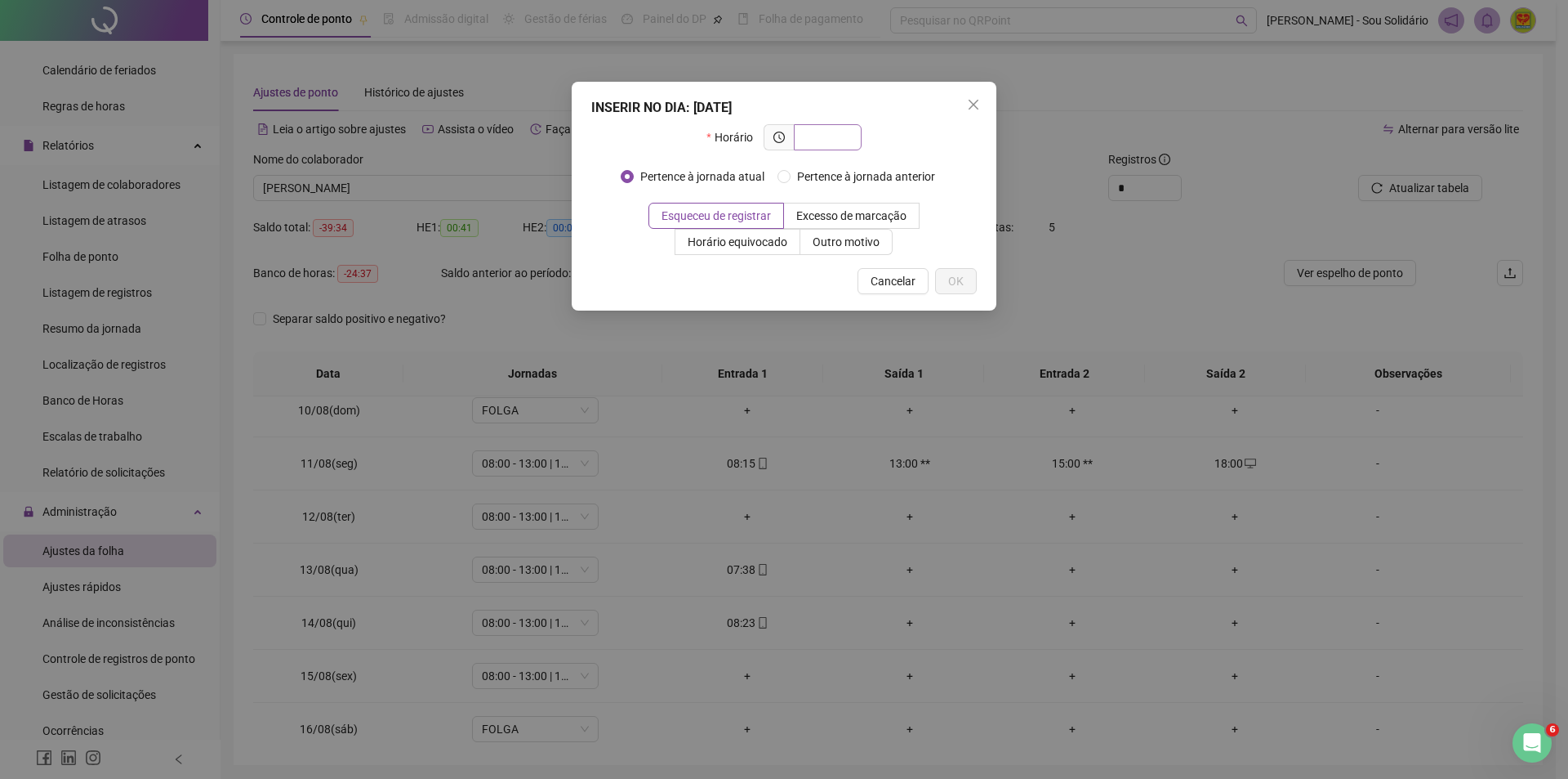
click at [830, 129] on input "text" at bounding box center [825, 136] width 45 height 18
type input "*****"
click at [964, 283] on button "OK" at bounding box center [956, 281] width 42 height 27
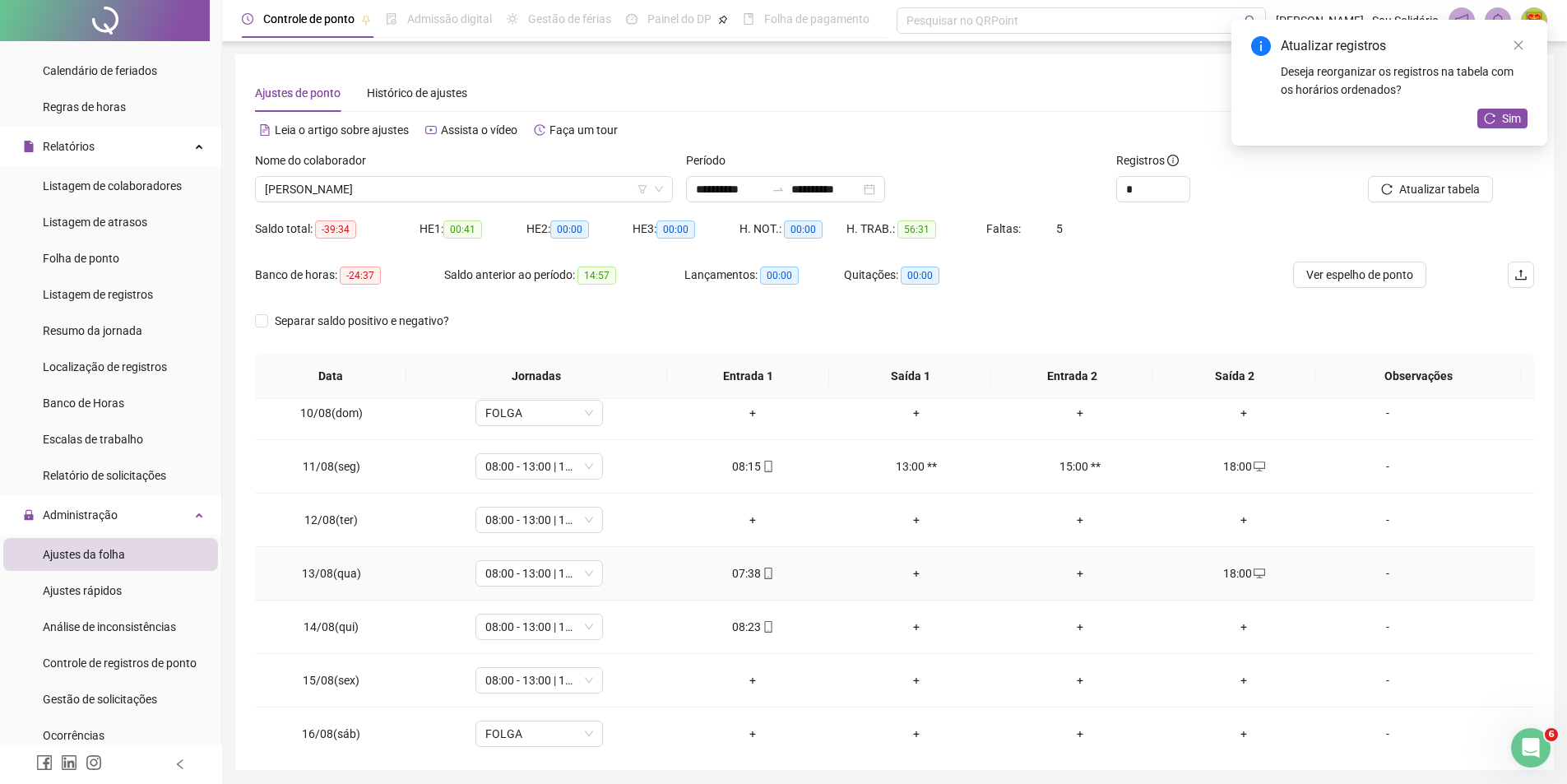
scroll to position [575, 0]
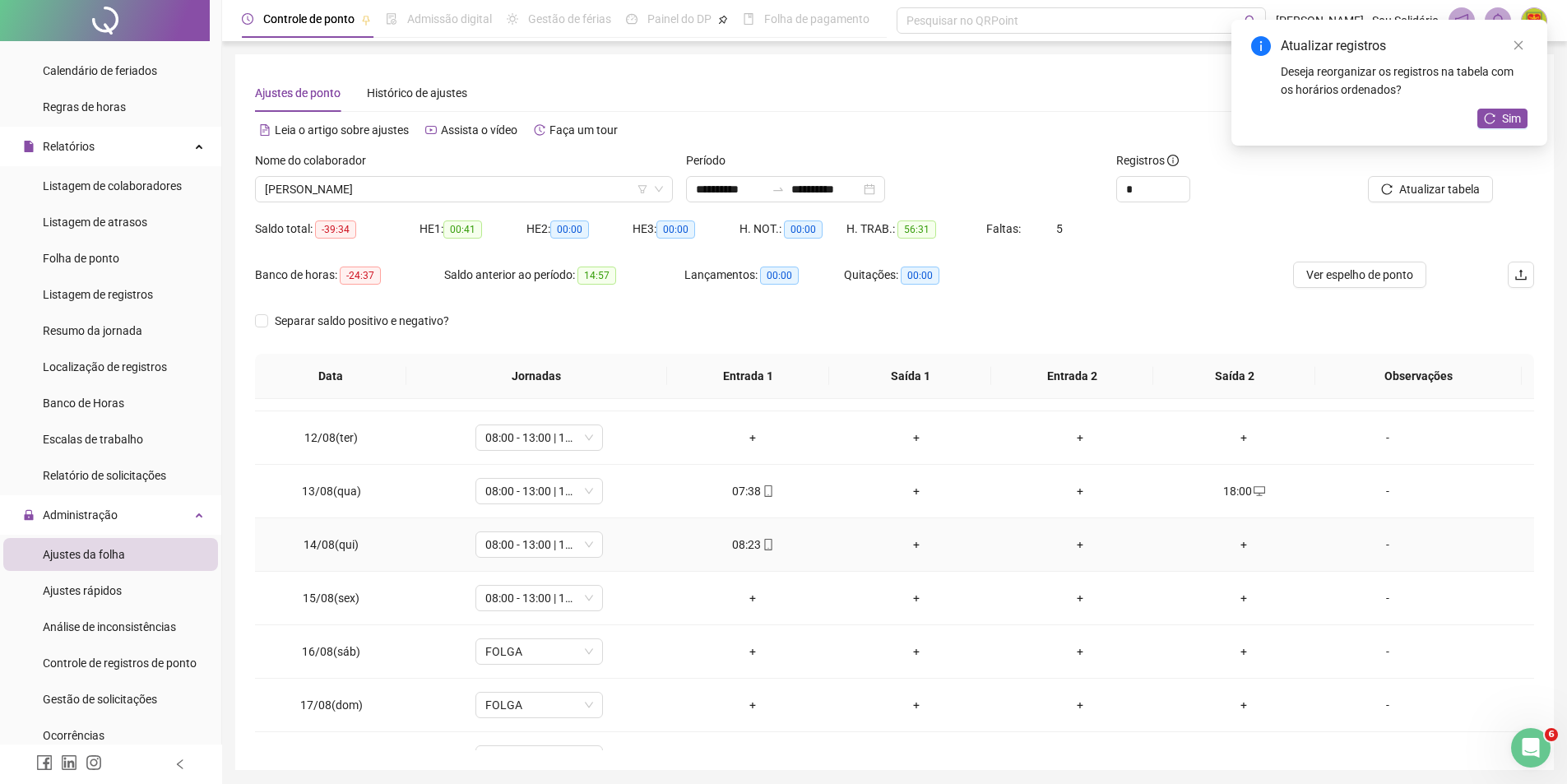
click at [1235, 547] on div "+" at bounding box center [1244, 544] width 137 height 18
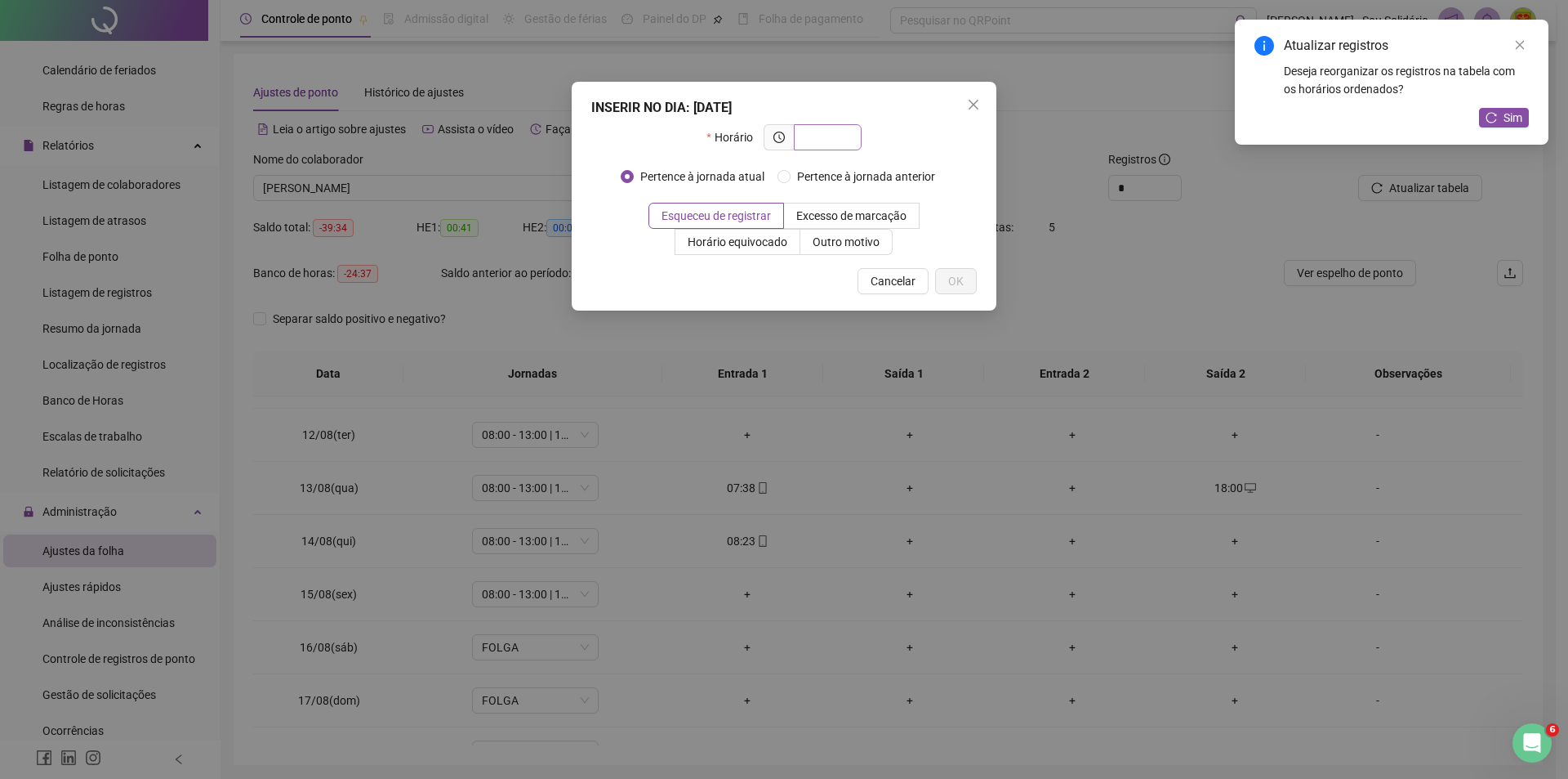
click at [815, 133] on input "text" at bounding box center [825, 136] width 45 height 18
type input "*****"
click at [956, 278] on span "OK" at bounding box center [956, 281] width 15 height 18
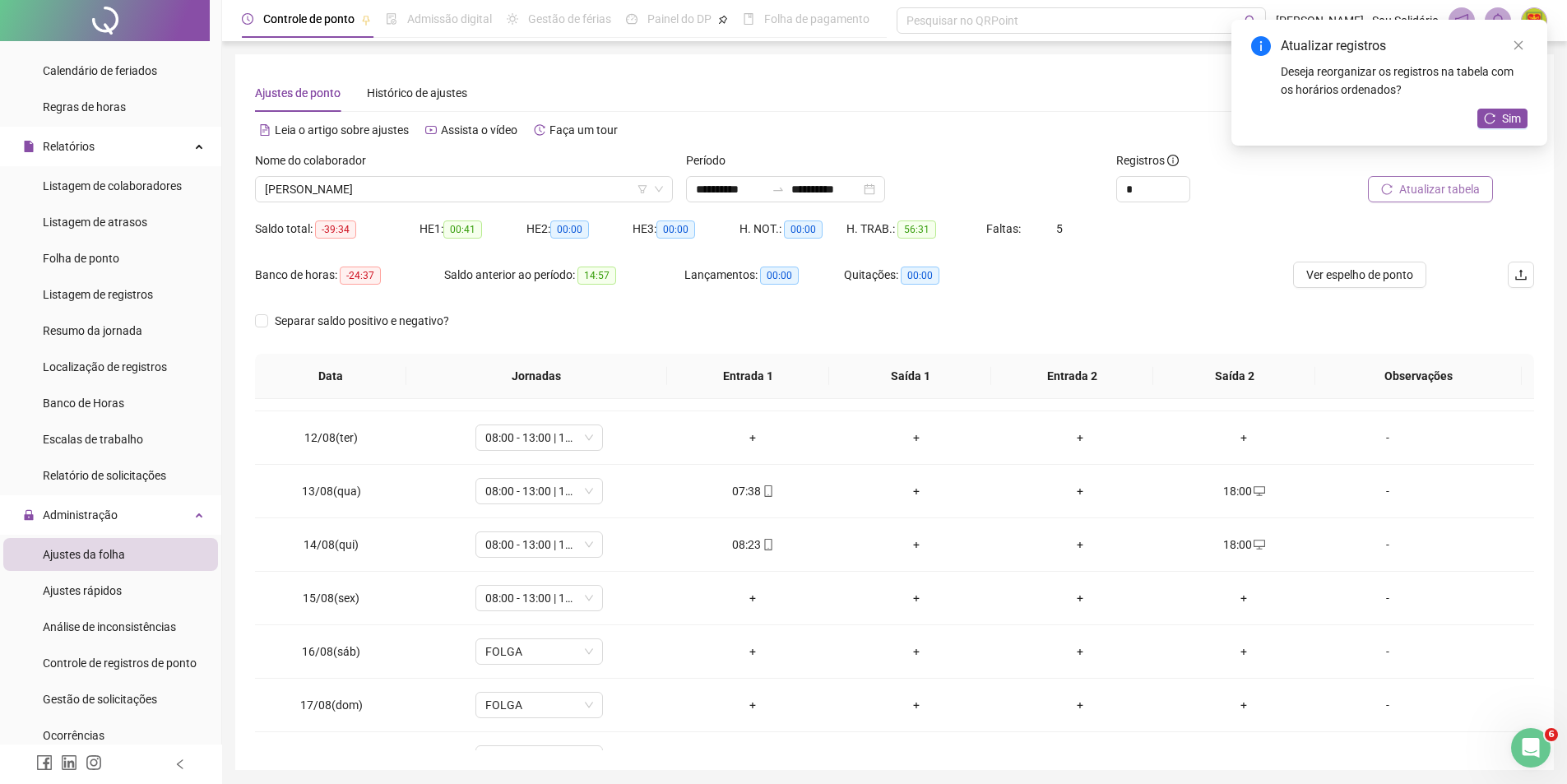
click at [1440, 190] on span "Atualizar tabela" at bounding box center [1439, 189] width 80 height 18
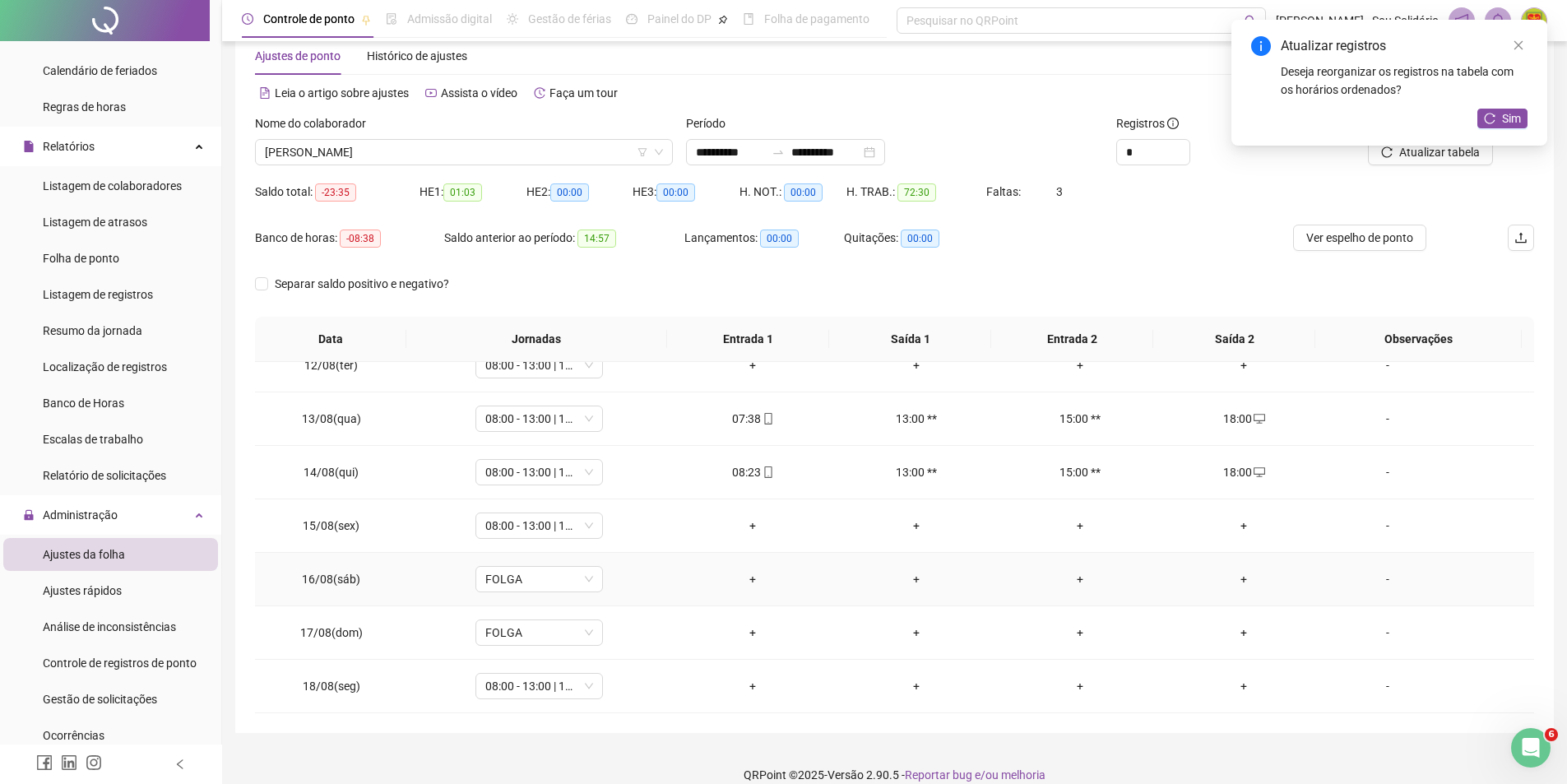
scroll to position [56, 0]
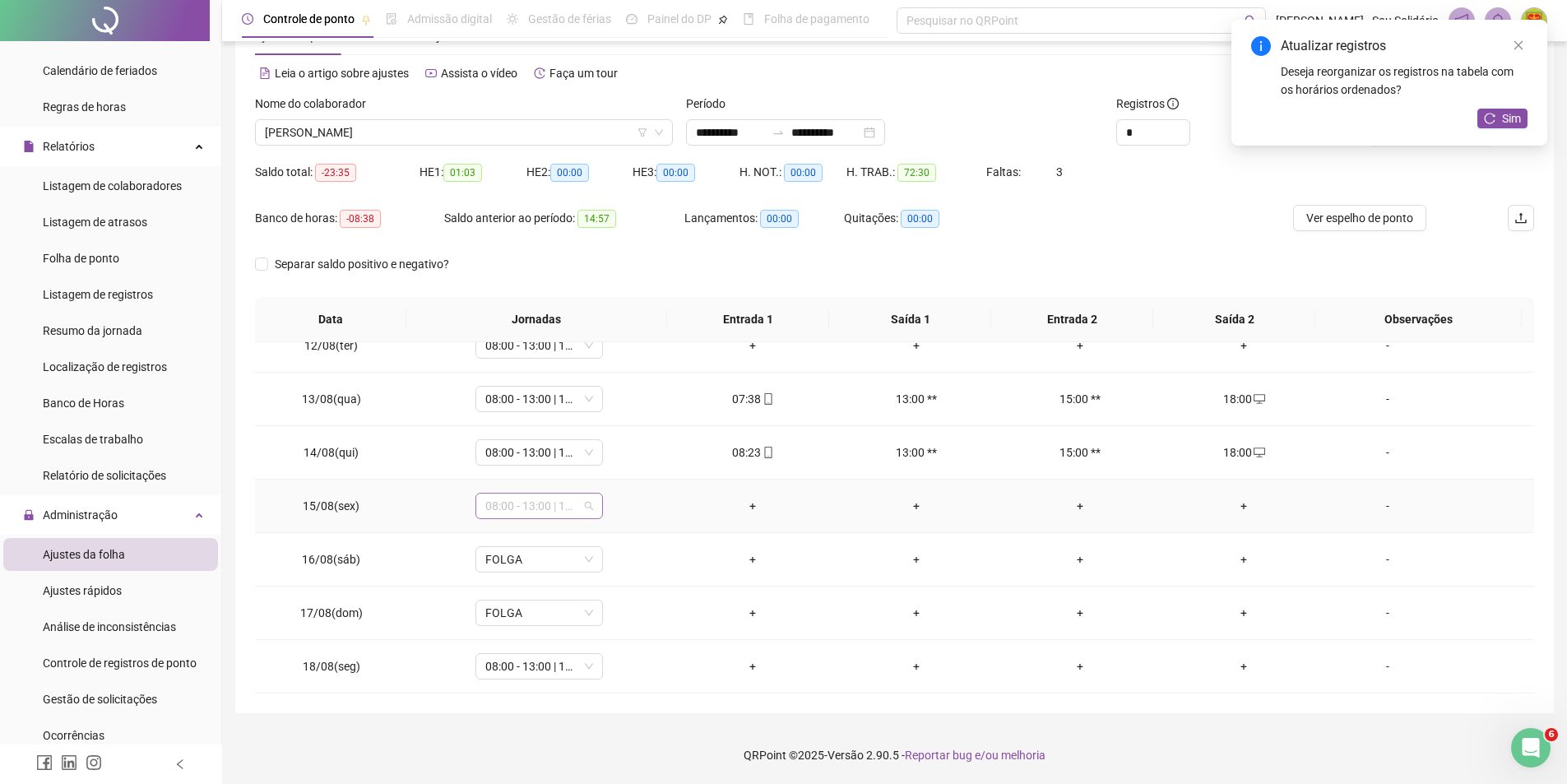
click at [588, 507] on span "08:00 - 13:00 | 15:00 - 18:00" at bounding box center [539, 505] width 108 height 25
click at [662, 467] on td "08:00 - 13:00 | 15:00 - 18:00" at bounding box center [540, 453] width 263 height 53
click at [588, 508] on span "08:00 - 13:00 | 15:00 - 18:00" at bounding box center [539, 505] width 108 height 25
click at [564, 611] on div "Folga compensatória" at bounding box center [566, 614] width 139 height 18
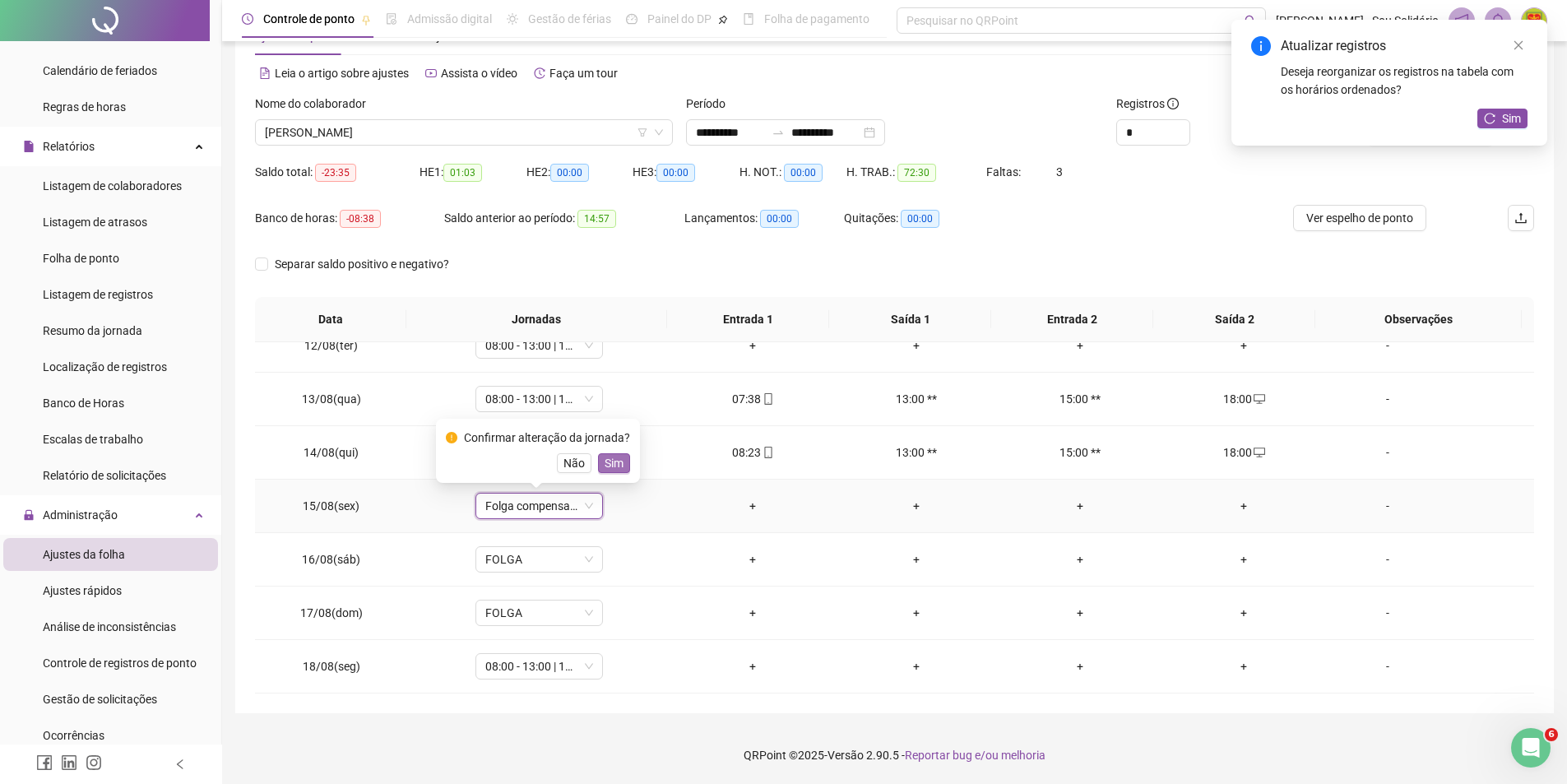
click at [609, 462] on span "Sim" at bounding box center [615, 463] width 19 height 18
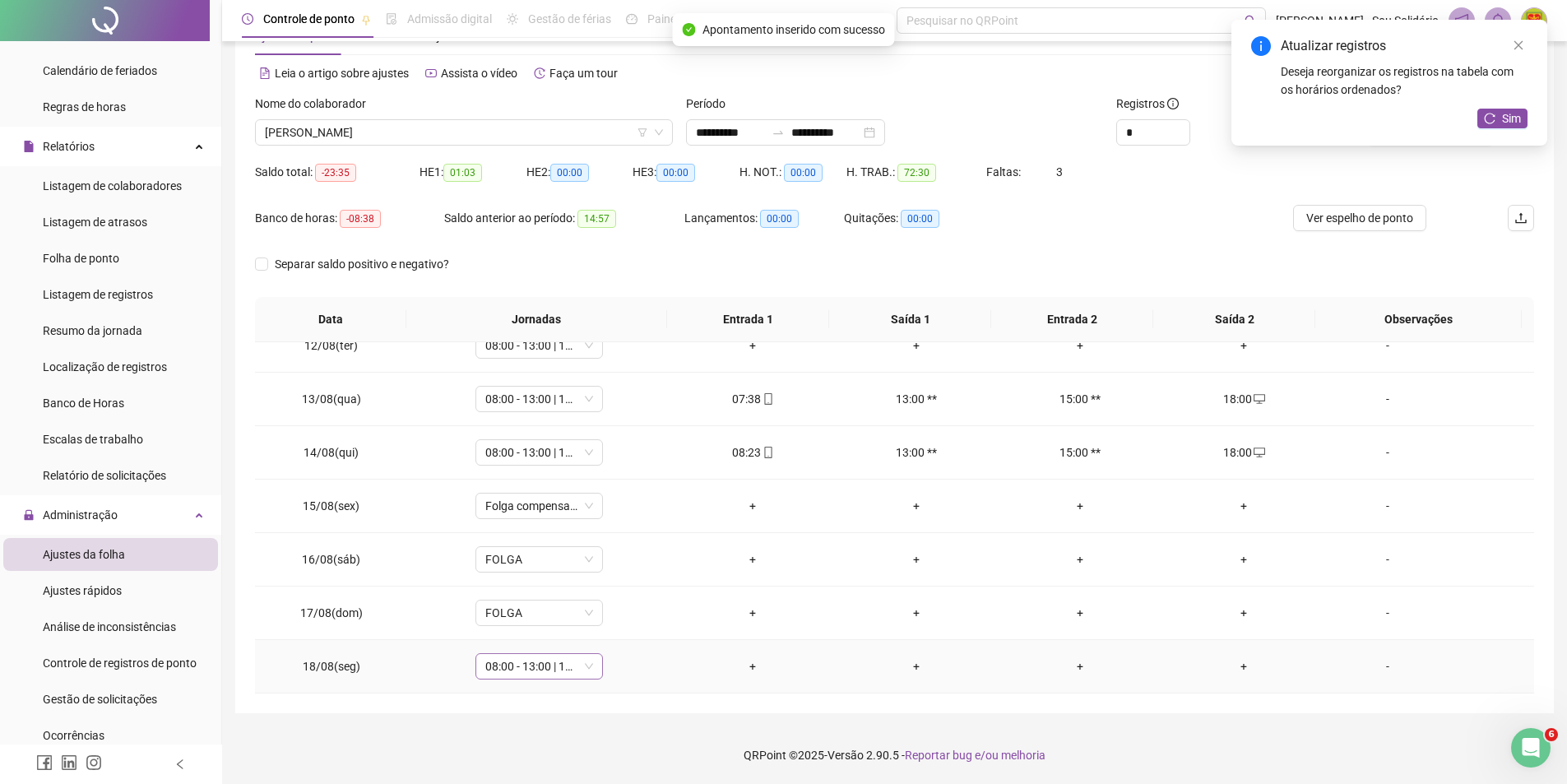
click at [587, 666] on span "08:00 - 13:00 | 15:00 - 18:00" at bounding box center [539, 666] width 108 height 25
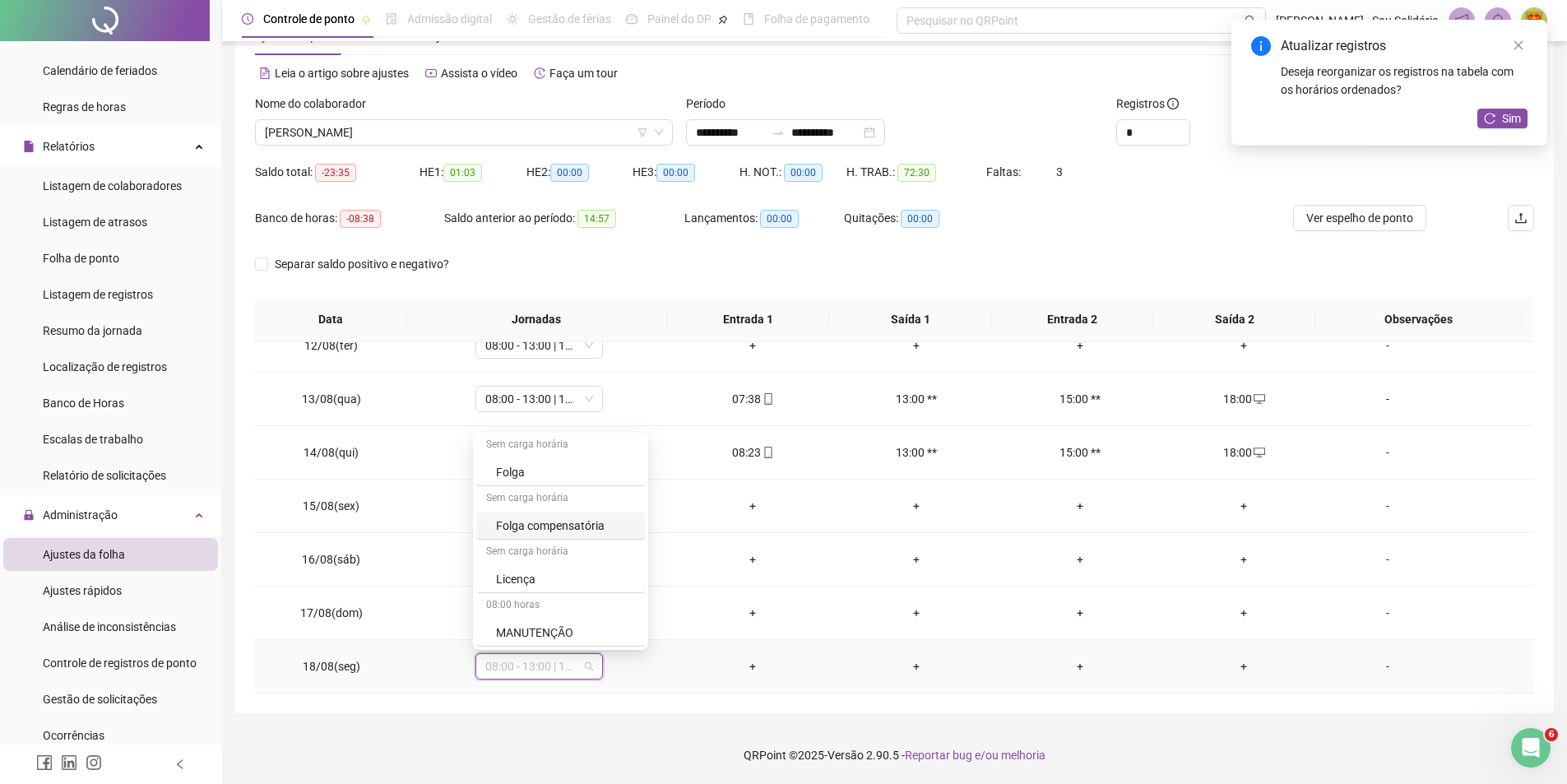
click at [582, 526] on div "Folga compensatória" at bounding box center [566, 525] width 139 height 18
click at [614, 627] on span "Sim" at bounding box center [615, 623] width 19 height 18
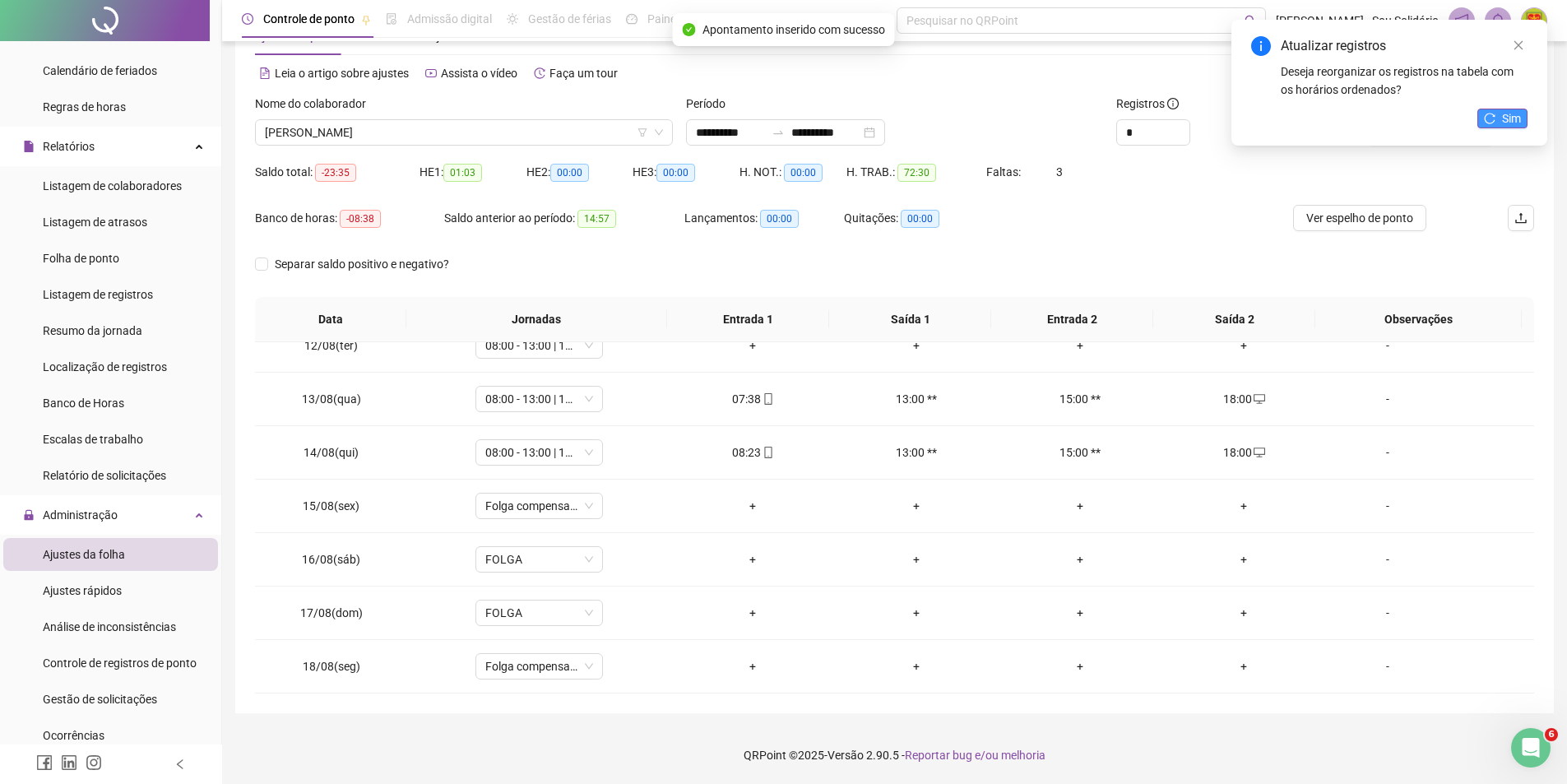
click at [1506, 128] on button "Sim" at bounding box center [1502, 118] width 51 height 20
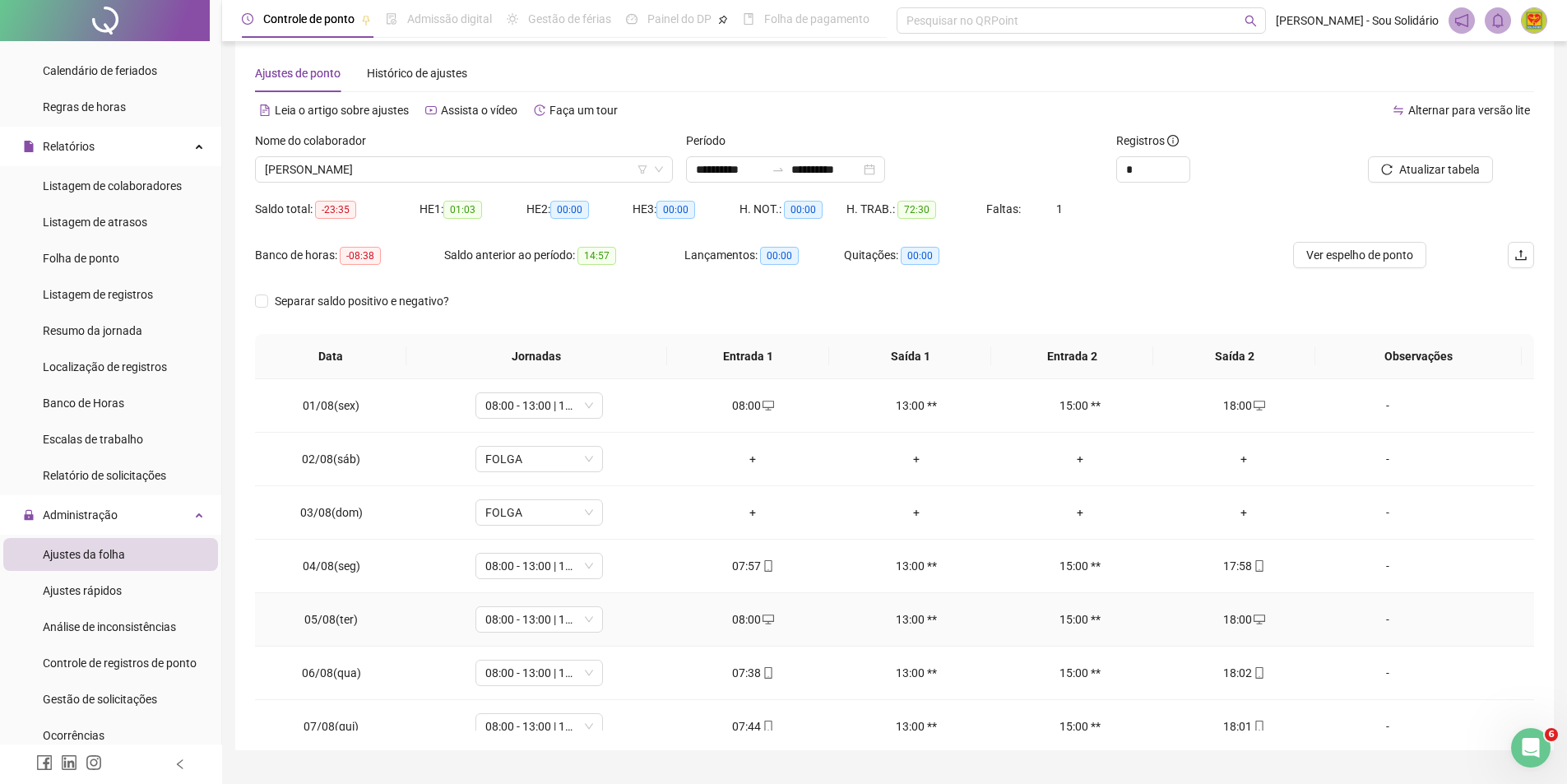
scroll to position [0, 0]
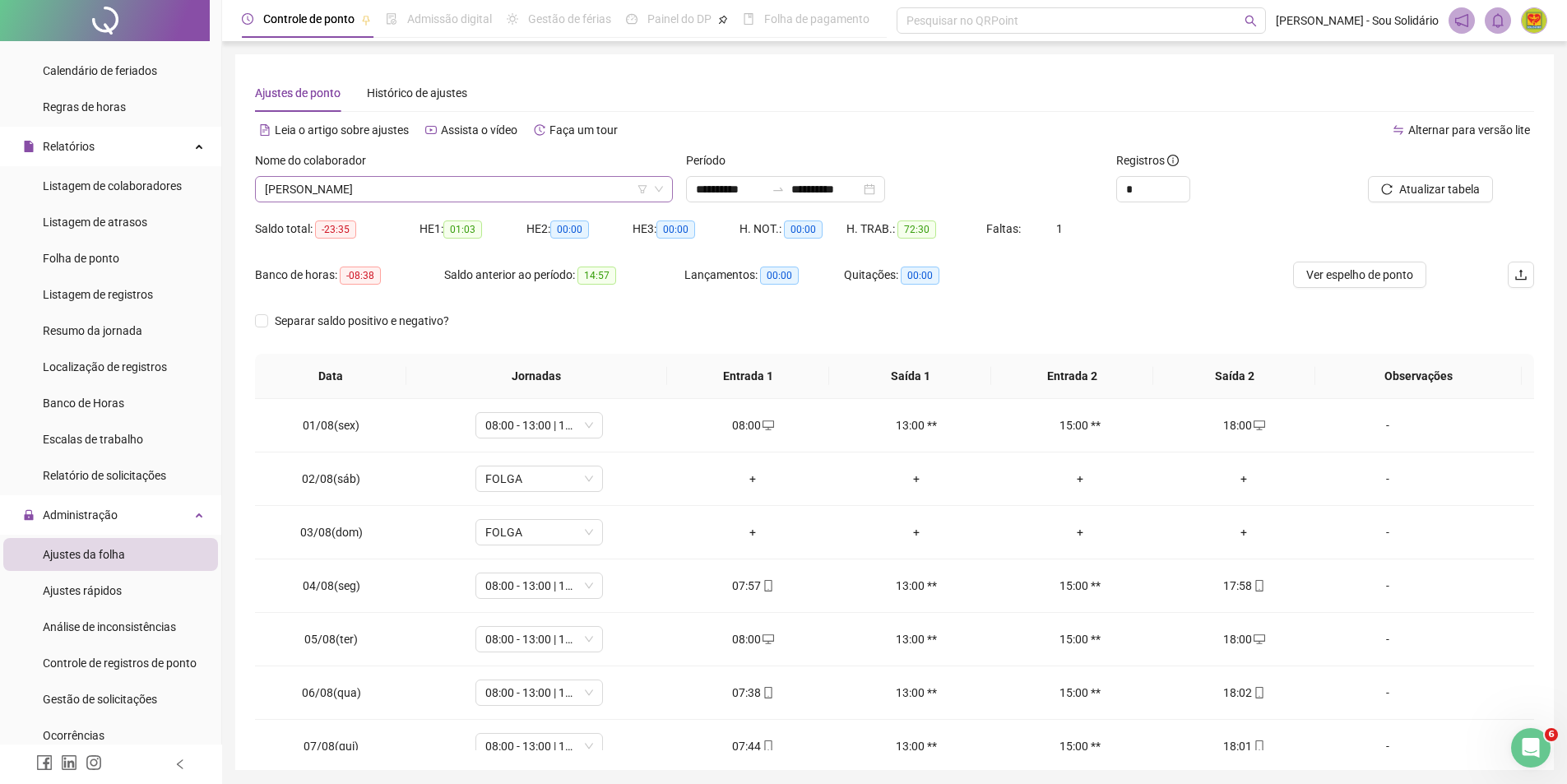
click at [609, 182] on span "[PERSON_NAME]" at bounding box center [464, 189] width 398 height 25
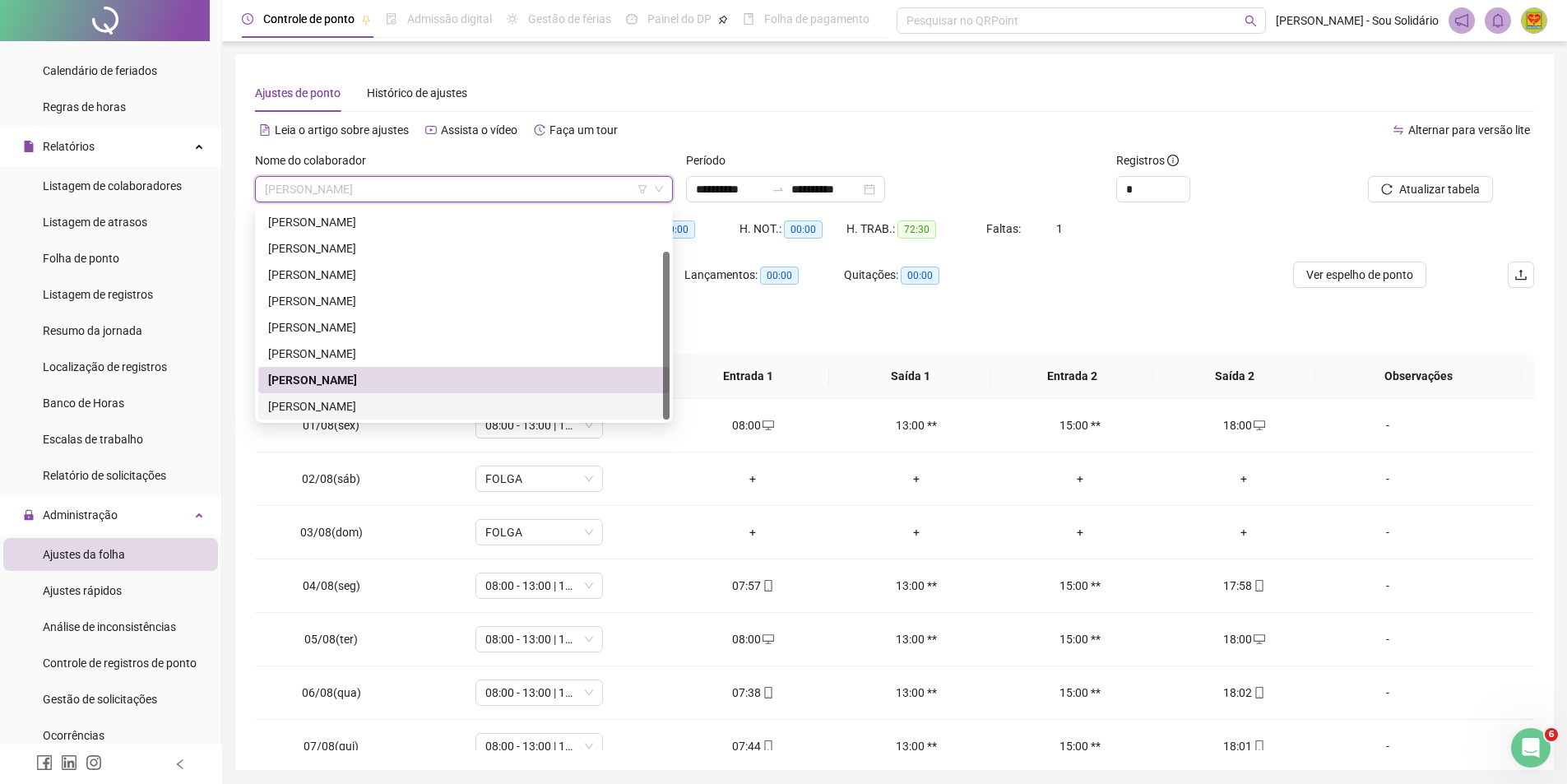
click at [384, 401] on div "[PERSON_NAME]" at bounding box center [464, 405] width 391 height 18
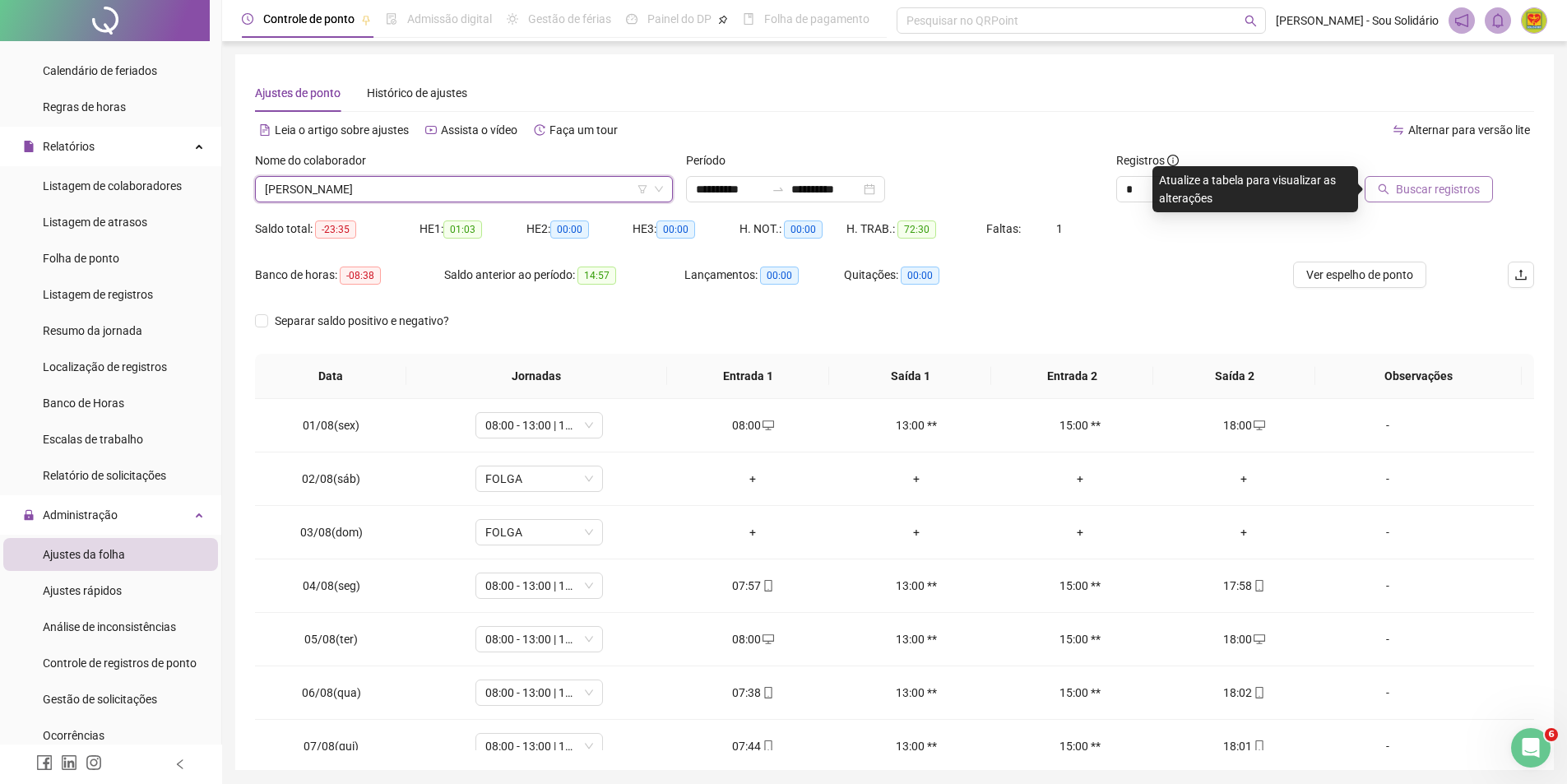
click at [1426, 194] on span "Buscar registros" at bounding box center [1438, 189] width 84 height 18
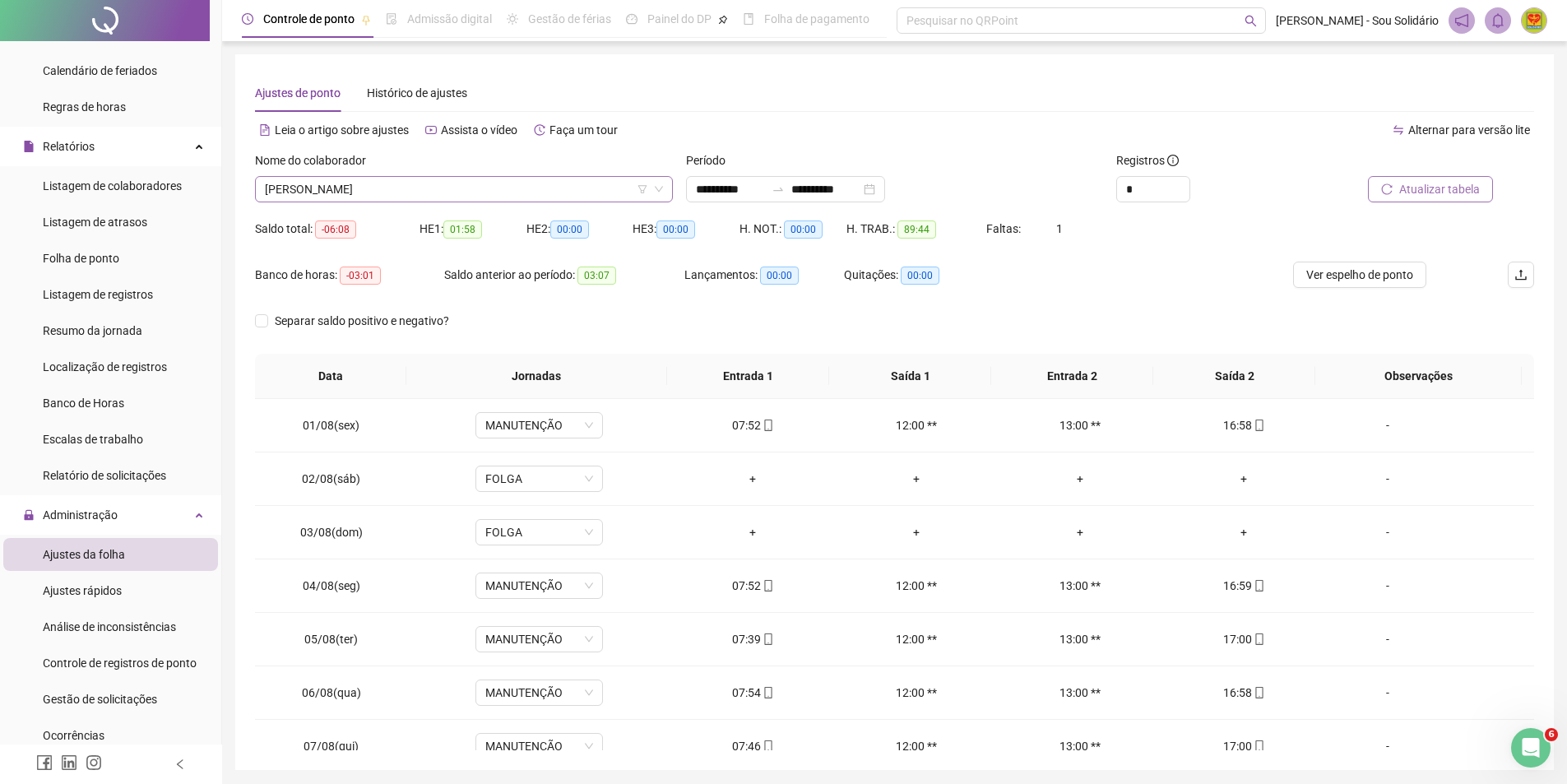
click at [575, 191] on span "[PERSON_NAME]" at bounding box center [464, 189] width 398 height 25
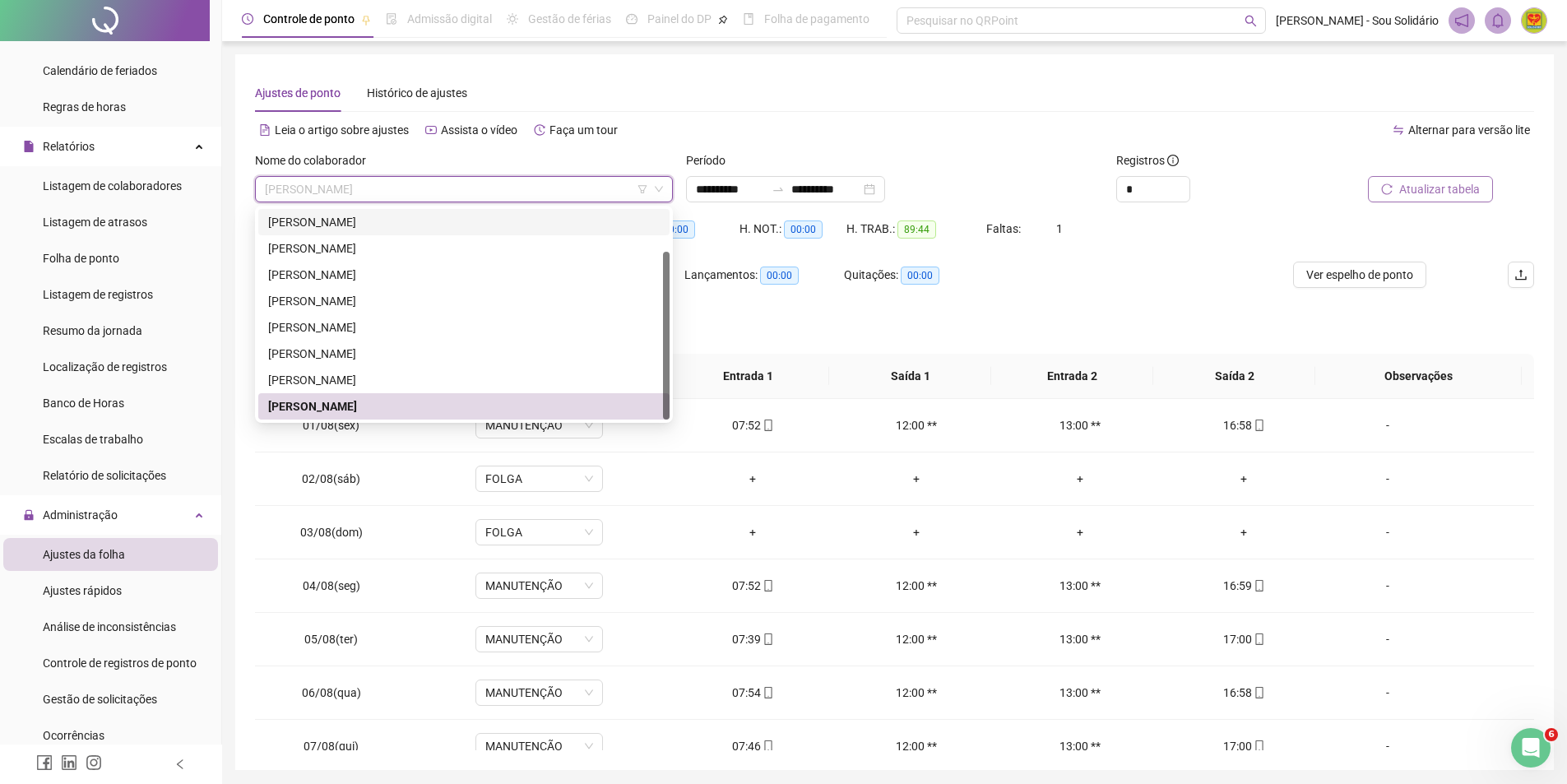
click at [992, 161] on div "Período" at bounding box center [895, 164] width 418 height 25
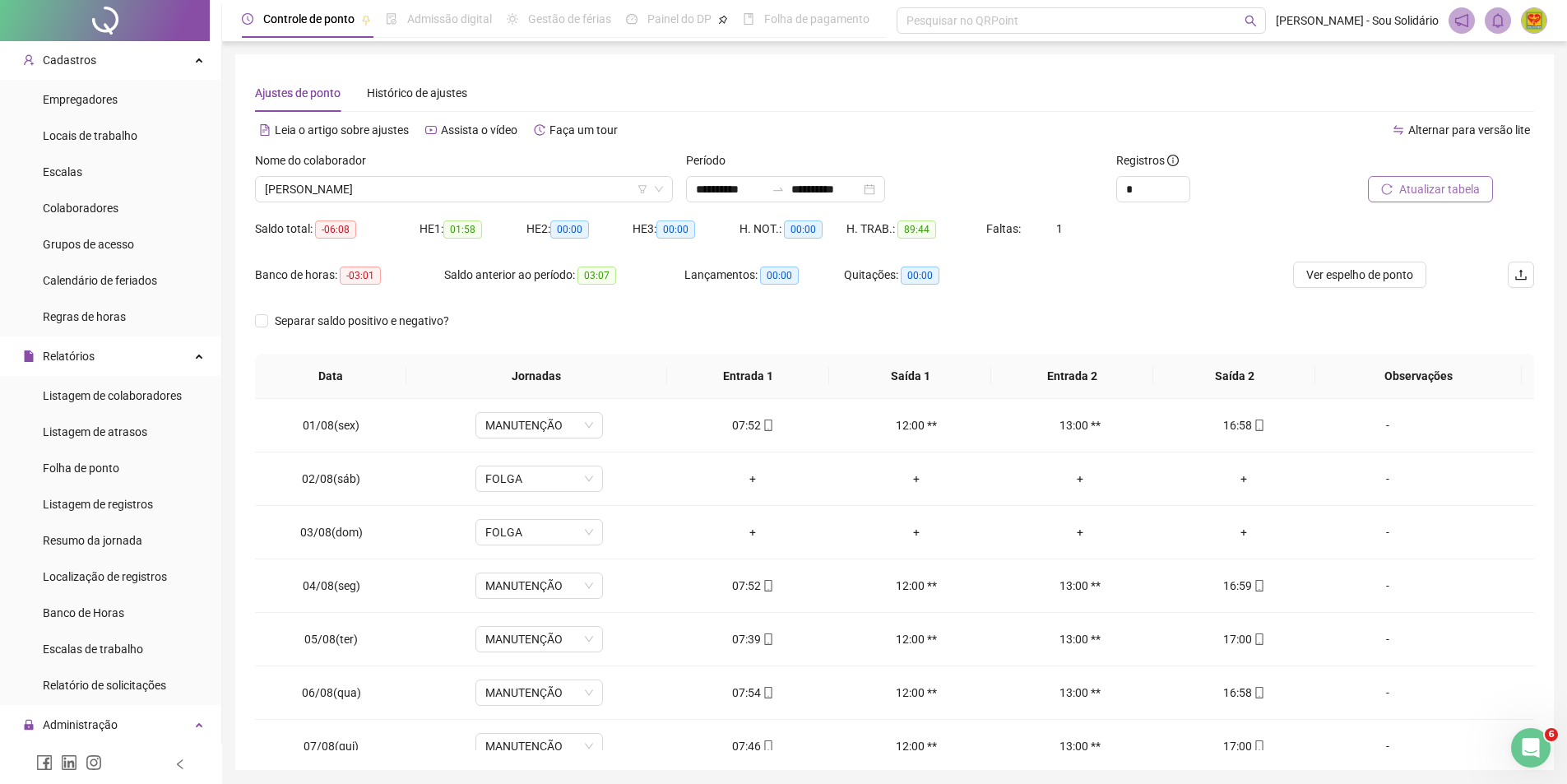
scroll to position [28, 0]
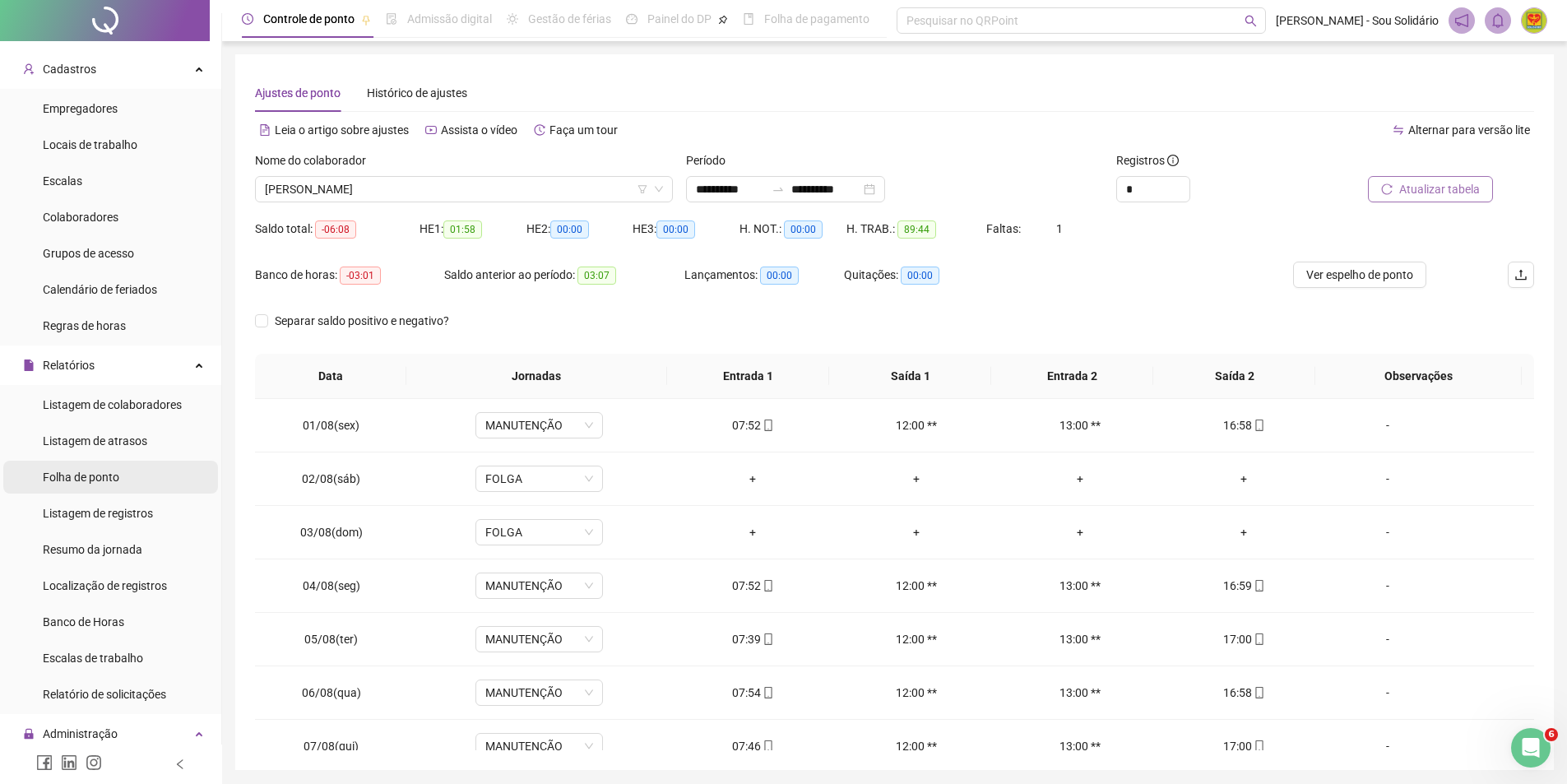
click at [91, 477] on span "Folha de ponto" at bounding box center [81, 477] width 76 height 13
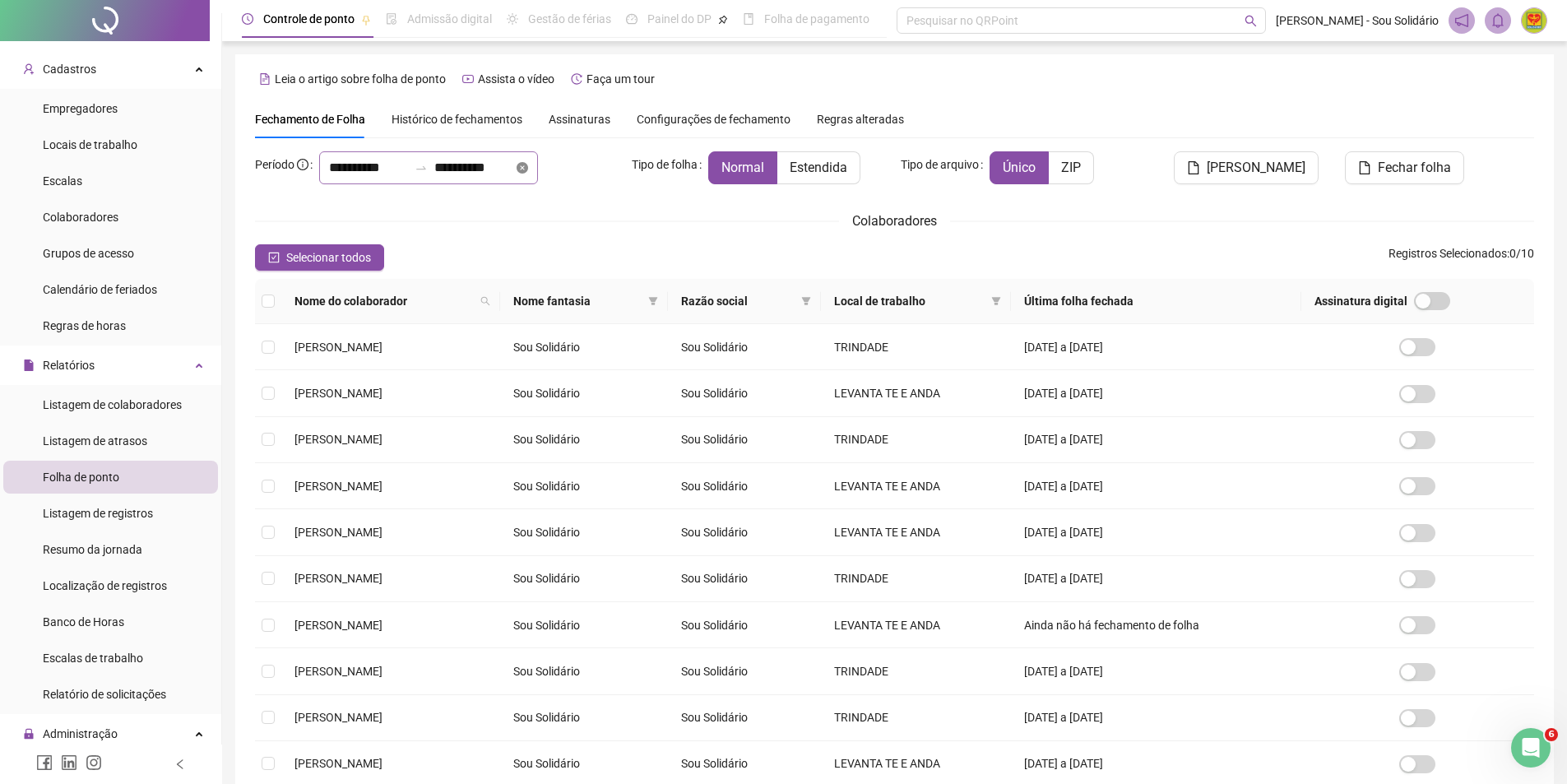
click at [528, 167] on icon "close-circle" at bounding box center [522, 168] width 11 height 11
click at [538, 167] on div at bounding box center [428, 168] width 219 height 32
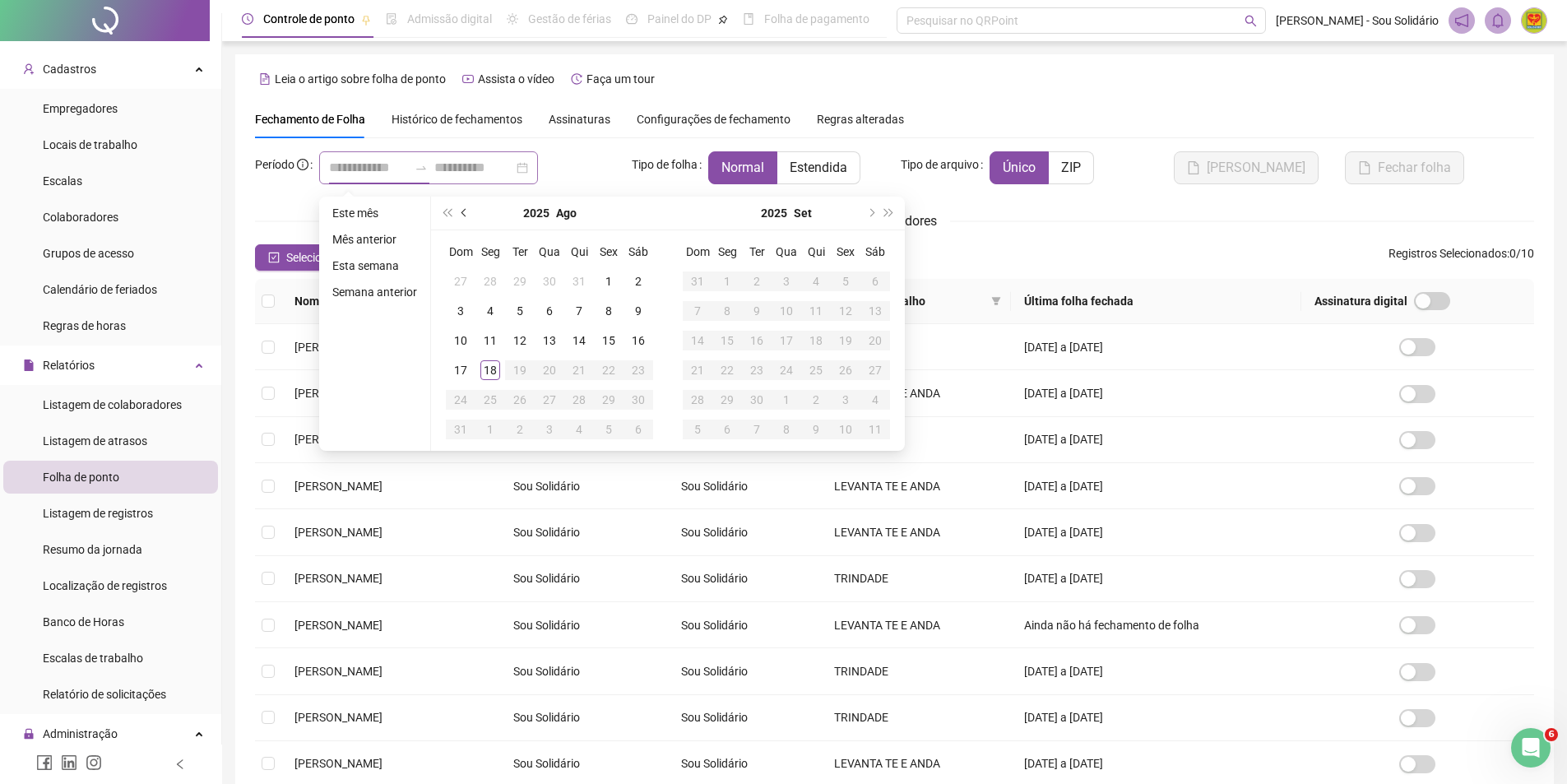
click at [465, 210] on span "prev-year" at bounding box center [466, 213] width 9 height 9
type input "**********"
click at [511, 281] on div "1" at bounding box center [519, 280] width 20 height 20
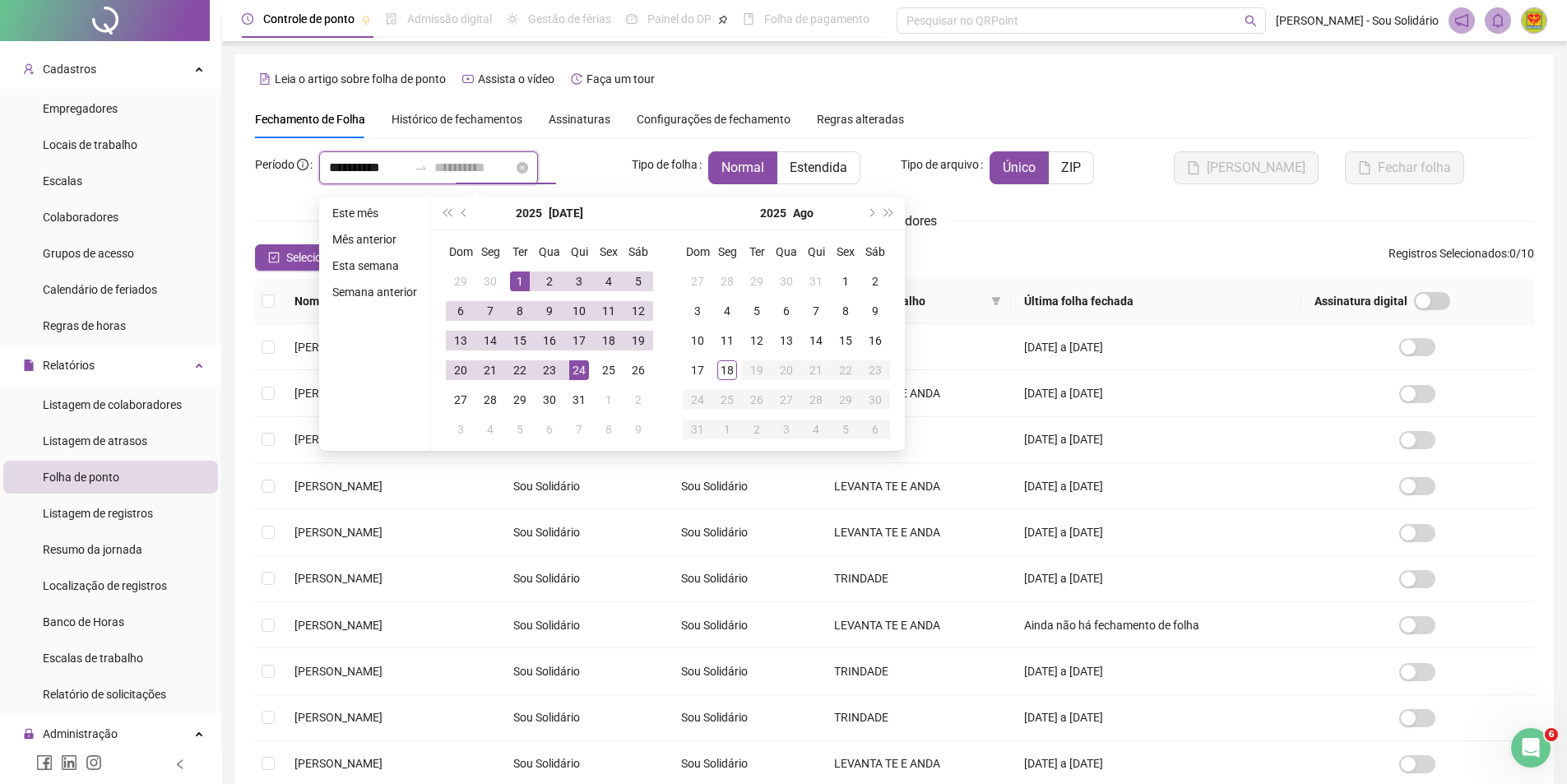
type input "**********"
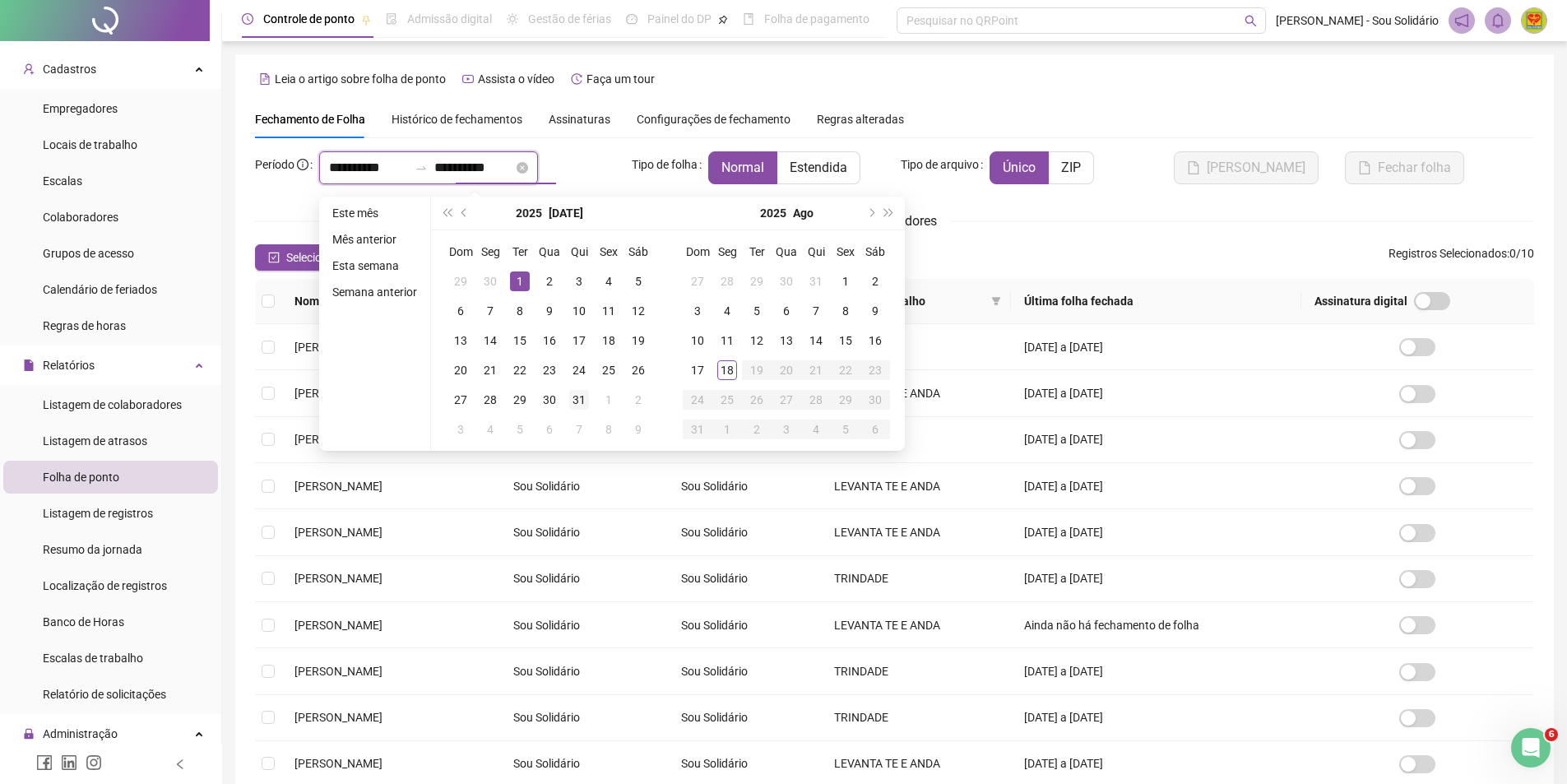
type input "**********"
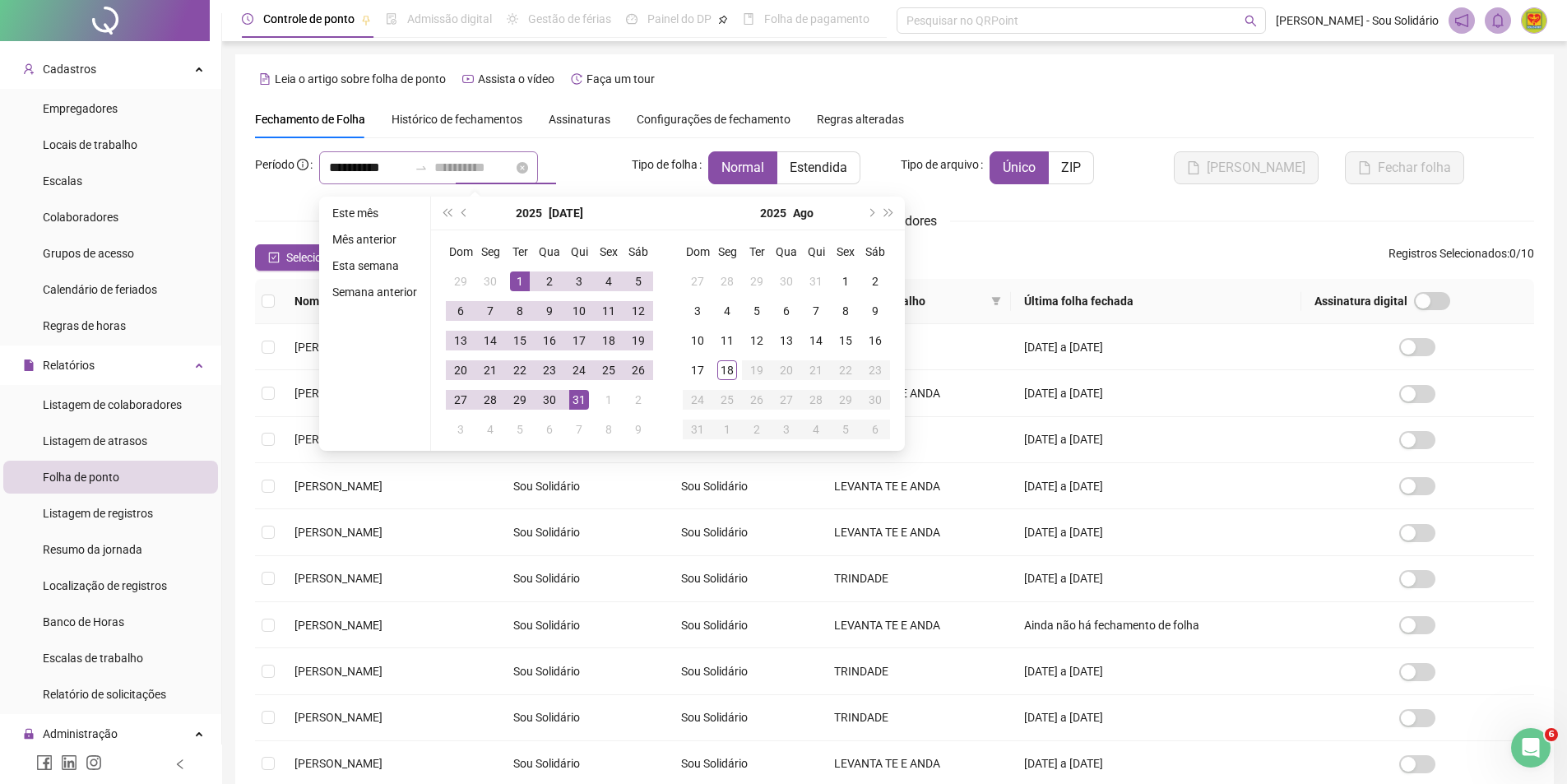
click at [574, 397] on div "31" at bounding box center [579, 400] width 20 height 20
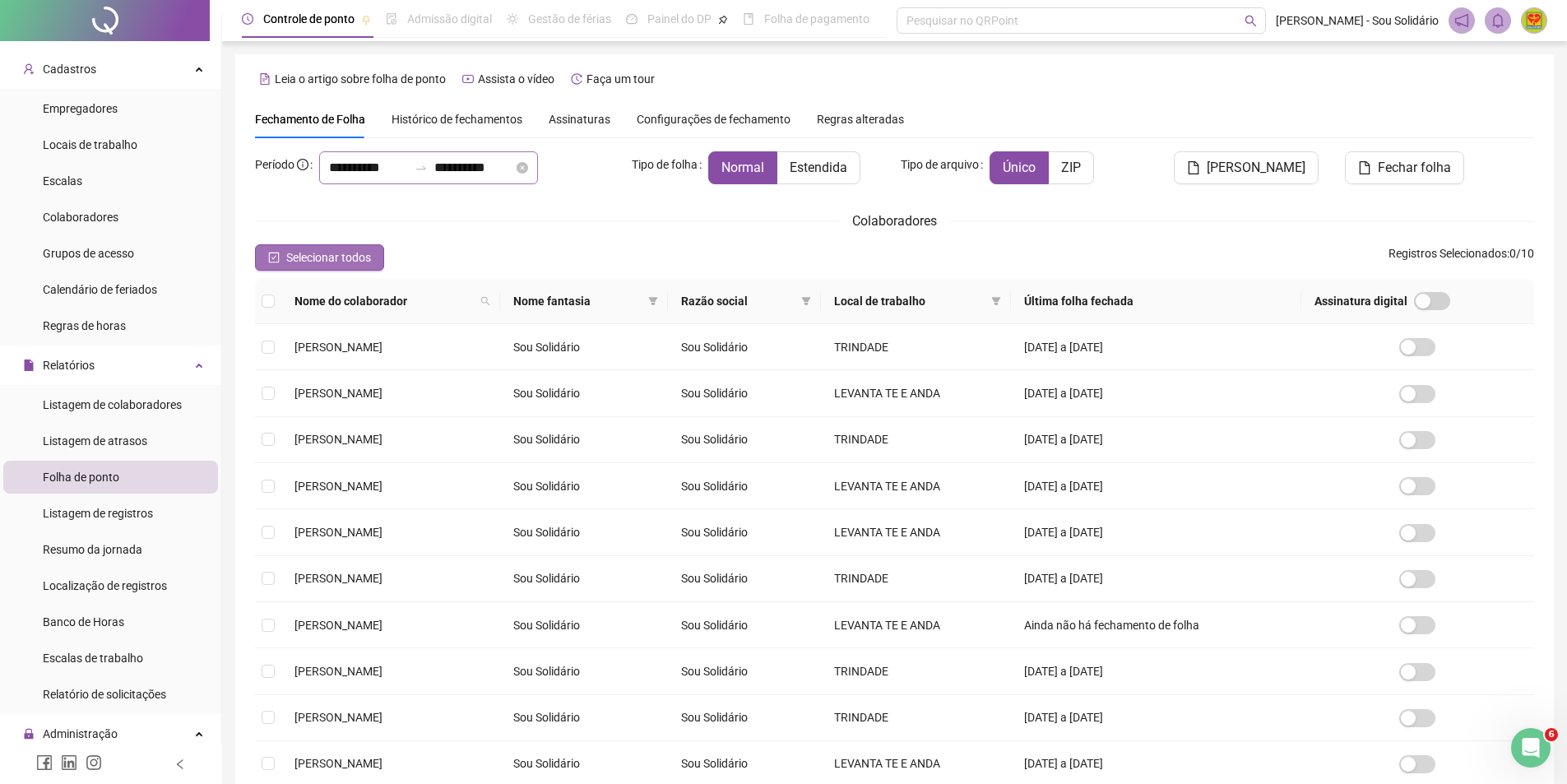
click at [274, 259] on icon "check-square" at bounding box center [274, 258] width 11 height 11
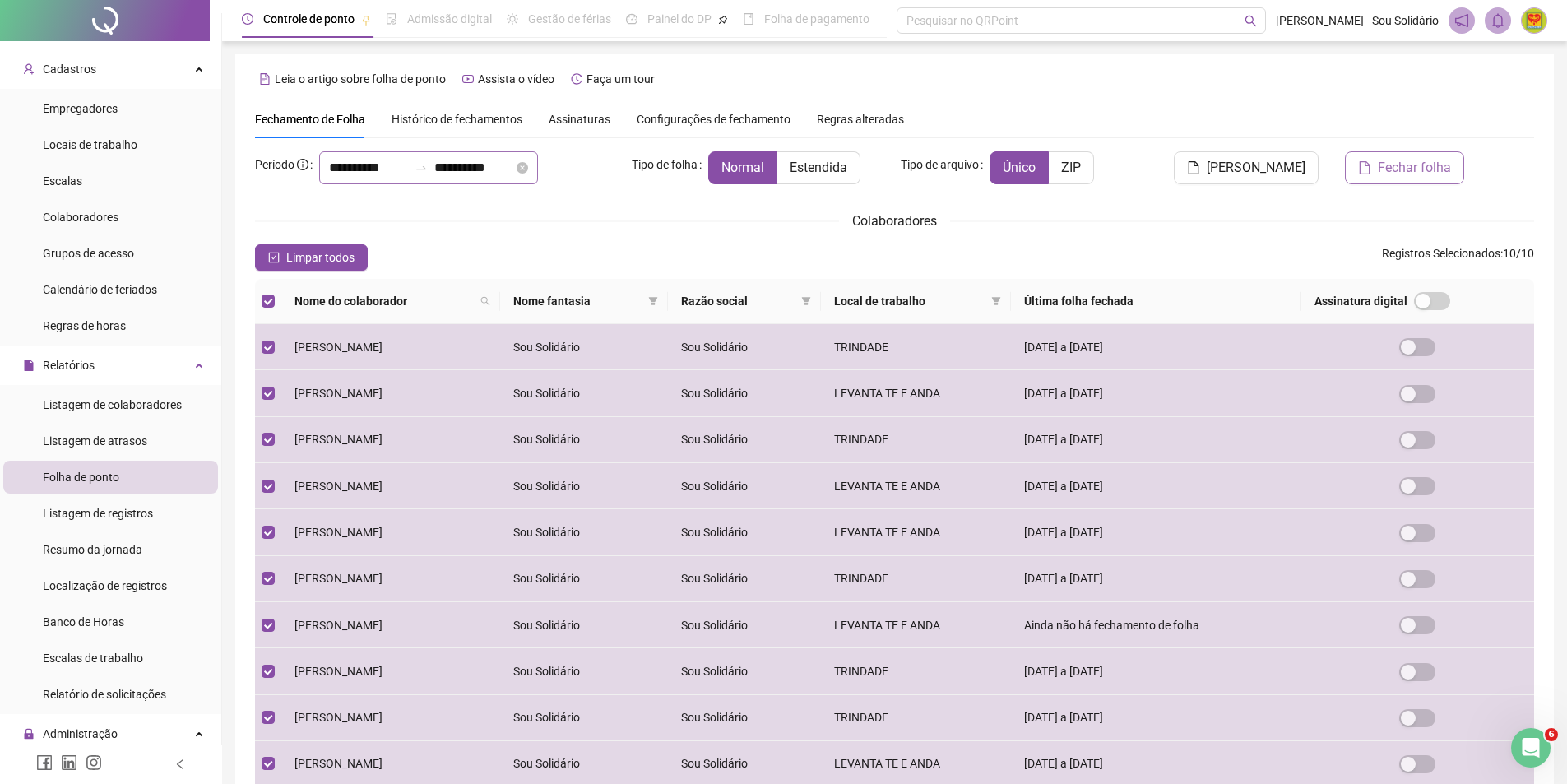
click at [1399, 174] on span "Fechar folha" at bounding box center [1414, 168] width 73 height 20
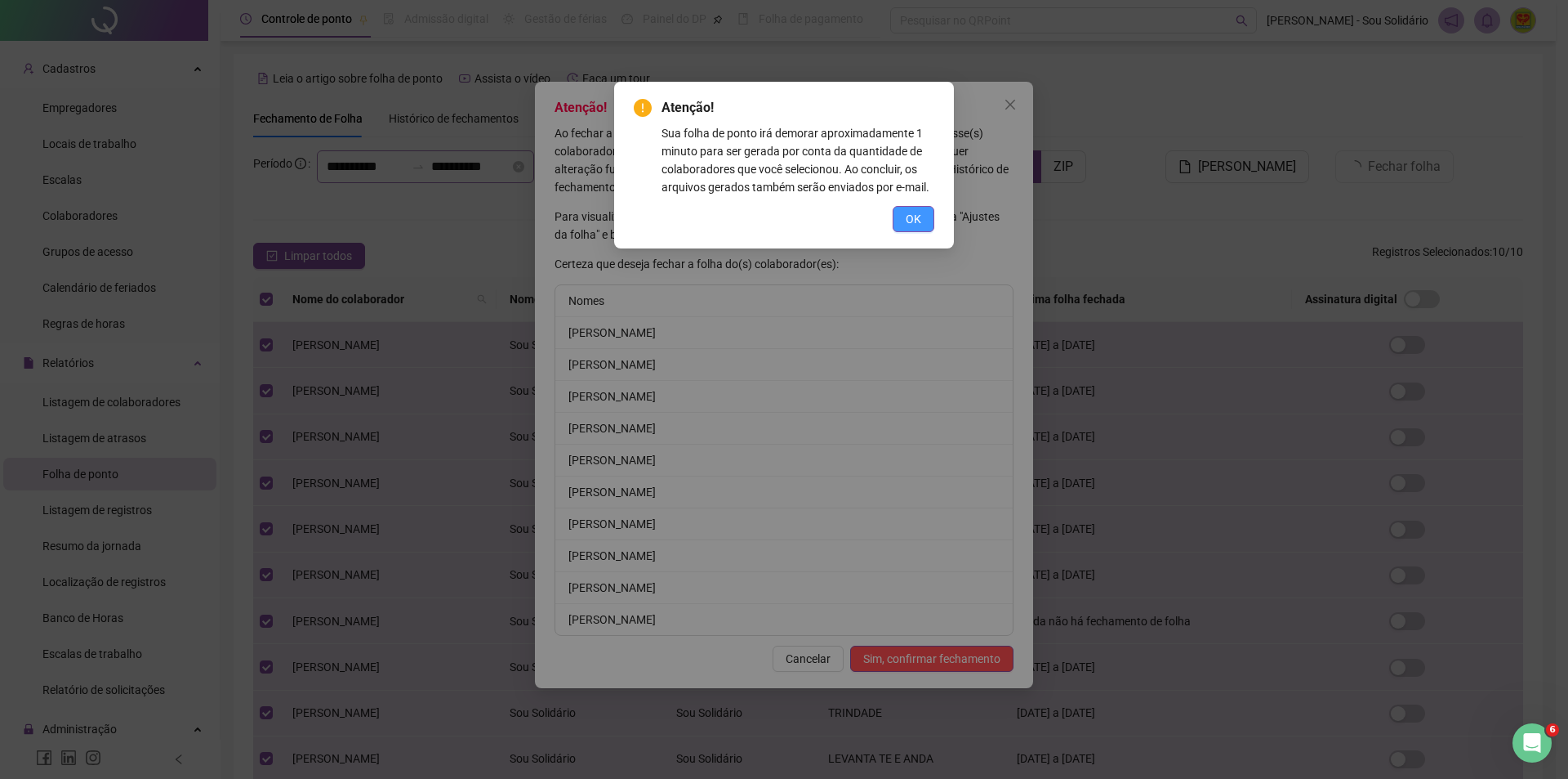
click at [921, 231] on button "OK" at bounding box center [913, 219] width 42 height 27
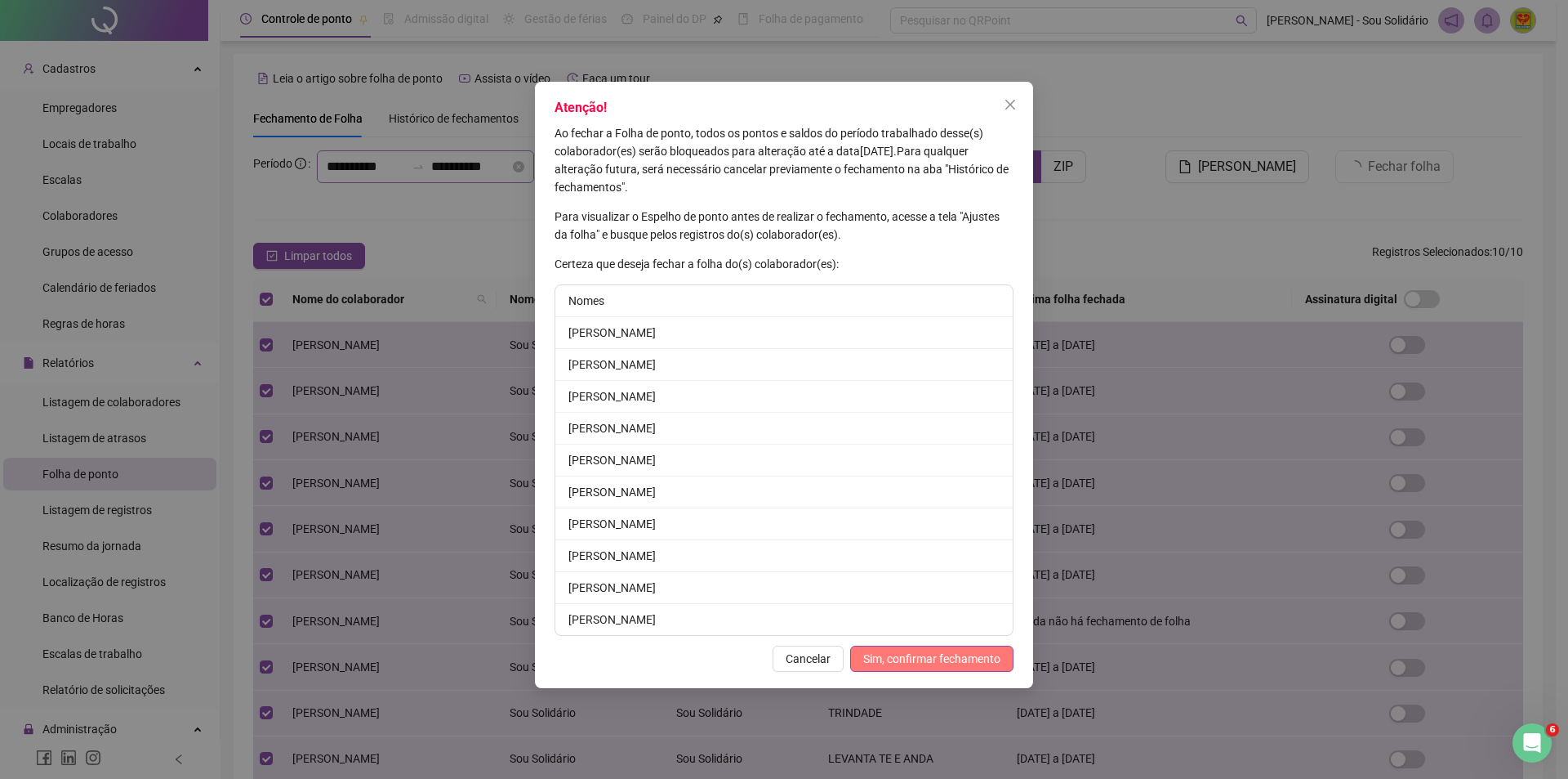
click at [932, 662] on span "Sim, confirmar fechamento" at bounding box center [931, 658] width 137 height 18
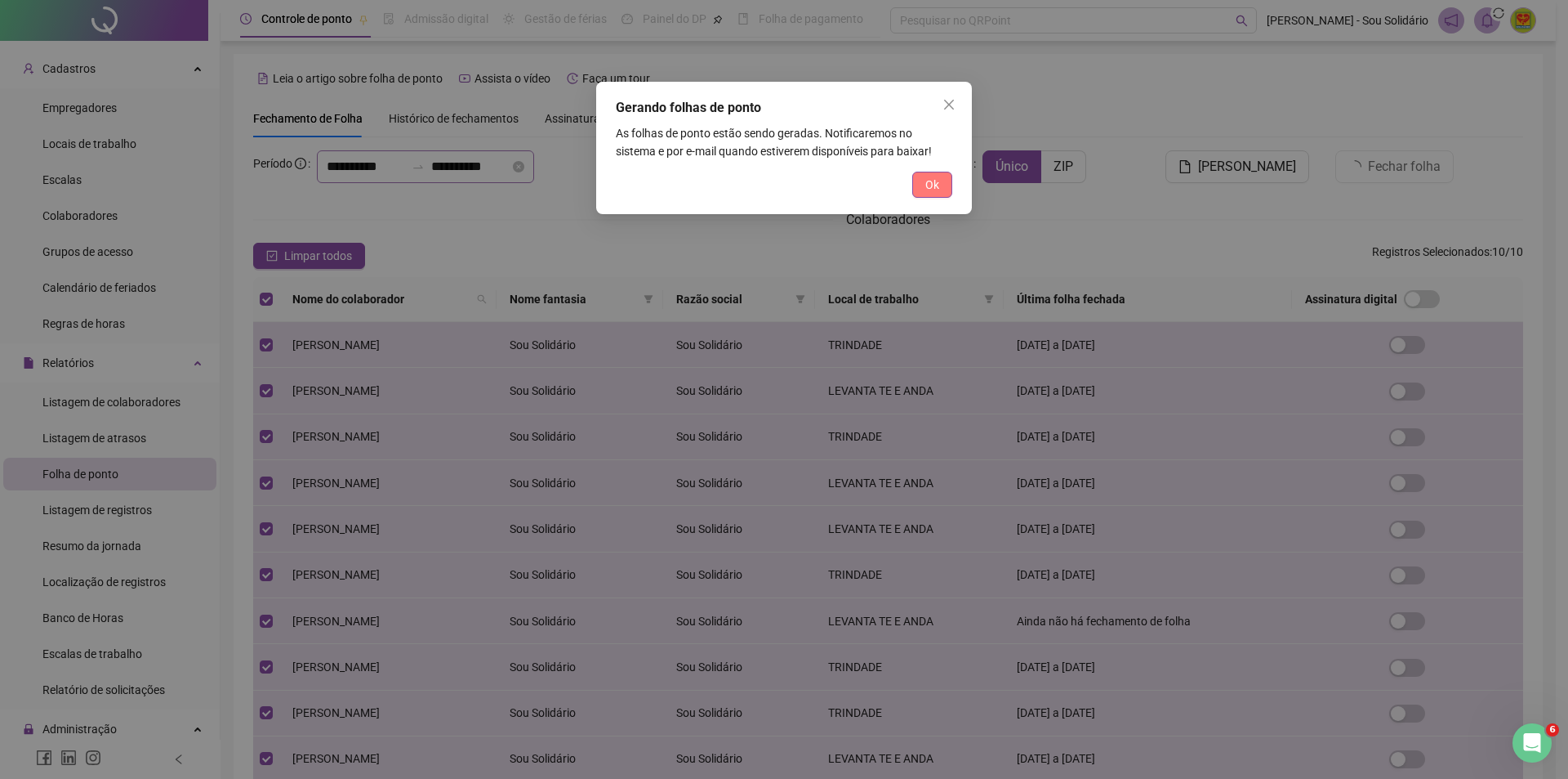
click at [923, 181] on button "Ok" at bounding box center [932, 185] width 40 height 27
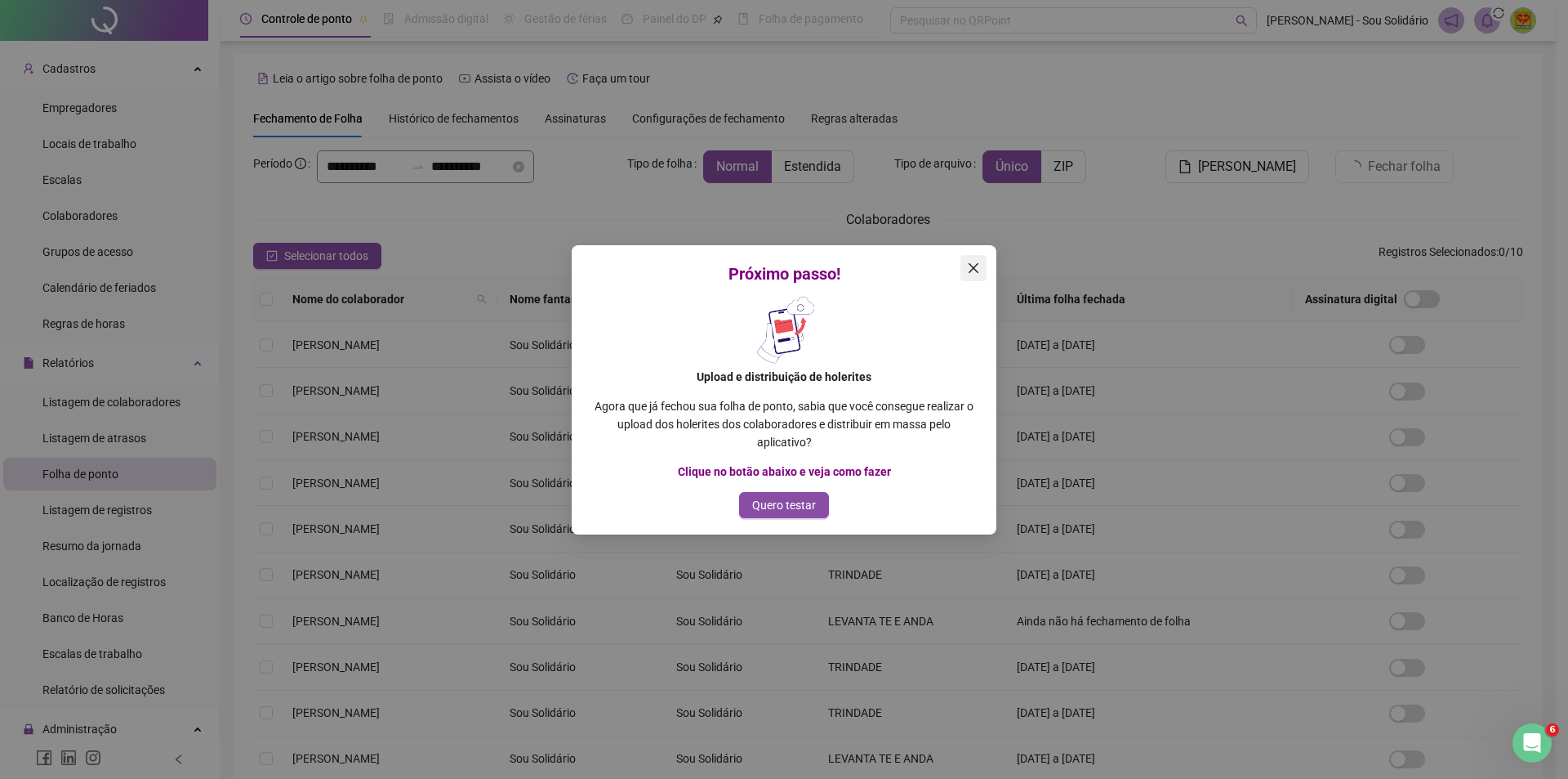
click at [975, 255] on div "Próximo passo! Upload e distribuição de holerites Agora que já fechou sua folha…" at bounding box center [784, 390] width 424 height 289
click at [975, 267] on icon "close" at bounding box center [974, 268] width 13 height 13
